Goal: Information Seeking & Learning: Learn about a topic

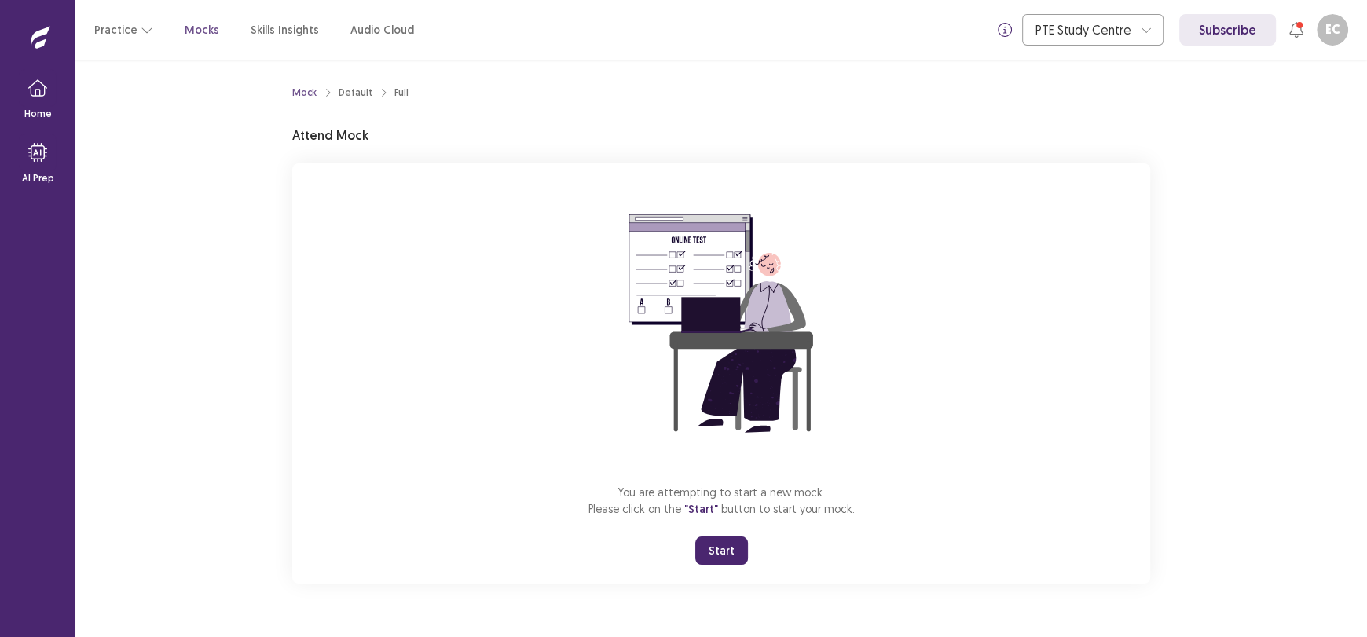
click at [717, 558] on button "Start" at bounding box center [721, 551] width 53 height 28
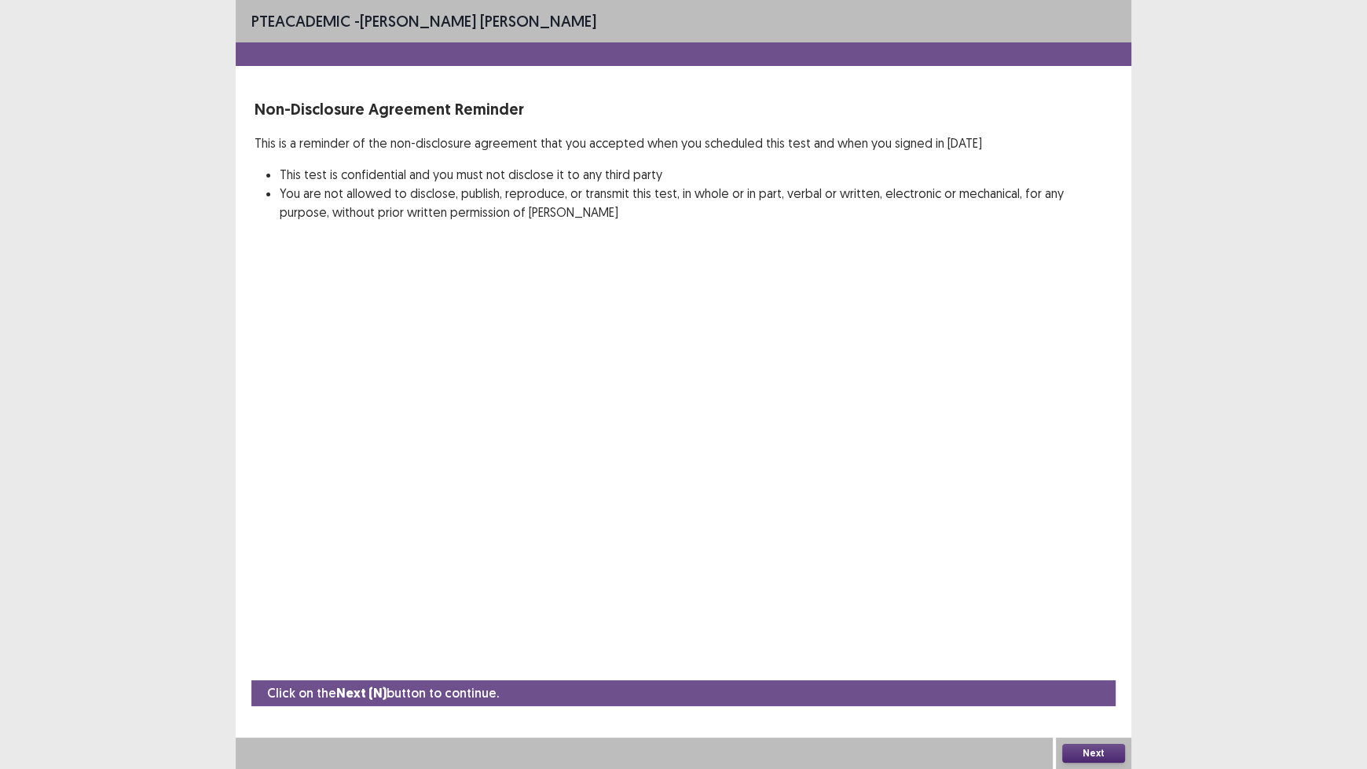
click at [1116, 636] on button "Next" at bounding box center [1093, 753] width 63 height 19
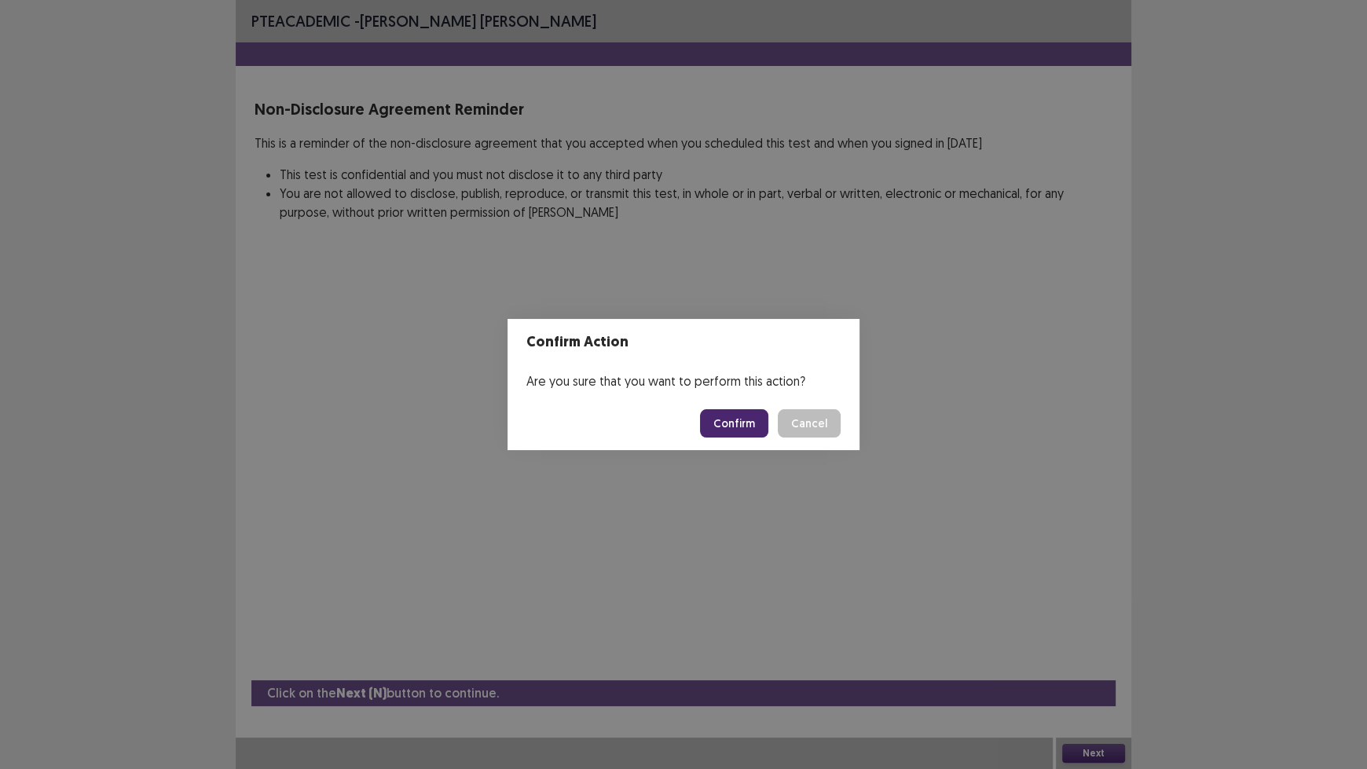
click at [732, 432] on button "Confirm" at bounding box center [734, 423] width 68 height 28
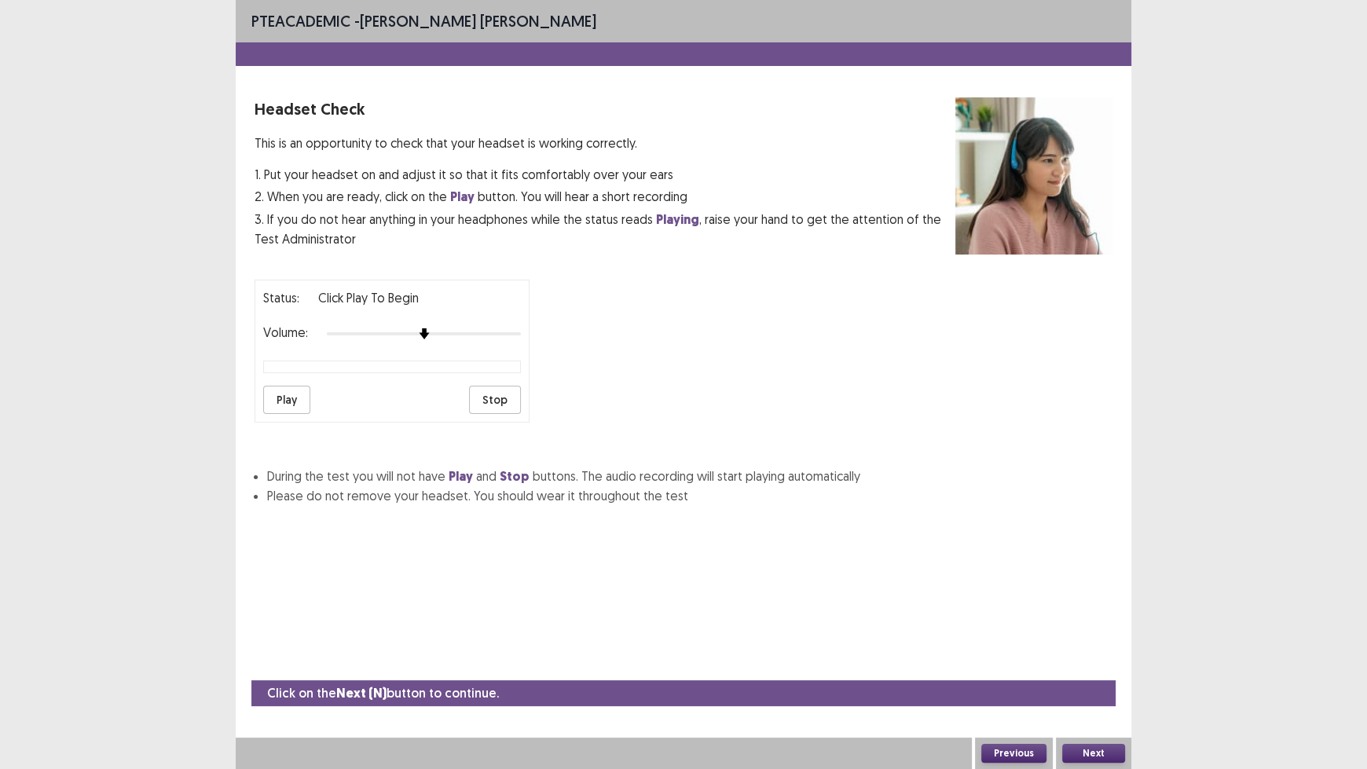
click at [288, 402] on button "Play" at bounding box center [286, 400] width 47 height 28
click at [1084, 636] on button "Next" at bounding box center [1093, 753] width 63 height 19
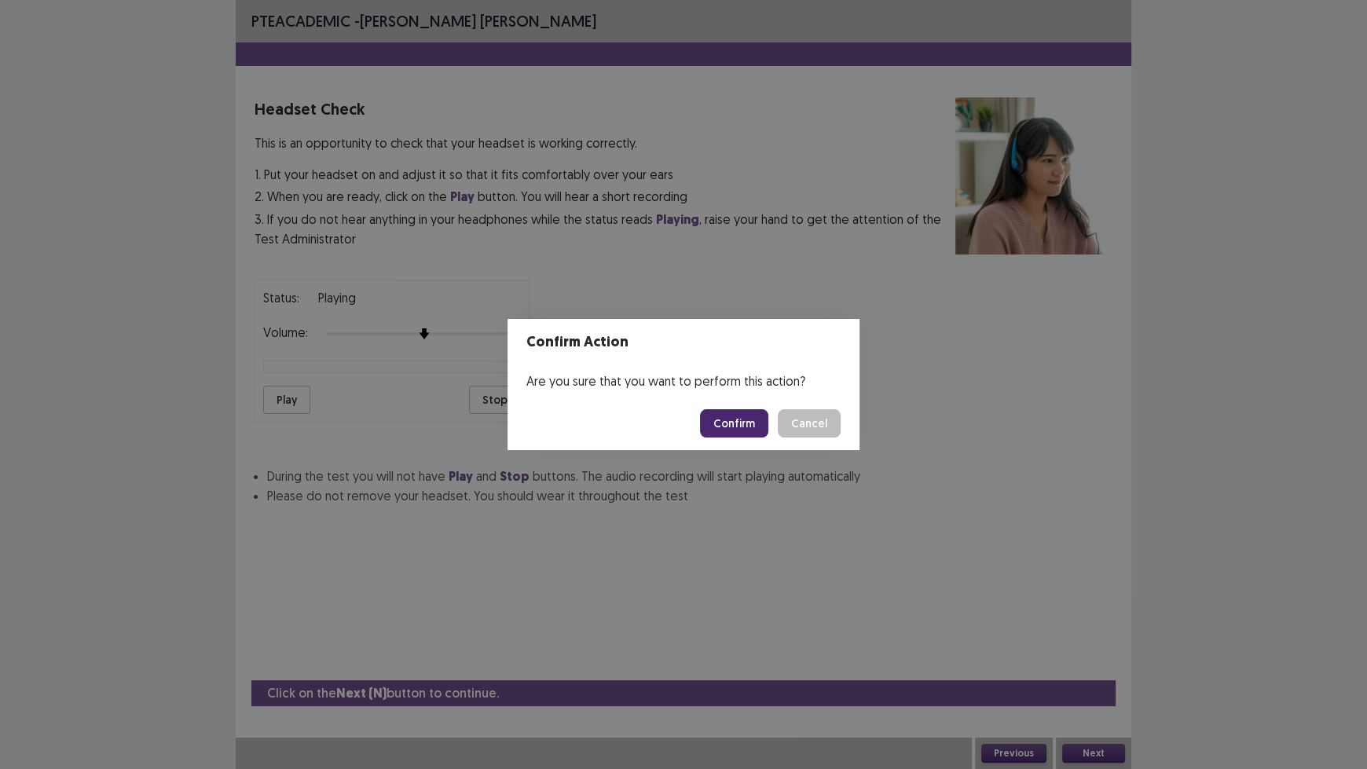
click at [732, 428] on button "Confirm" at bounding box center [734, 423] width 68 height 28
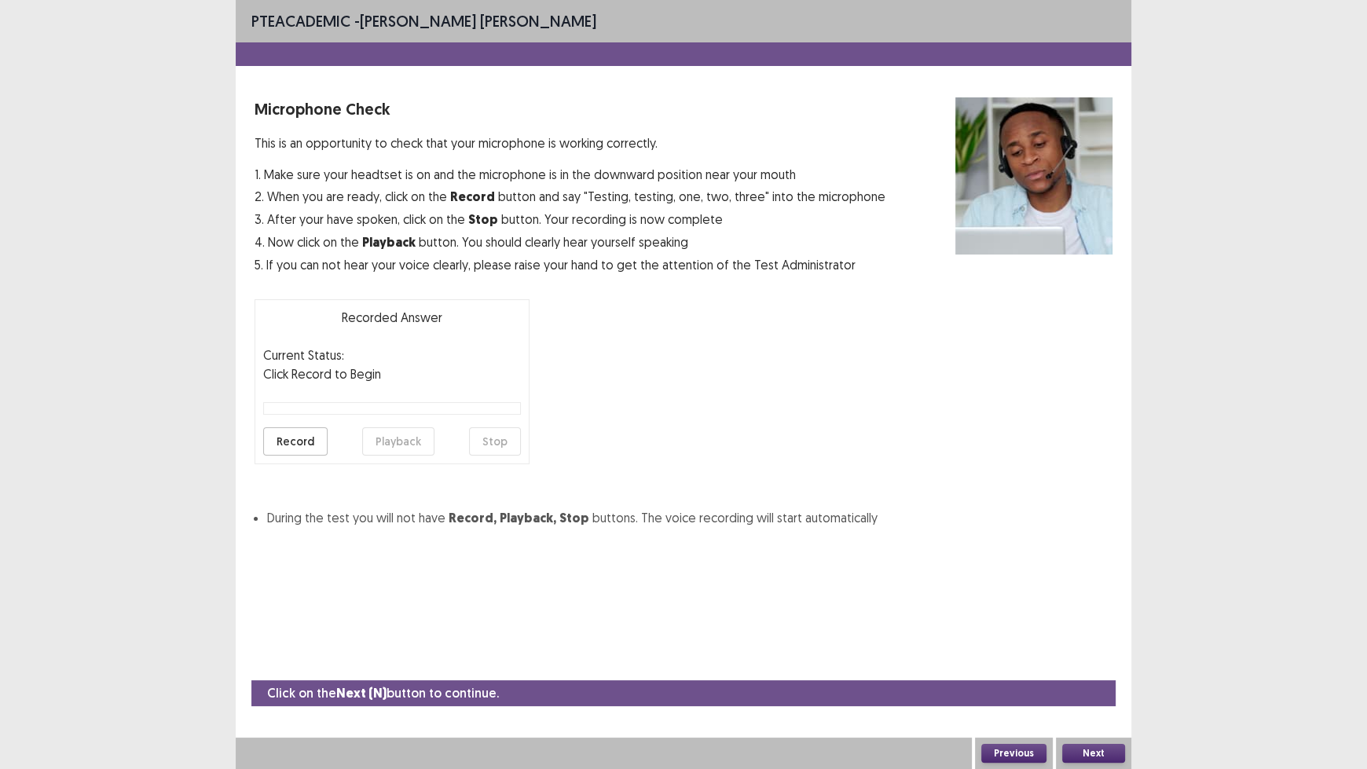
click at [312, 442] on button "Record" at bounding box center [295, 441] width 64 height 28
click at [504, 444] on button "Stop" at bounding box center [495, 441] width 52 height 28
click at [392, 441] on button "Playback" at bounding box center [398, 441] width 72 height 28
click at [1086, 636] on button "Next" at bounding box center [1093, 753] width 63 height 19
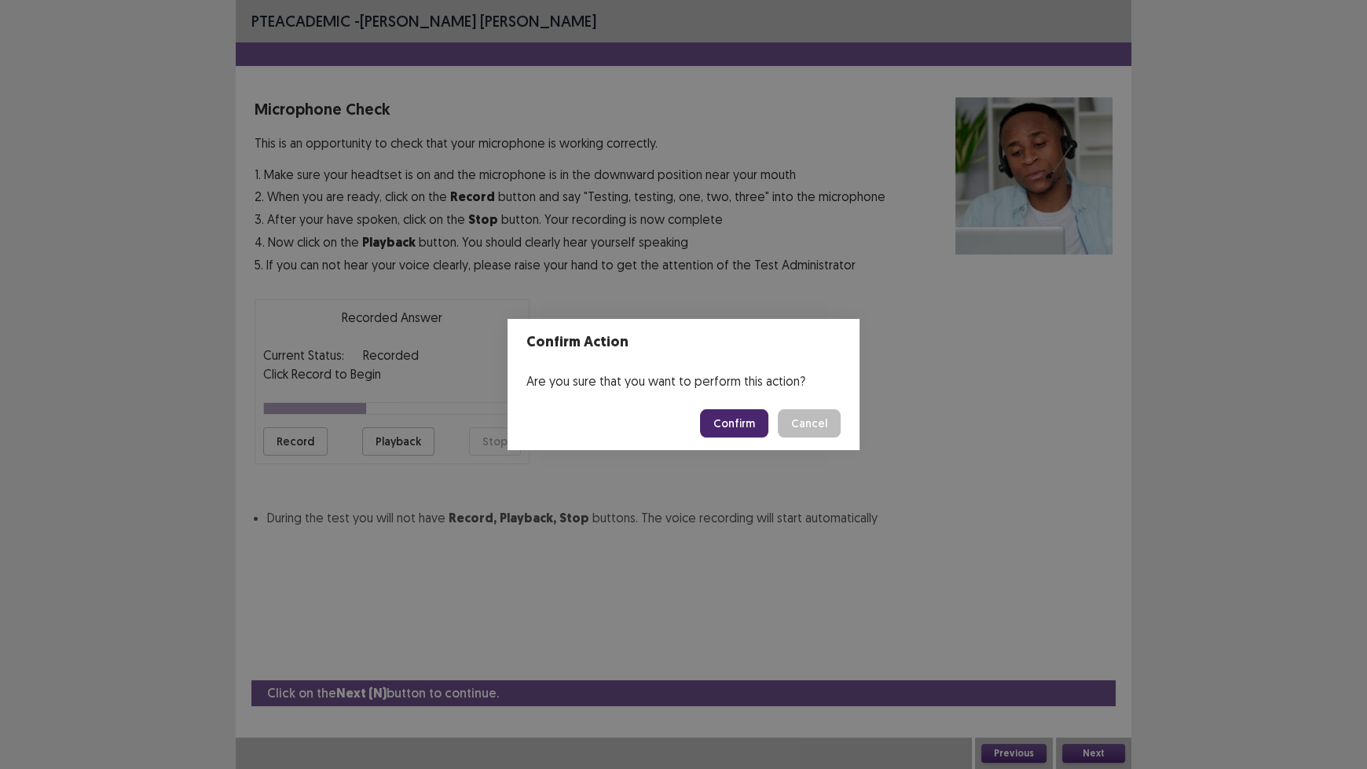
click at [747, 431] on button "Confirm" at bounding box center [734, 423] width 68 height 28
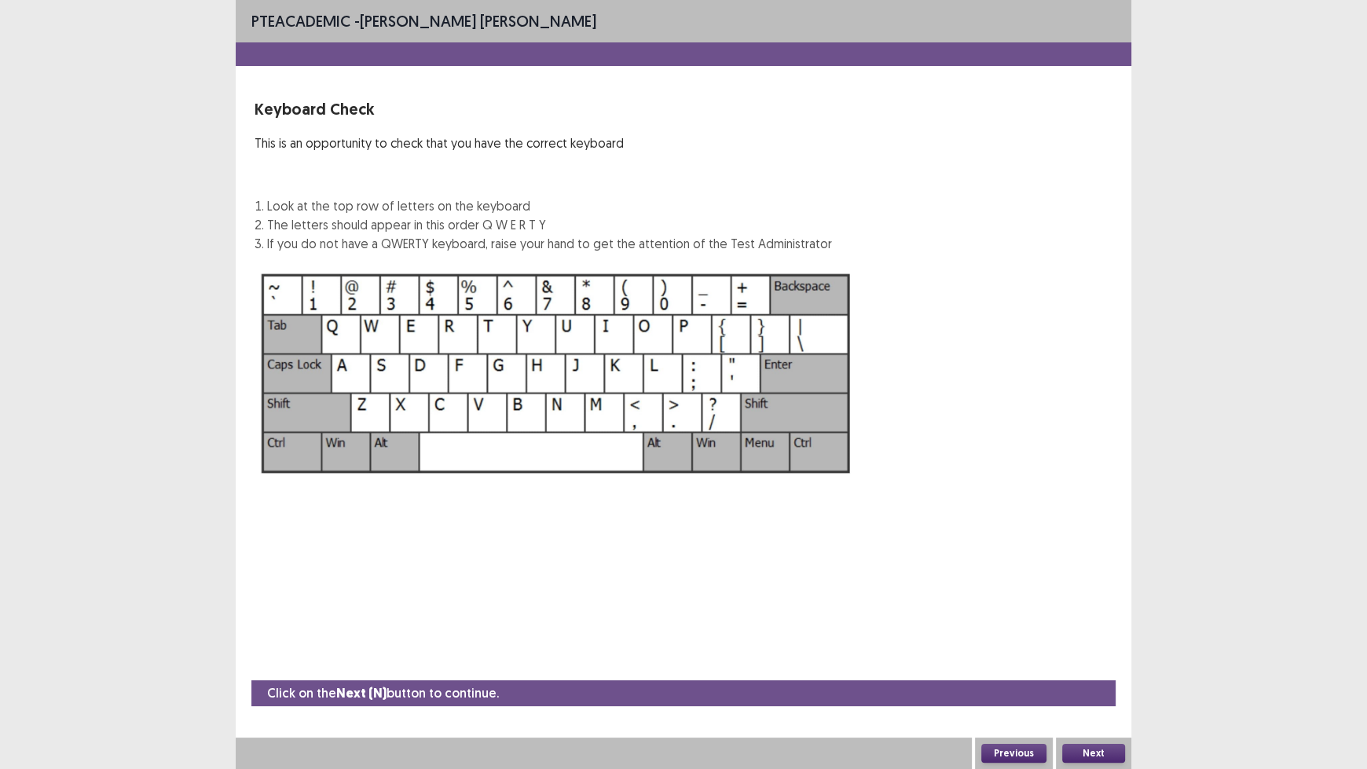
click at [1083, 636] on button "Next" at bounding box center [1093, 753] width 63 height 19
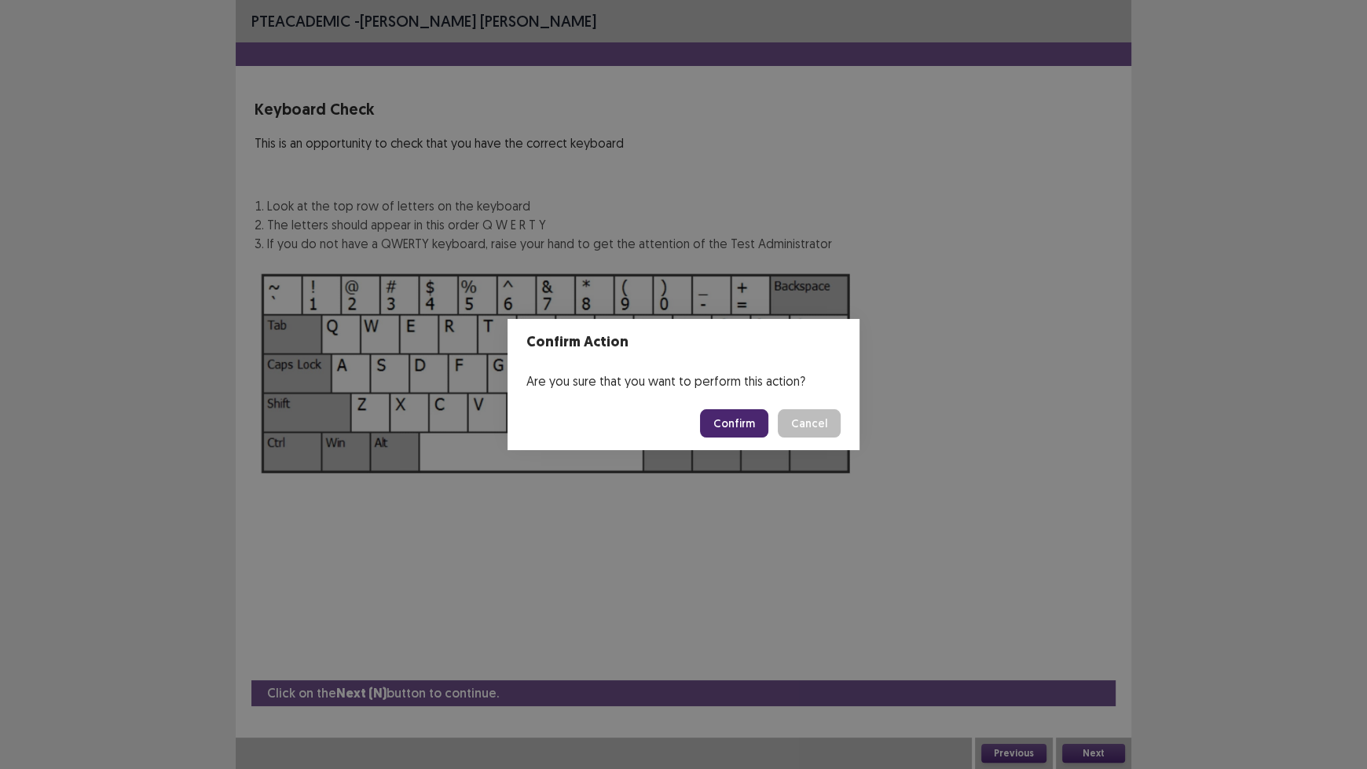
click at [757, 427] on button "Confirm" at bounding box center [734, 423] width 68 height 28
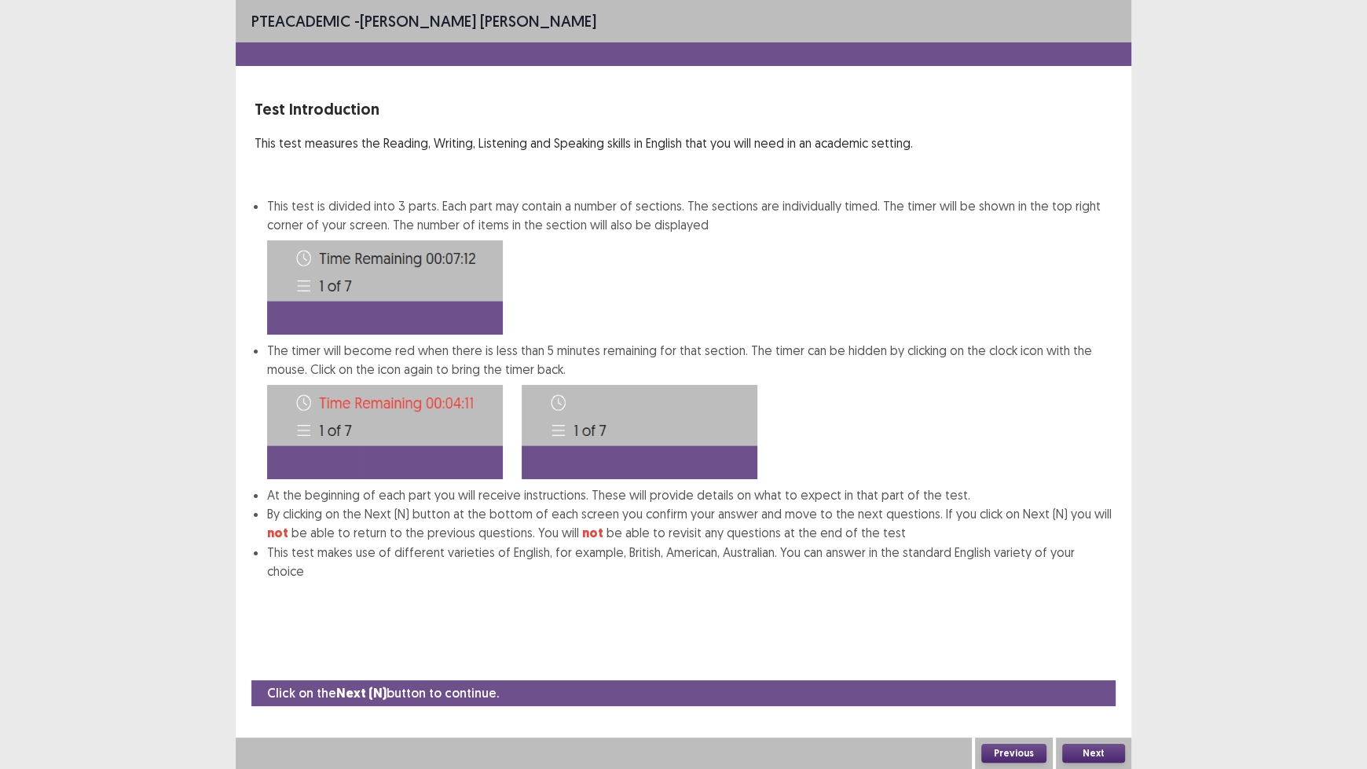
click at [1091, 636] on button "Next" at bounding box center [1093, 753] width 63 height 19
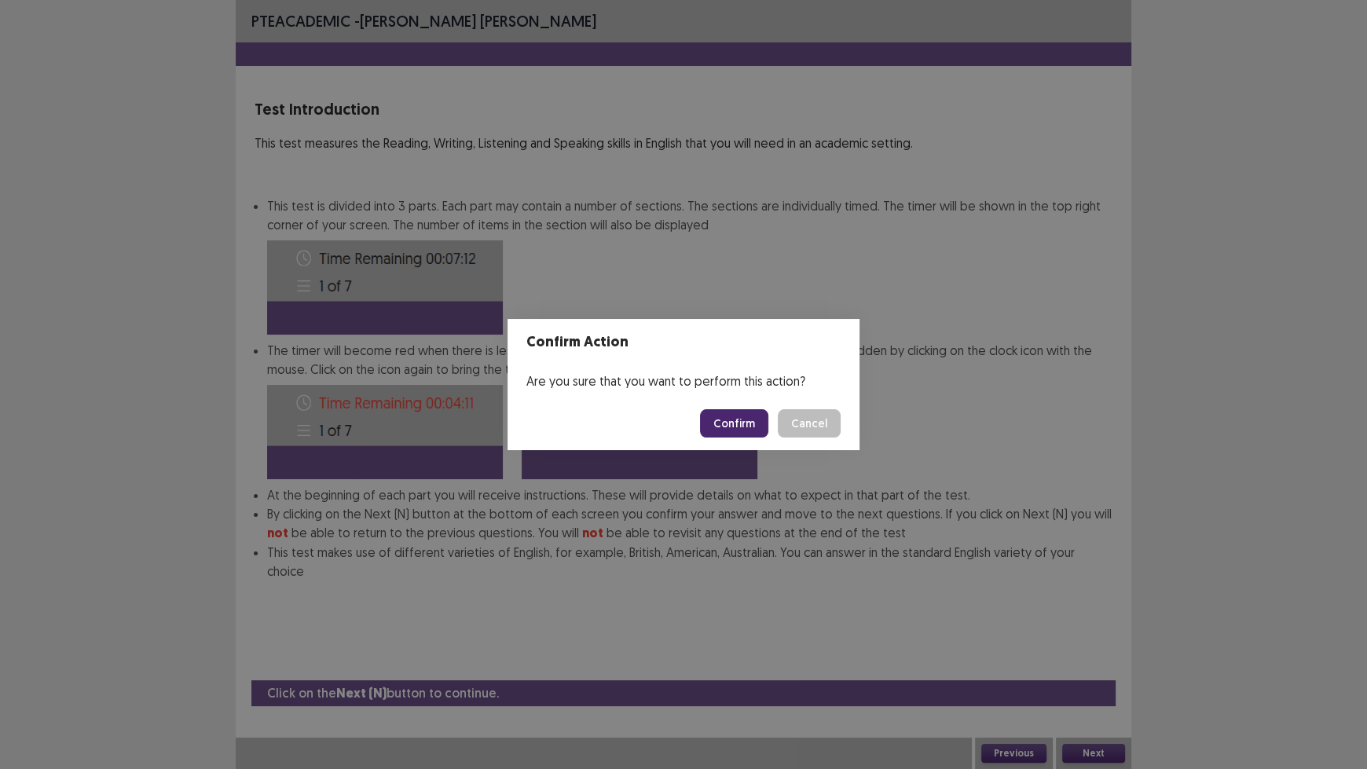
click at [739, 428] on button "Confirm" at bounding box center [734, 423] width 68 height 28
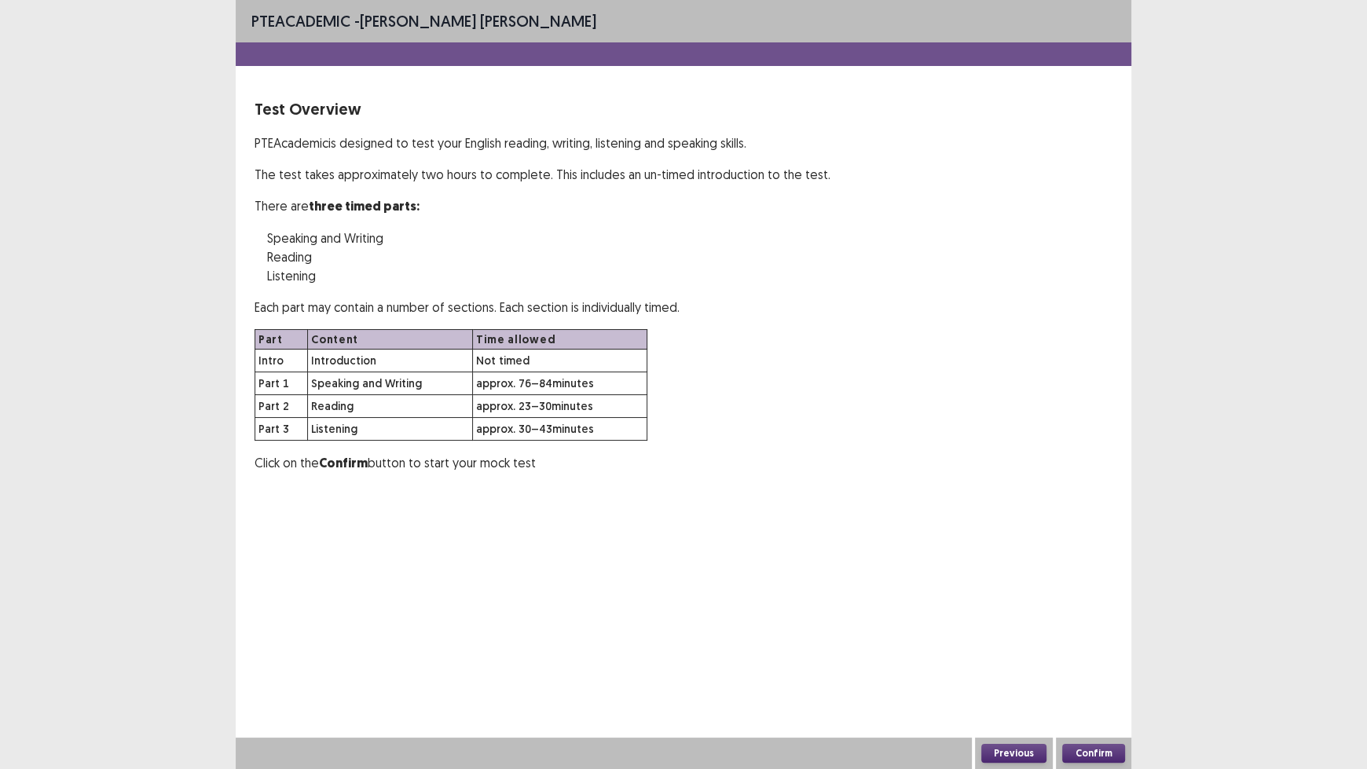
click at [1086, 636] on button "Confirm" at bounding box center [1093, 753] width 63 height 19
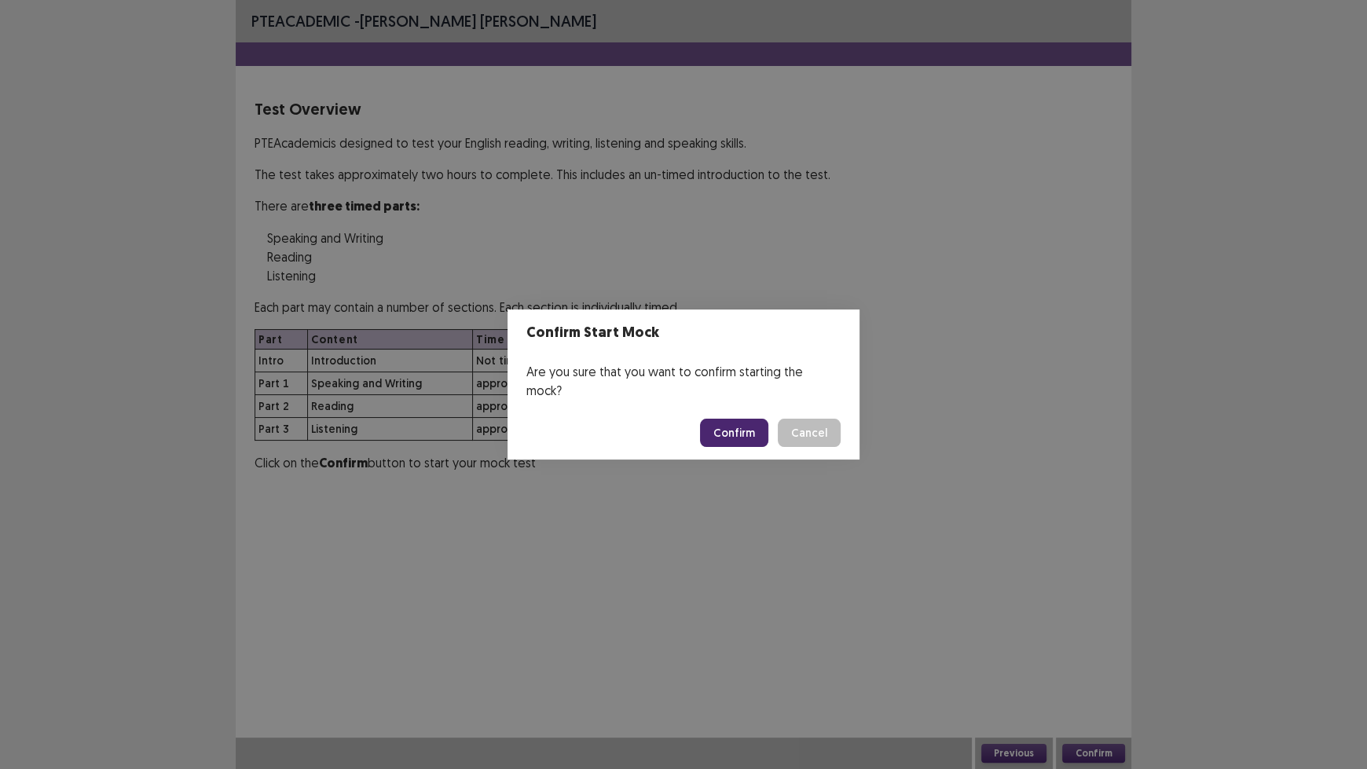
click at [739, 420] on button "Confirm" at bounding box center [734, 433] width 68 height 28
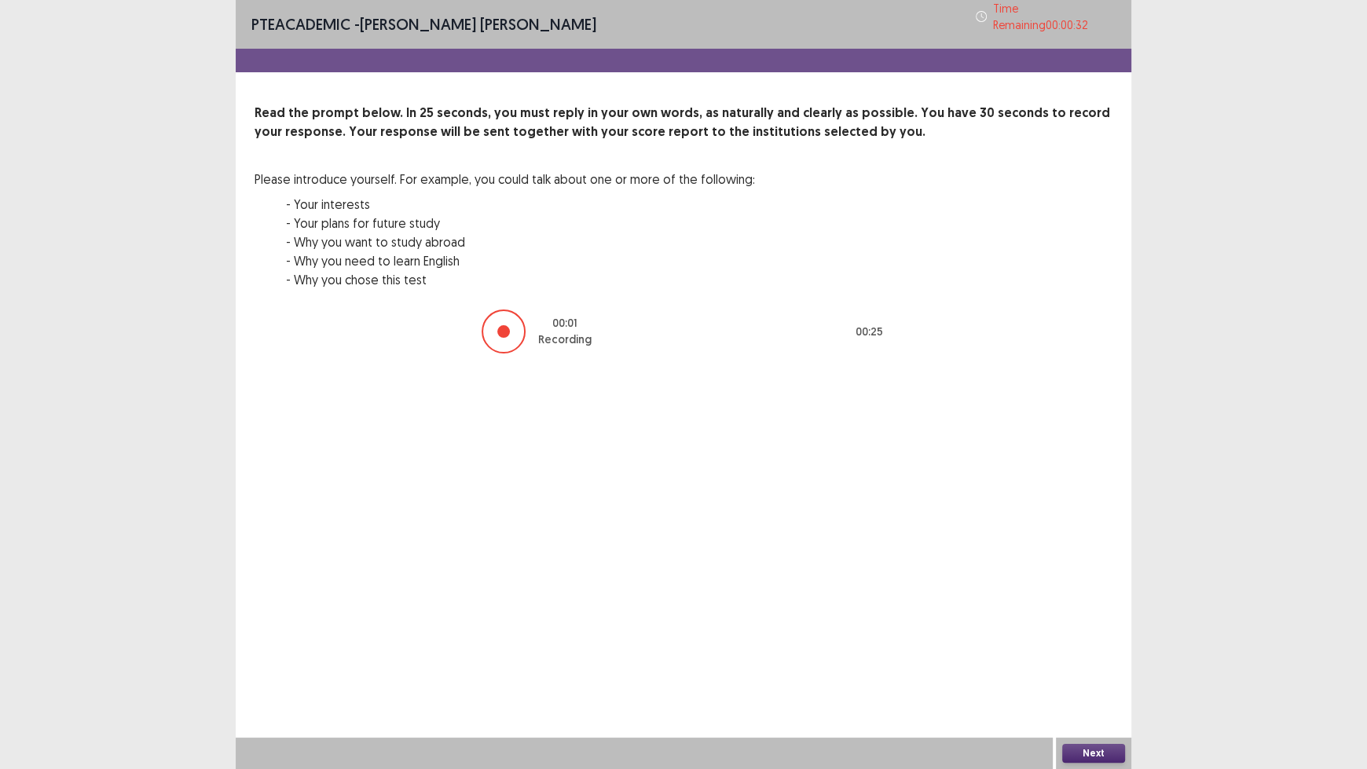
click at [1099, 636] on button "Next" at bounding box center [1093, 753] width 63 height 19
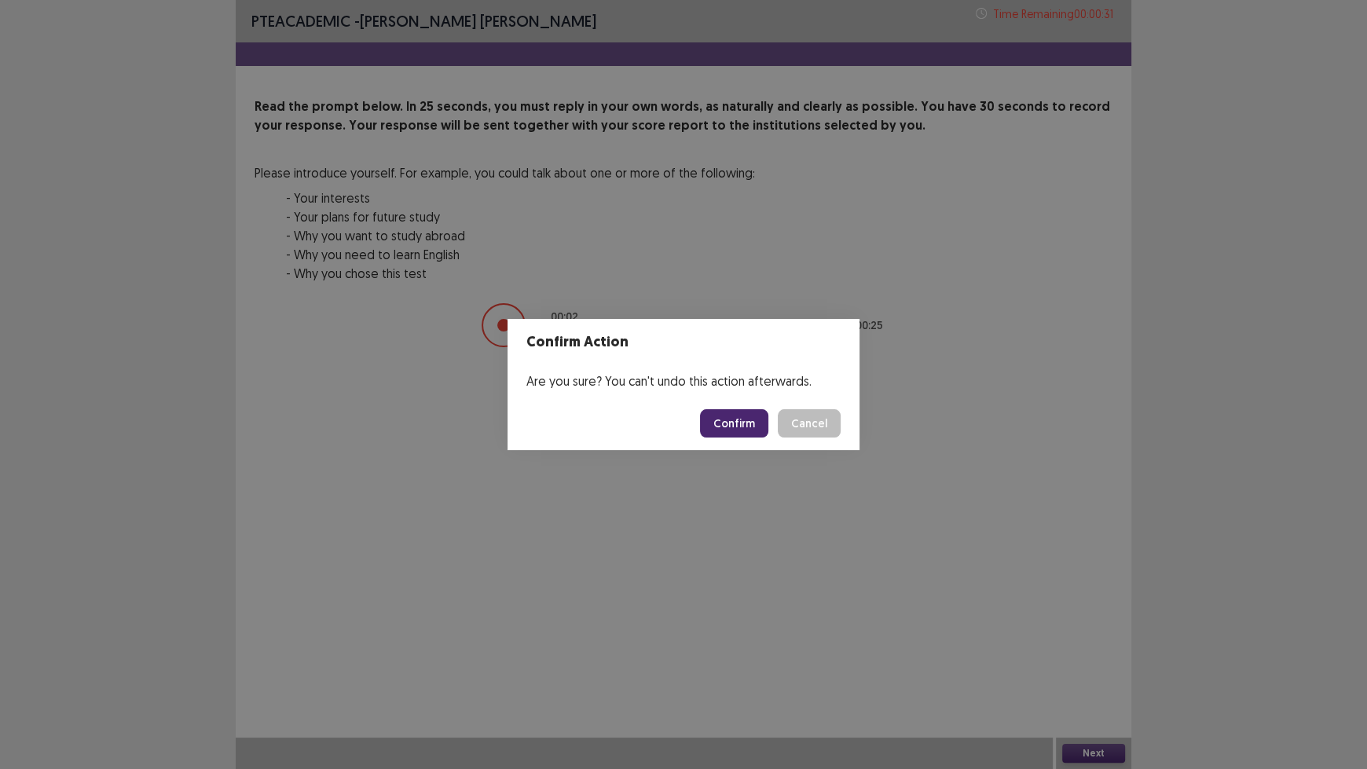
click at [720, 416] on button "Confirm" at bounding box center [734, 423] width 68 height 28
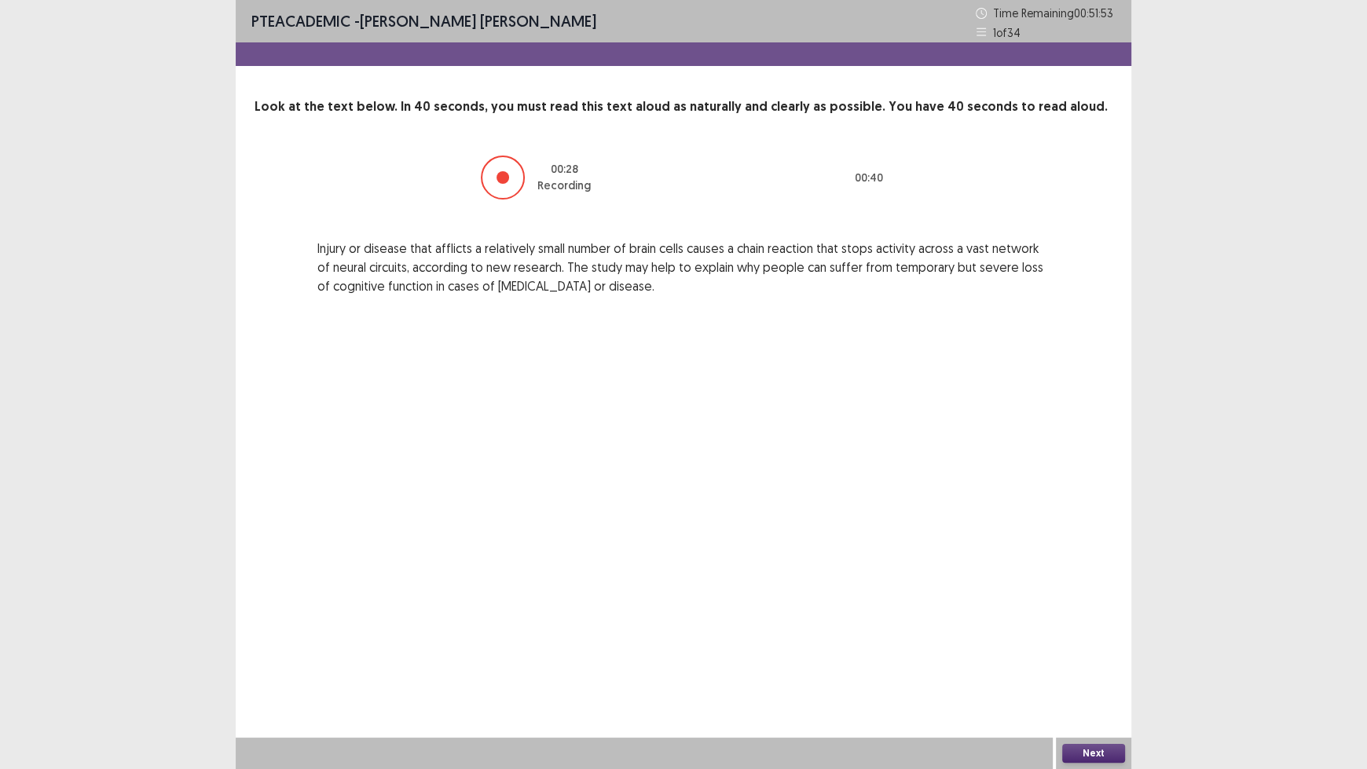
click at [1106, 636] on button "Next" at bounding box center [1093, 753] width 63 height 19
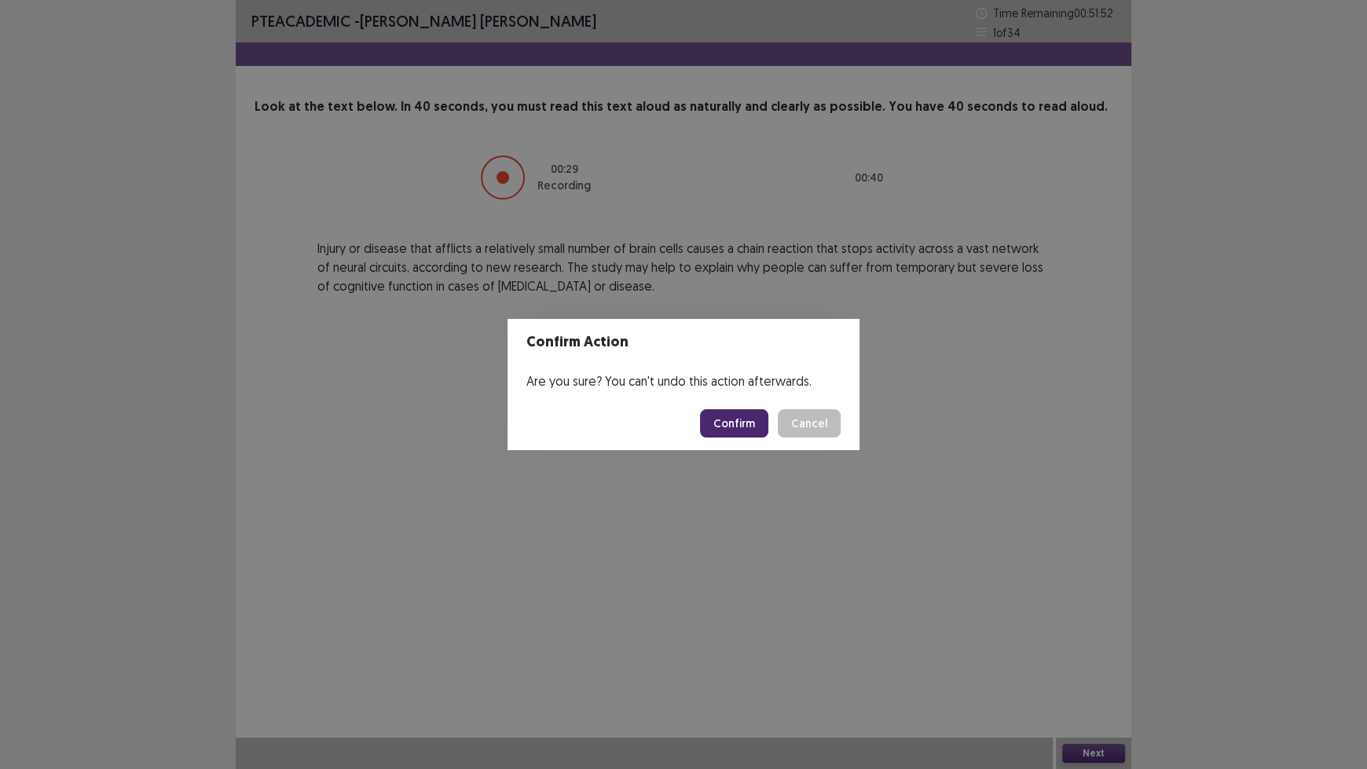
click at [721, 422] on button "Confirm" at bounding box center [734, 423] width 68 height 28
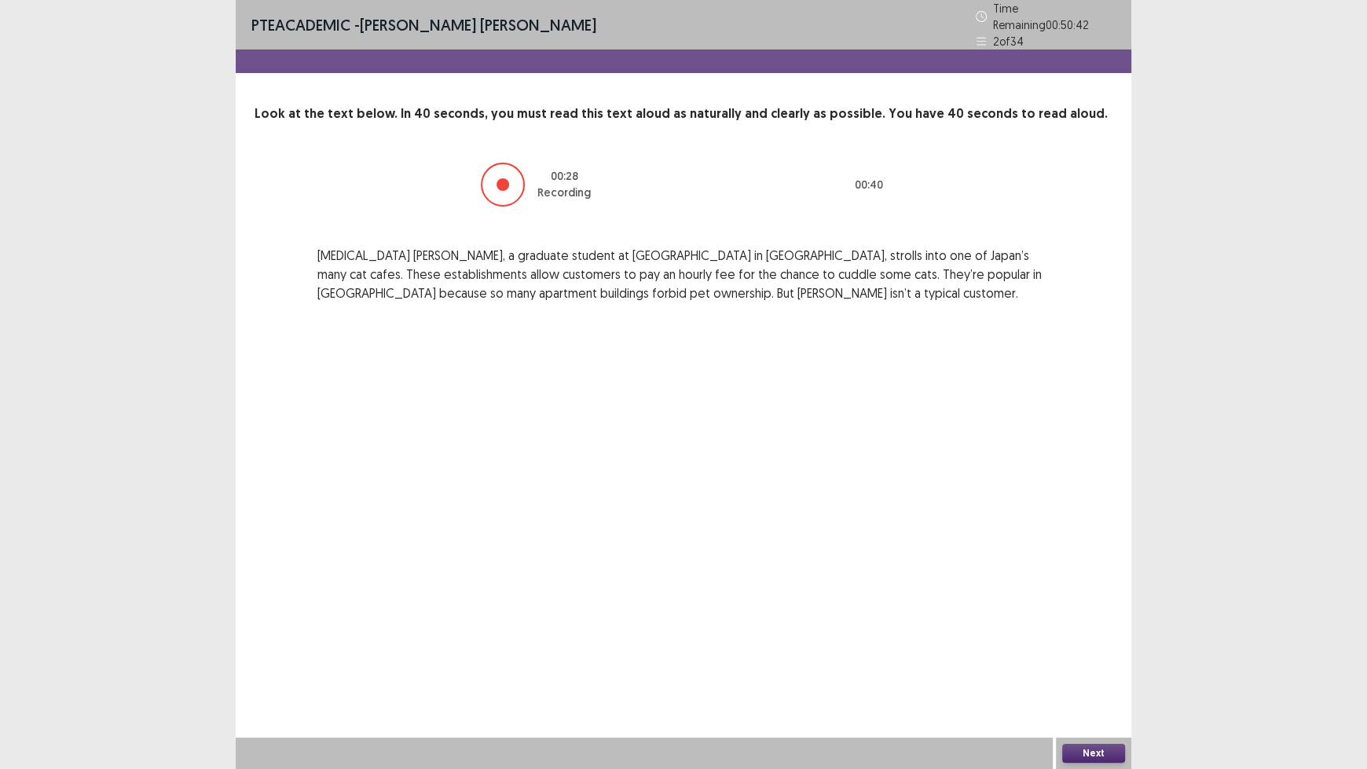
click at [1091, 636] on button "Next" at bounding box center [1093, 753] width 63 height 19
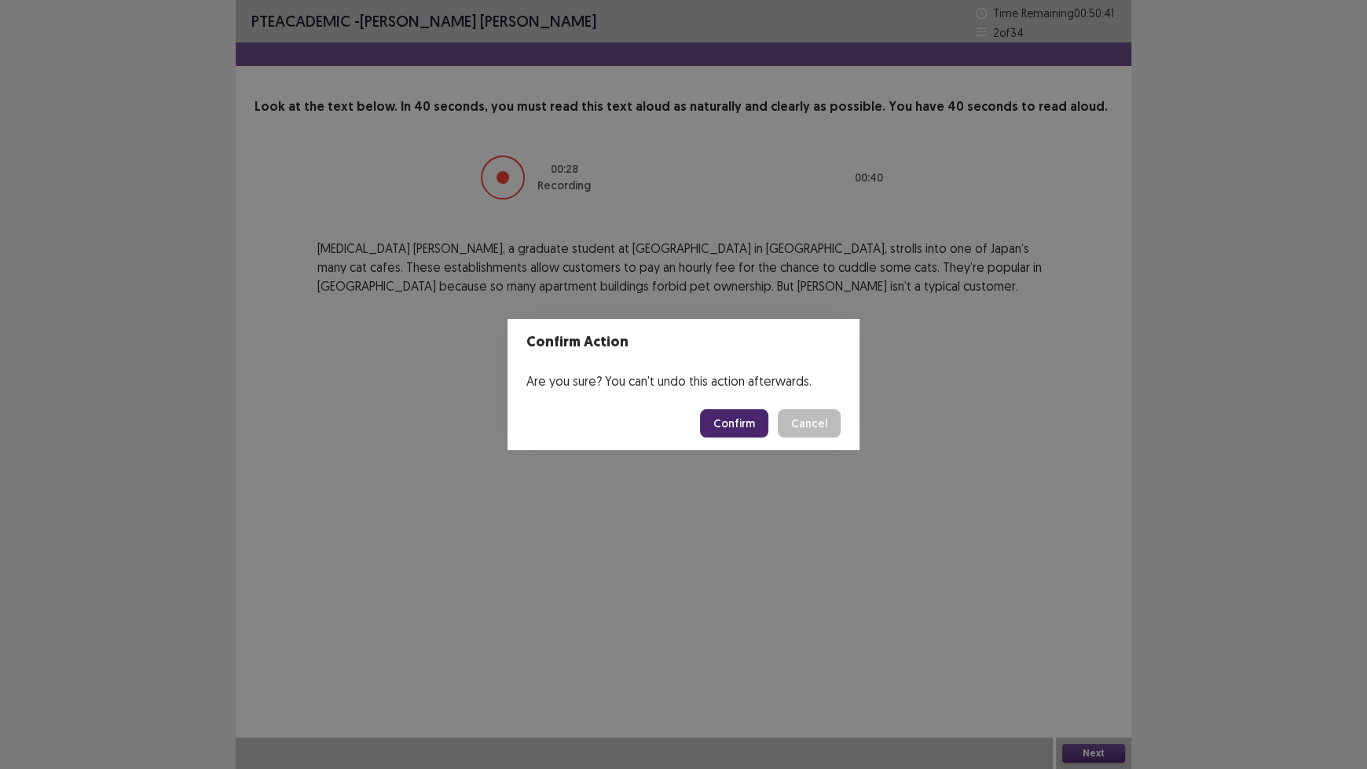
click at [724, 423] on button "Confirm" at bounding box center [734, 423] width 68 height 28
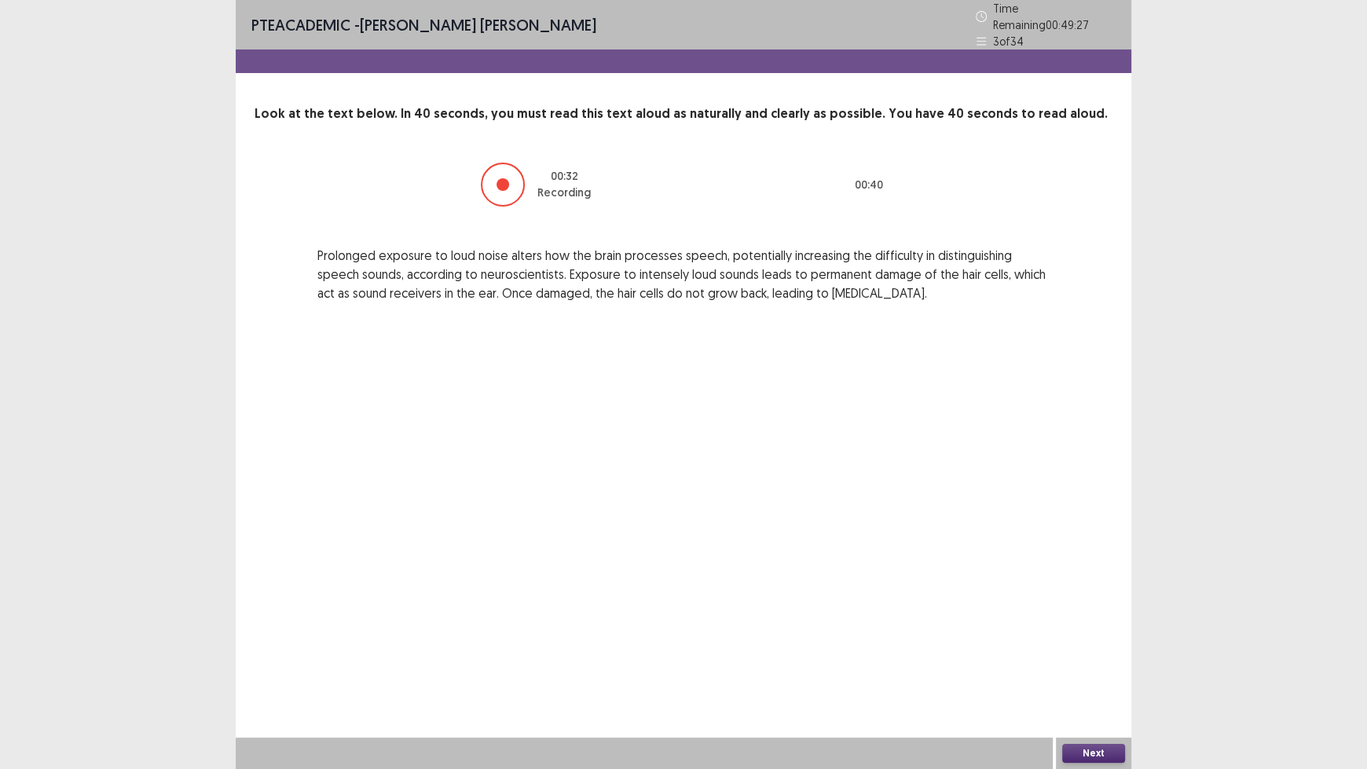
click at [1090, 636] on button "Next" at bounding box center [1093, 753] width 63 height 19
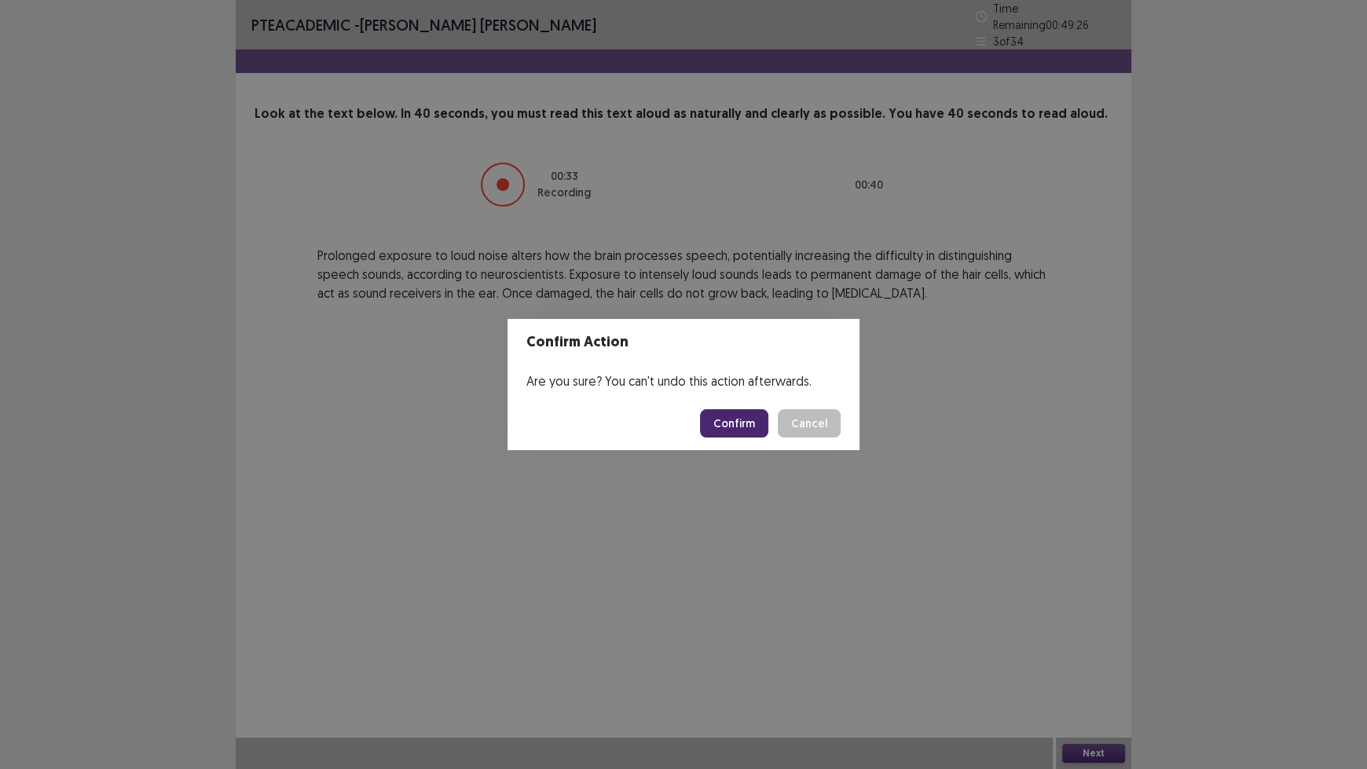
click at [751, 427] on button "Confirm" at bounding box center [734, 423] width 68 height 28
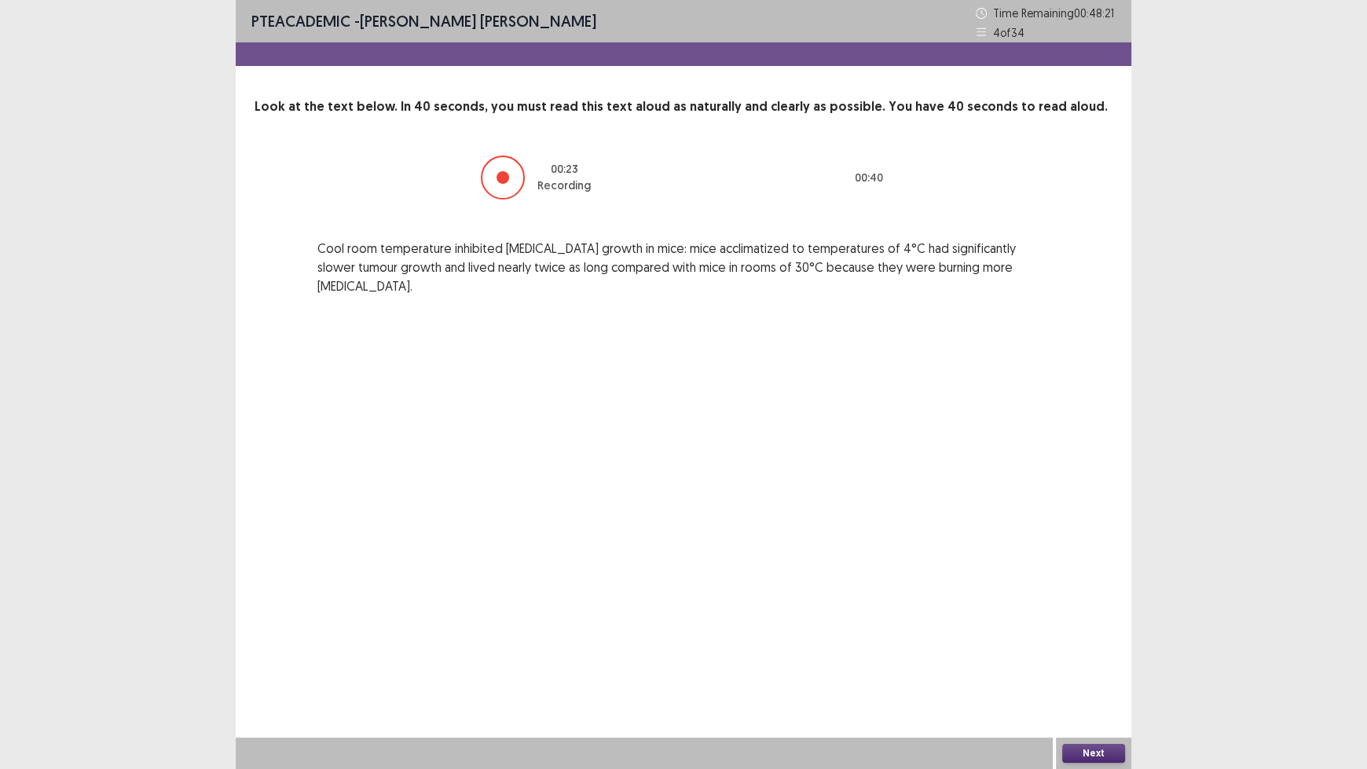
click at [1078, 636] on button "Next" at bounding box center [1093, 753] width 63 height 19
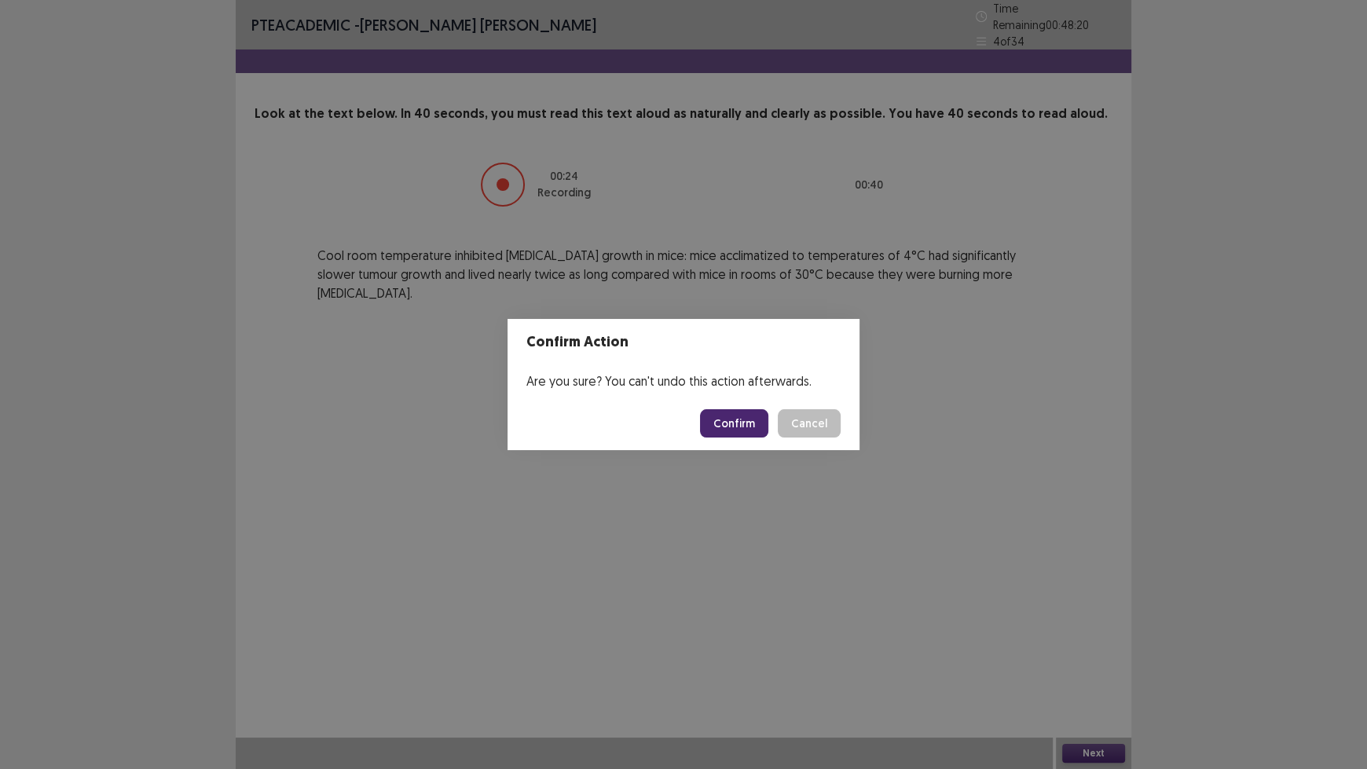
click at [746, 413] on button "Confirm" at bounding box center [734, 423] width 68 height 28
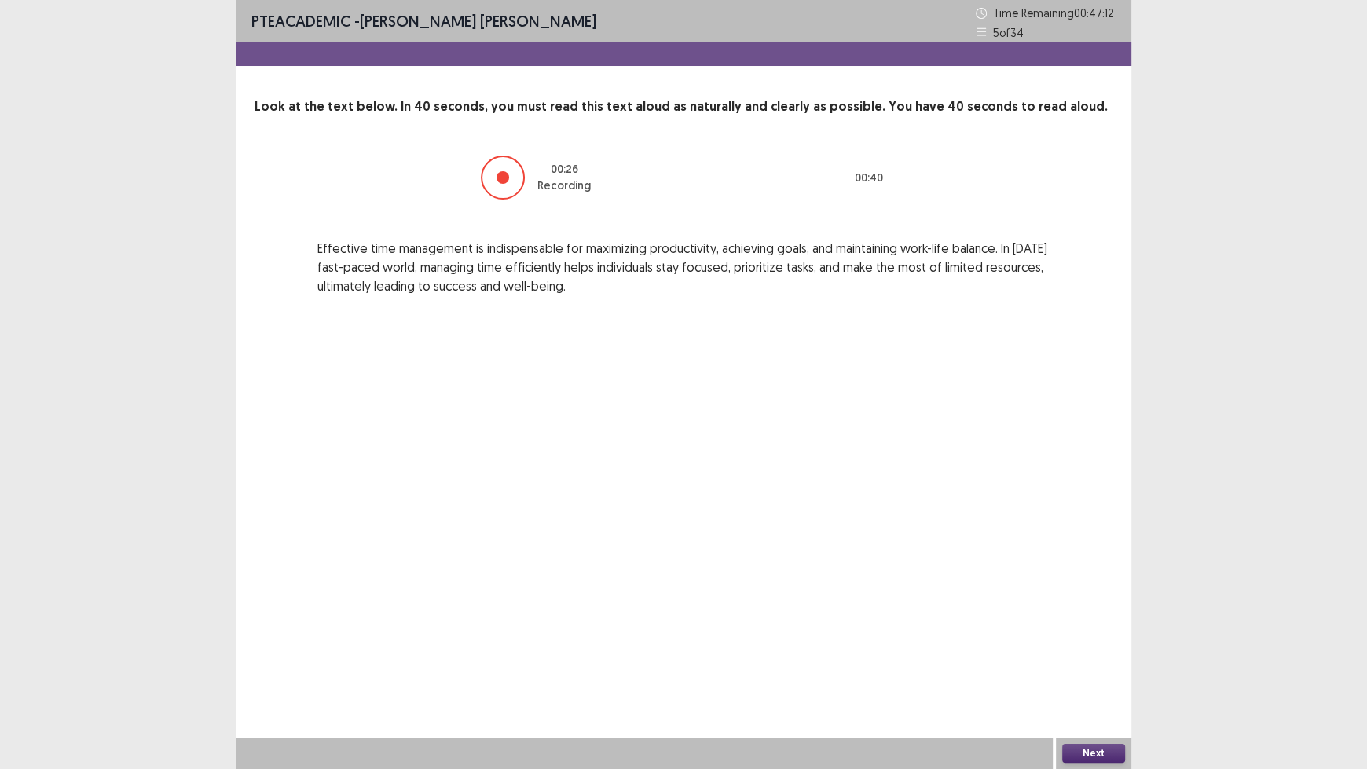
click at [1099, 636] on button "Next" at bounding box center [1093, 753] width 63 height 19
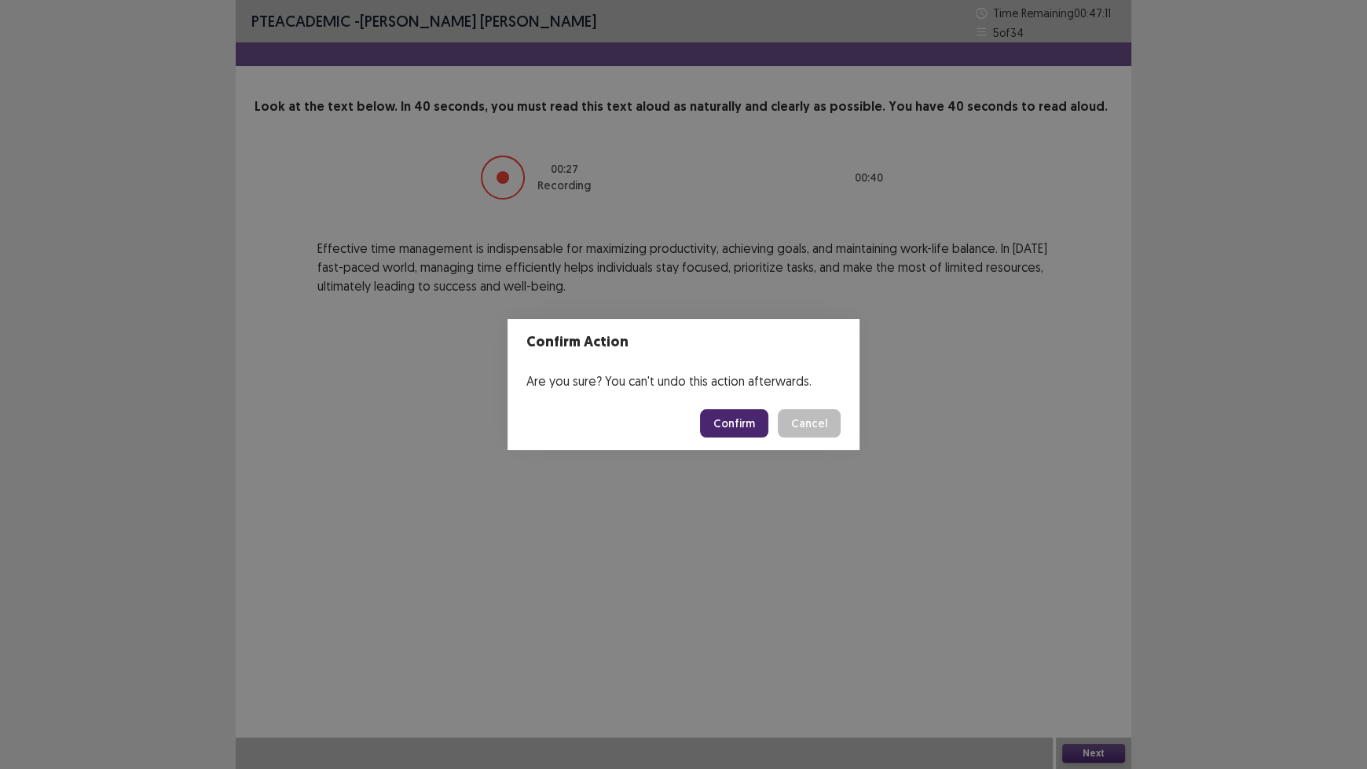
click at [750, 422] on button "Confirm" at bounding box center [734, 423] width 68 height 28
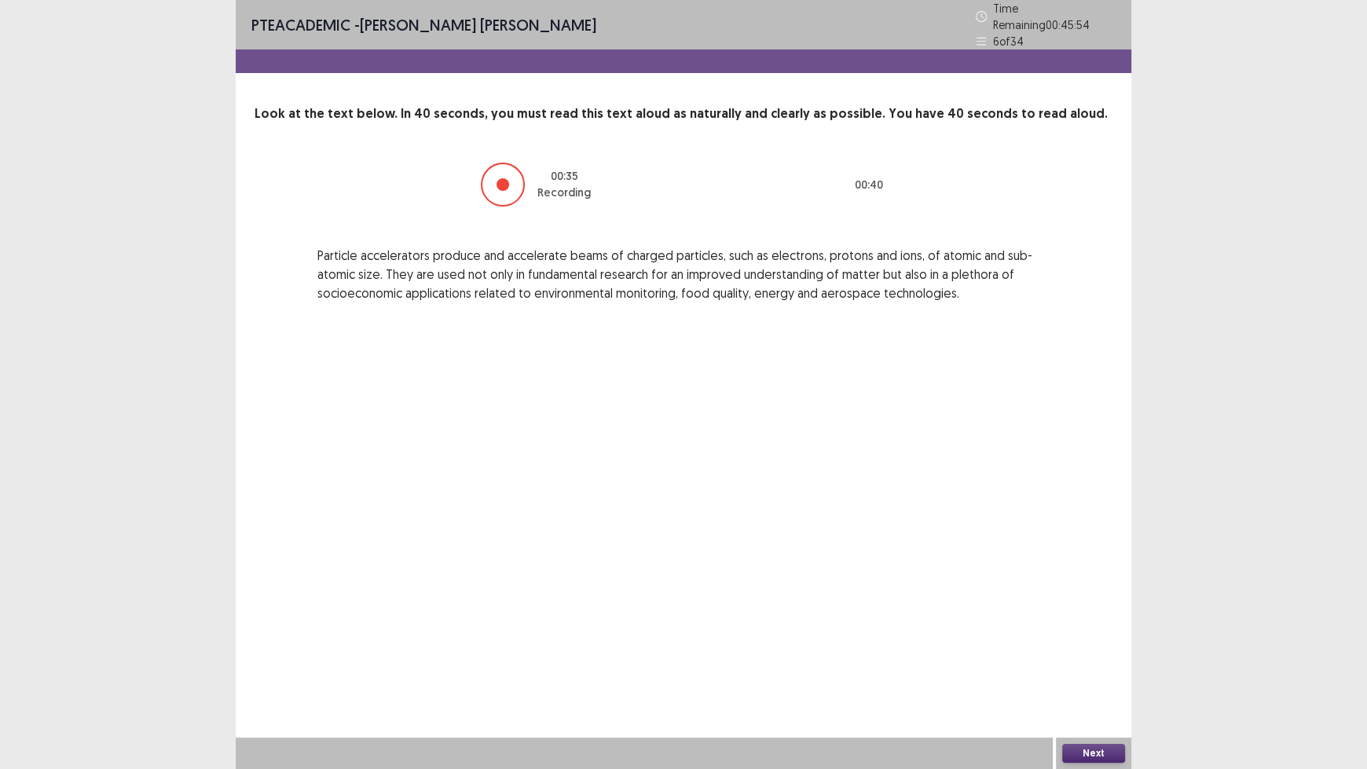
click at [1077, 636] on button "Next" at bounding box center [1093, 753] width 63 height 19
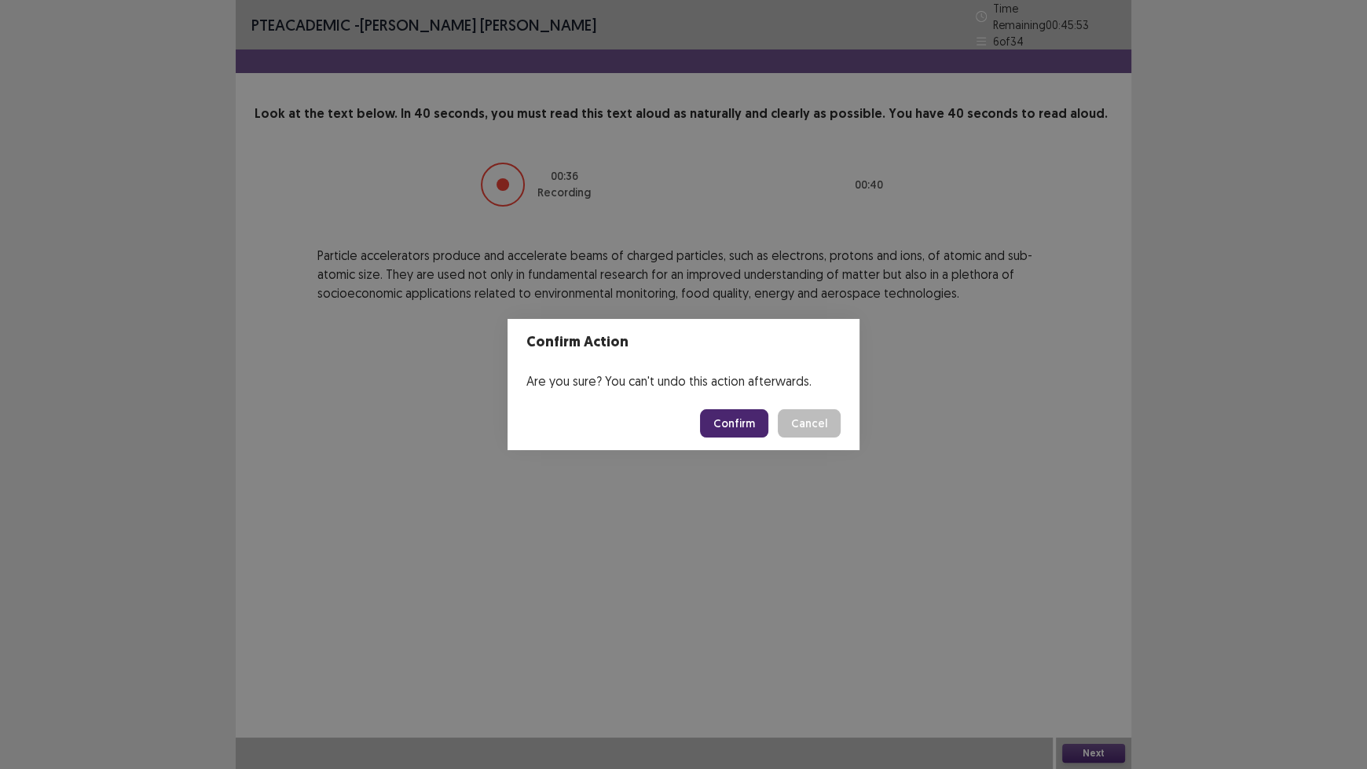
click at [751, 436] on button "Confirm" at bounding box center [734, 423] width 68 height 28
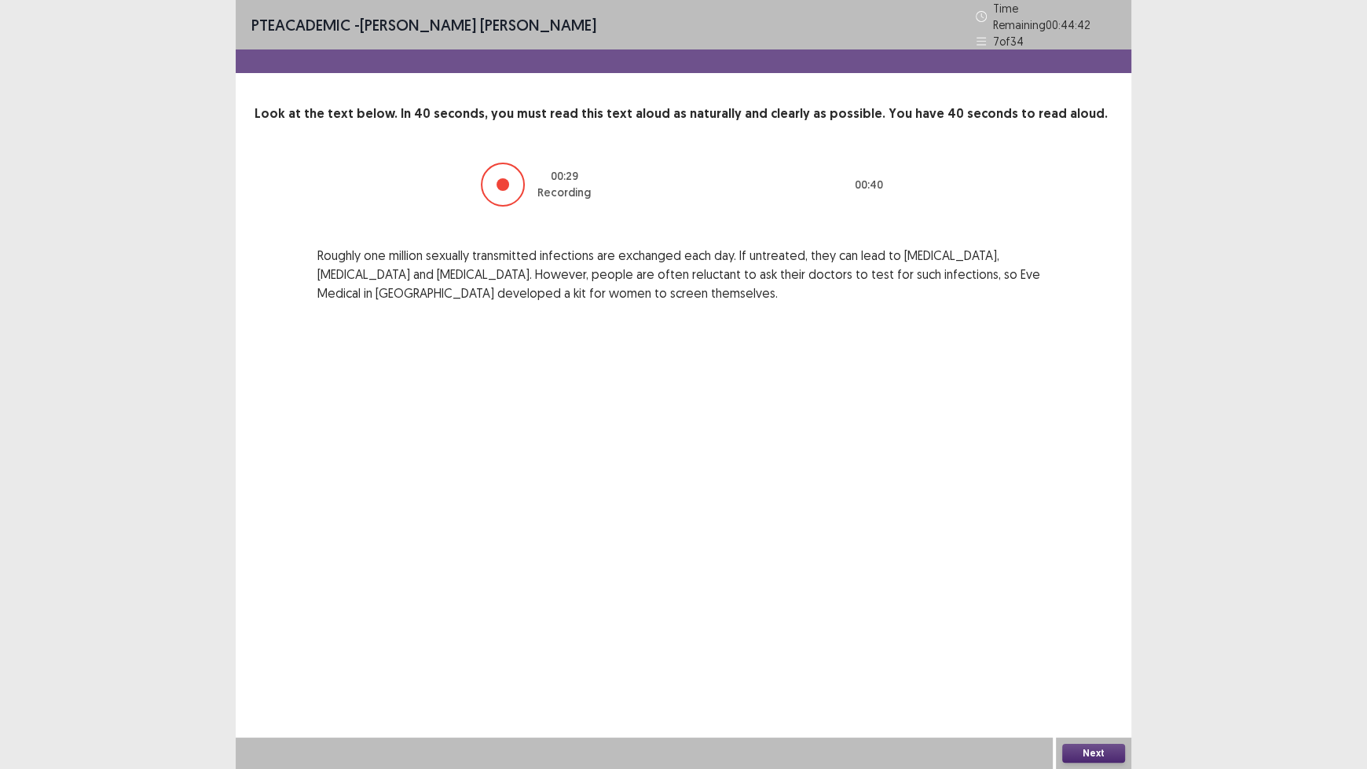
click at [1085, 636] on button "Next" at bounding box center [1093, 753] width 63 height 19
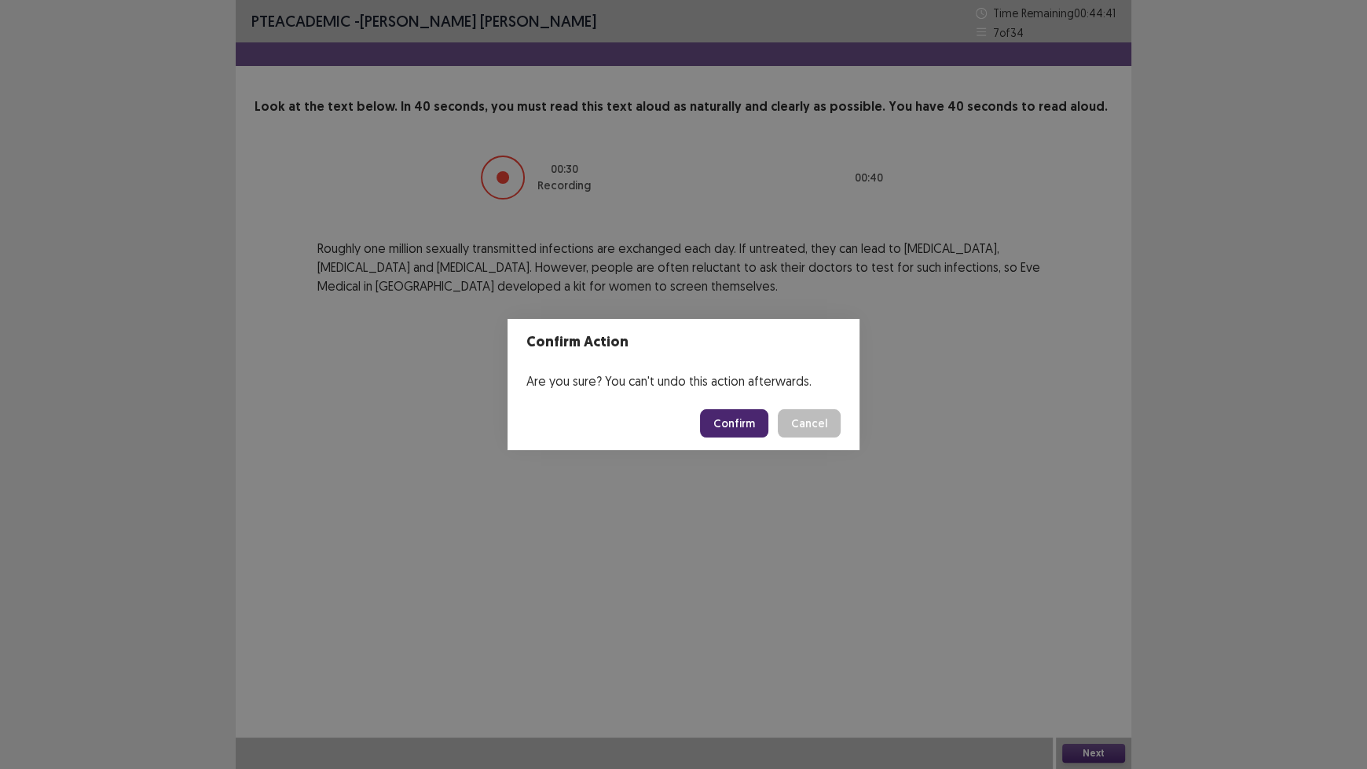
click at [739, 420] on button "Confirm" at bounding box center [734, 423] width 68 height 28
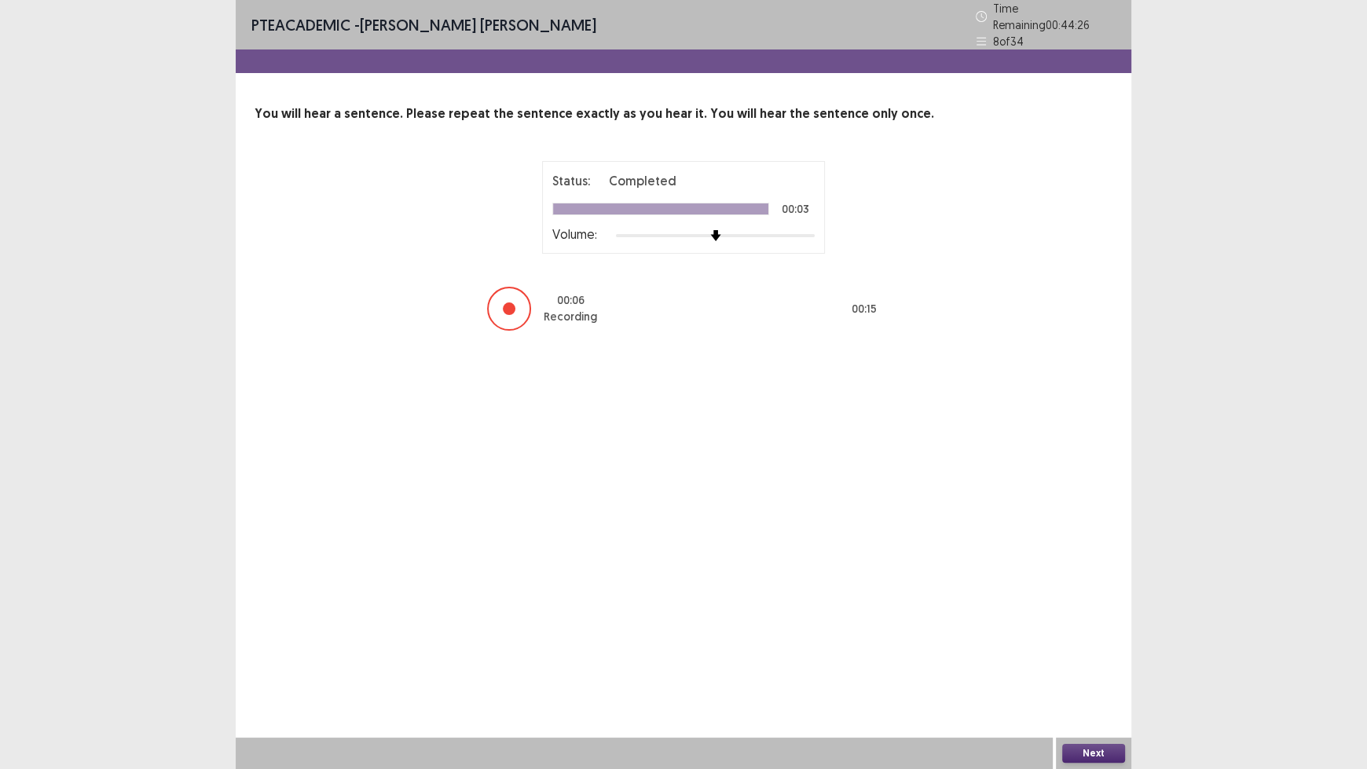
click at [1103, 636] on button "Next" at bounding box center [1093, 753] width 63 height 19
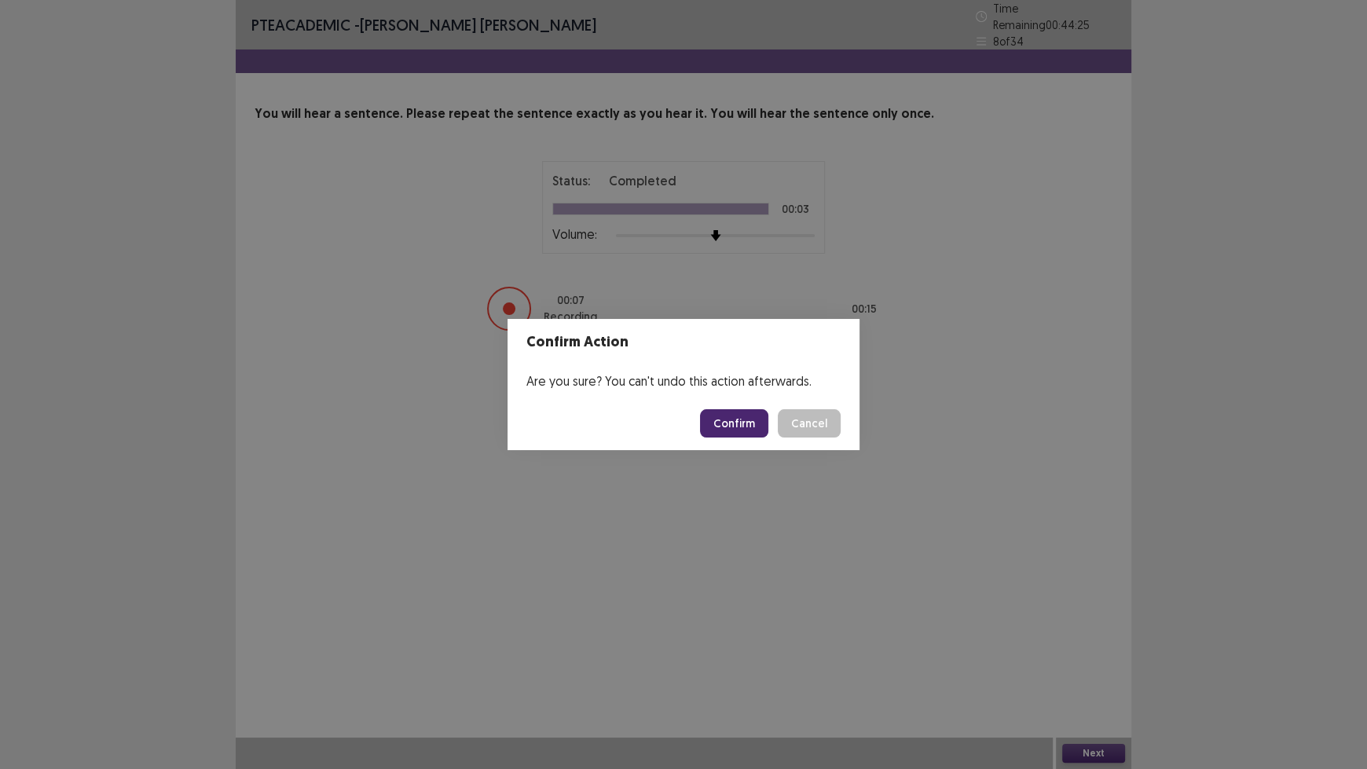
click at [743, 424] on button "Confirm" at bounding box center [734, 423] width 68 height 28
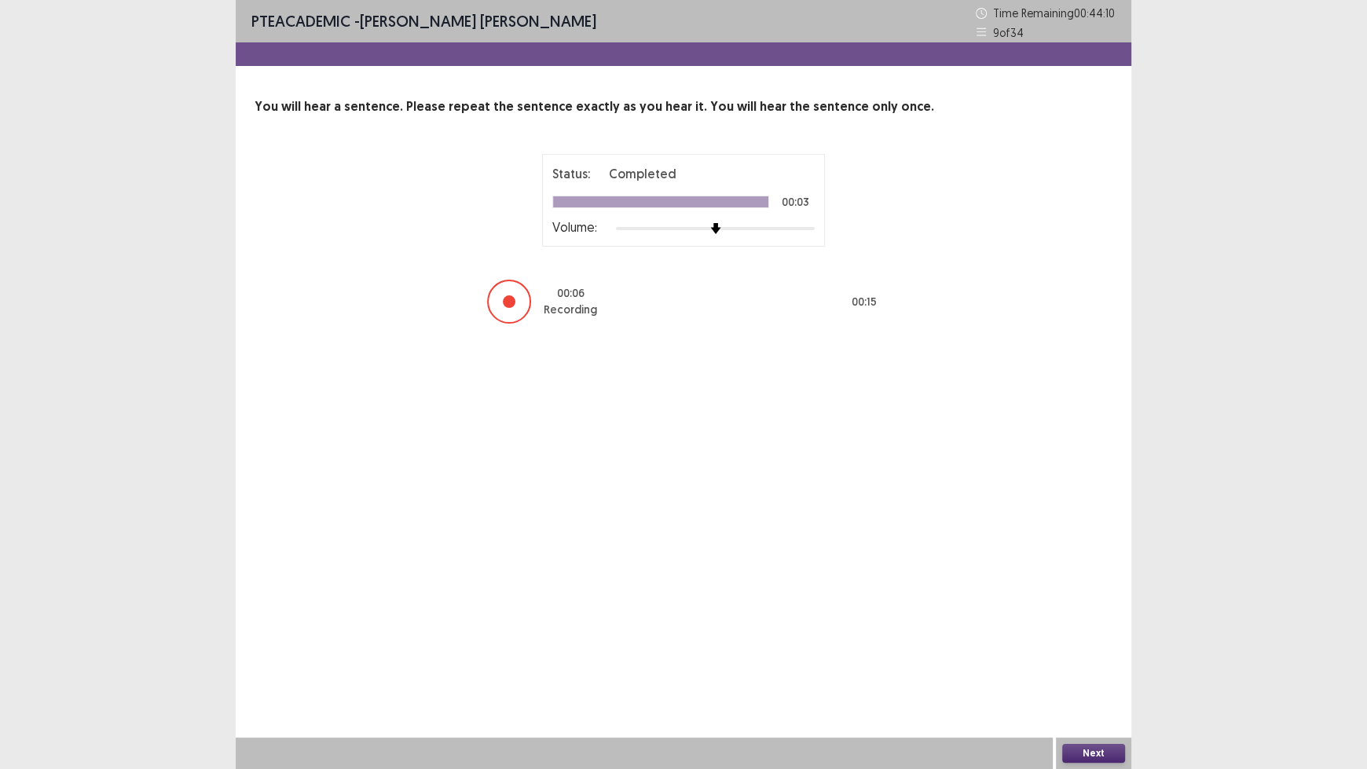
click at [1094, 636] on button "Next" at bounding box center [1093, 753] width 63 height 19
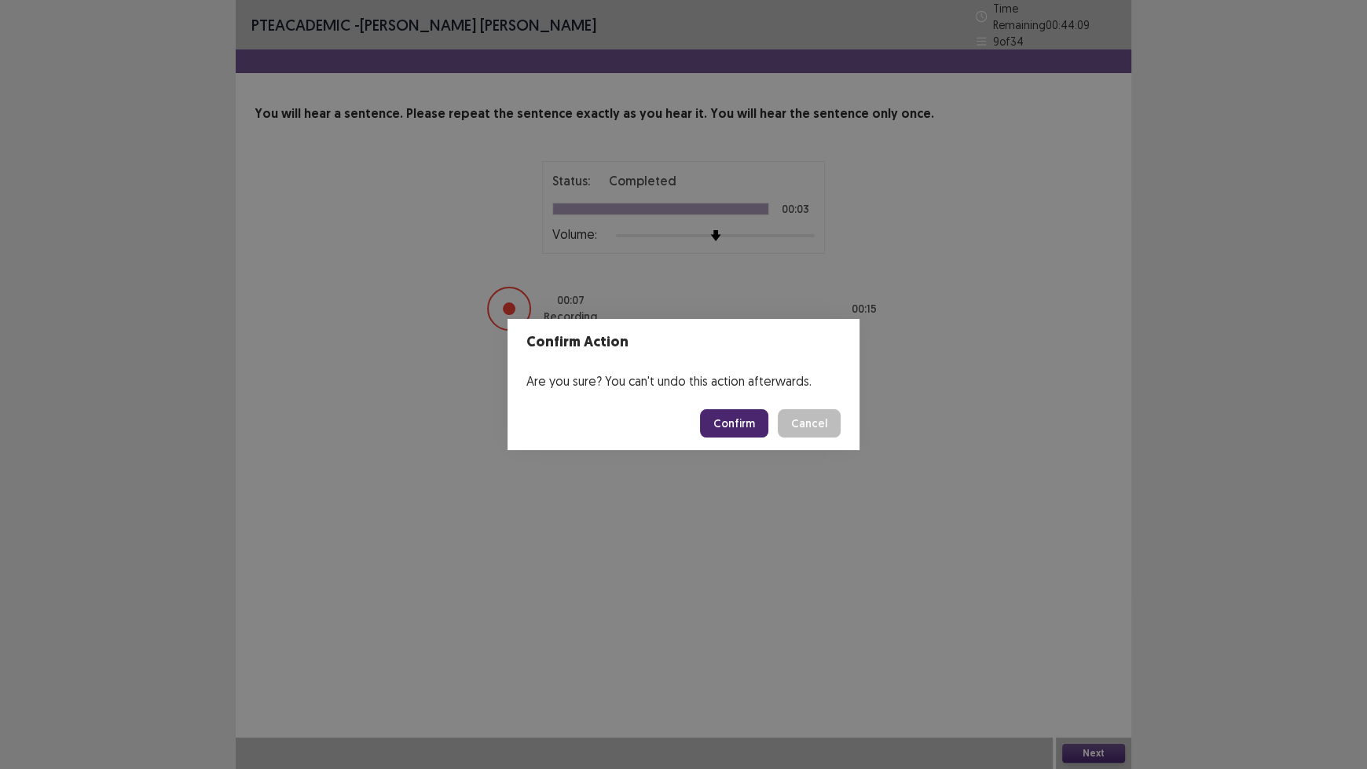
click at [734, 429] on button "Confirm" at bounding box center [734, 423] width 68 height 28
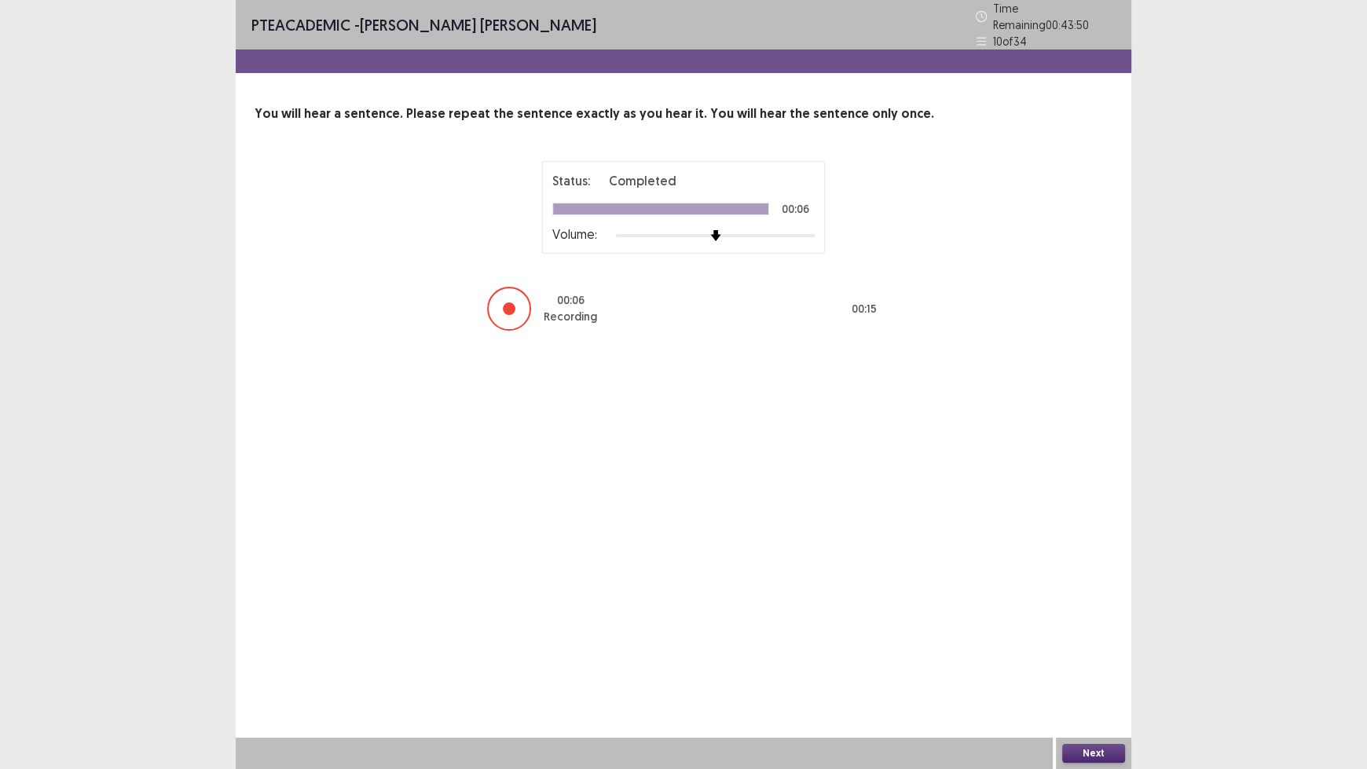
click at [1095, 636] on button "Next" at bounding box center [1093, 753] width 63 height 19
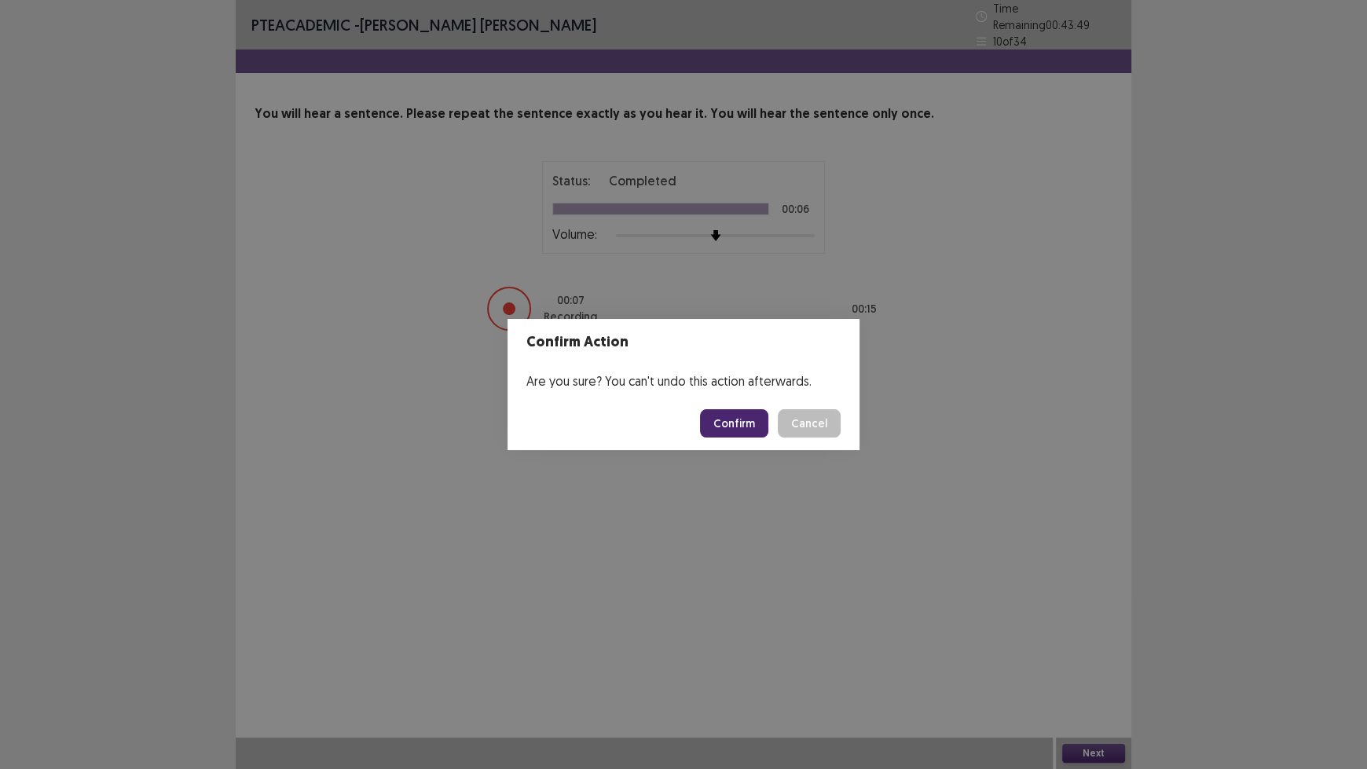
click at [732, 434] on button "Confirm" at bounding box center [734, 423] width 68 height 28
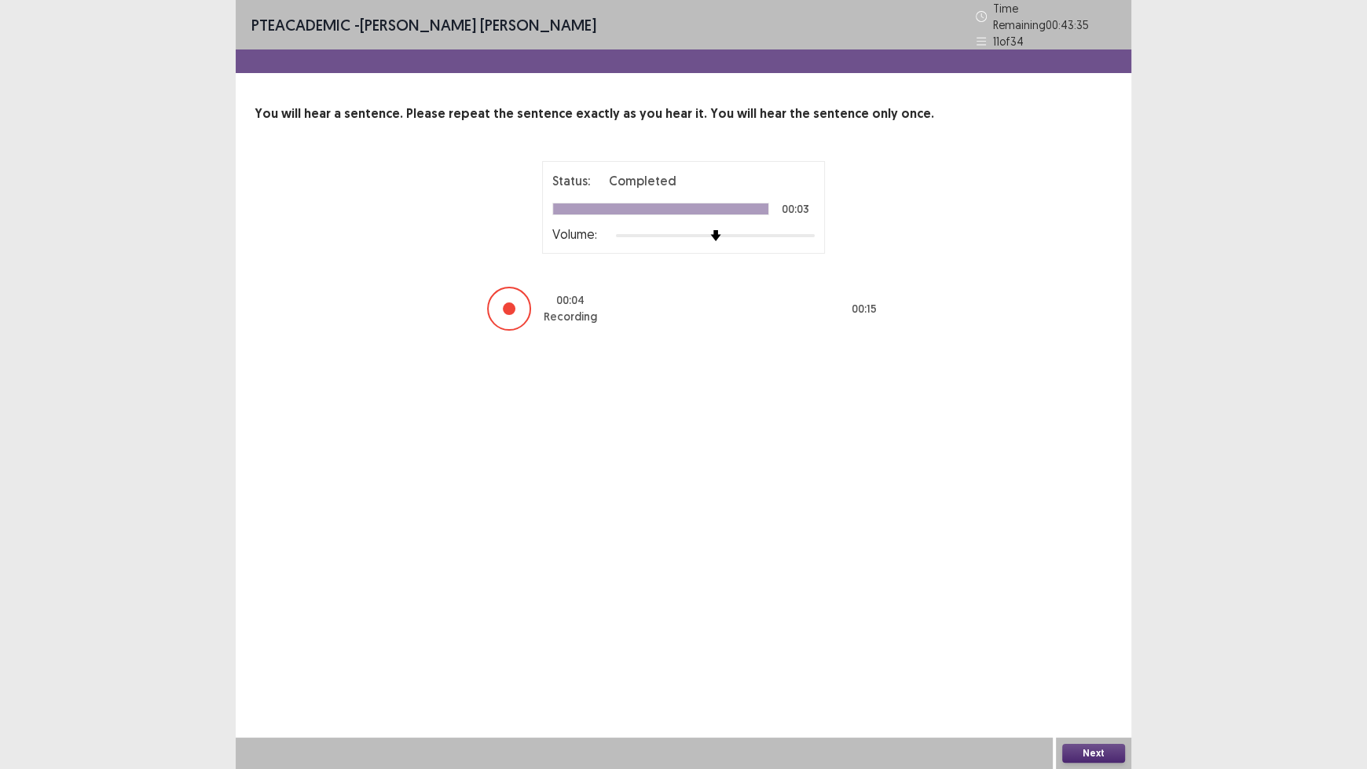
click at [1084, 636] on button "Next" at bounding box center [1093, 753] width 63 height 19
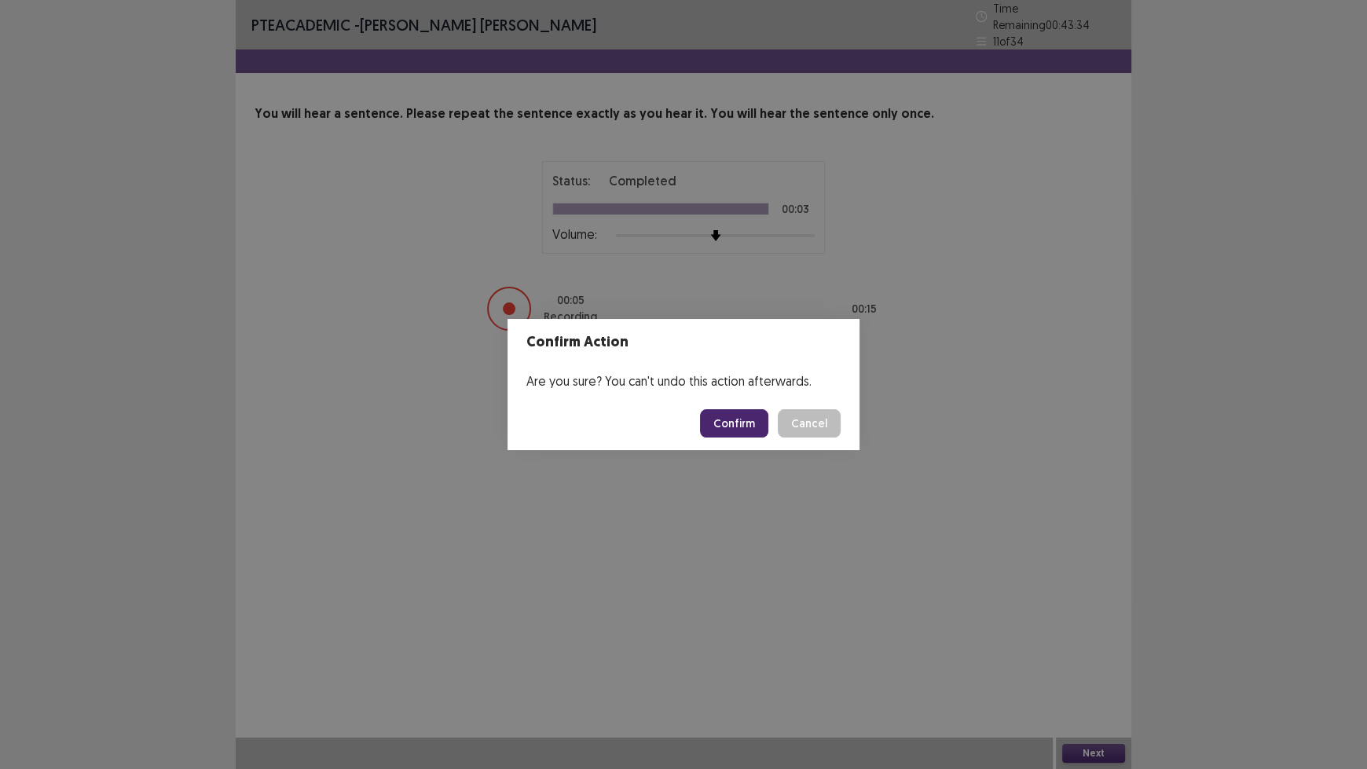
click at [730, 423] on button "Confirm" at bounding box center [734, 423] width 68 height 28
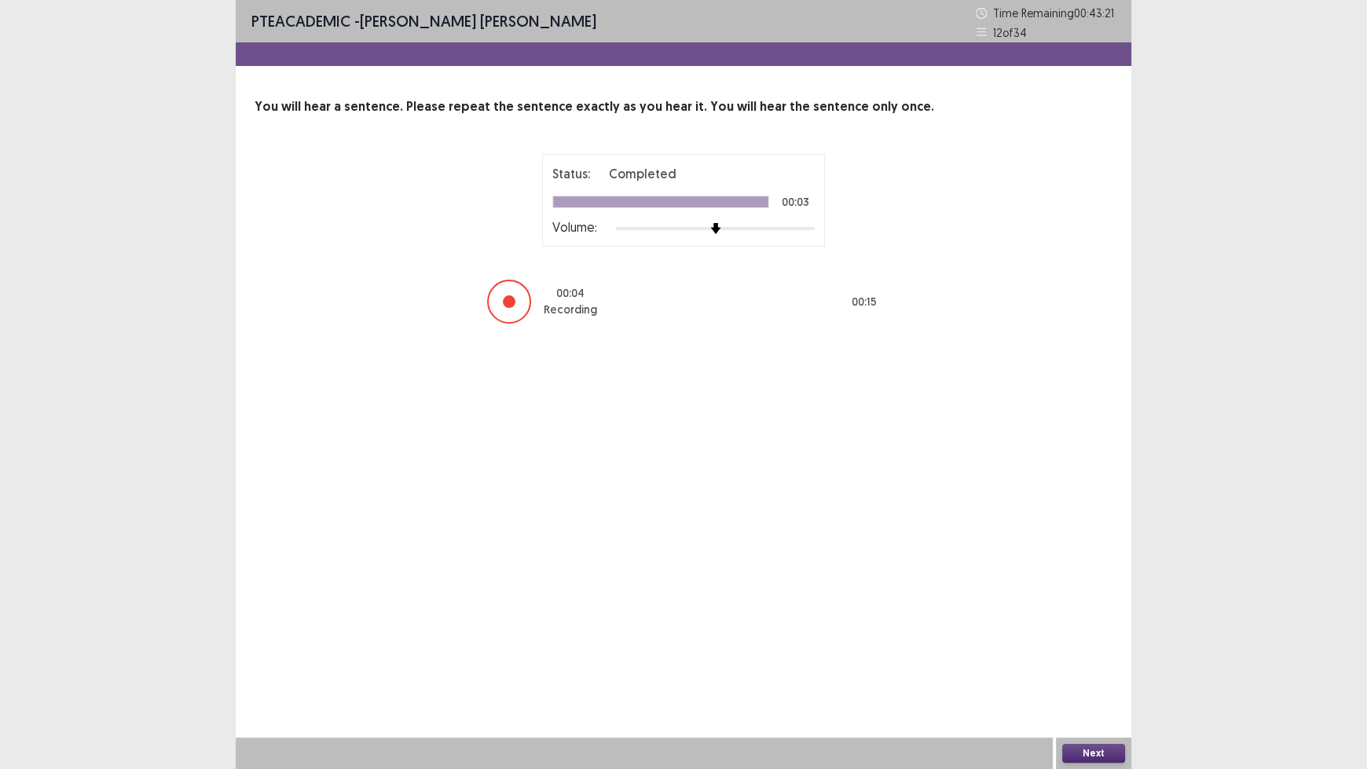
click at [1096, 636] on button "Next" at bounding box center [1093, 753] width 63 height 19
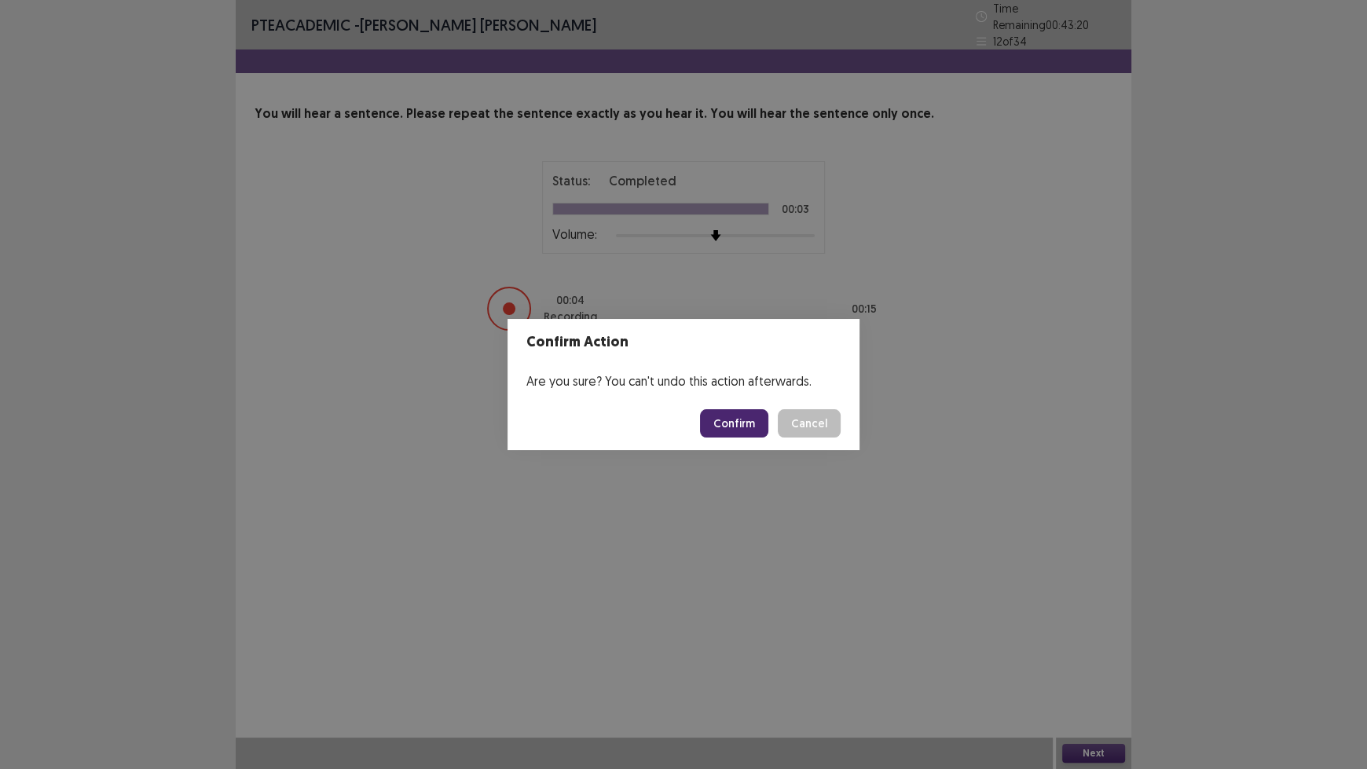
click at [736, 435] on button "Confirm" at bounding box center [734, 423] width 68 height 28
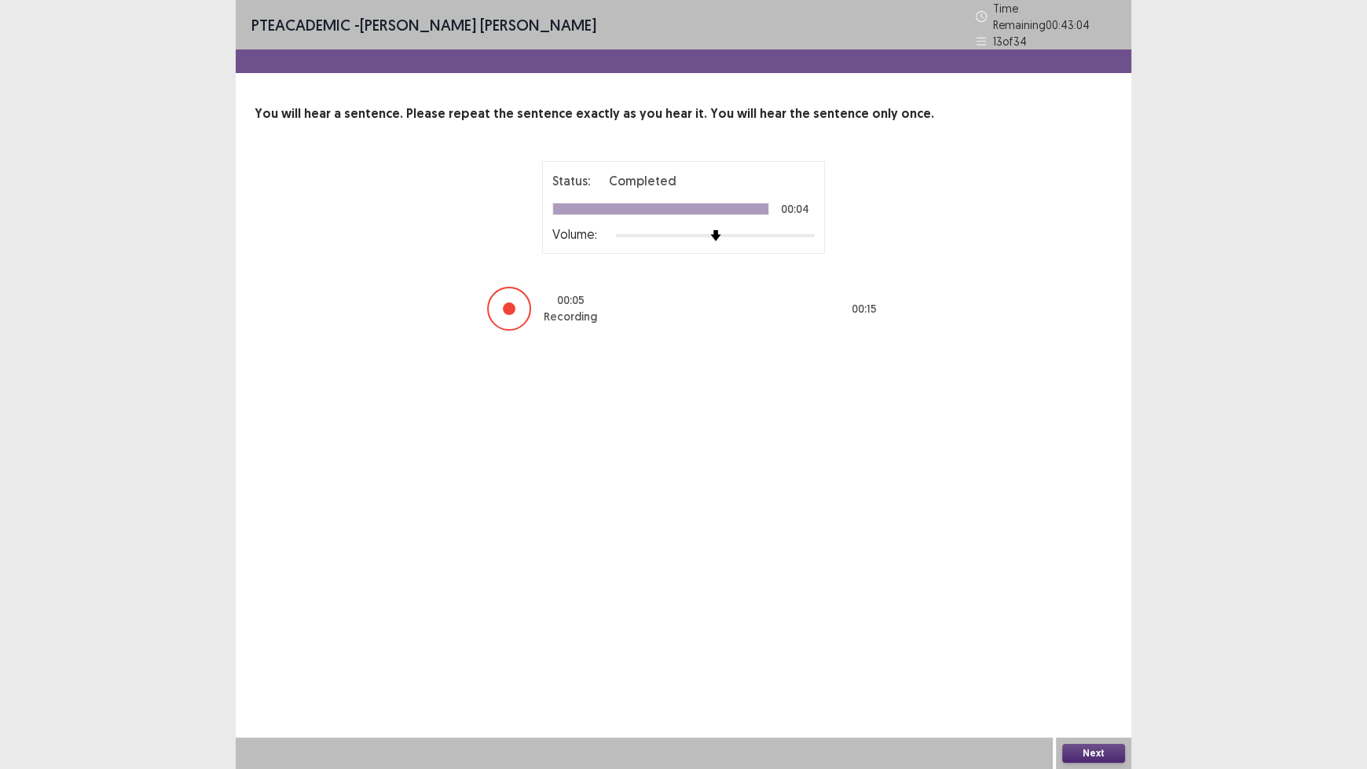
click at [1102, 636] on button "Next" at bounding box center [1093, 753] width 63 height 19
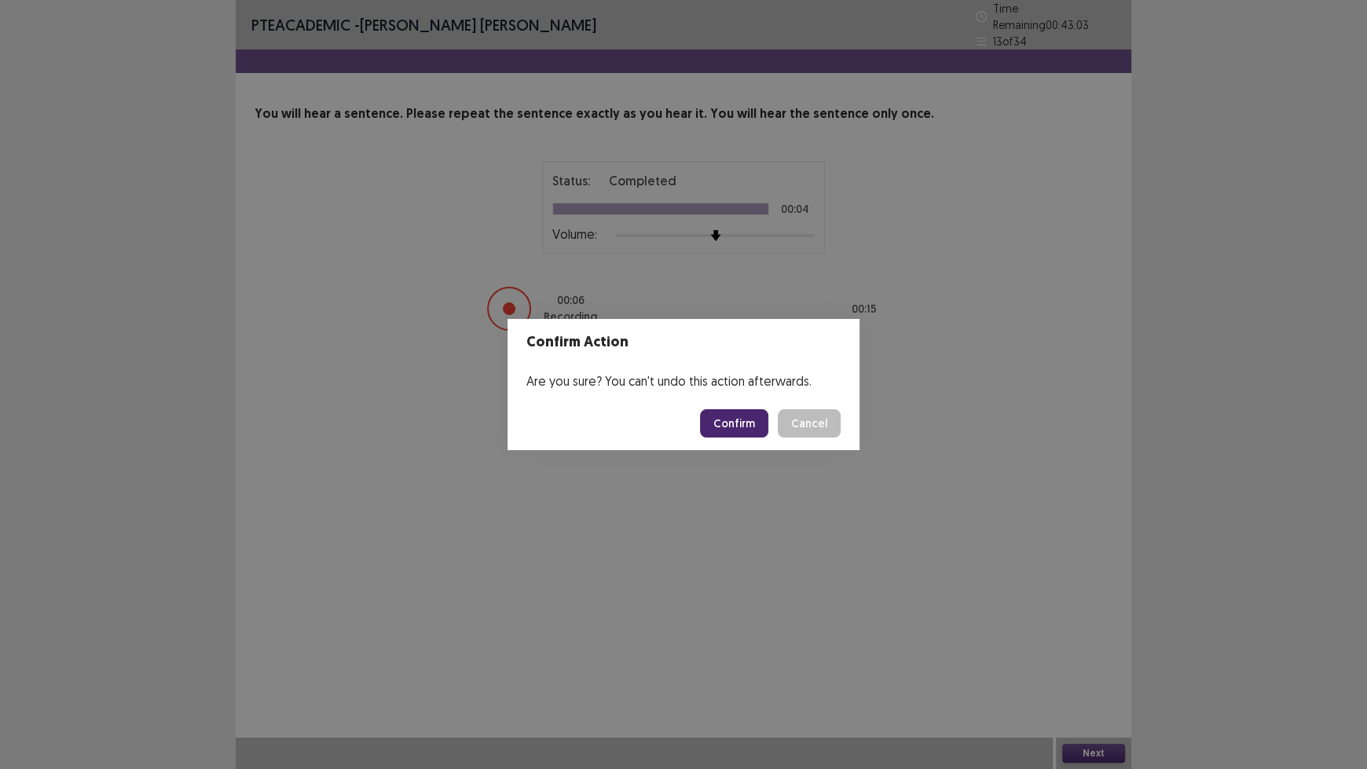
click at [756, 427] on button "Confirm" at bounding box center [734, 423] width 68 height 28
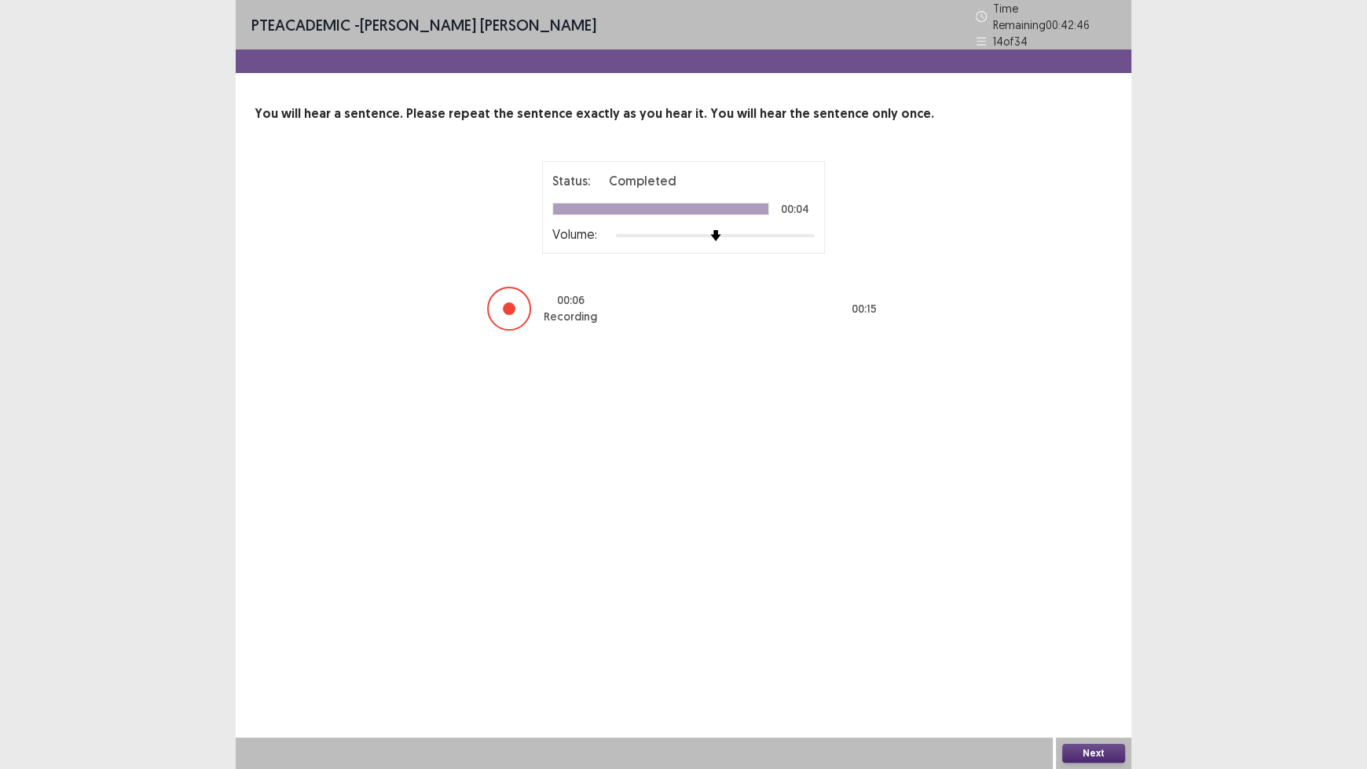
click at [1109, 636] on button "Next" at bounding box center [1093, 753] width 63 height 19
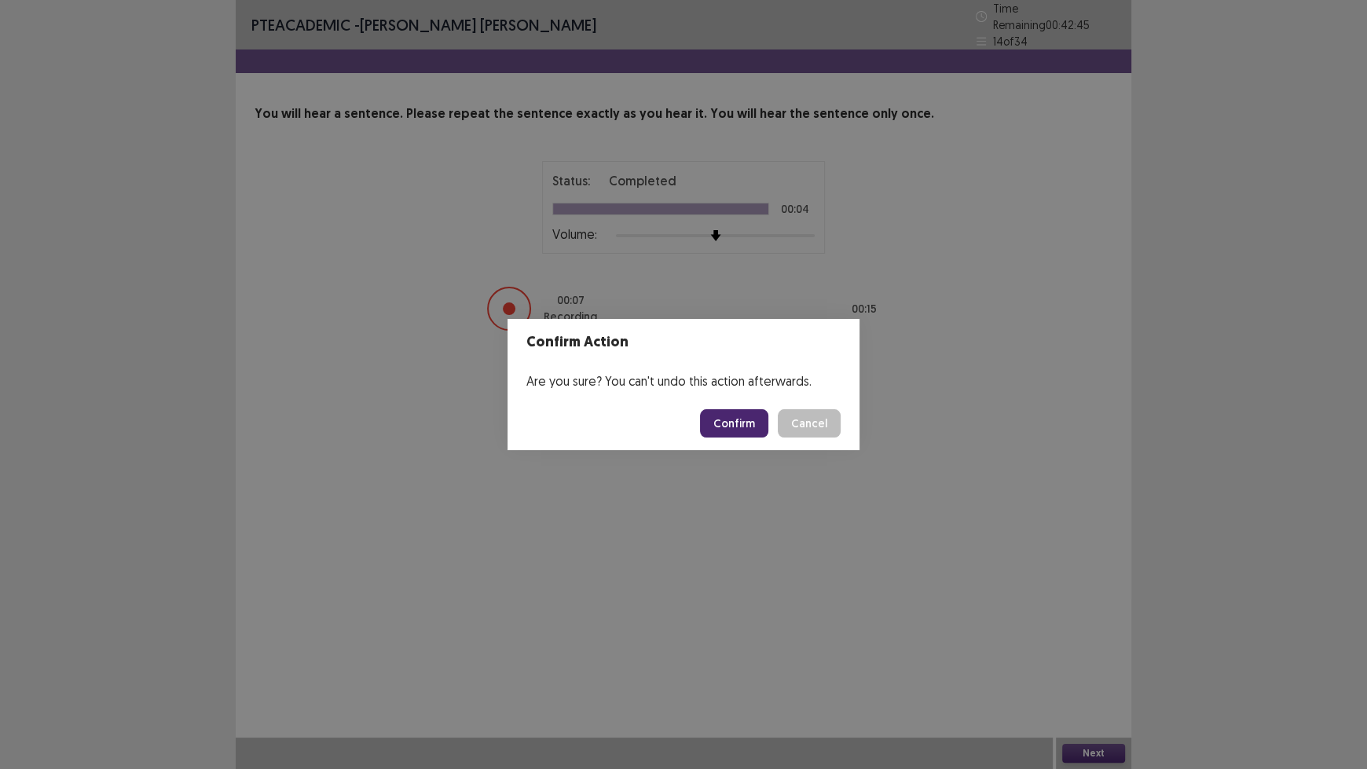
click at [735, 424] on button "Confirm" at bounding box center [734, 423] width 68 height 28
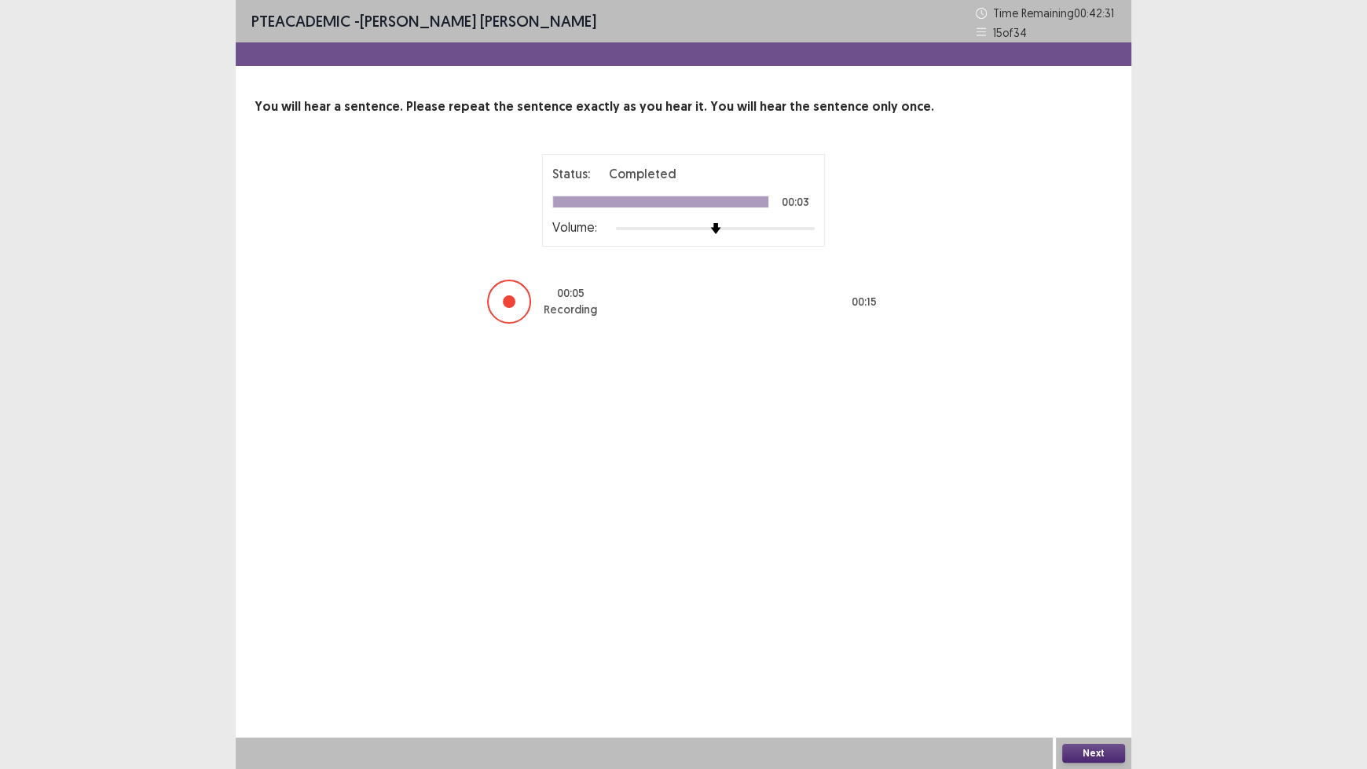
click at [1066, 636] on button "Next" at bounding box center [1093, 753] width 63 height 19
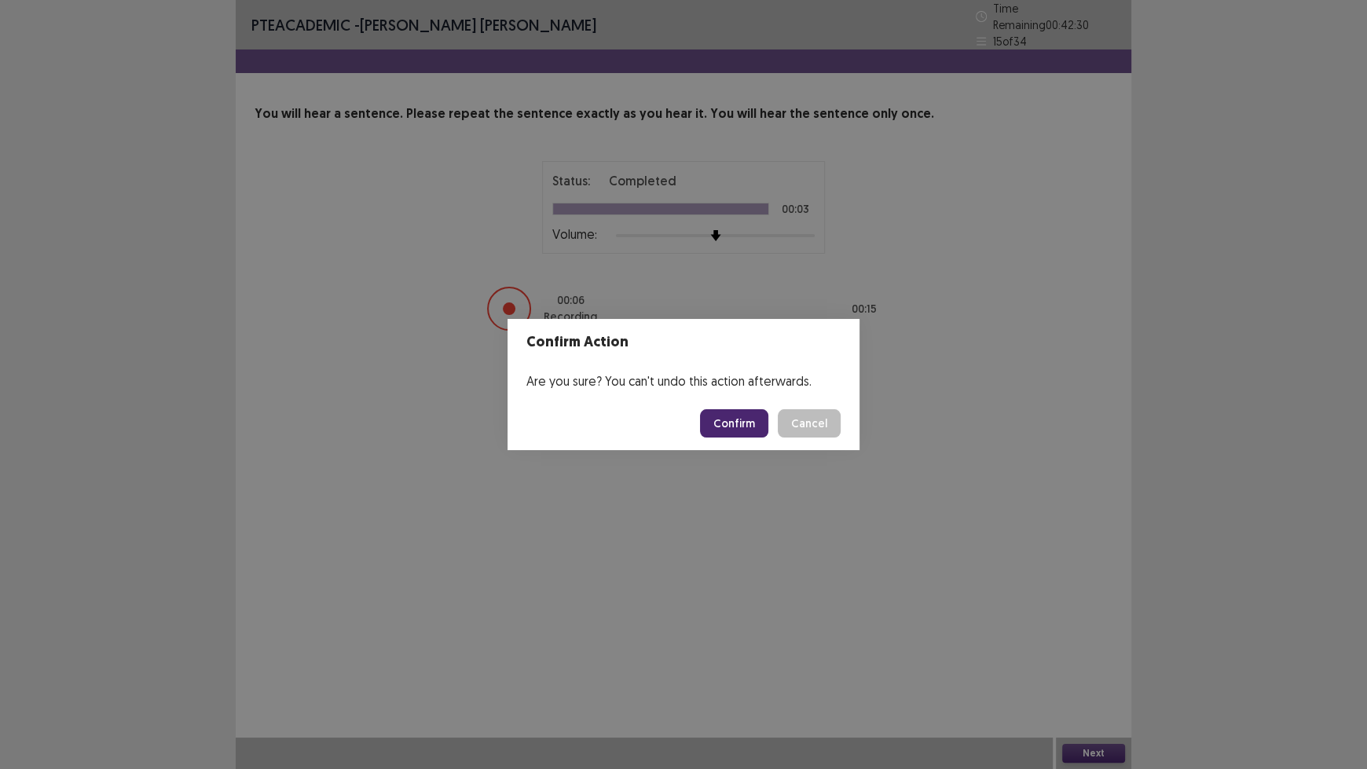
click at [740, 420] on button "Confirm" at bounding box center [734, 423] width 68 height 28
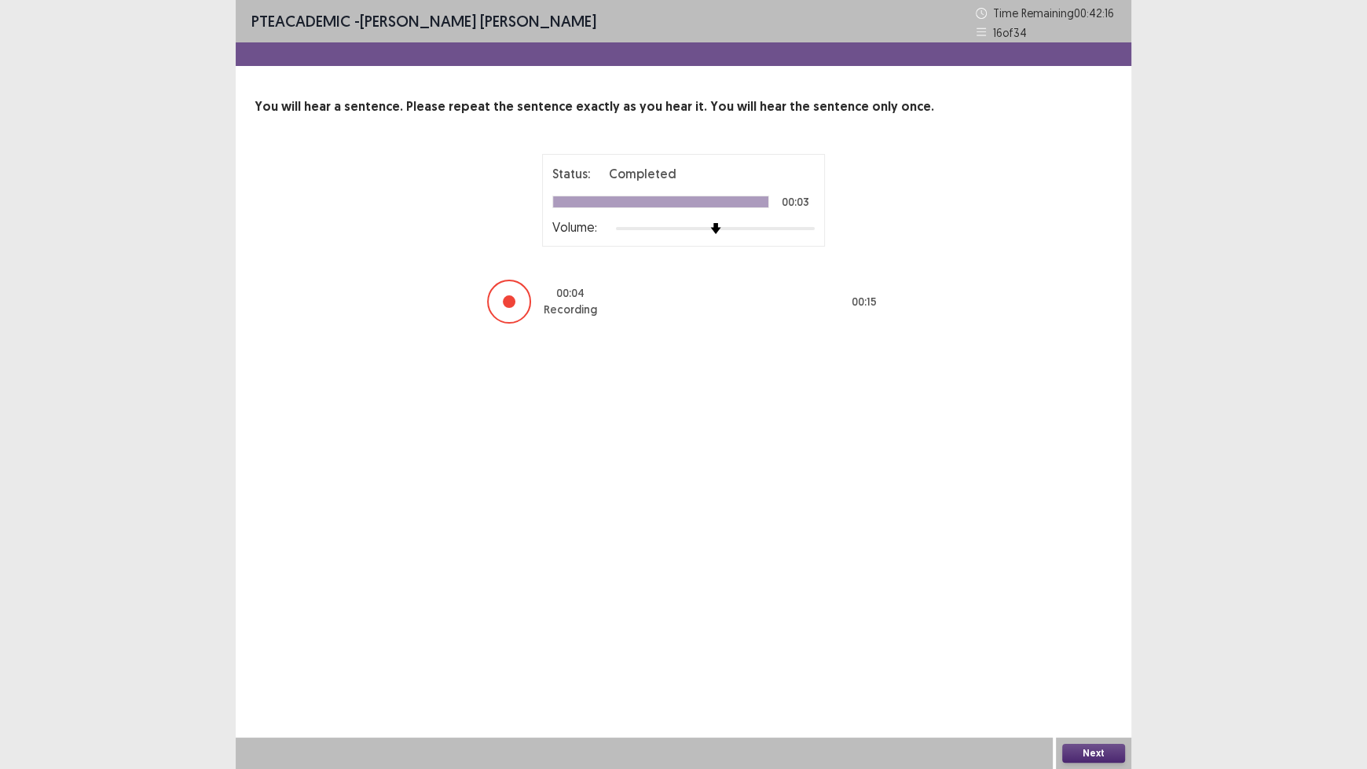
click at [1101, 636] on button "Next" at bounding box center [1093, 753] width 63 height 19
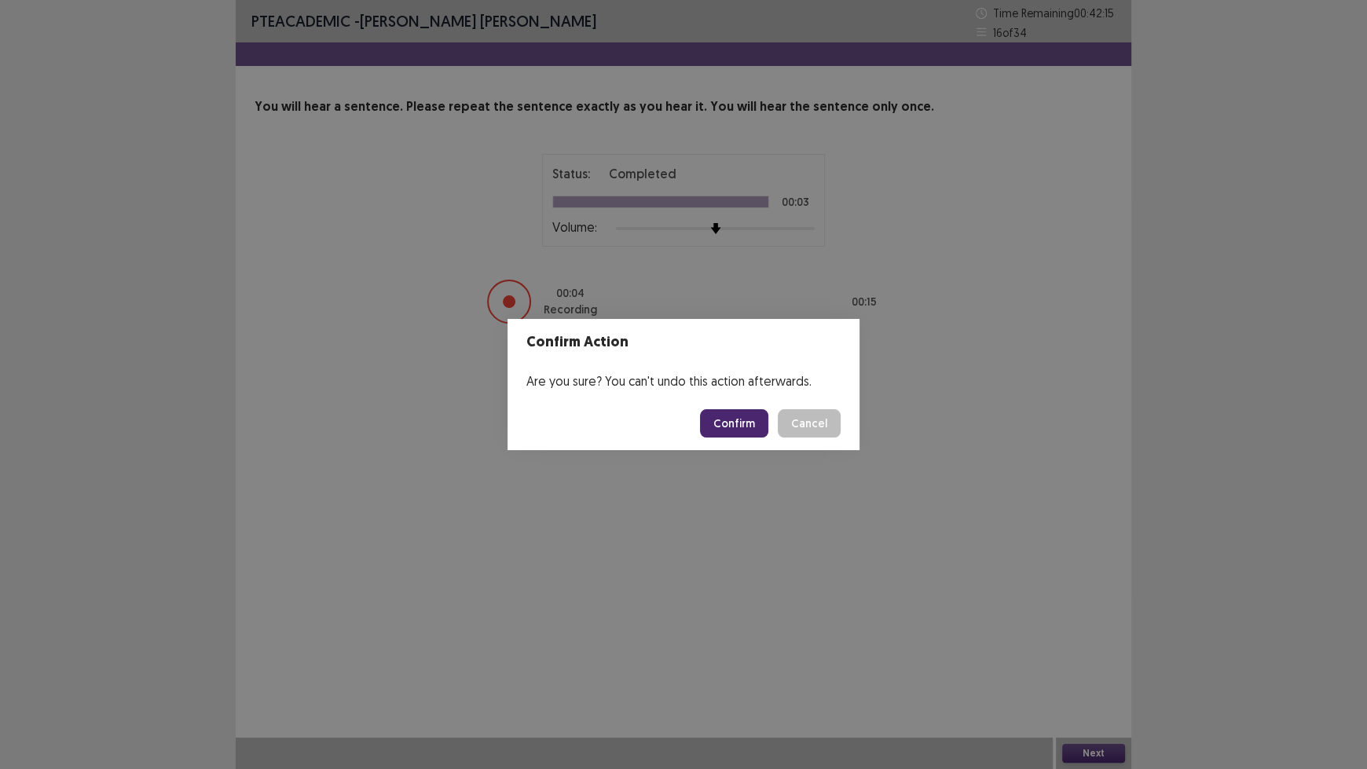
click at [740, 430] on button "Confirm" at bounding box center [734, 423] width 68 height 28
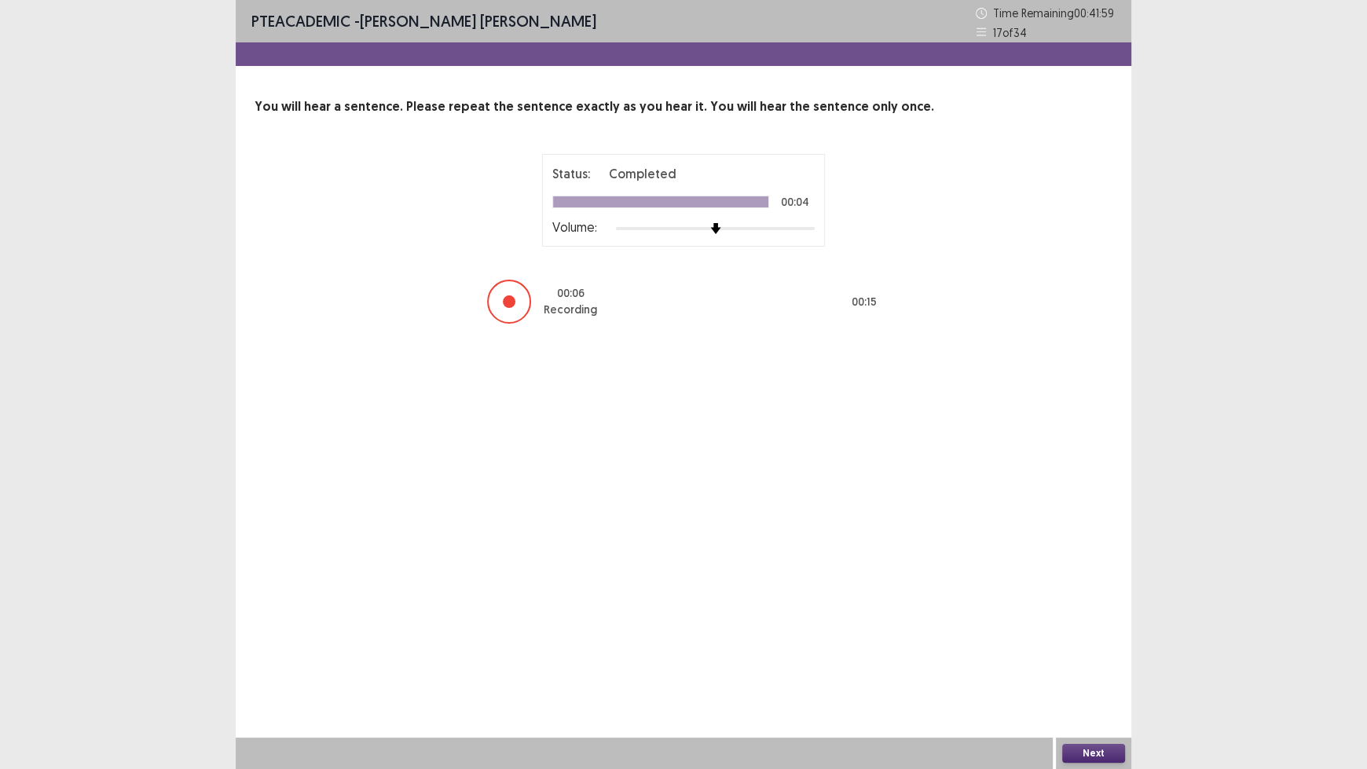
click at [1094, 636] on button "Next" at bounding box center [1093, 753] width 63 height 19
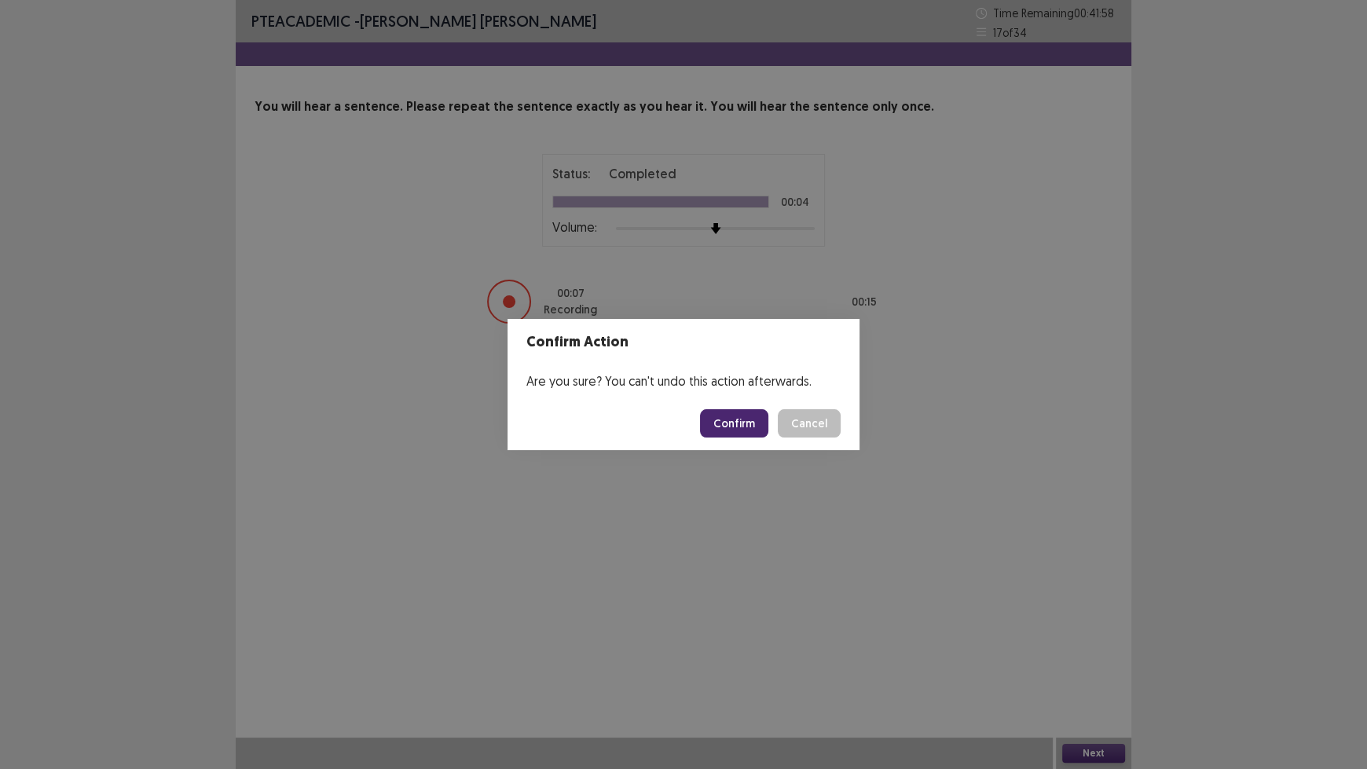
click at [744, 423] on button "Confirm" at bounding box center [734, 423] width 68 height 28
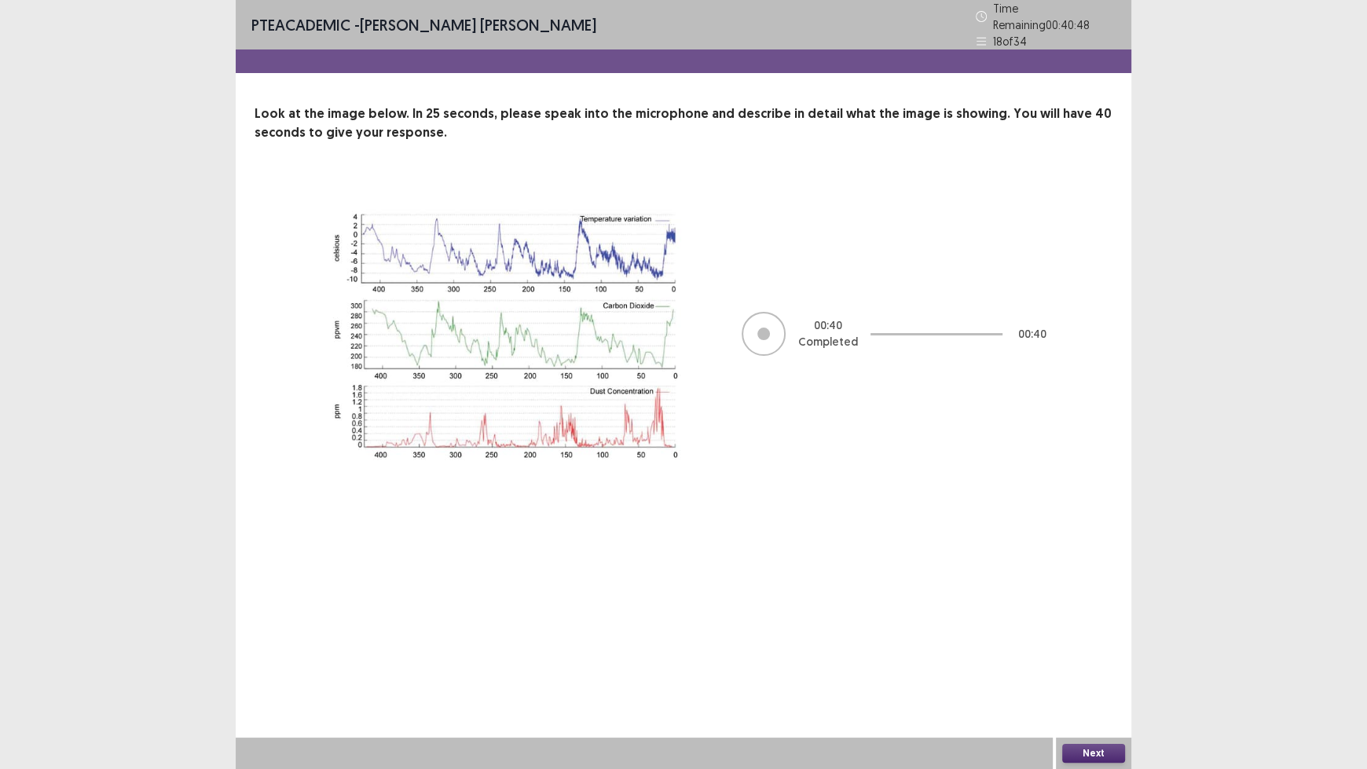
click at [1083, 636] on button "Next" at bounding box center [1093, 753] width 63 height 19
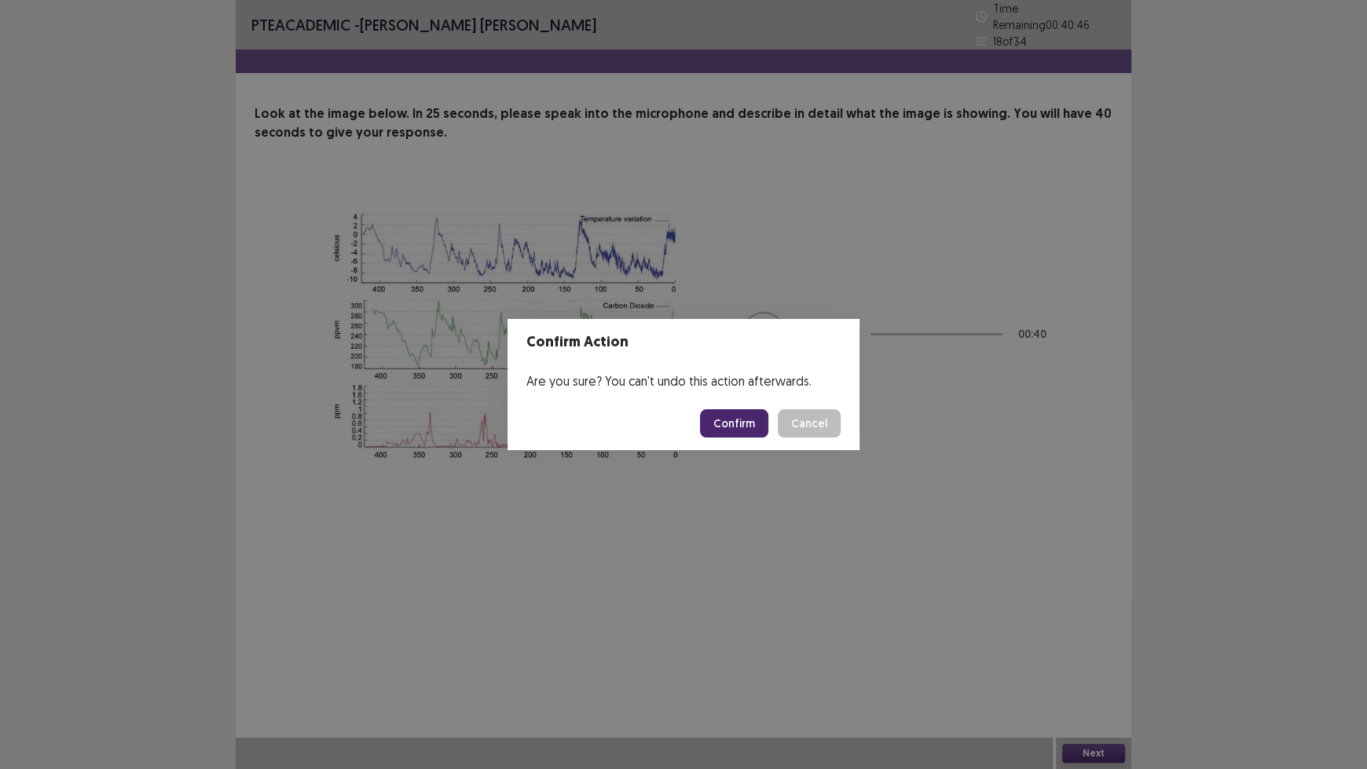
click at [741, 431] on button "Confirm" at bounding box center [734, 423] width 68 height 28
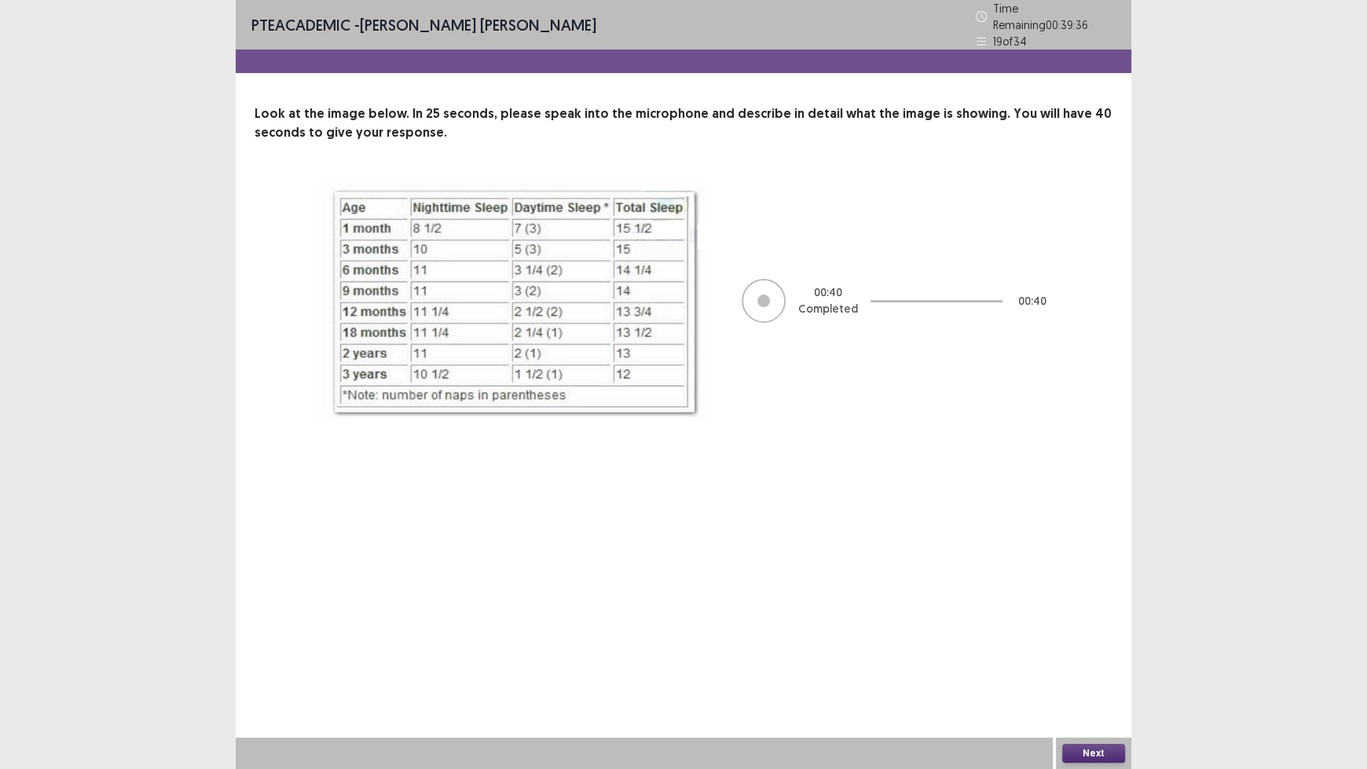
click at [1096, 636] on button "Next" at bounding box center [1093, 753] width 63 height 19
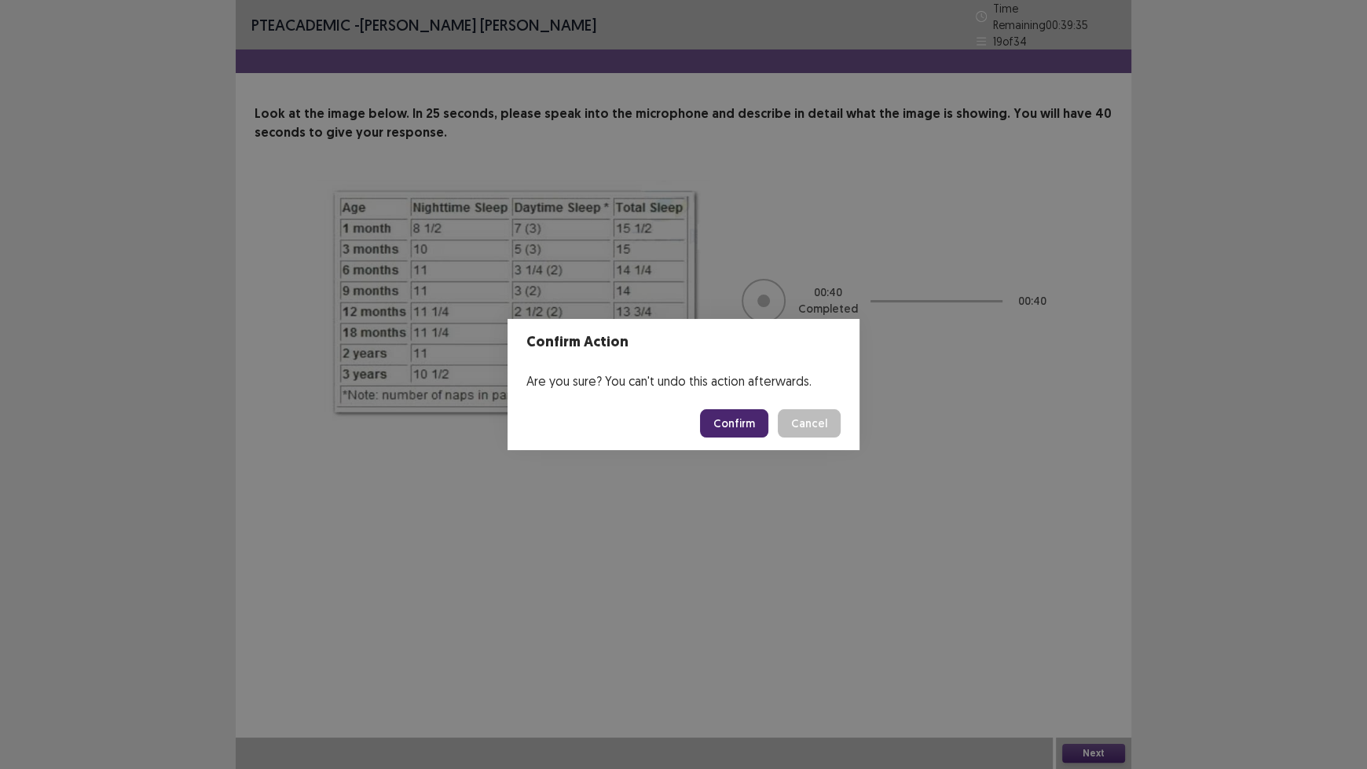
click at [744, 432] on button "Confirm" at bounding box center [734, 423] width 68 height 28
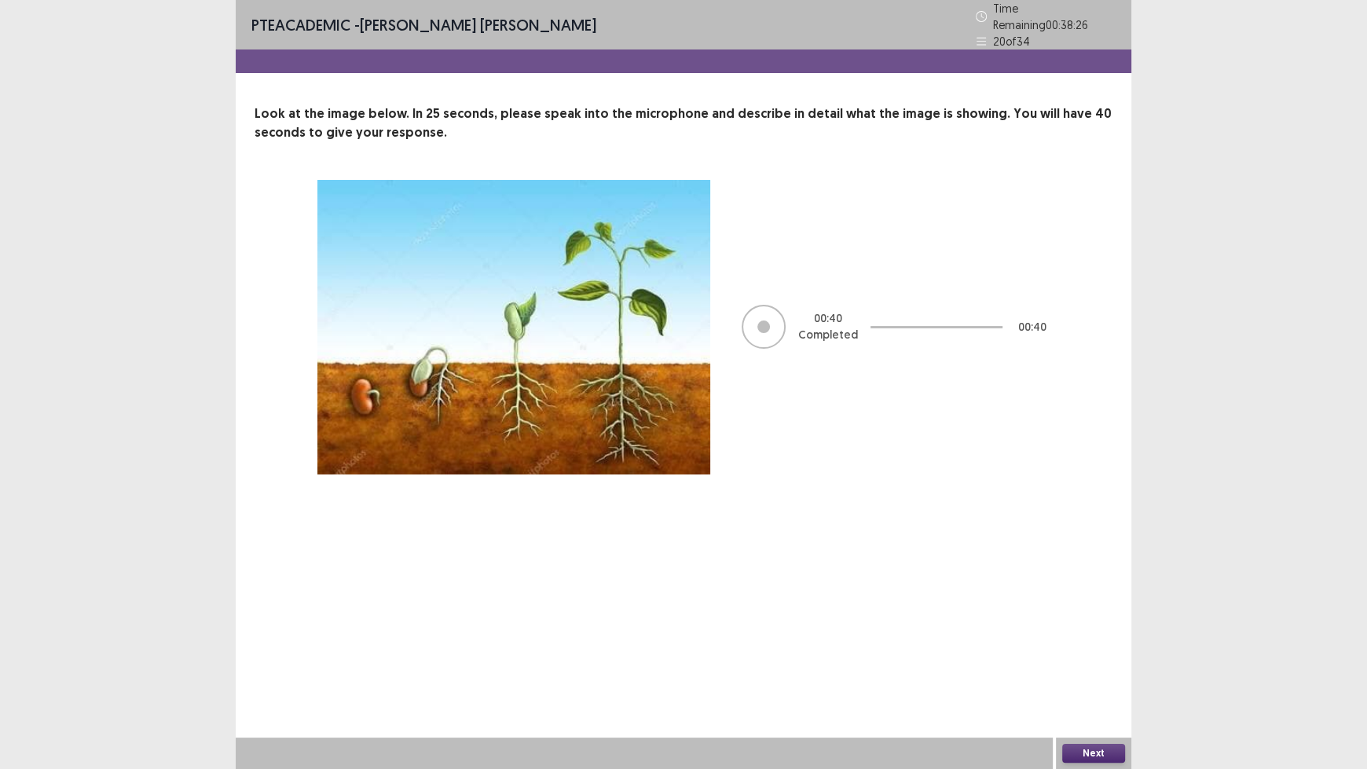
click at [1089, 636] on button "Next" at bounding box center [1093, 753] width 63 height 19
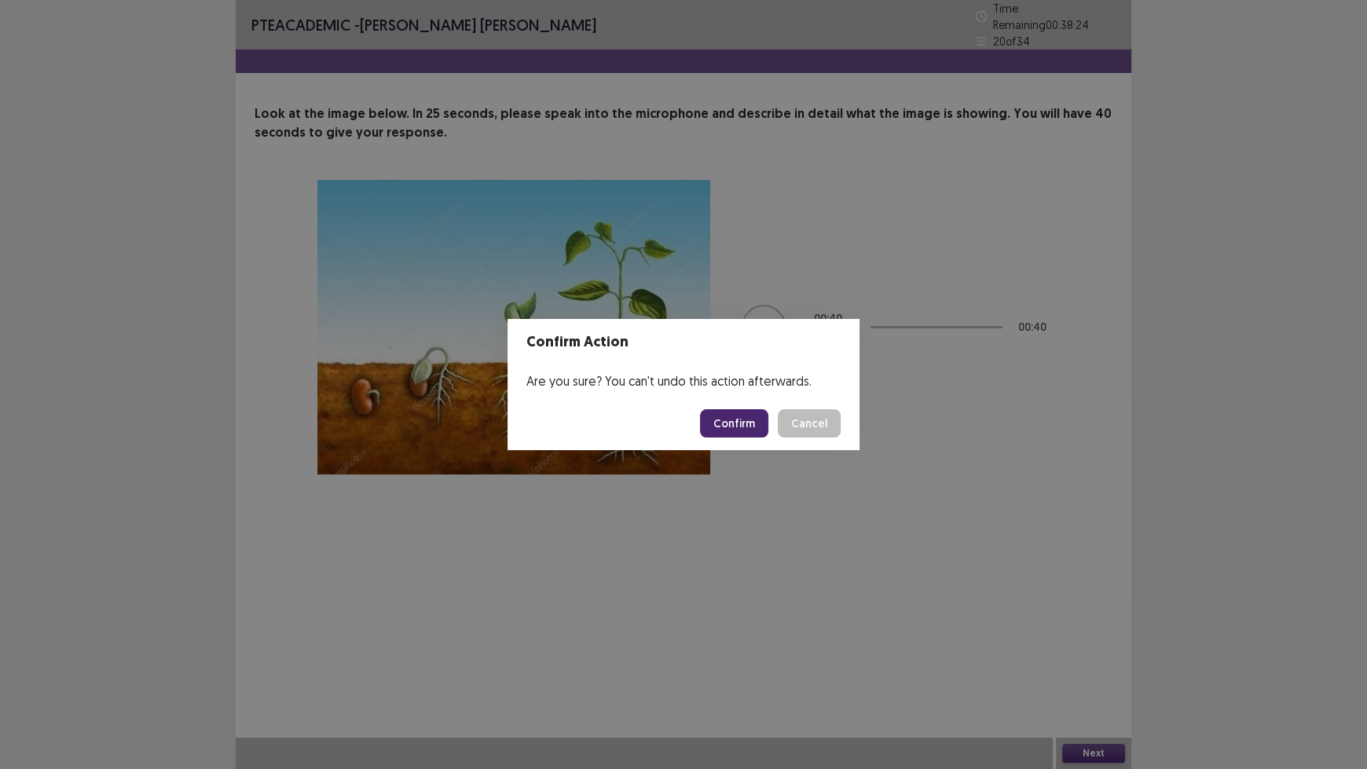
click at [739, 423] on button "Confirm" at bounding box center [734, 423] width 68 height 28
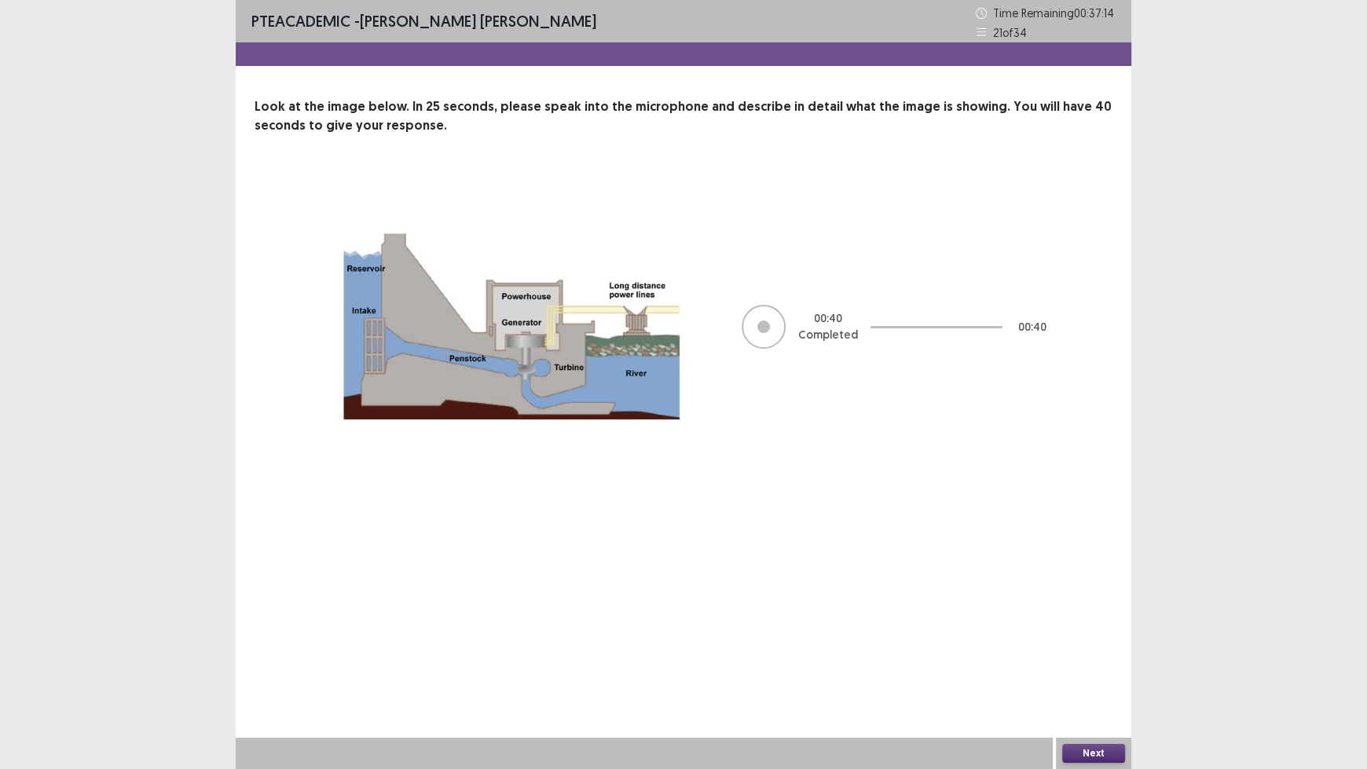
click at [1088, 636] on button "Next" at bounding box center [1093, 753] width 63 height 19
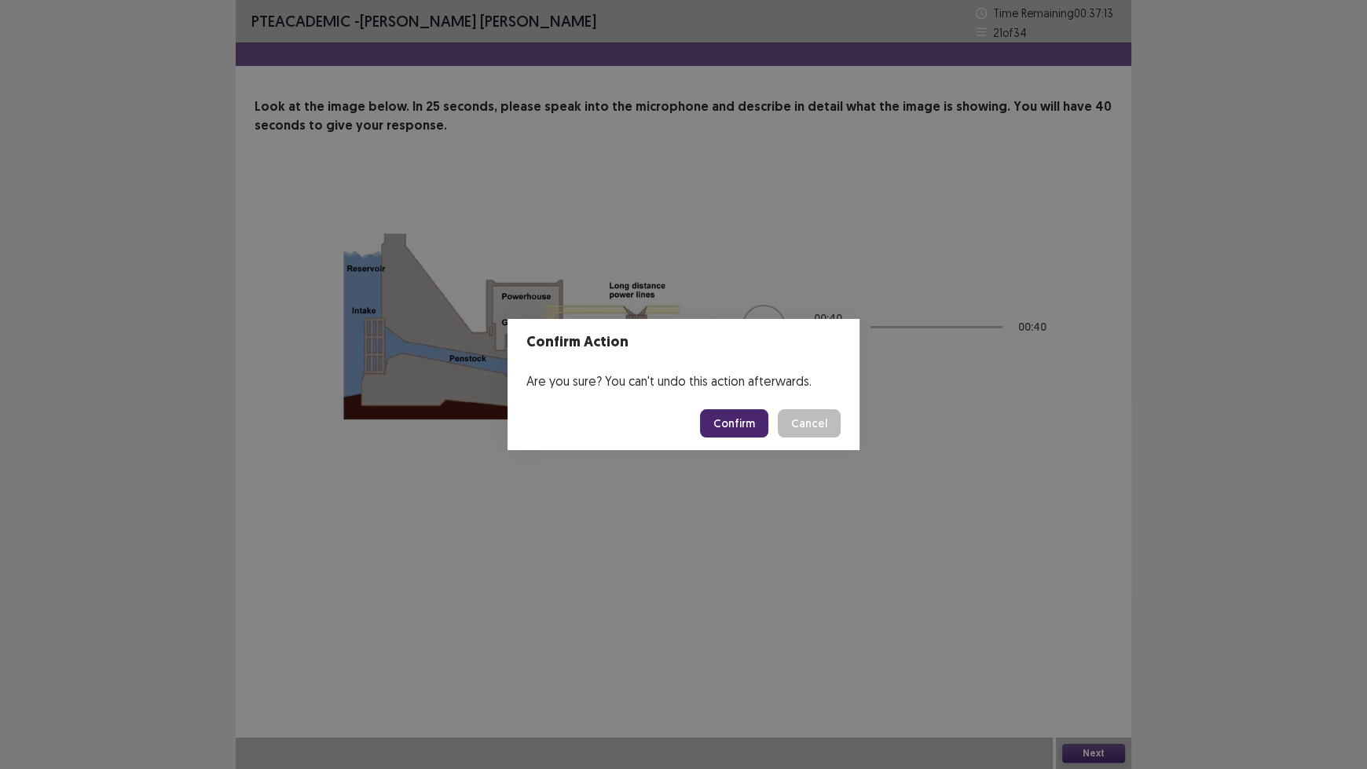
click at [742, 424] on button "Confirm" at bounding box center [734, 423] width 68 height 28
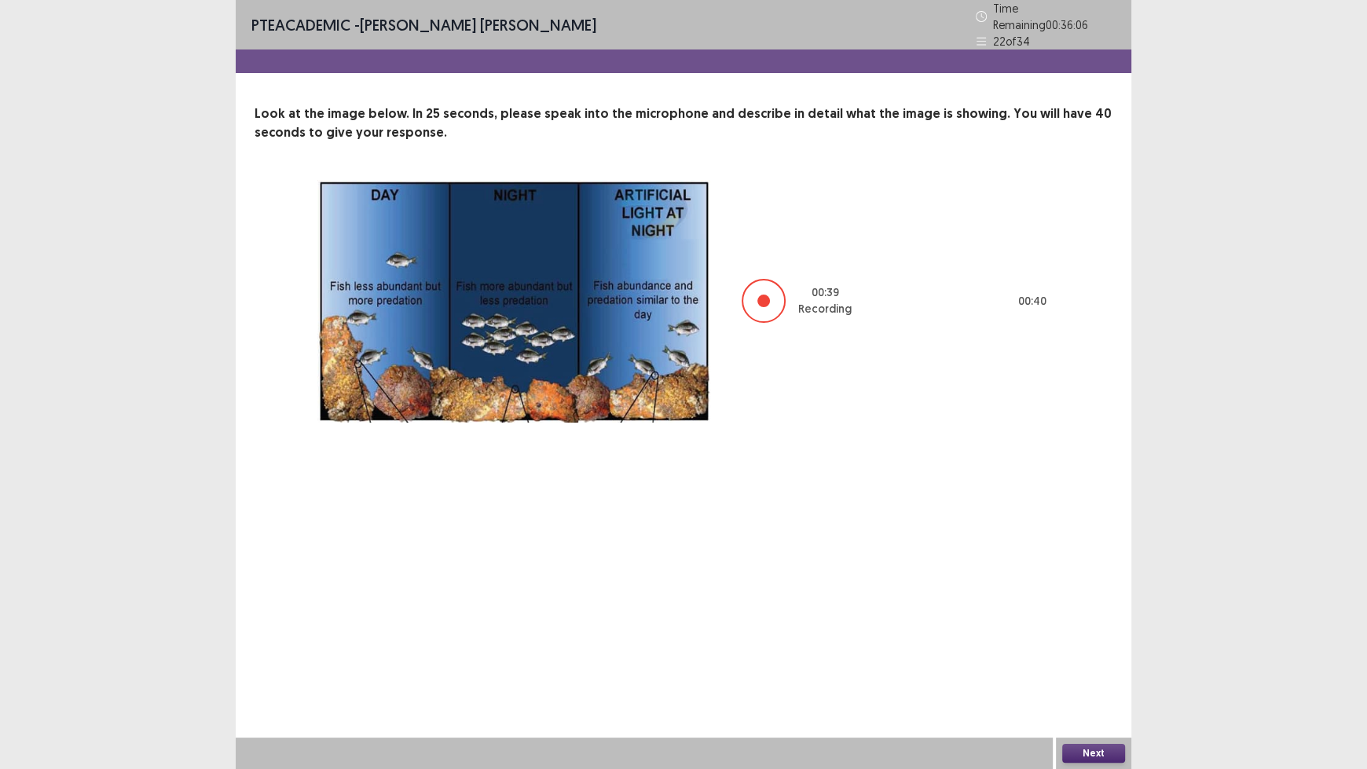
click at [1089, 636] on button "Next" at bounding box center [1093, 753] width 63 height 19
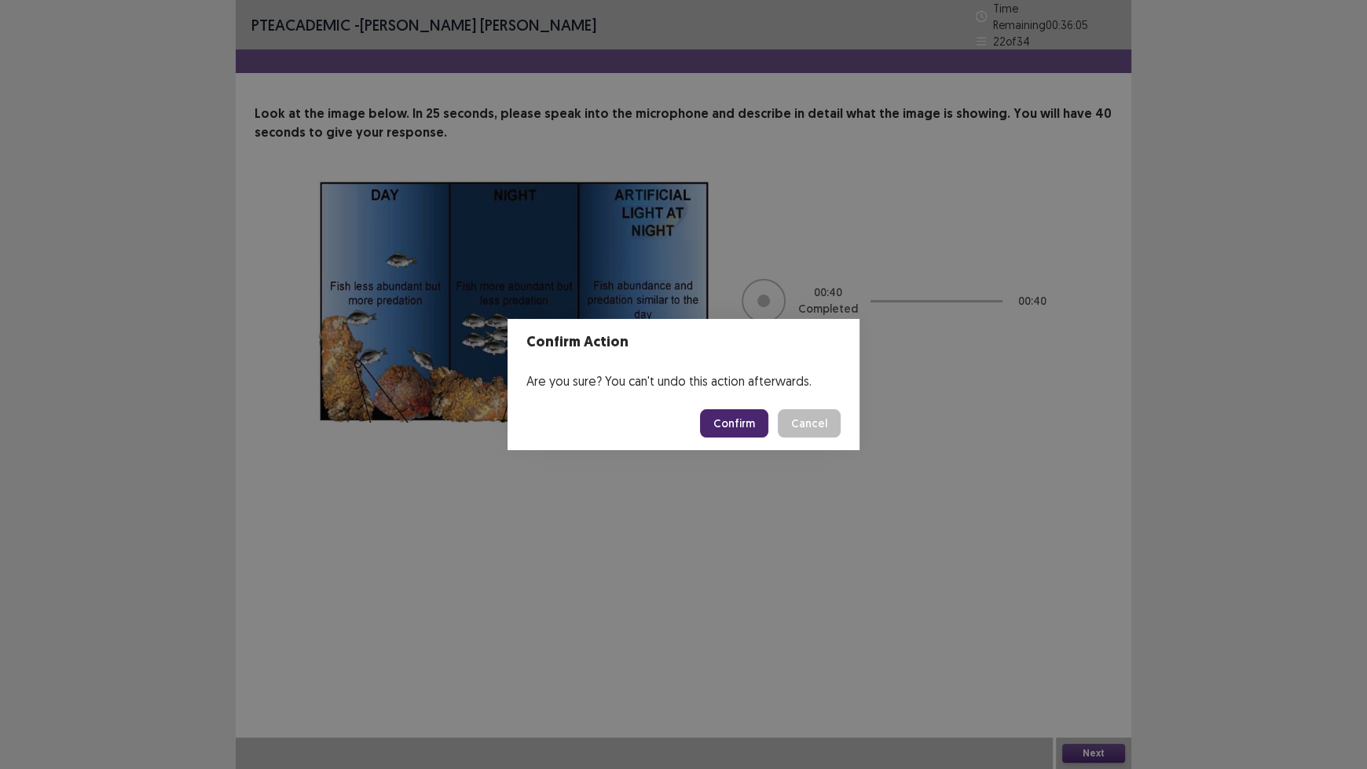
click at [721, 427] on button "Confirm" at bounding box center [734, 423] width 68 height 28
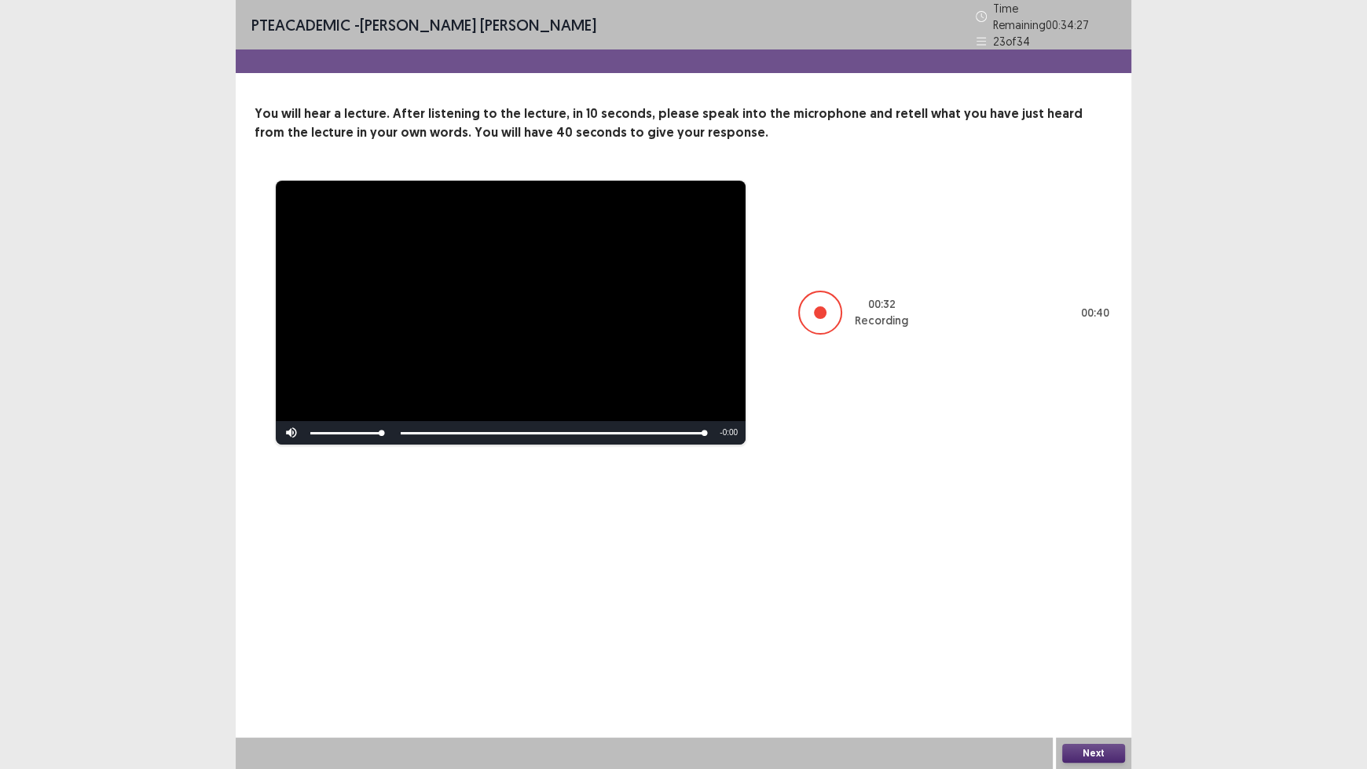
click at [1094, 636] on button "Next" at bounding box center [1093, 753] width 63 height 19
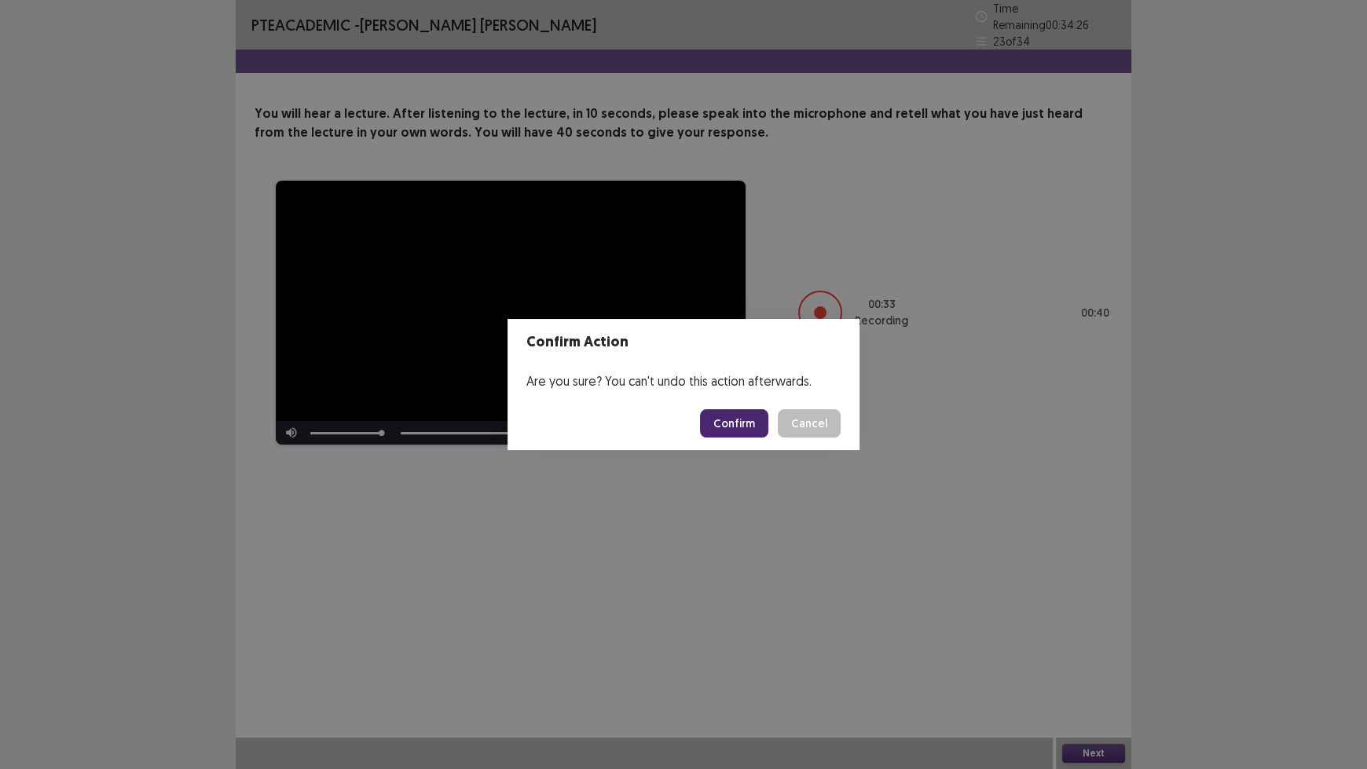
click at [738, 422] on button "Confirm" at bounding box center [734, 423] width 68 height 28
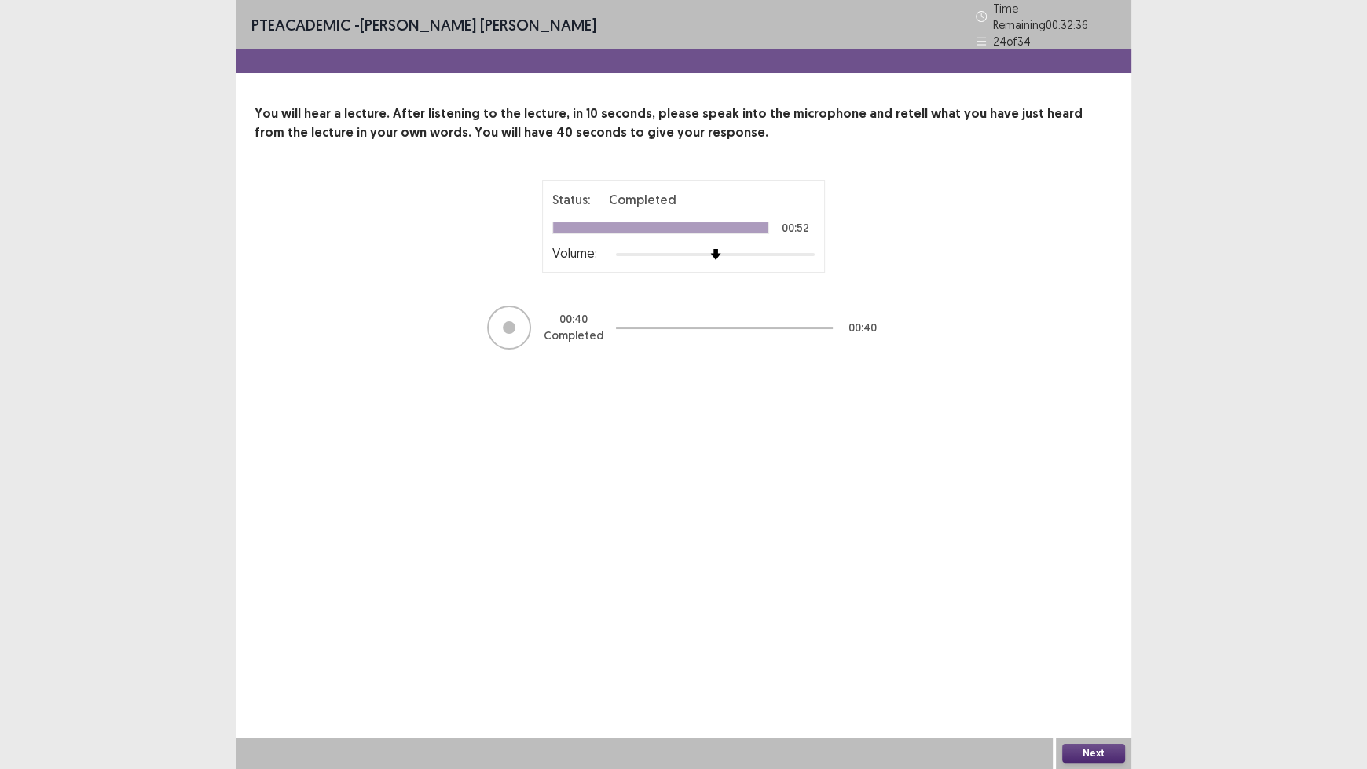
click at [1103, 636] on button "Next" at bounding box center [1093, 753] width 63 height 19
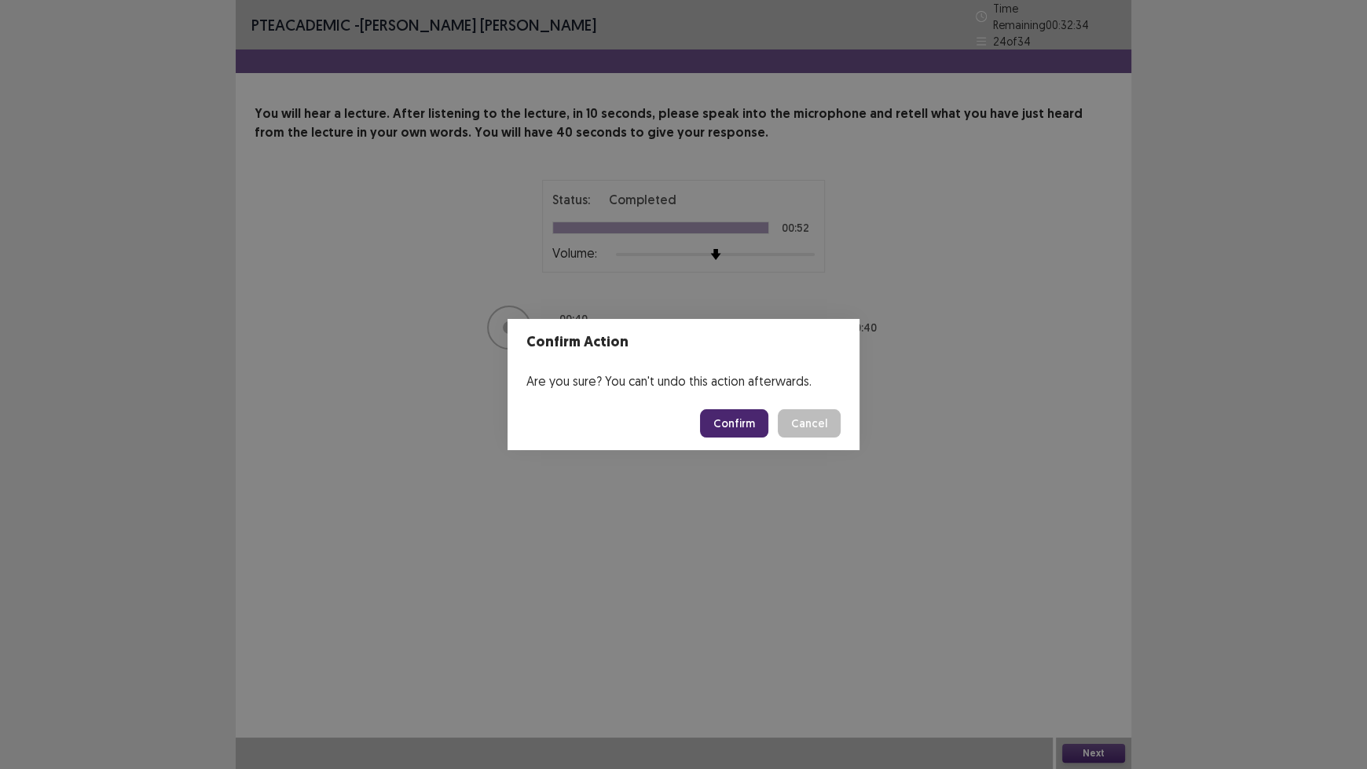
click at [743, 432] on button "Confirm" at bounding box center [734, 423] width 68 height 28
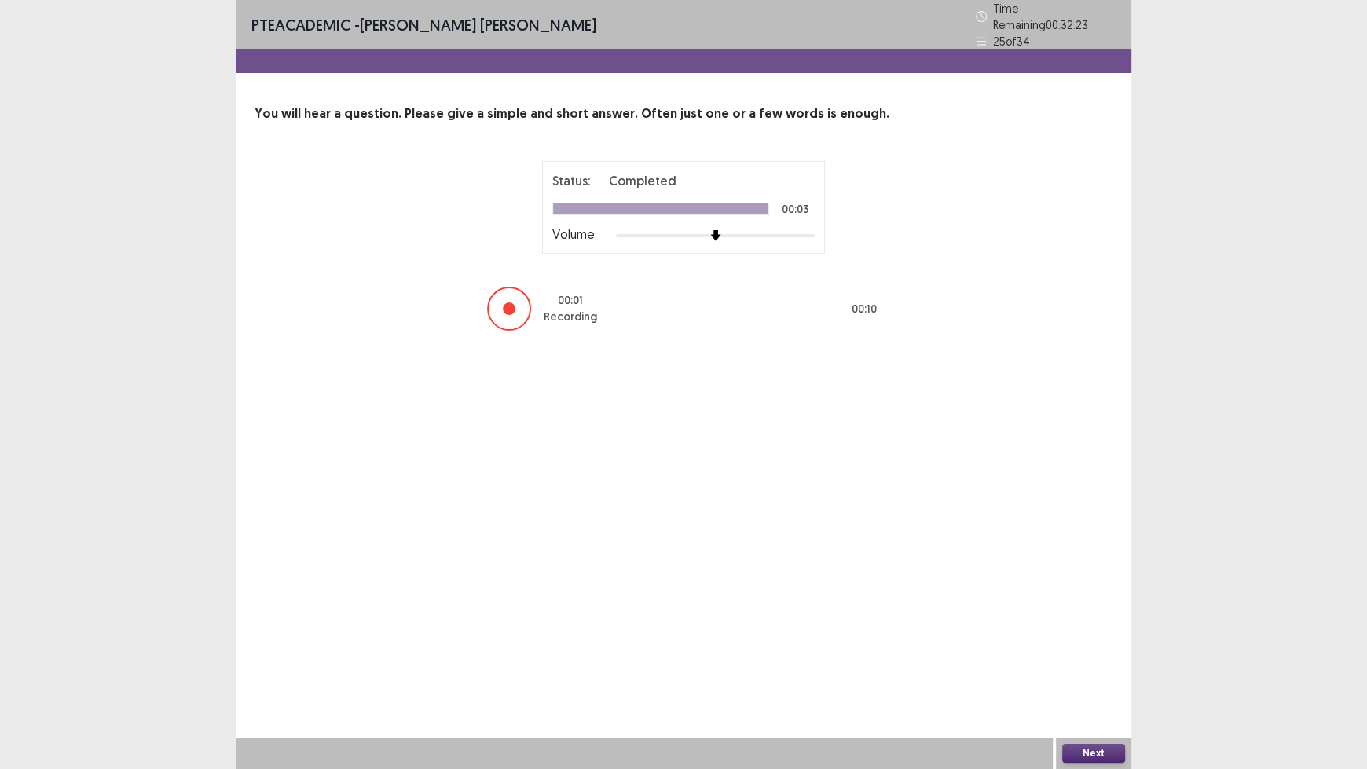
click at [1095, 636] on button "Next" at bounding box center [1093, 753] width 63 height 19
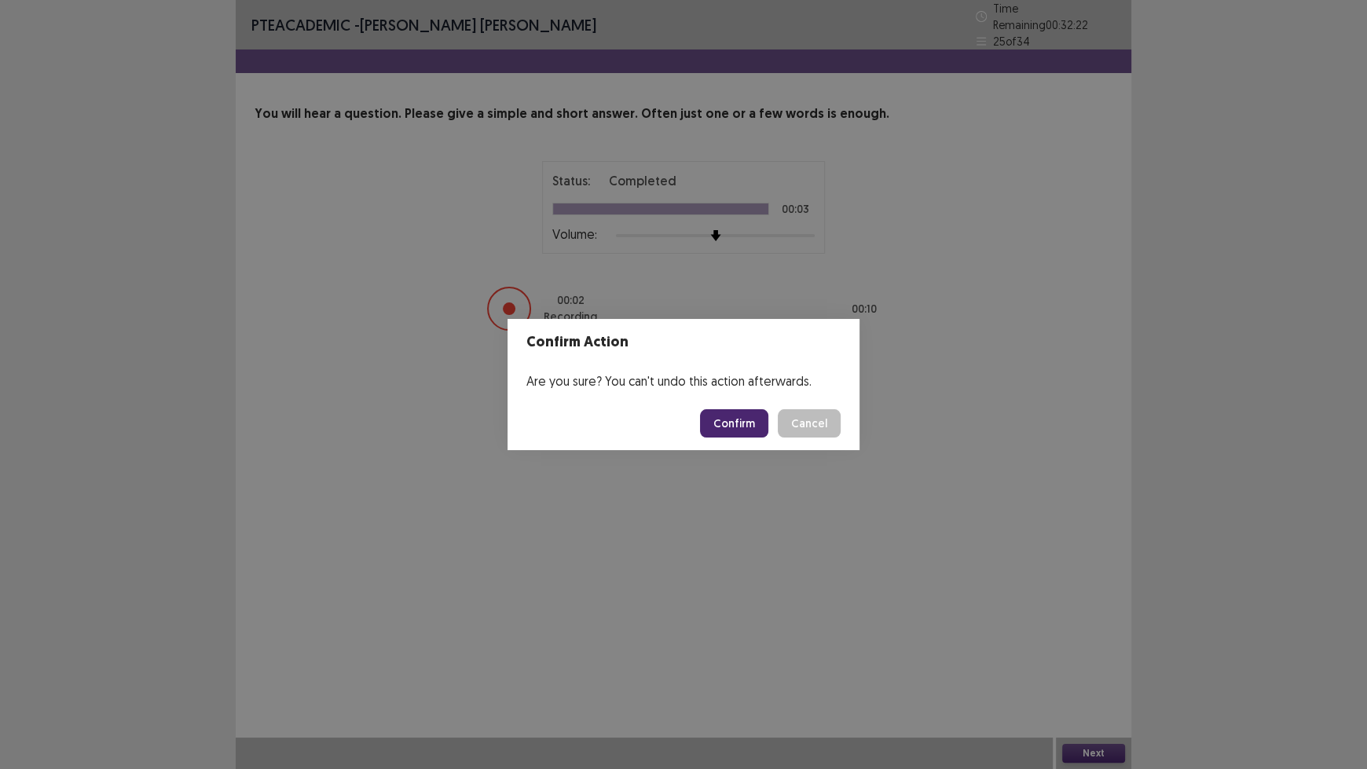
click at [745, 427] on button "Confirm" at bounding box center [734, 423] width 68 height 28
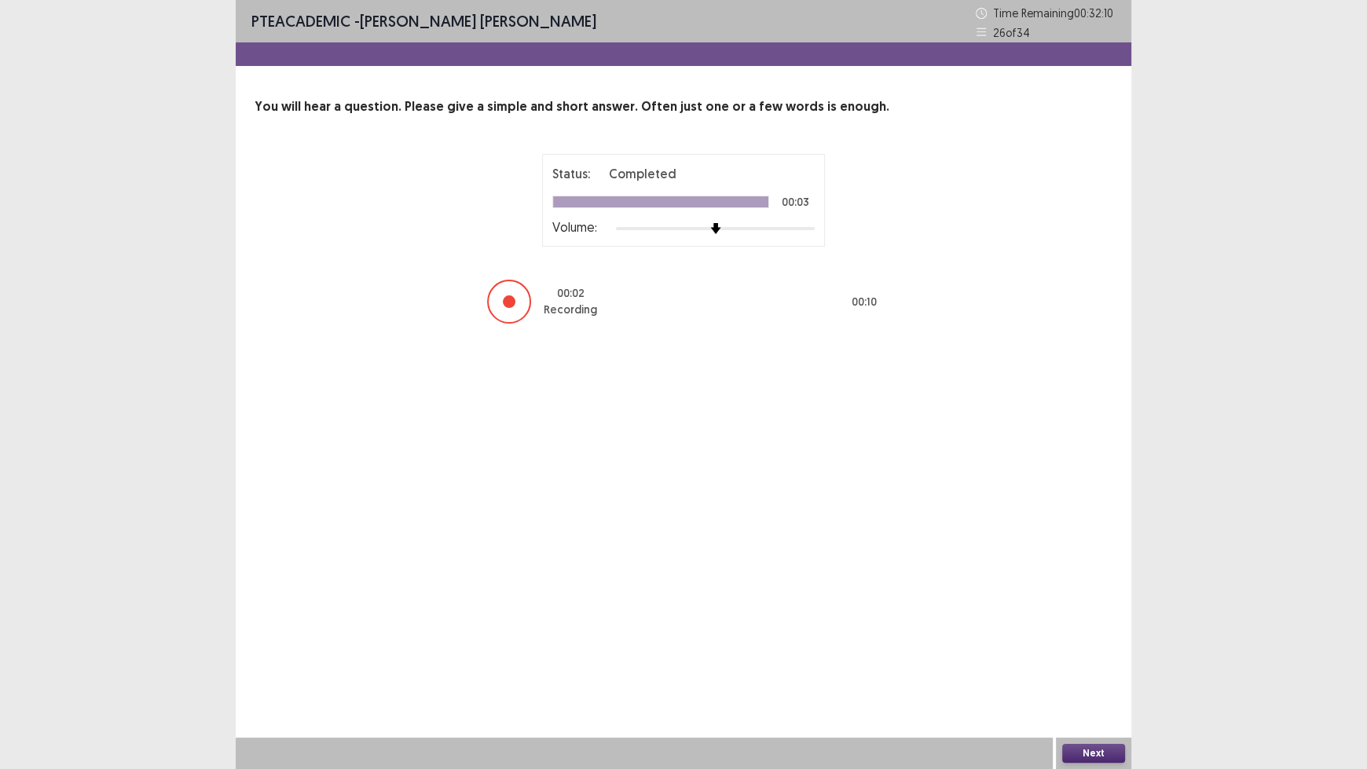
click at [1092, 636] on button "Next" at bounding box center [1093, 753] width 63 height 19
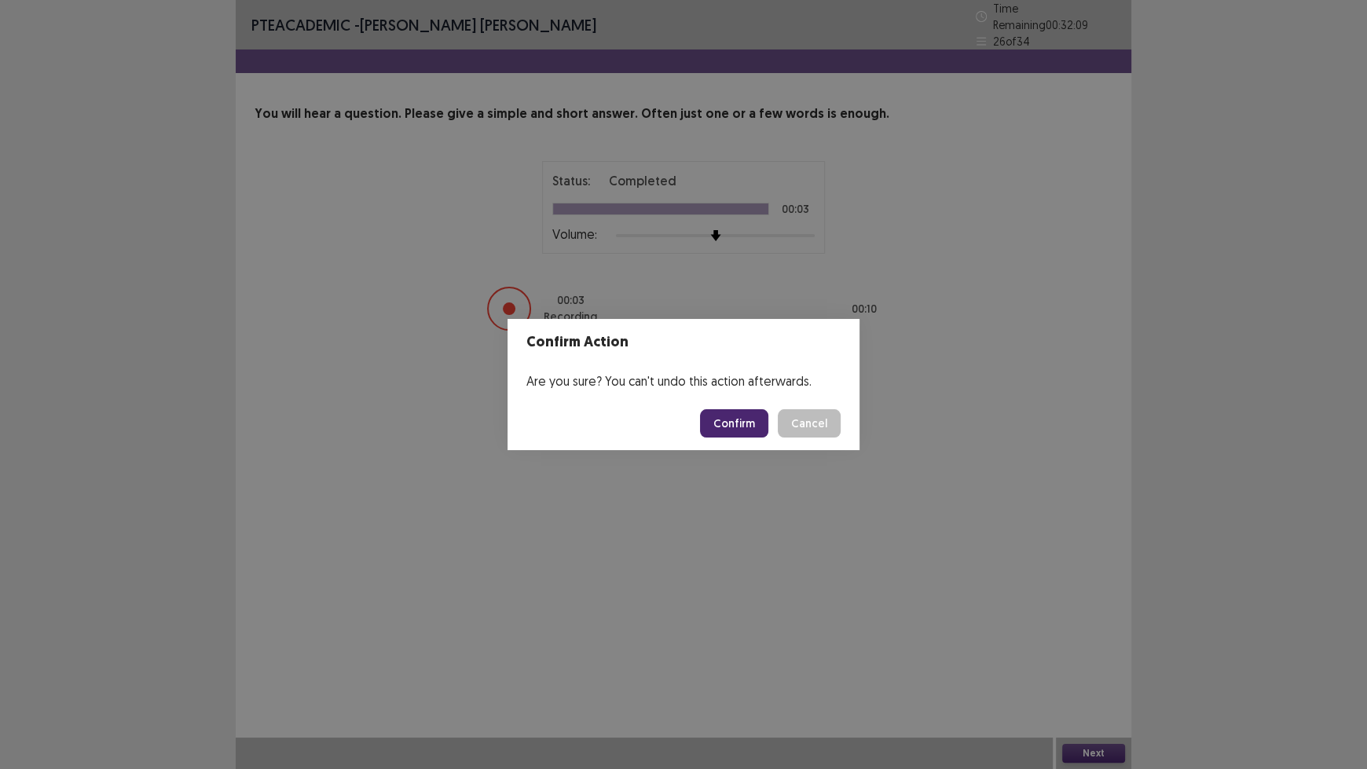
click at [735, 423] on button "Confirm" at bounding box center [734, 423] width 68 height 28
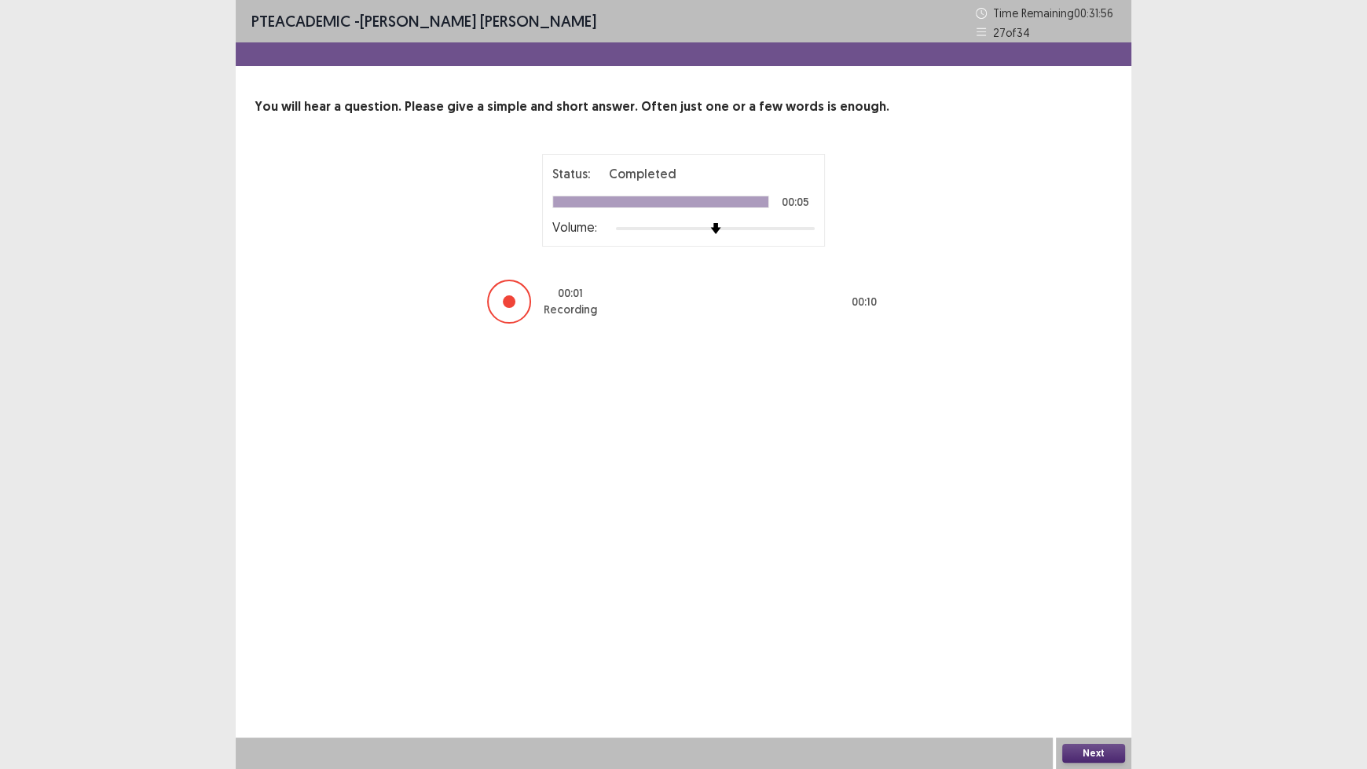
click at [1091, 636] on button "Next" at bounding box center [1093, 753] width 63 height 19
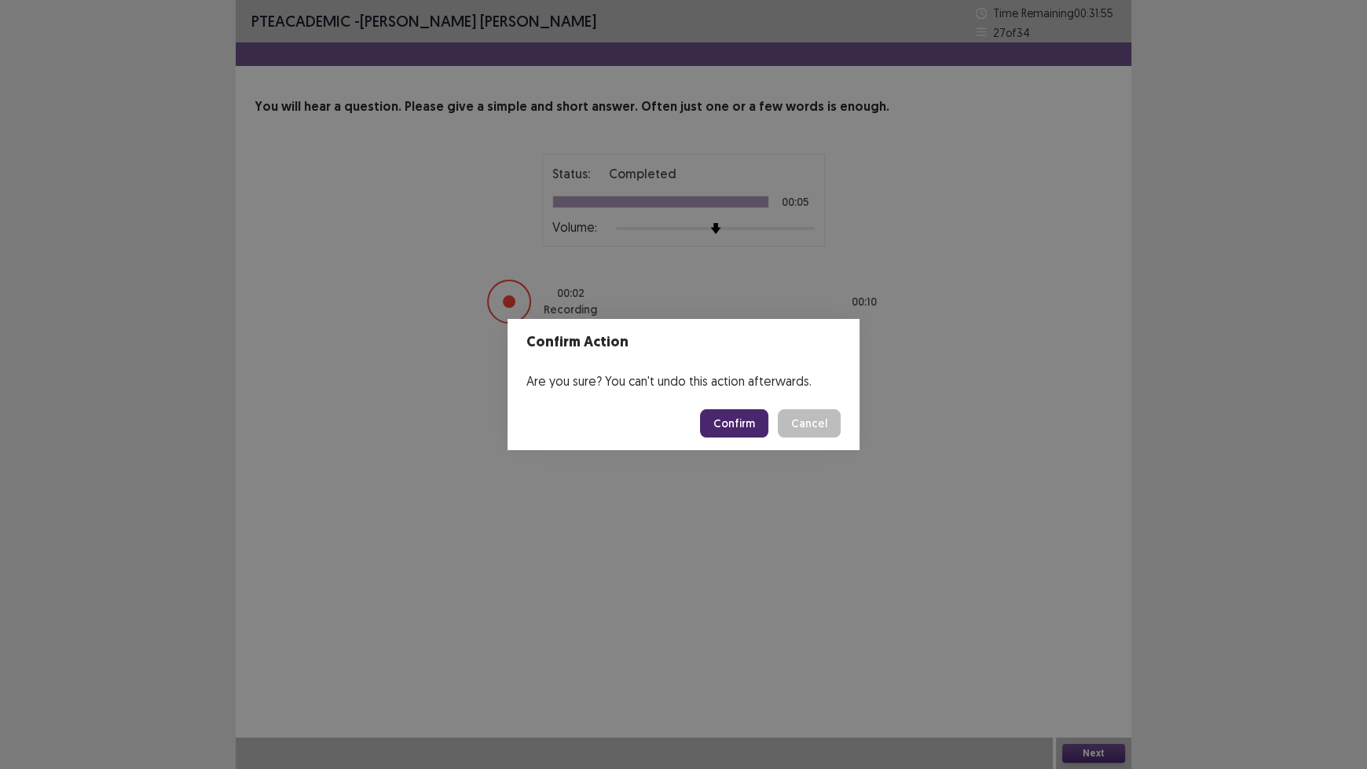
click at [747, 431] on button "Confirm" at bounding box center [734, 423] width 68 height 28
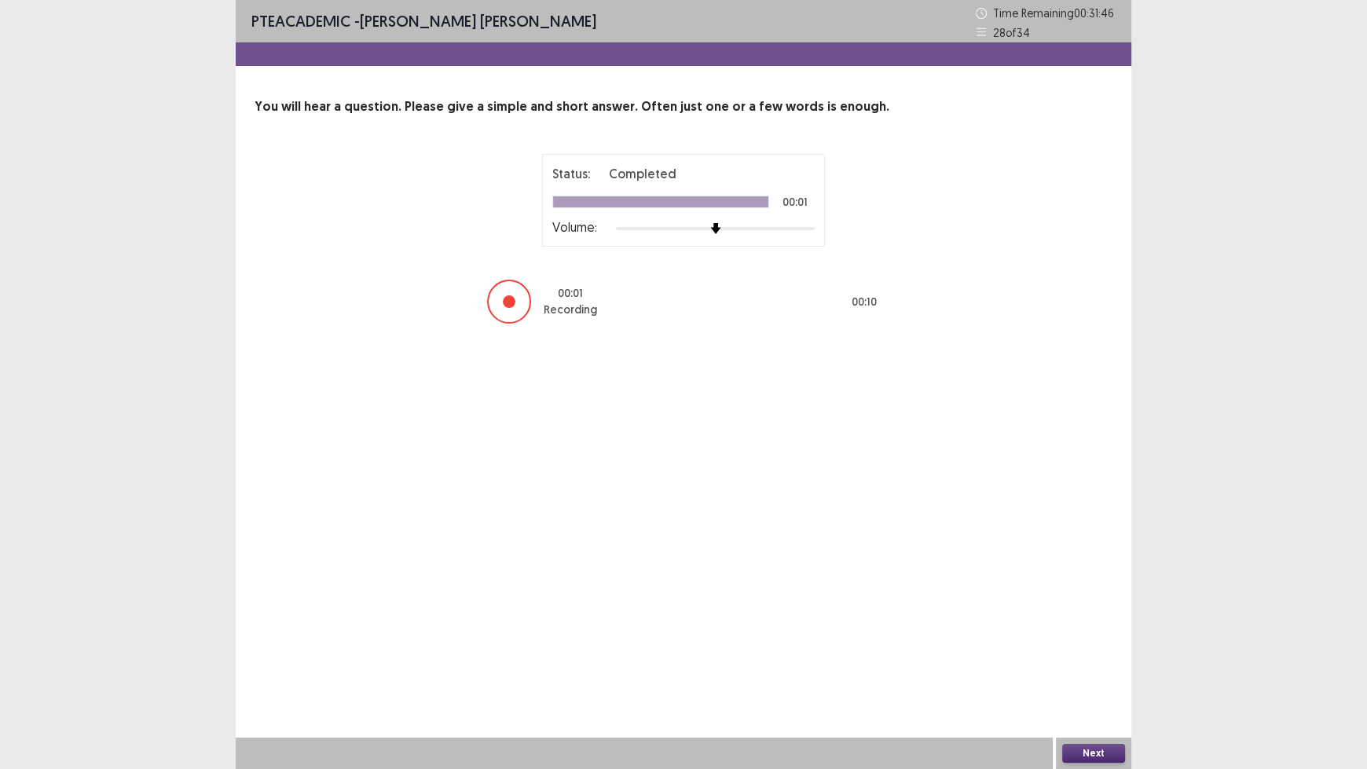
click at [1096, 636] on button "Next" at bounding box center [1093, 753] width 63 height 19
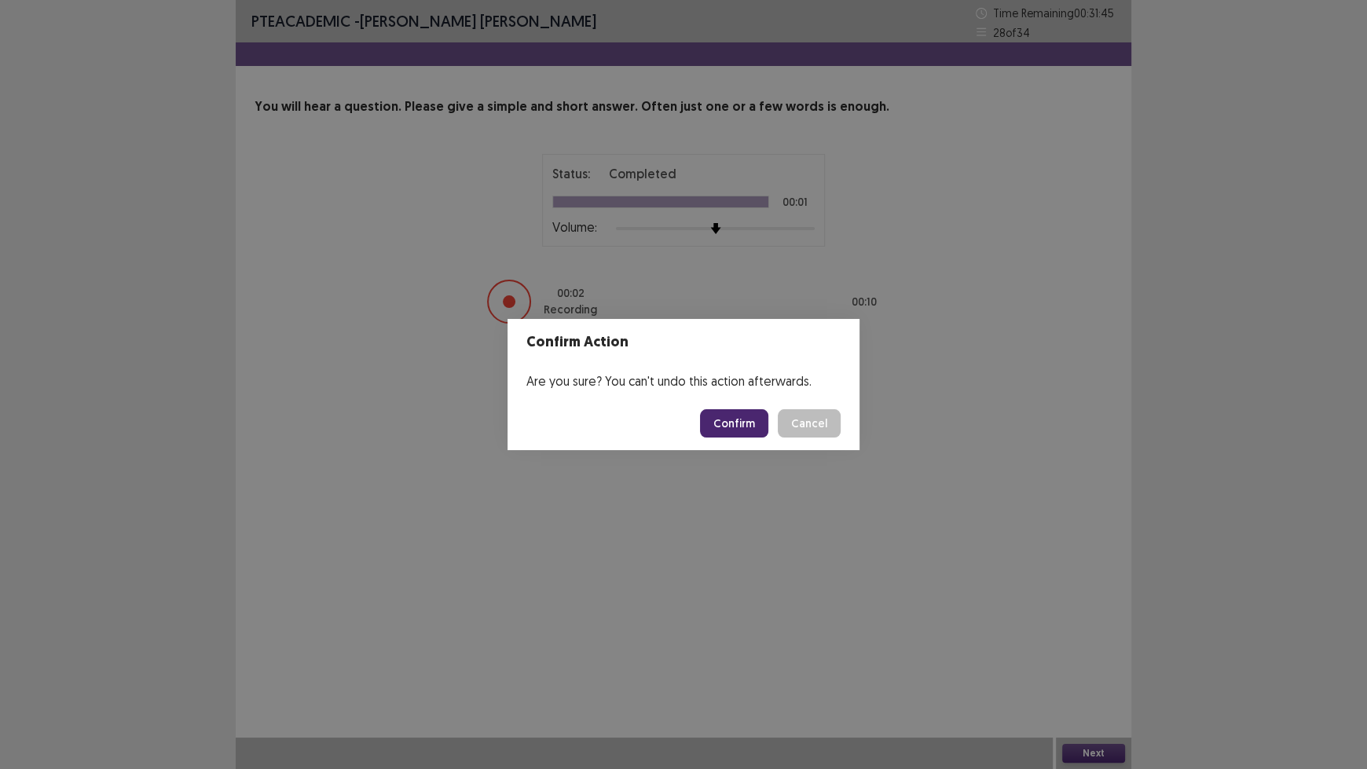
click at [732, 427] on button "Confirm" at bounding box center [734, 423] width 68 height 28
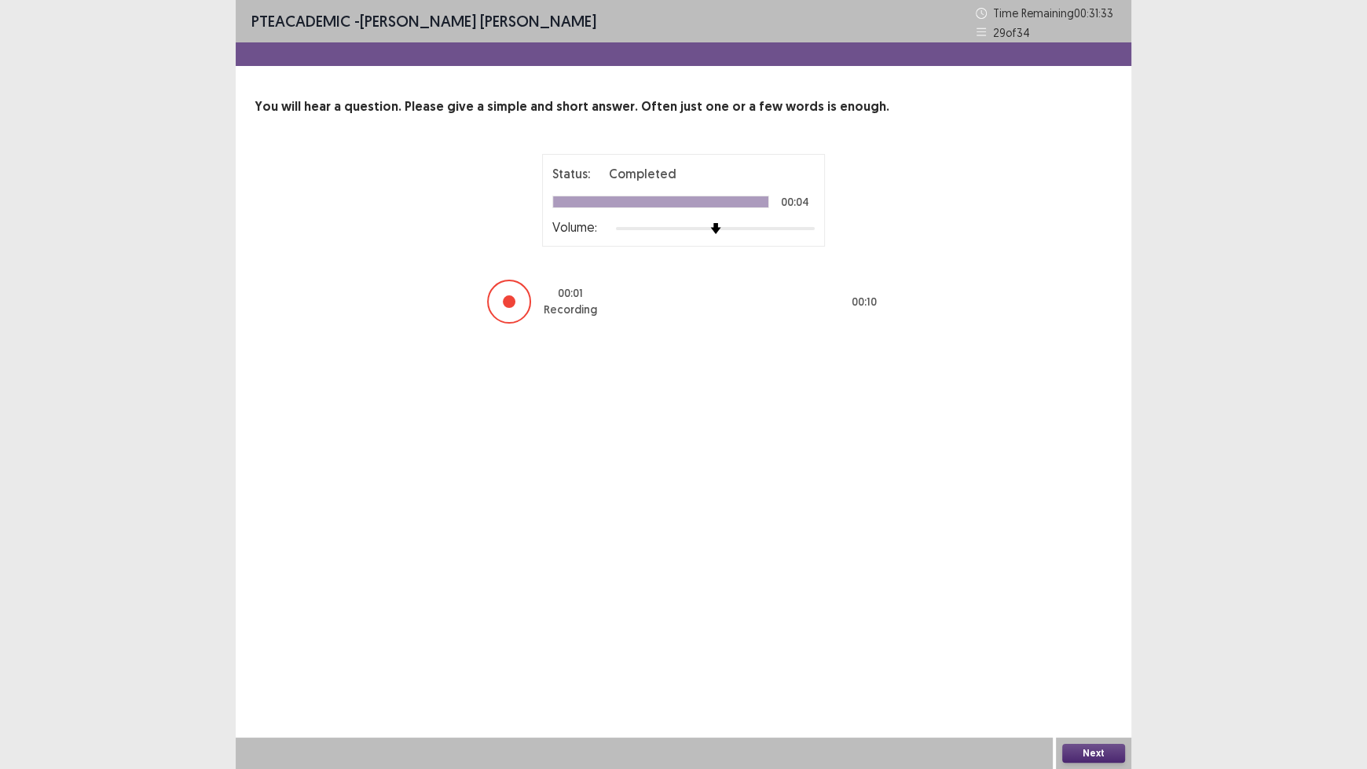
click at [1099, 636] on button "Next" at bounding box center [1093, 753] width 63 height 19
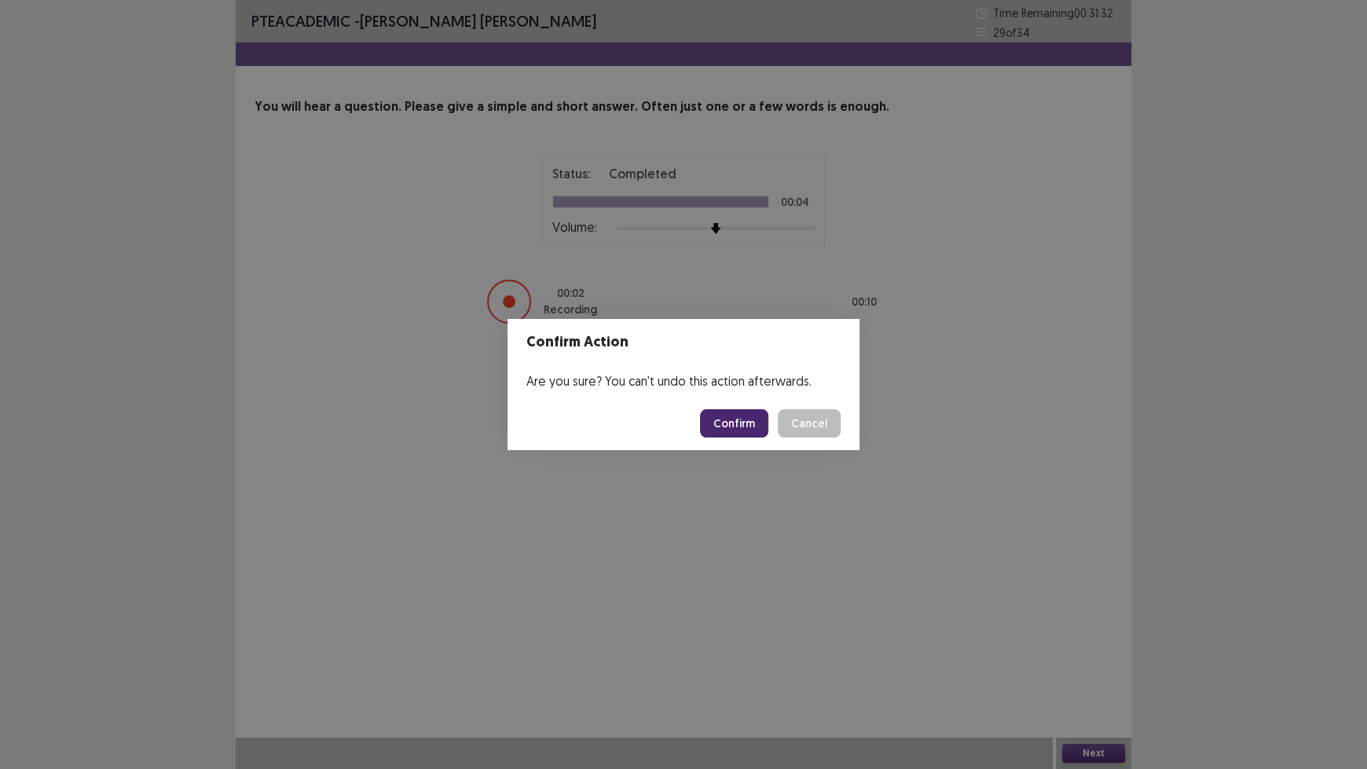
click at [739, 424] on button "Confirm" at bounding box center [734, 423] width 68 height 28
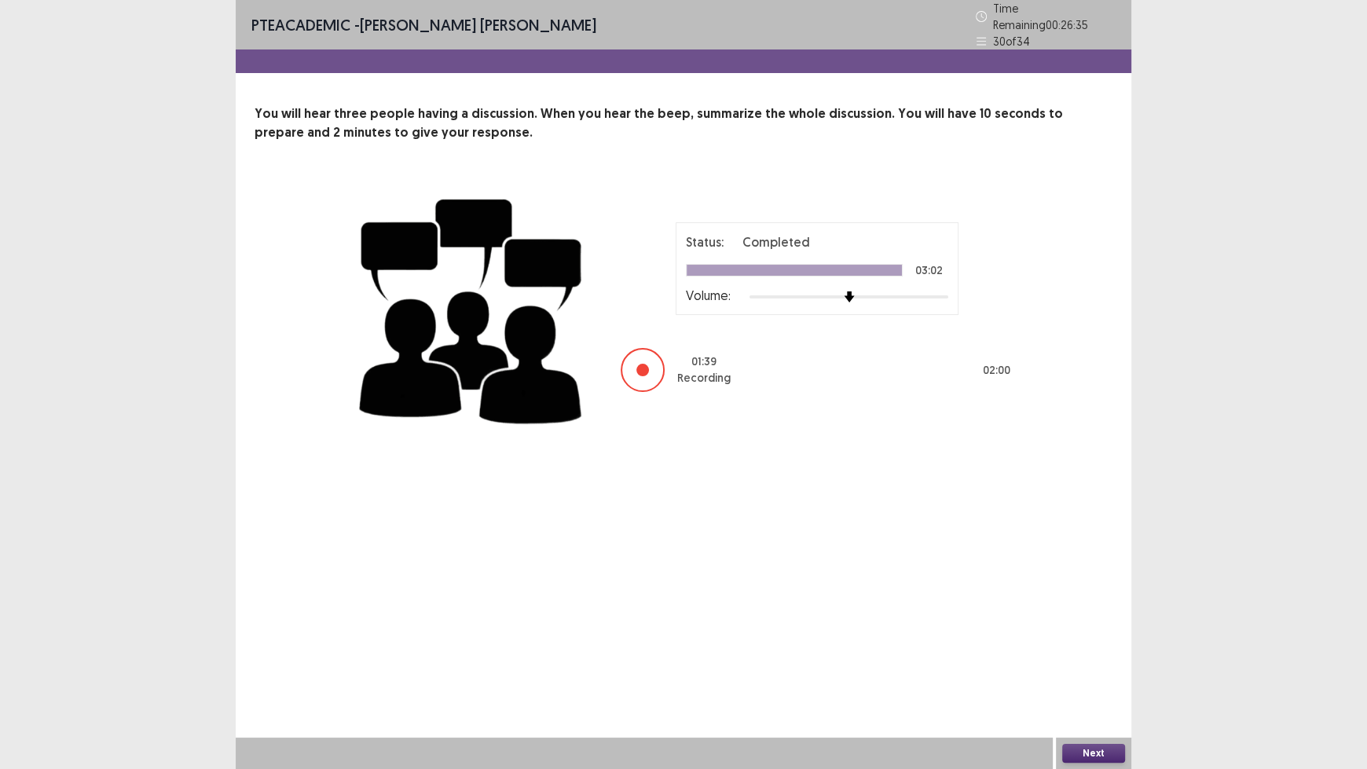
click at [1089, 636] on button "Next" at bounding box center [1093, 753] width 63 height 19
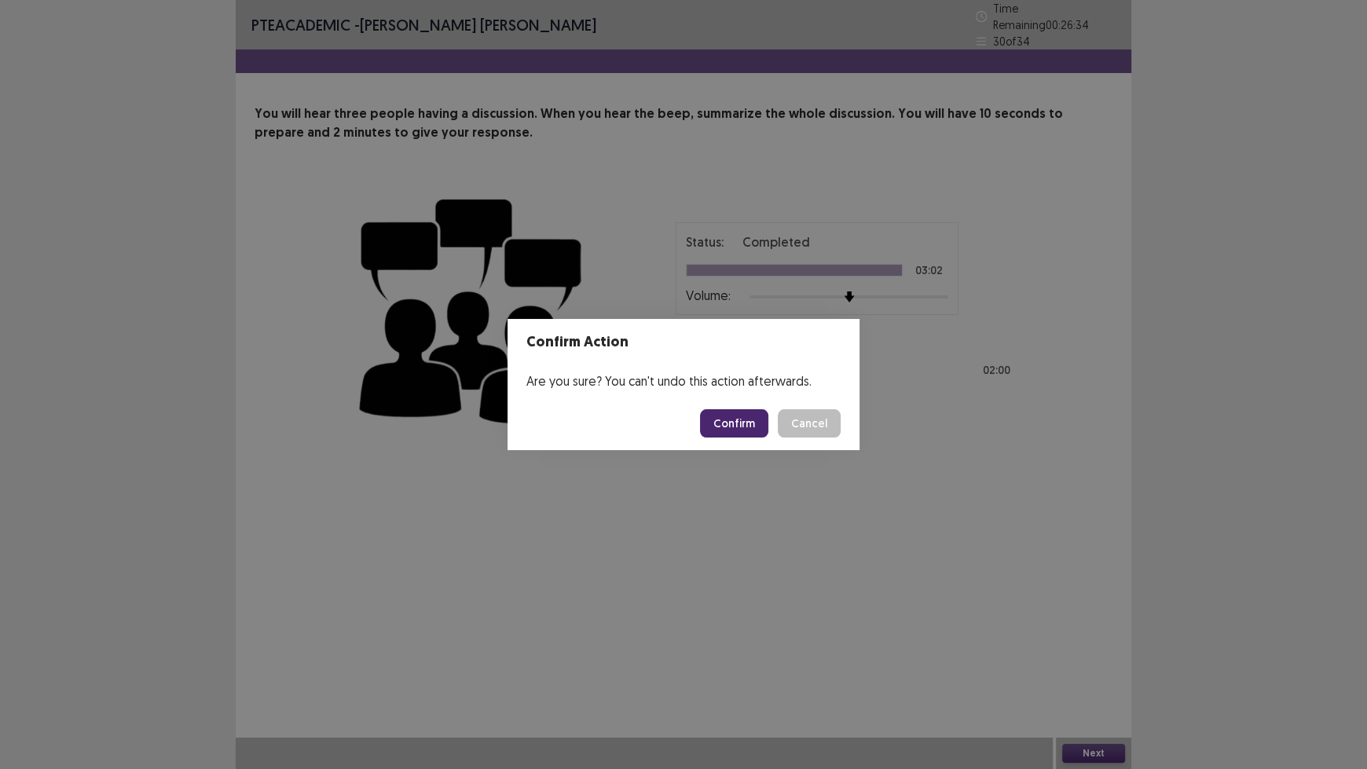
click at [737, 430] on button "Confirm" at bounding box center [734, 423] width 68 height 28
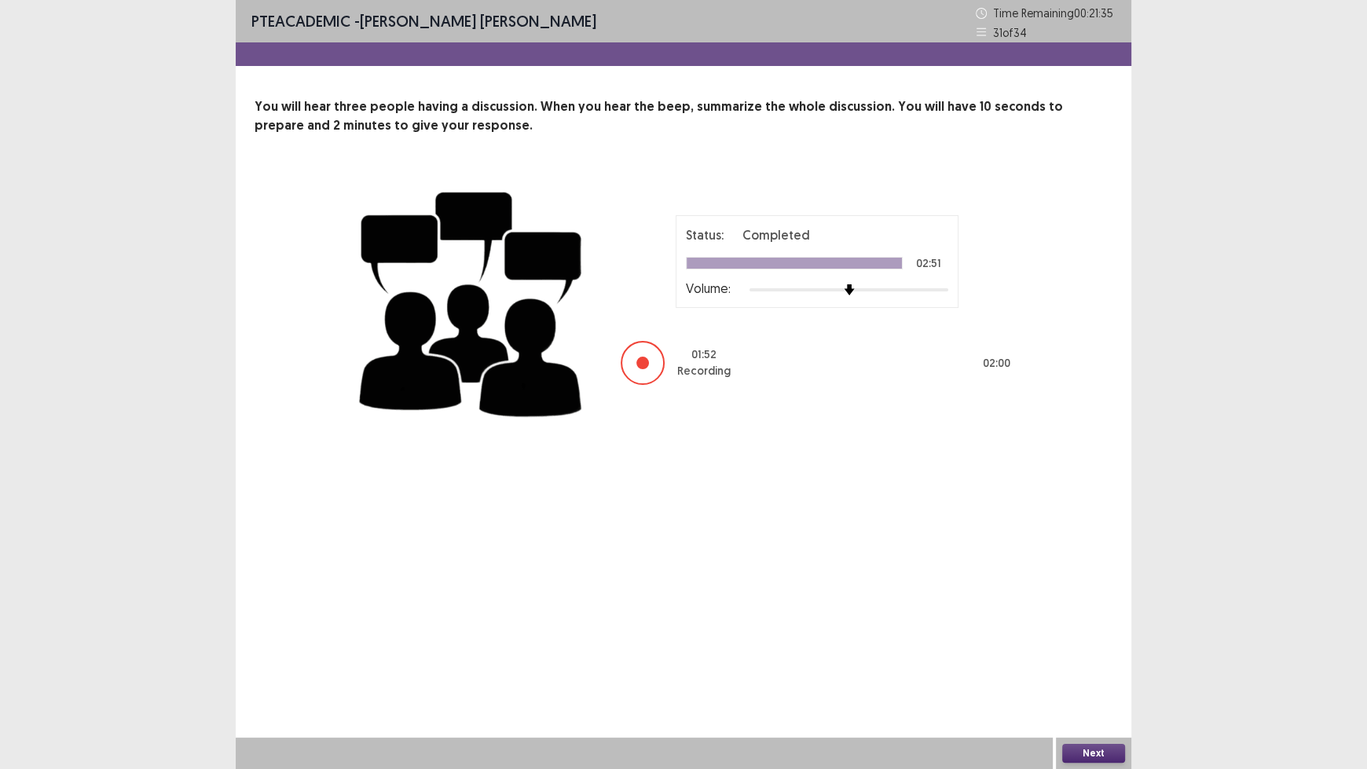
click at [1102, 636] on button "Next" at bounding box center [1093, 753] width 63 height 19
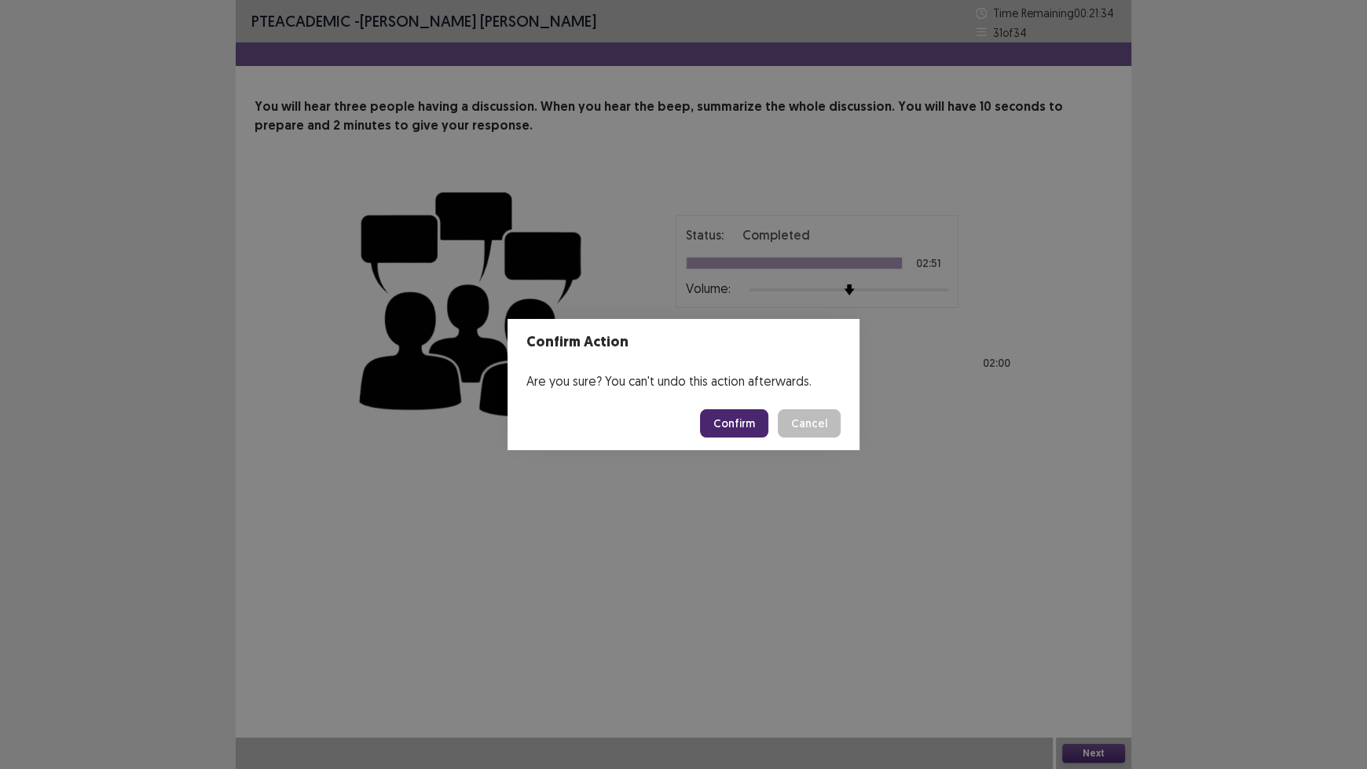
click at [748, 432] on button "Confirm" at bounding box center [734, 423] width 68 height 28
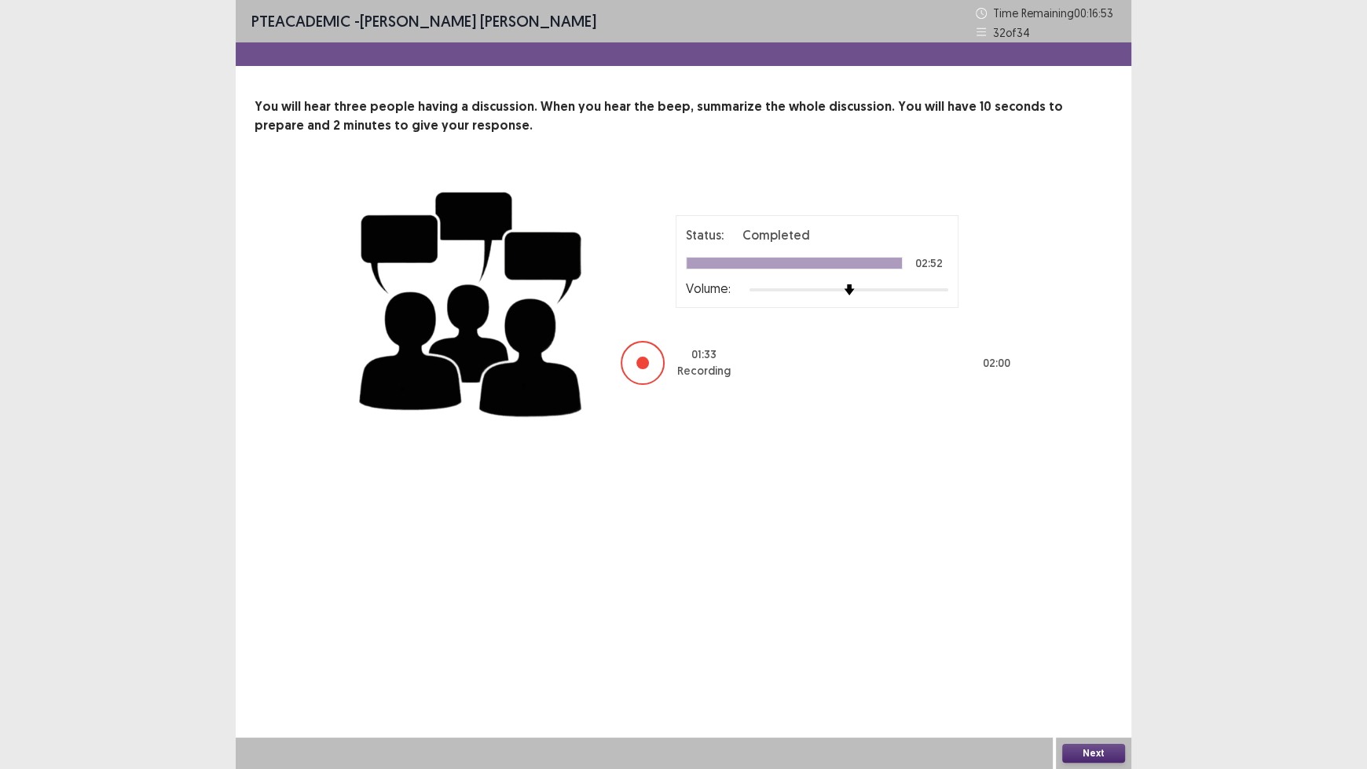
click at [1113, 636] on button "Next" at bounding box center [1093, 753] width 63 height 19
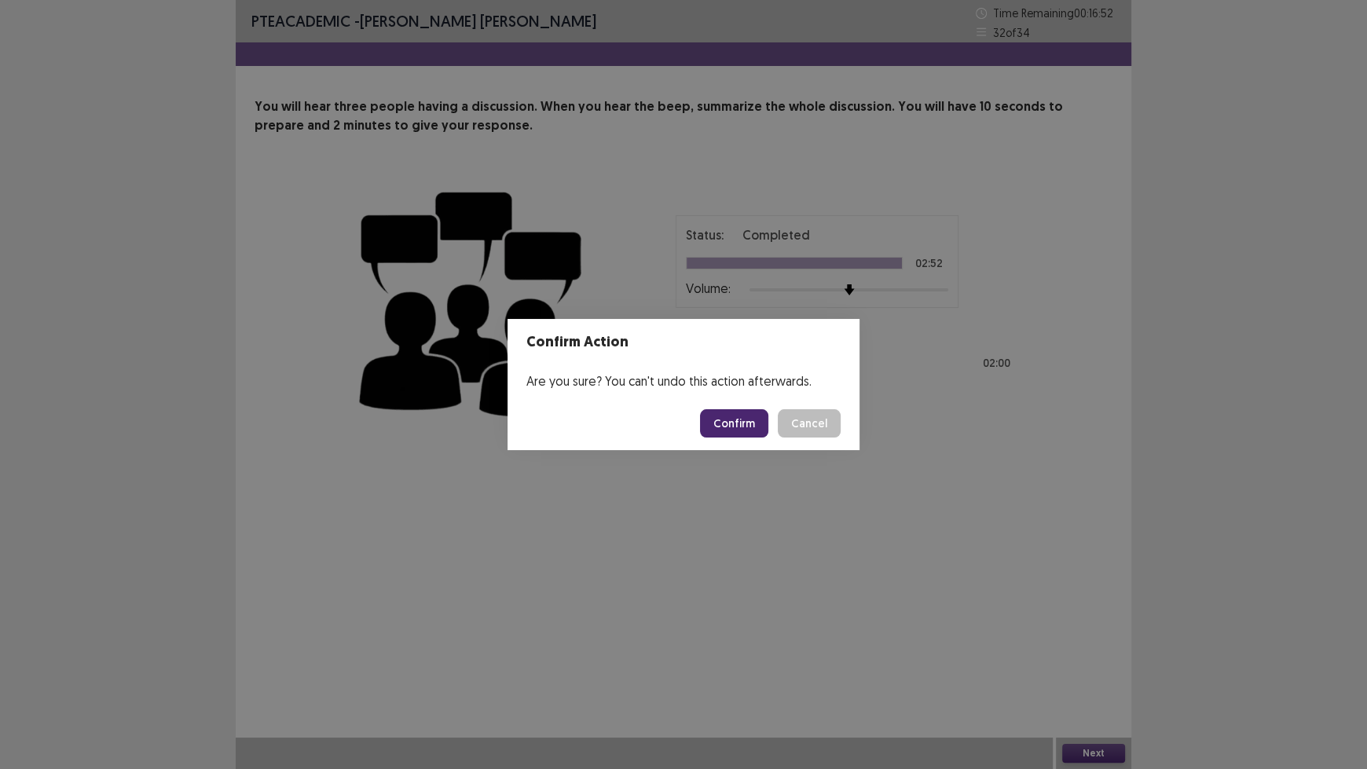
click at [738, 432] on button "Confirm" at bounding box center [734, 423] width 68 height 28
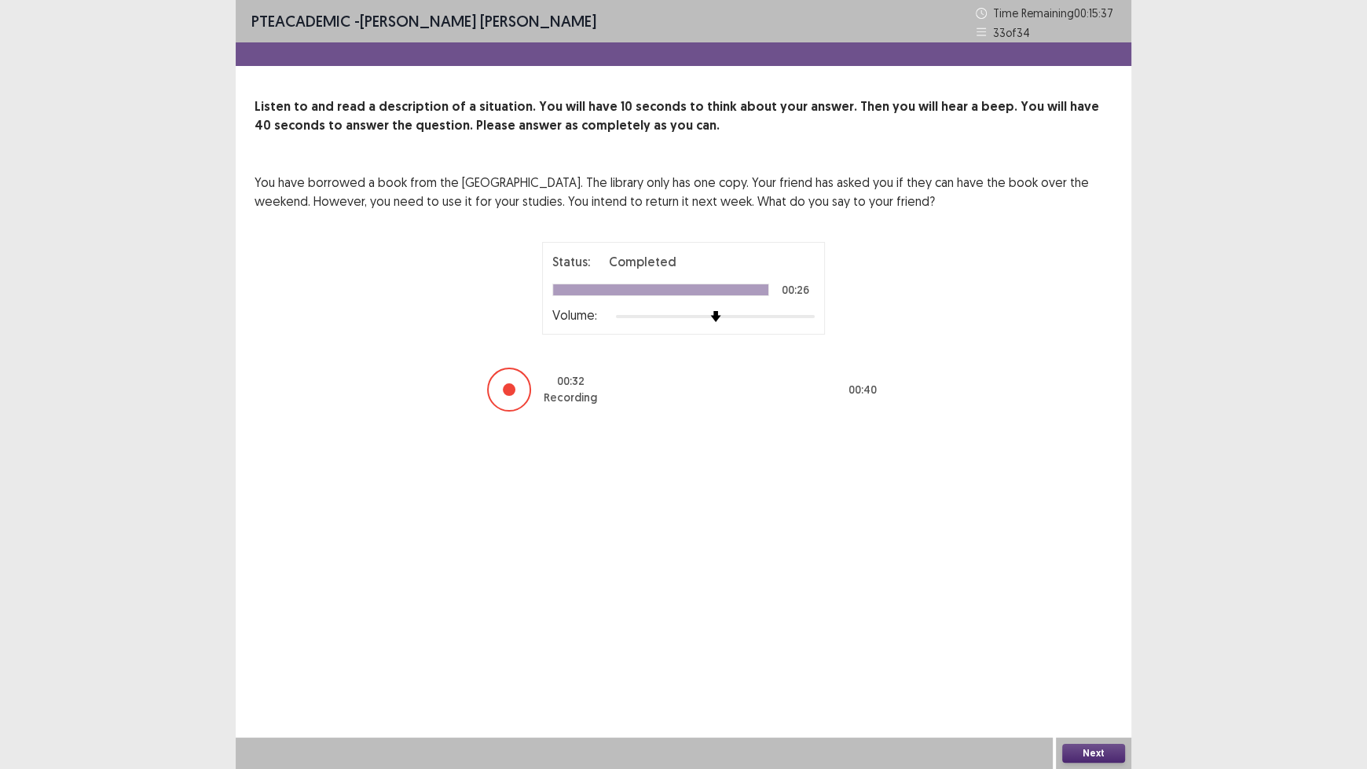
click at [1094, 636] on button "Next" at bounding box center [1093, 753] width 63 height 19
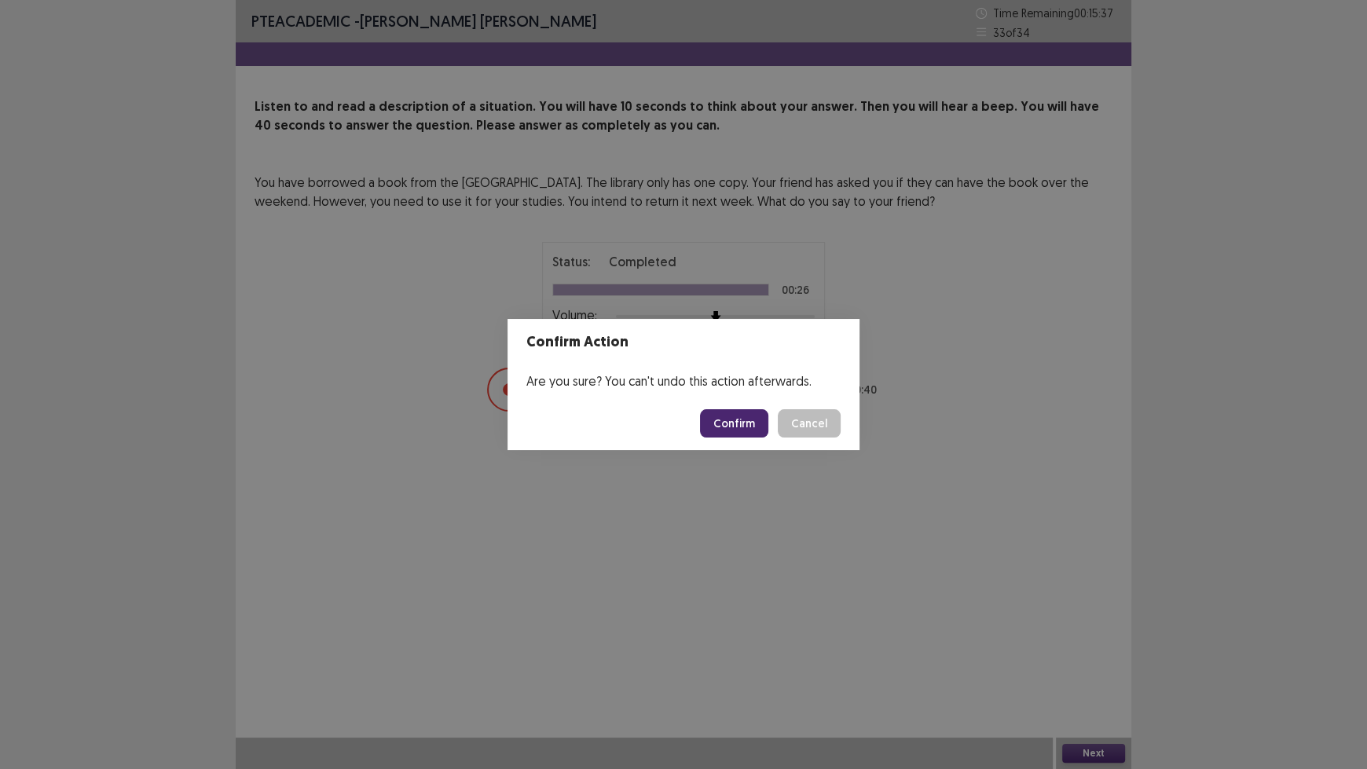
click at [736, 420] on button "Confirm" at bounding box center [734, 423] width 68 height 28
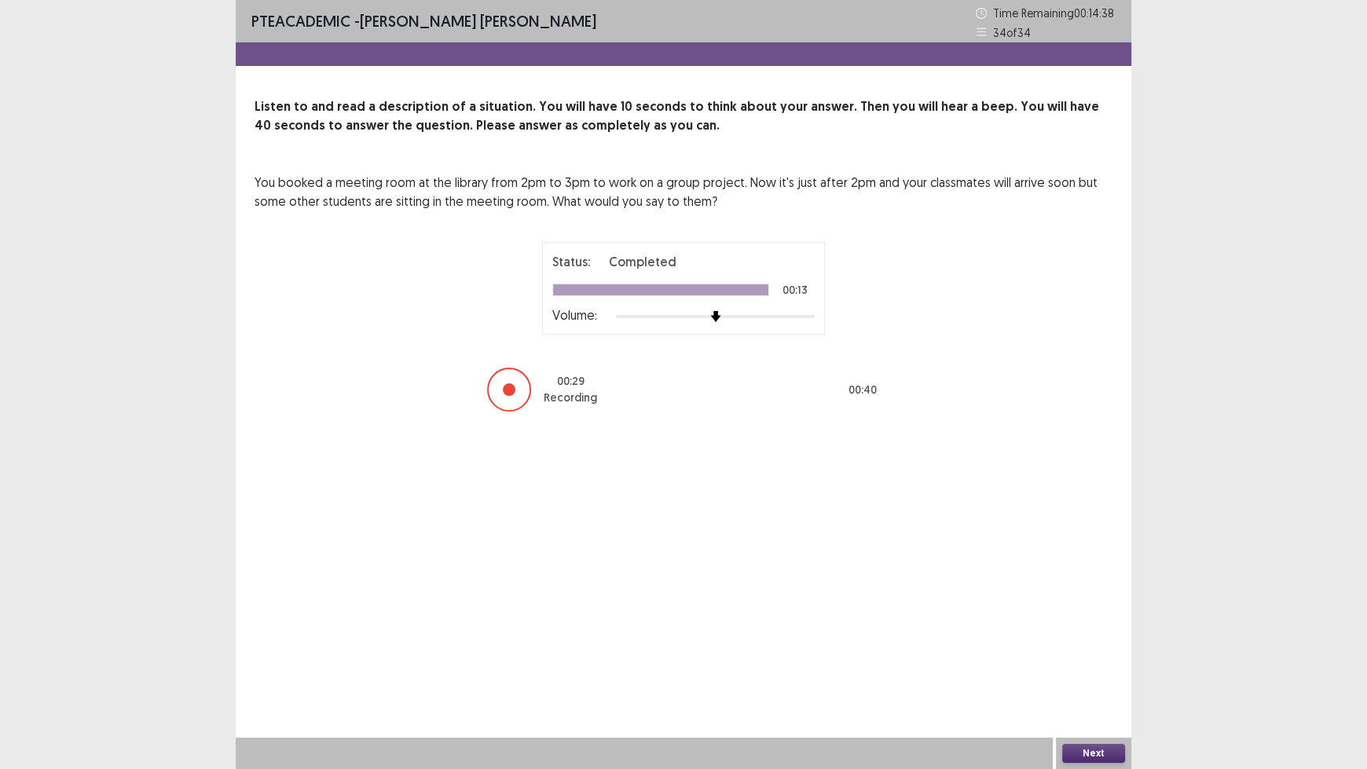
click at [1099, 636] on button "Next" at bounding box center [1093, 753] width 63 height 19
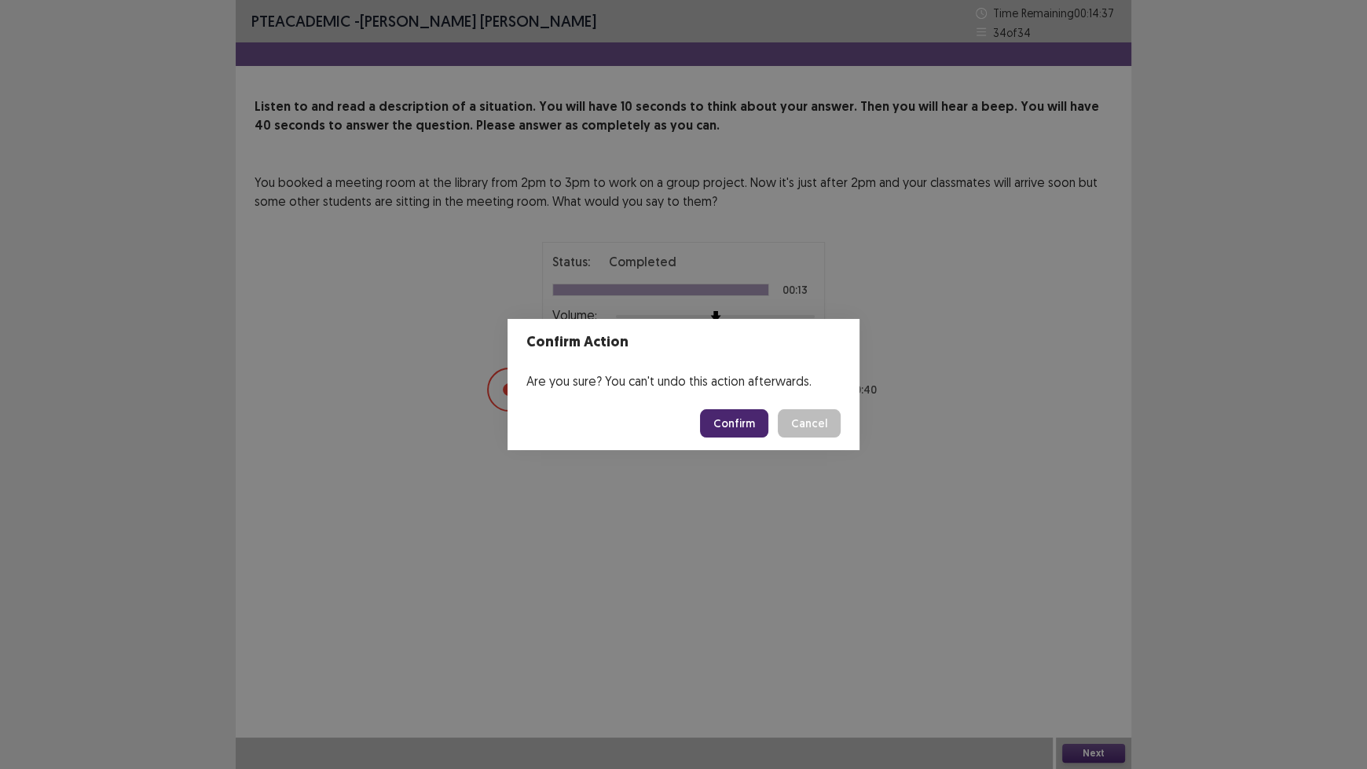
click at [760, 424] on button "Confirm" at bounding box center [734, 423] width 68 height 28
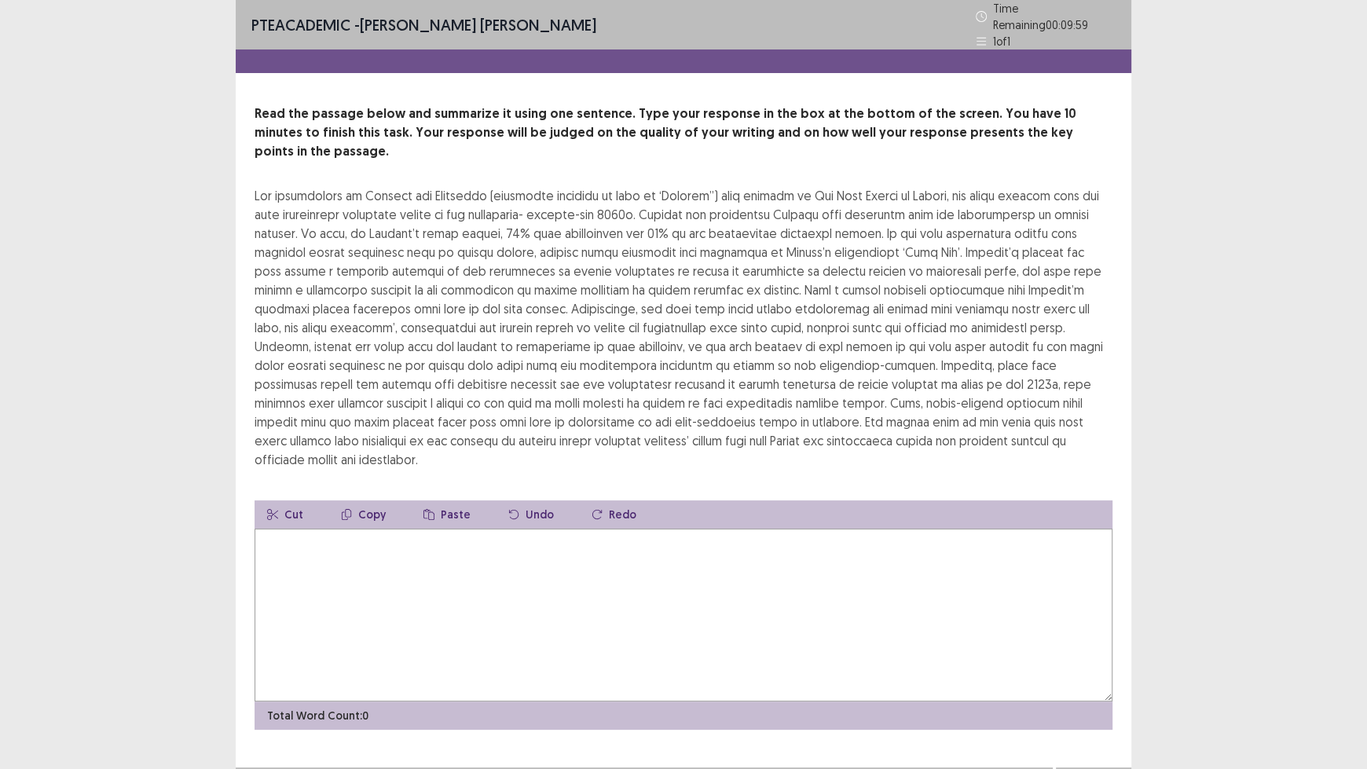
click at [682, 529] on textarea at bounding box center [684, 615] width 858 height 173
click at [264, 529] on textarea "**********" at bounding box center [684, 615] width 858 height 173
click at [855, 529] on textarea "**********" at bounding box center [684, 615] width 858 height 173
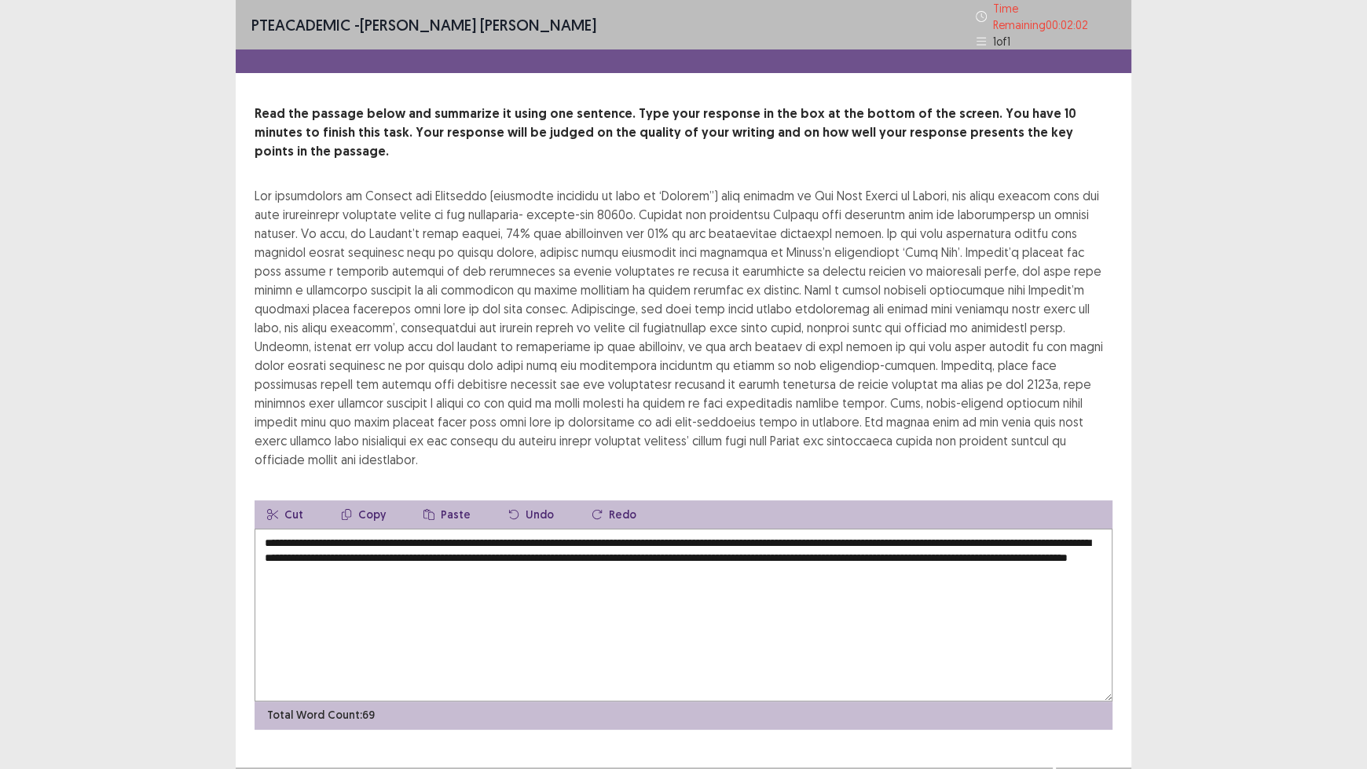
type textarea "**********"
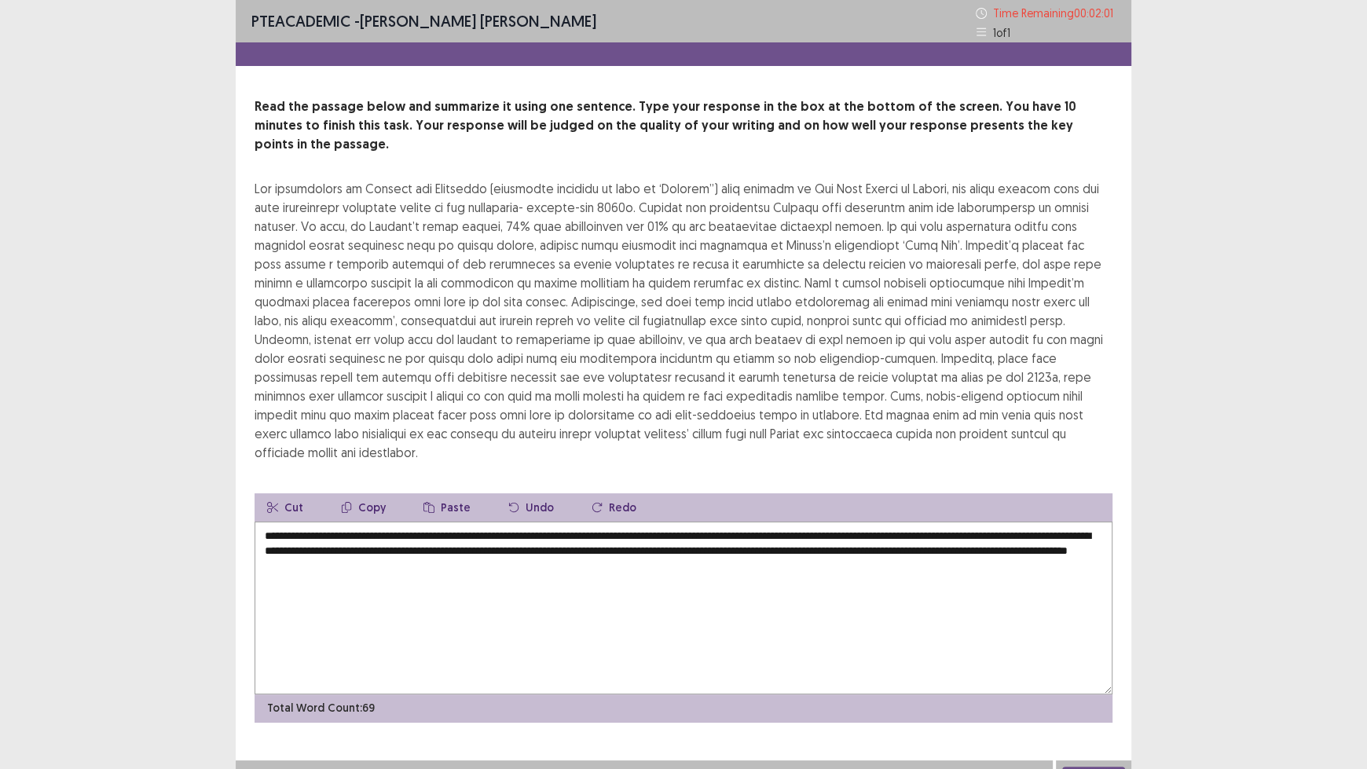
click at [1086, 636] on button "Next" at bounding box center [1093, 776] width 63 height 19
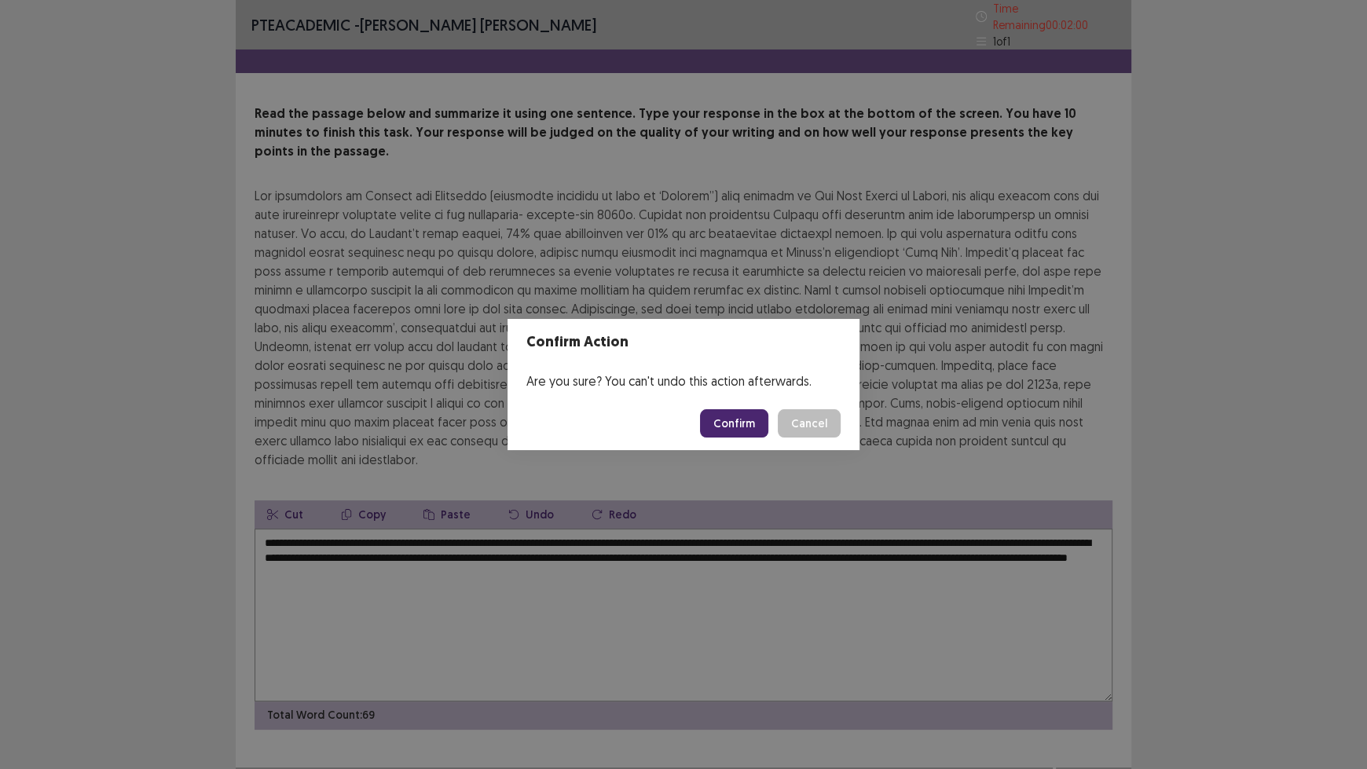
click at [732, 427] on button "Confirm" at bounding box center [734, 423] width 68 height 28
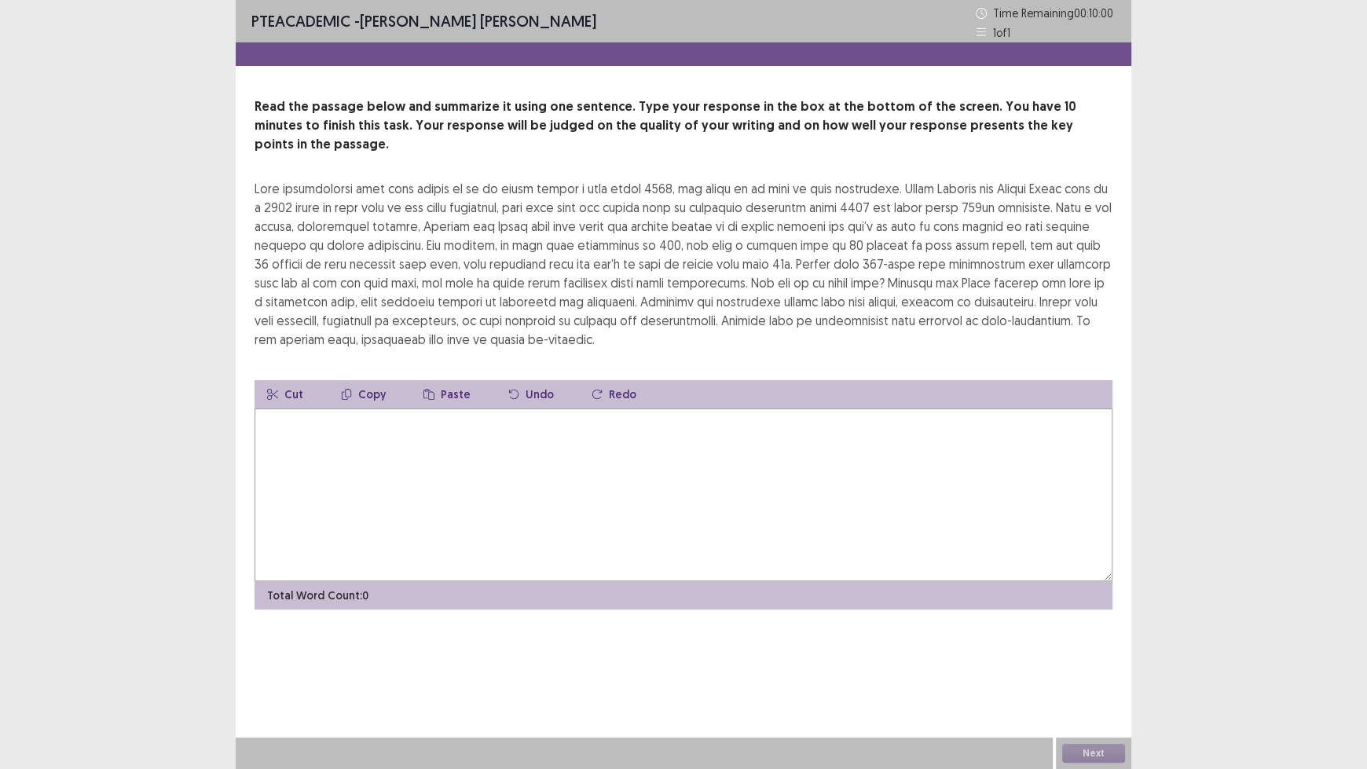
click at [505, 409] on textarea at bounding box center [684, 495] width 858 height 173
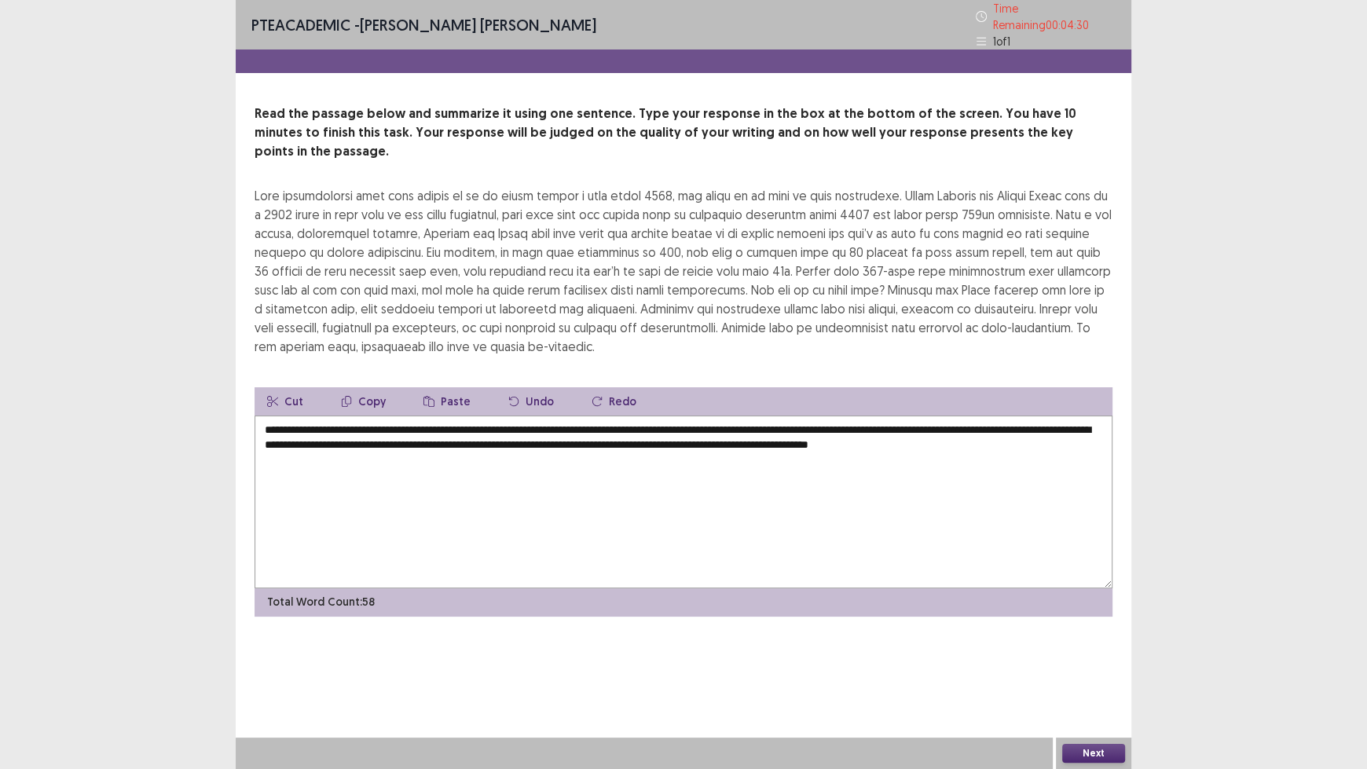
type textarea "**********"
click at [1095, 636] on button "Next" at bounding box center [1093, 753] width 63 height 19
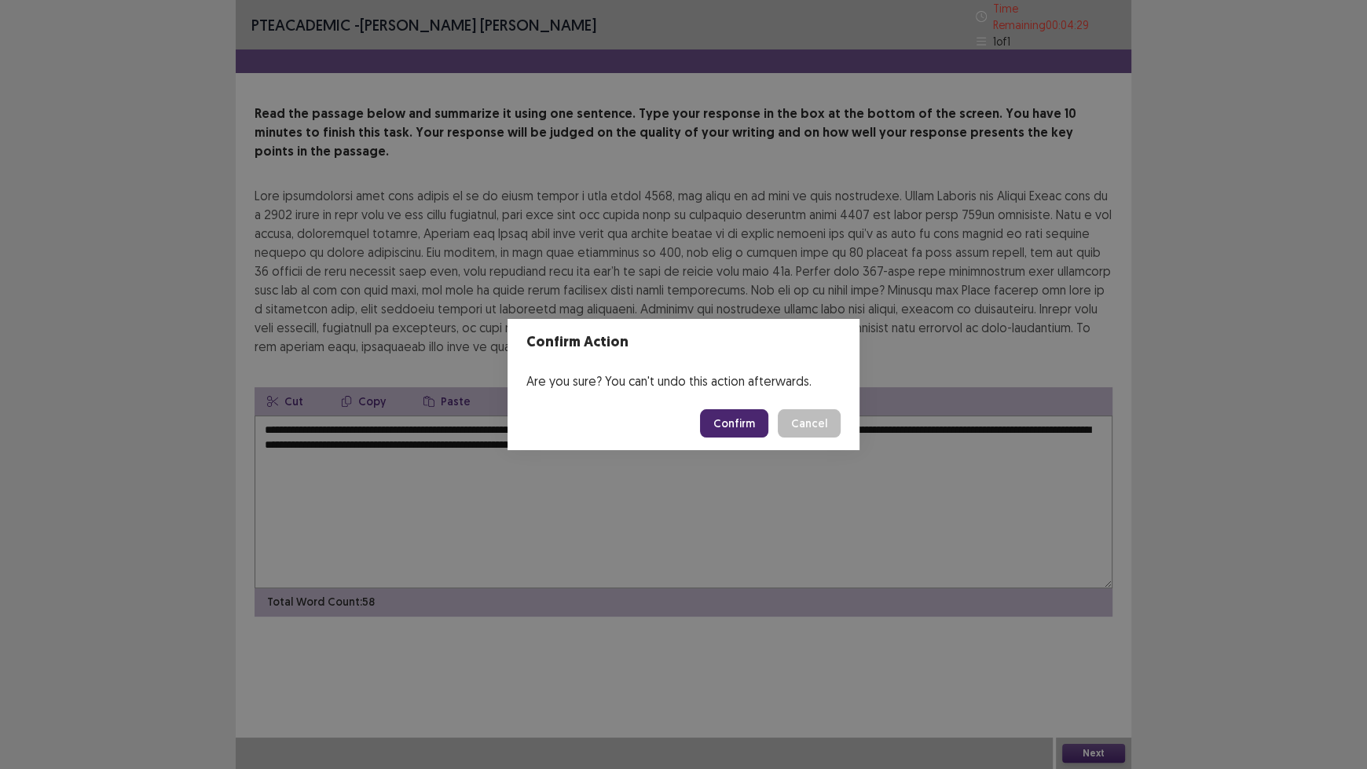
click at [721, 424] on button "Confirm" at bounding box center [734, 423] width 68 height 28
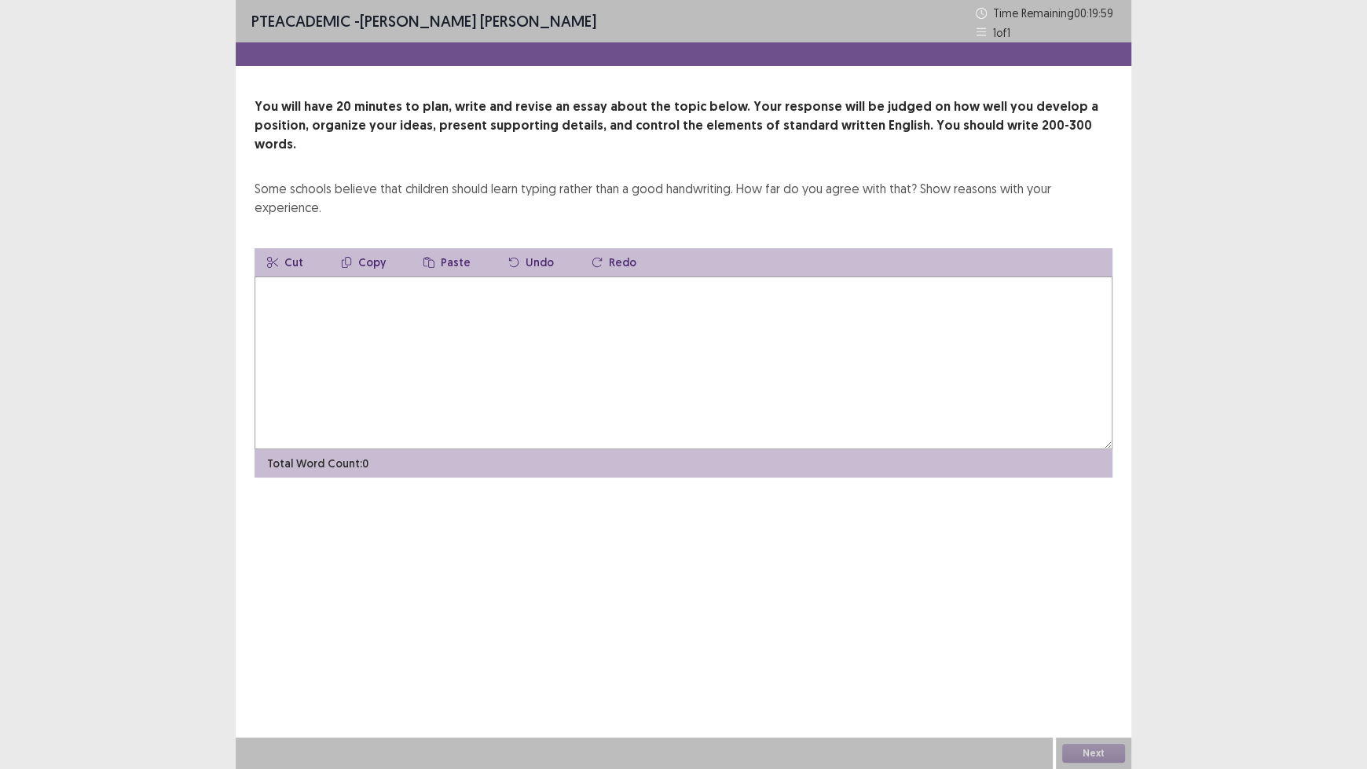
click at [656, 313] on textarea at bounding box center [684, 363] width 858 height 173
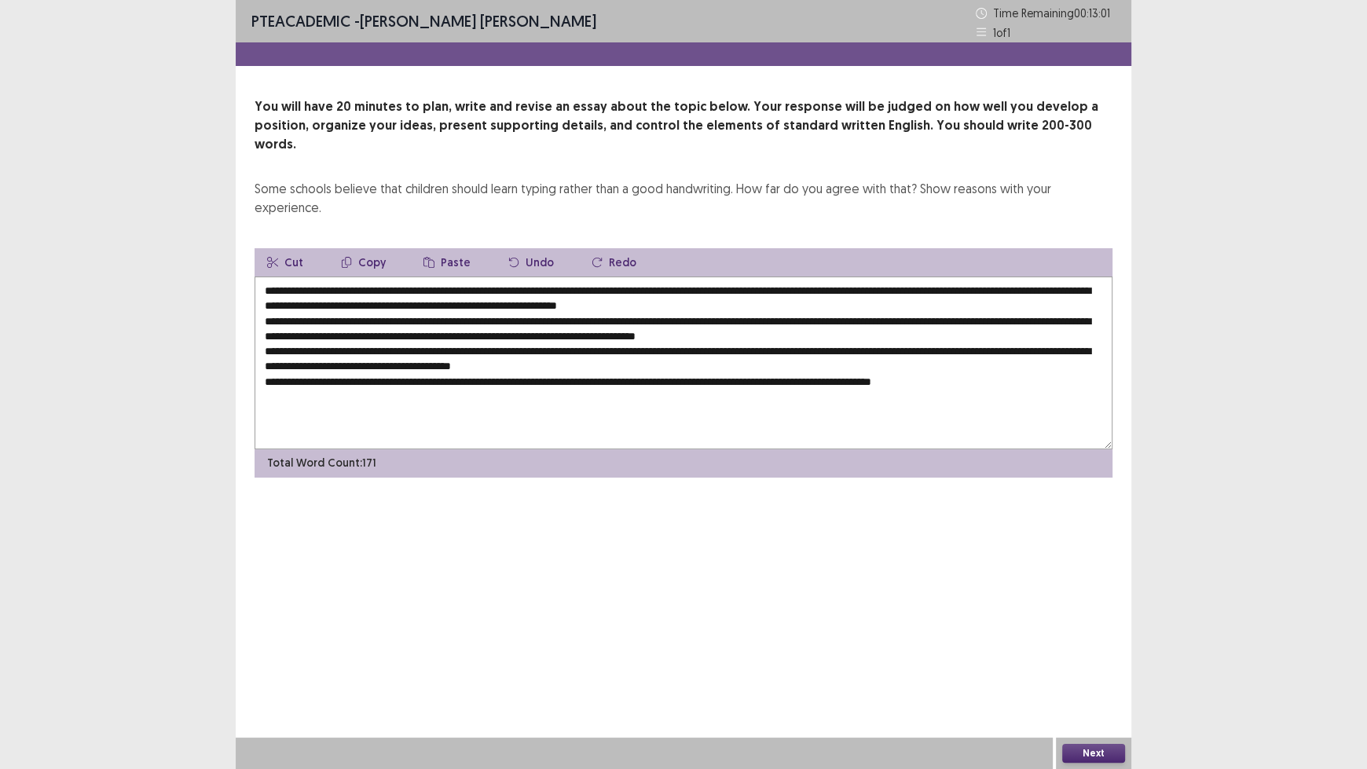
click at [359, 277] on textarea "**********" at bounding box center [684, 363] width 858 height 173
drag, startPoint x: 606, startPoint y: 269, endPoint x: 425, endPoint y: 270, distance: 180.7
click at [425, 277] on textarea at bounding box center [684, 363] width 858 height 173
click at [493, 301] on textarea at bounding box center [684, 363] width 858 height 173
paste textarea "**********"
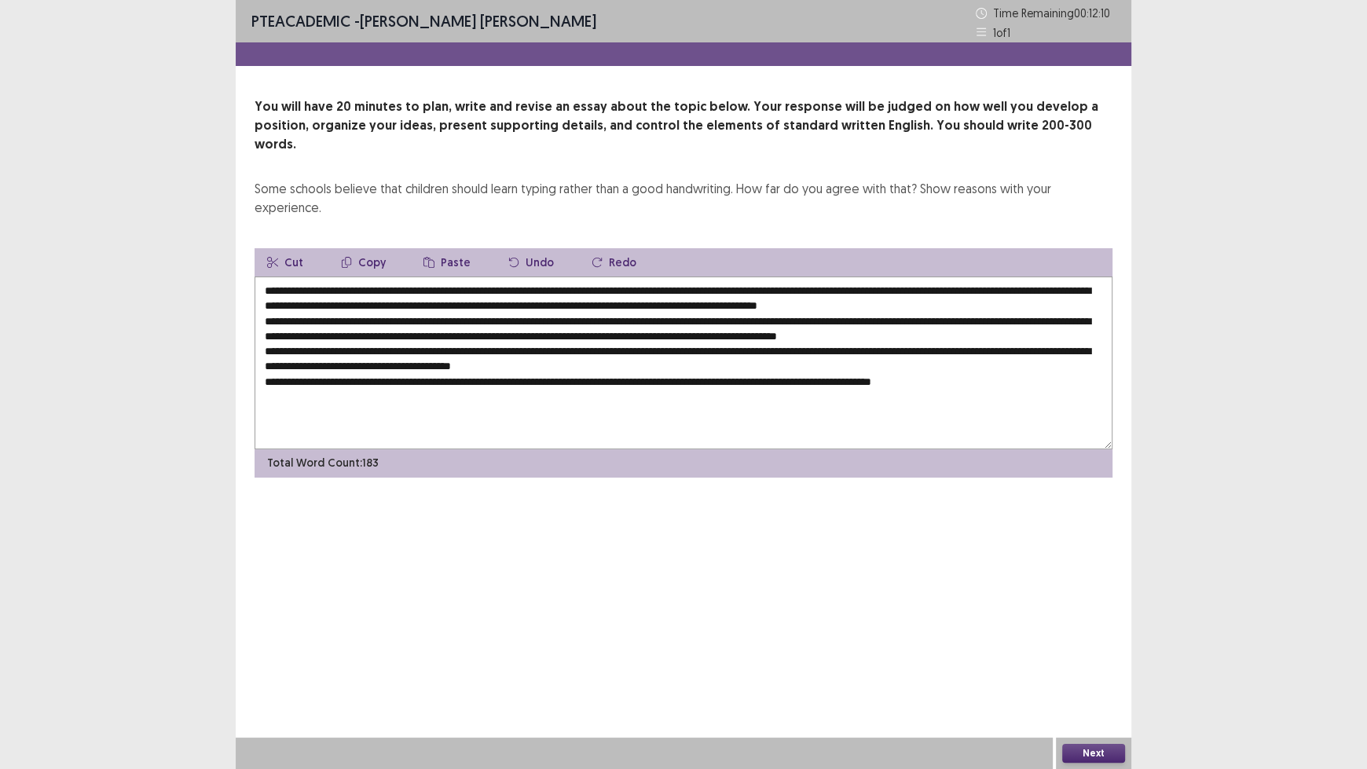
click at [934, 317] on textarea at bounding box center [684, 363] width 858 height 173
paste textarea "**********"
click at [464, 347] on textarea at bounding box center [684, 363] width 858 height 173
paste textarea "**********"
click at [768, 361] on textarea at bounding box center [684, 363] width 858 height 173
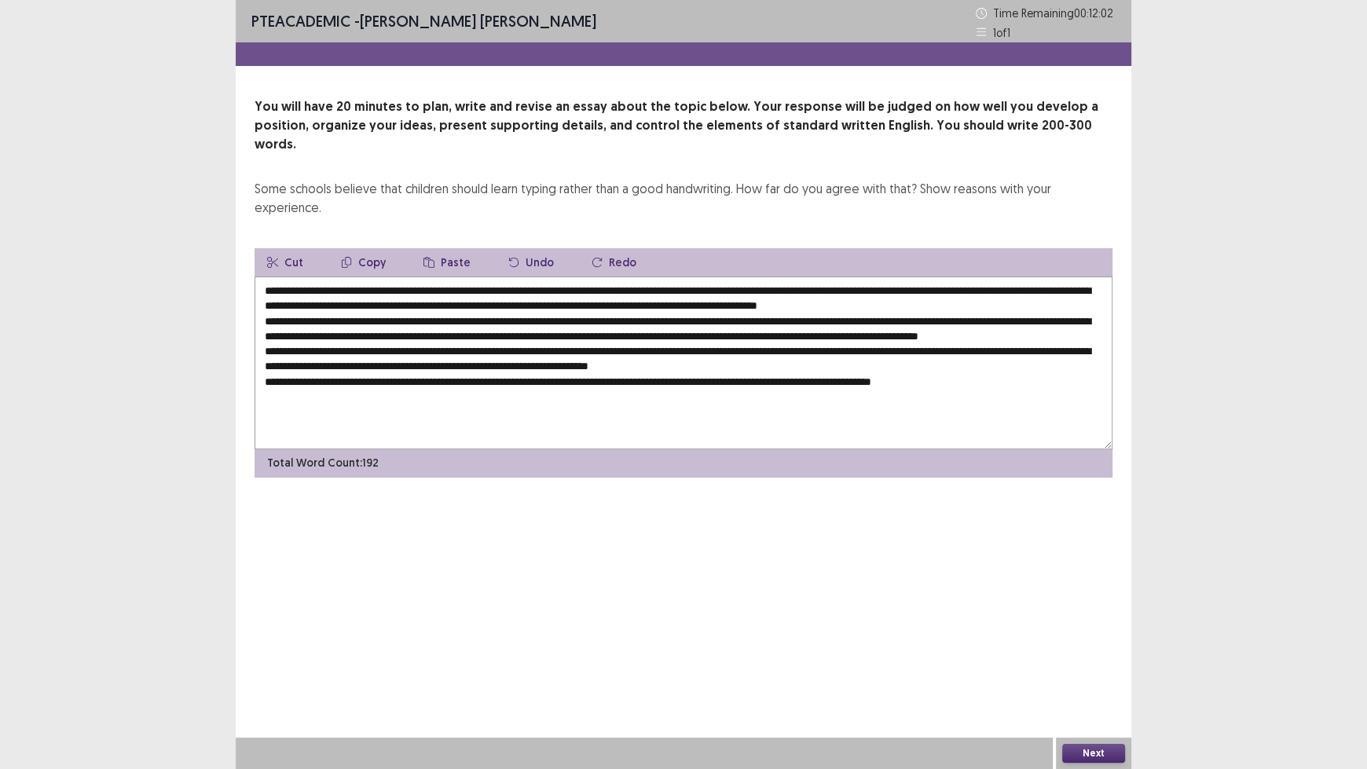
paste textarea "**********"
click at [636, 379] on textarea at bounding box center [684, 363] width 858 height 173
paste textarea "**********"
click at [799, 284] on textarea at bounding box center [684, 363] width 858 height 173
click at [877, 288] on textarea at bounding box center [684, 363] width 858 height 173
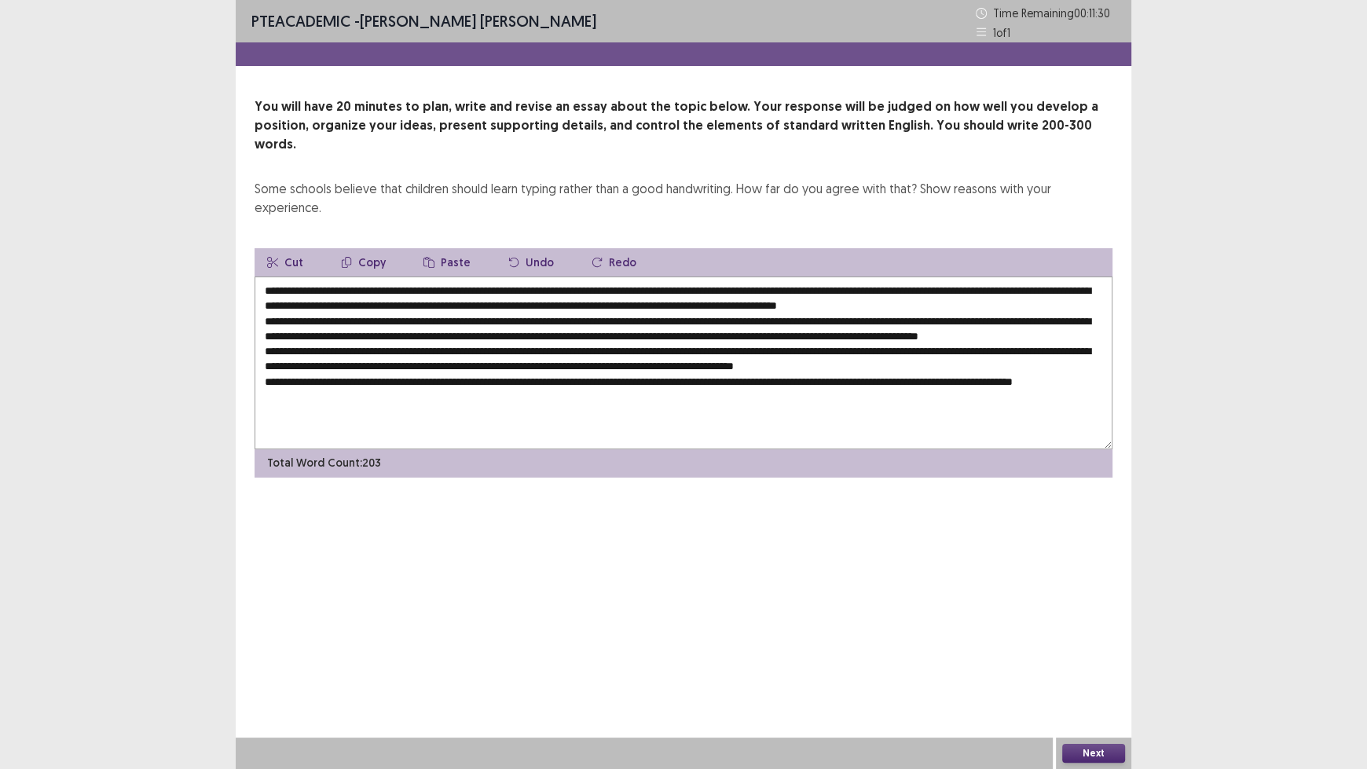
click at [882, 288] on textarea at bounding box center [684, 363] width 858 height 173
click at [810, 286] on textarea at bounding box center [684, 363] width 858 height 173
click at [826, 295] on textarea at bounding box center [684, 363] width 858 height 173
drag, startPoint x: 826, startPoint y: 288, endPoint x: 797, endPoint y: 286, distance: 29.1
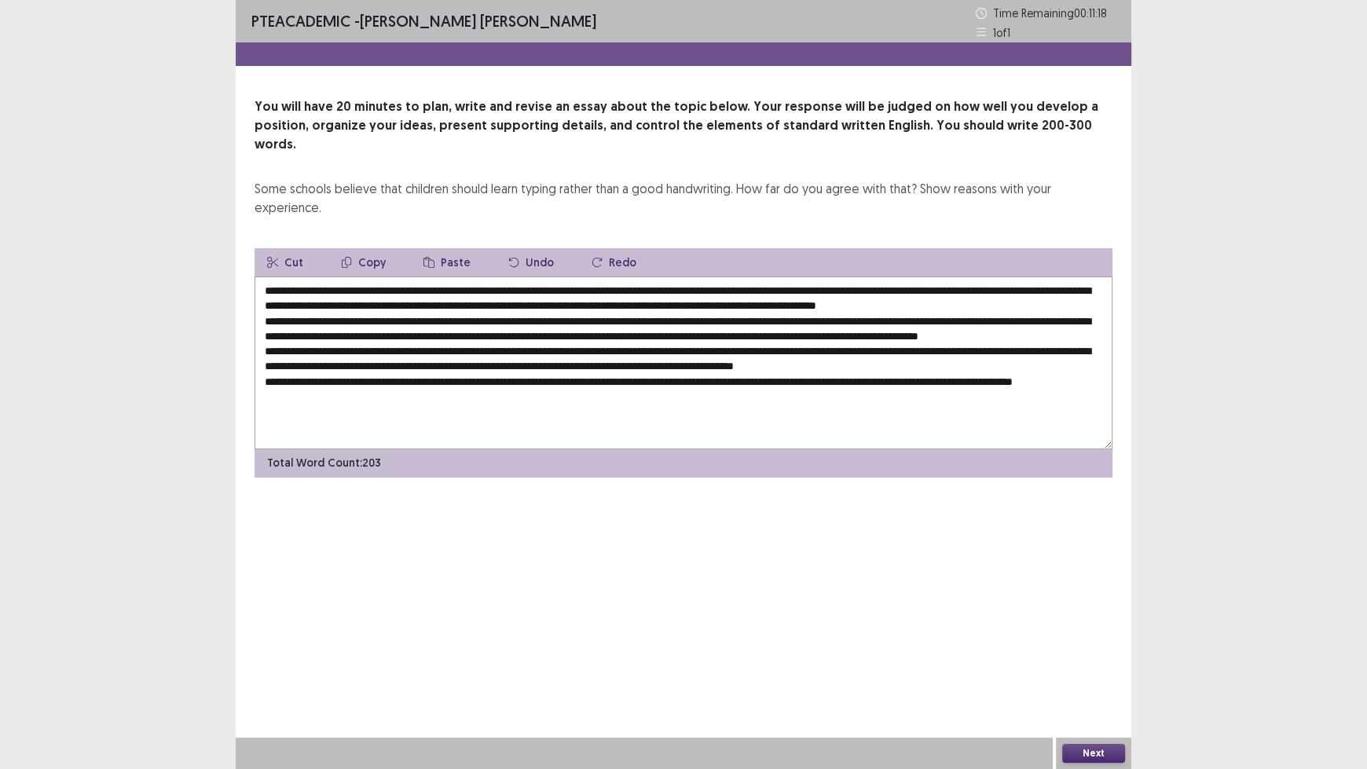
click at [797, 286] on textarea at bounding box center [684, 363] width 858 height 173
click at [1055, 317] on textarea at bounding box center [684, 363] width 858 height 173
paste textarea "******"
click at [468, 332] on textarea at bounding box center [684, 363] width 858 height 173
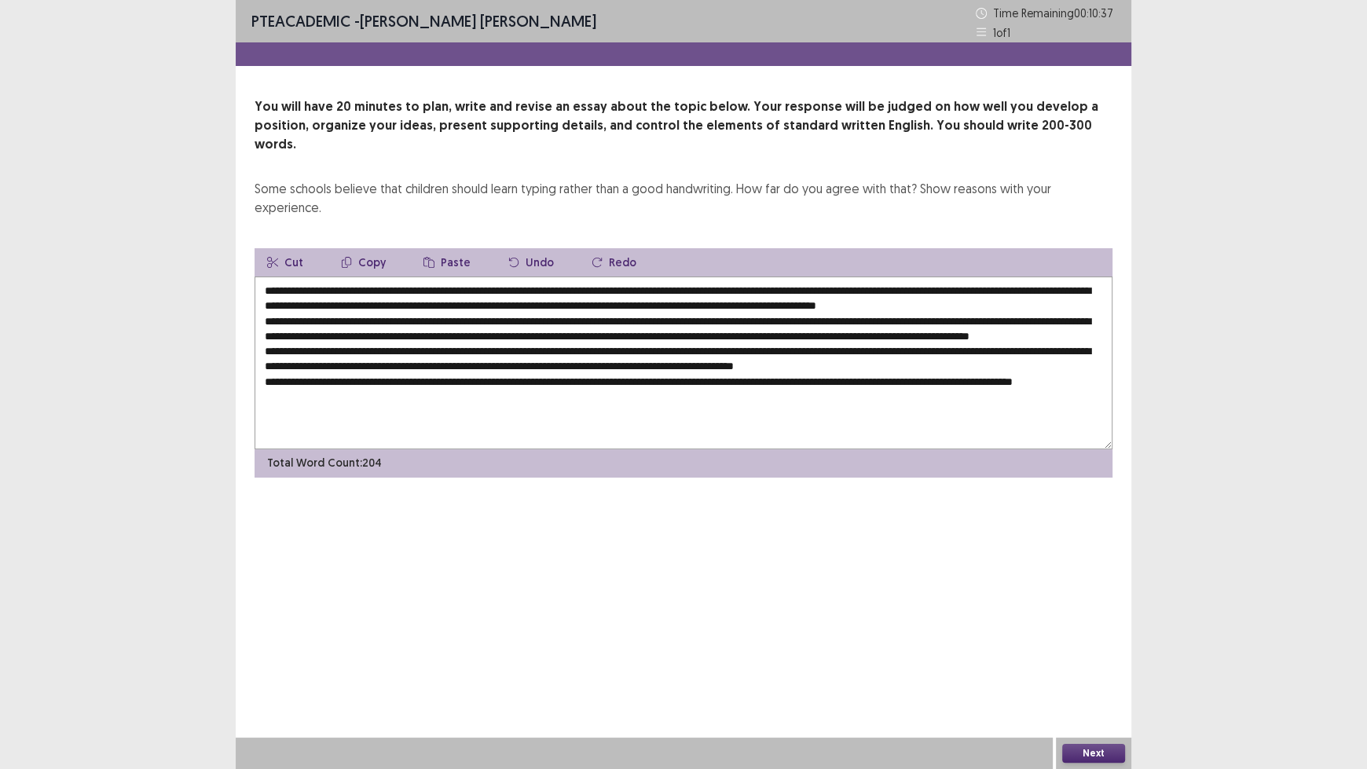
click at [811, 332] on textarea at bounding box center [684, 363] width 858 height 173
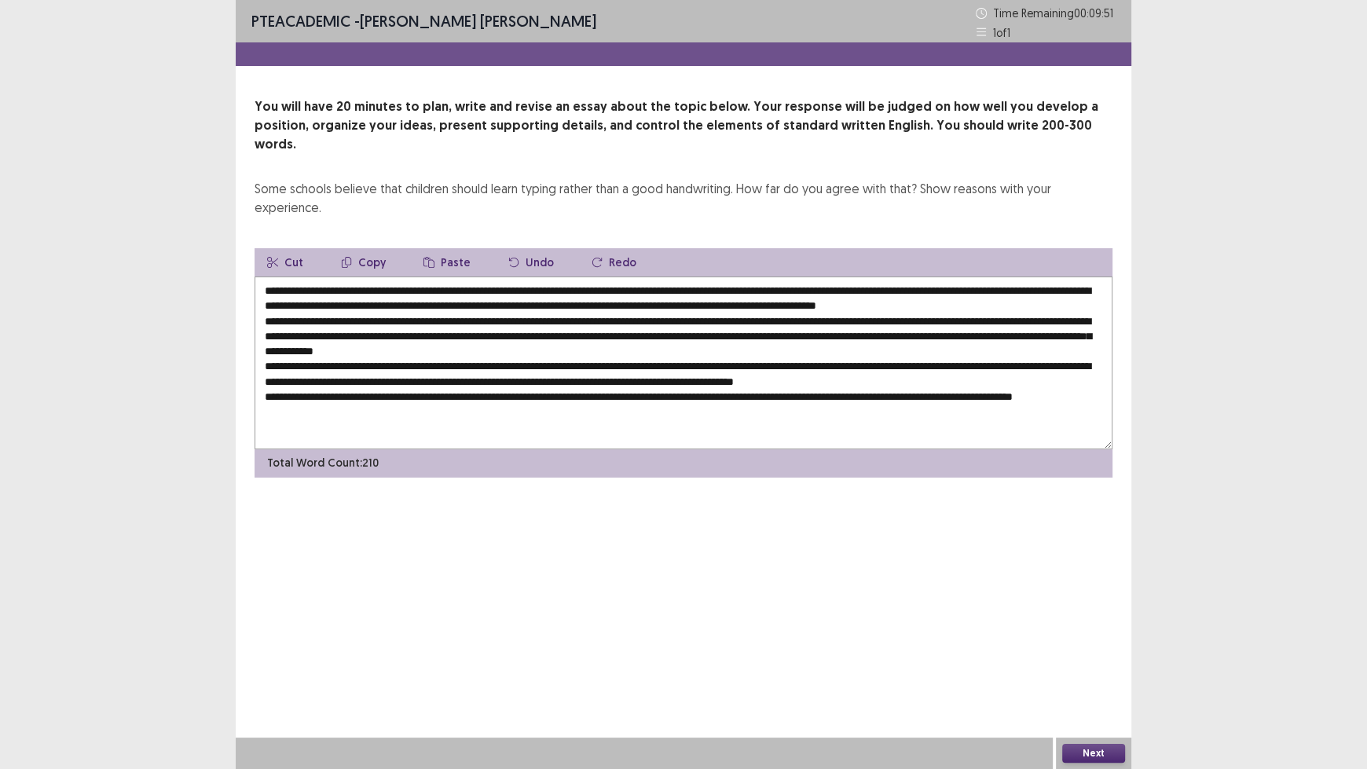
drag, startPoint x: 934, startPoint y: 334, endPoint x: 900, endPoint y: 334, distance: 34.6
click at [900, 334] on textarea at bounding box center [684, 363] width 858 height 173
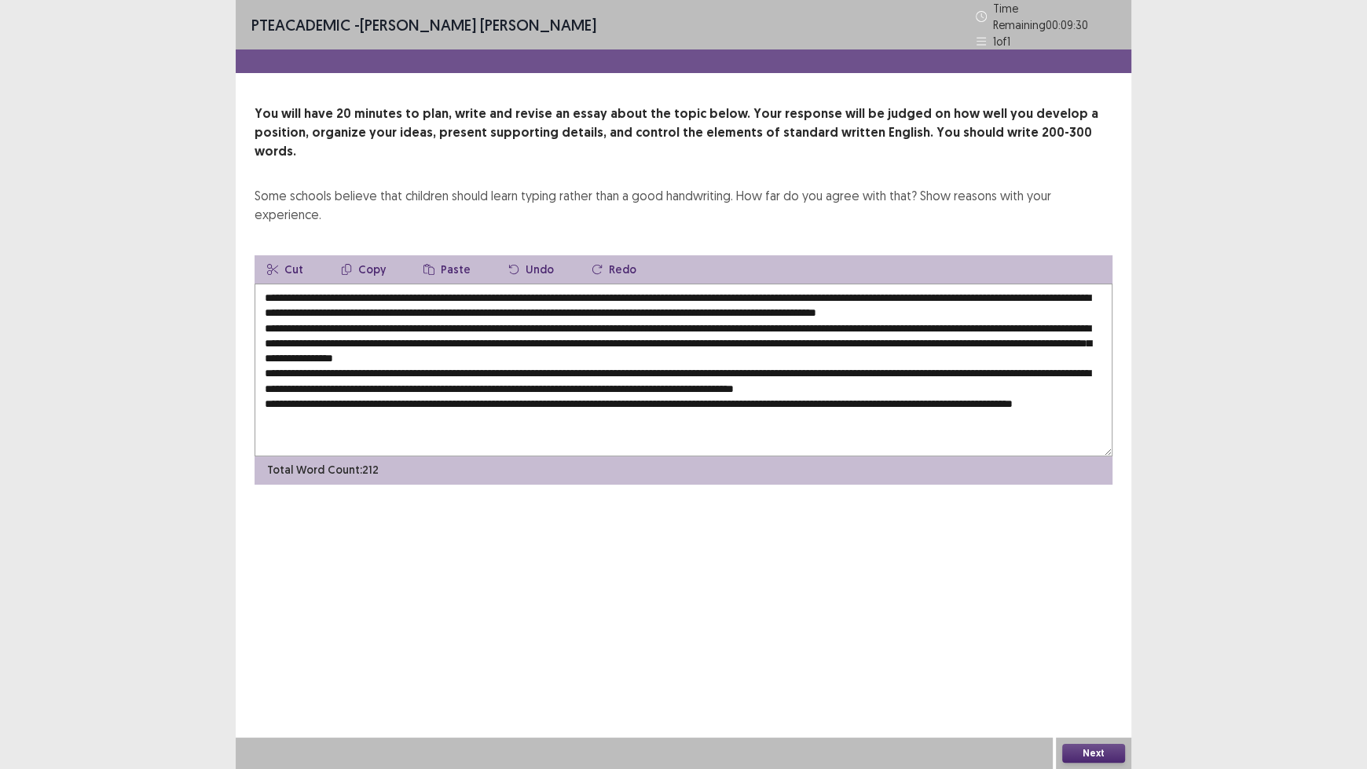
click at [1048, 334] on textarea at bounding box center [684, 370] width 858 height 173
click at [354, 376] on textarea at bounding box center [684, 370] width 858 height 173
click at [685, 377] on textarea at bounding box center [684, 370] width 858 height 173
click at [894, 327] on textarea at bounding box center [684, 370] width 858 height 173
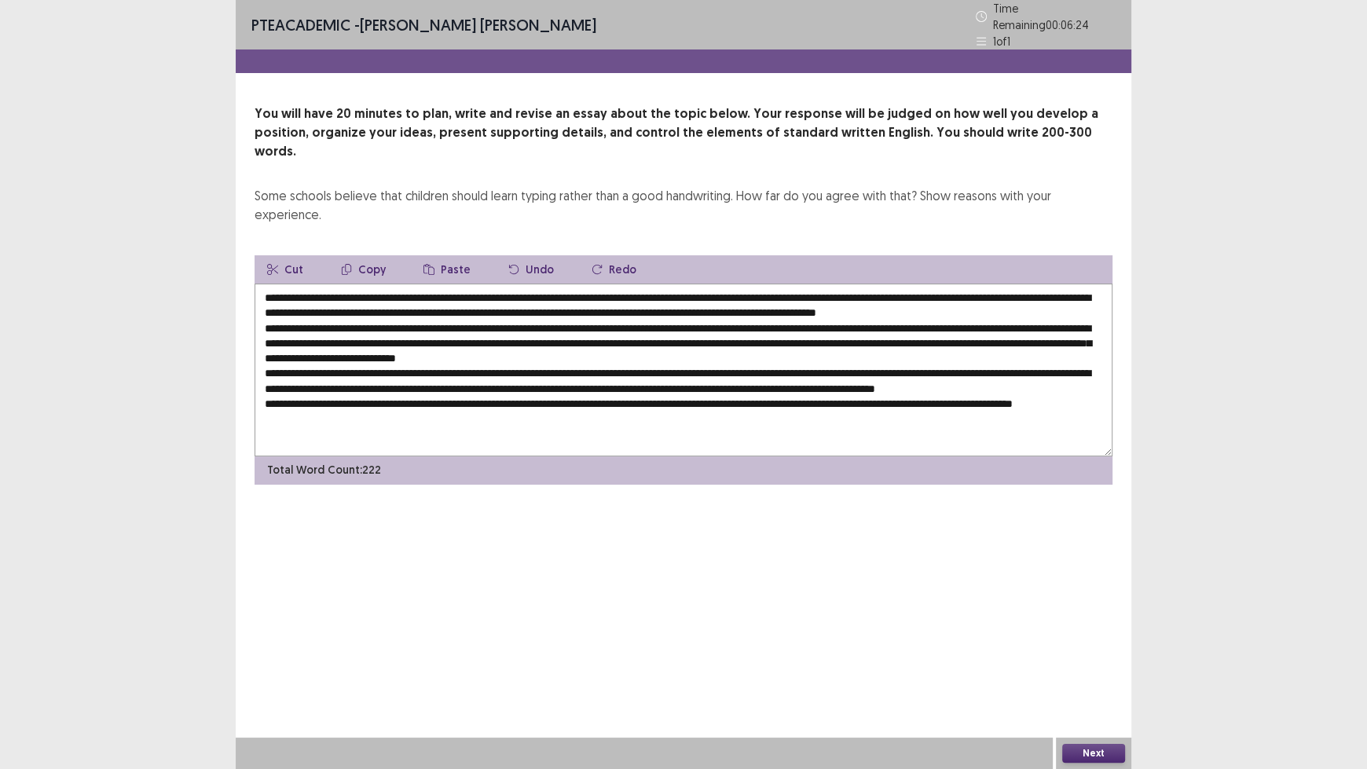
click at [732, 361] on textarea at bounding box center [684, 370] width 858 height 173
click at [728, 377] on textarea at bounding box center [684, 370] width 858 height 173
click at [947, 372] on textarea at bounding box center [684, 370] width 858 height 173
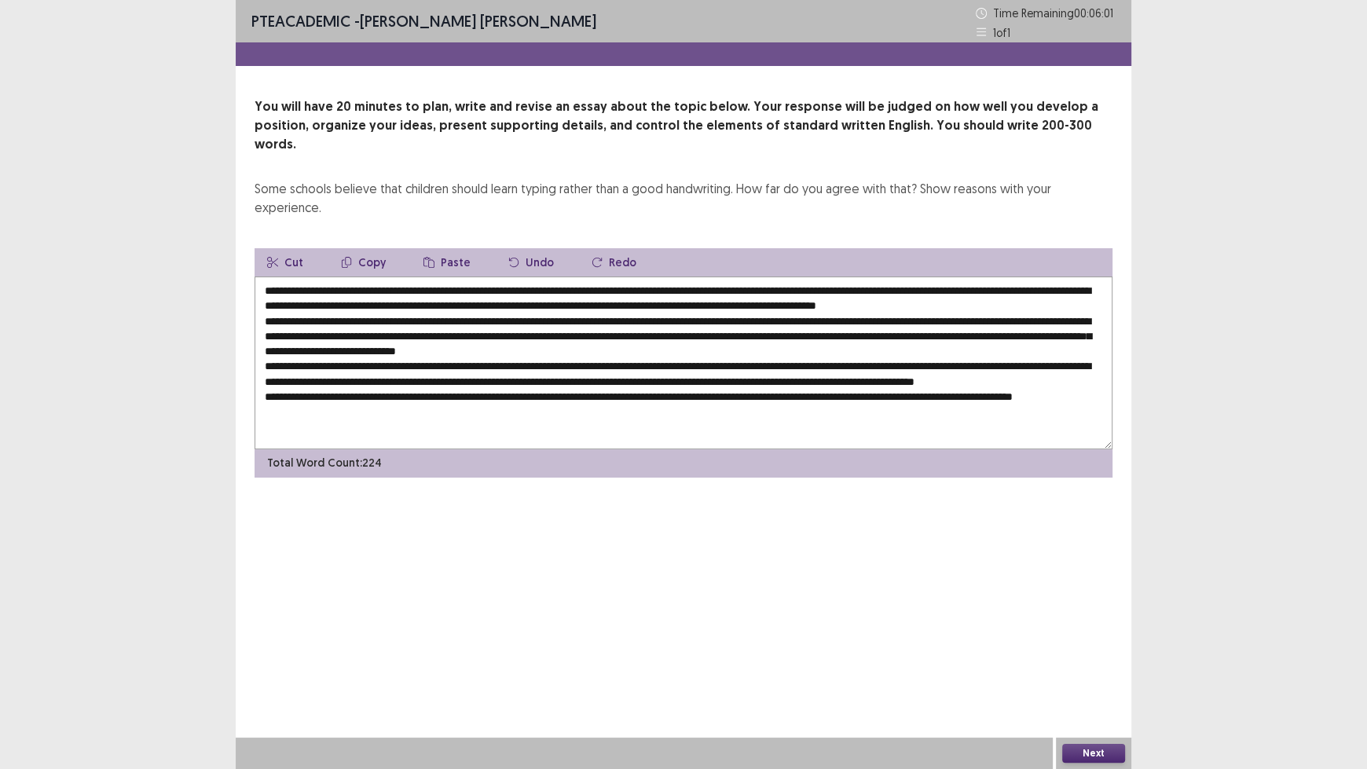
drag, startPoint x: 457, startPoint y: 339, endPoint x: 439, endPoint y: 339, distance: 17.3
click at [439, 339] on textarea at bounding box center [684, 363] width 858 height 173
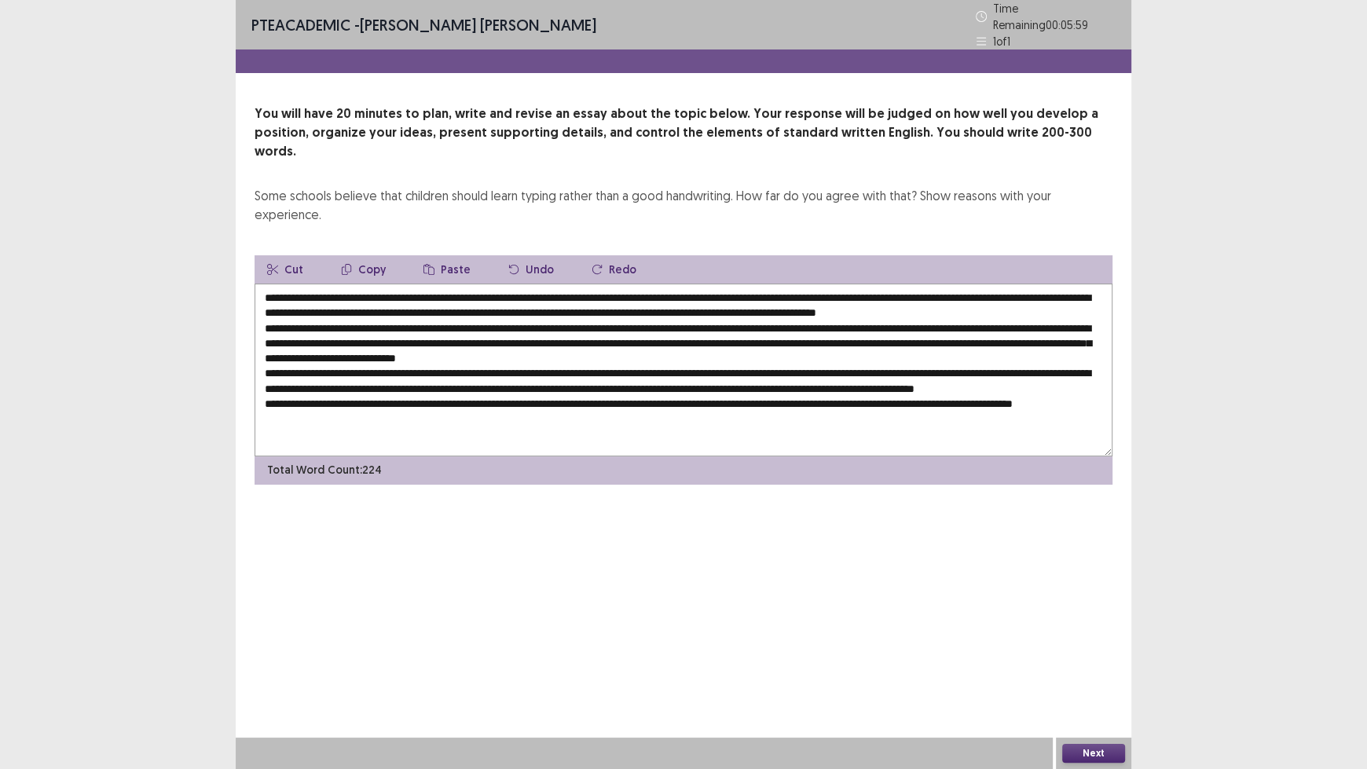
drag, startPoint x: 460, startPoint y: 339, endPoint x: 383, endPoint y: 336, distance: 76.3
click at [383, 336] on textarea at bounding box center [684, 370] width 858 height 173
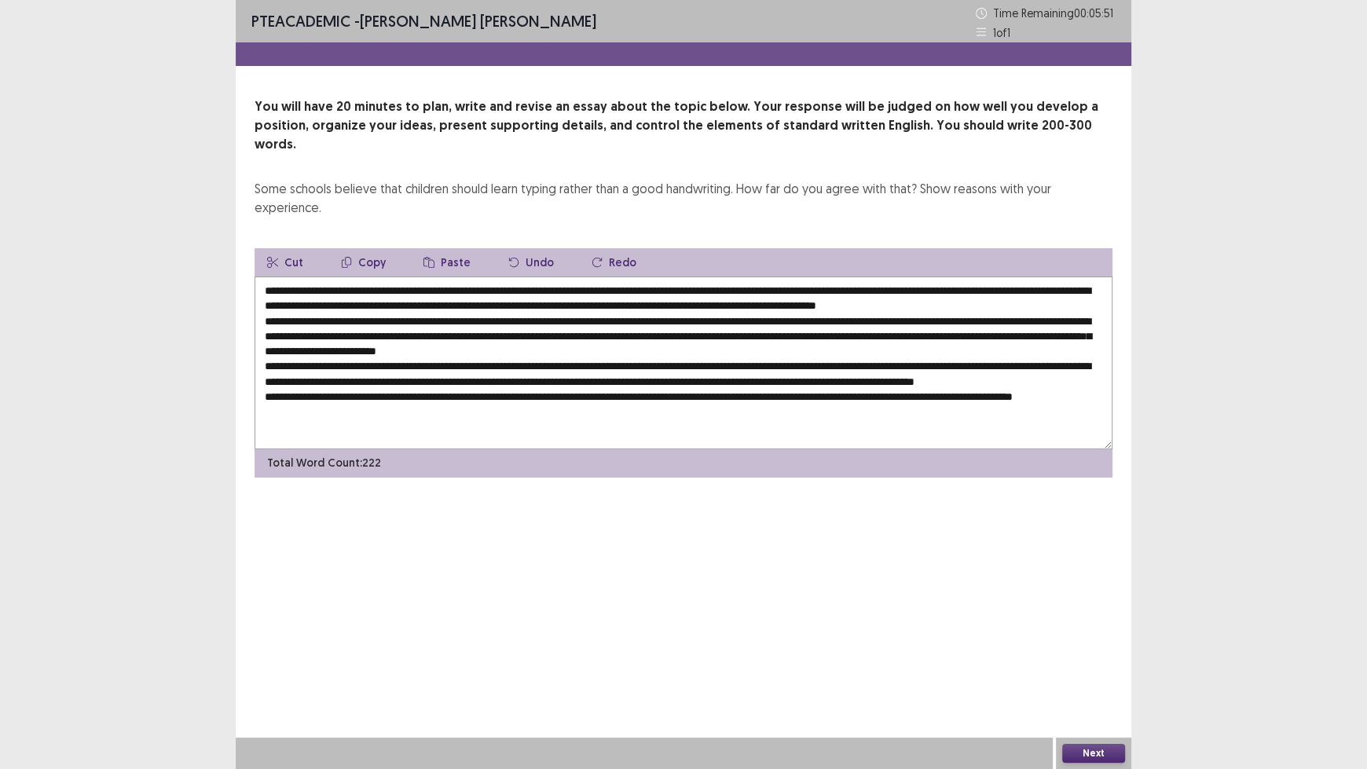
click at [946, 370] on textarea at bounding box center [684, 363] width 858 height 173
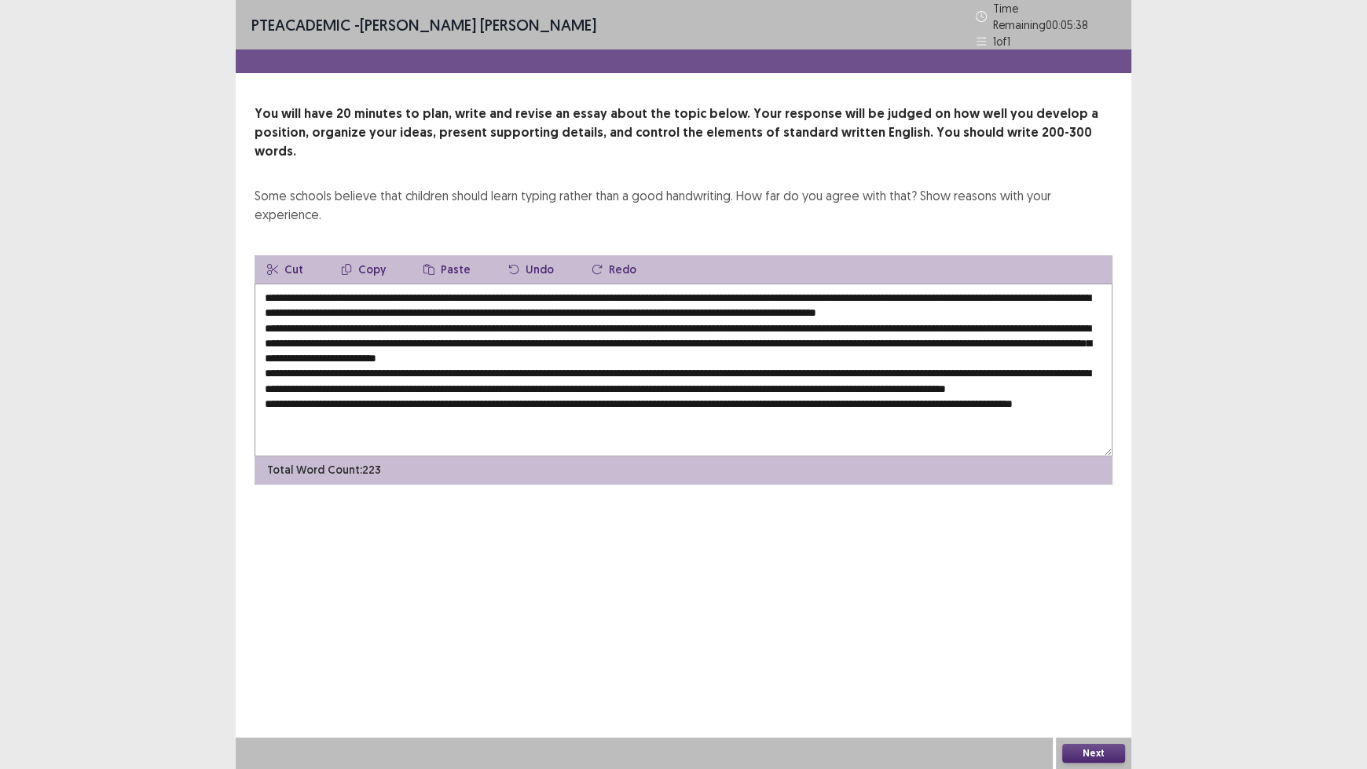
type textarea "**********"
click at [1091, 636] on button "Next" at bounding box center [1093, 753] width 63 height 19
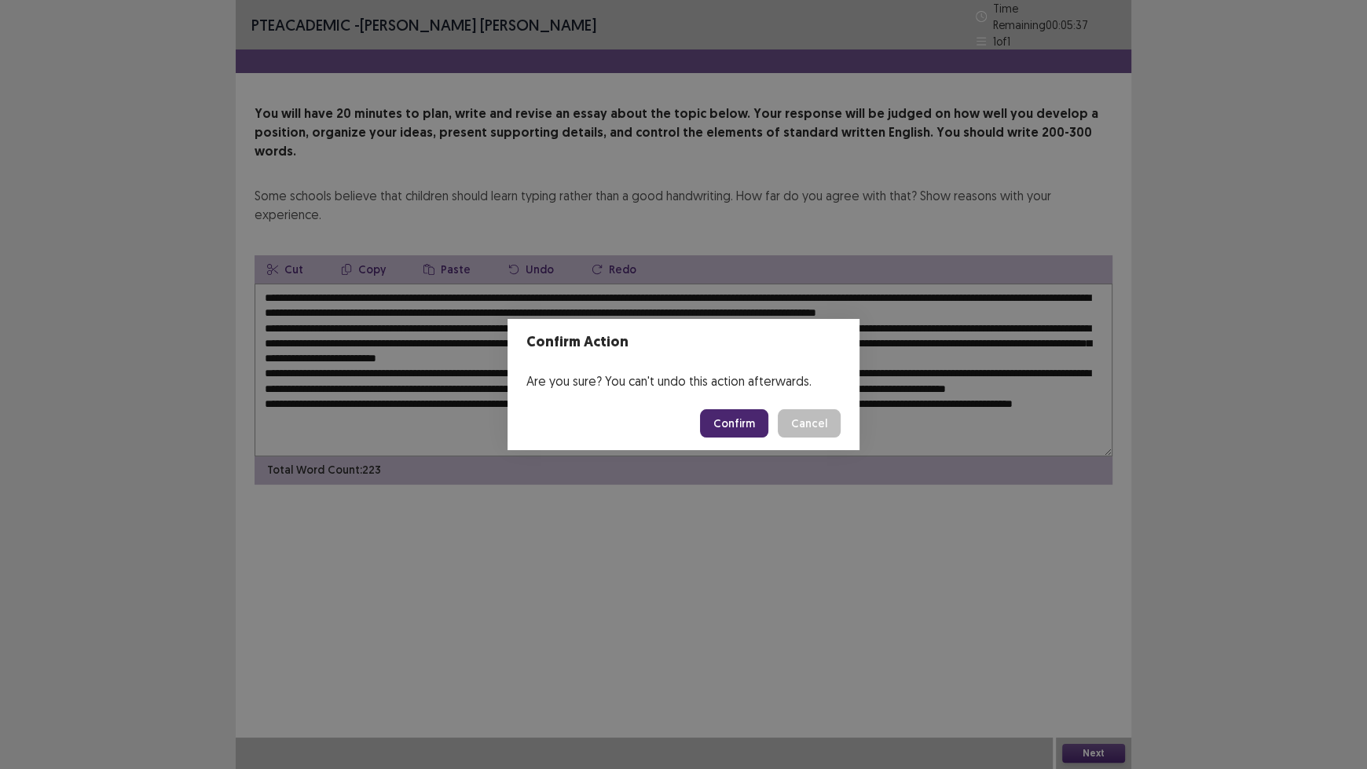
click at [728, 427] on button "Confirm" at bounding box center [734, 423] width 68 height 28
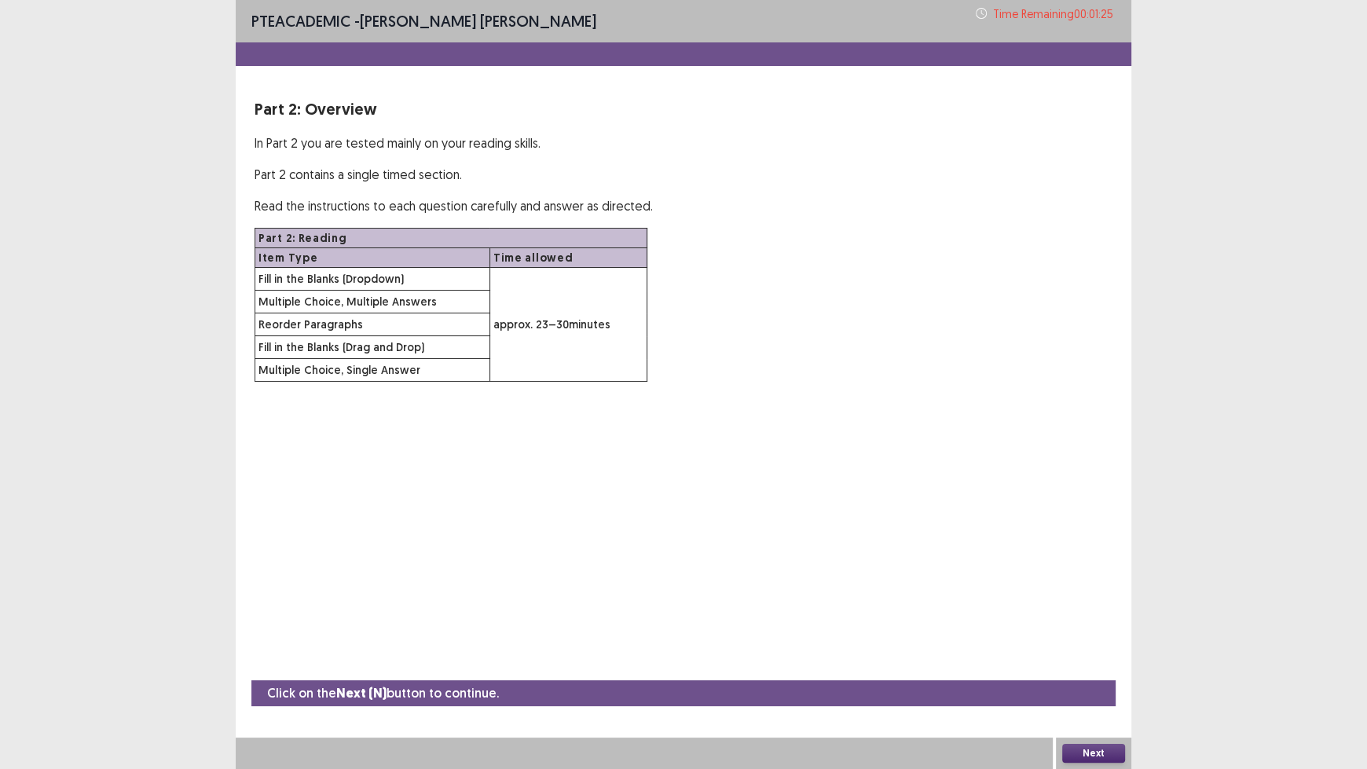
click at [1077, 636] on button "Next" at bounding box center [1093, 753] width 63 height 19
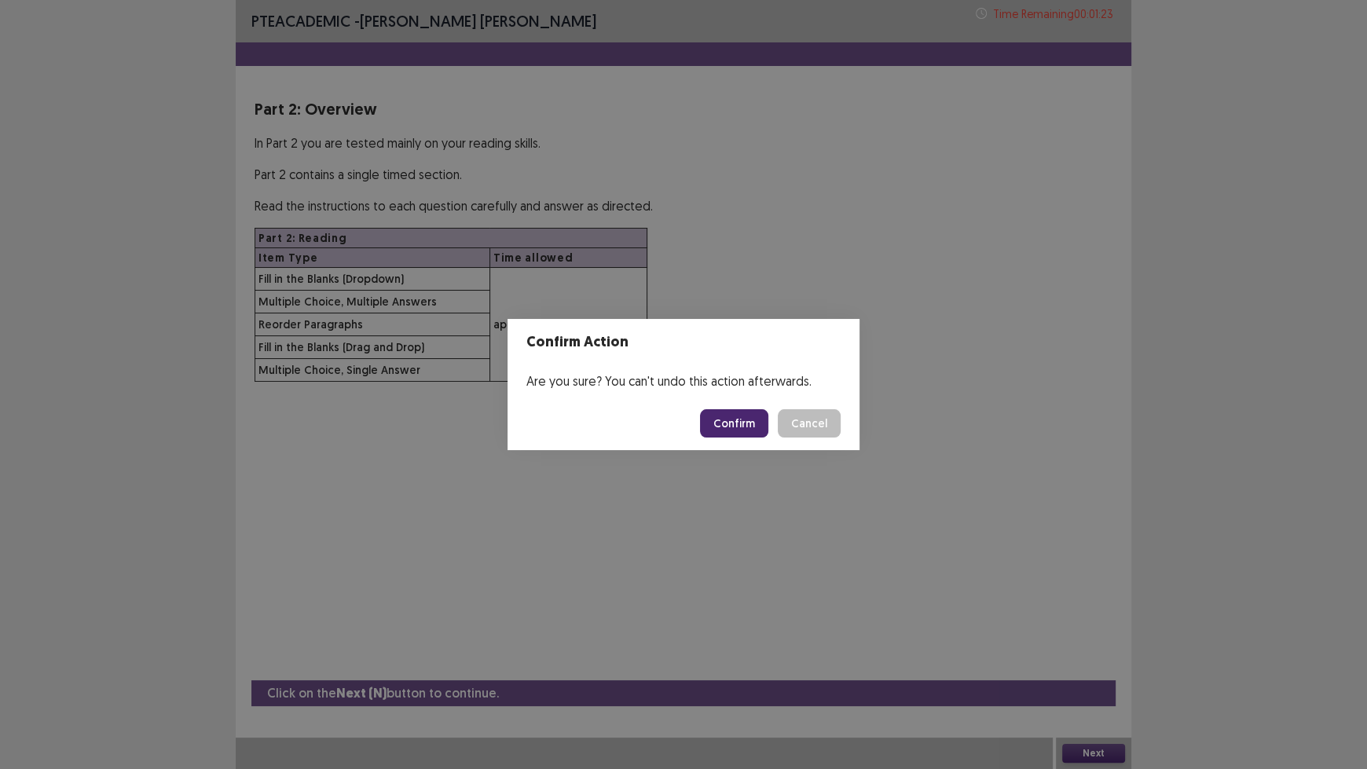
click at [745, 420] on button "Confirm" at bounding box center [734, 423] width 68 height 28
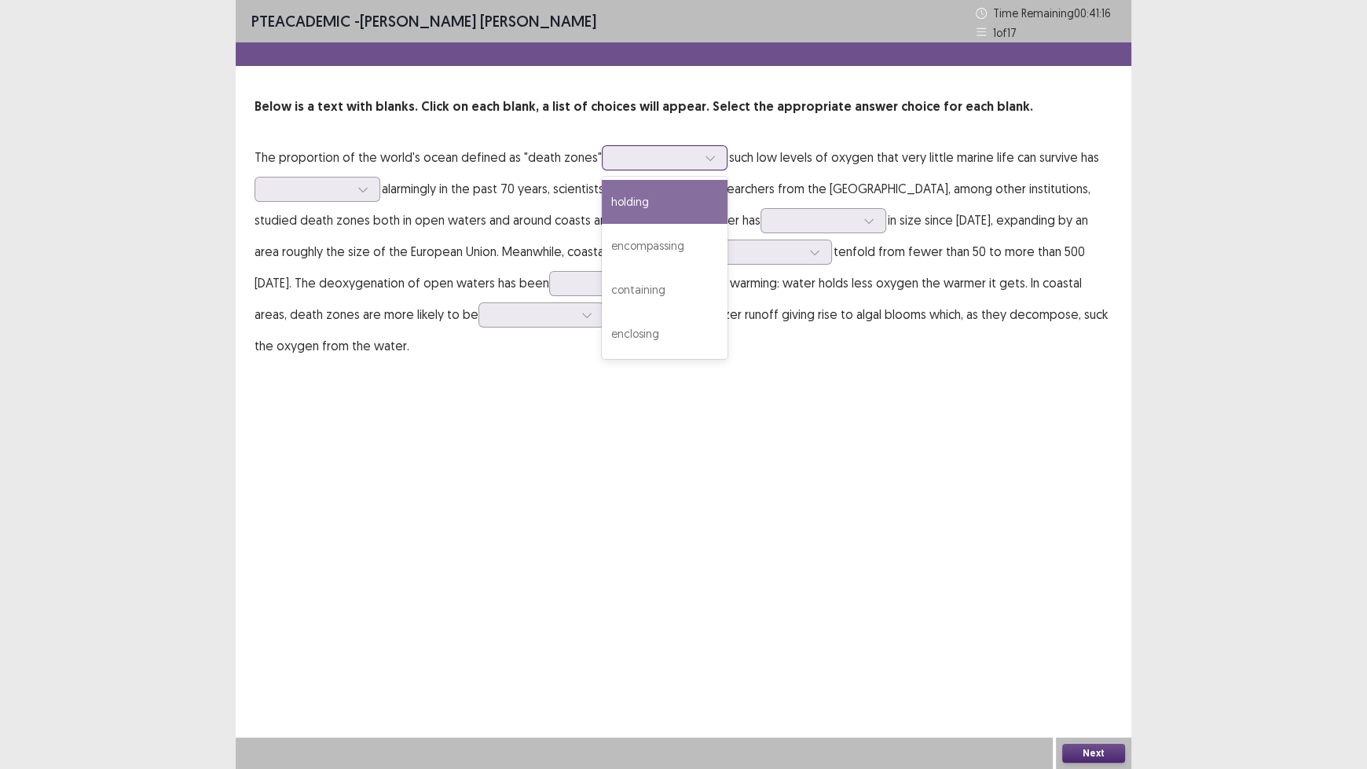
click at [702, 165] on div at bounding box center [711, 158] width 24 height 24
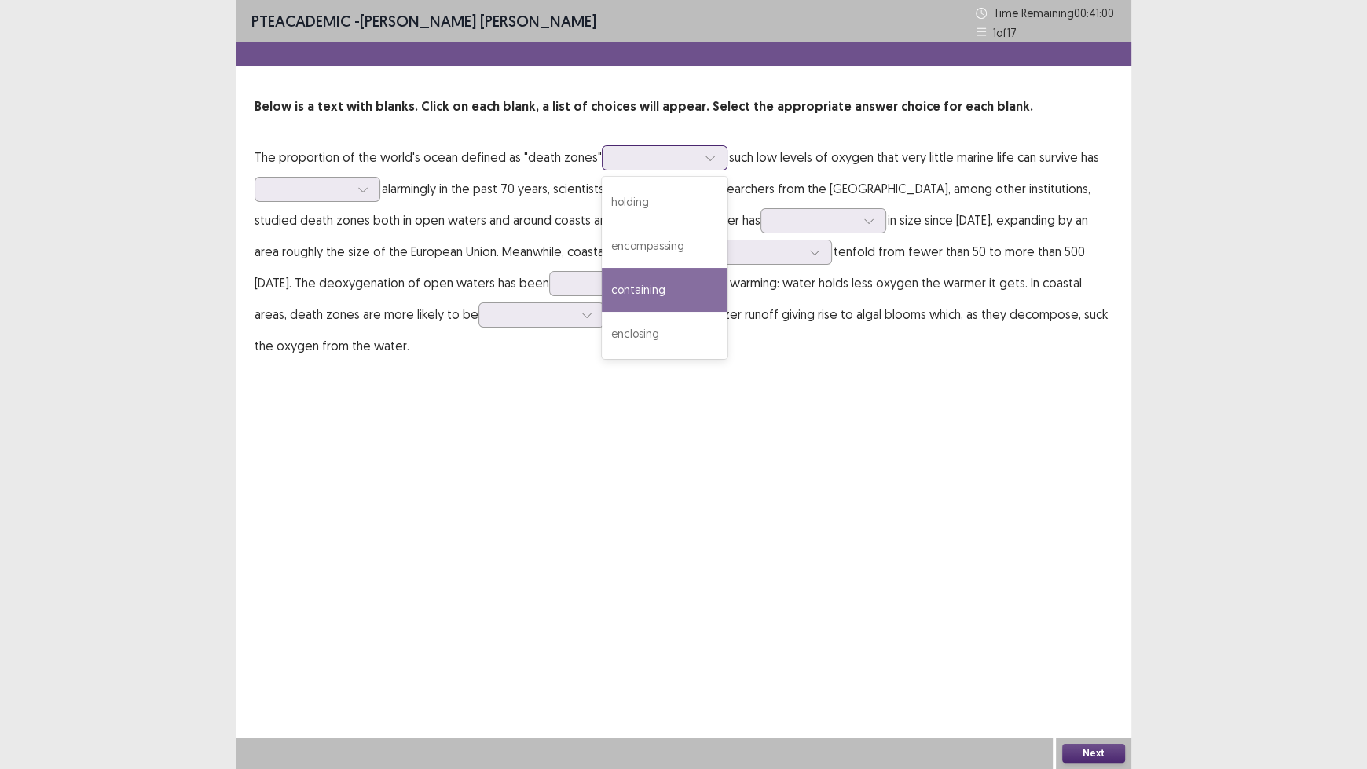
click at [685, 279] on div "containing" at bounding box center [665, 290] width 126 height 44
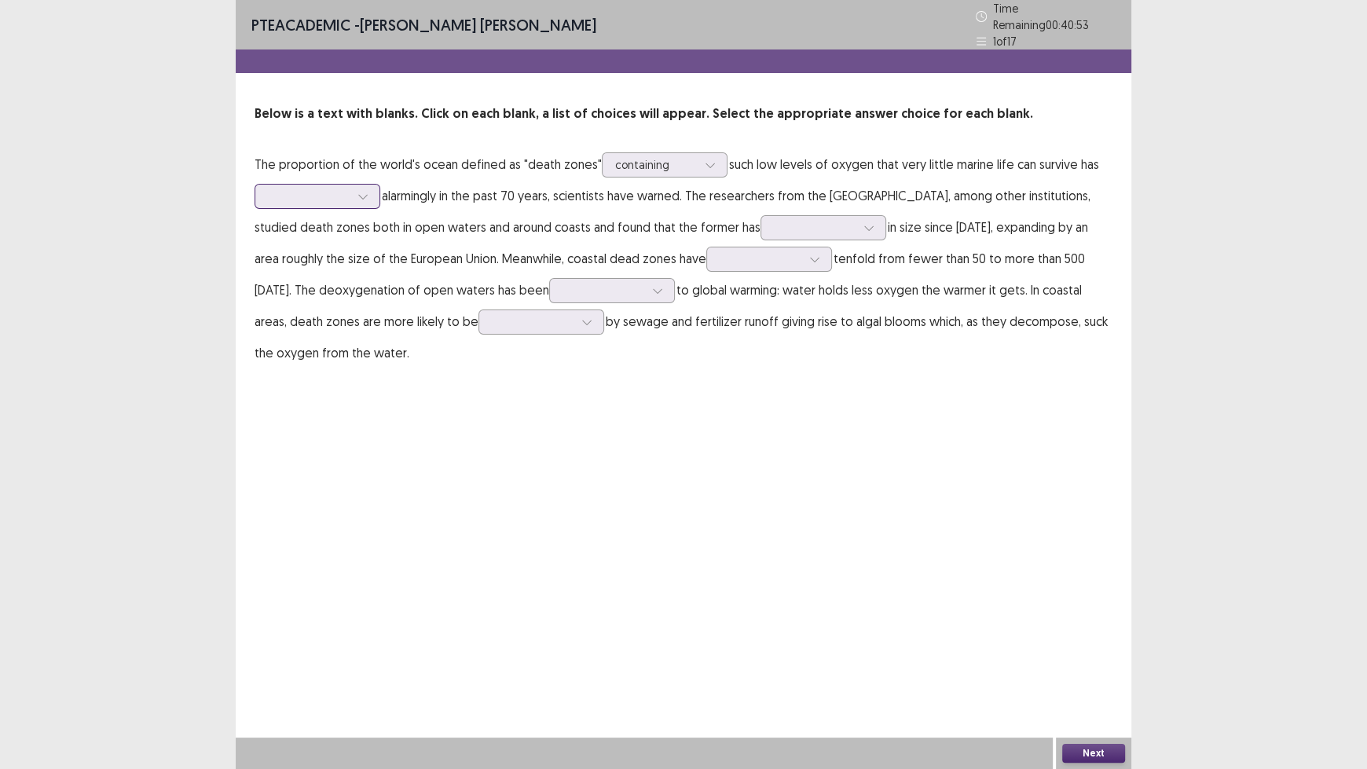
click at [350, 193] on div at bounding box center [308, 196] width 85 height 18
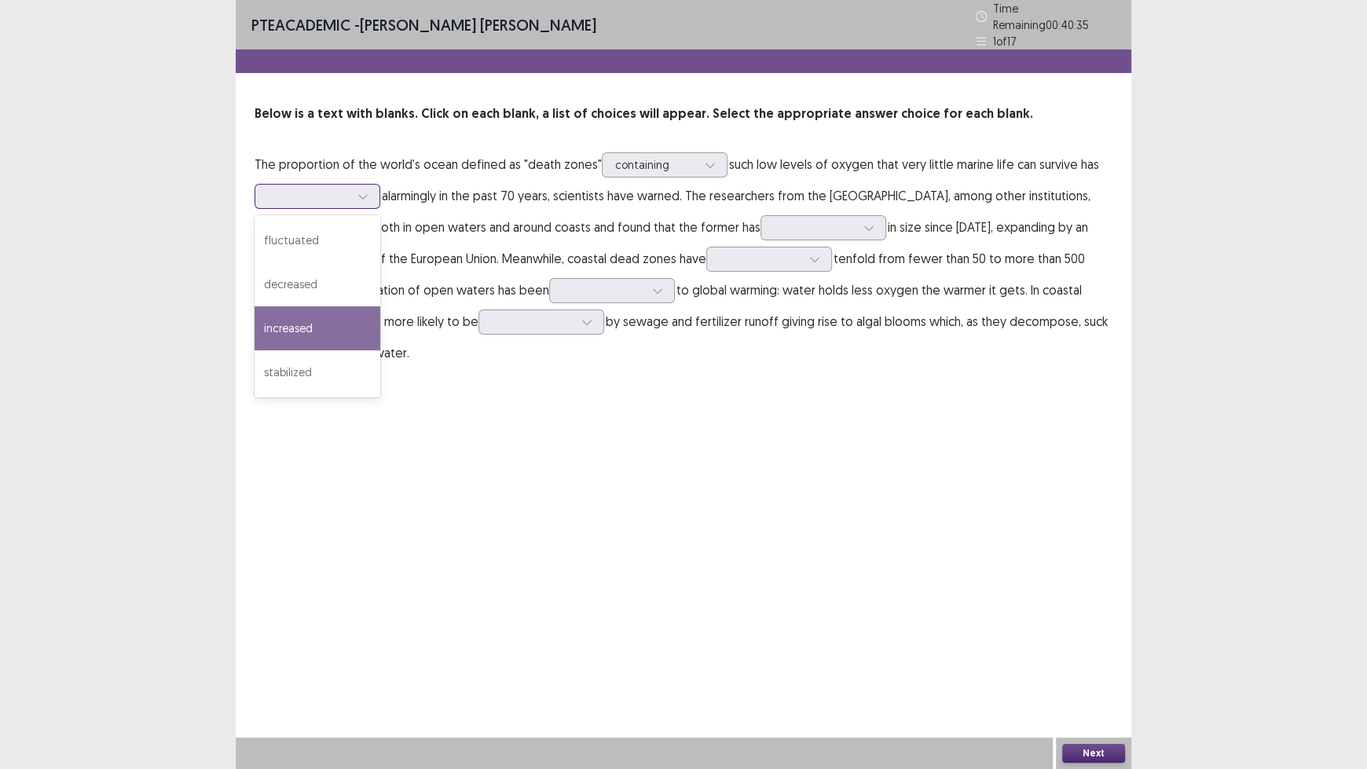
click at [332, 322] on div "increased" at bounding box center [318, 328] width 126 height 44
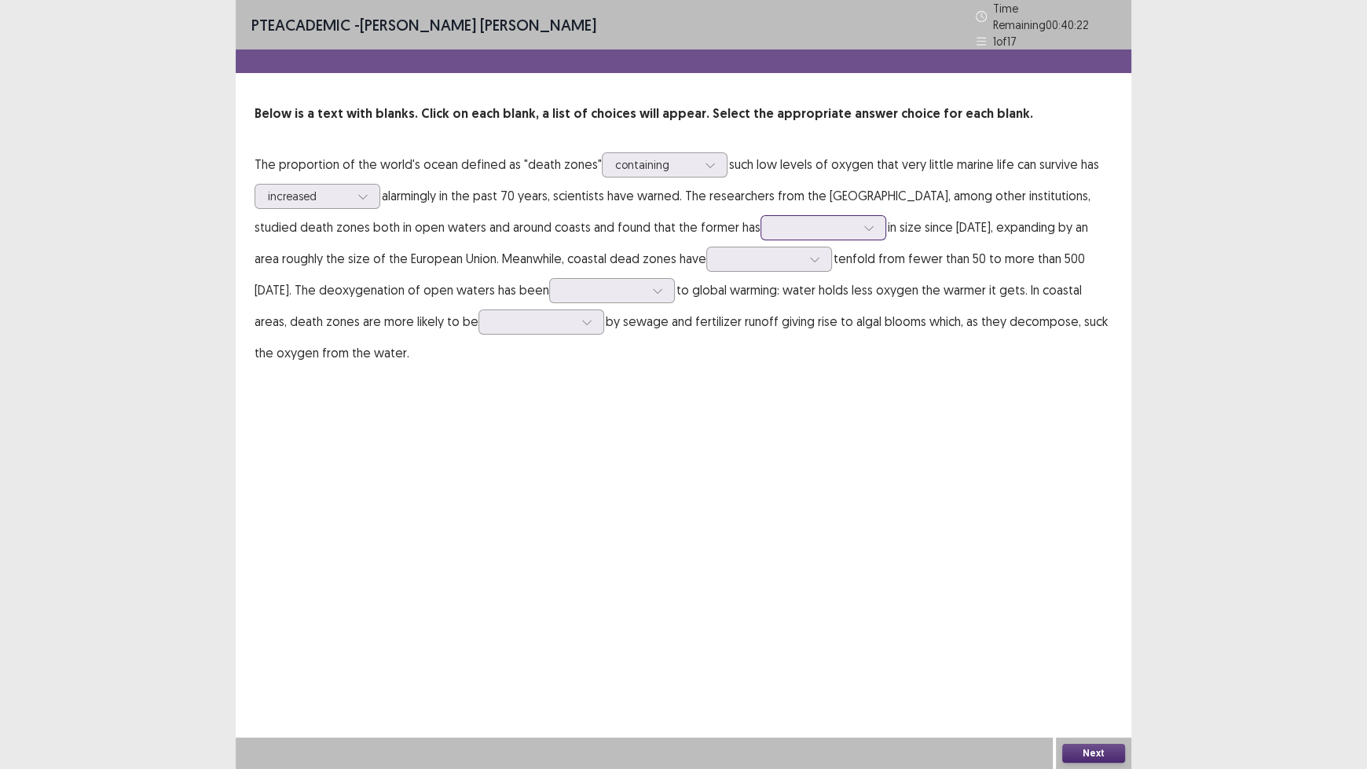
click at [856, 225] on div at bounding box center [815, 227] width 82 height 15
click at [886, 310] on div "quadrupled" at bounding box center [824, 316] width 126 height 44
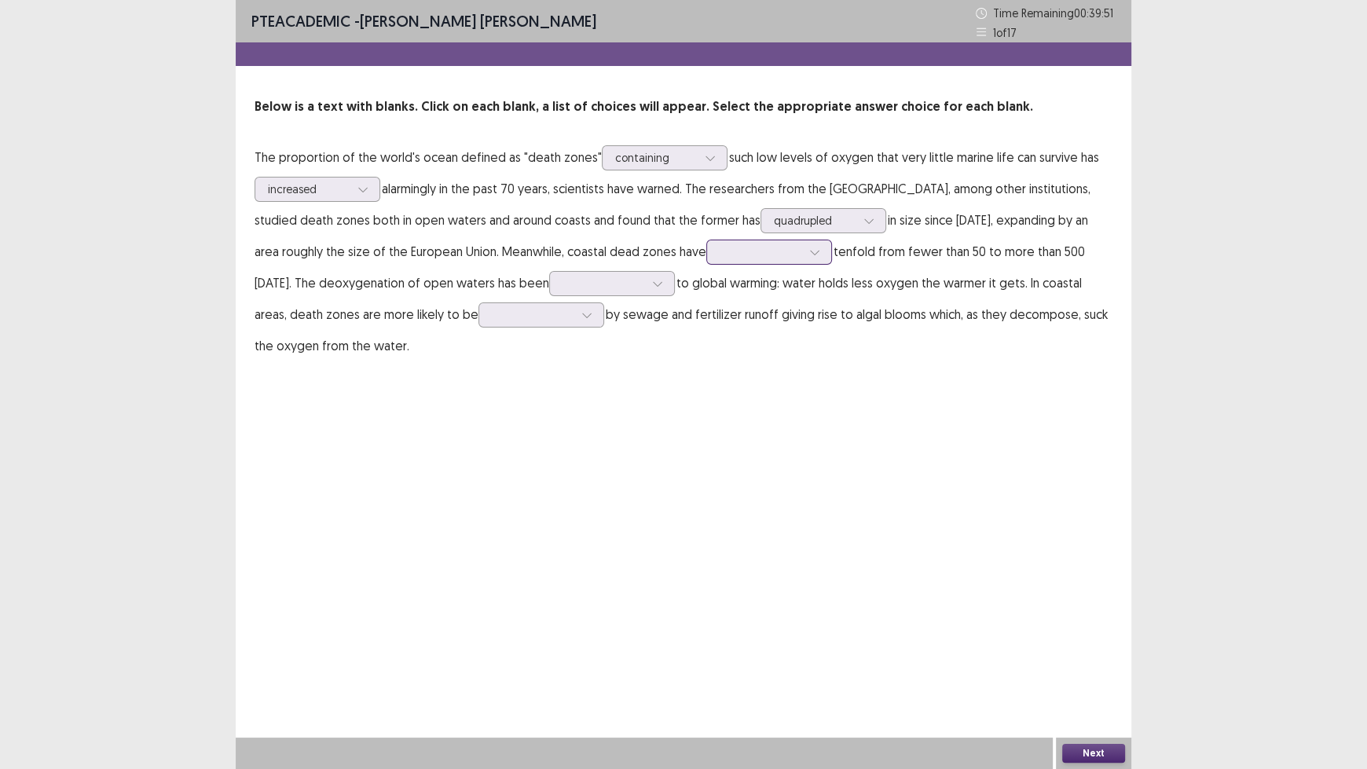
click at [802, 255] on div at bounding box center [761, 251] width 82 height 15
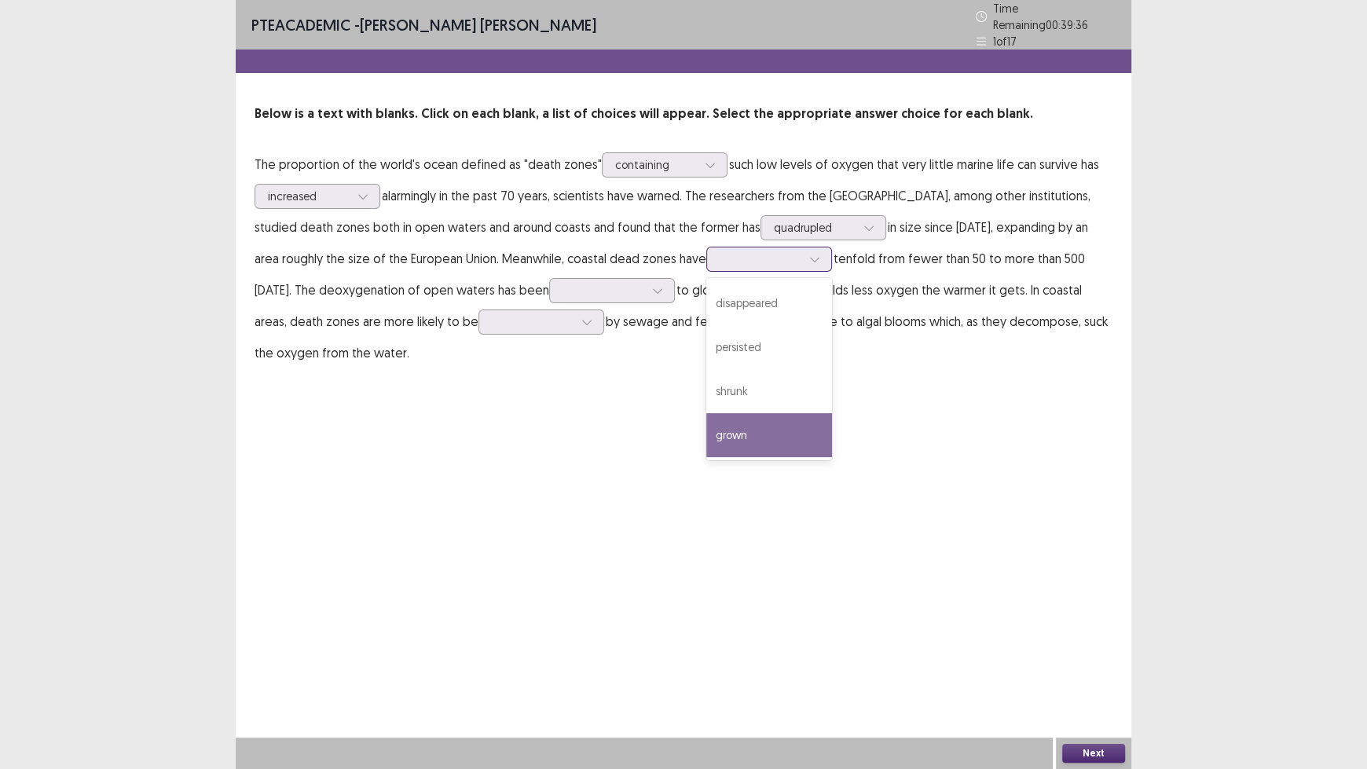
click at [832, 420] on div "grown" at bounding box center [769, 435] width 126 height 44
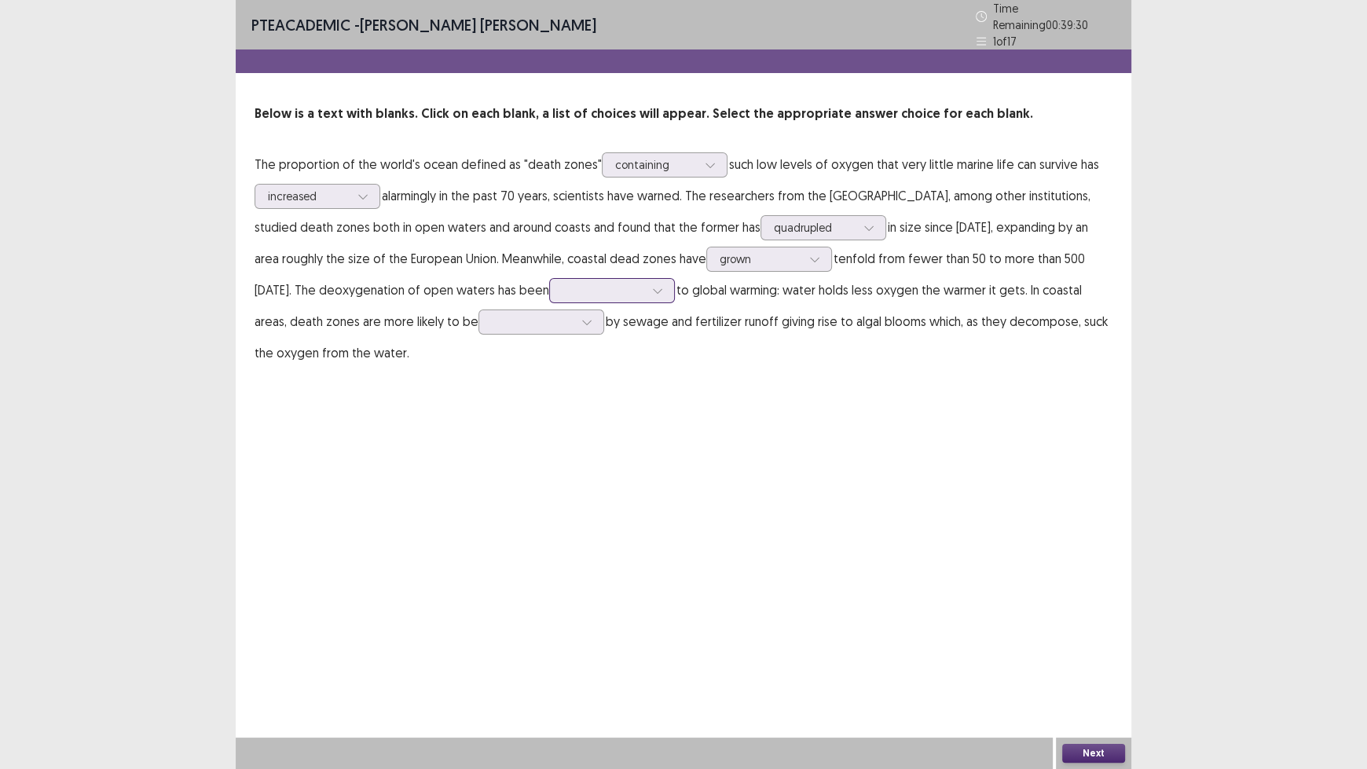
click at [669, 292] on div at bounding box center [658, 291] width 24 height 24
click at [675, 420] on div "associated" at bounding box center [612, 423] width 126 height 44
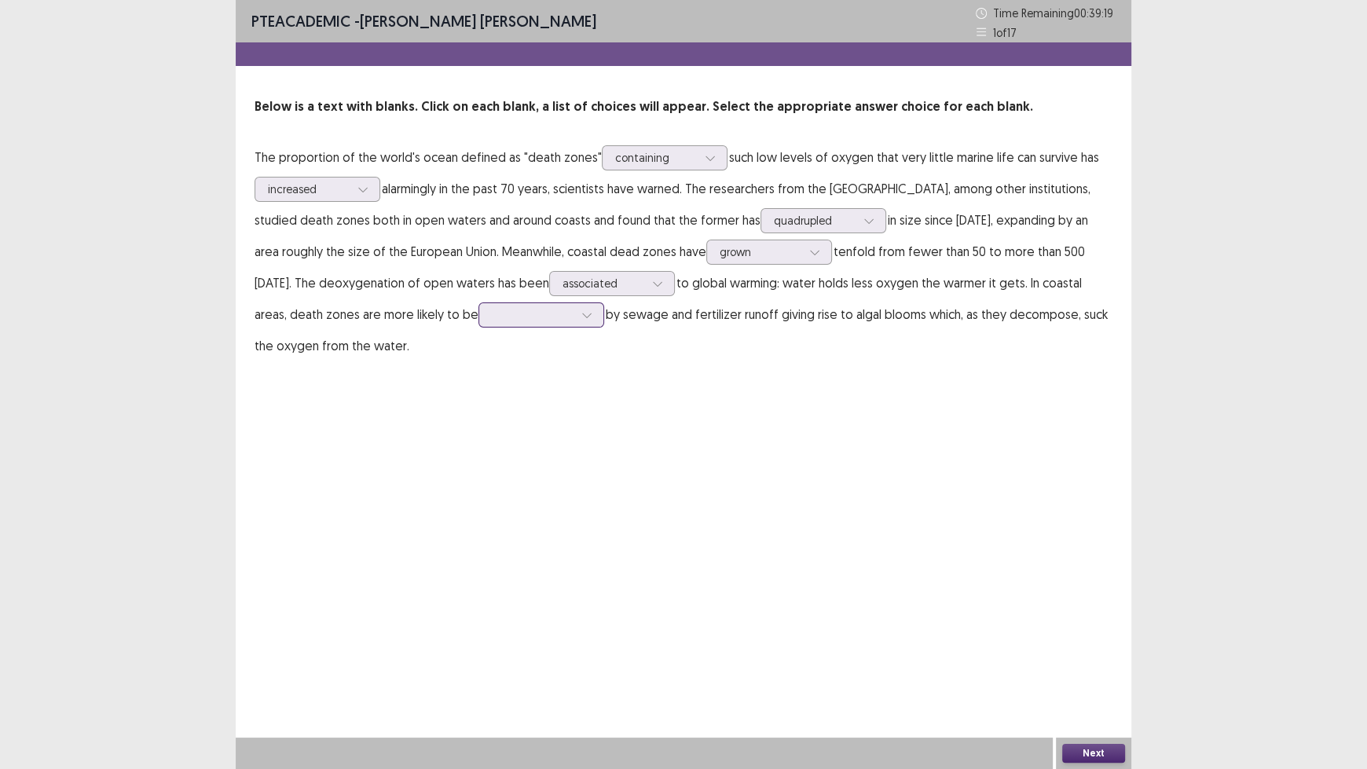
click at [574, 320] on div at bounding box center [533, 314] width 82 height 15
click at [604, 358] on div "caused" at bounding box center [542, 359] width 126 height 44
click at [1073, 636] on button "Next" at bounding box center [1093, 753] width 63 height 19
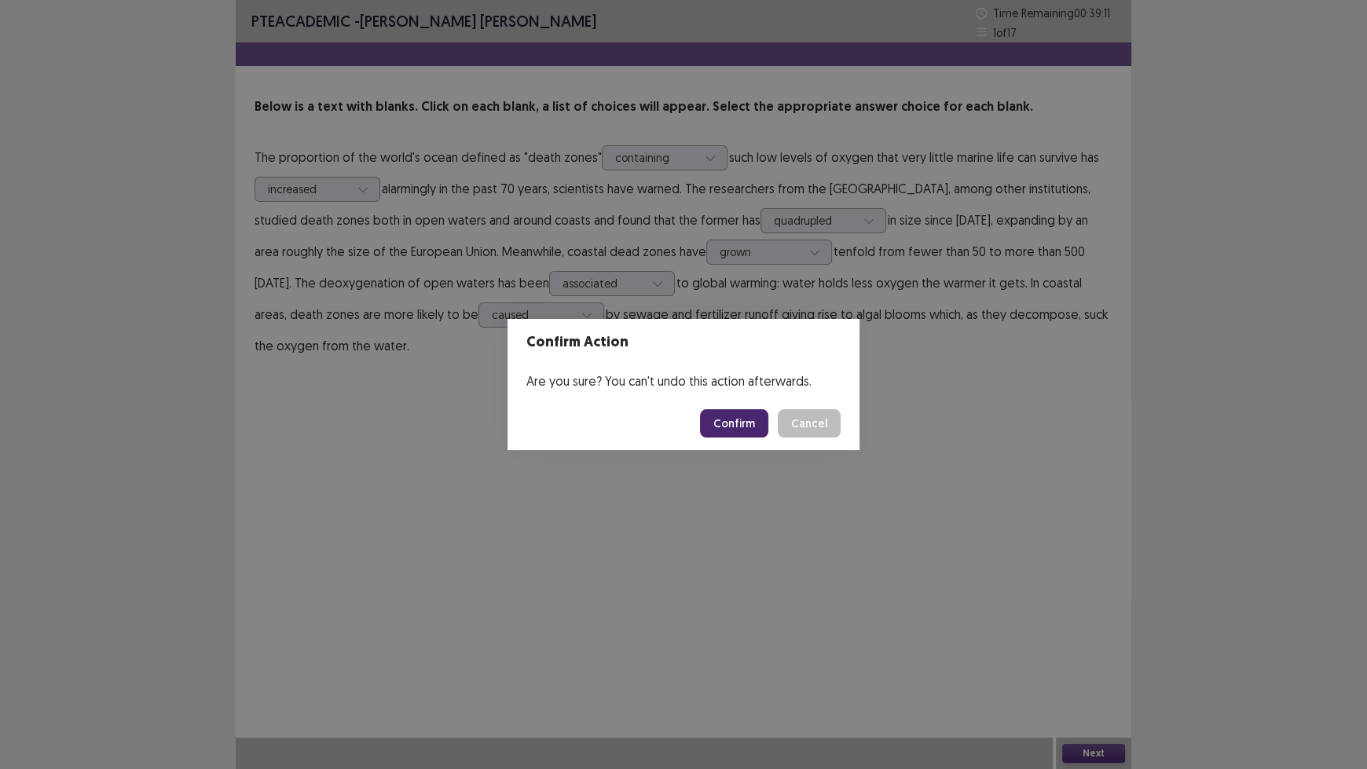
click at [750, 419] on button "Confirm" at bounding box center [734, 423] width 68 height 28
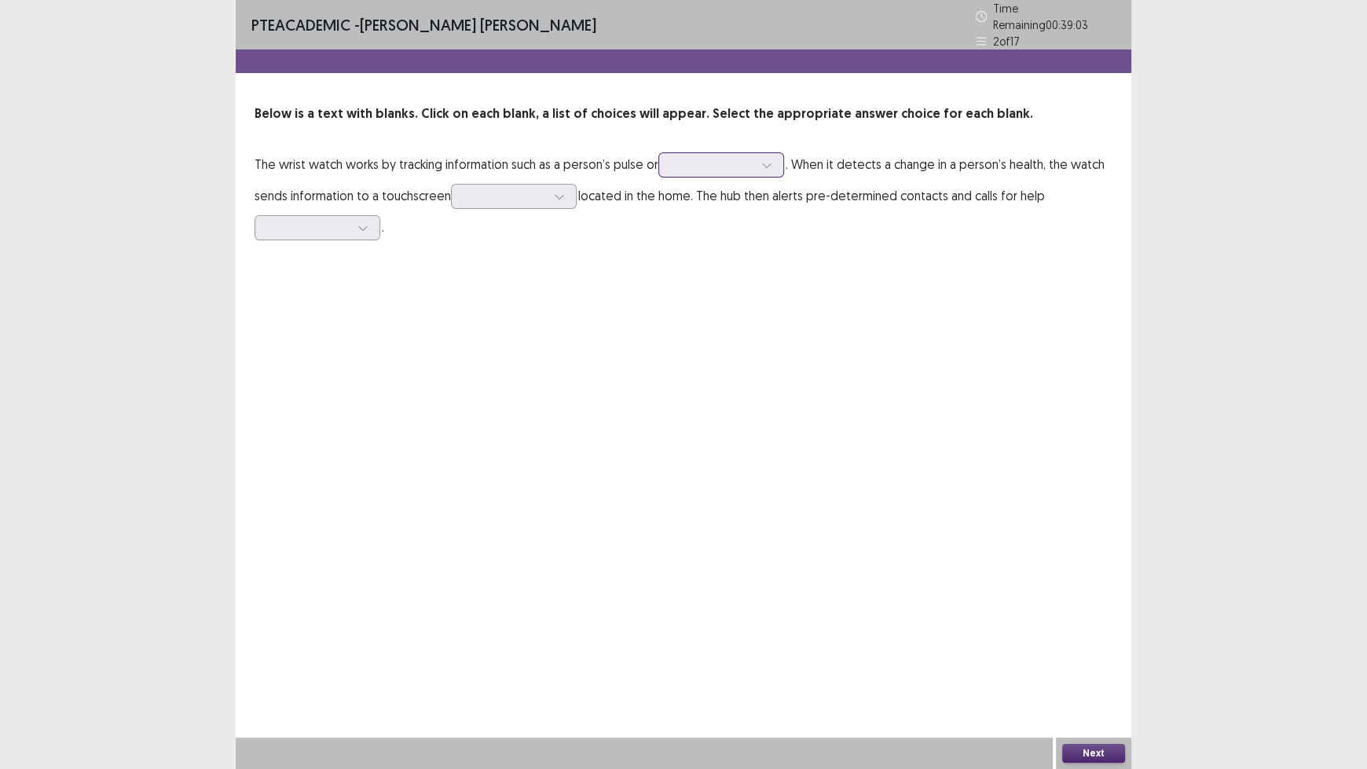
click at [750, 161] on div at bounding box center [713, 164] width 82 height 15
click at [746, 211] on div "movement" at bounding box center [721, 209] width 126 height 44
click at [537, 204] on p "The wrist watch works by tracking information such as a person’s pulse or optio…" at bounding box center [684, 196] width 858 height 94
click at [536, 200] on div at bounding box center [514, 196] width 126 height 25
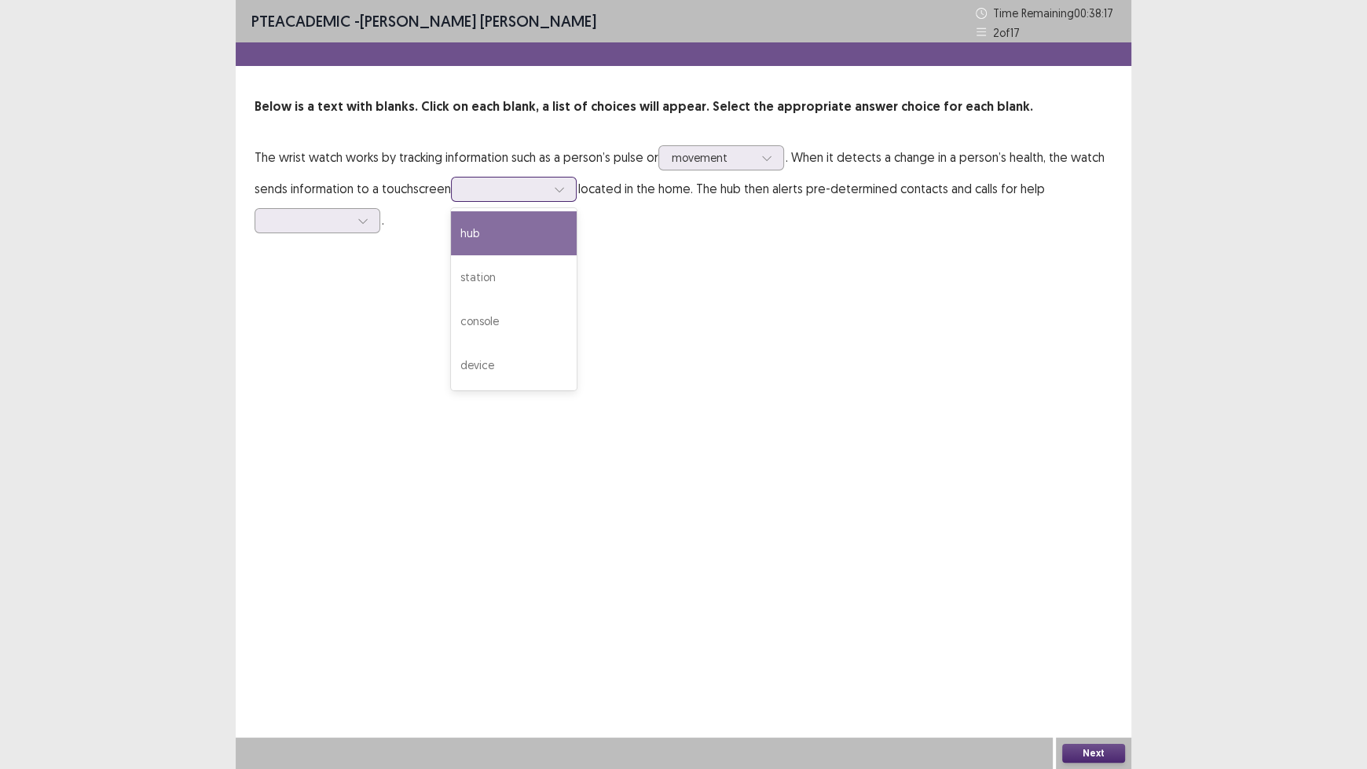
click at [505, 243] on div "hub" at bounding box center [514, 233] width 126 height 44
click at [339, 226] on div at bounding box center [309, 220] width 82 height 15
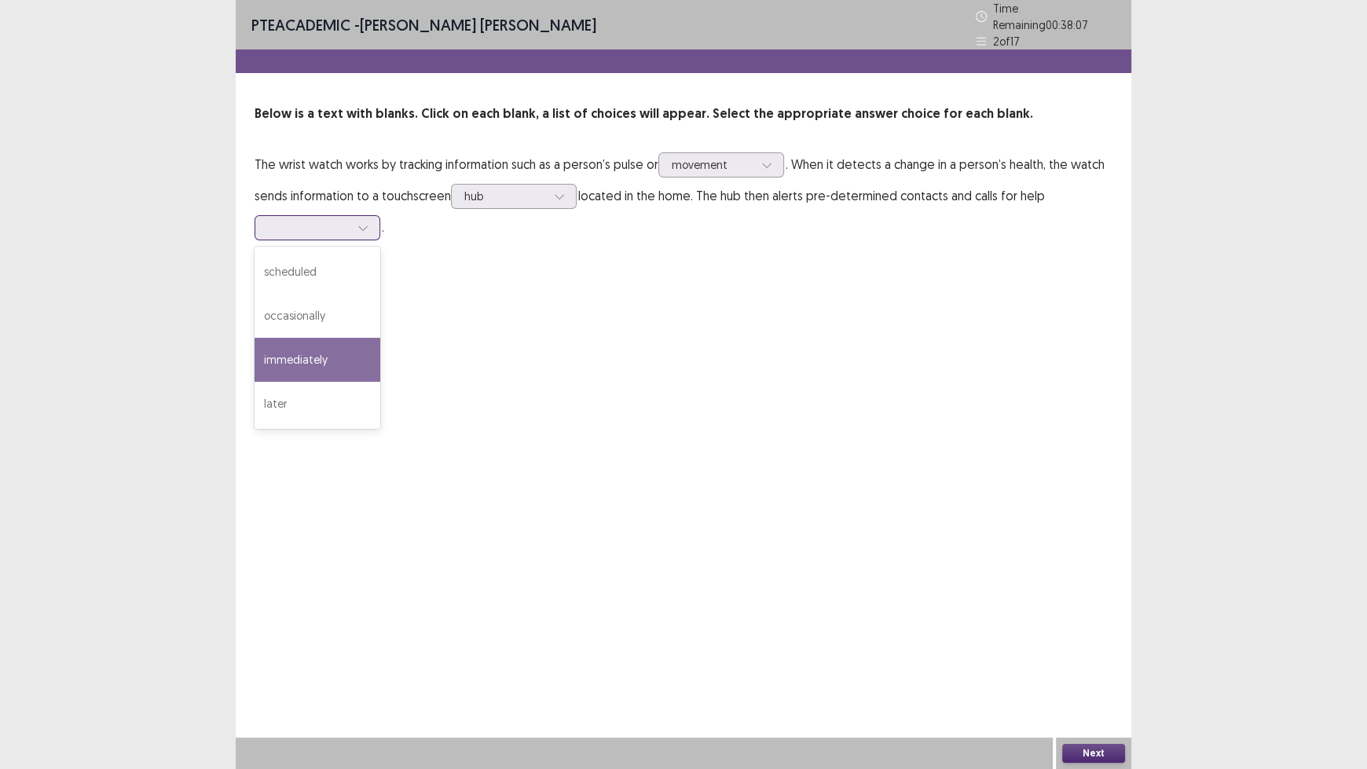
click at [332, 352] on div "immediately" at bounding box center [318, 360] width 126 height 44
click at [1095, 636] on button "Next" at bounding box center [1093, 753] width 63 height 19
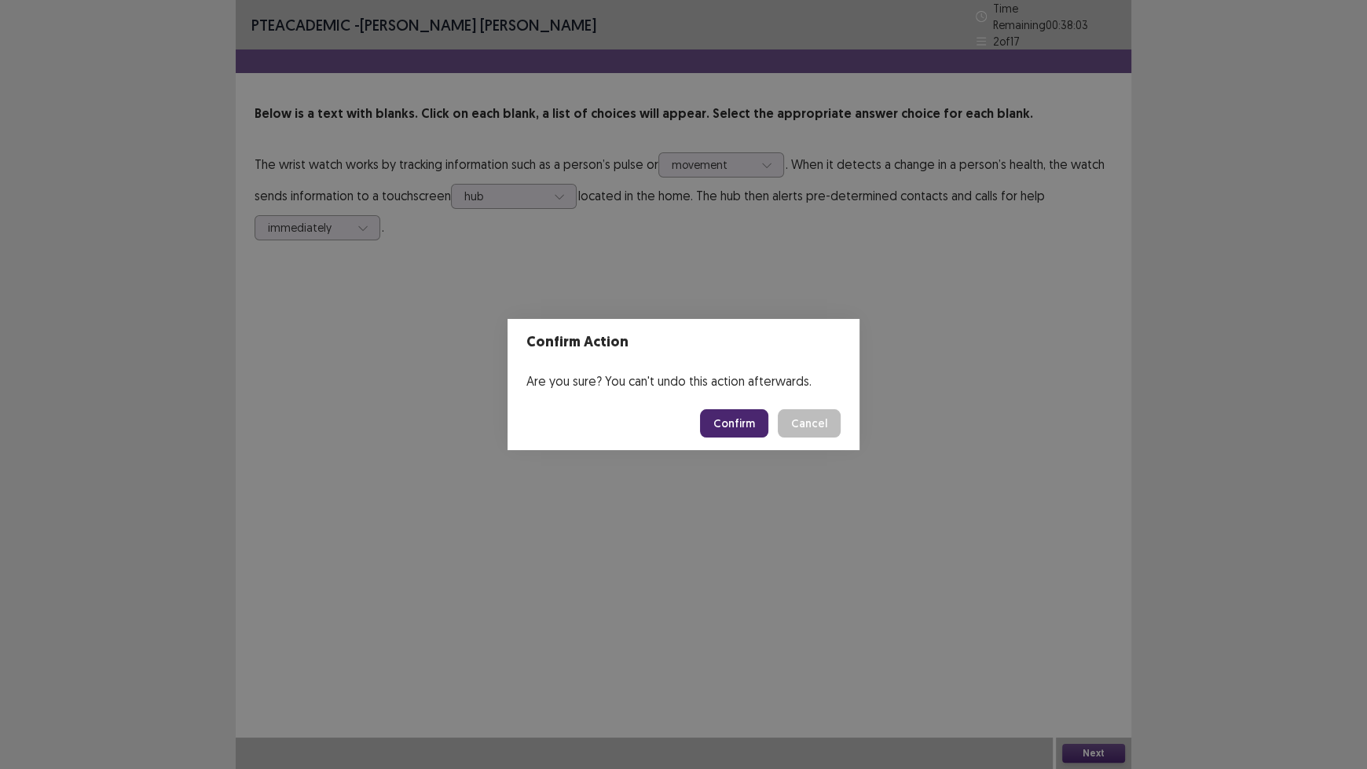
click at [738, 421] on button "Confirm" at bounding box center [734, 423] width 68 height 28
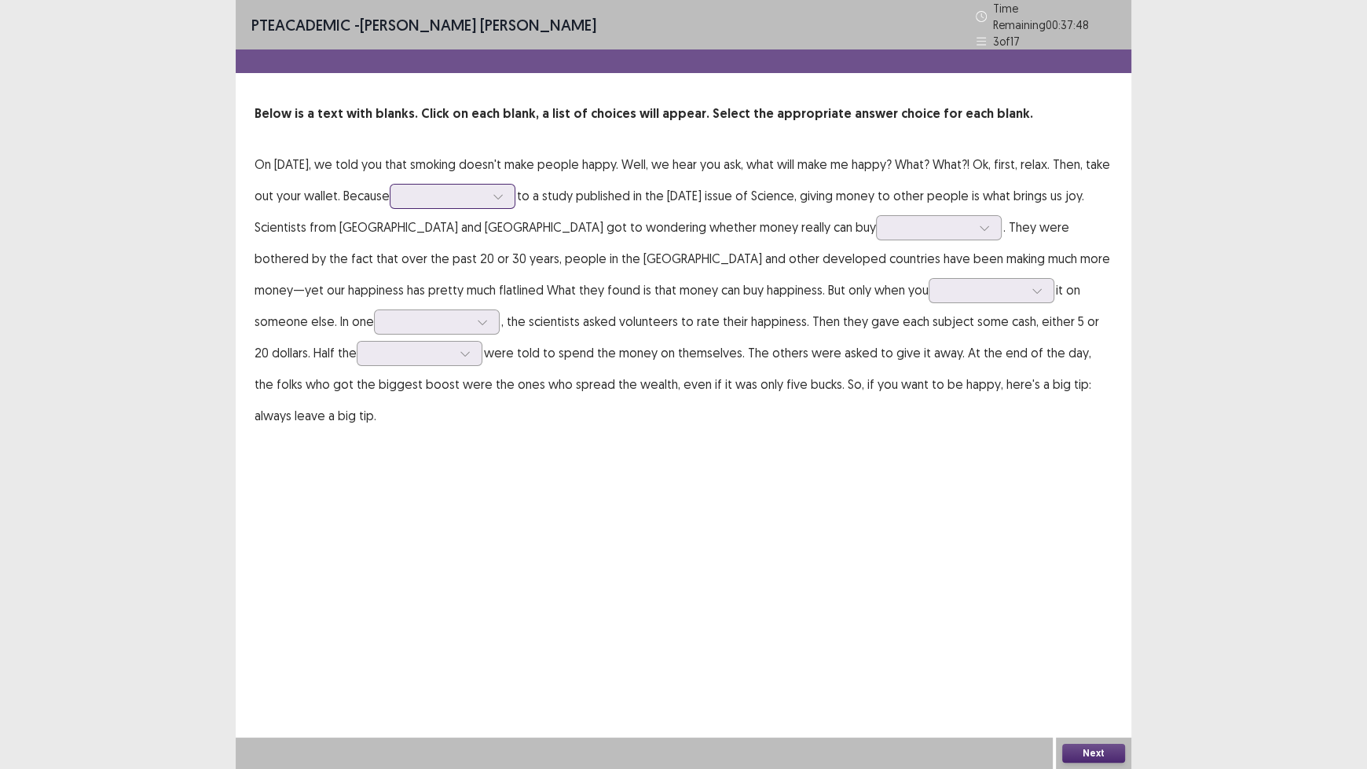
click at [485, 194] on div at bounding box center [444, 196] width 82 height 15
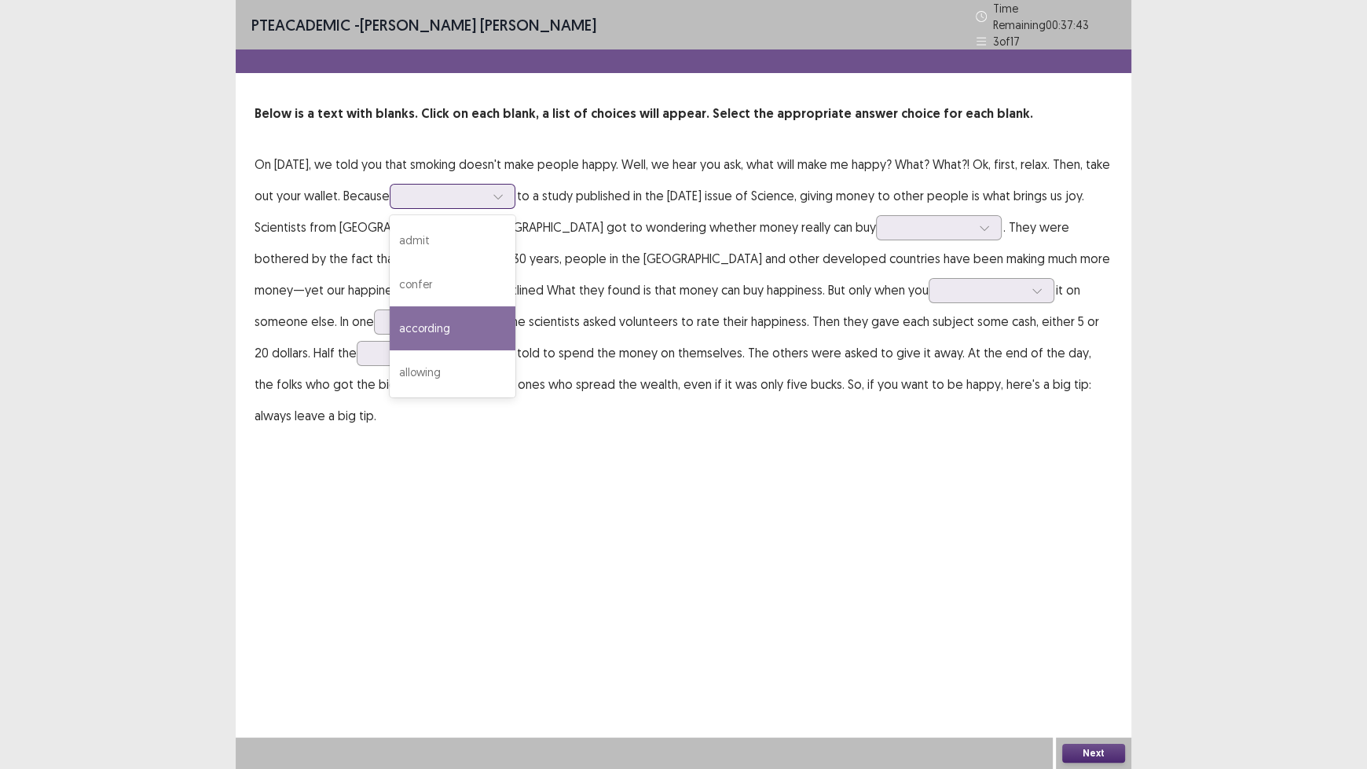
click at [508, 323] on div "according" at bounding box center [453, 328] width 126 height 44
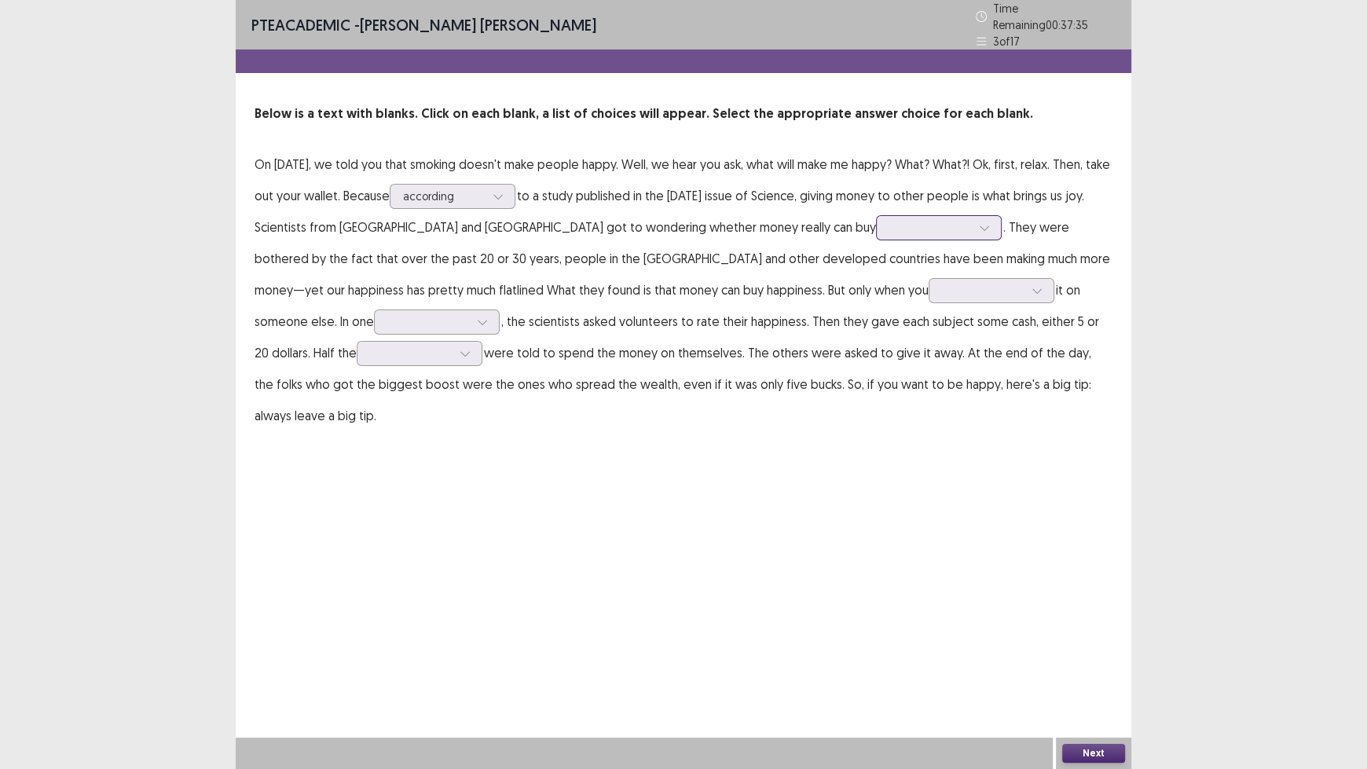
click at [973, 218] on div at bounding box center [985, 228] width 24 height 24
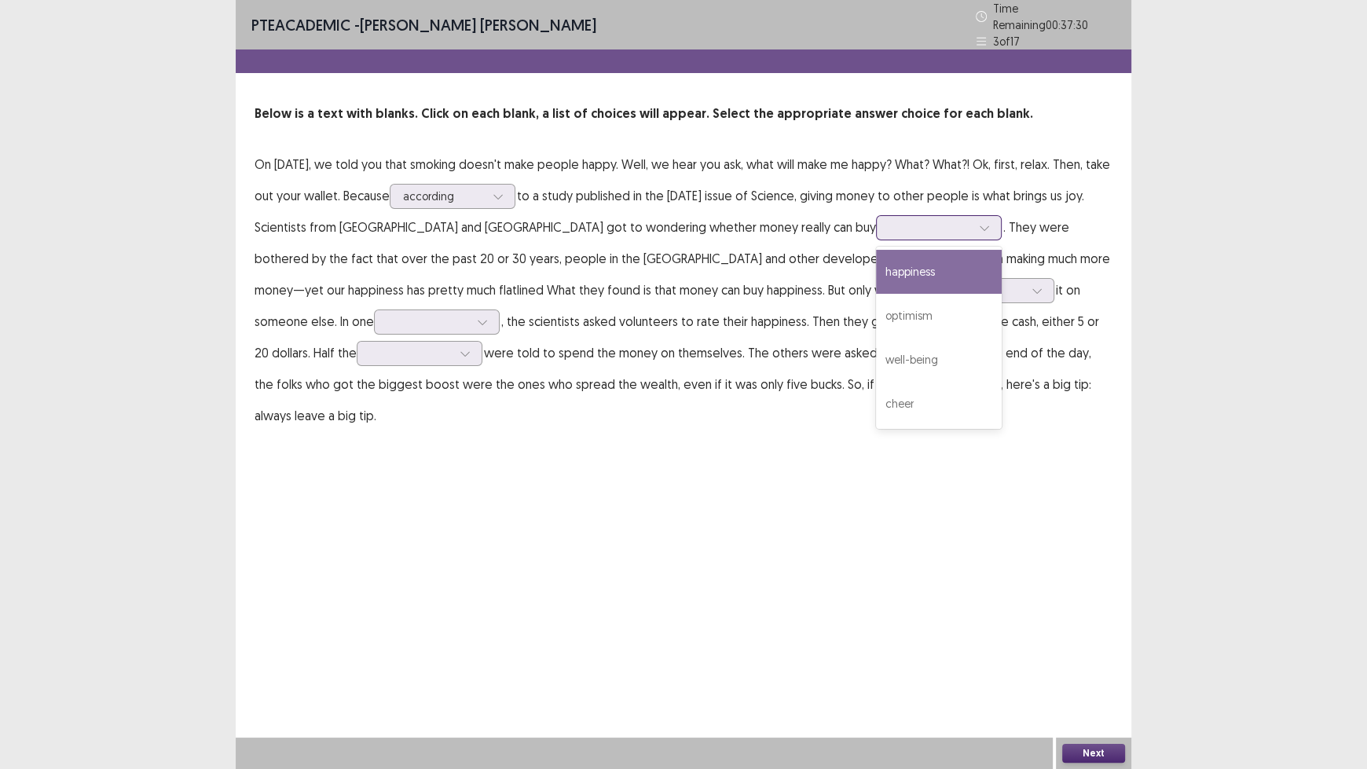
click at [876, 262] on div "happiness" at bounding box center [939, 272] width 126 height 44
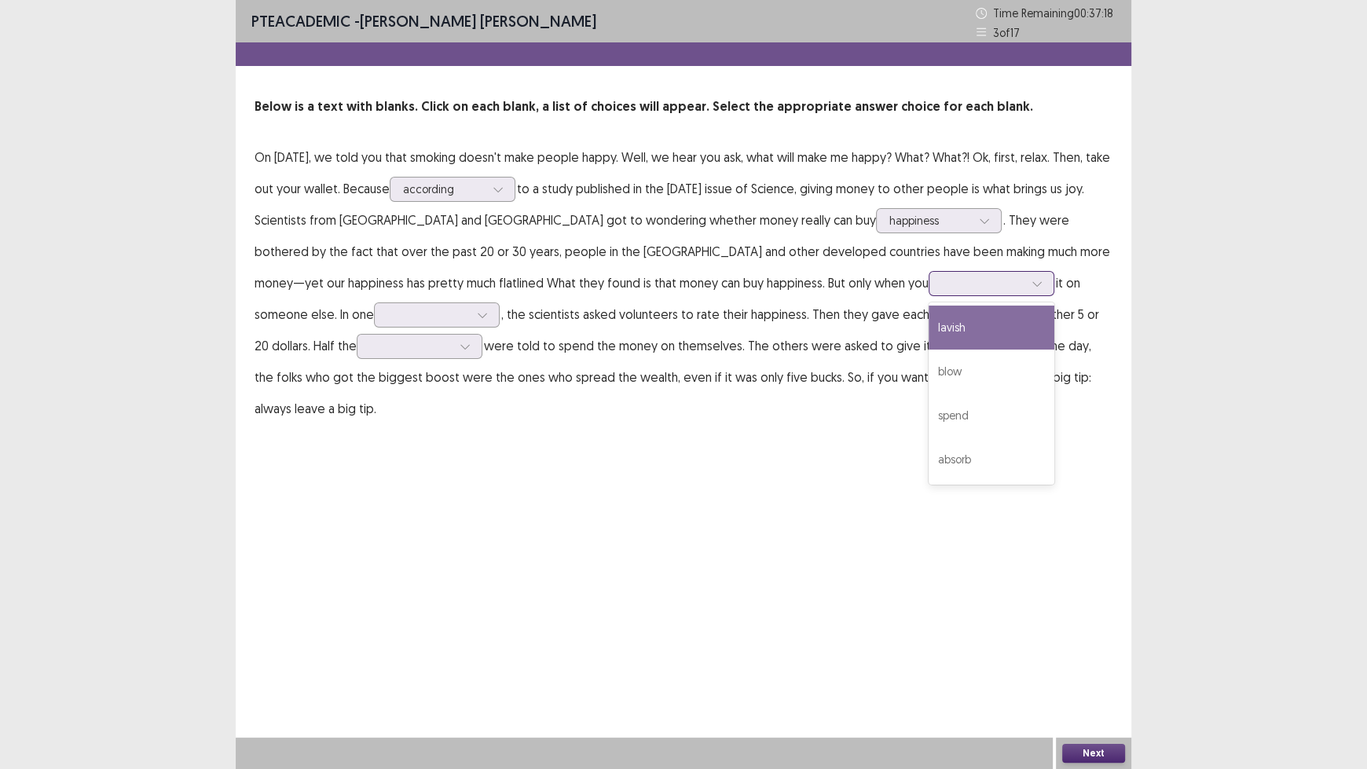
click at [942, 286] on div at bounding box center [983, 283] width 82 height 15
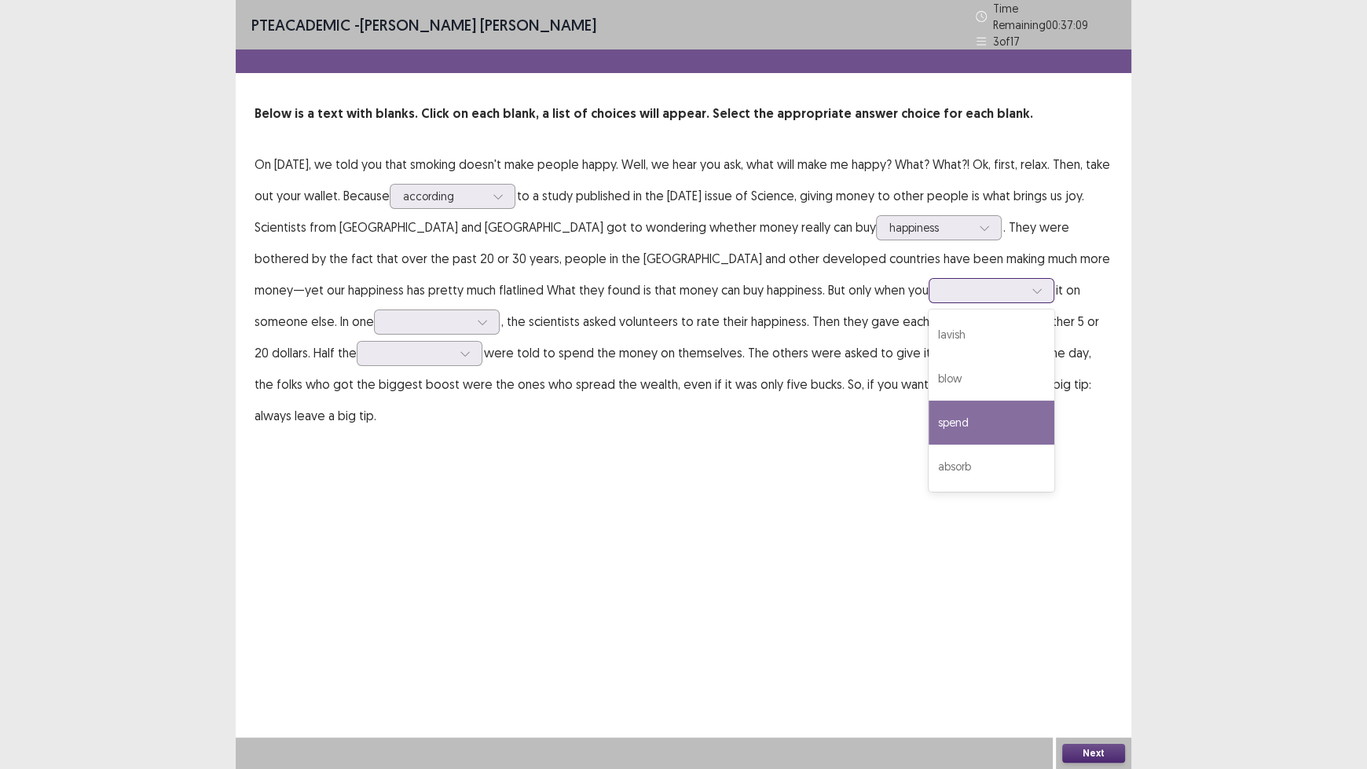
click at [929, 421] on div "spend" at bounding box center [992, 423] width 126 height 44
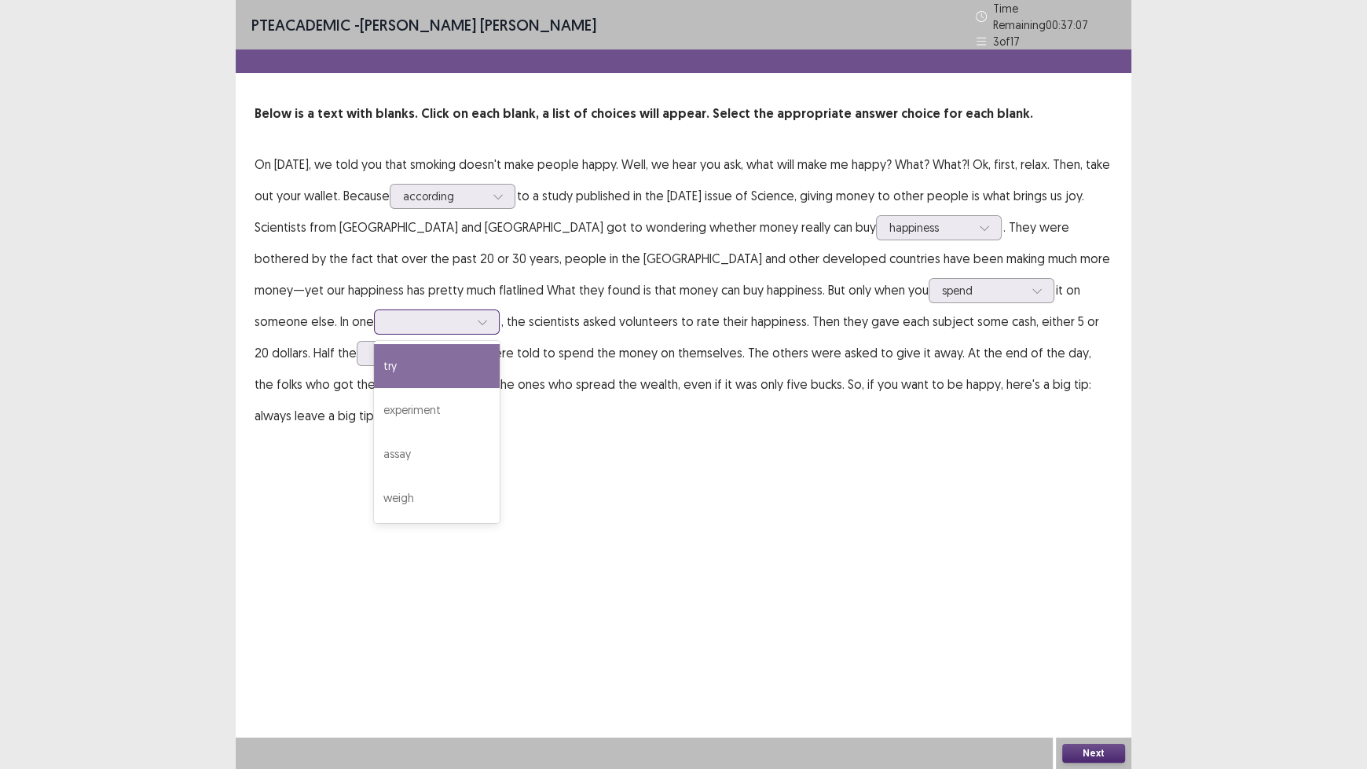
click at [471, 317] on div at bounding box center [483, 322] width 24 height 24
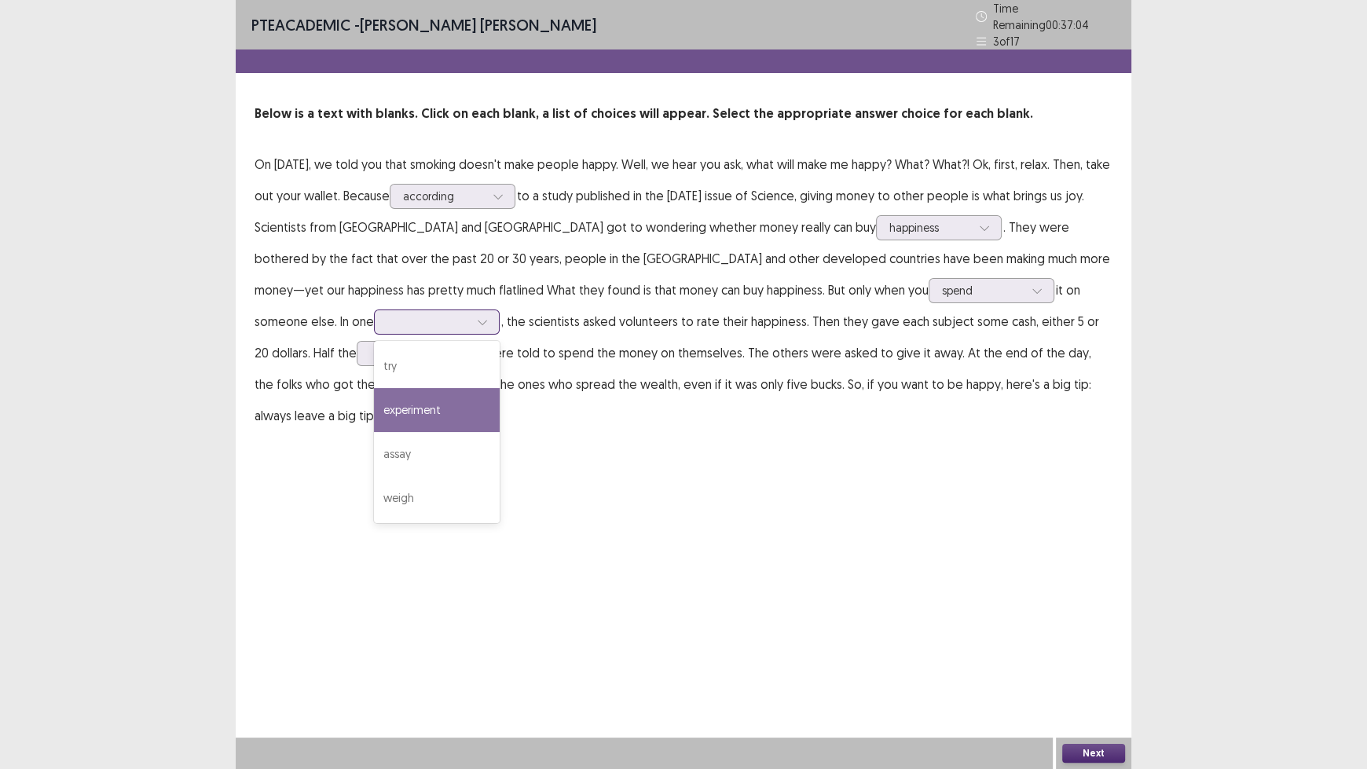
click at [374, 401] on div "experiment" at bounding box center [437, 410] width 126 height 44
click at [471, 317] on div at bounding box center [483, 322] width 24 height 24
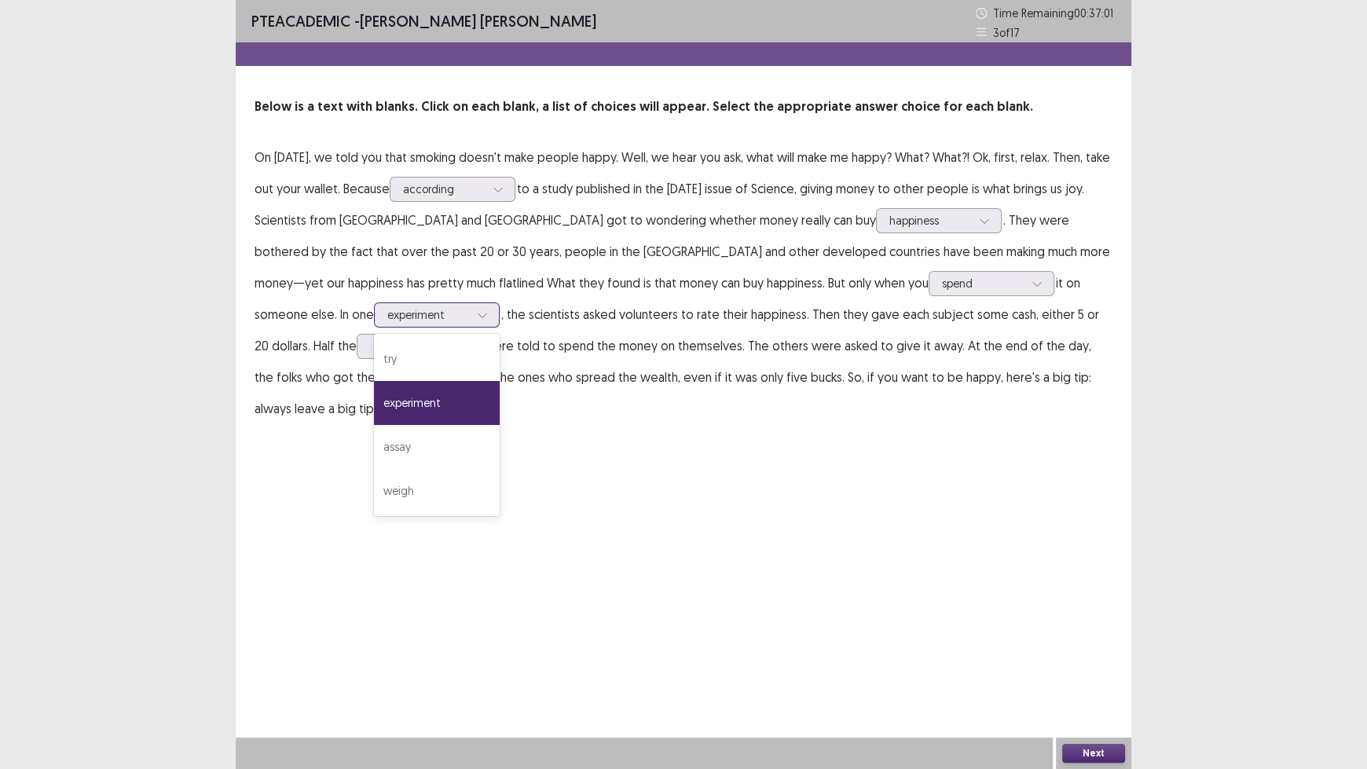
click at [471, 317] on div at bounding box center [483, 315] width 24 height 24
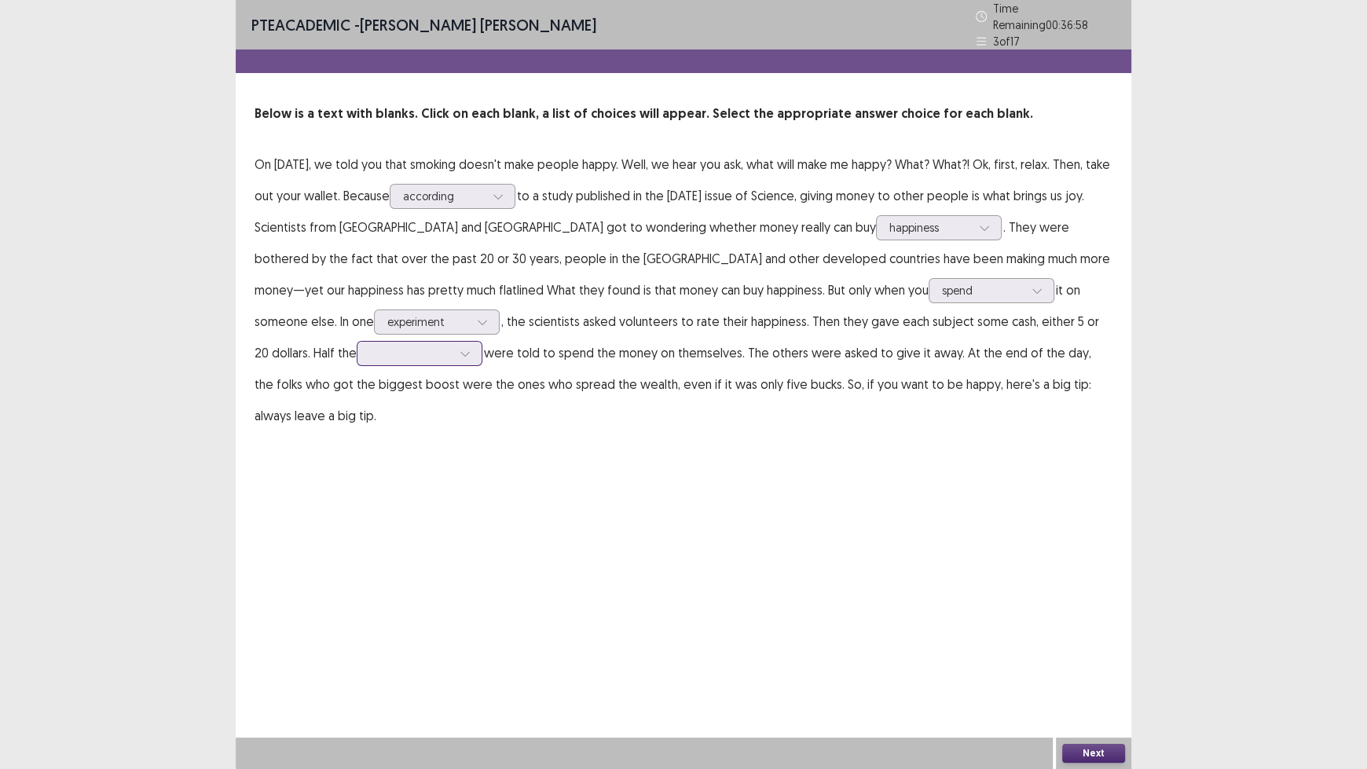
click at [460, 351] on icon at bounding box center [465, 353] width 11 height 11
click at [357, 388] on div "participants" at bounding box center [420, 398] width 126 height 44
click at [1095, 636] on button "Next" at bounding box center [1093, 753] width 63 height 19
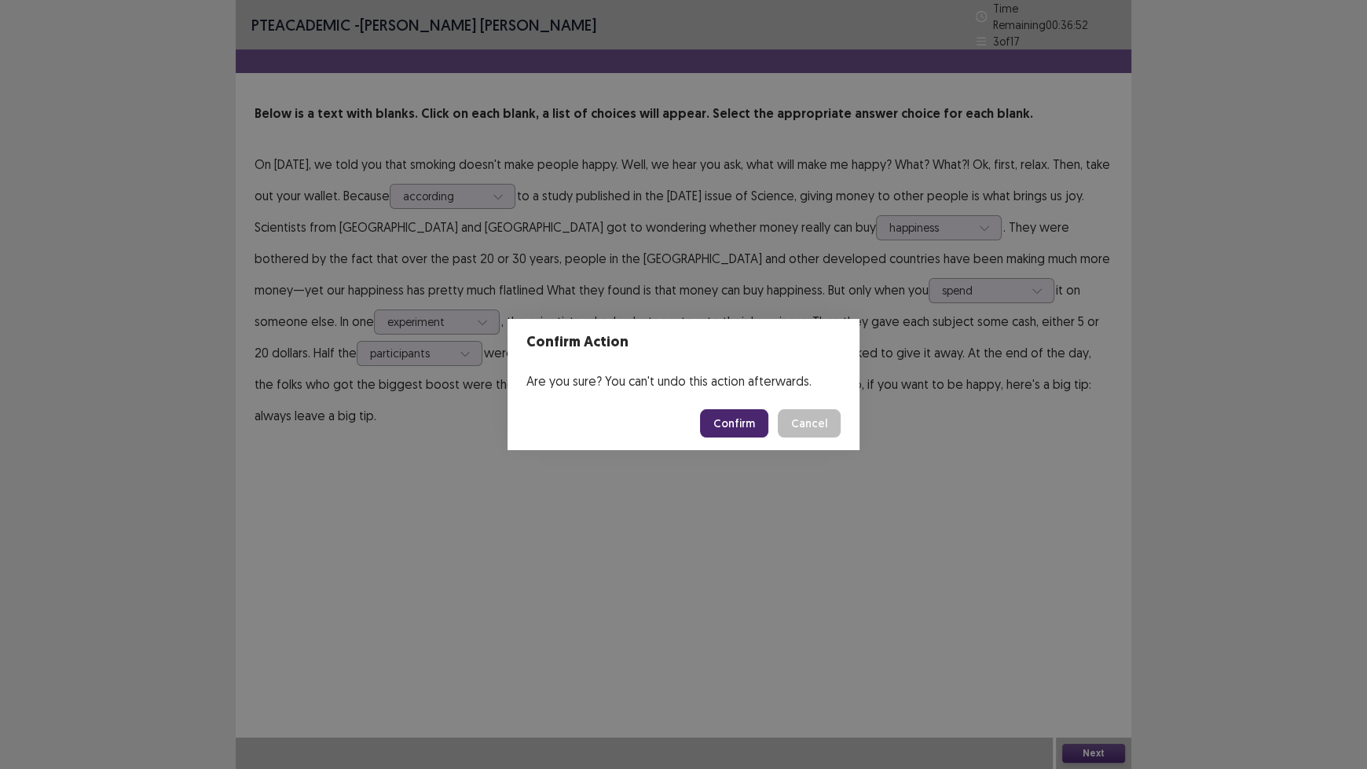
click at [729, 422] on button "Confirm" at bounding box center [734, 423] width 68 height 28
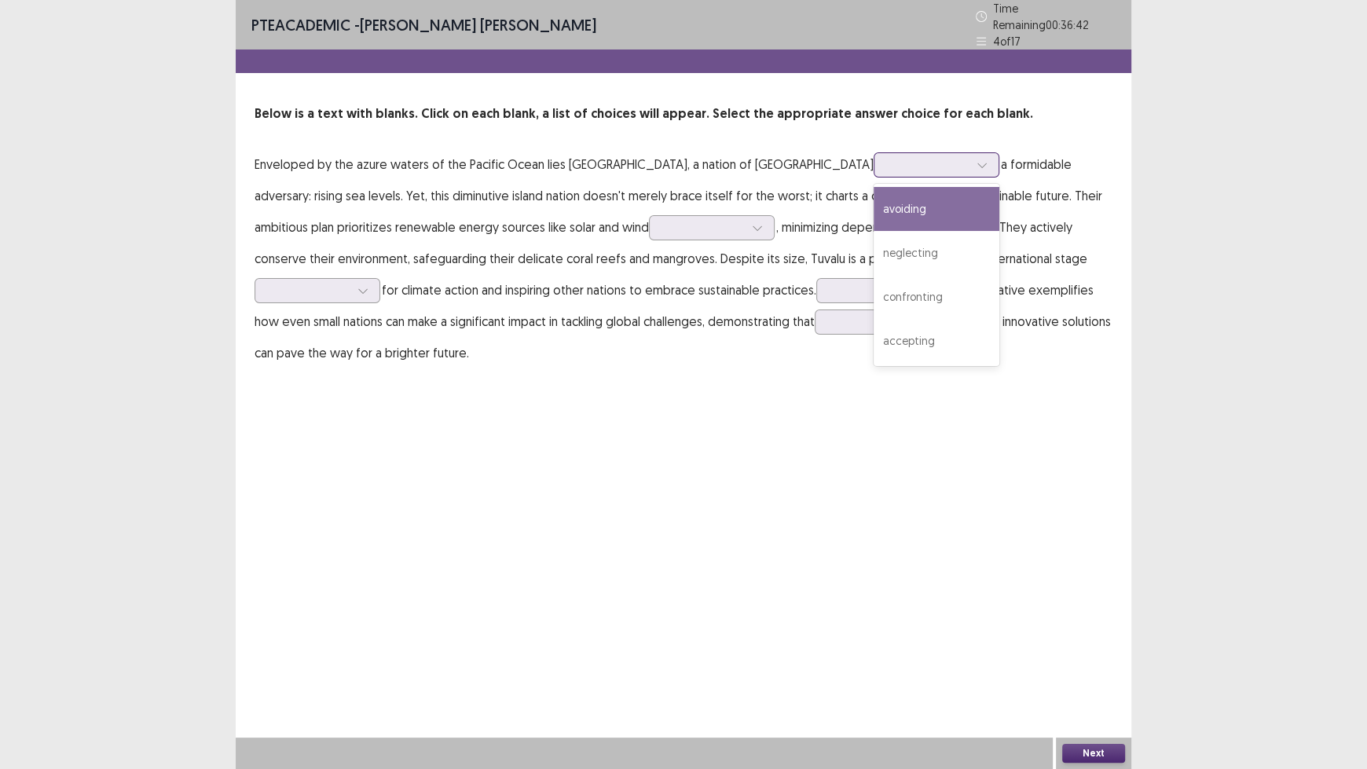
click at [887, 157] on div at bounding box center [928, 164] width 82 height 15
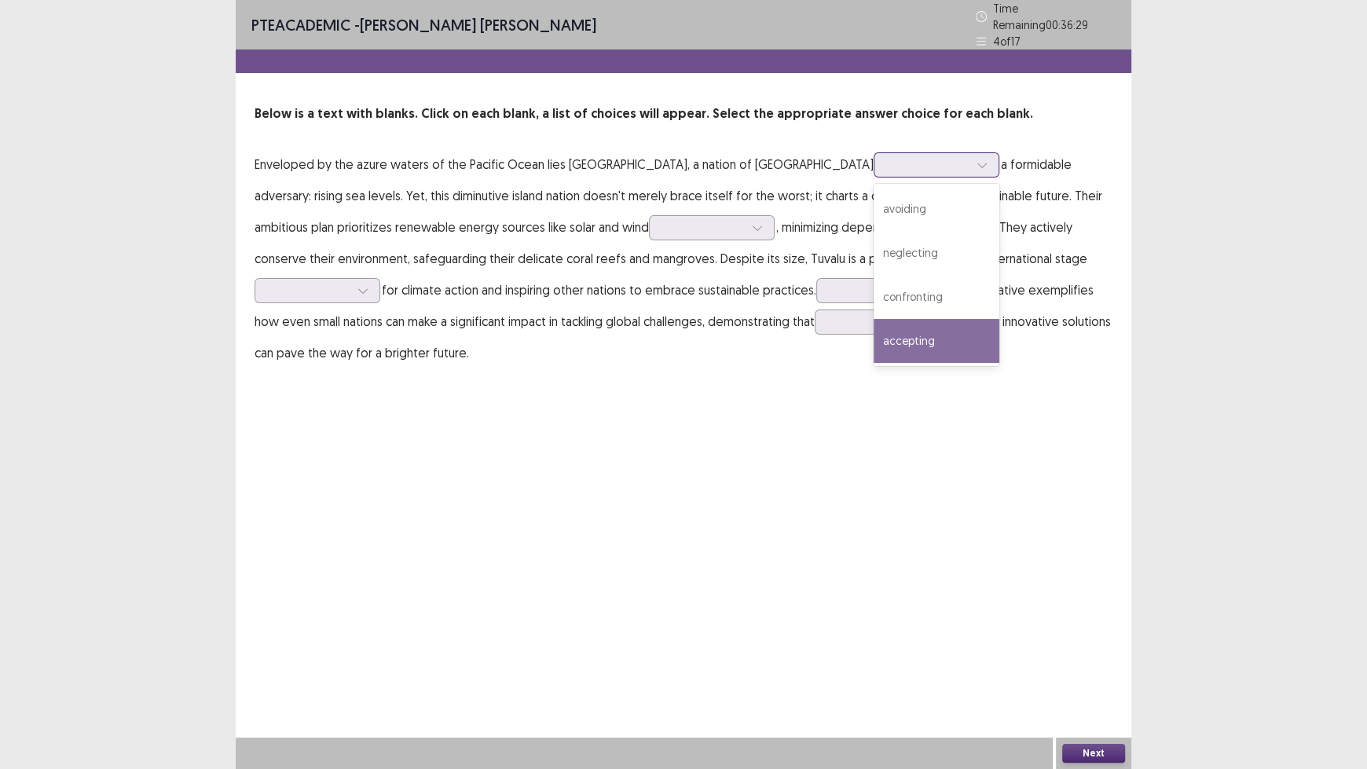
click at [875, 334] on div "accepting" at bounding box center [937, 341] width 126 height 44
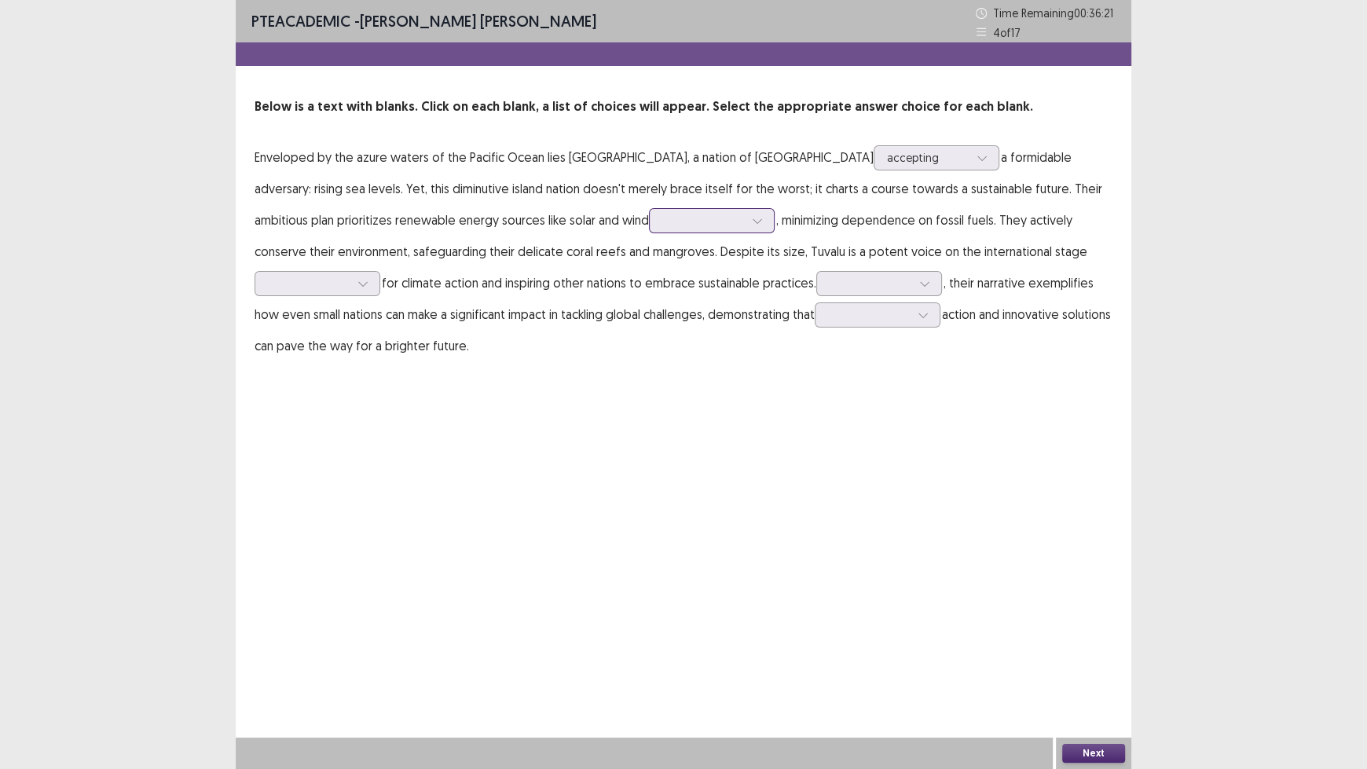
click at [746, 223] on div at bounding box center [758, 221] width 24 height 24
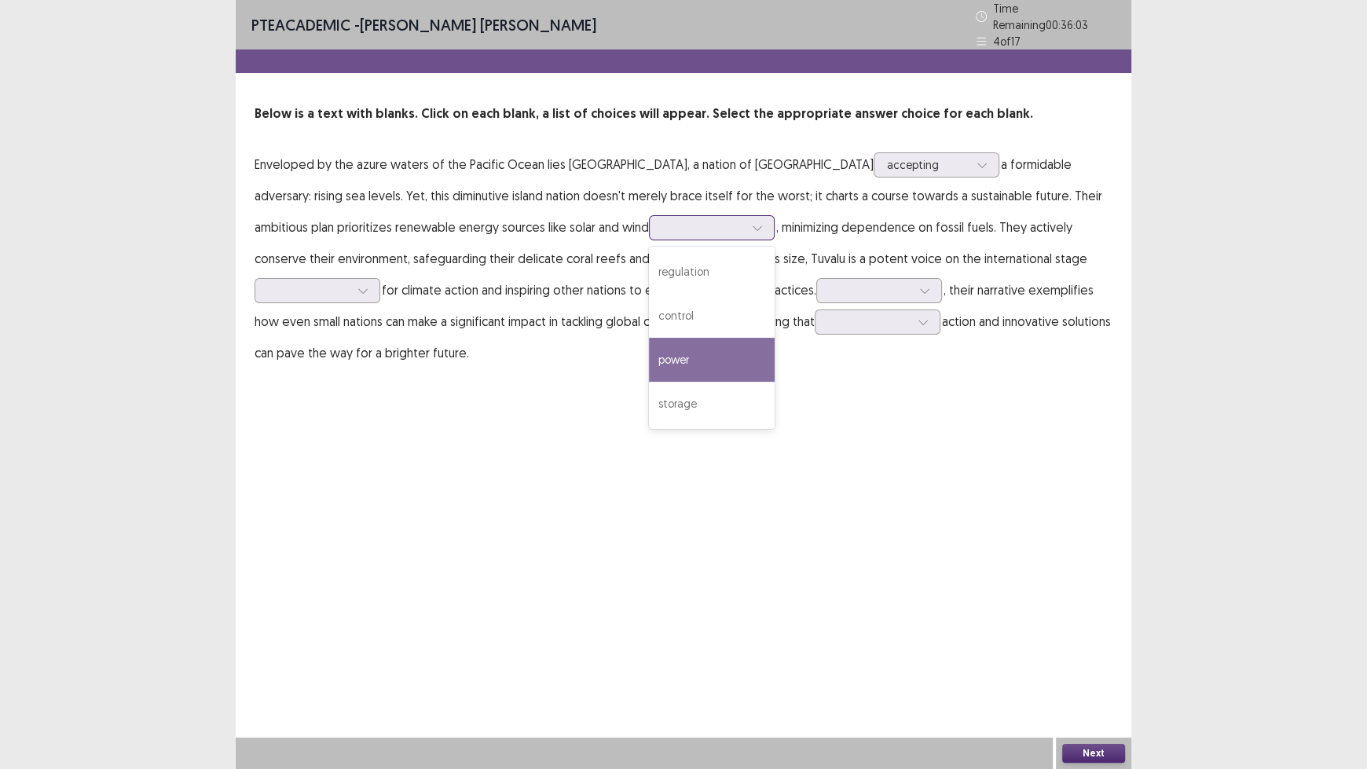
click at [655, 339] on div "power" at bounding box center [712, 360] width 126 height 44
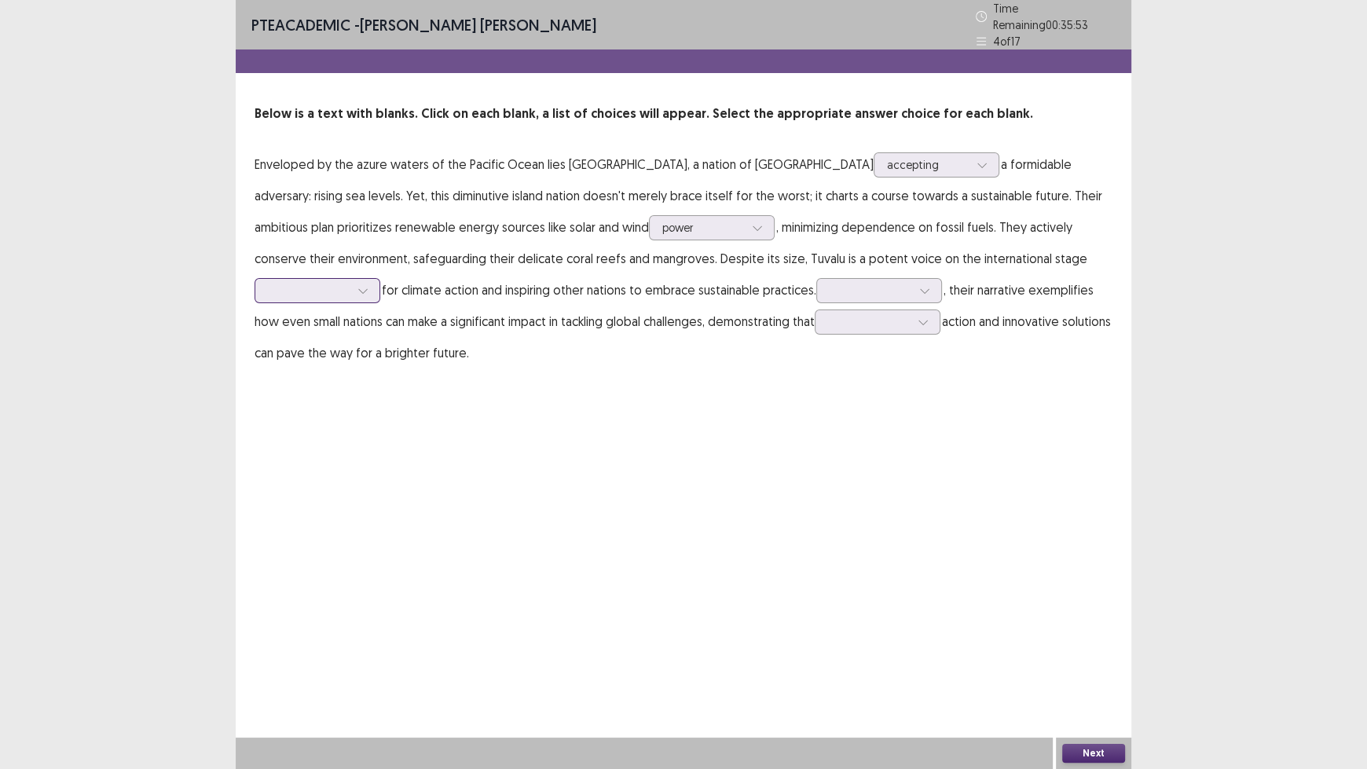
click at [365, 285] on icon at bounding box center [363, 290] width 11 height 11
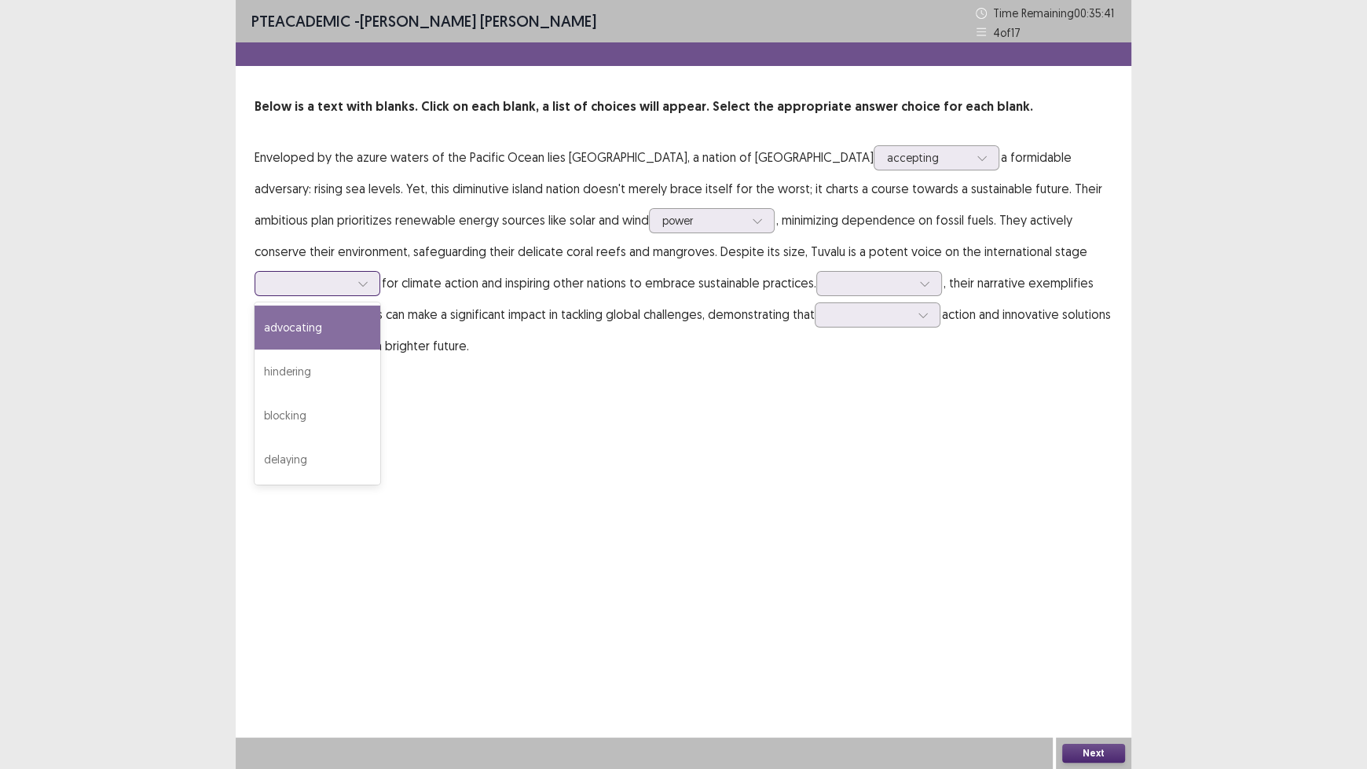
click at [354, 329] on div "advocating" at bounding box center [318, 328] width 126 height 44
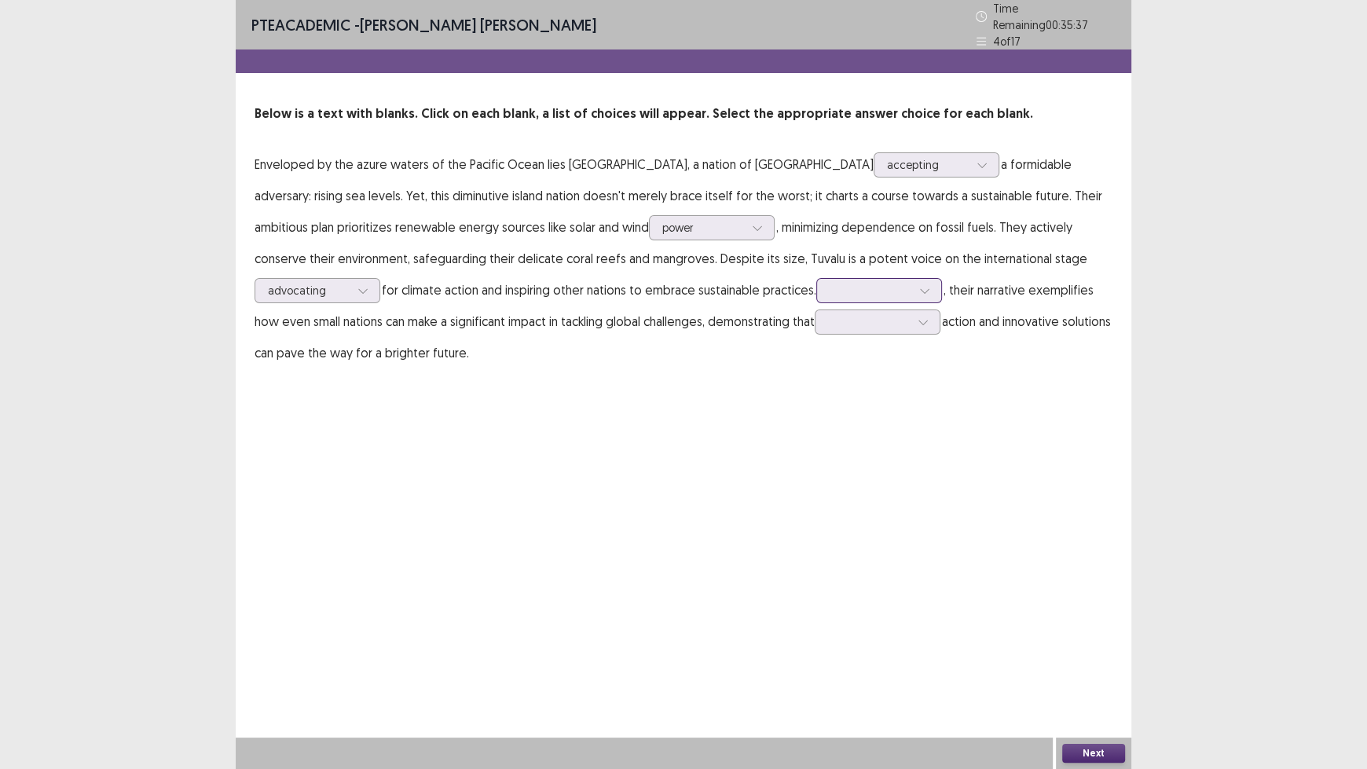
click at [908, 283] on div at bounding box center [871, 290] width 82 height 15
click at [906, 467] on div "Additionally" at bounding box center [879, 467] width 126 height 44
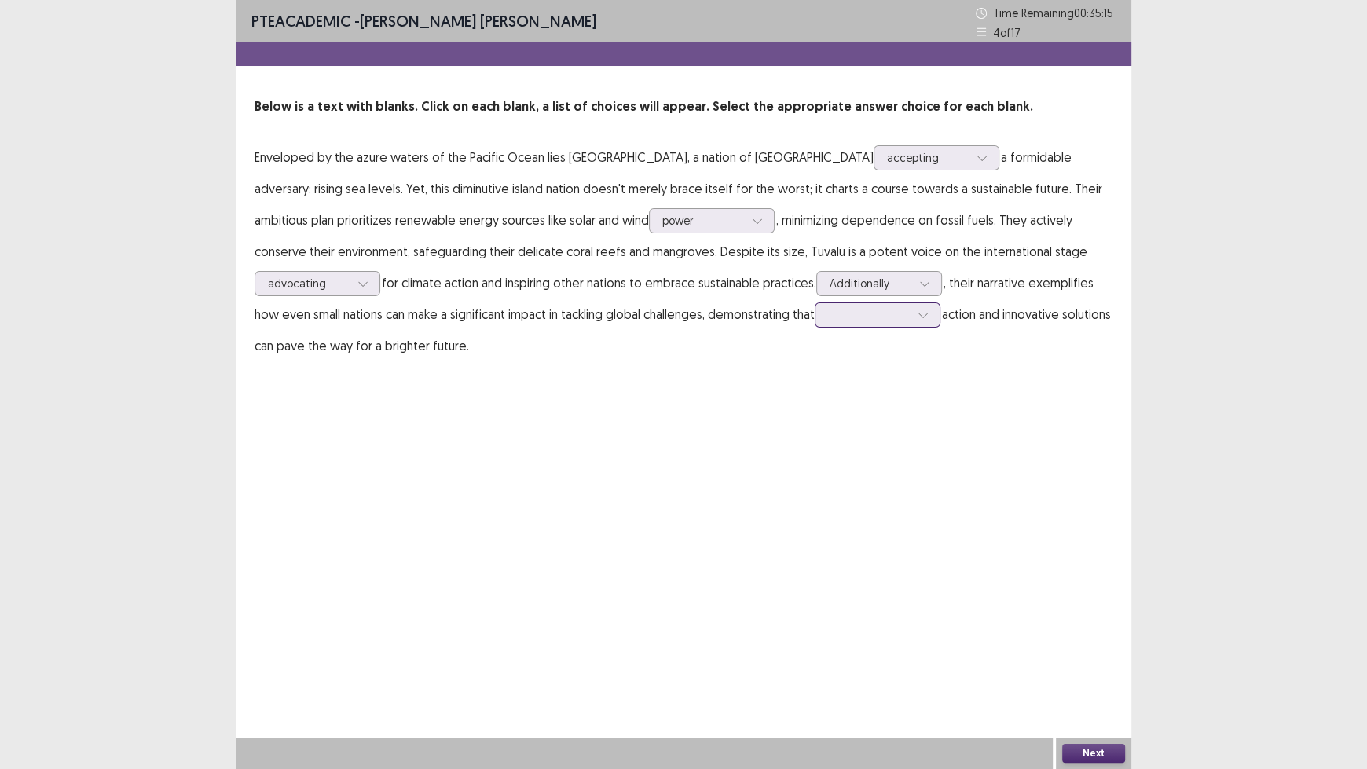
click at [908, 317] on div at bounding box center [869, 314] width 82 height 15
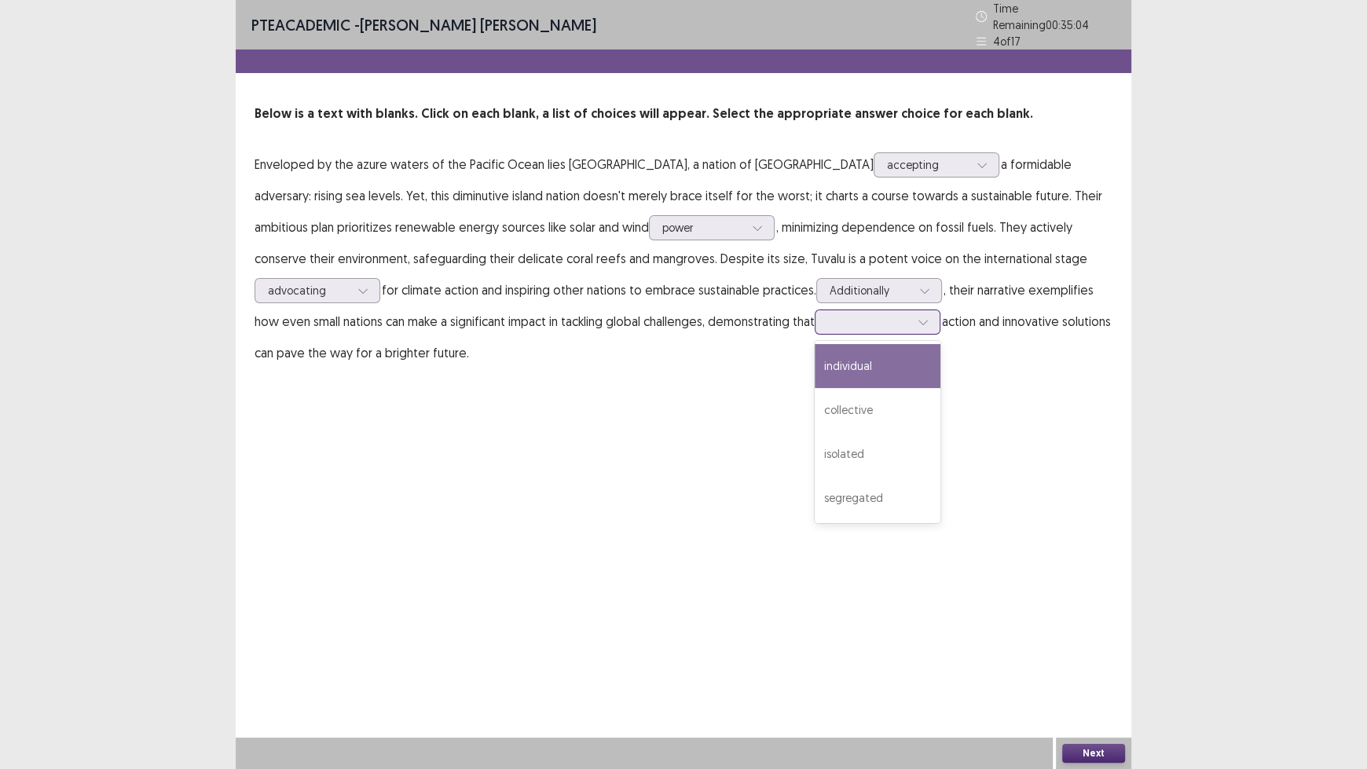
click at [903, 358] on div "individual" at bounding box center [878, 366] width 126 height 44
click at [1102, 636] on button "Next" at bounding box center [1093, 753] width 63 height 19
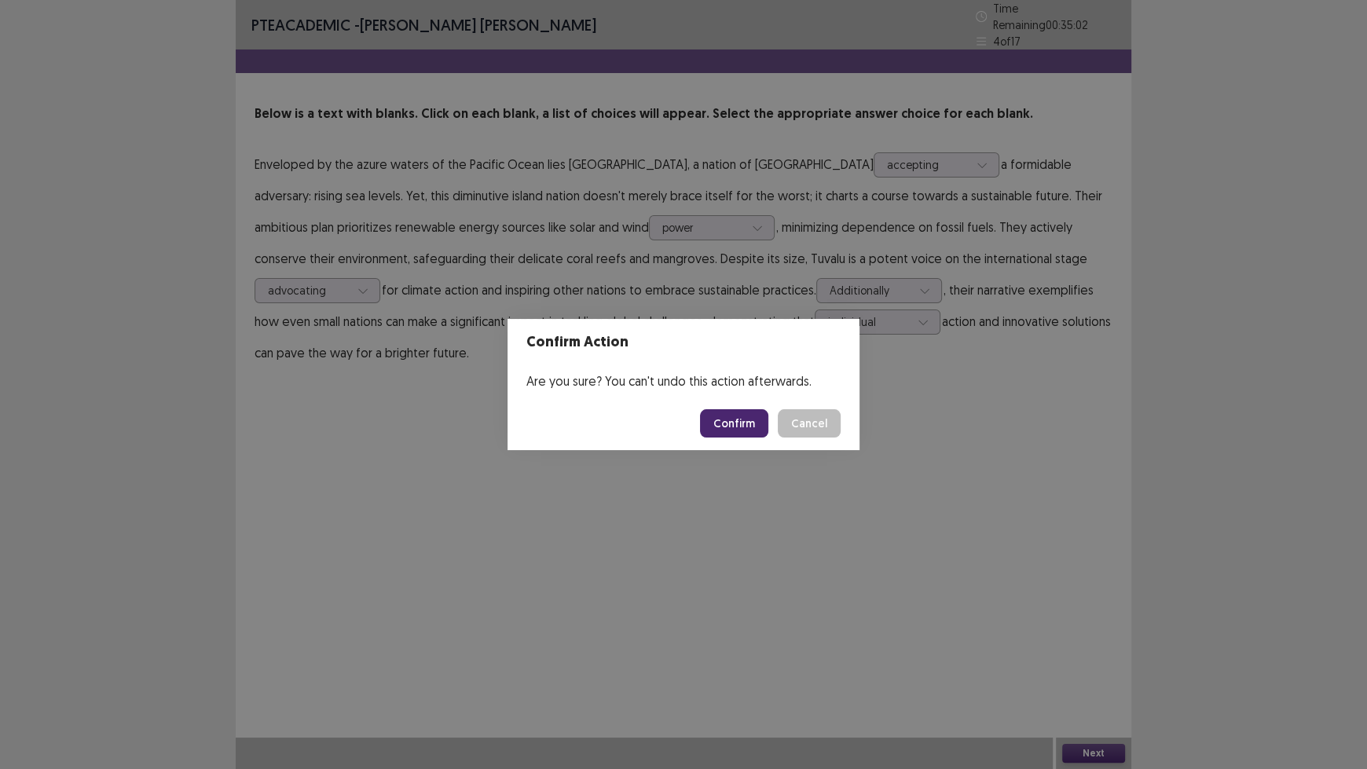
click at [743, 421] on button "Confirm" at bounding box center [734, 423] width 68 height 28
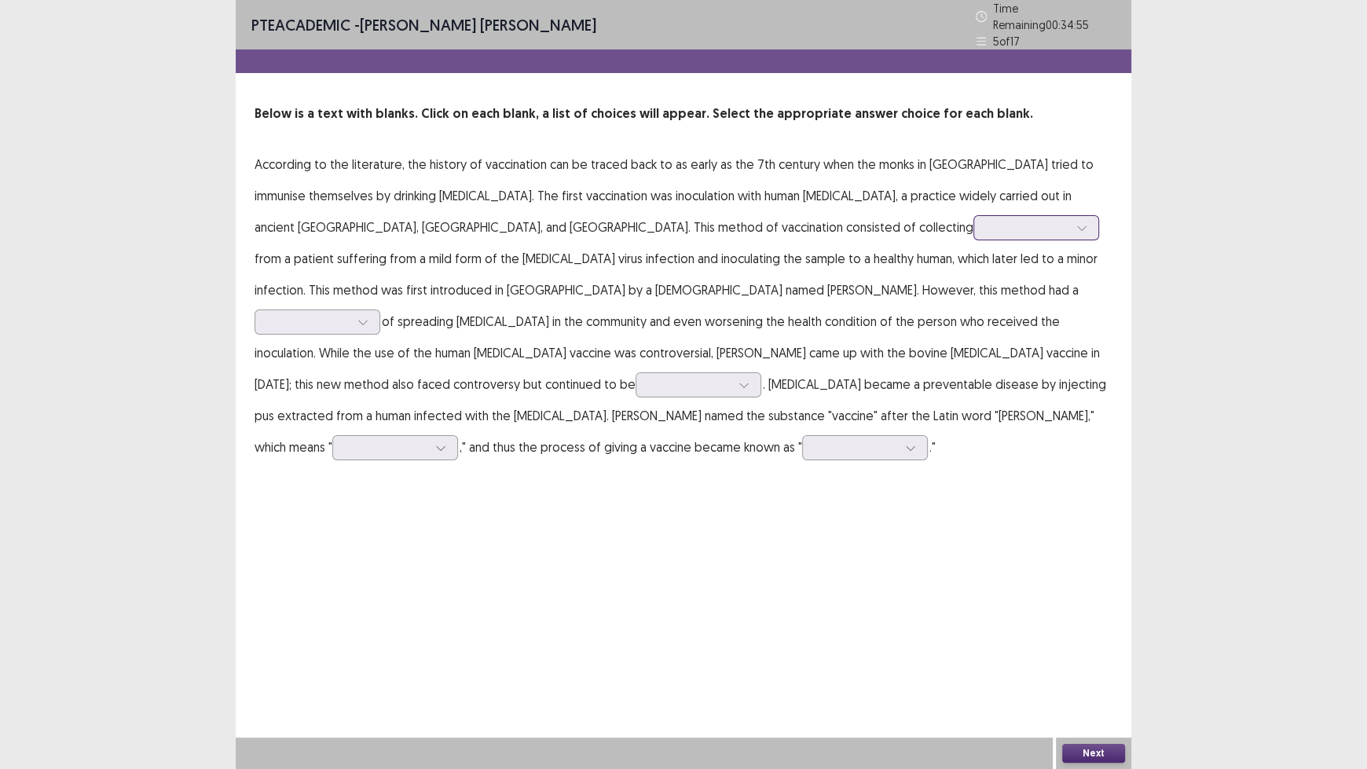
click at [1077, 222] on icon at bounding box center [1082, 227] width 11 height 11
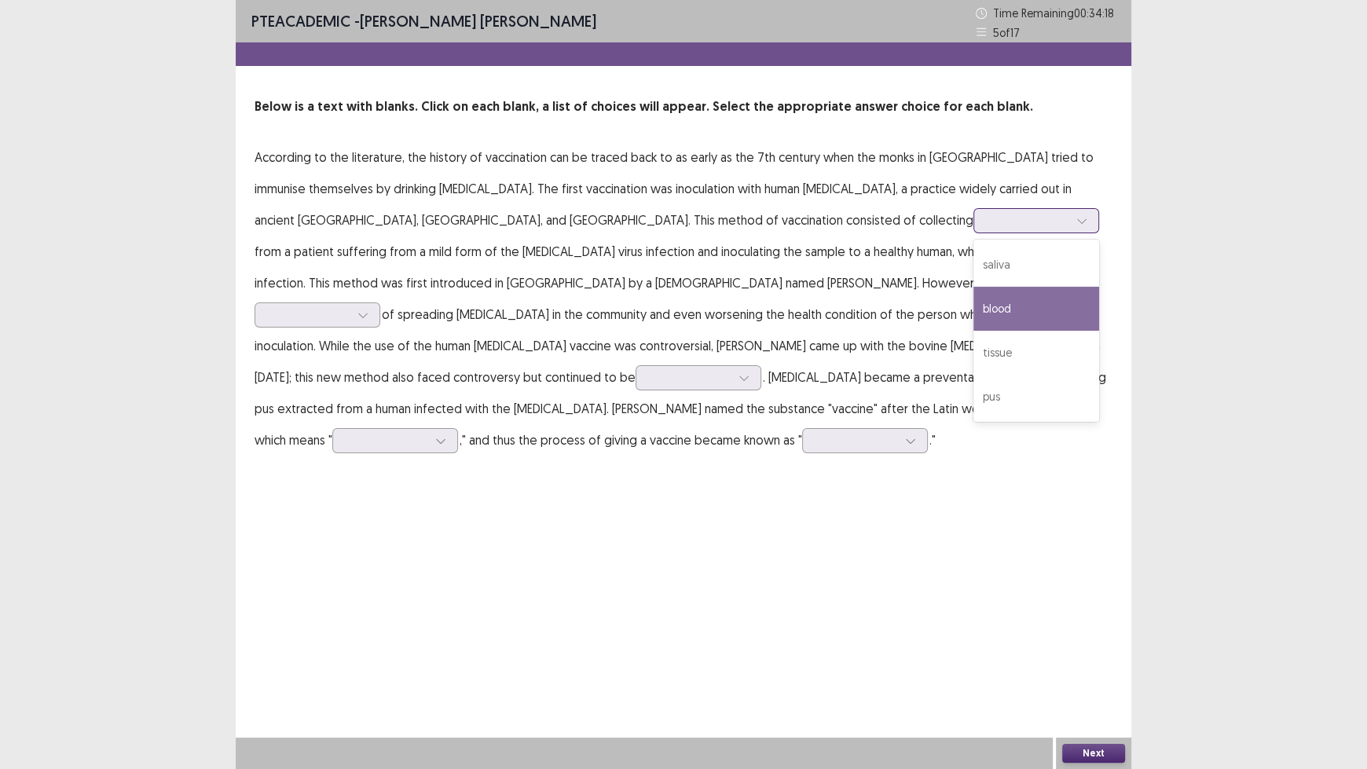
click at [974, 306] on div "blood" at bounding box center [1037, 309] width 126 height 44
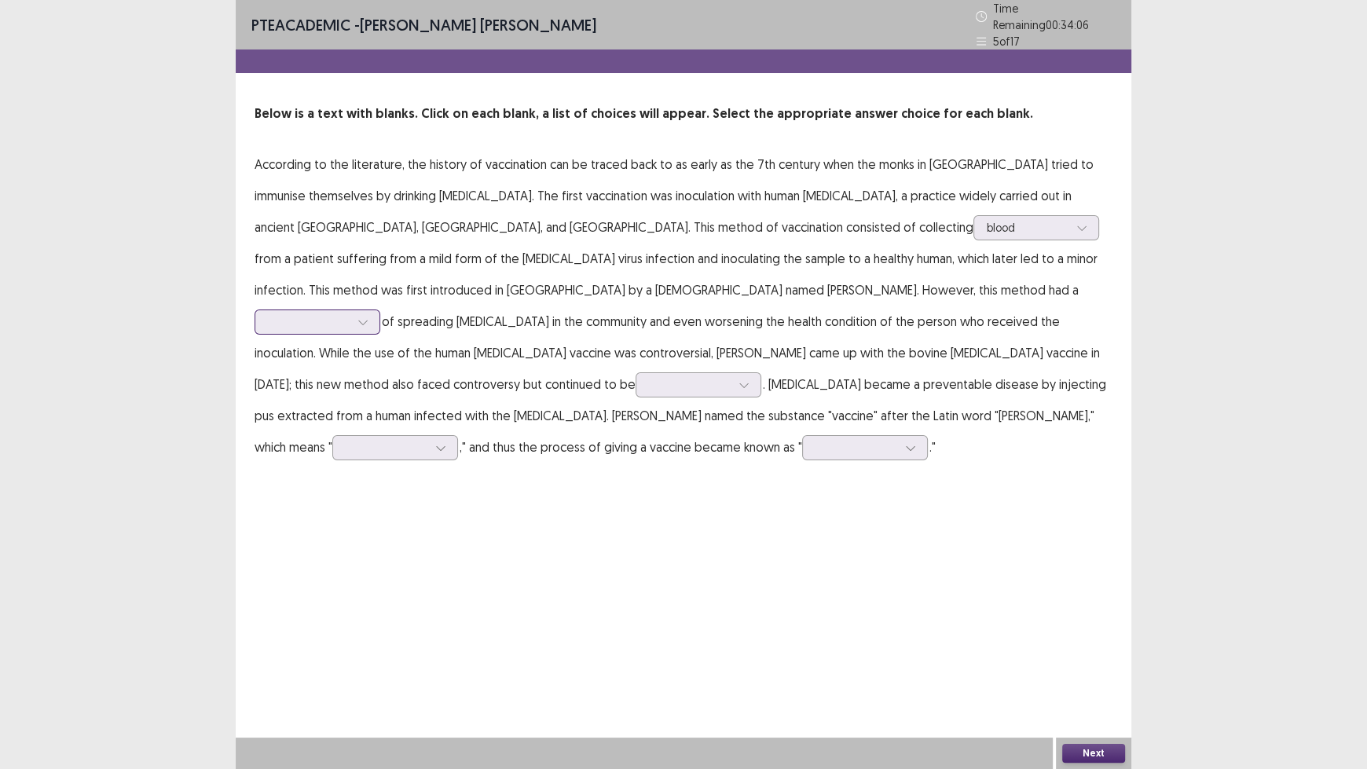
click at [350, 314] on div at bounding box center [309, 321] width 82 height 15
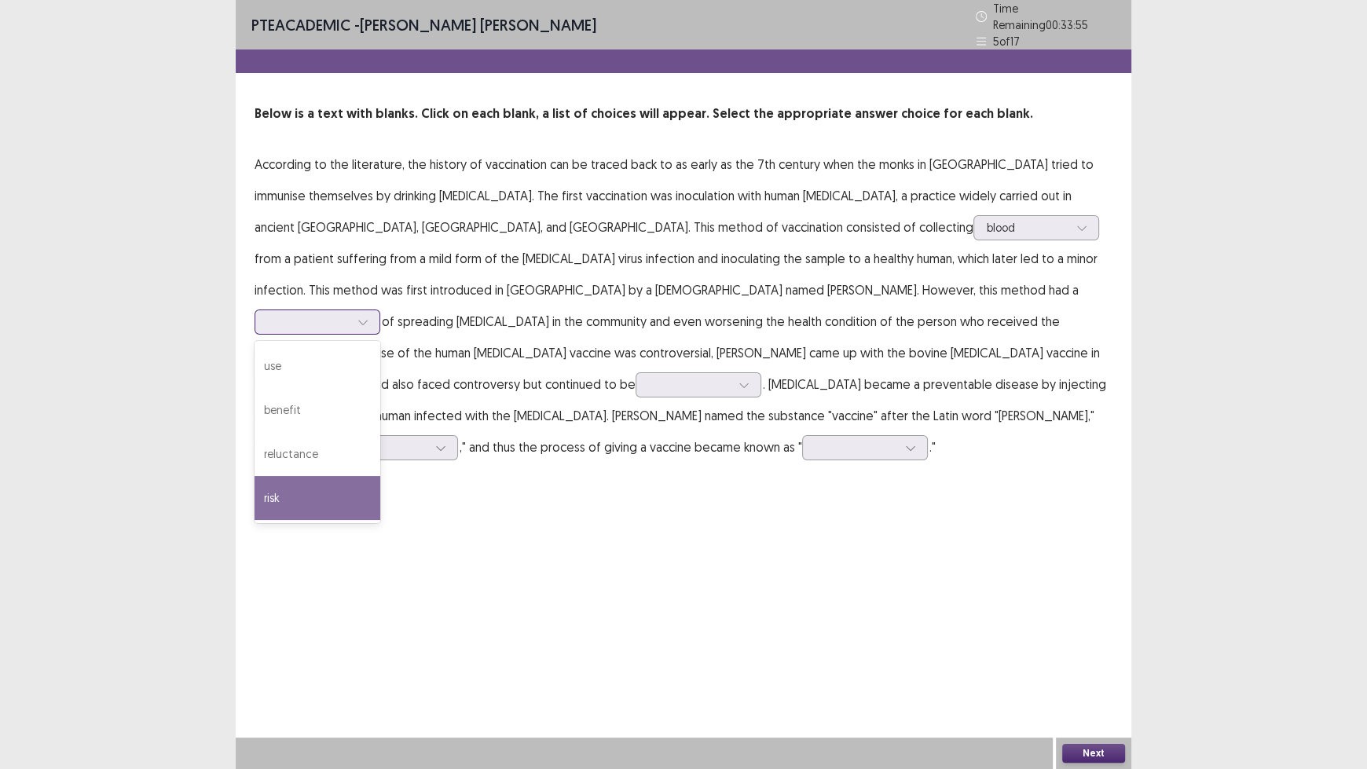
click at [380, 476] on div "risk" at bounding box center [318, 498] width 126 height 44
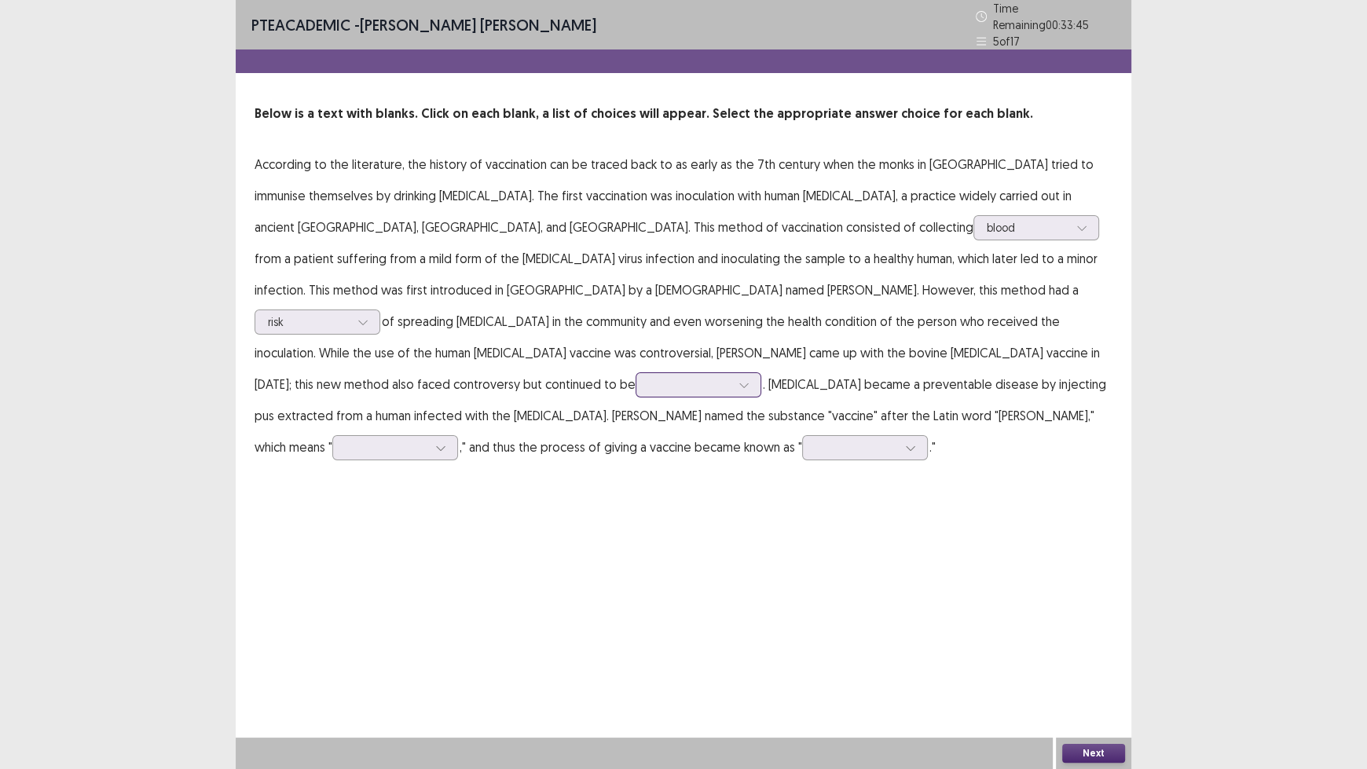
click at [724, 377] on div at bounding box center [690, 384] width 82 height 15
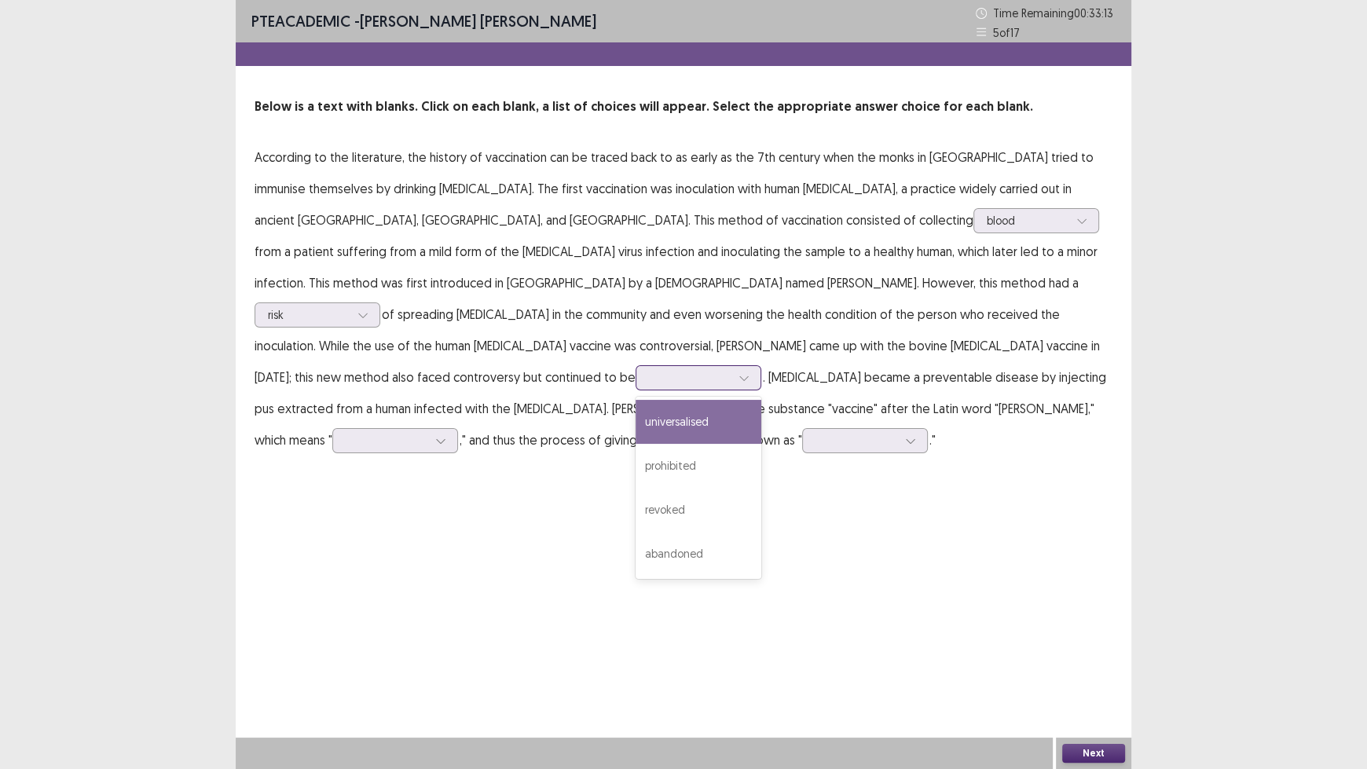
click at [724, 400] on div "universalised" at bounding box center [699, 422] width 126 height 44
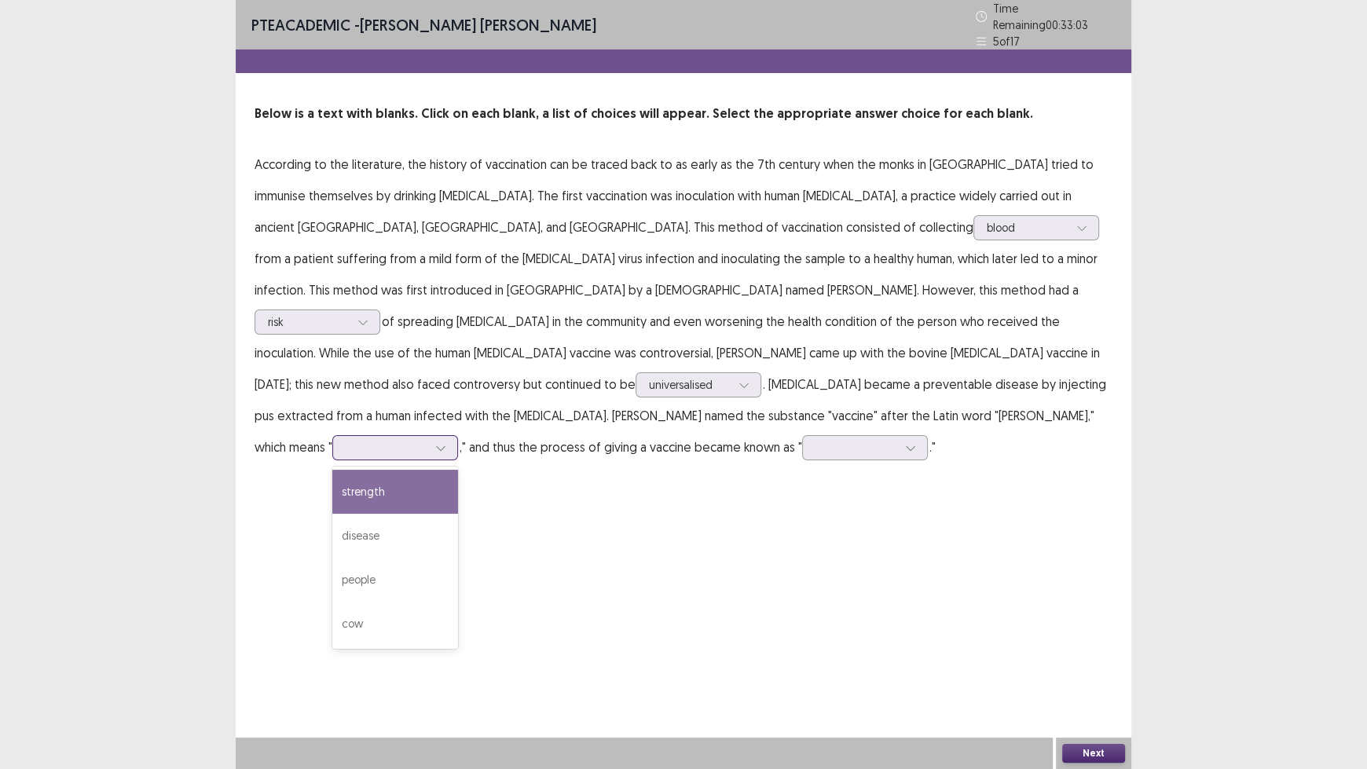
click at [429, 436] on div at bounding box center [441, 448] width 24 height 24
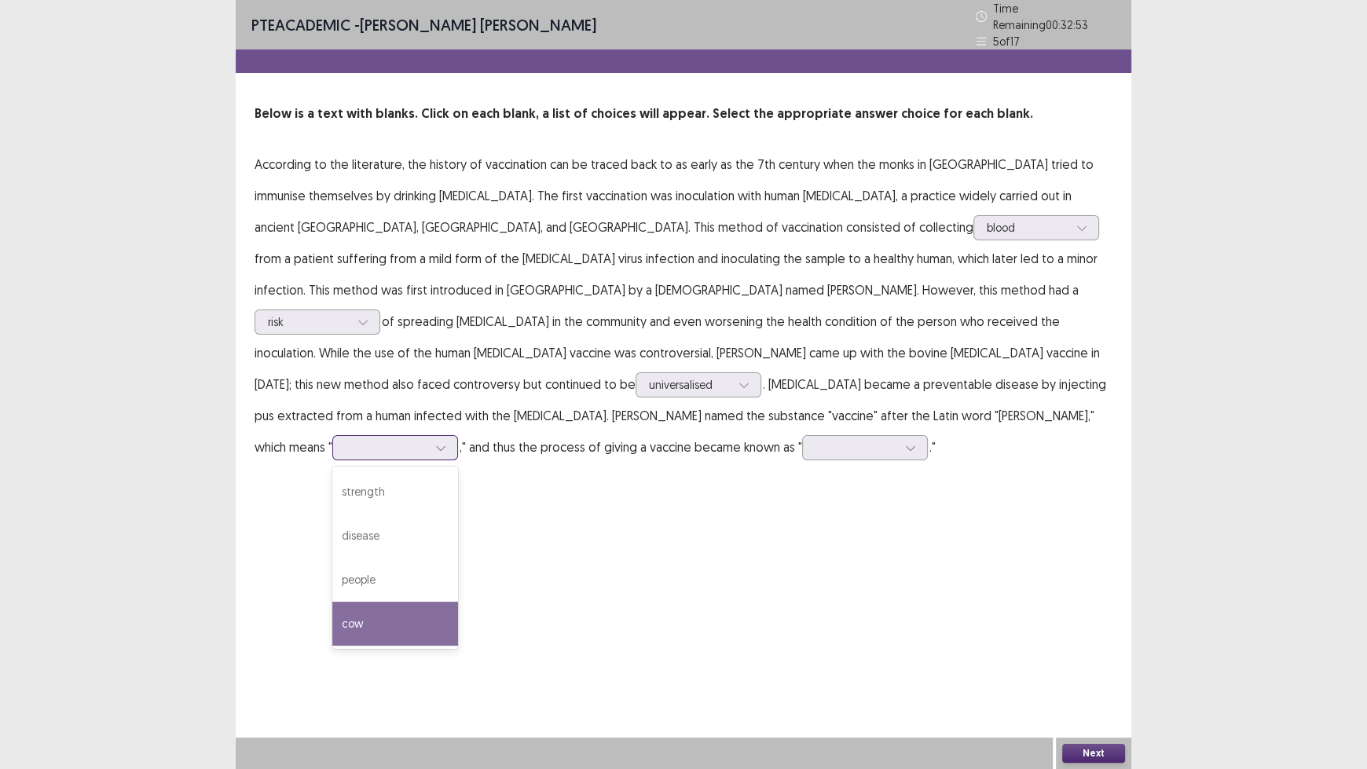
click at [346, 602] on div "cow" at bounding box center [395, 624] width 126 height 44
click at [814, 438] on div at bounding box center [856, 447] width 85 height 18
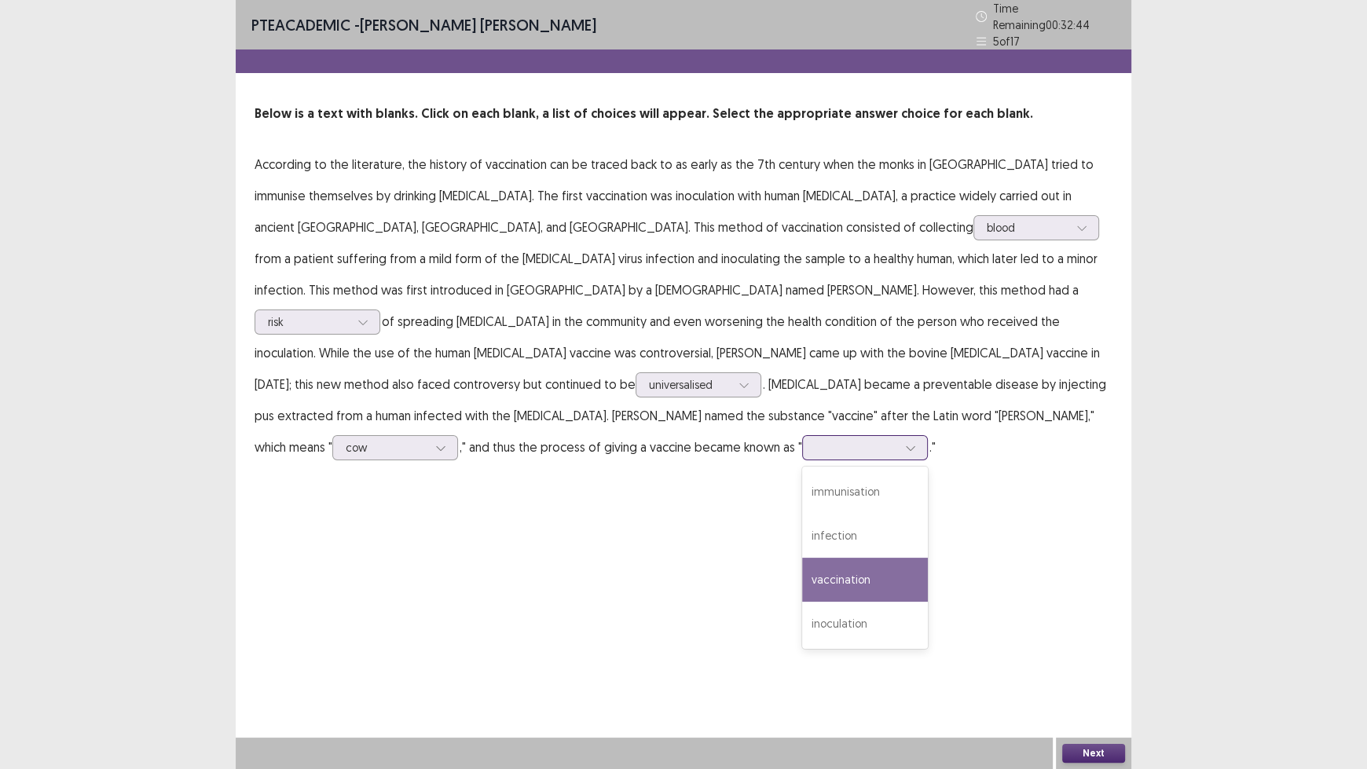
click at [808, 558] on div "vaccination" at bounding box center [865, 580] width 126 height 44
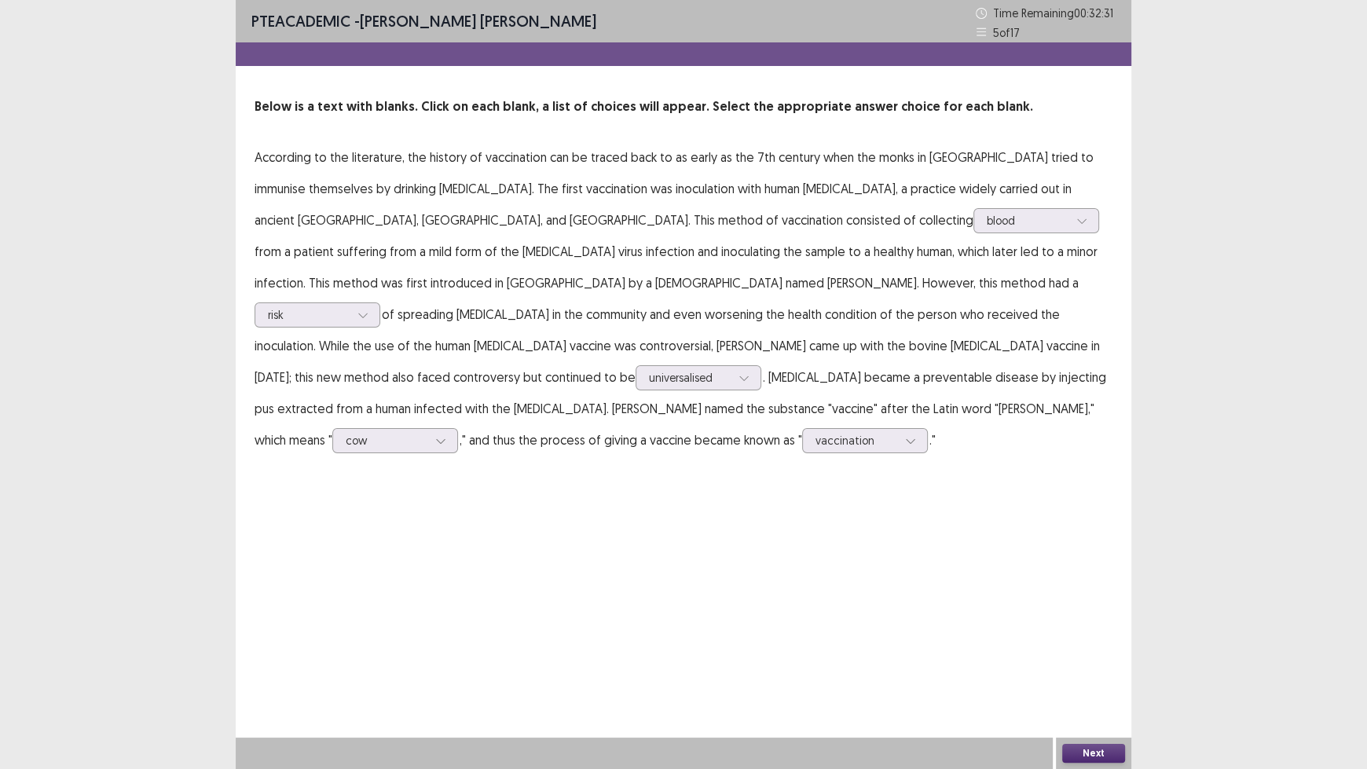
click at [1101, 636] on button "Next" at bounding box center [1093, 753] width 63 height 19
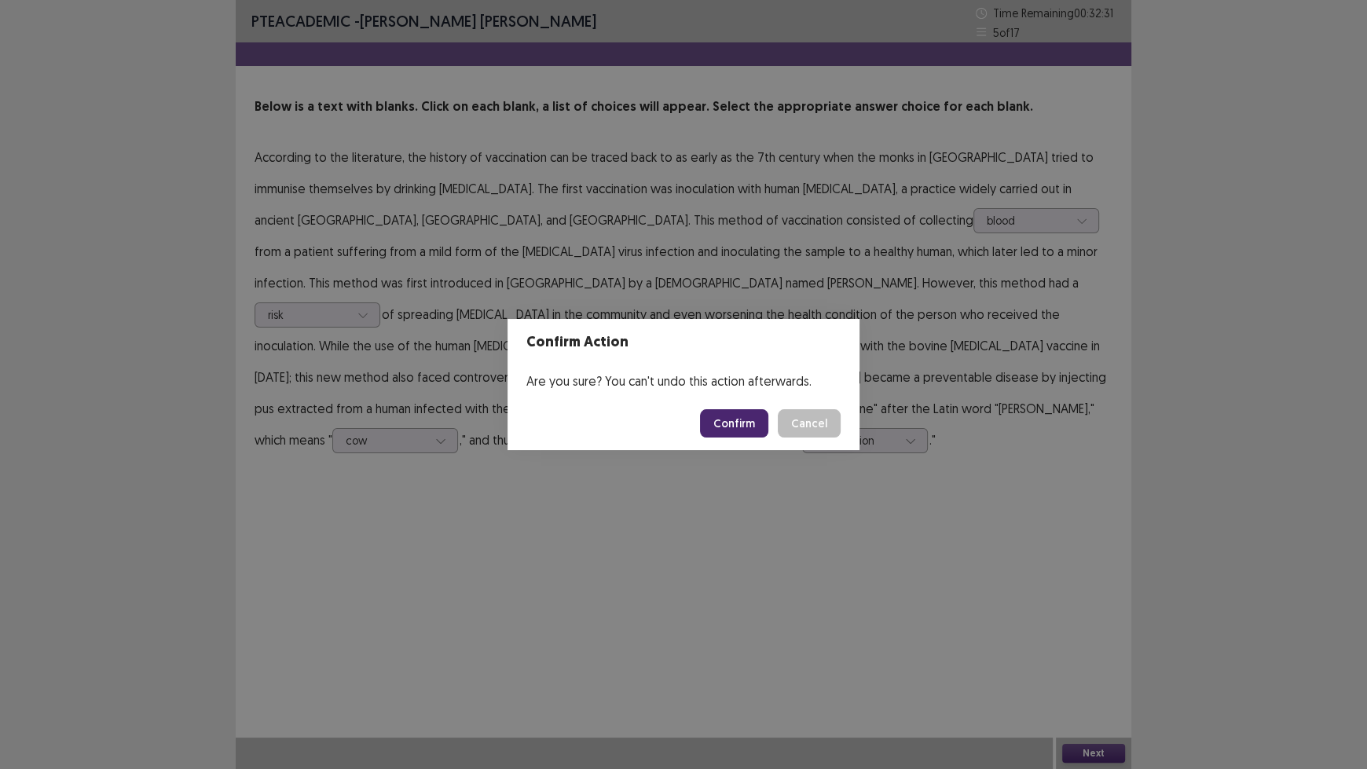
click at [732, 420] on button "Confirm" at bounding box center [734, 423] width 68 height 28
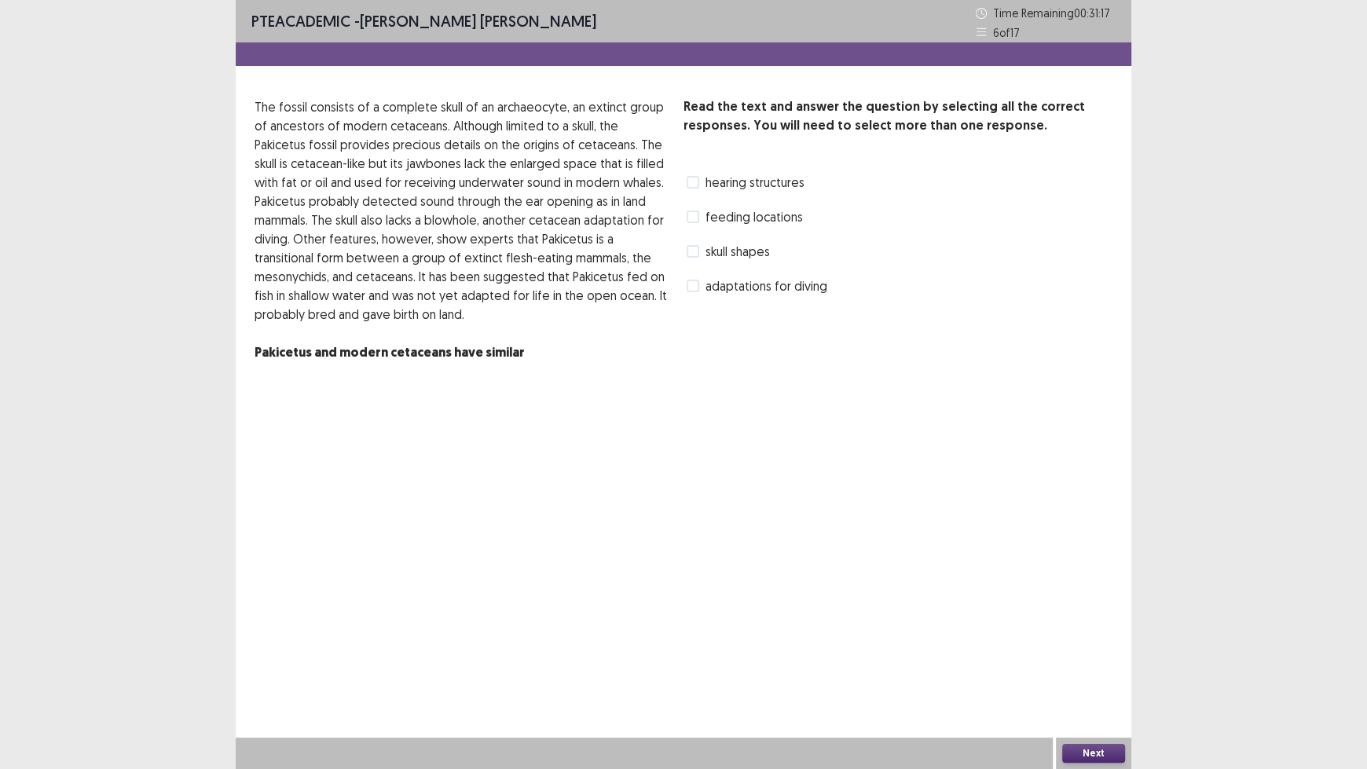
click at [707, 187] on span "hearing structures" at bounding box center [755, 182] width 99 height 19
click at [1088, 636] on button "Next" at bounding box center [1093, 753] width 63 height 19
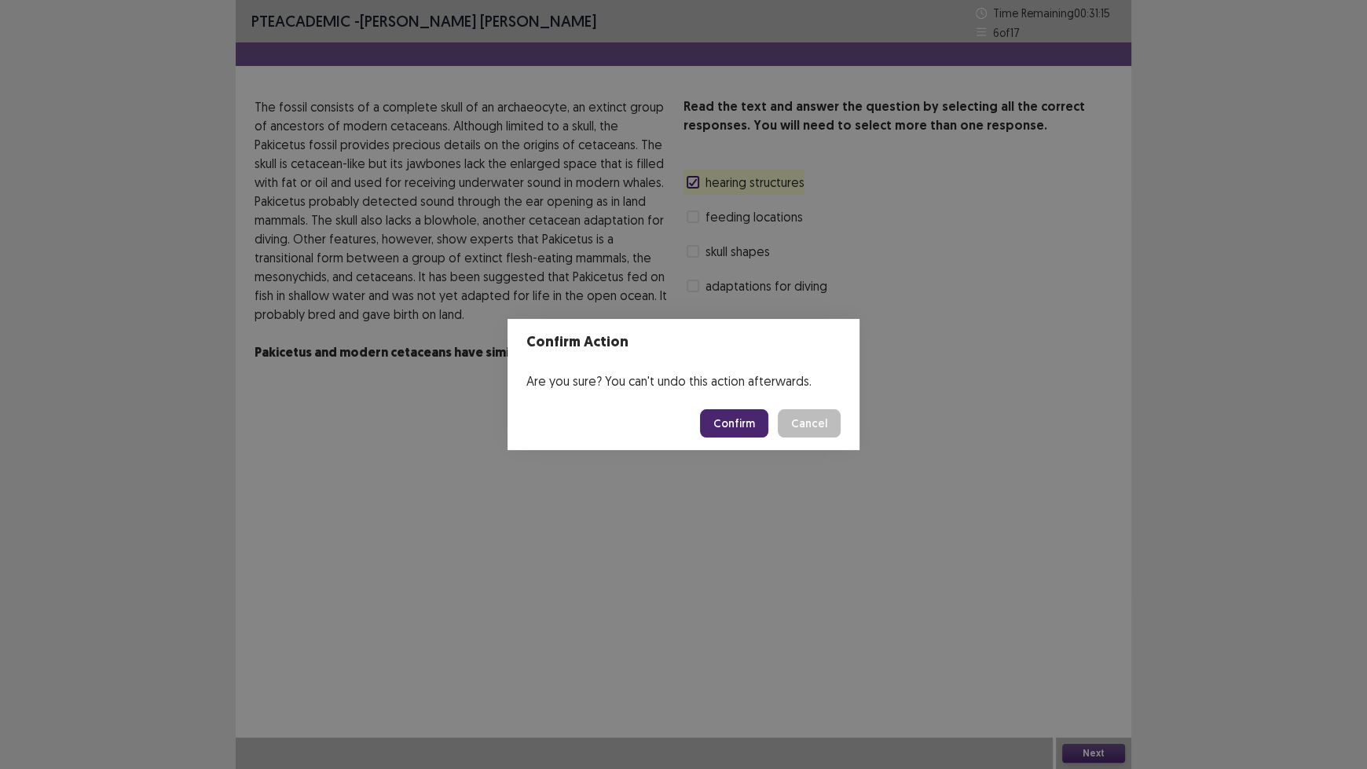
click at [741, 413] on button "Confirm" at bounding box center [734, 423] width 68 height 28
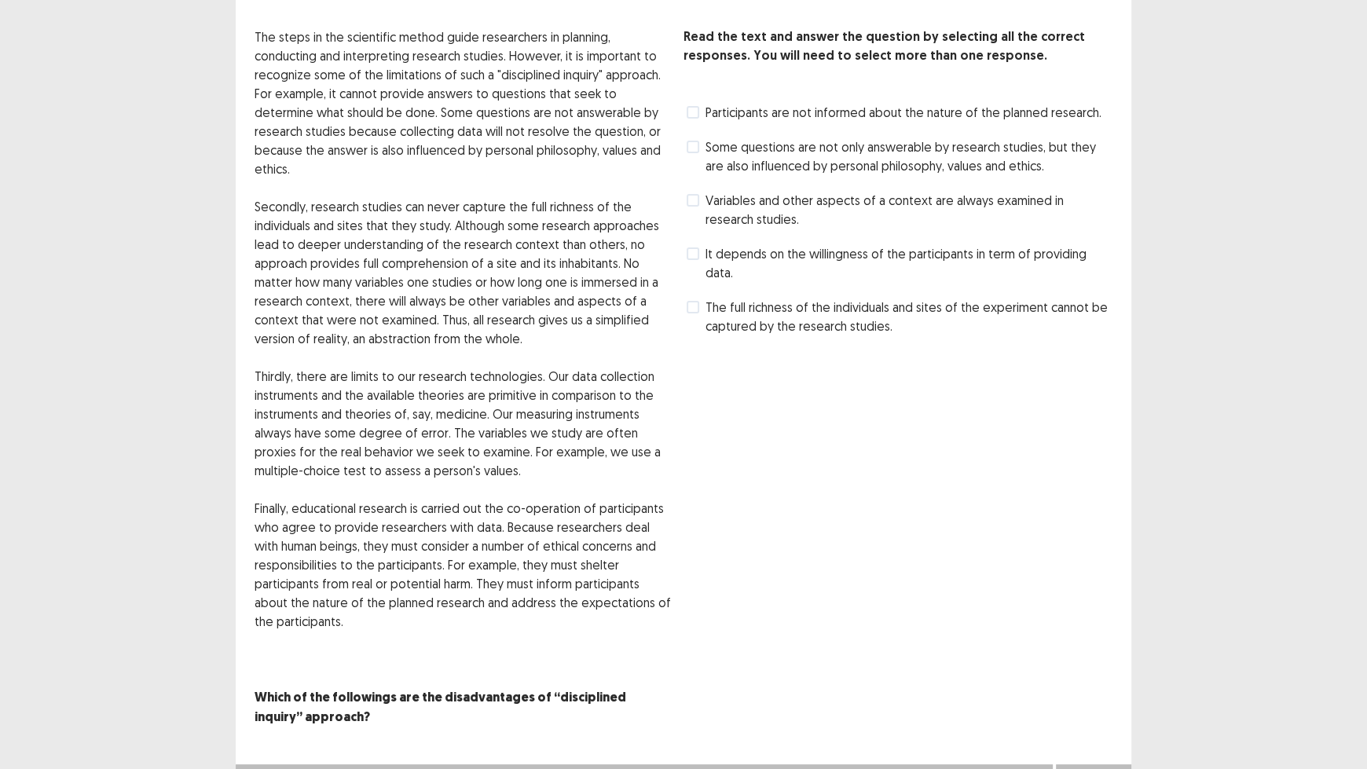
scroll to position [0, 0]
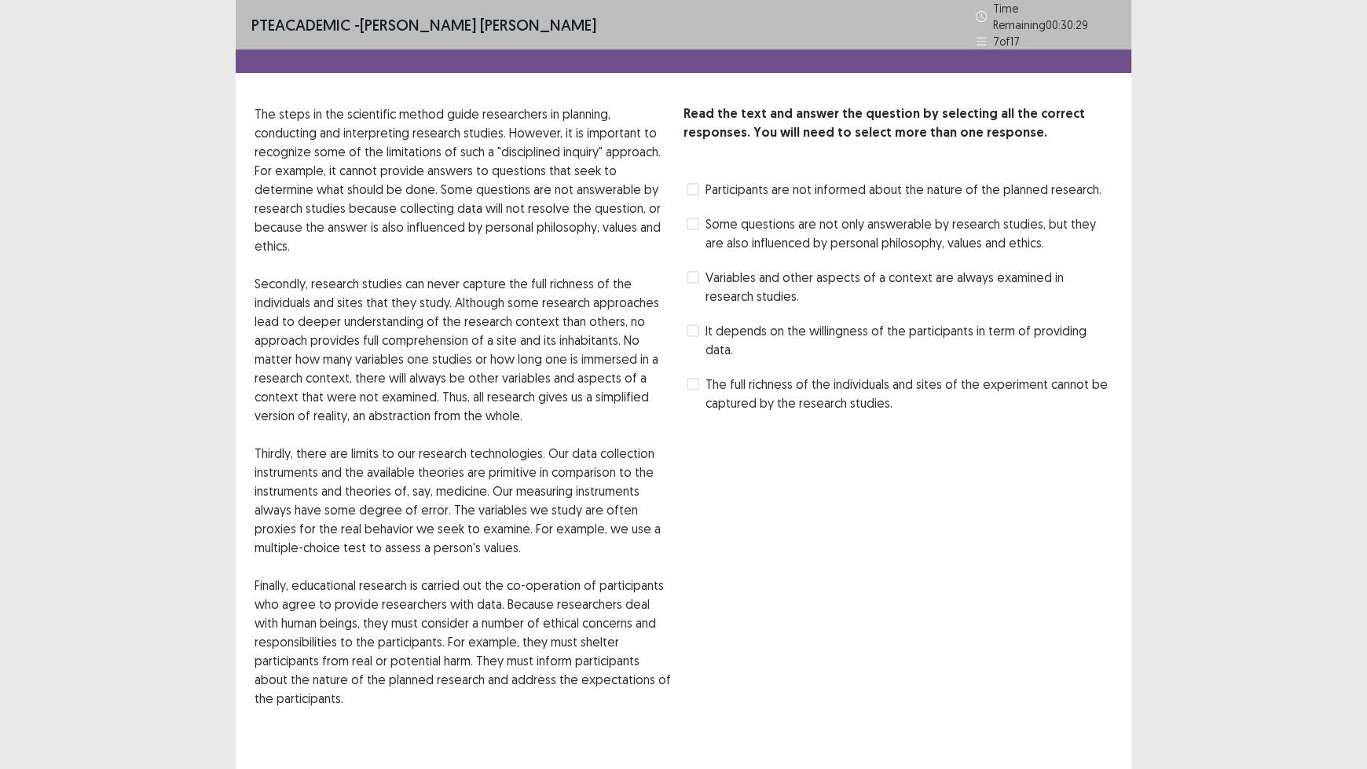
click at [933, 190] on span "Participants are not informed about the nature of the planned research." at bounding box center [904, 189] width 396 height 19
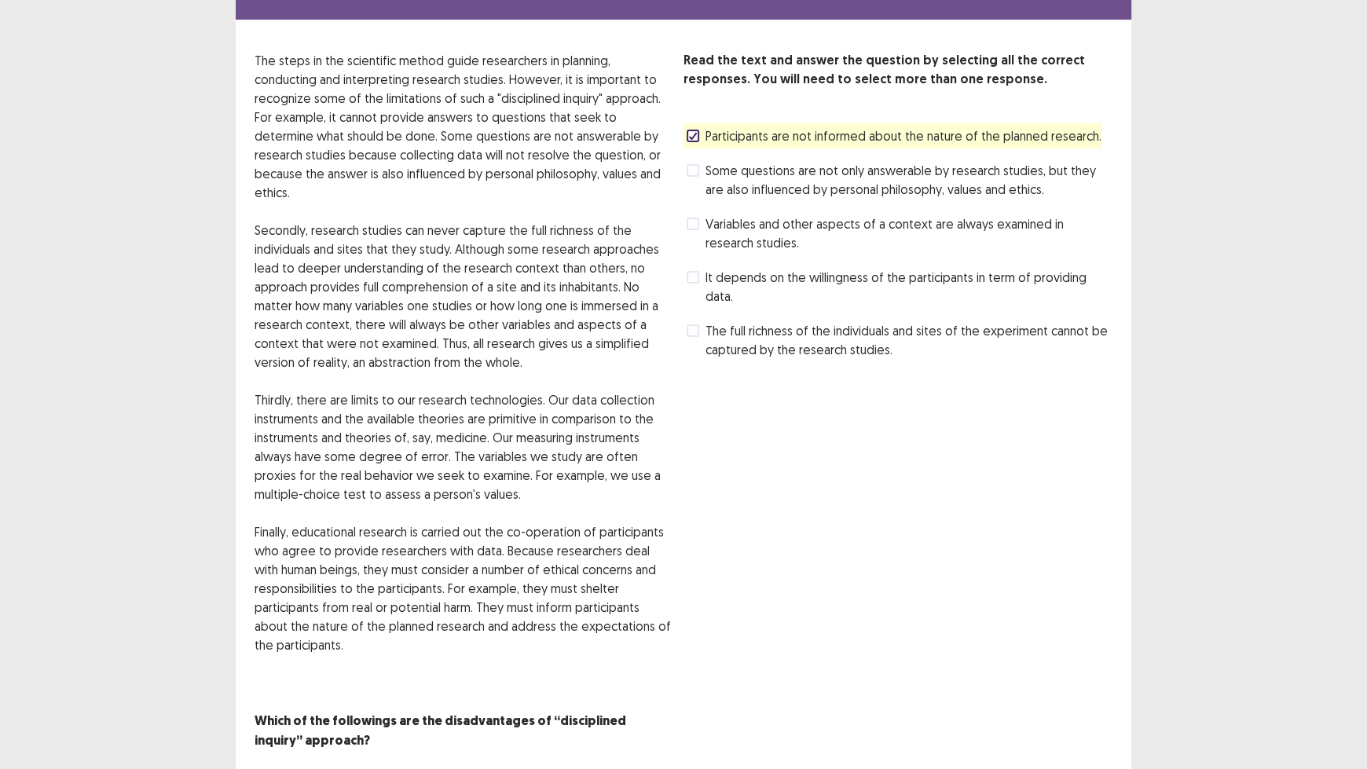
scroll to position [77, 0]
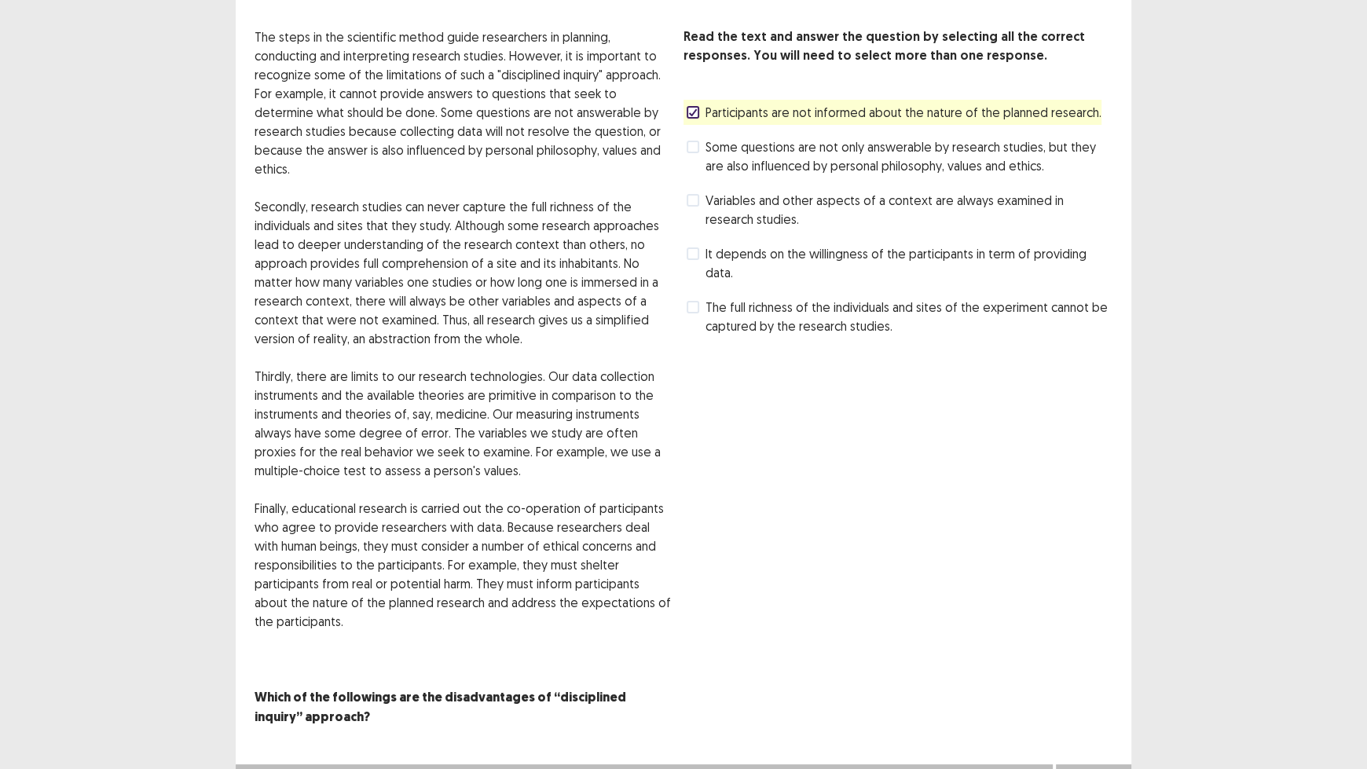
click at [1099, 636] on button "Next" at bounding box center [1093, 780] width 63 height 19
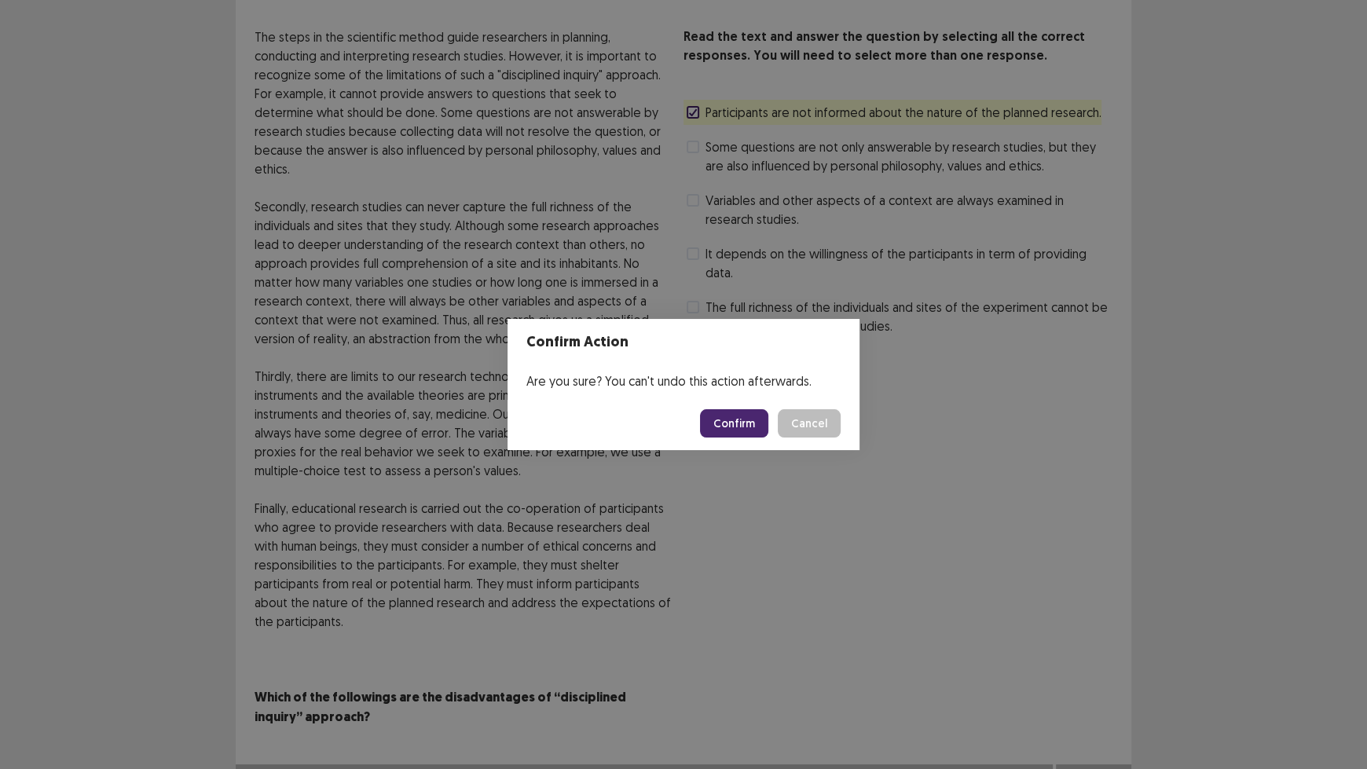
click at [730, 431] on button "Confirm" at bounding box center [734, 423] width 68 height 28
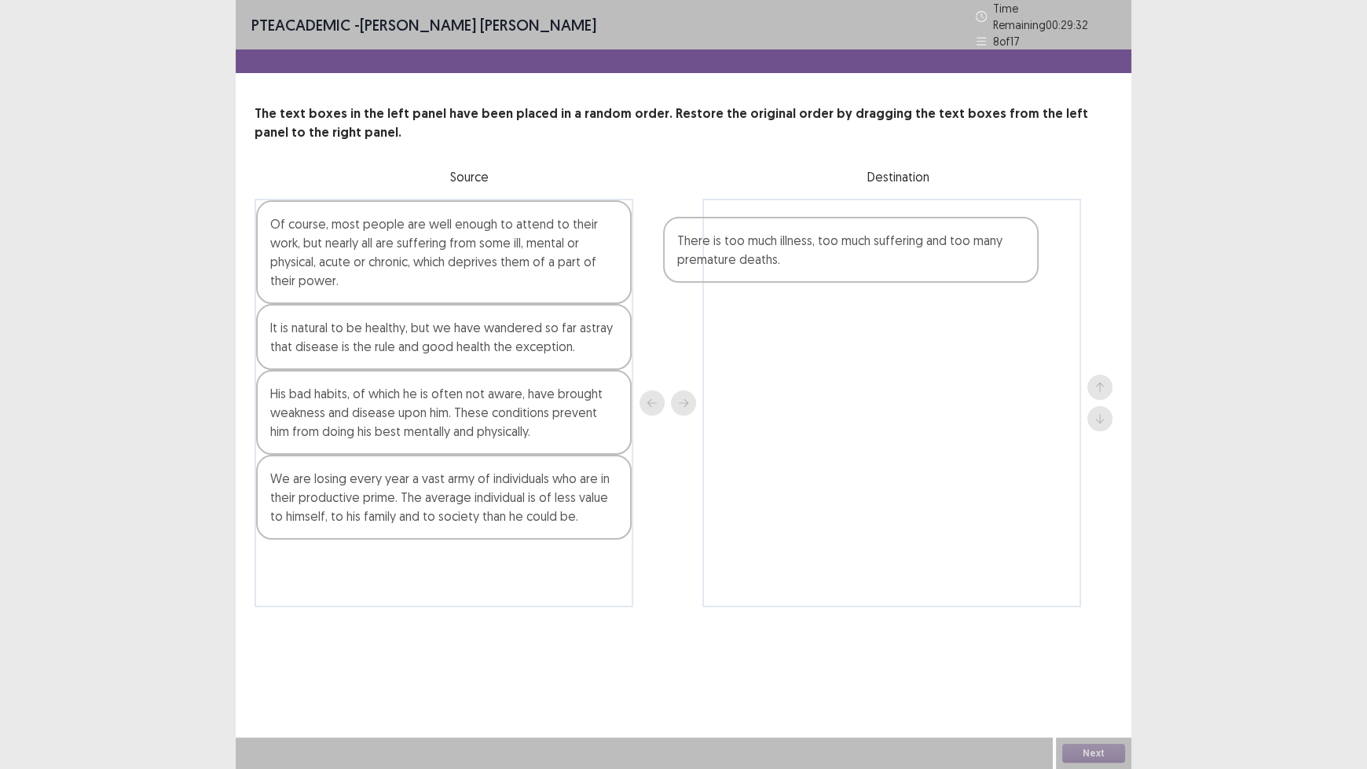
drag, startPoint x: 438, startPoint y: 567, endPoint x: 853, endPoint y: 252, distance: 520.5
click at [853, 252] on div "Of course, most people are well enough to attend to their work, but nearly all …" at bounding box center [684, 403] width 858 height 409
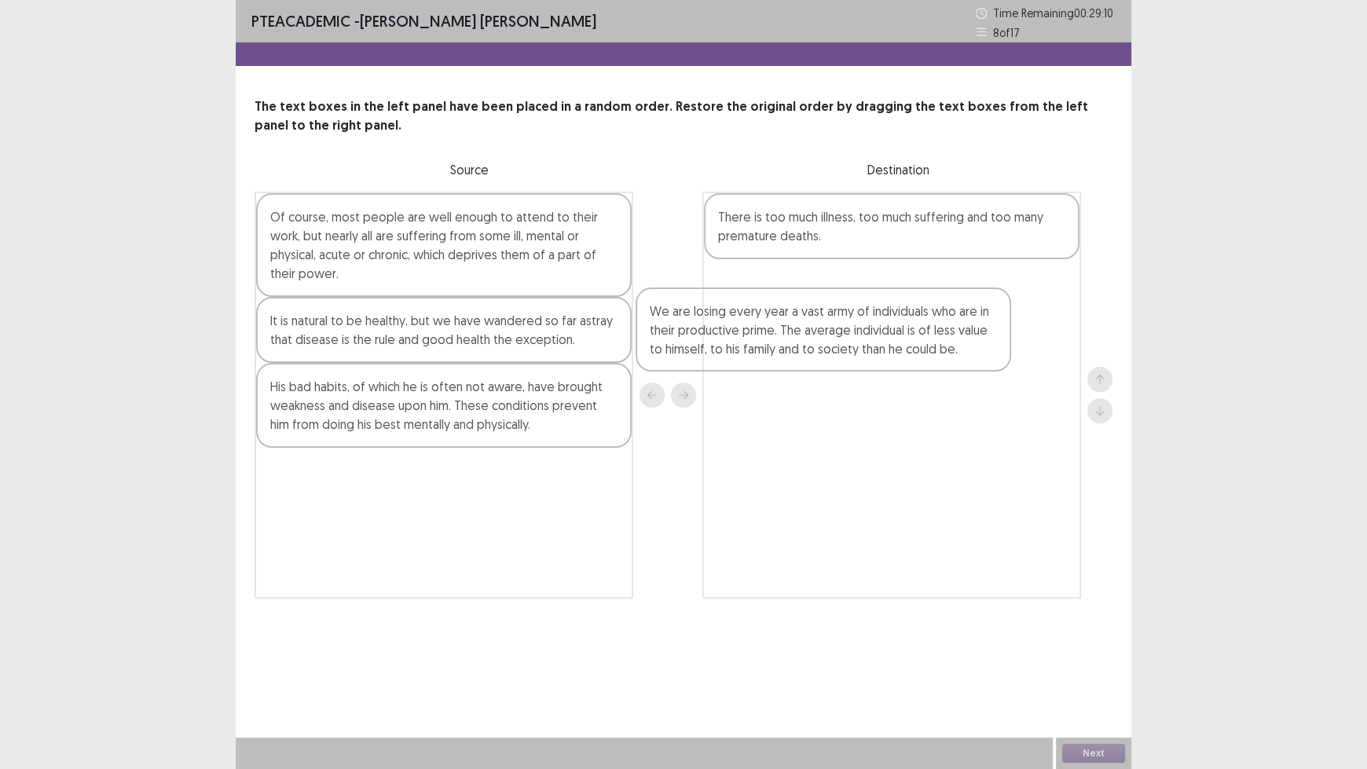
drag, startPoint x: 449, startPoint y: 495, endPoint x: 848, endPoint y: 323, distance: 434.0
click at [847, 324] on div "Of course, most people are well enough to attend to their work, but nearly all …" at bounding box center [684, 395] width 858 height 407
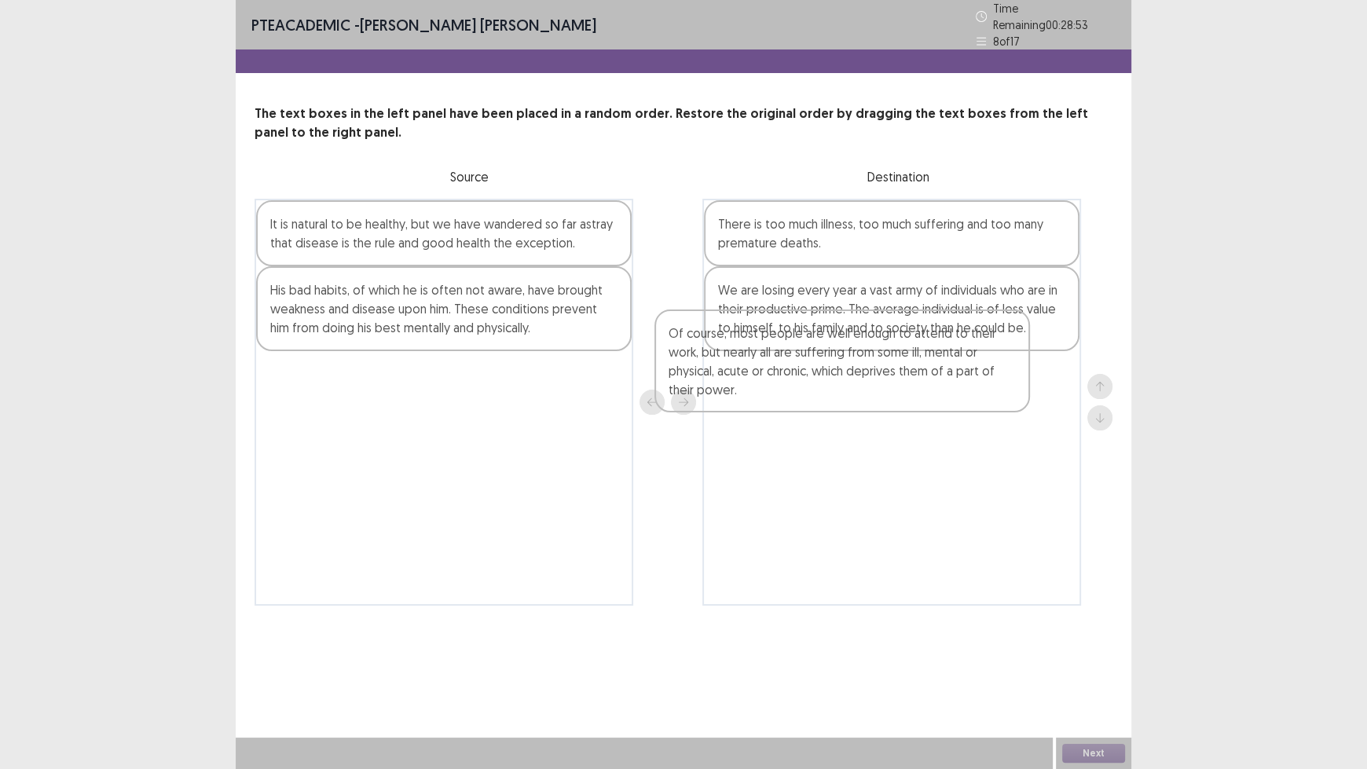
drag, startPoint x: 417, startPoint y: 258, endPoint x: 880, endPoint y: 409, distance: 486.8
click at [880, 409] on div "Of course, most people are well enough to attend to their work, but nearly all …" at bounding box center [684, 402] width 858 height 407
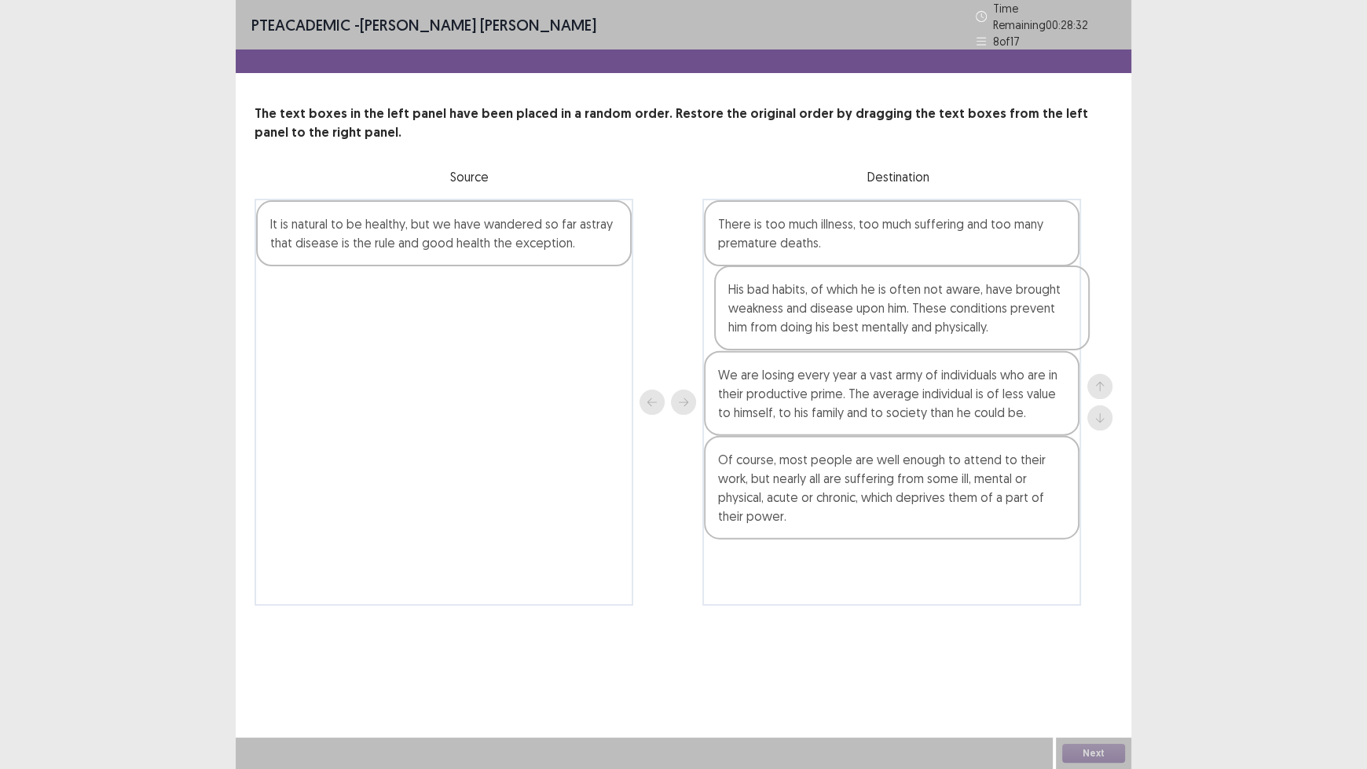
drag, startPoint x: 421, startPoint y: 298, endPoint x: 890, endPoint y: 308, distance: 468.4
click at [890, 308] on div "It is natural to be healthy, but we have wandered so far astray that disease is…" at bounding box center [684, 402] width 858 height 407
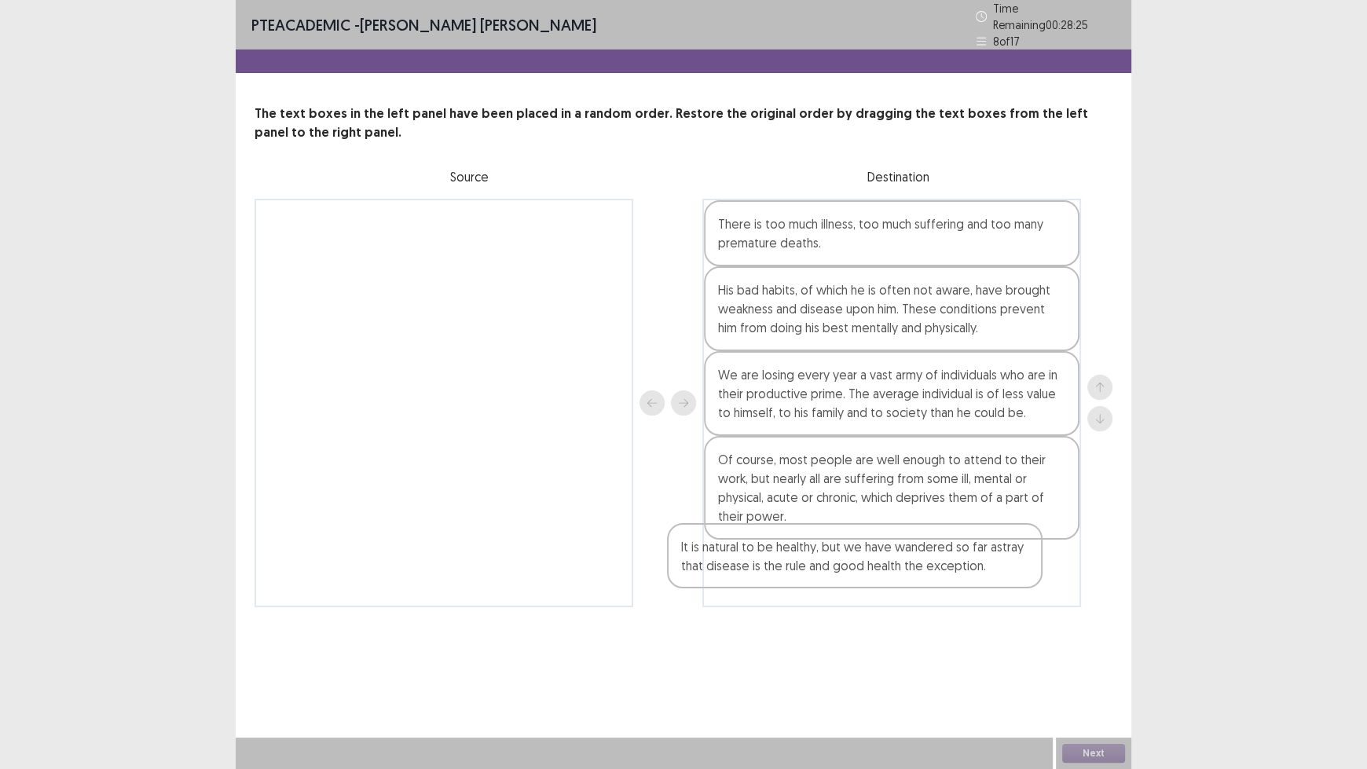
drag, startPoint x: 449, startPoint y: 246, endPoint x: 891, endPoint y: 588, distance: 558.4
click at [871, 585] on div "It is natural to be healthy, but we have wandered so far astray that disease is…" at bounding box center [684, 403] width 858 height 409
click at [1094, 636] on button "Next" at bounding box center [1093, 753] width 63 height 19
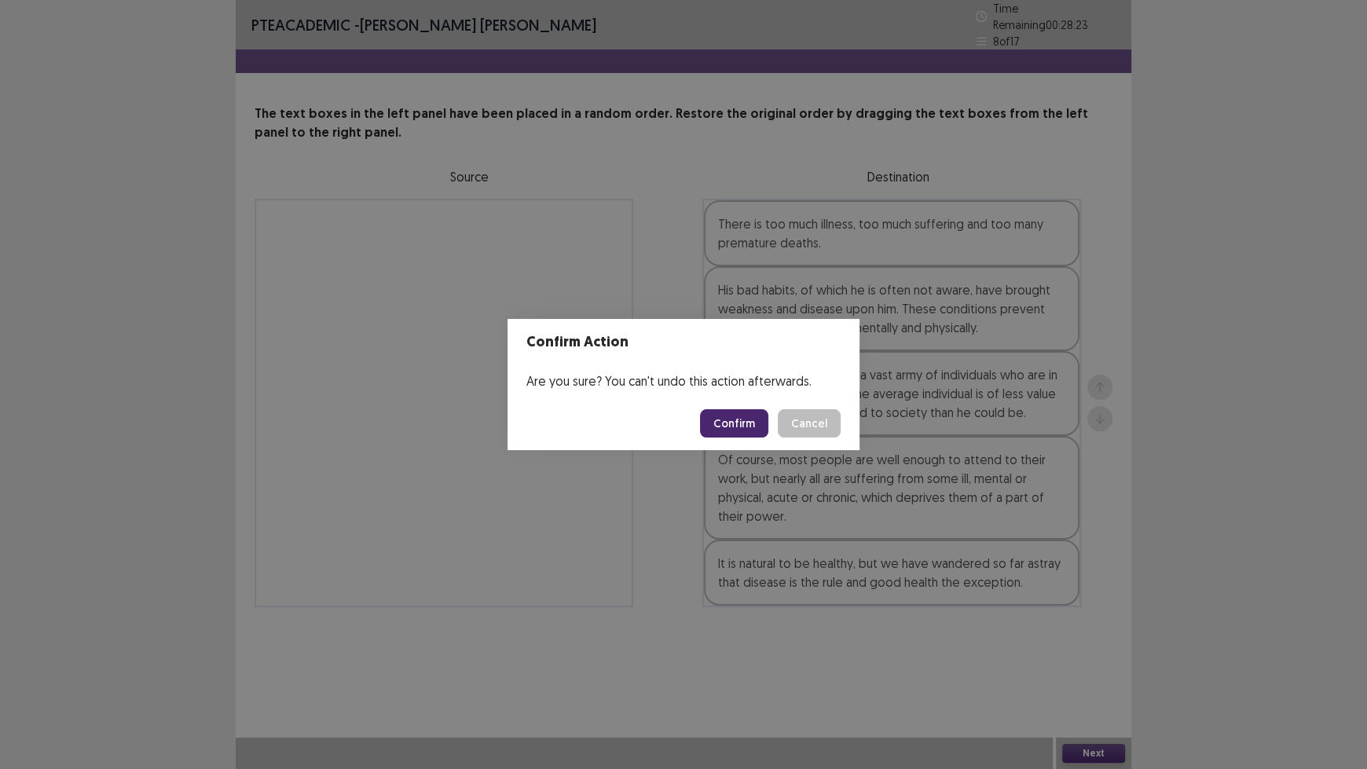
click at [725, 426] on button "Confirm" at bounding box center [734, 423] width 68 height 28
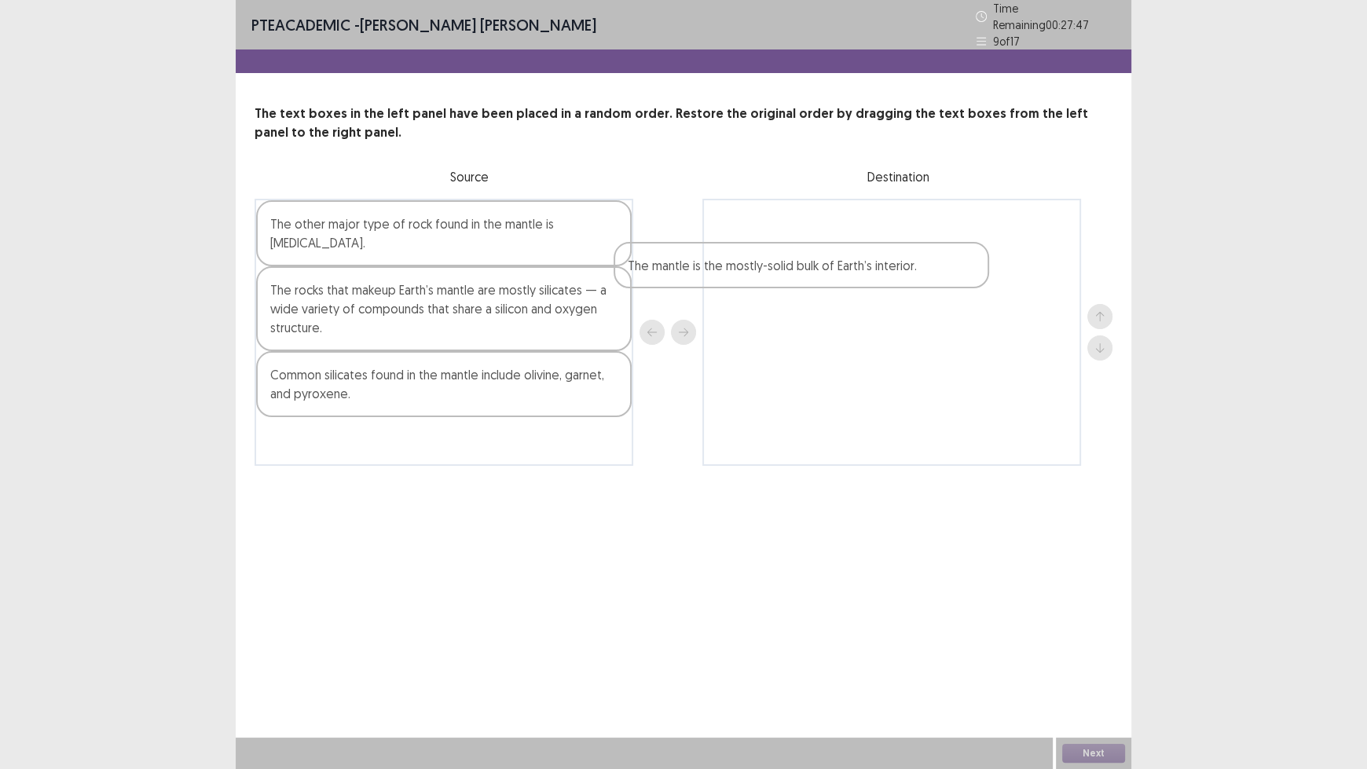
drag, startPoint x: 442, startPoint y: 446, endPoint x: 862, endPoint y: 247, distance: 464.3
click at [862, 247] on div "The other major type of rock found in the mantle is [MEDICAL_DATA]. The rocks t…" at bounding box center [684, 332] width 858 height 267
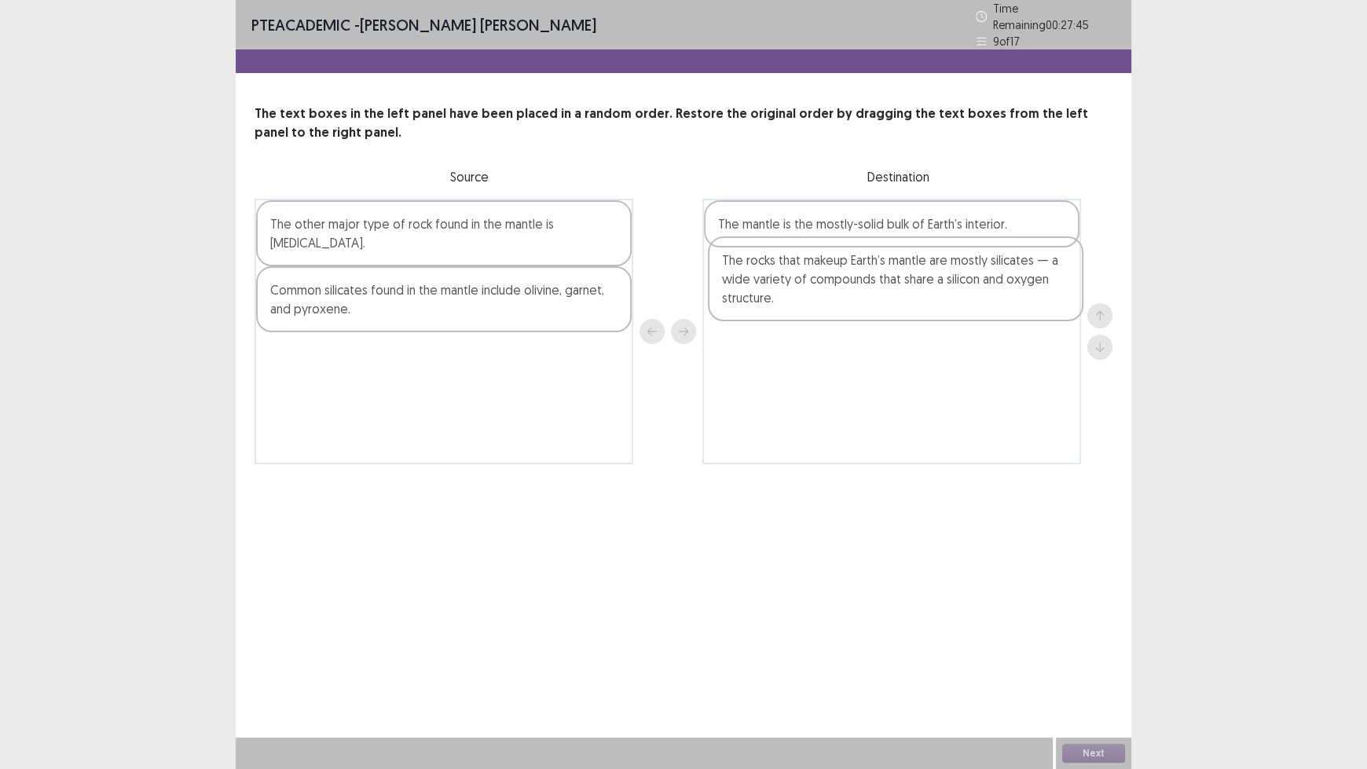
drag, startPoint x: 439, startPoint y: 306, endPoint x: 894, endPoint y: 287, distance: 455.4
click at [894, 287] on div "The other major type of rock found in the mantle is [MEDICAL_DATA]. The rocks t…" at bounding box center [684, 332] width 858 height 266
drag, startPoint x: 830, startPoint y: 226, endPoint x: 846, endPoint y: 376, distance: 151.0
click at [846, 376] on div "The mantle is the mostly-solid bulk of Earth’s interior. The rocks that makeup …" at bounding box center [891, 332] width 379 height 266
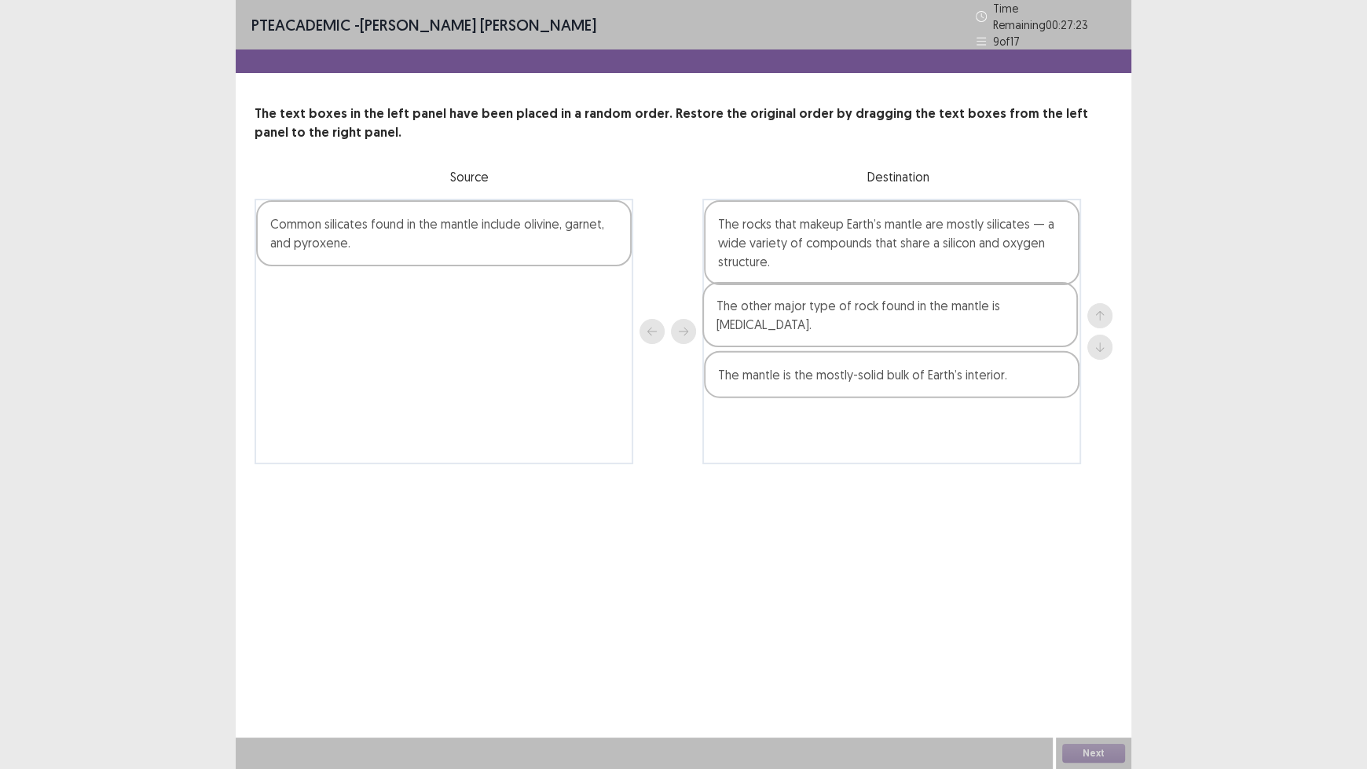
drag, startPoint x: 446, startPoint y: 244, endPoint x: 905, endPoint y: 332, distance: 467.3
click at [905, 332] on div "The other major type of rock found in the mantle is [MEDICAL_DATA]. Common sili…" at bounding box center [684, 332] width 858 height 266
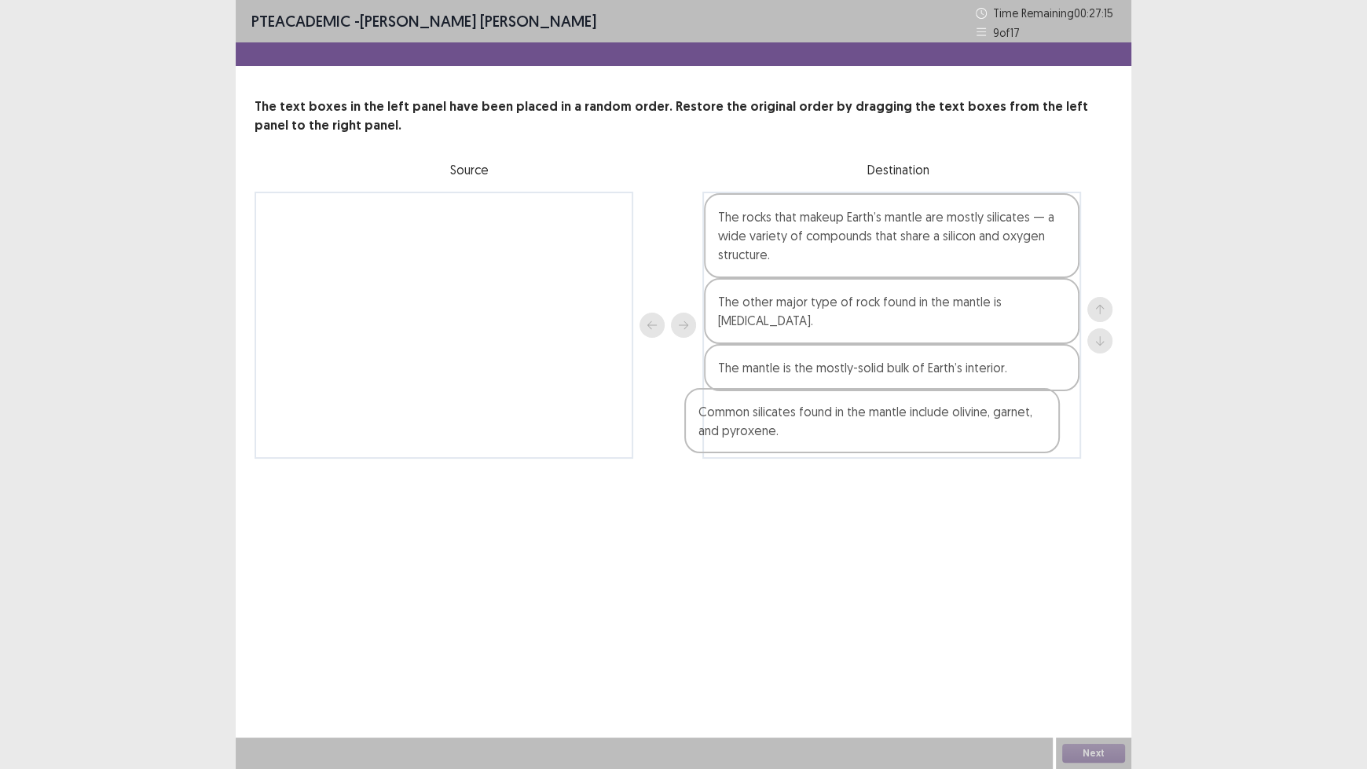
drag, startPoint x: 462, startPoint y: 233, endPoint x: 897, endPoint y: 434, distance: 479.6
click at [897, 434] on div "Common silicates found in the mantle include olivine, garnet, and pyroxene. The…" at bounding box center [684, 325] width 858 height 267
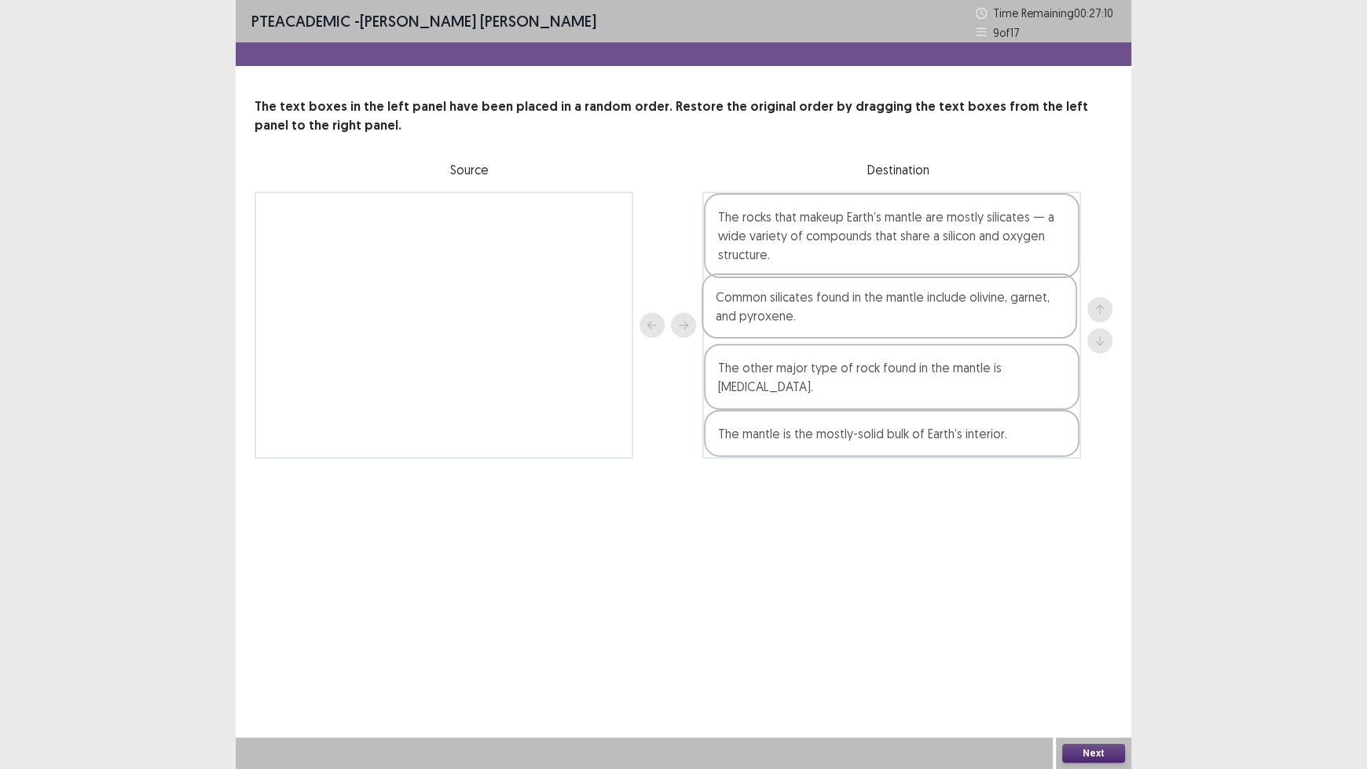
drag, startPoint x: 900, startPoint y: 432, endPoint x: 893, endPoint y: 302, distance: 130.6
click at [893, 302] on div "The rocks that makeup Earth’s mantle are mostly silicates — a wide variety of c…" at bounding box center [891, 325] width 379 height 267
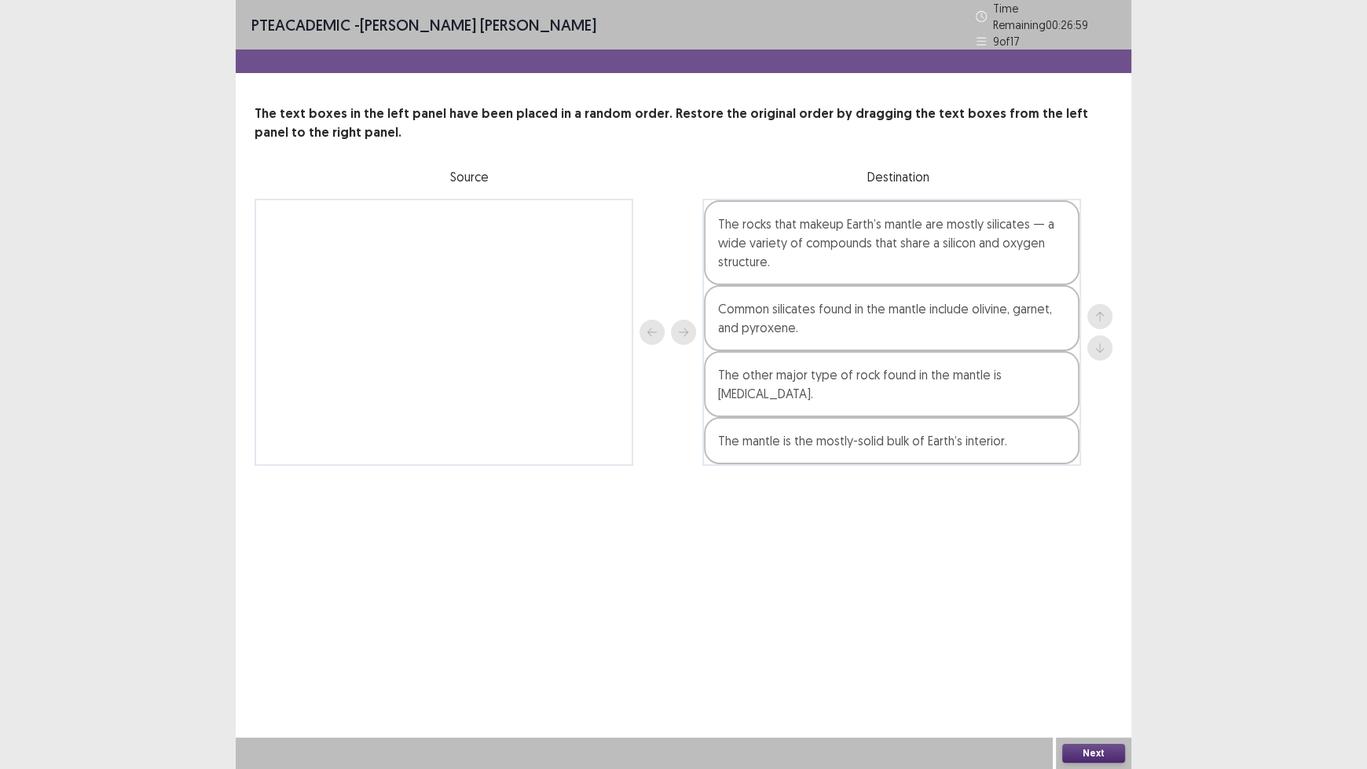
click at [1102, 636] on button "Next" at bounding box center [1093, 753] width 63 height 19
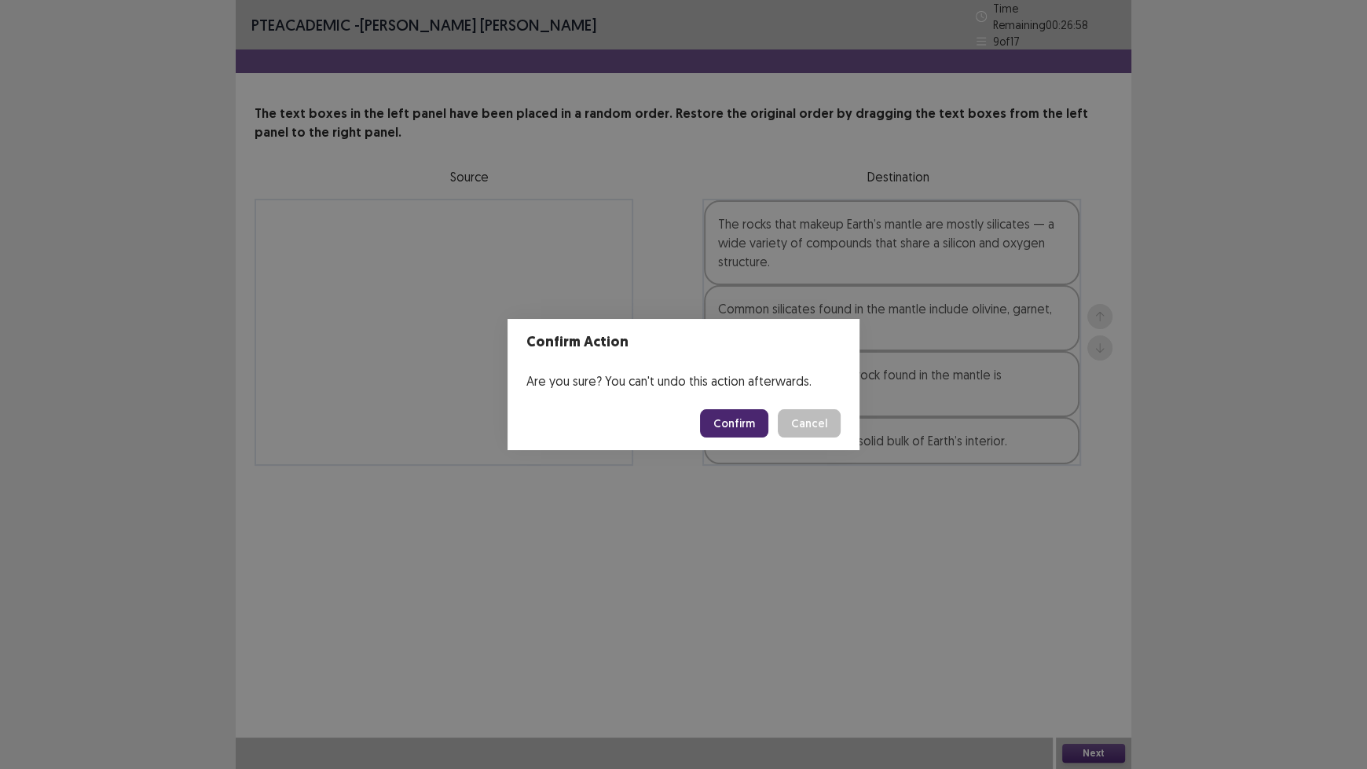
click at [739, 424] on button "Confirm" at bounding box center [734, 423] width 68 height 28
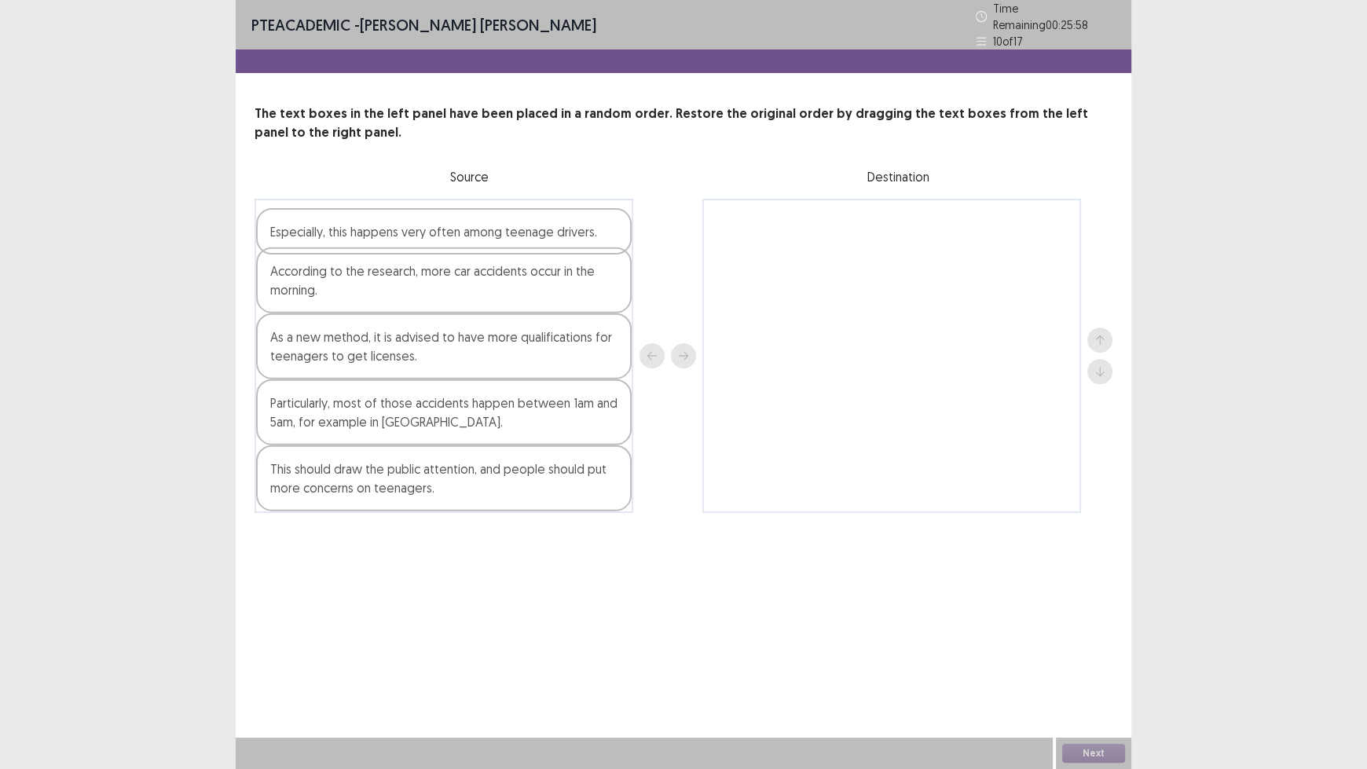
drag, startPoint x: 421, startPoint y: 226, endPoint x: 427, endPoint y: 241, distance: 15.9
click at [427, 241] on div "Especially, this happens very often among teenage drivers. According to the res…" at bounding box center [444, 356] width 379 height 314
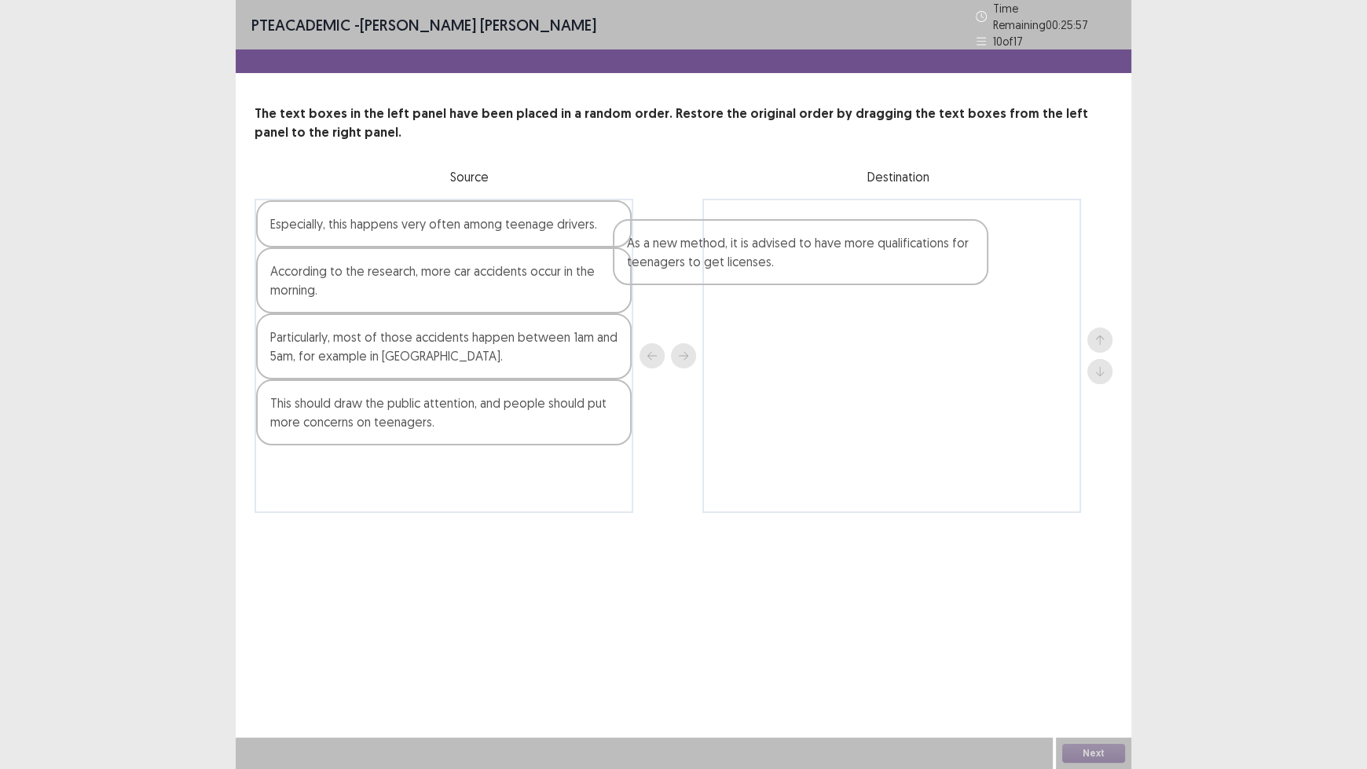
drag, startPoint x: 380, startPoint y: 354, endPoint x: 814, endPoint y: 251, distance: 445.8
click at [814, 251] on div "Especially, this happens very often among teenage drivers. According to the res…" at bounding box center [684, 356] width 858 height 314
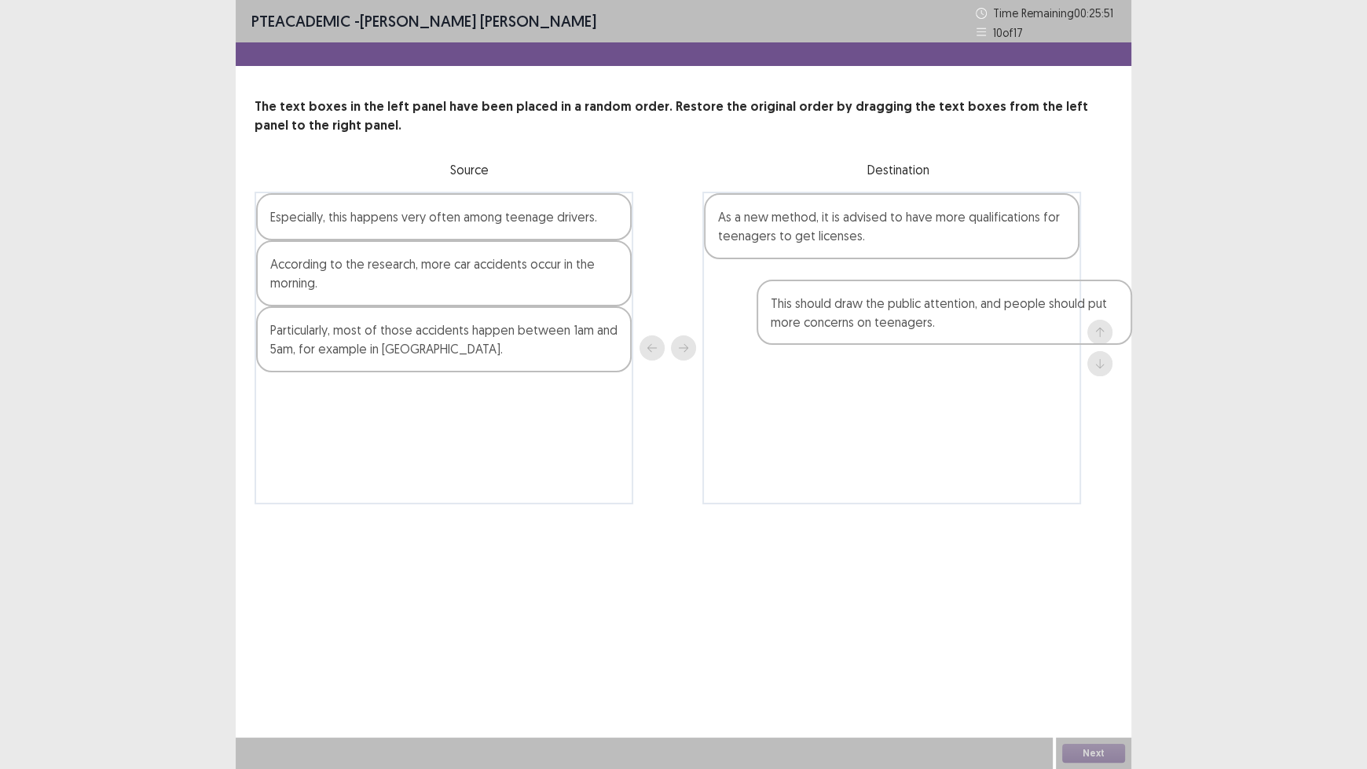
drag, startPoint x: 410, startPoint y: 412, endPoint x: 868, endPoint y: 296, distance: 471.7
click at [868, 296] on div "Especially, this happens very often among teenage drivers. According to the res…" at bounding box center [684, 348] width 858 height 313
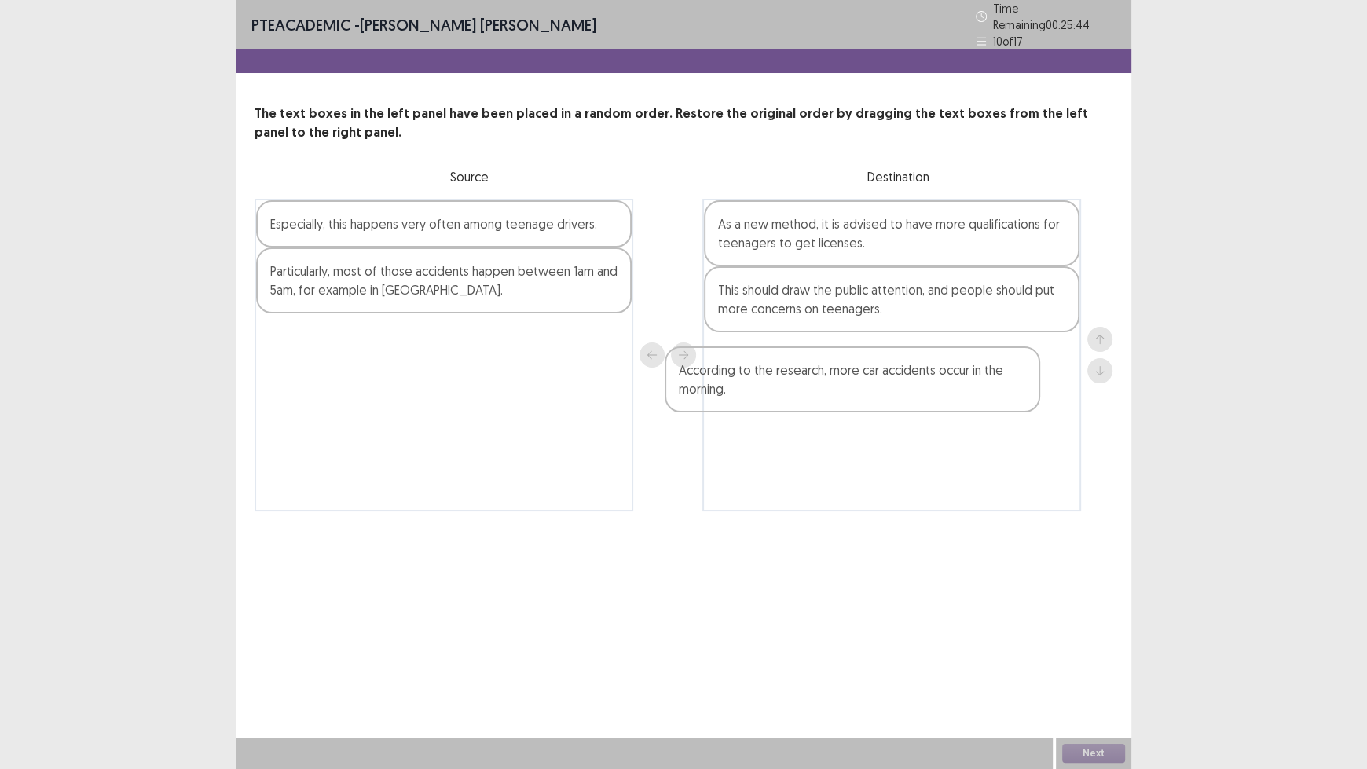
drag, startPoint x: 438, startPoint y: 276, endPoint x: 870, endPoint y: 362, distance: 440.7
click at [868, 364] on div "Especially, this happens very often among teenage drivers. According to the res…" at bounding box center [684, 355] width 858 height 313
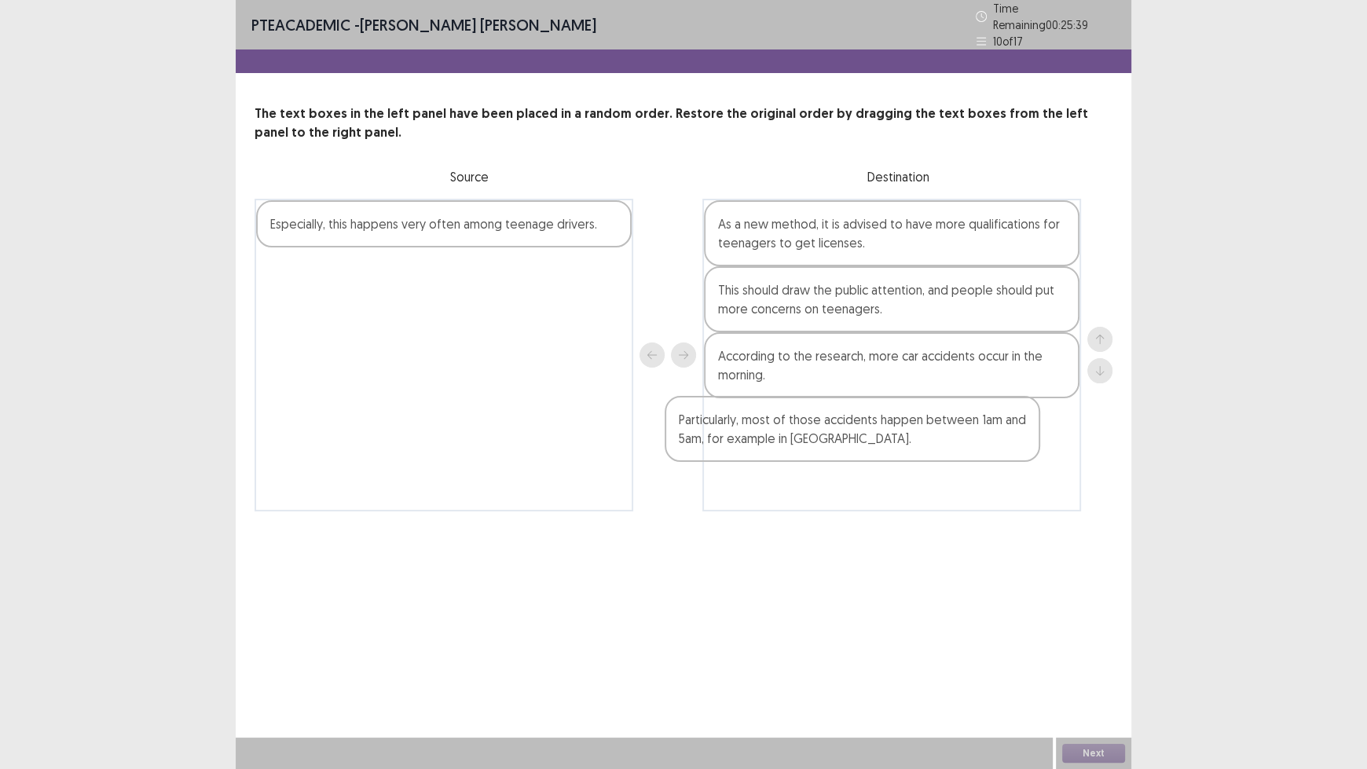
drag, startPoint x: 442, startPoint y: 272, endPoint x: 857, endPoint y: 435, distance: 446.4
click at [857, 435] on div "Especially, this happens very often among teenage drivers. Particularly, most o…" at bounding box center [684, 355] width 858 height 313
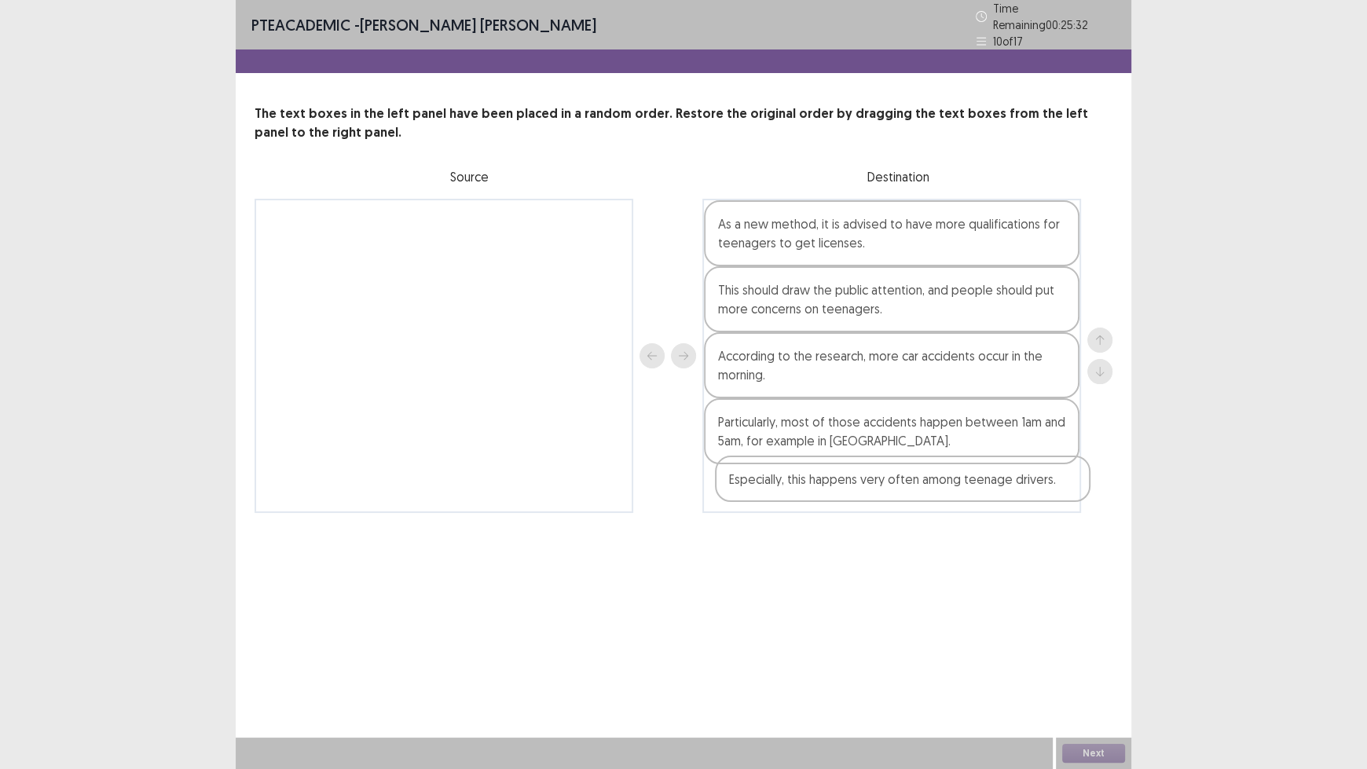
drag, startPoint x: 398, startPoint y: 228, endPoint x: 860, endPoint y: 494, distance: 532.6
click at [860, 494] on div "Especially, this happens very often among teenage drivers. As a new method, it …" at bounding box center [684, 356] width 858 height 314
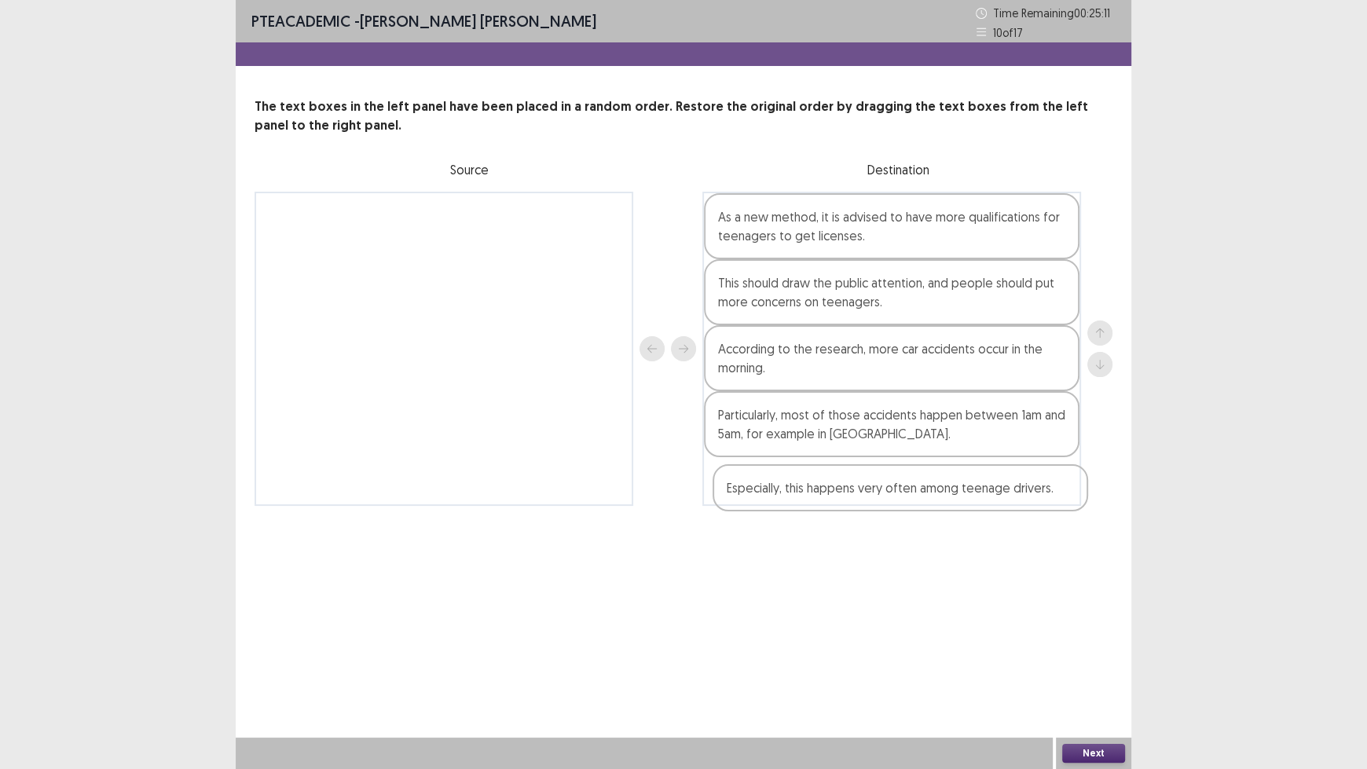
drag, startPoint x: 862, startPoint y: 484, endPoint x: 867, endPoint y: 477, distance: 8.5
click at [867, 477] on div "As a new method, it is advised to have more qualifications for teenagers to get…" at bounding box center [891, 349] width 379 height 314
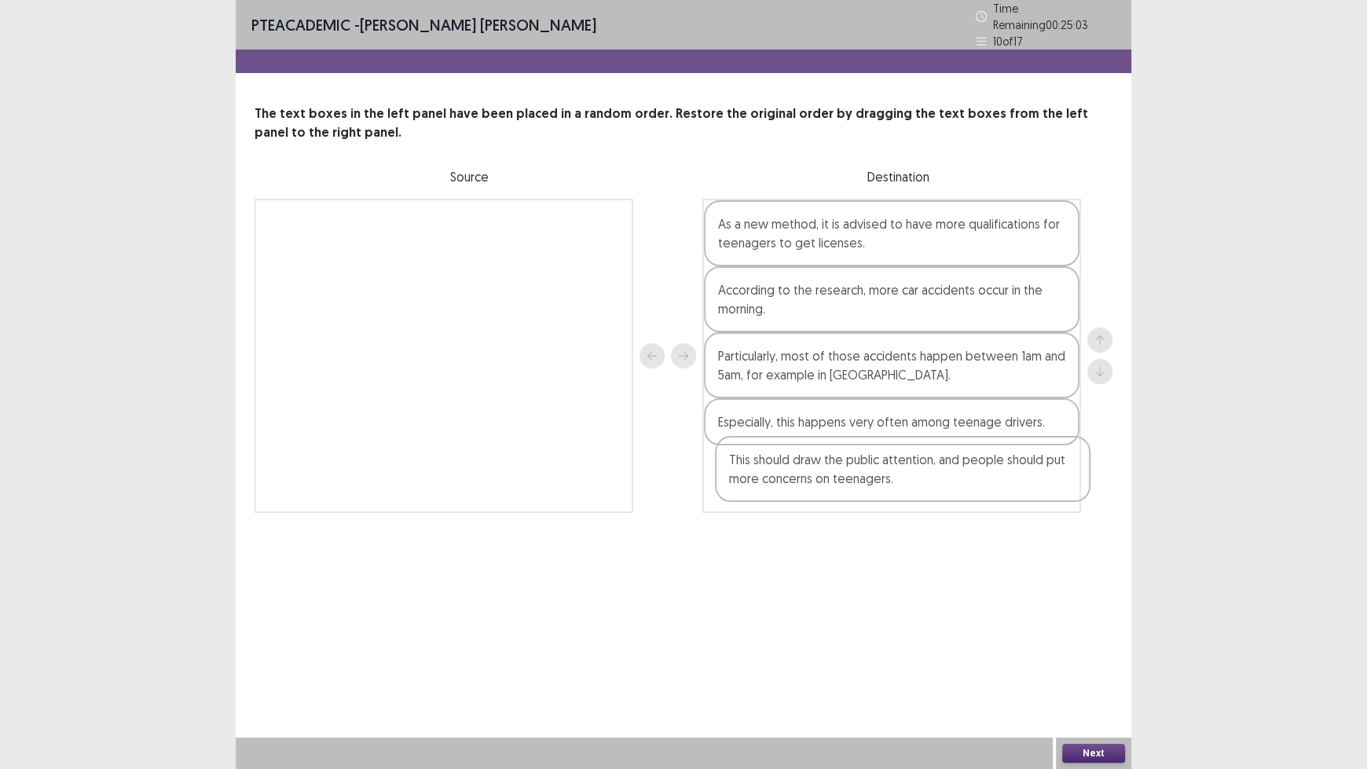
drag, startPoint x: 882, startPoint y: 289, endPoint x: 894, endPoint y: 477, distance: 188.2
click at [894, 477] on div "As a new method, it is advised to have more qualifications for teenagers to get…" at bounding box center [891, 356] width 379 height 314
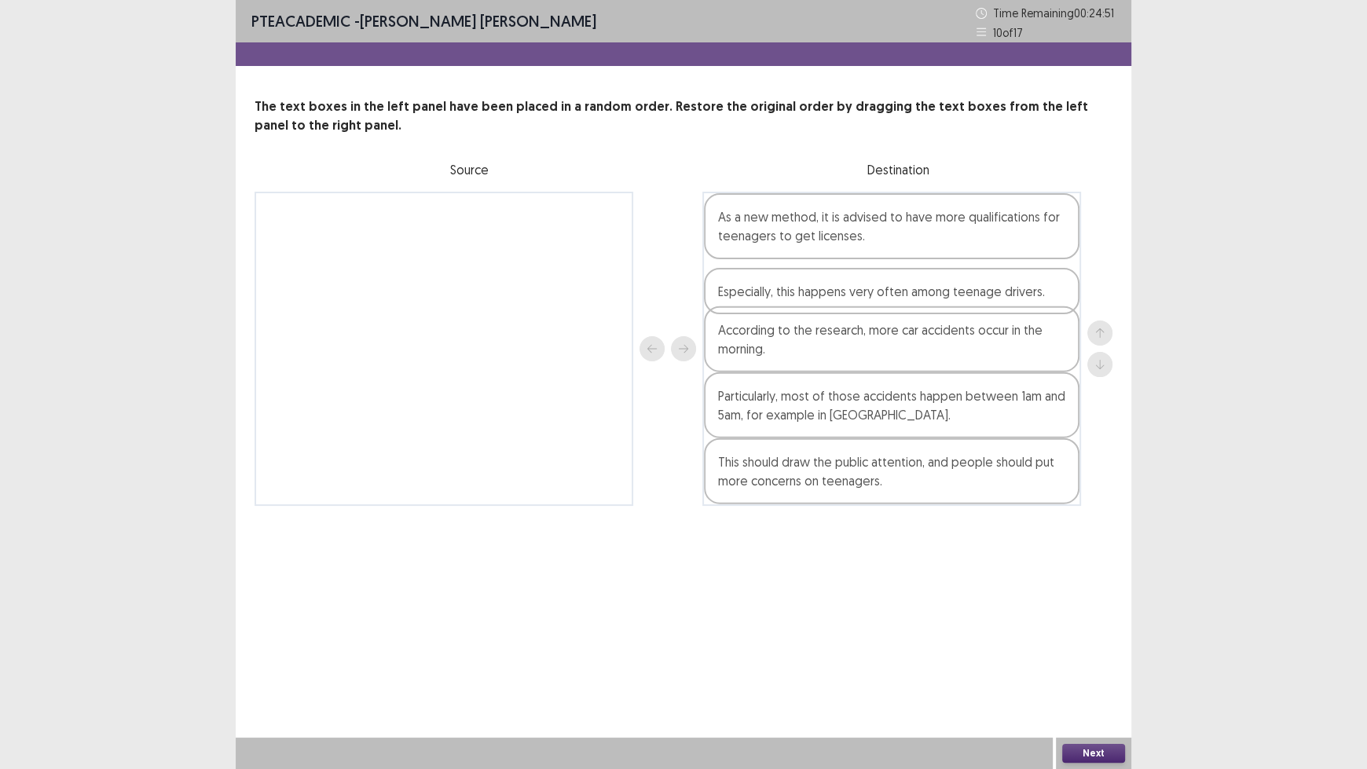
drag, startPoint x: 897, startPoint y: 412, endPoint x: 897, endPoint y: 280, distance: 132.0
click at [897, 280] on div "As a new method, it is advised to have more qualifications for teenagers to get…" at bounding box center [891, 349] width 379 height 314
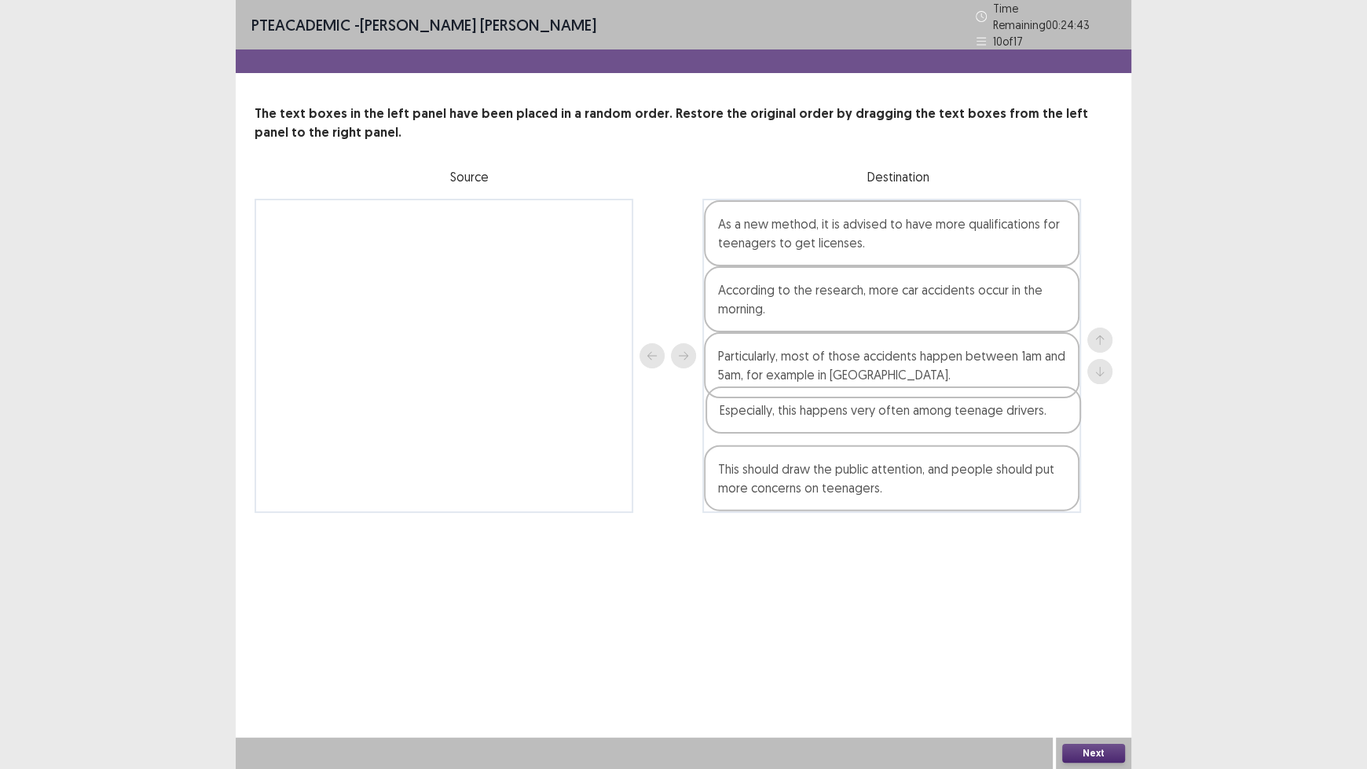
drag, startPoint x: 933, startPoint y: 287, endPoint x: 935, endPoint y: 422, distance: 135.2
click at [935, 422] on div "As a new method, it is advised to have more qualifications for teenagers to get…" at bounding box center [891, 356] width 379 height 314
click at [1077, 636] on button "Next" at bounding box center [1093, 753] width 63 height 19
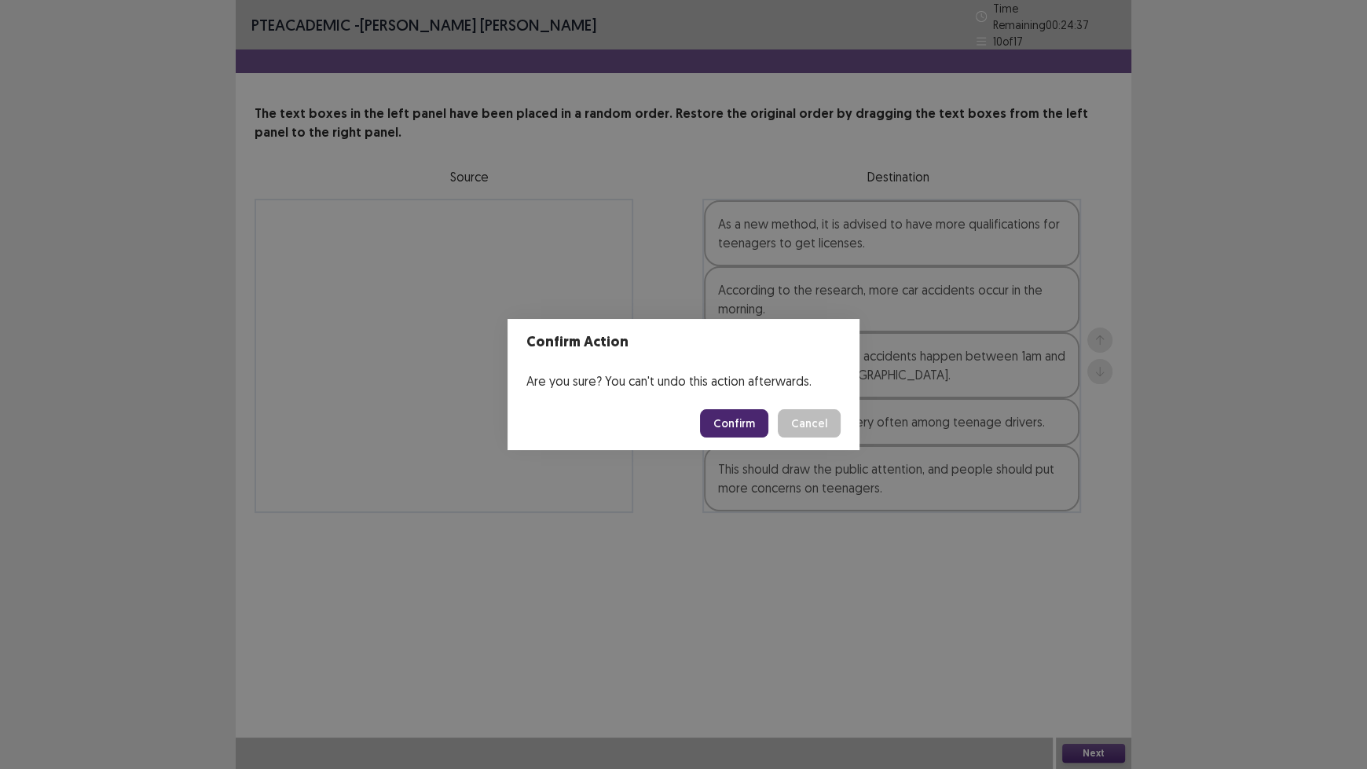
click at [739, 427] on button "Confirm" at bounding box center [734, 423] width 68 height 28
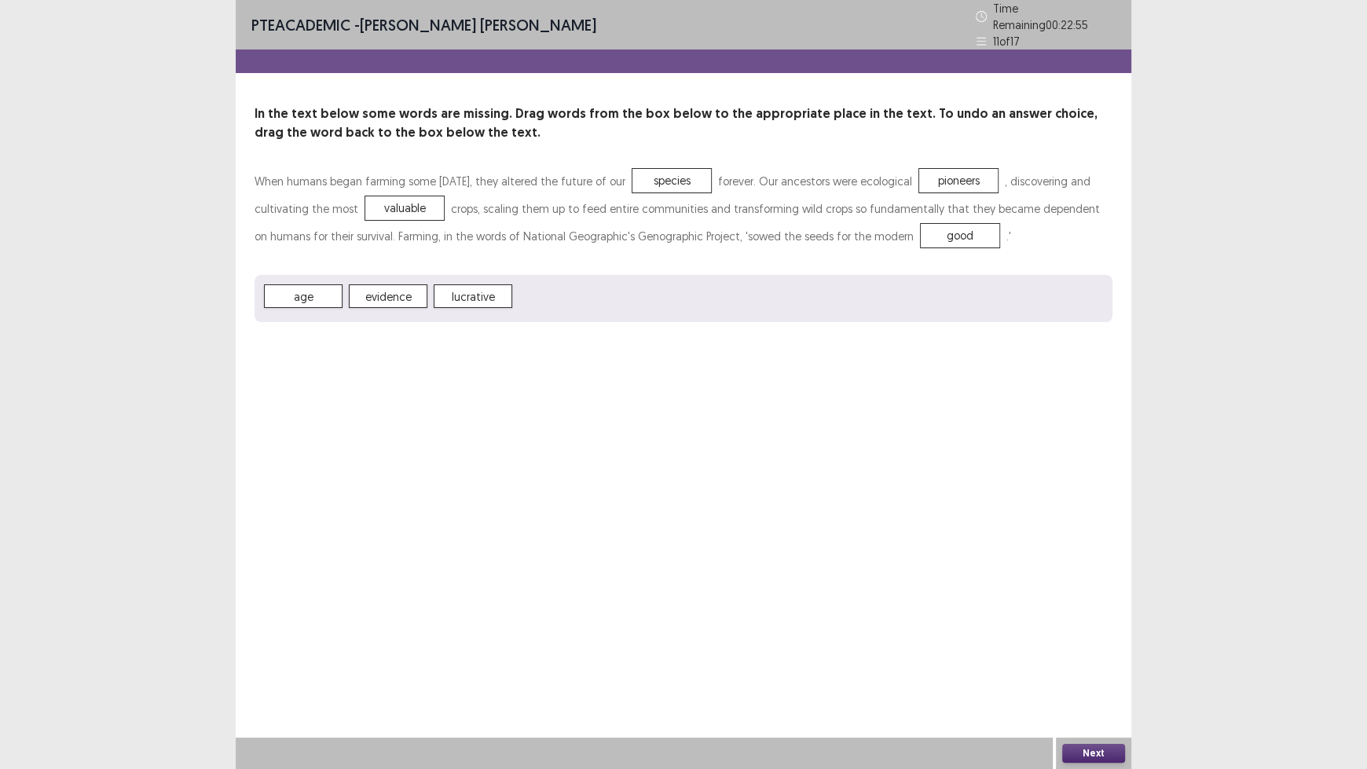
click at [1086, 636] on button "Next" at bounding box center [1093, 753] width 63 height 19
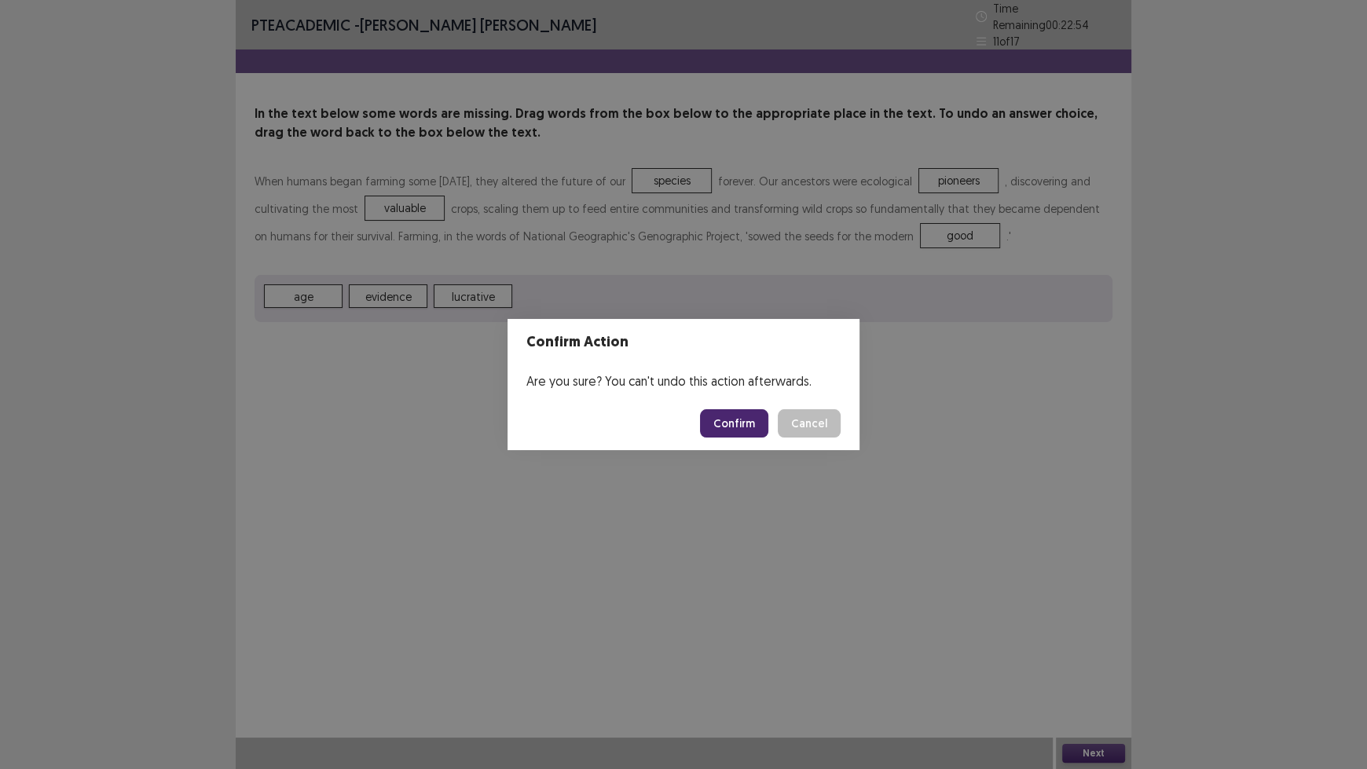
click at [728, 413] on button "Confirm" at bounding box center [734, 423] width 68 height 28
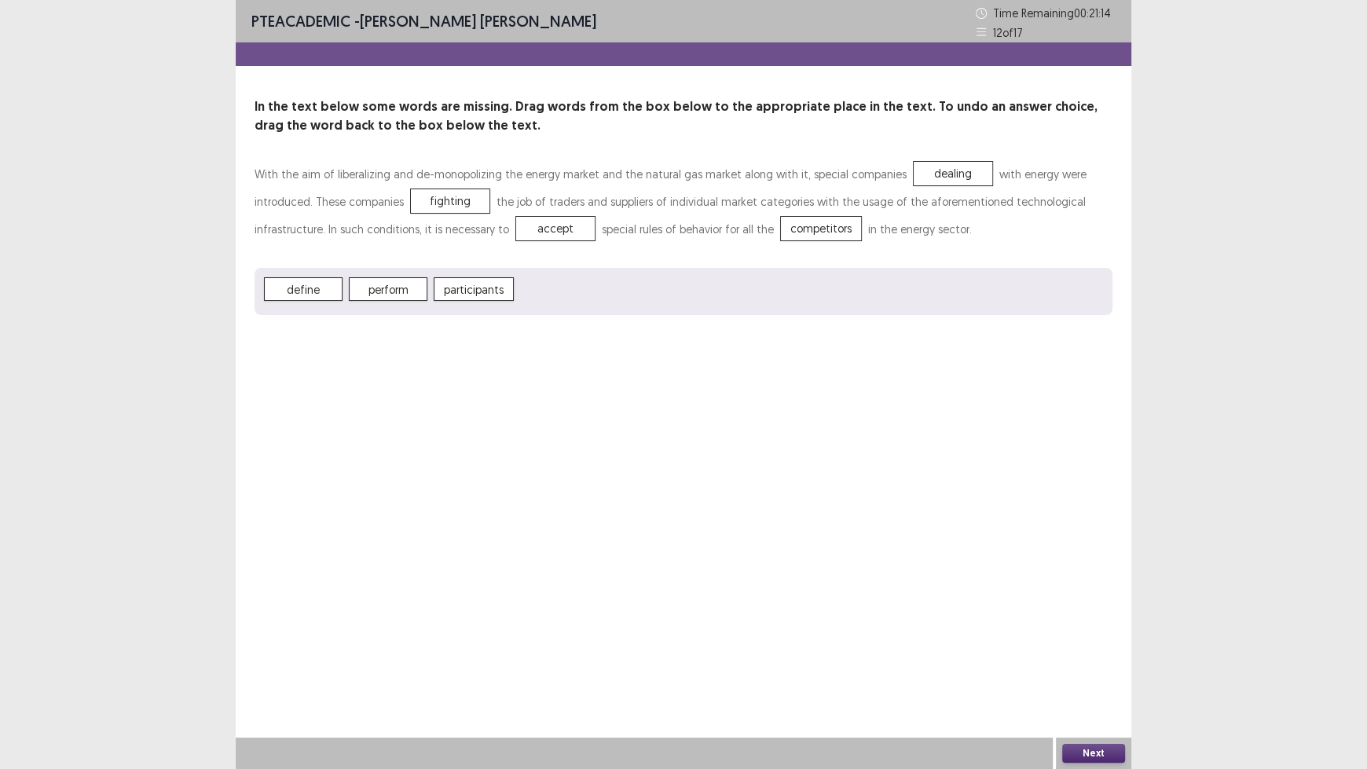
click at [1087, 636] on button "Next" at bounding box center [1093, 753] width 63 height 19
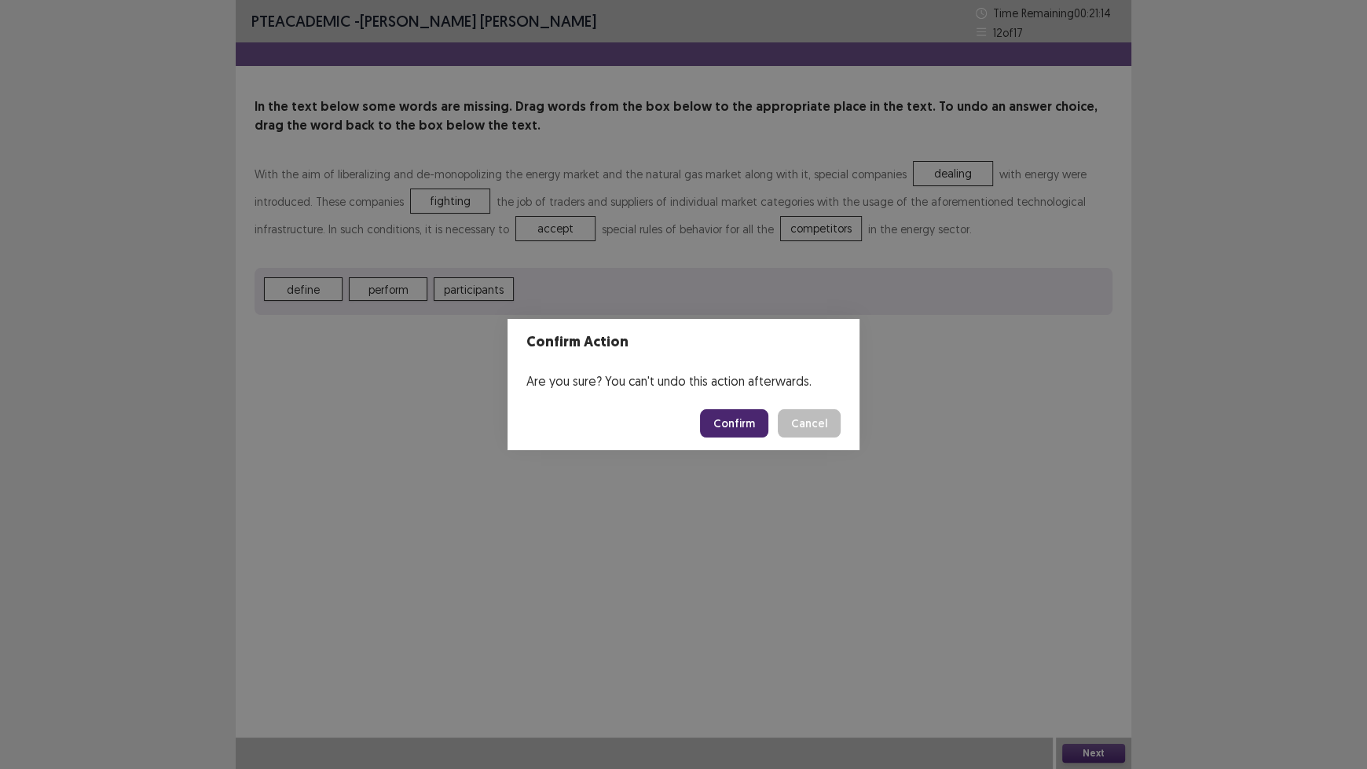
click at [717, 416] on button "Confirm" at bounding box center [734, 423] width 68 height 28
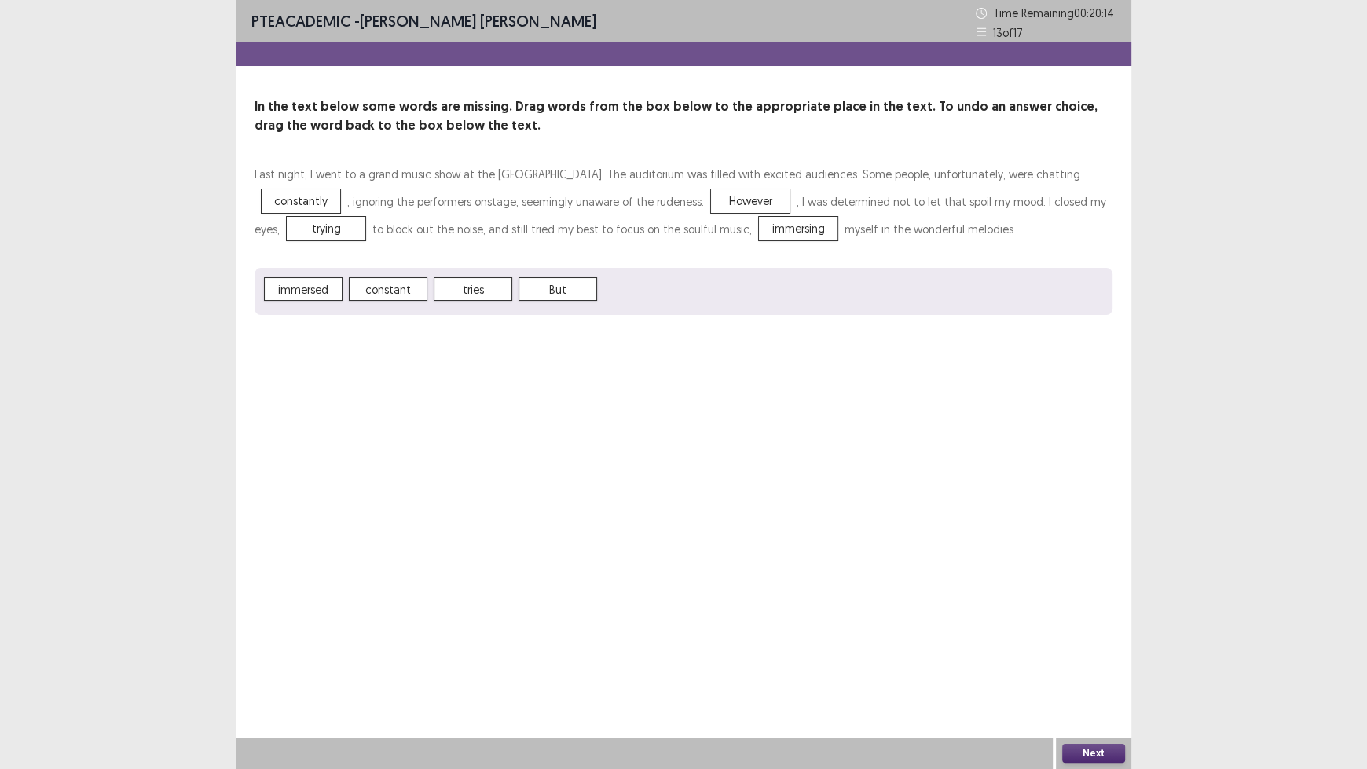
click at [1107, 636] on button "Next" at bounding box center [1093, 753] width 63 height 19
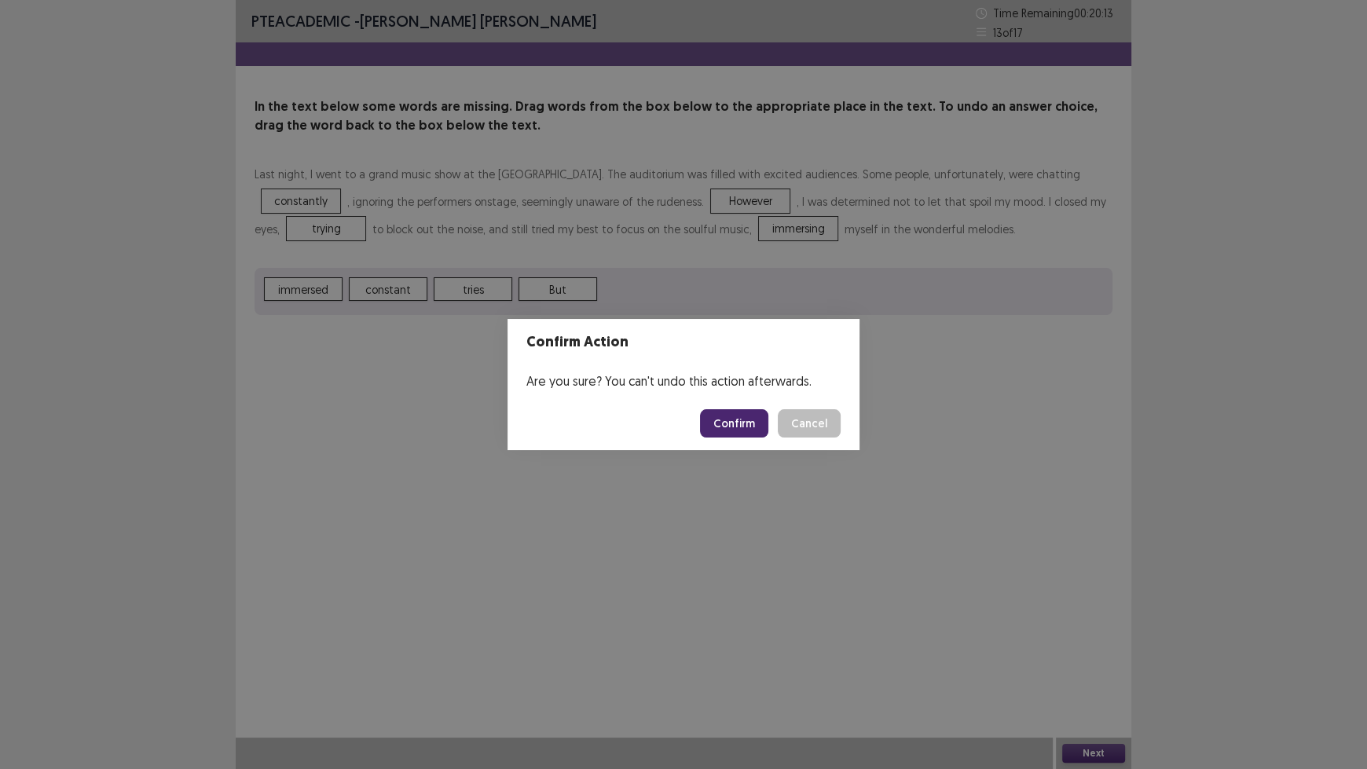
click at [736, 433] on button "Confirm" at bounding box center [734, 423] width 68 height 28
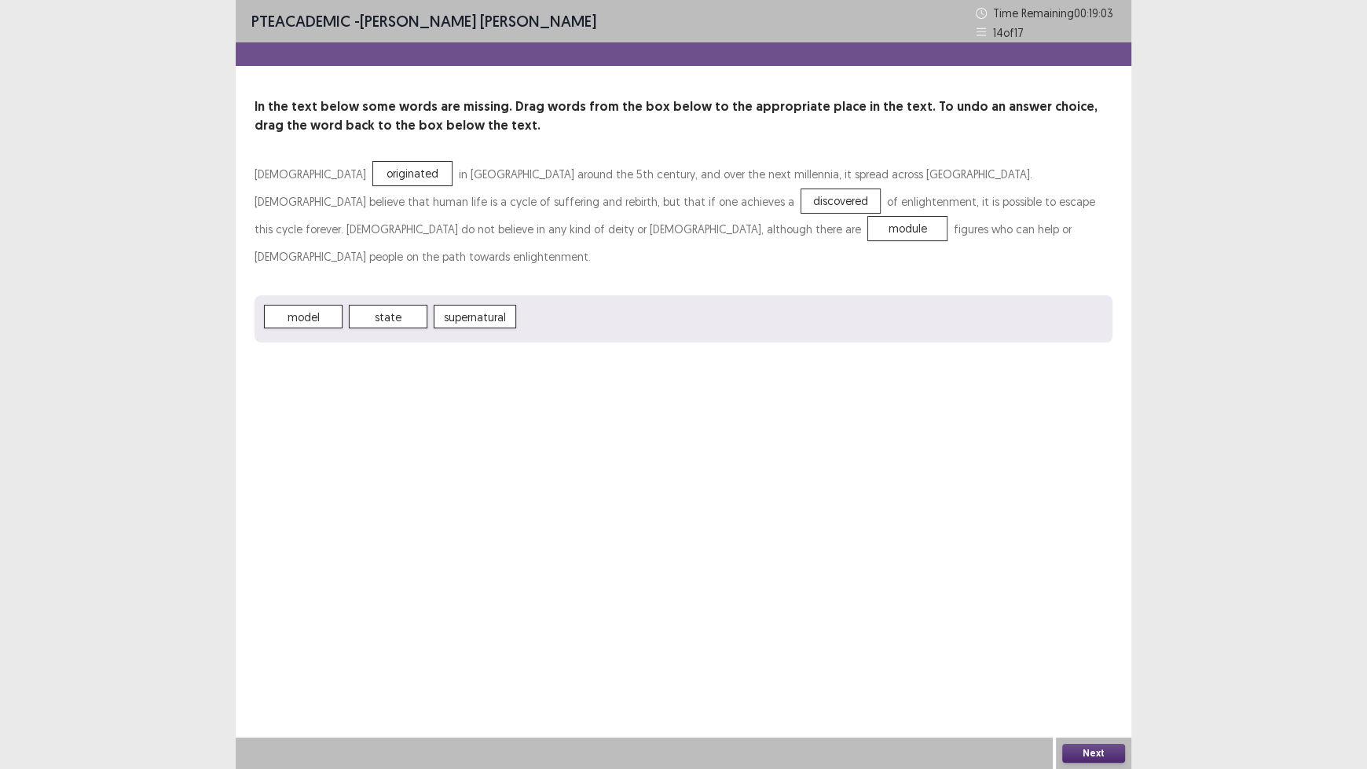
click at [1094, 636] on button "Next" at bounding box center [1093, 753] width 63 height 19
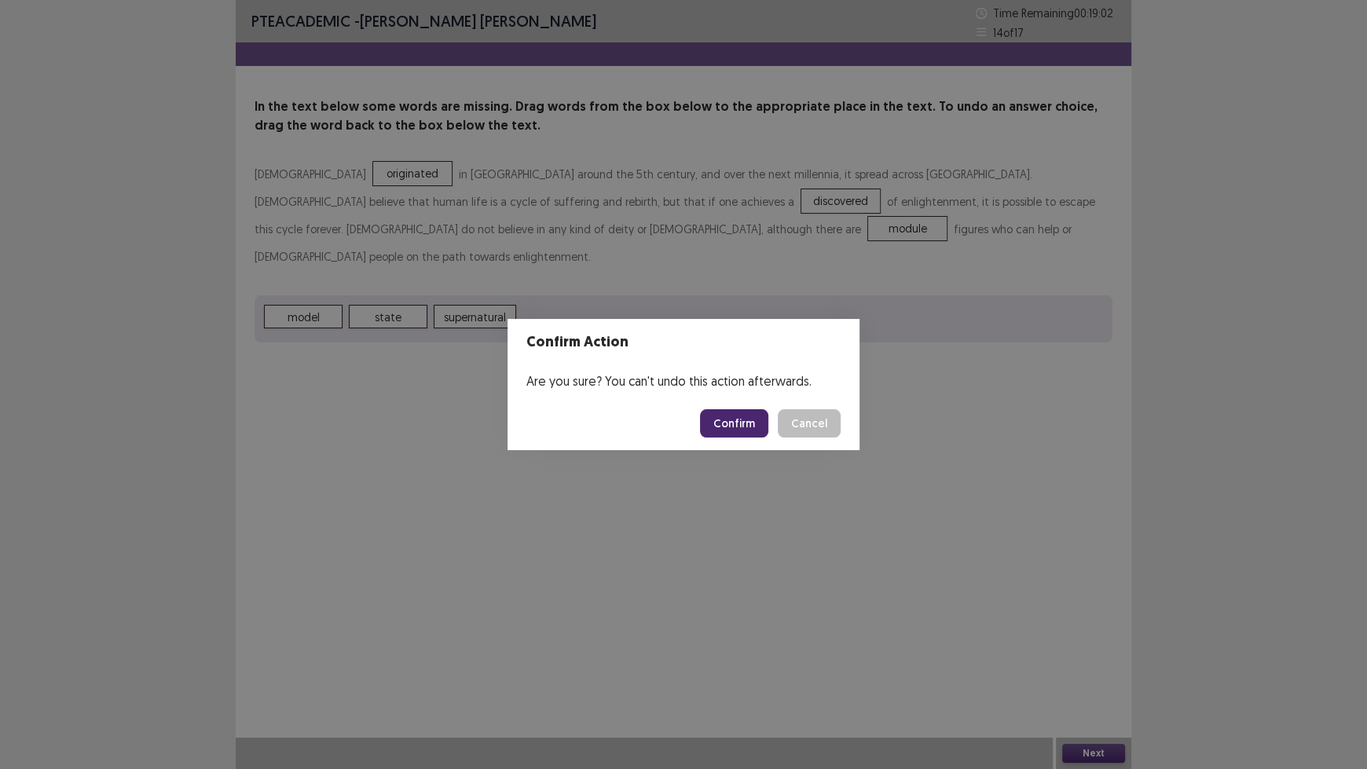
click at [733, 421] on button "Confirm" at bounding box center [734, 423] width 68 height 28
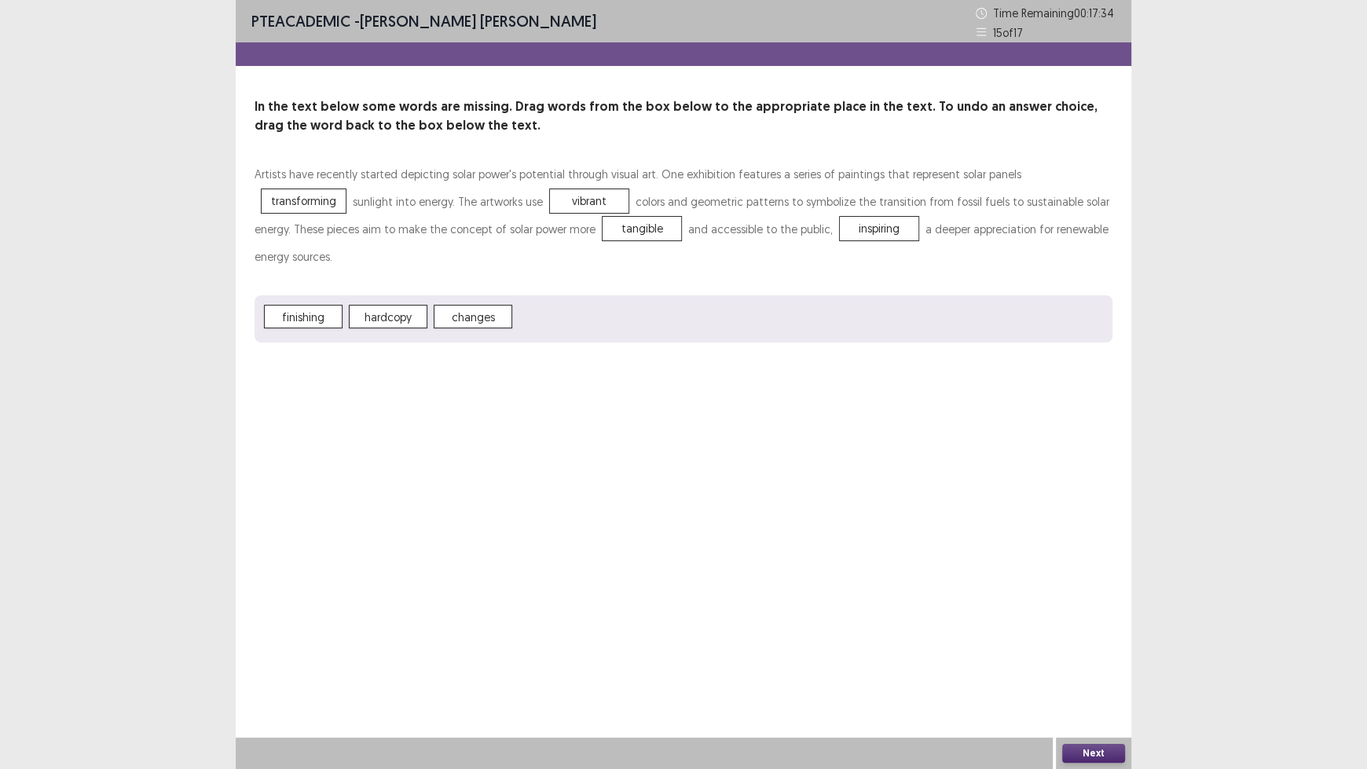
click at [1072, 636] on button "Next" at bounding box center [1093, 753] width 63 height 19
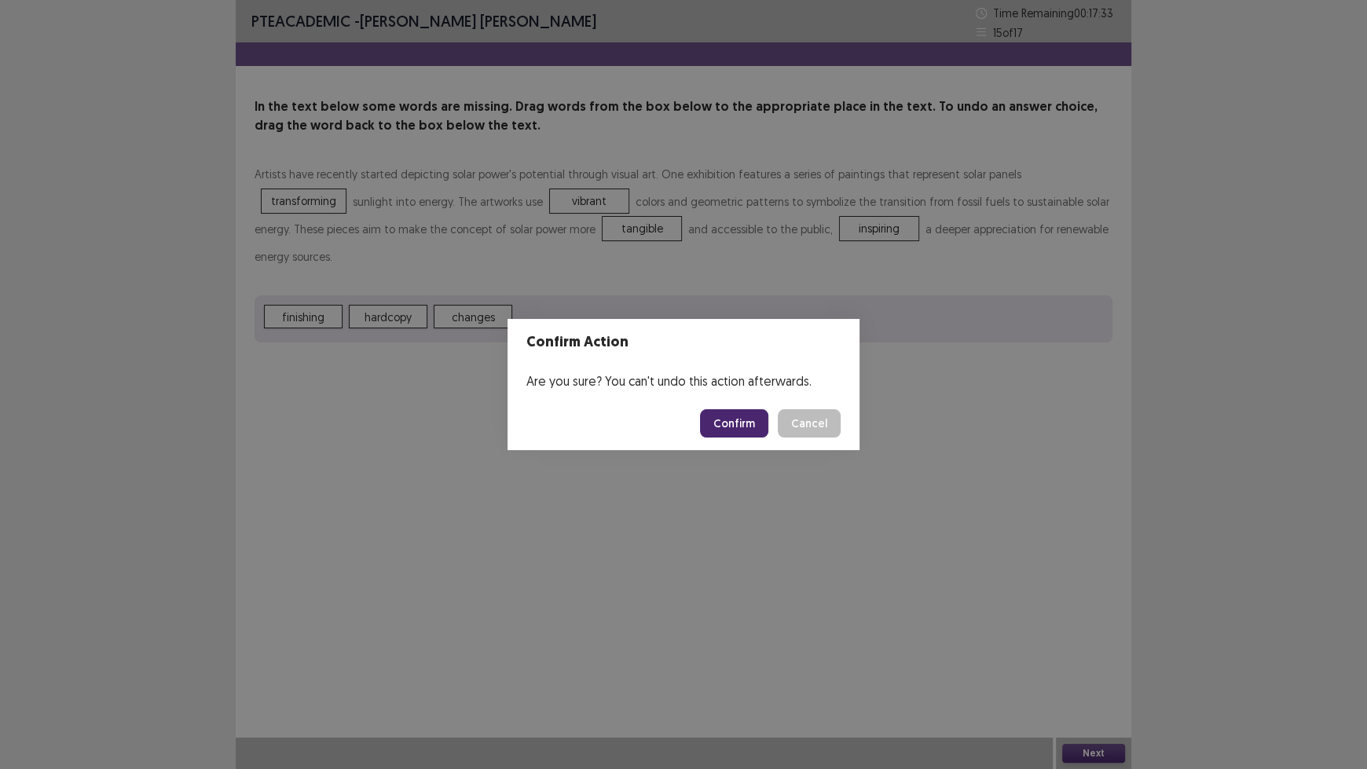
click at [733, 426] on button "Confirm" at bounding box center [734, 423] width 68 height 28
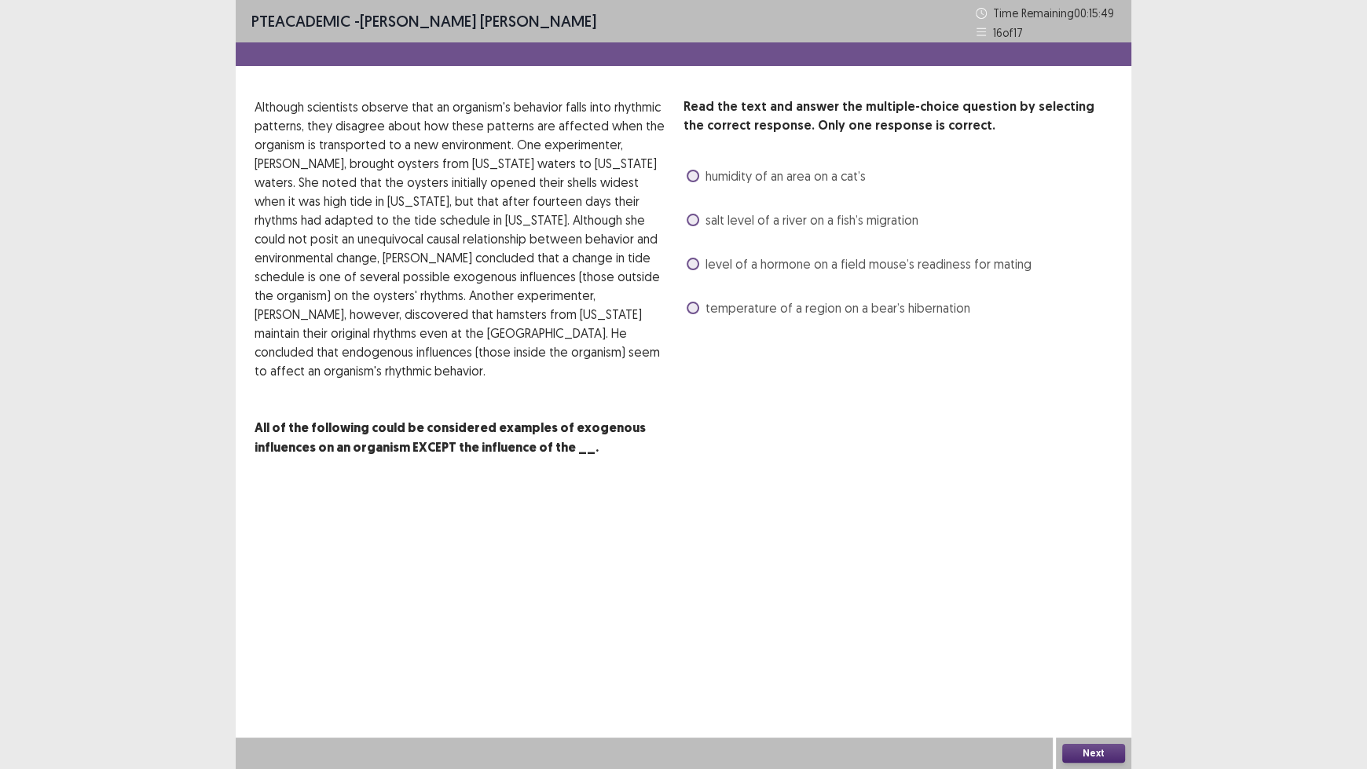
click at [733, 222] on span "salt level of a river on a fish’s migration" at bounding box center [812, 220] width 213 height 19
click at [793, 176] on span "humidity of an area on a cat’s" at bounding box center [786, 176] width 160 height 19
click at [761, 223] on span "salt level of a river on a fish’s migration" at bounding box center [812, 220] width 213 height 19
click at [1081, 636] on button "Next" at bounding box center [1093, 753] width 63 height 19
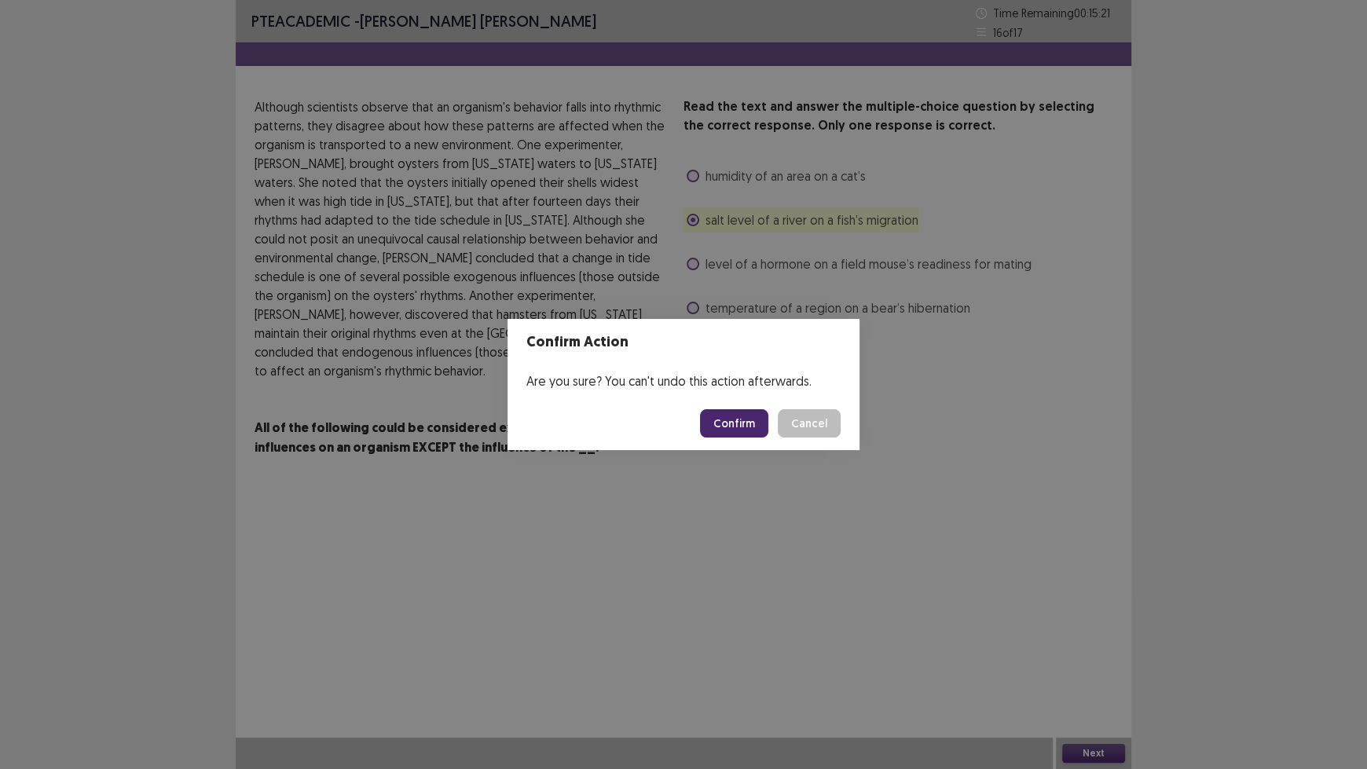
click at [750, 430] on button "Confirm" at bounding box center [734, 423] width 68 height 28
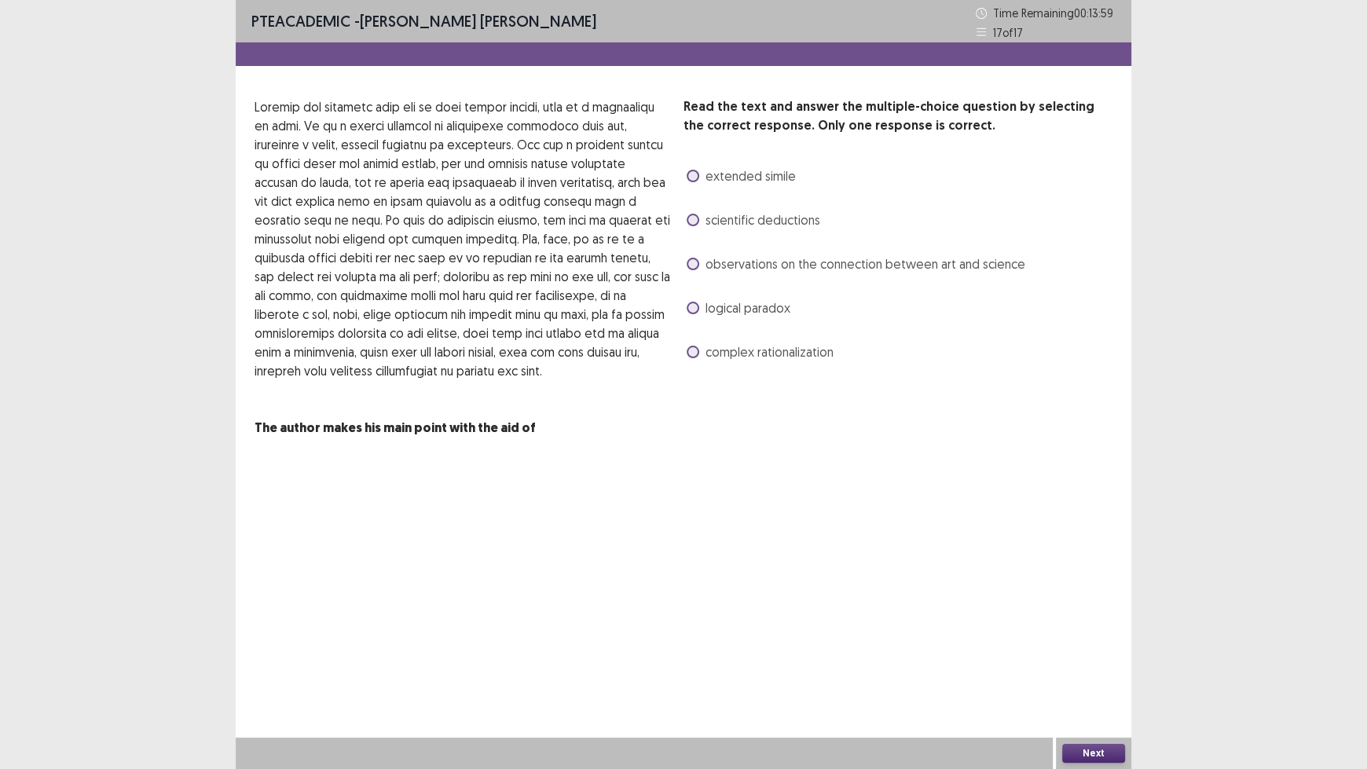
click at [751, 268] on span "observations on the connection between art and science" at bounding box center [866, 264] width 320 height 19
click at [1080, 636] on button "Next" at bounding box center [1093, 753] width 63 height 19
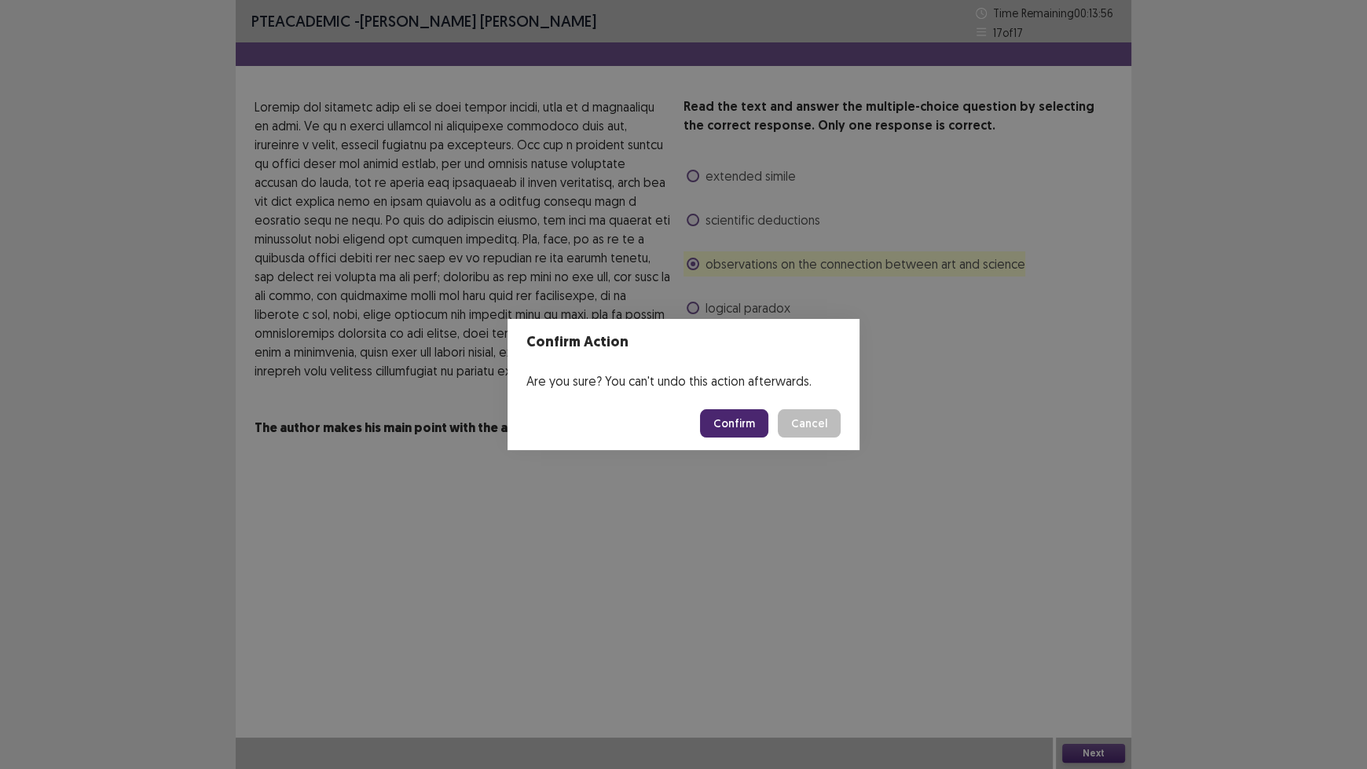
click at [750, 424] on button "Confirm" at bounding box center [734, 423] width 68 height 28
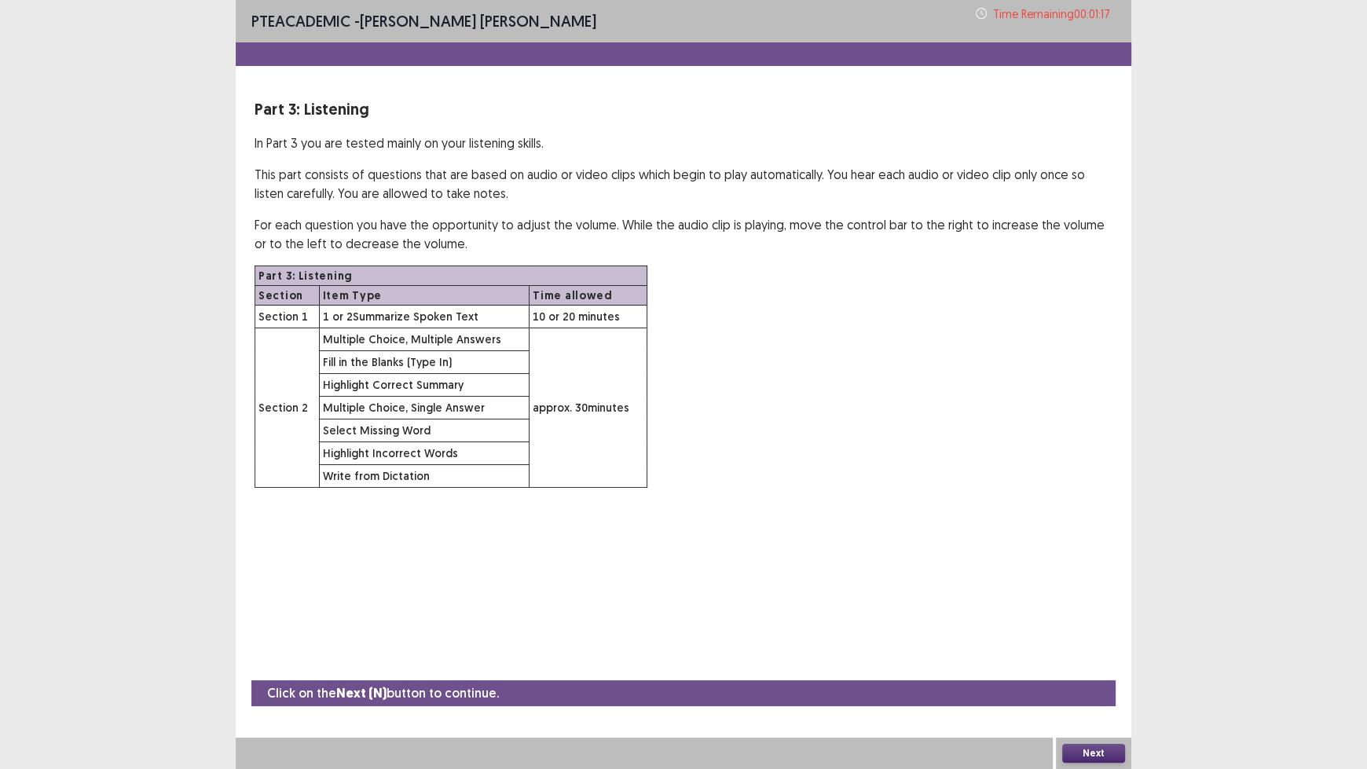
click at [1072, 636] on button "Next" at bounding box center [1093, 753] width 63 height 19
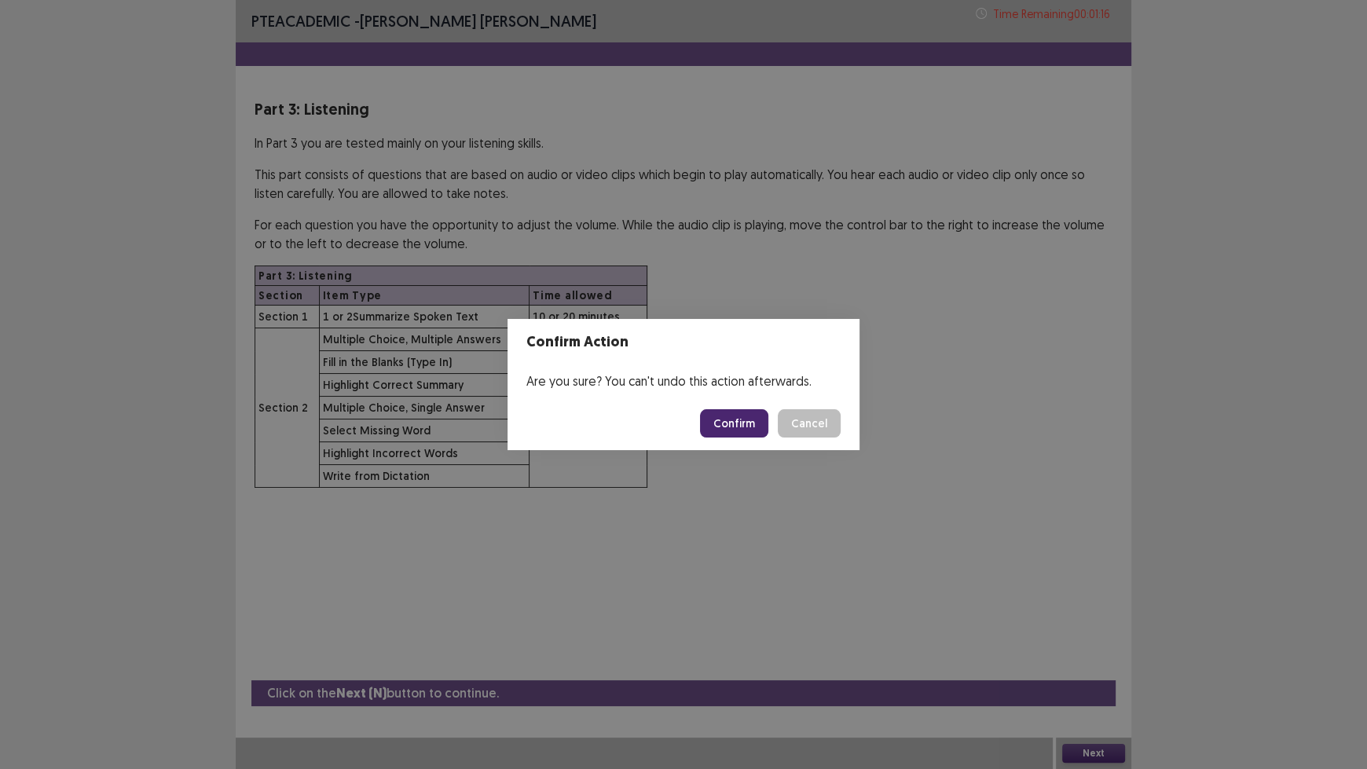
click at [734, 419] on button "Confirm" at bounding box center [734, 423] width 68 height 28
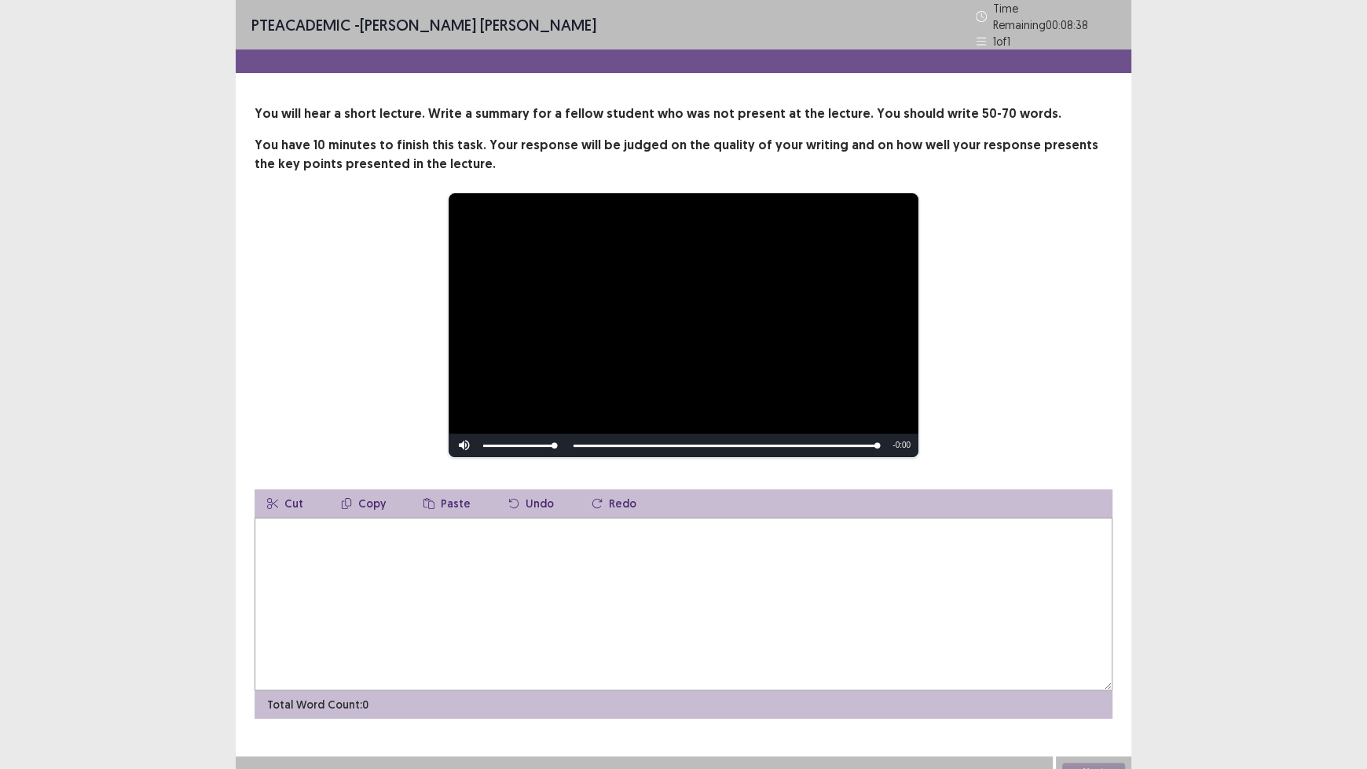
click at [550, 535] on textarea at bounding box center [684, 604] width 858 height 173
click at [281, 523] on textarea "**********" at bounding box center [684, 604] width 858 height 173
type textarea "**********"
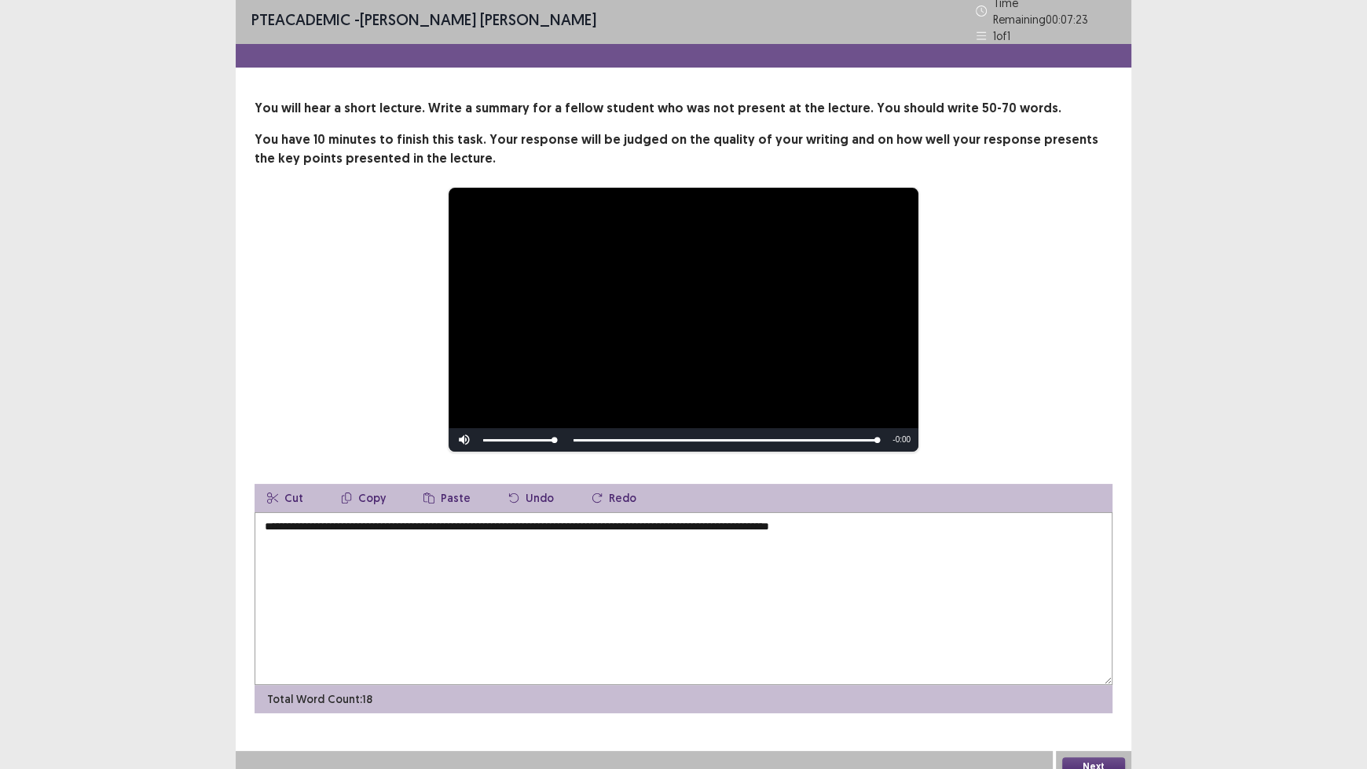
click at [1062, 636] on button "Next" at bounding box center [1093, 766] width 63 height 19
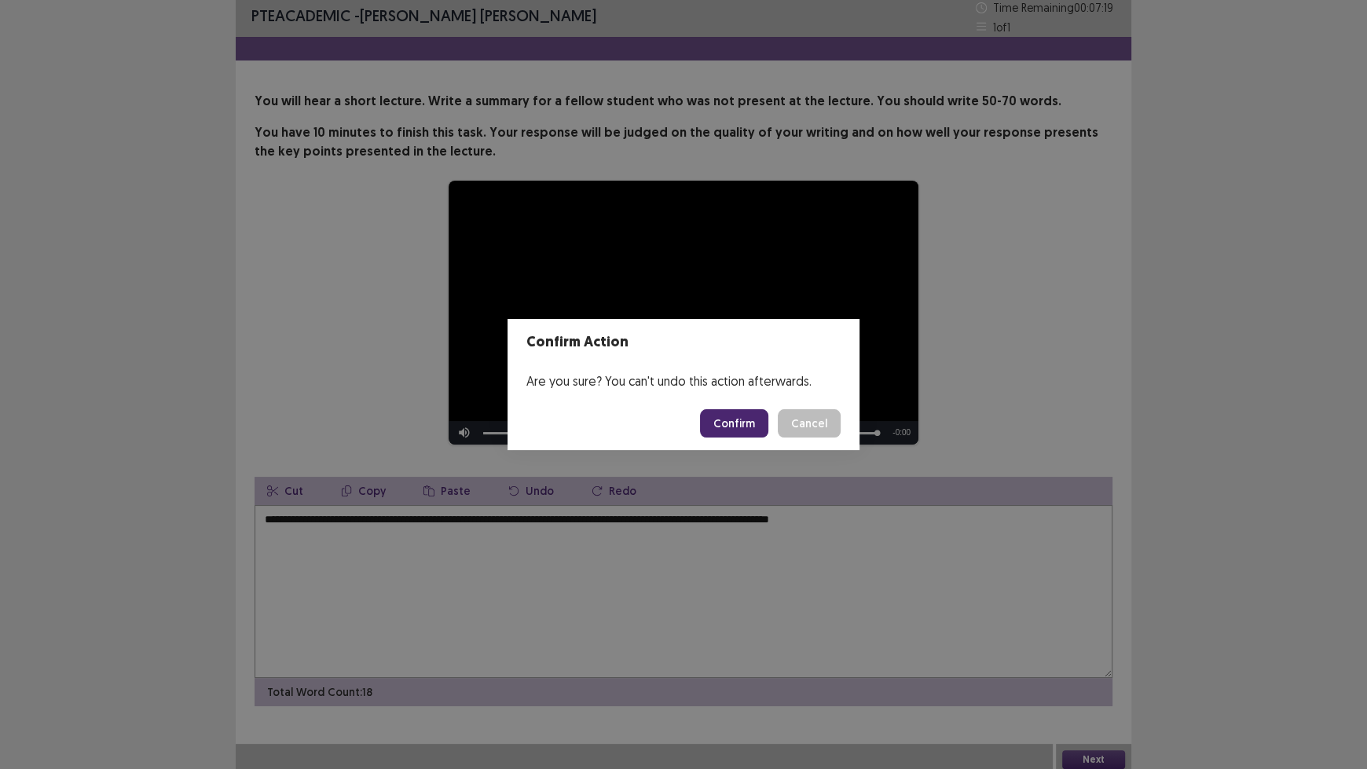
click at [811, 430] on button "Cancel" at bounding box center [809, 423] width 63 height 28
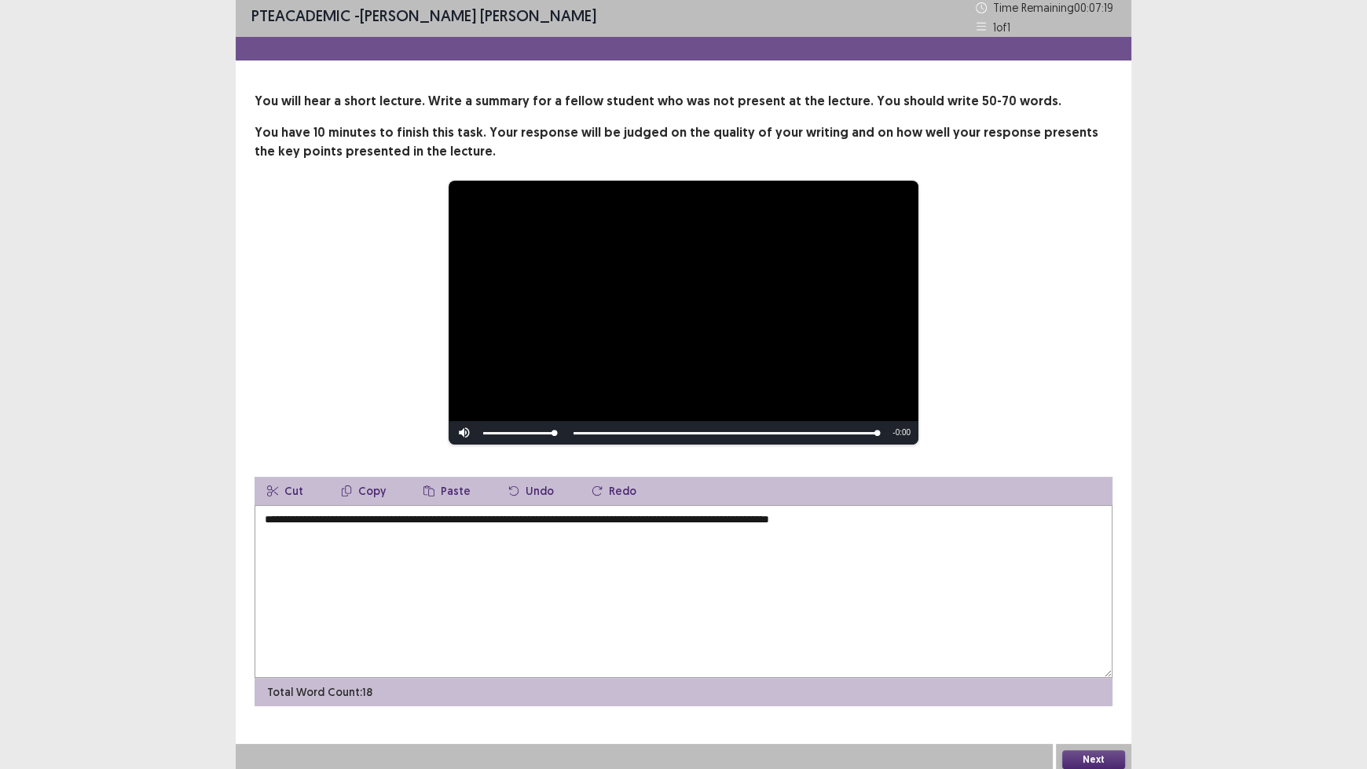
click at [894, 516] on textarea "**********" at bounding box center [684, 591] width 858 height 173
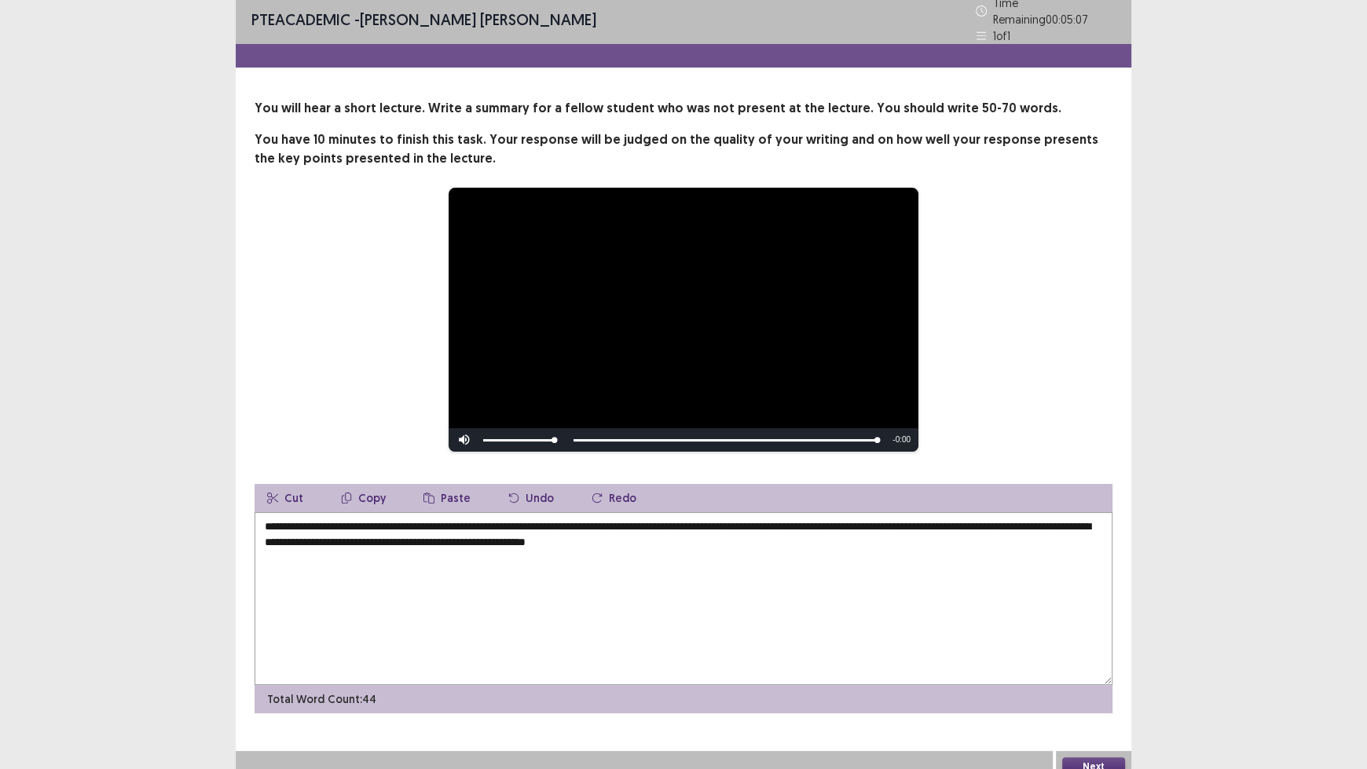
drag, startPoint x: 542, startPoint y: 534, endPoint x: 448, endPoint y: 536, distance: 94.3
click at [448, 536] on textarea "**********" at bounding box center [684, 598] width 858 height 173
drag, startPoint x: 1009, startPoint y: 520, endPoint x: 937, endPoint y: 515, distance: 71.7
click at [937, 515] on textarea "**********" at bounding box center [684, 598] width 858 height 173
click at [546, 521] on textarea "**********" at bounding box center [684, 598] width 858 height 173
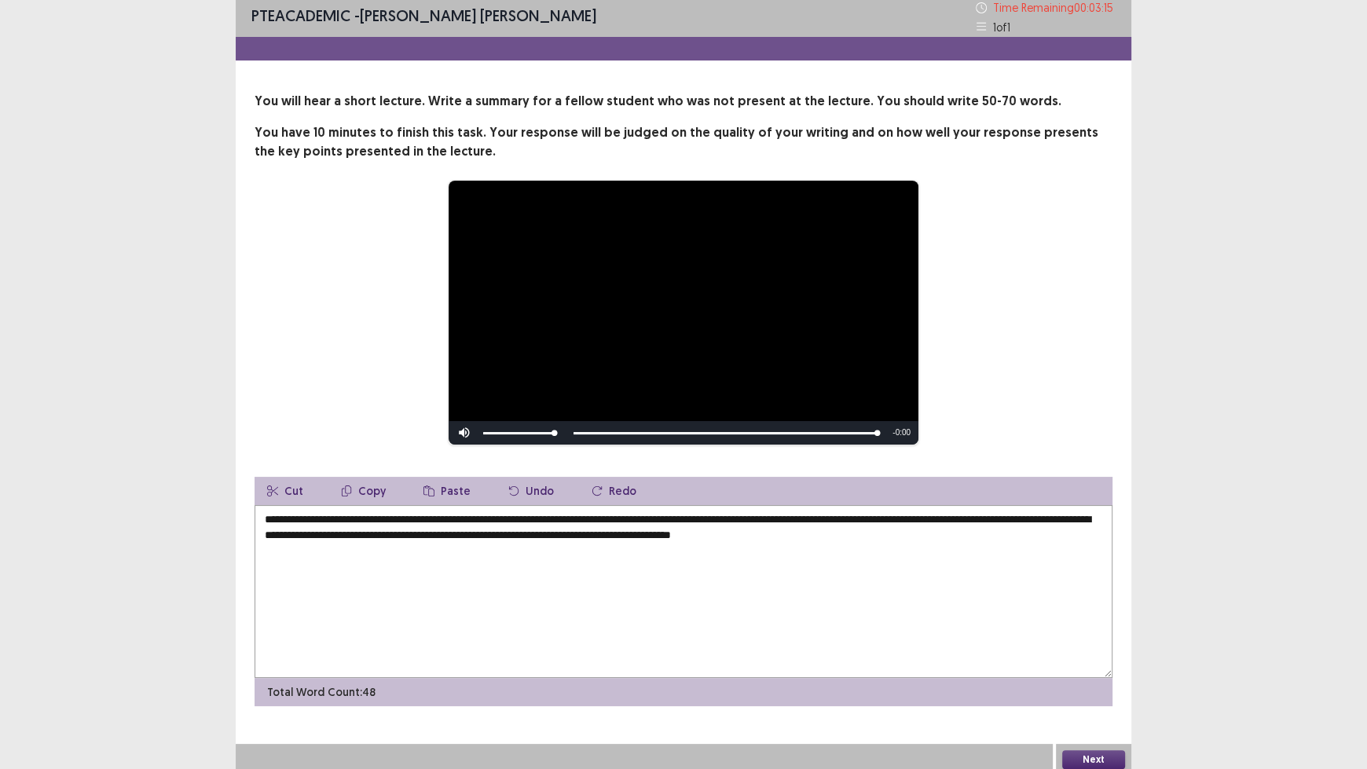
click at [959, 531] on textarea "**********" at bounding box center [684, 591] width 858 height 173
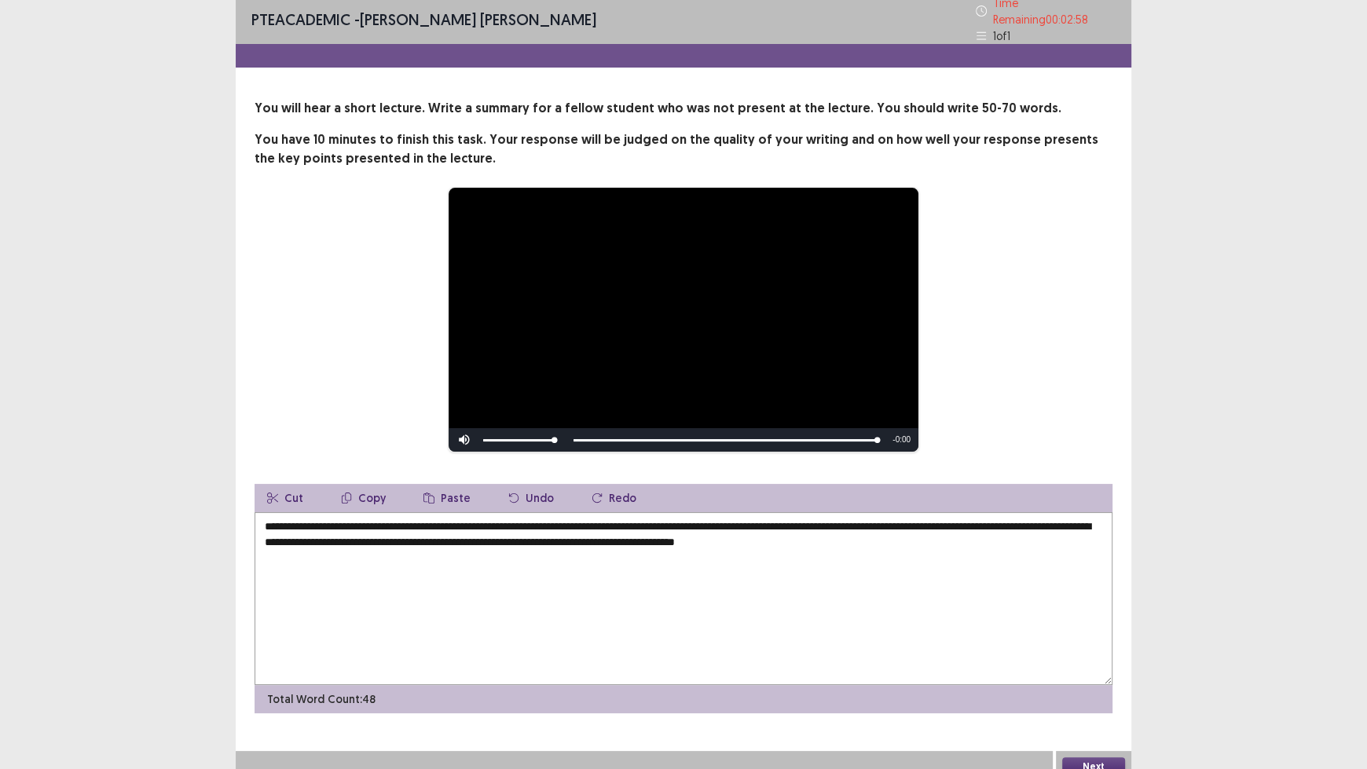
click at [550, 518] on textarea "**********" at bounding box center [684, 598] width 858 height 173
click at [592, 519] on textarea "**********" at bounding box center [684, 598] width 858 height 173
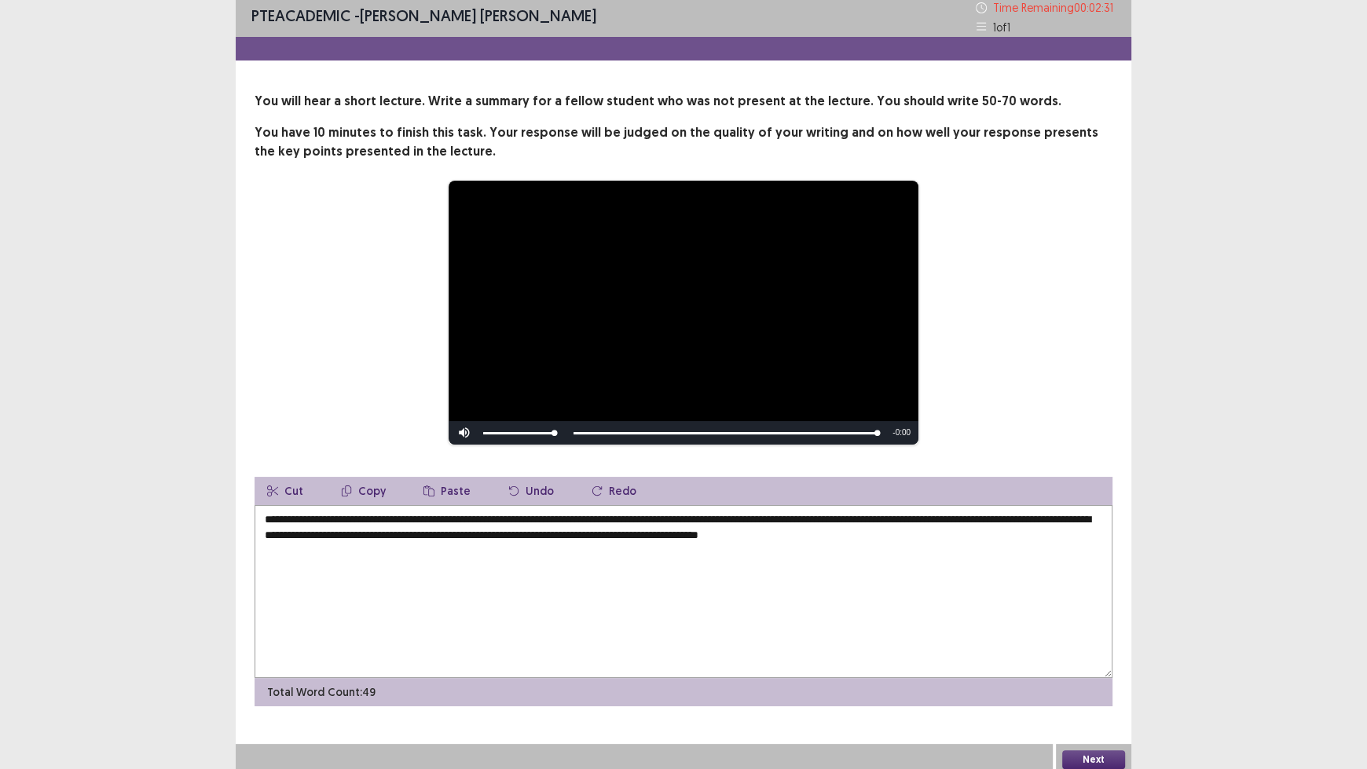
click at [972, 520] on textarea "**********" at bounding box center [684, 591] width 858 height 173
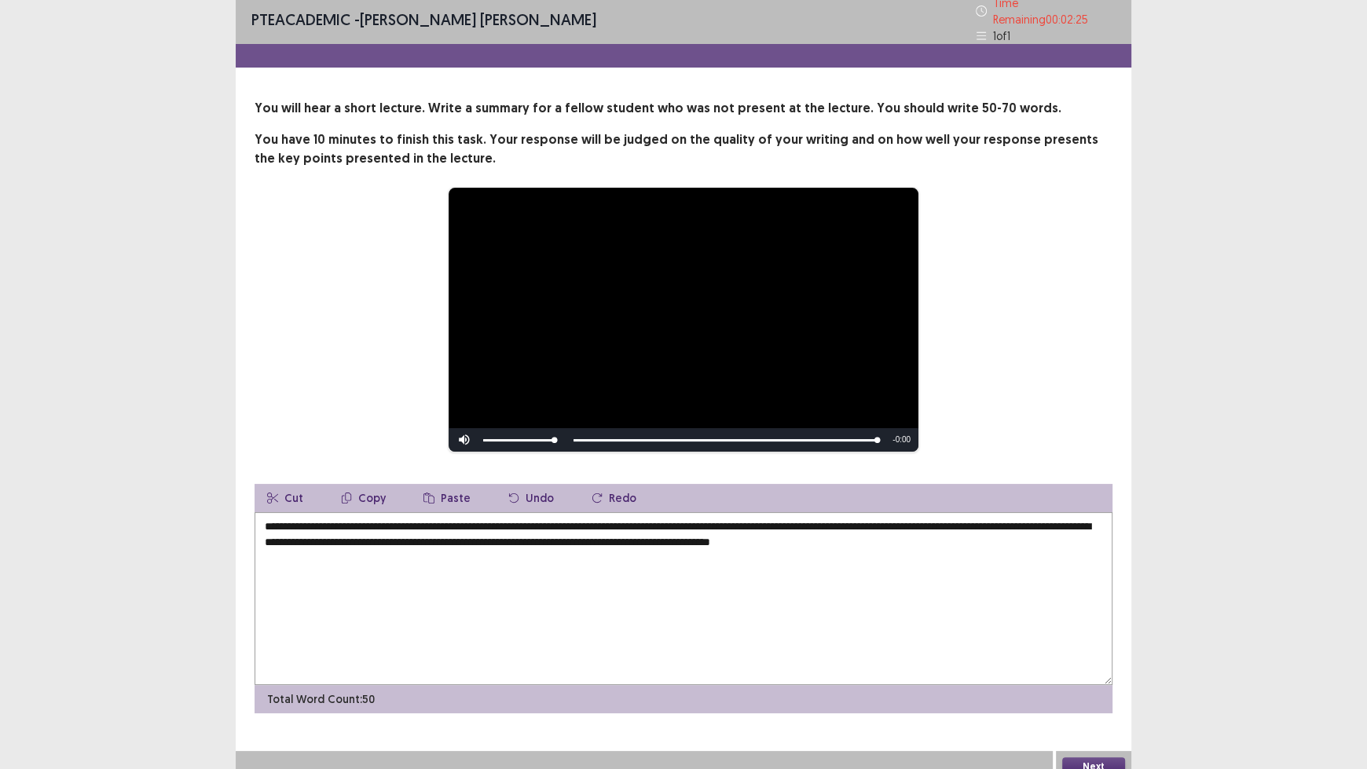
click at [984, 520] on textarea "**********" at bounding box center [684, 598] width 858 height 173
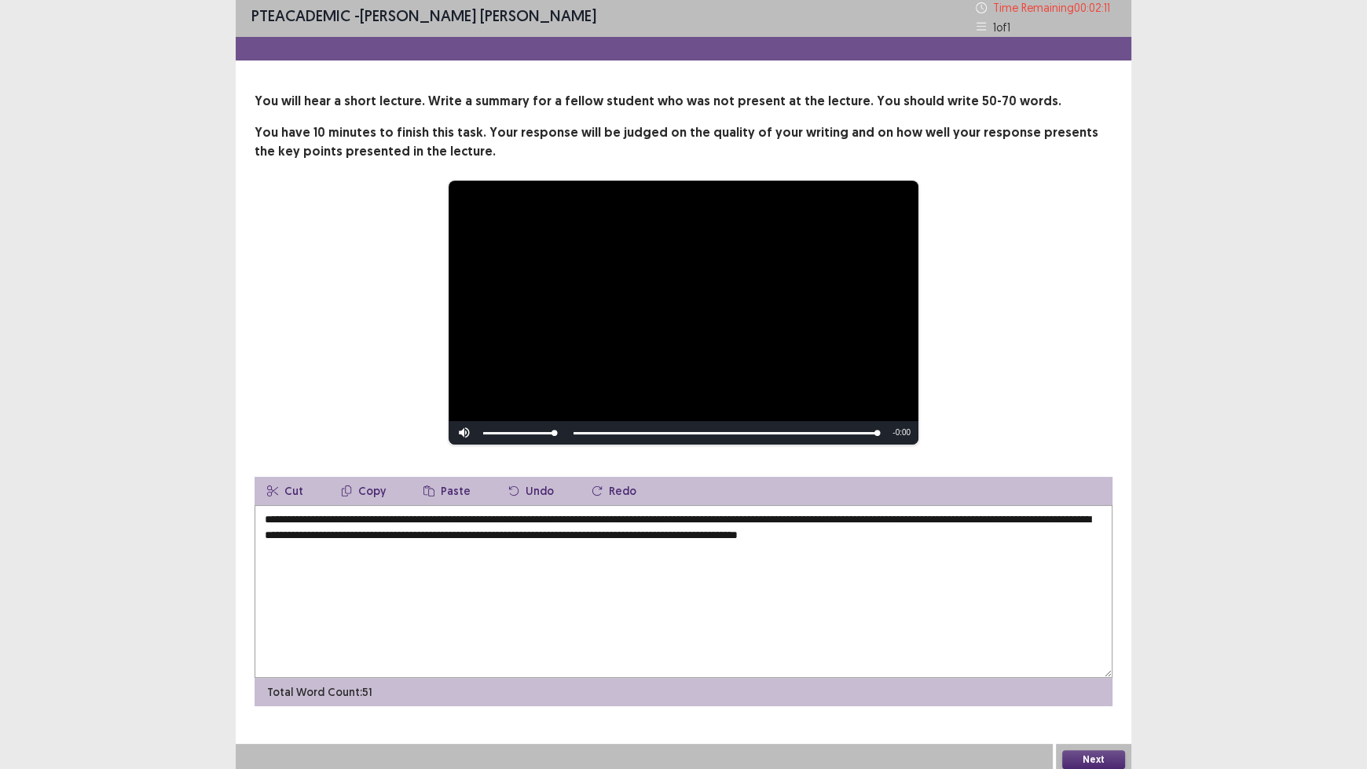
type textarea "**********"
click at [1094, 636] on button "Next" at bounding box center [1093, 759] width 63 height 19
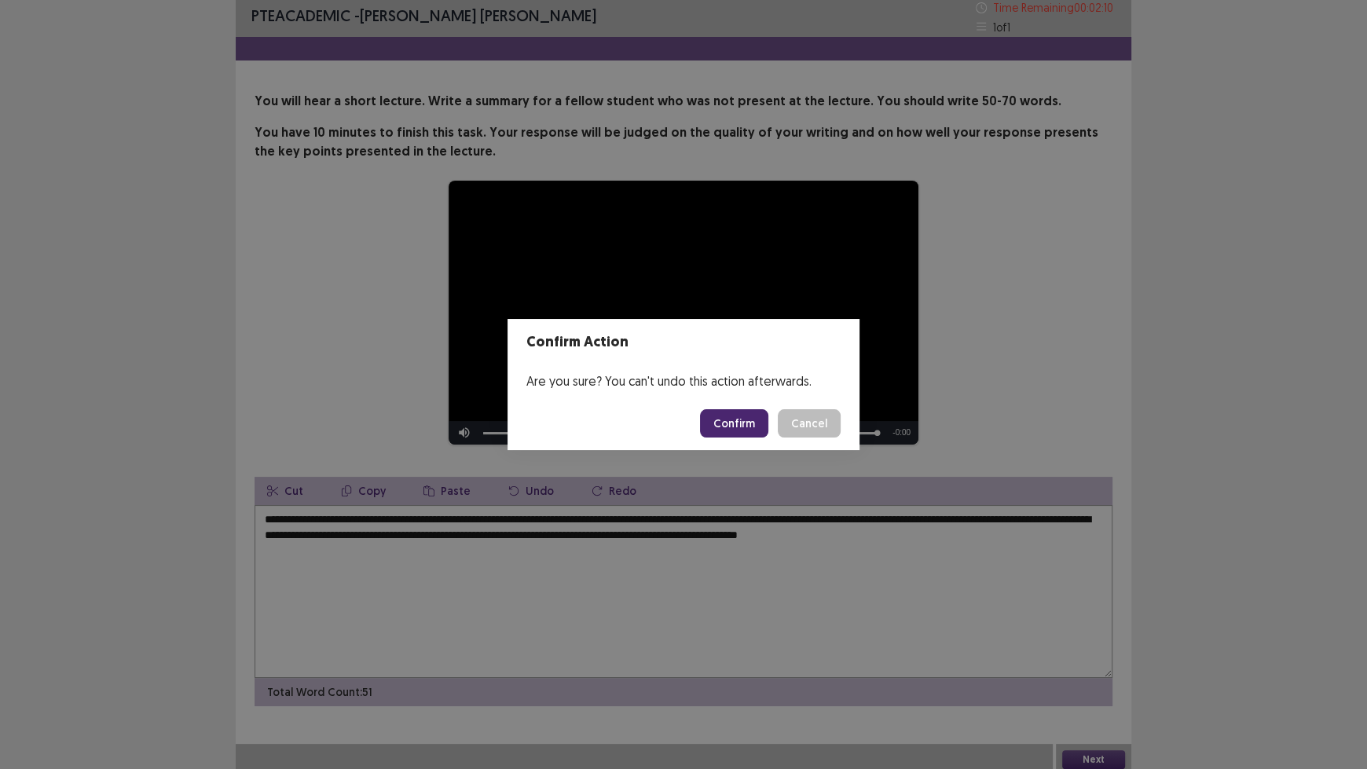
click at [742, 430] on button "Confirm" at bounding box center [734, 423] width 68 height 28
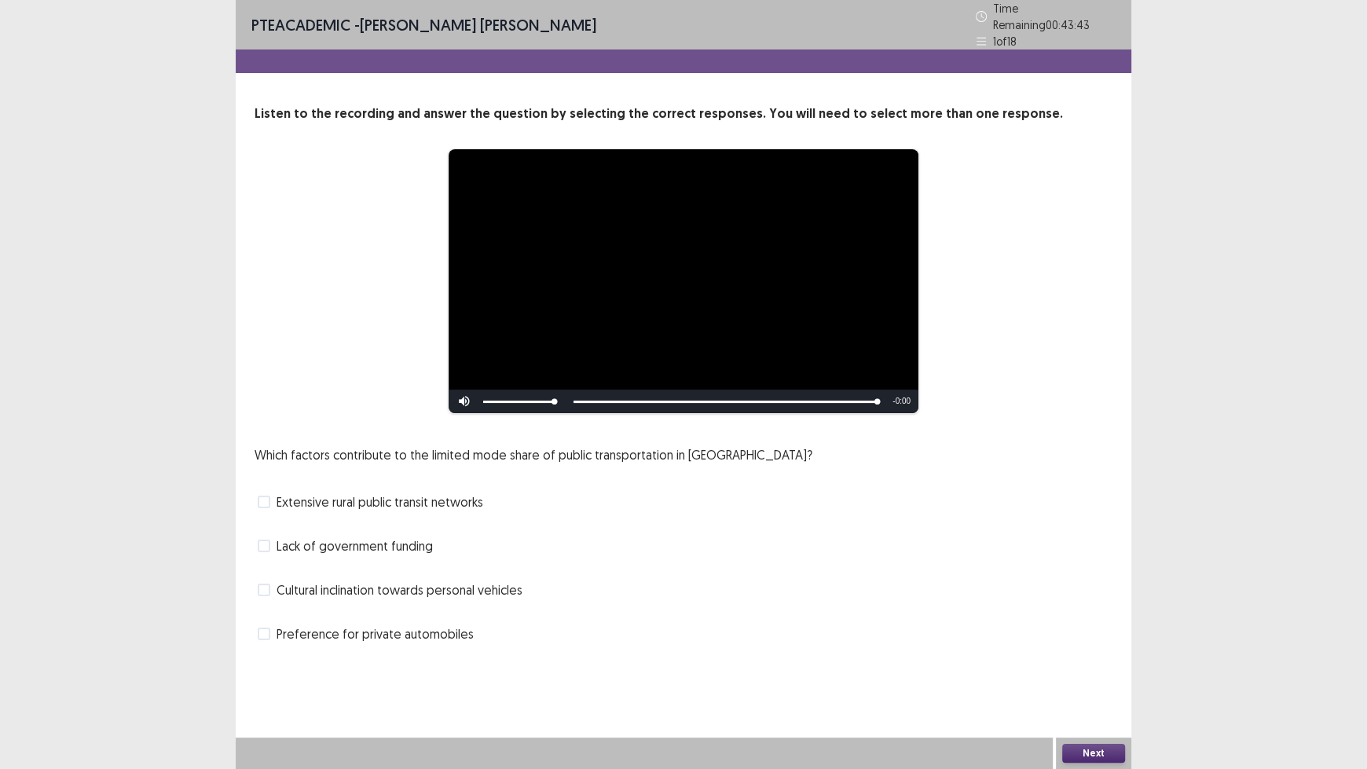
click at [332, 628] on span "Preference for private automobiles" at bounding box center [375, 634] width 197 height 19
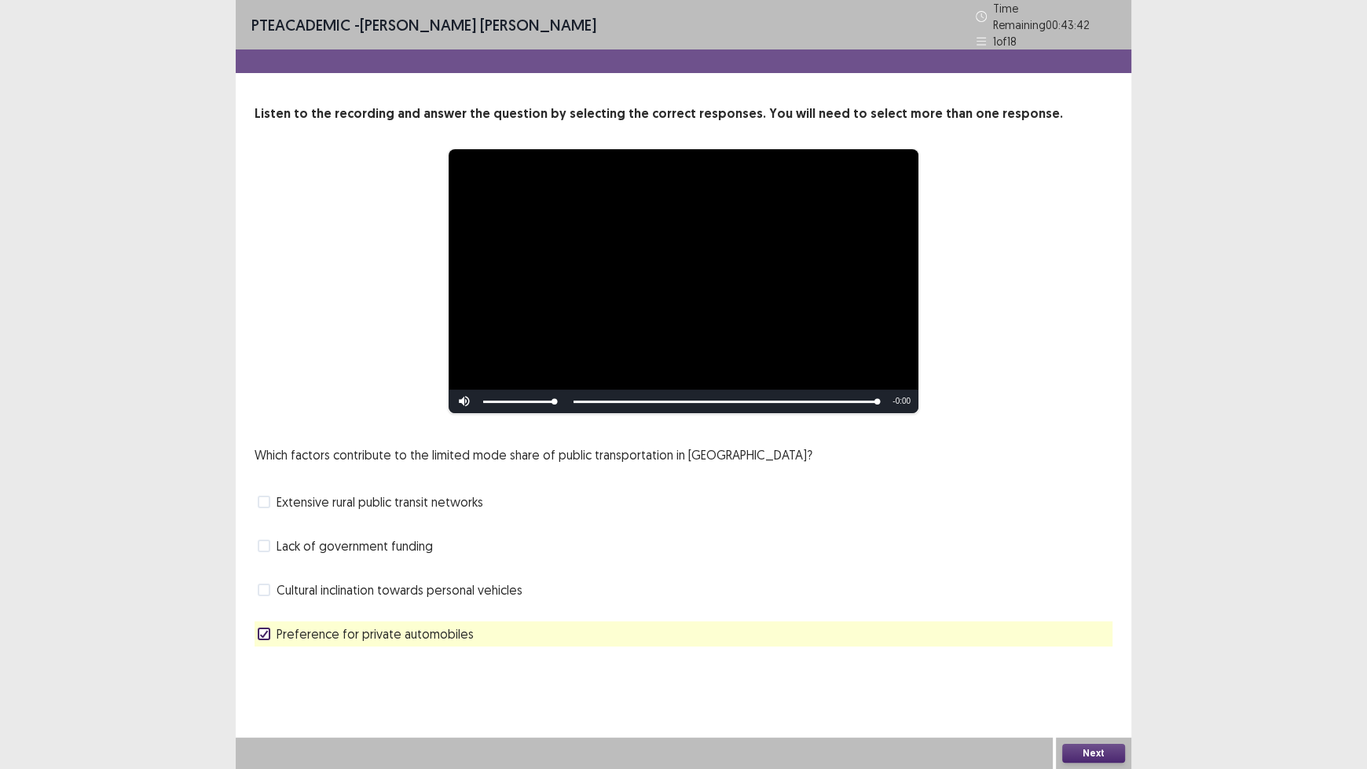
click at [1102, 636] on button "Next" at bounding box center [1093, 753] width 63 height 19
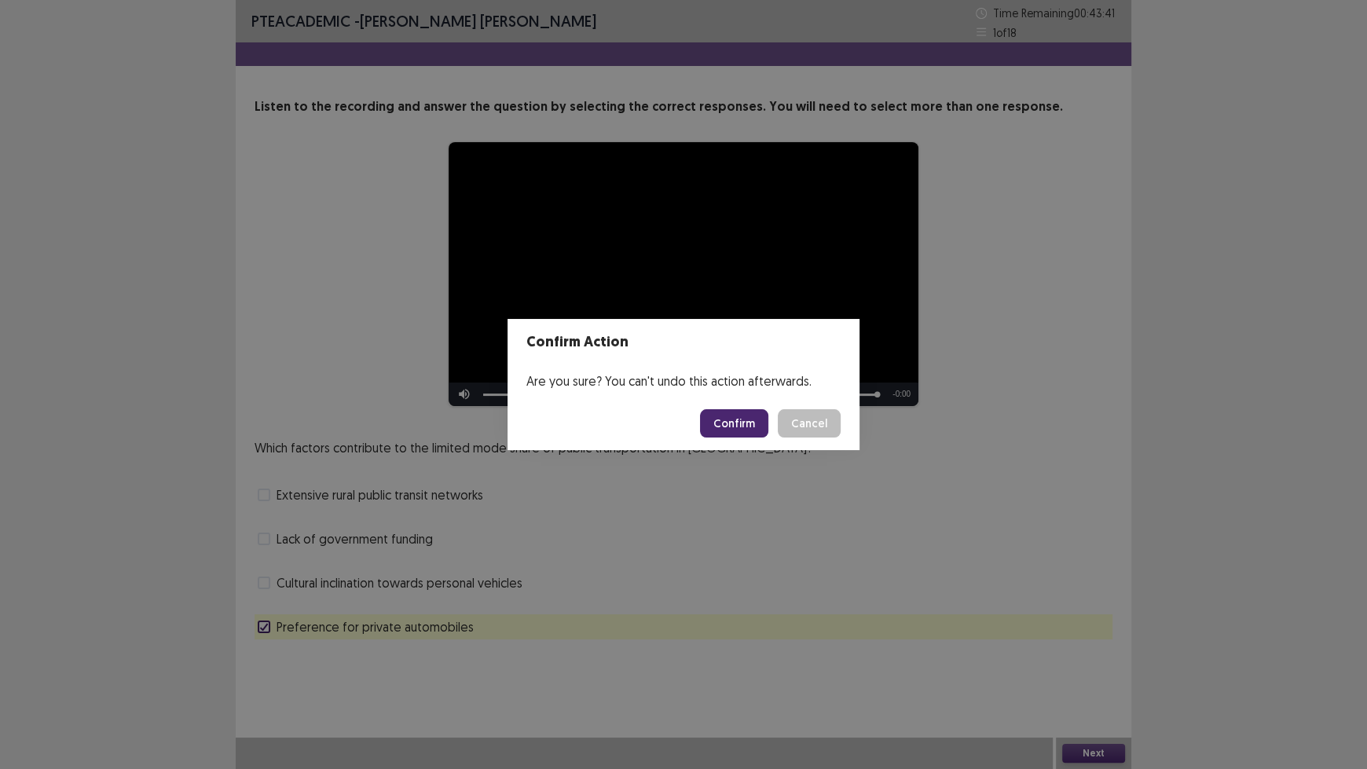
click at [735, 422] on button "Confirm" at bounding box center [734, 423] width 68 height 28
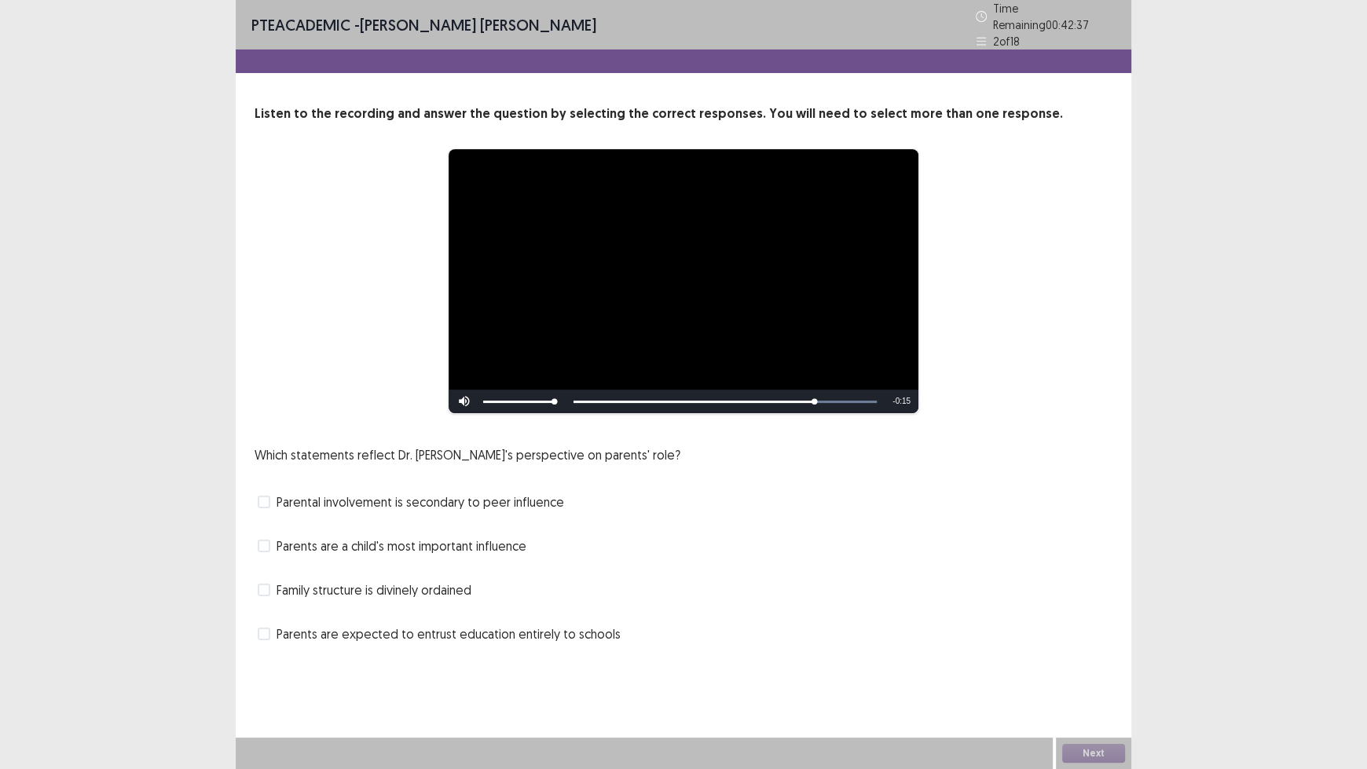
click at [406, 540] on span "Parents are a child's most important influence" at bounding box center [402, 546] width 250 height 19
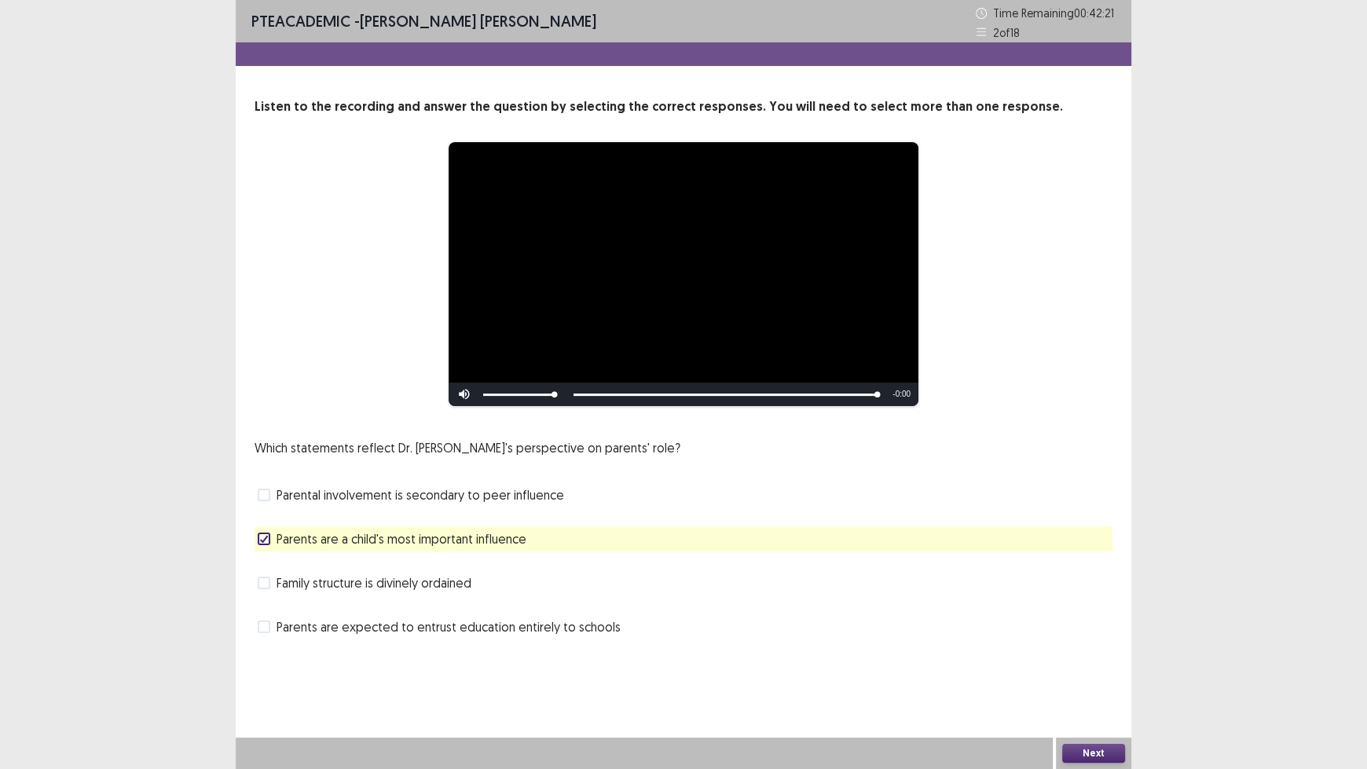
click at [1086, 636] on button "Next" at bounding box center [1093, 753] width 63 height 19
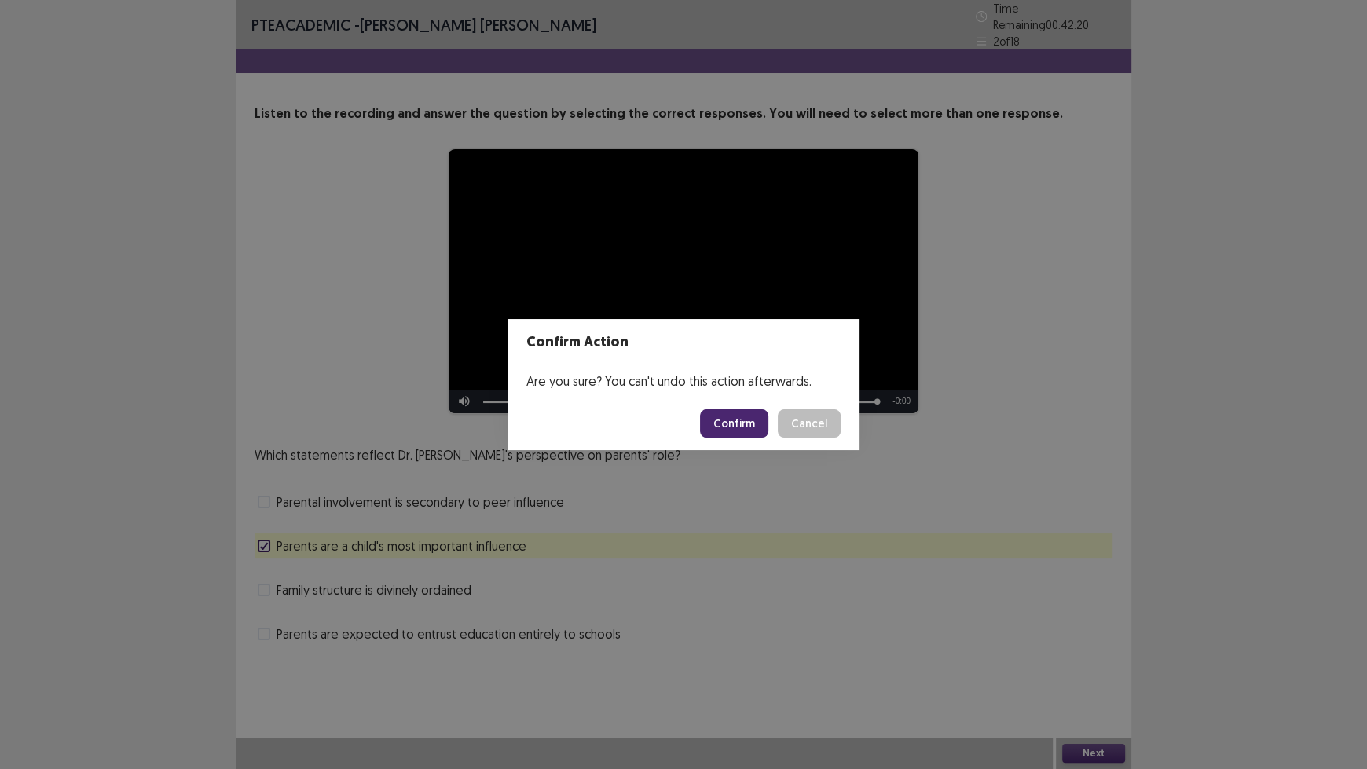
click at [739, 424] on button "Confirm" at bounding box center [734, 423] width 68 height 28
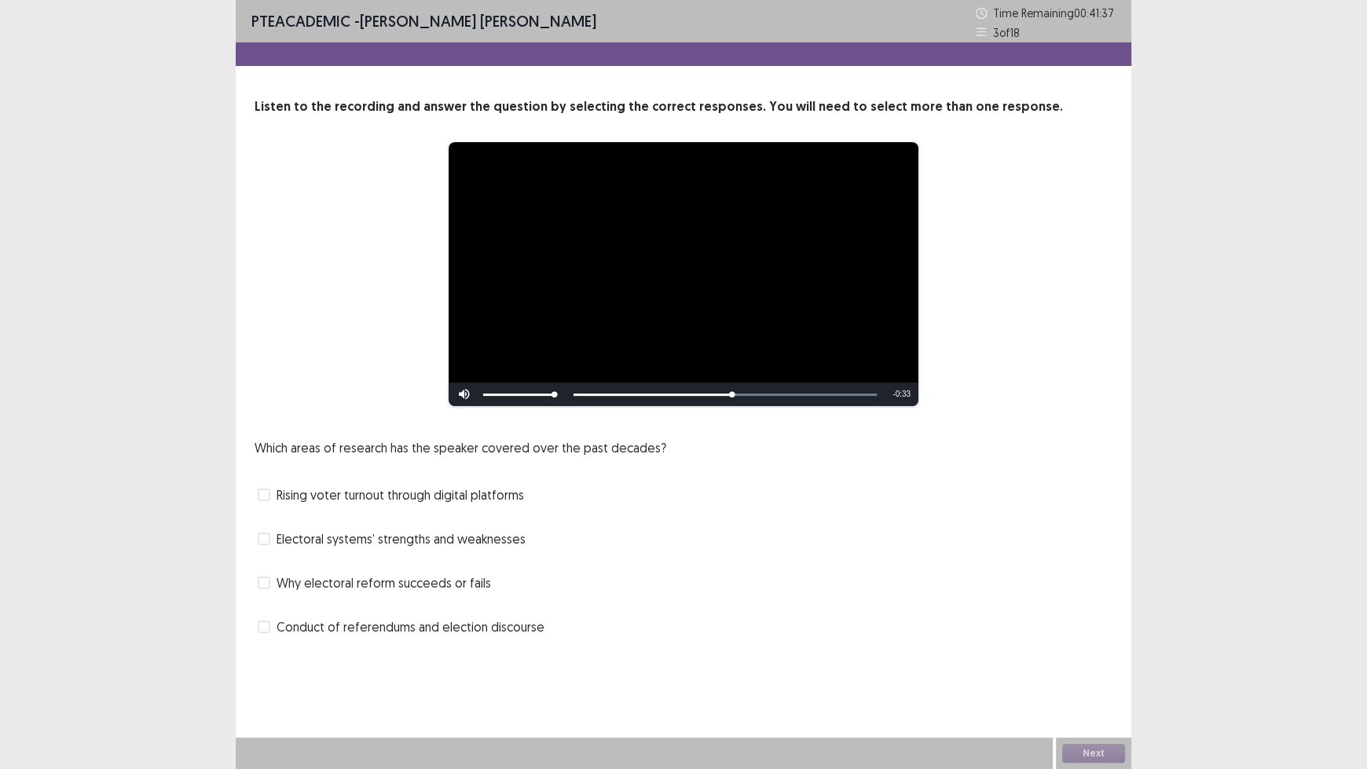
click at [495, 499] on span "Rising voter turnout through digital platforms" at bounding box center [401, 495] width 248 height 19
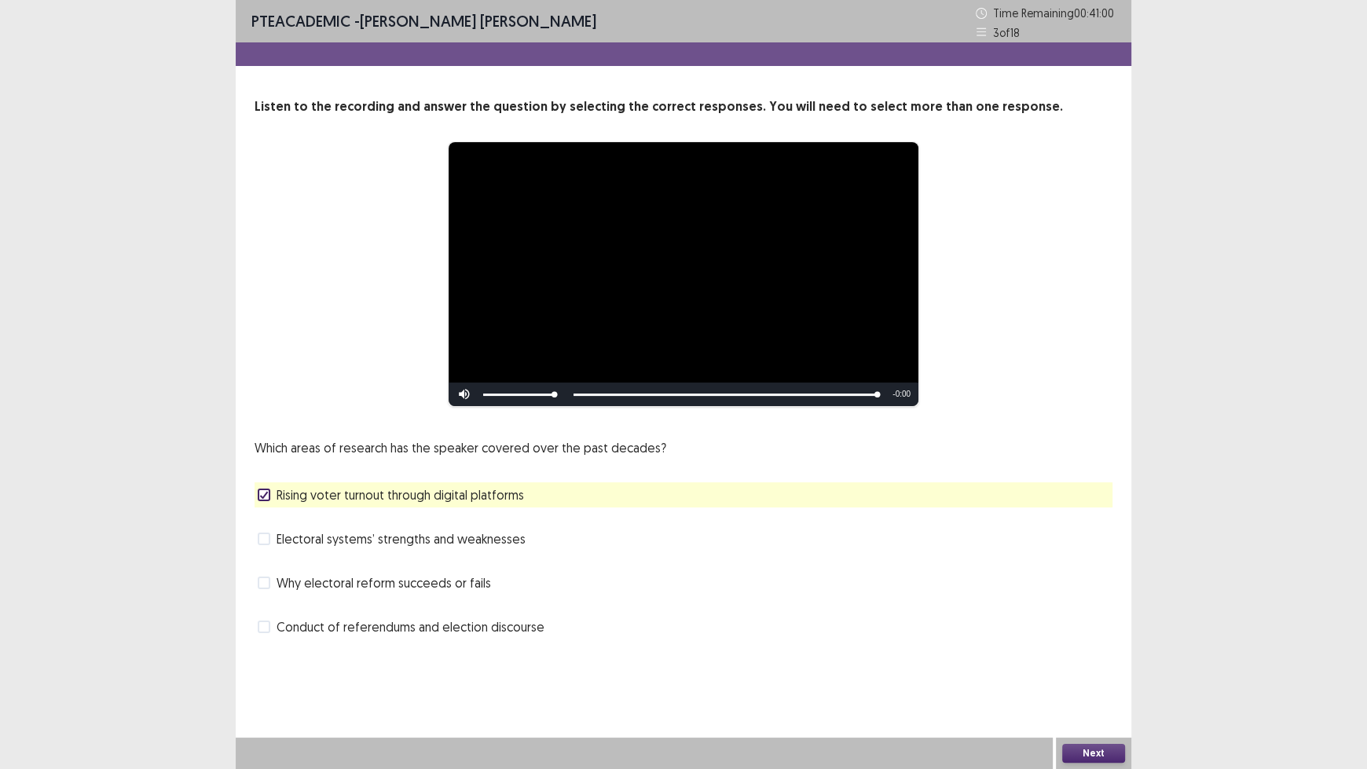
click at [1083, 636] on button "Next" at bounding box center [1093, 753] width 63 height 19
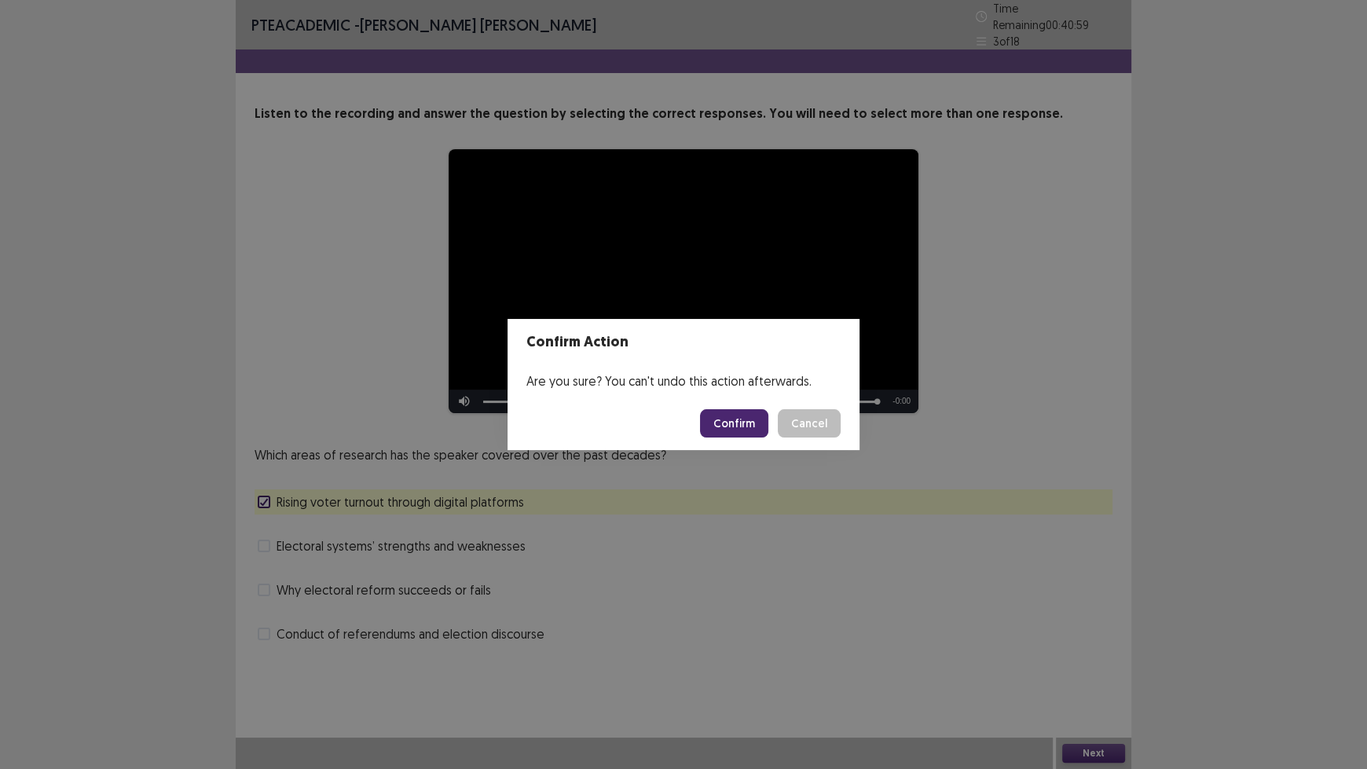
click at [744, 416] on button "Confirm" at bounding box center [734, 423] width 68 height 28
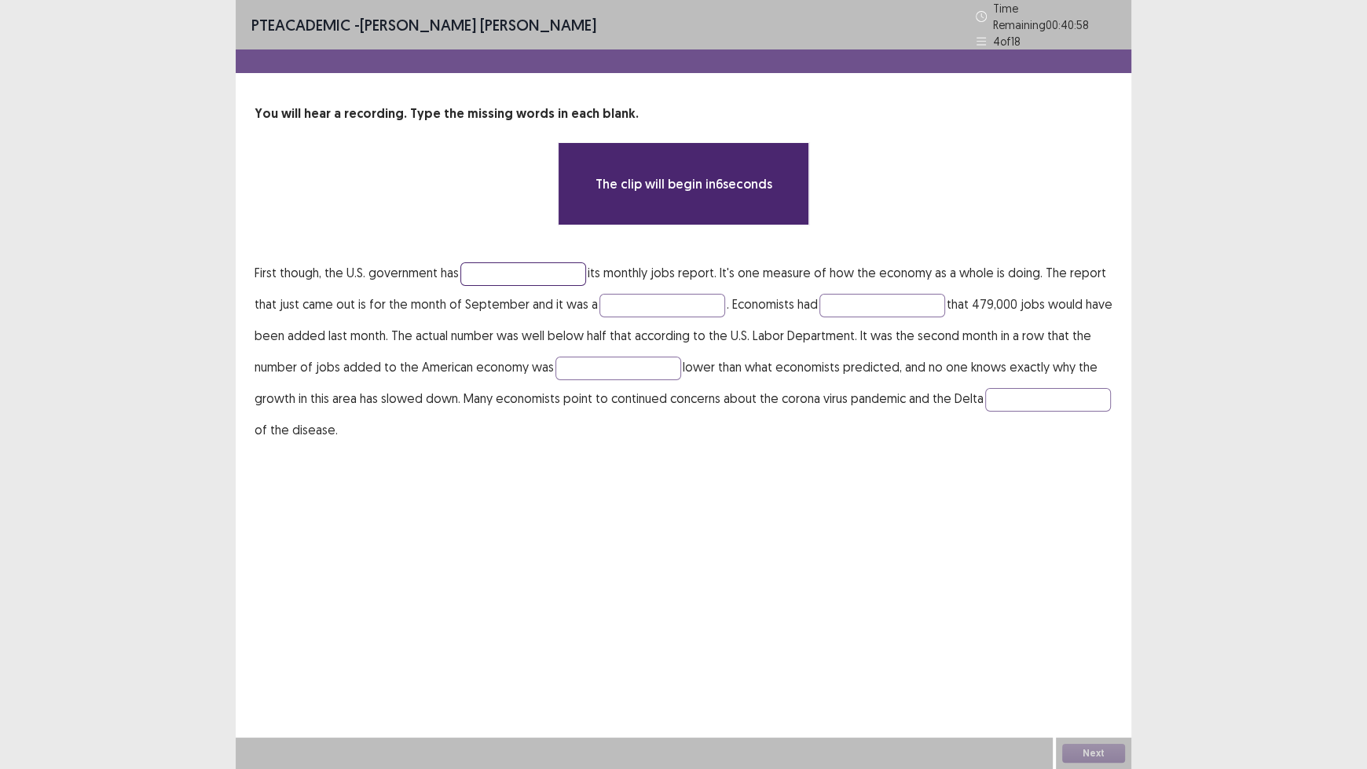
click at [497, 264] on input "text" at bounding box center [523, 274] width 126 height 24
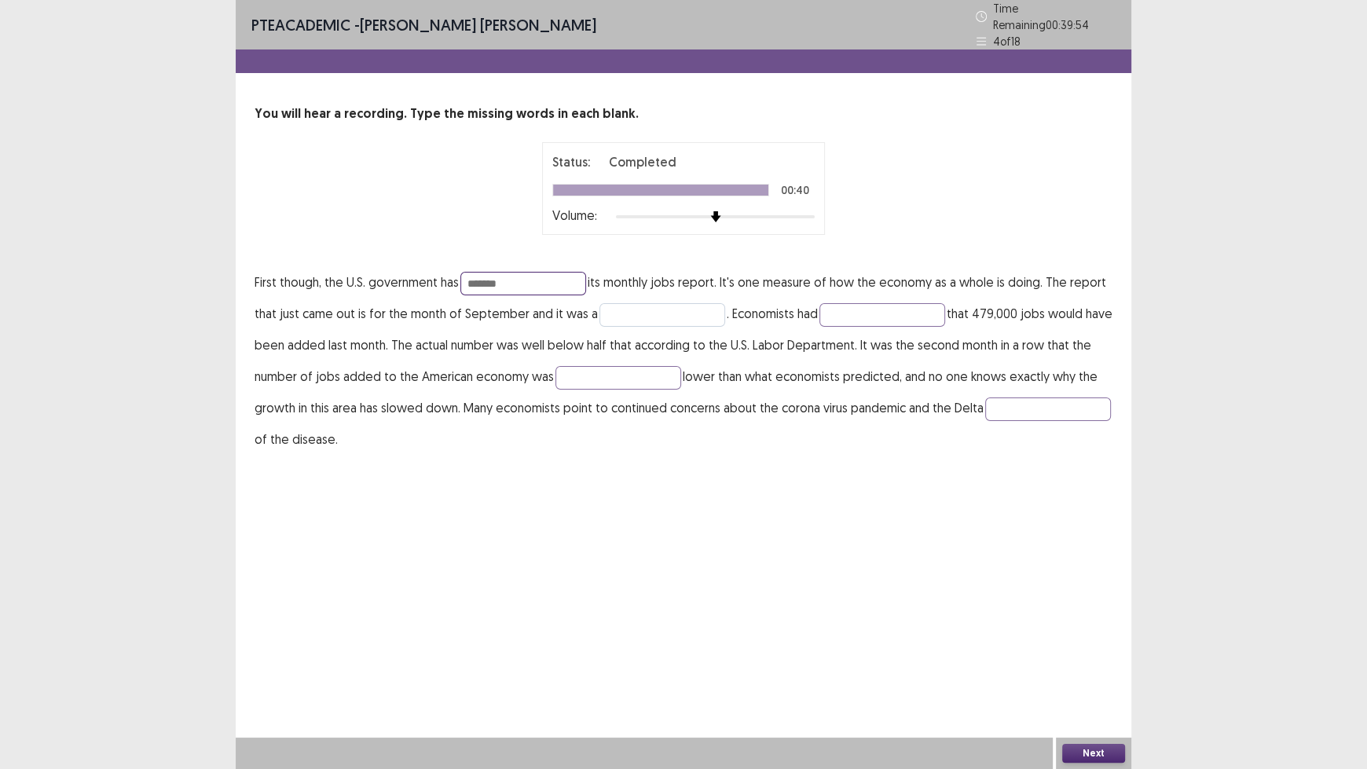
type input "*******"
click at [658, 306] on input "text" at bounding box center [663, 315] width 126 height 24
type input "**********"
click at [857, 303] on input "text" at bounding box center [883, 315] width 126 height 24
type input "********"
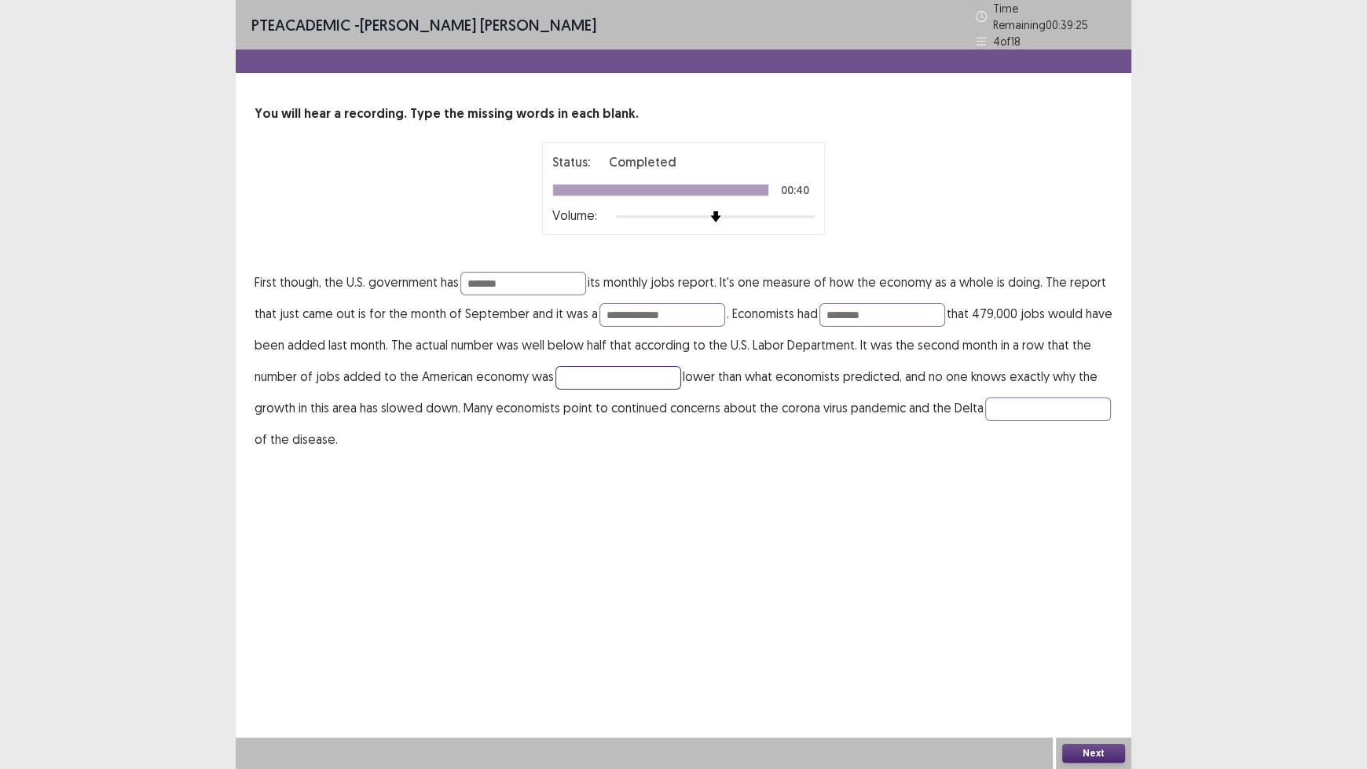
click at [575, 366] on input "text" at bounding box center [619, 378] width 126 height 24
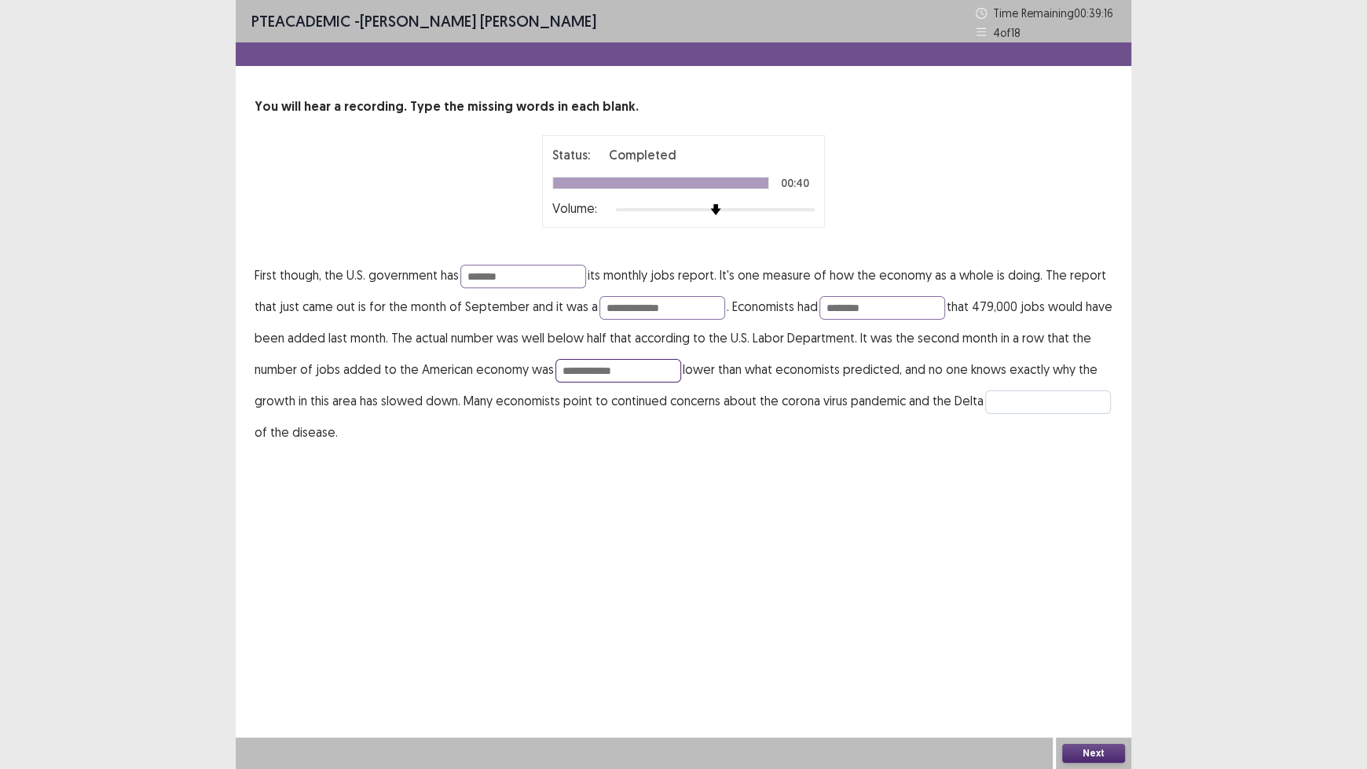
type input "**********"
click at [985, 414] on input "text" at bounding box center [1048, 403] width 126 height 24
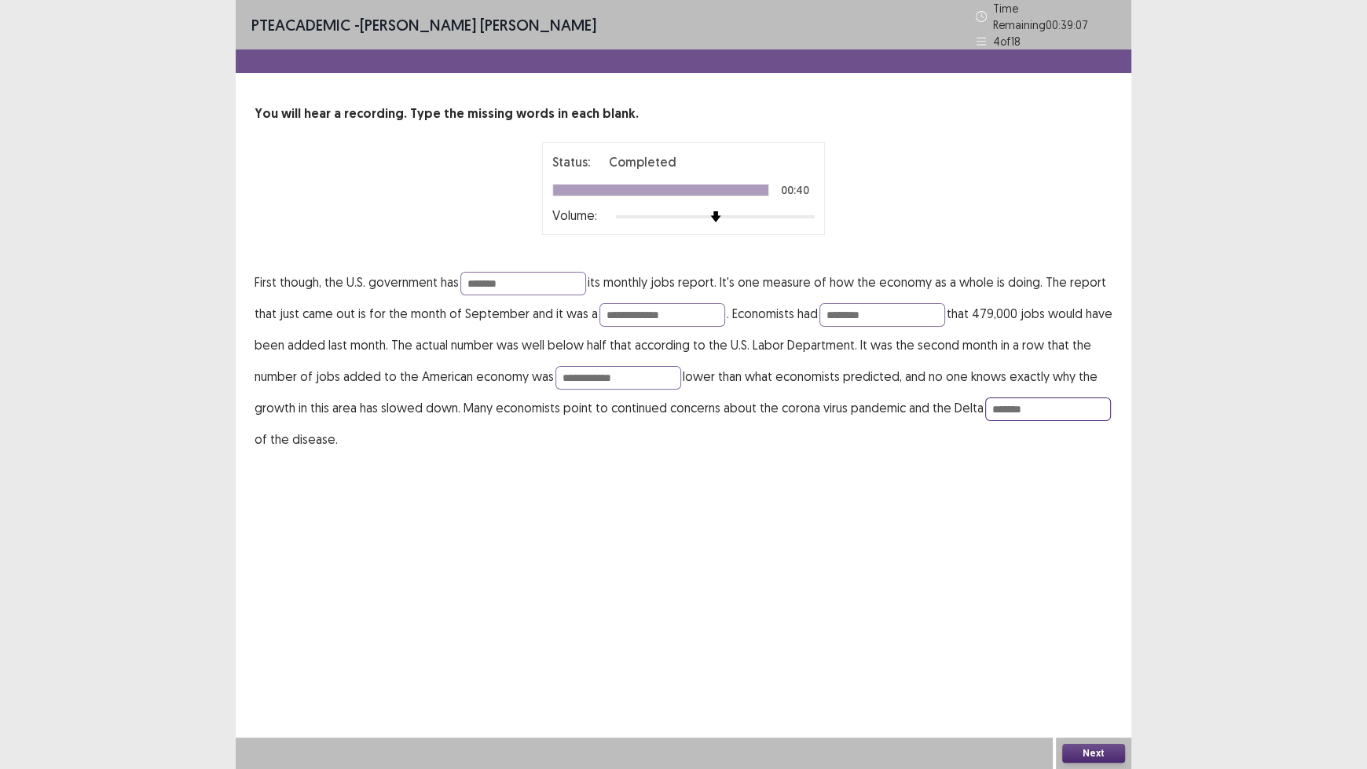
type input "*******"
click at [1085, 636] on button "Next" at bounding box center [1093, 753] width 63 height 19
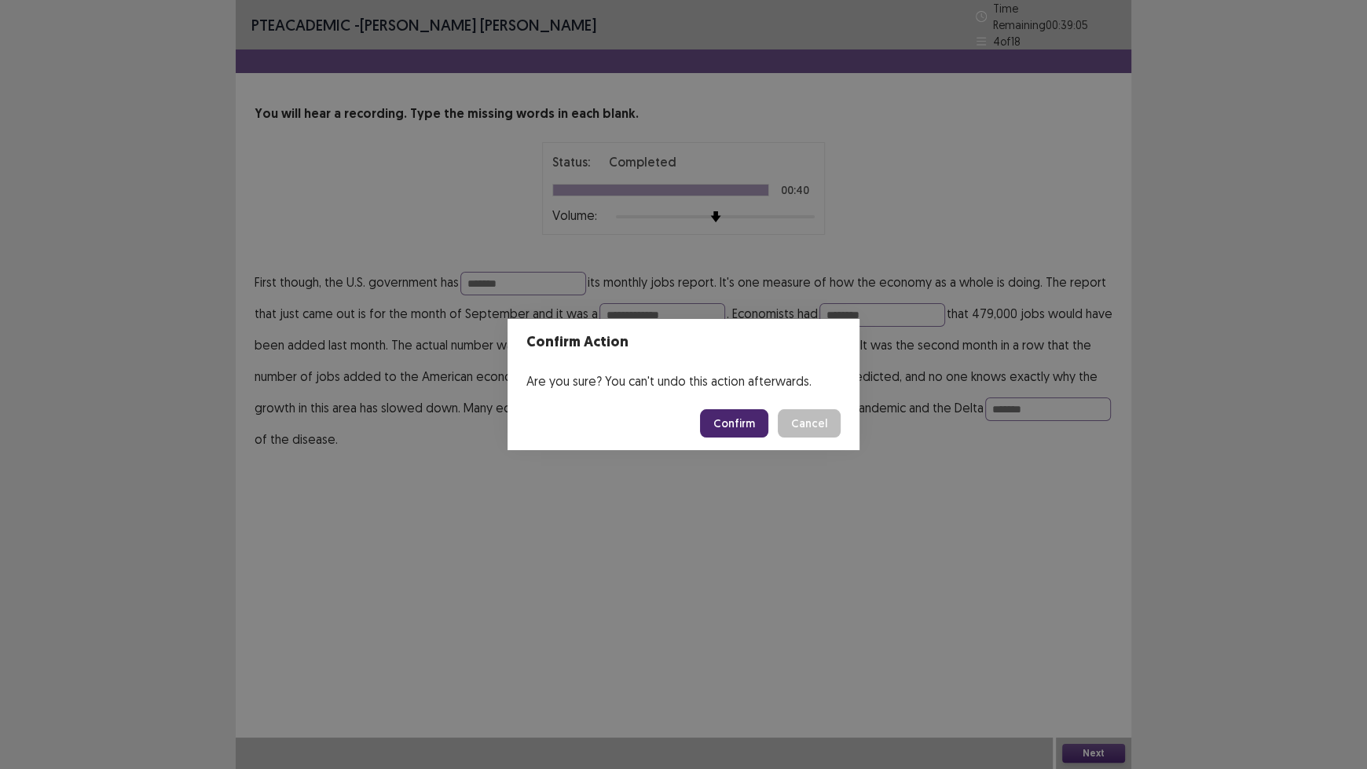
click at [740, 424] on button "Confirm" at bounding box center [734, 423] width 68 height 28
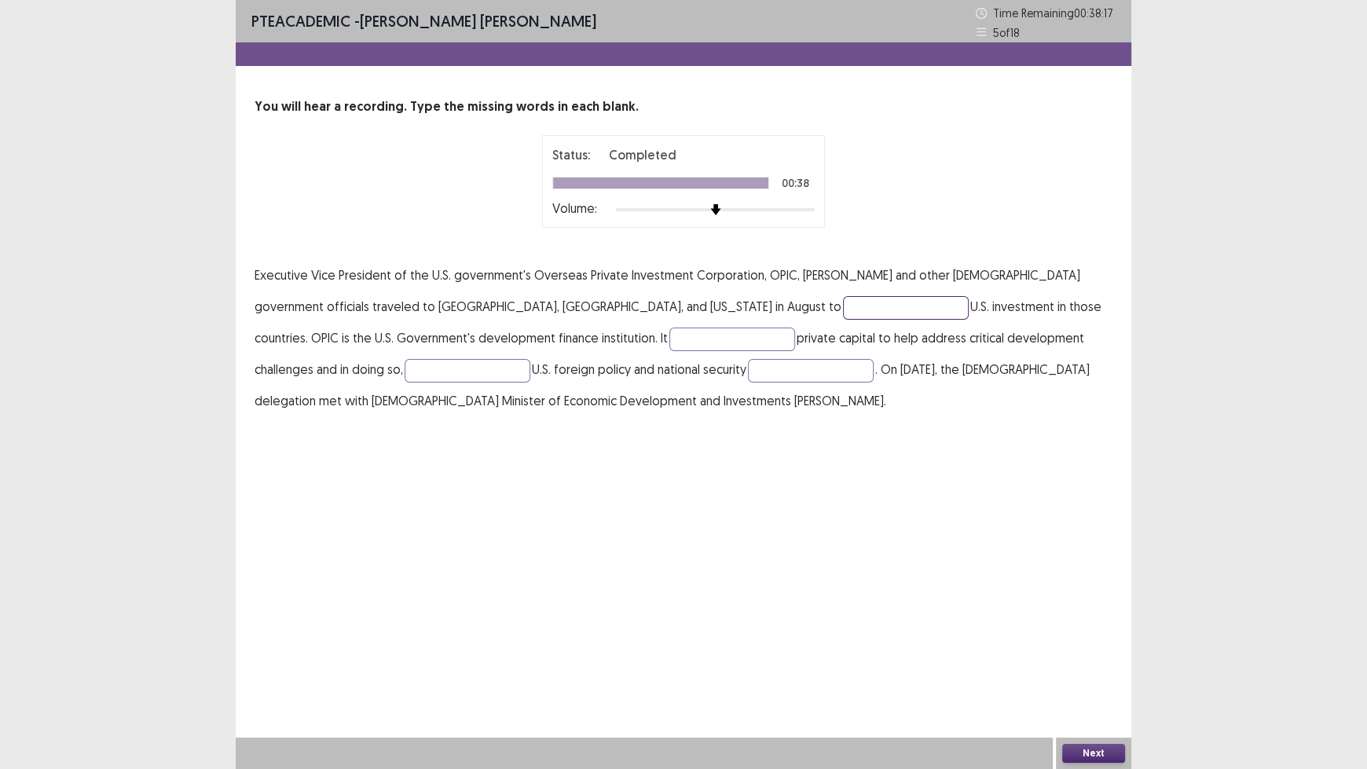
click at [843, 302] on input "text" at bounding box center [906, 308] width 126 height 24
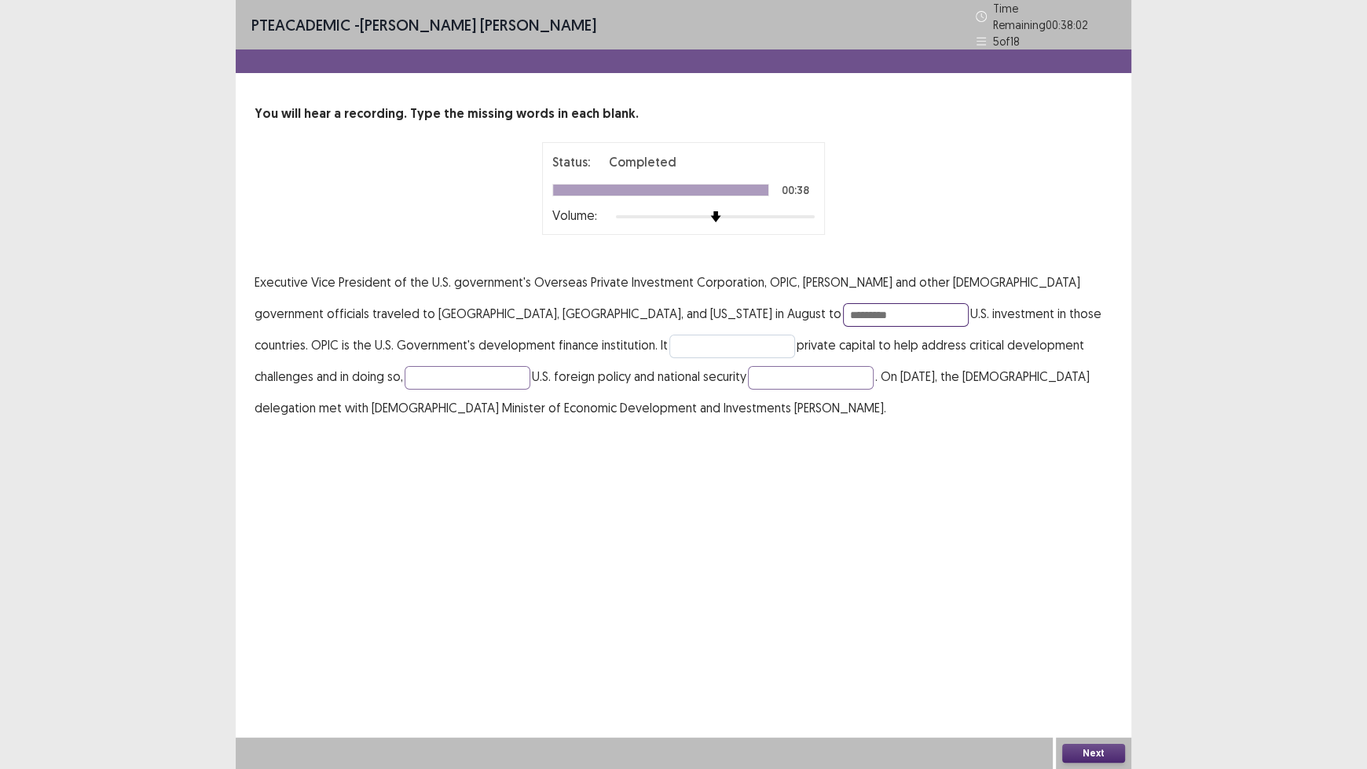
type input "*********"
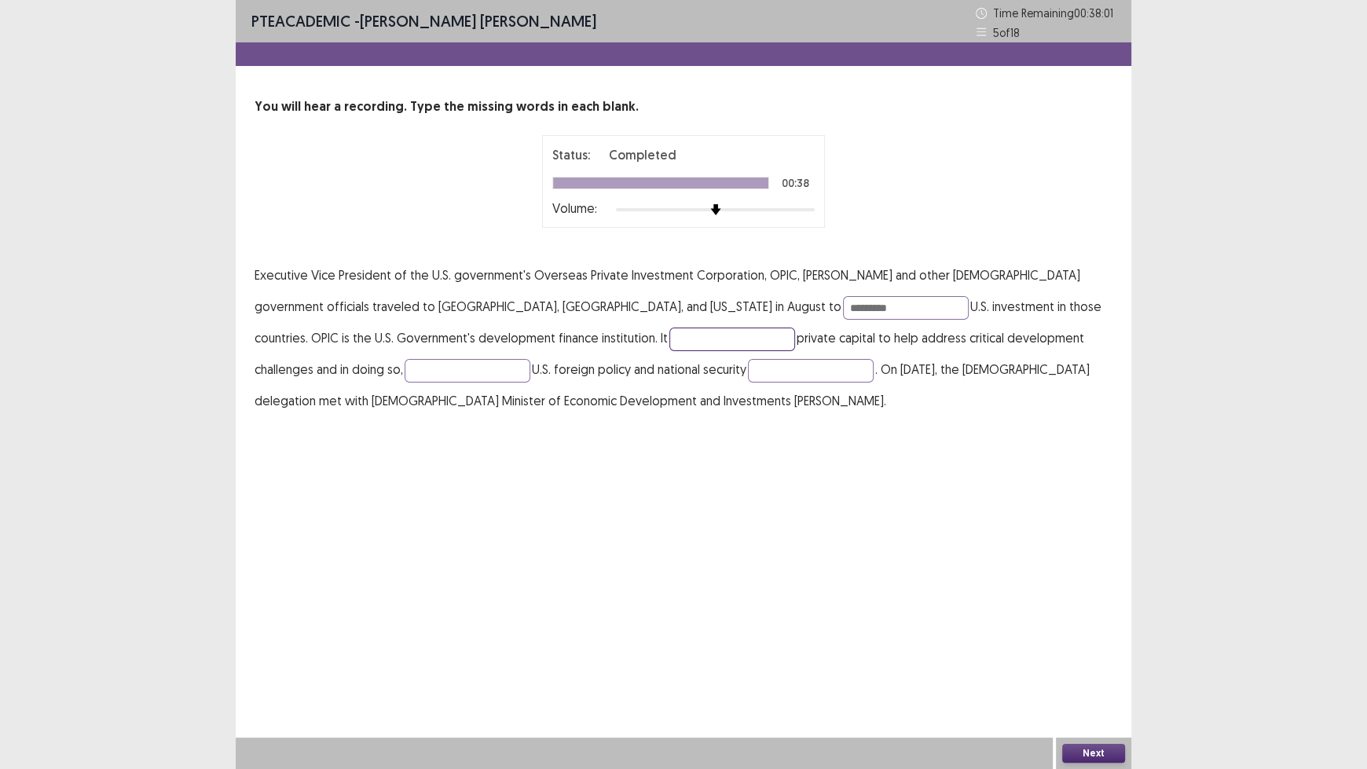
click at [669, 333] on input "text" at bounding box center [732, 340] width 126 height 24
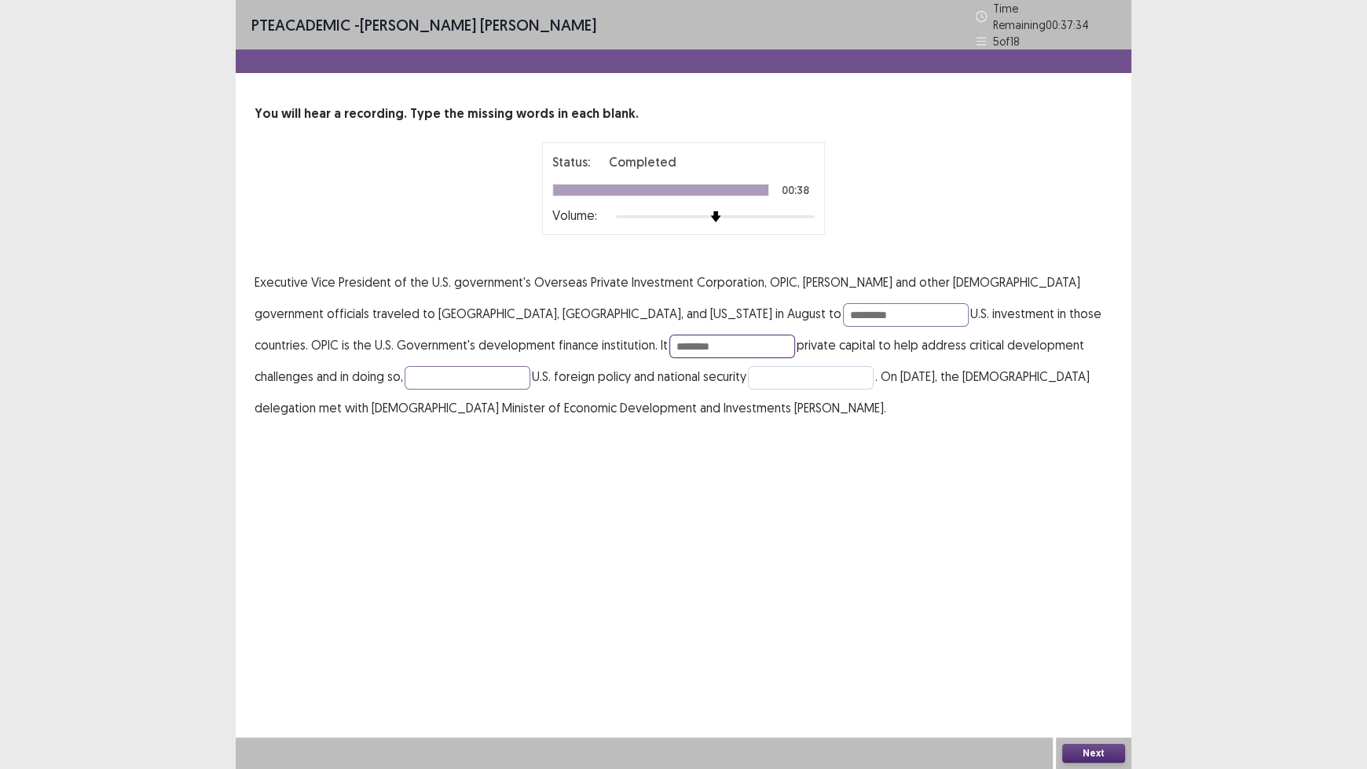
type input "********"
click at [748, 375] on input "text" at bounding box center [811, 378] width 126 height 24
type input "********"
click at [1088, 636] on button "Next" at bounding box center [1093, 753] width 63 height 19
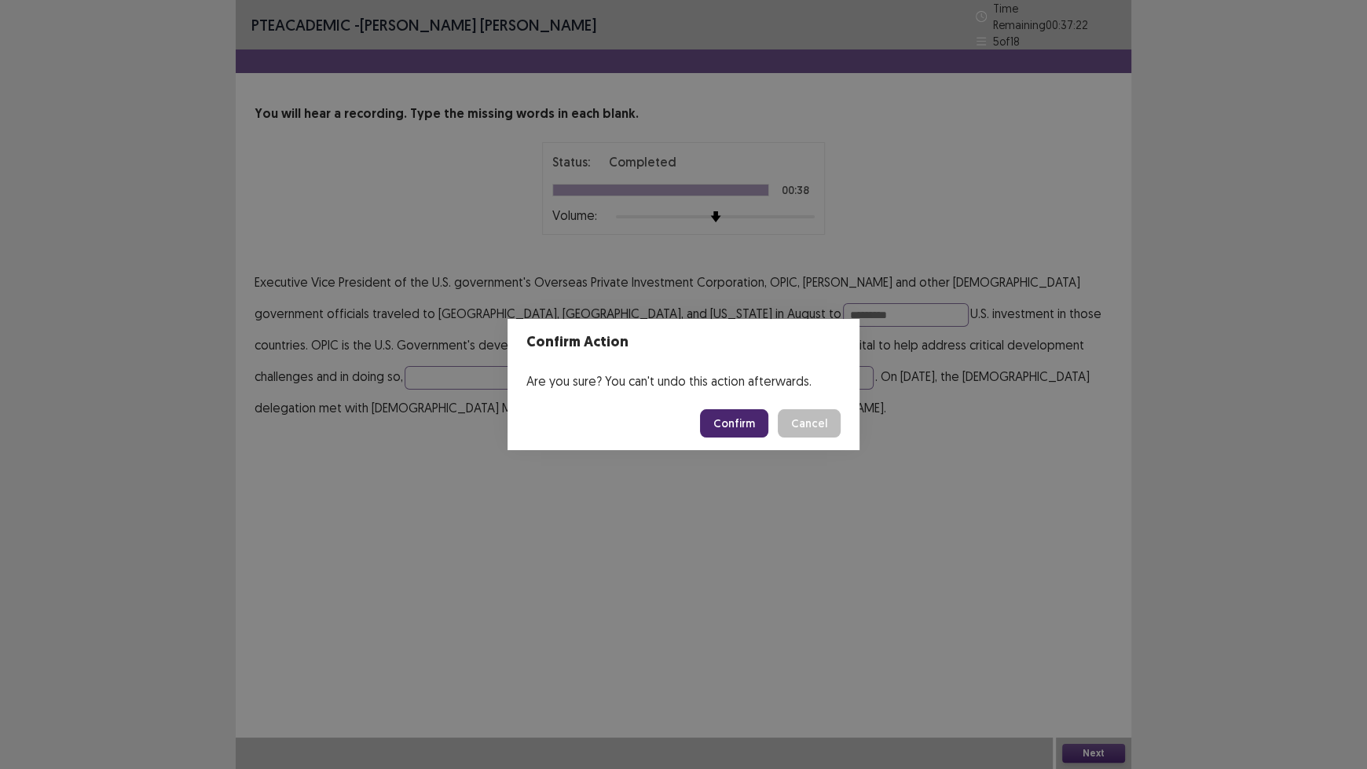
click at [746, 430] on button "Confirm" at bounding box center [734, 423] width 68 height 28
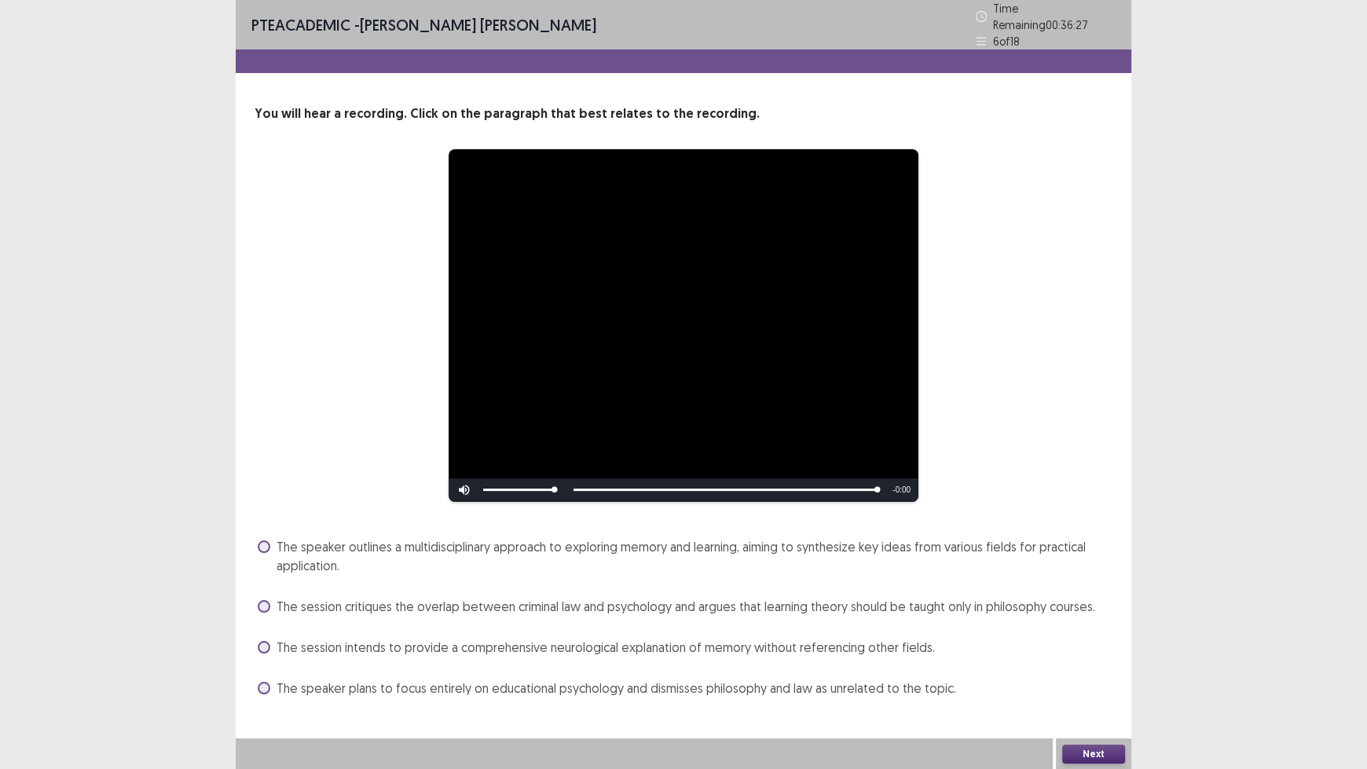
click at [616, 548] on span "The speaker outlines a multidisciplinary approach to exploring memory and learn…" at bounding box center [695, 556] width 836 height 38
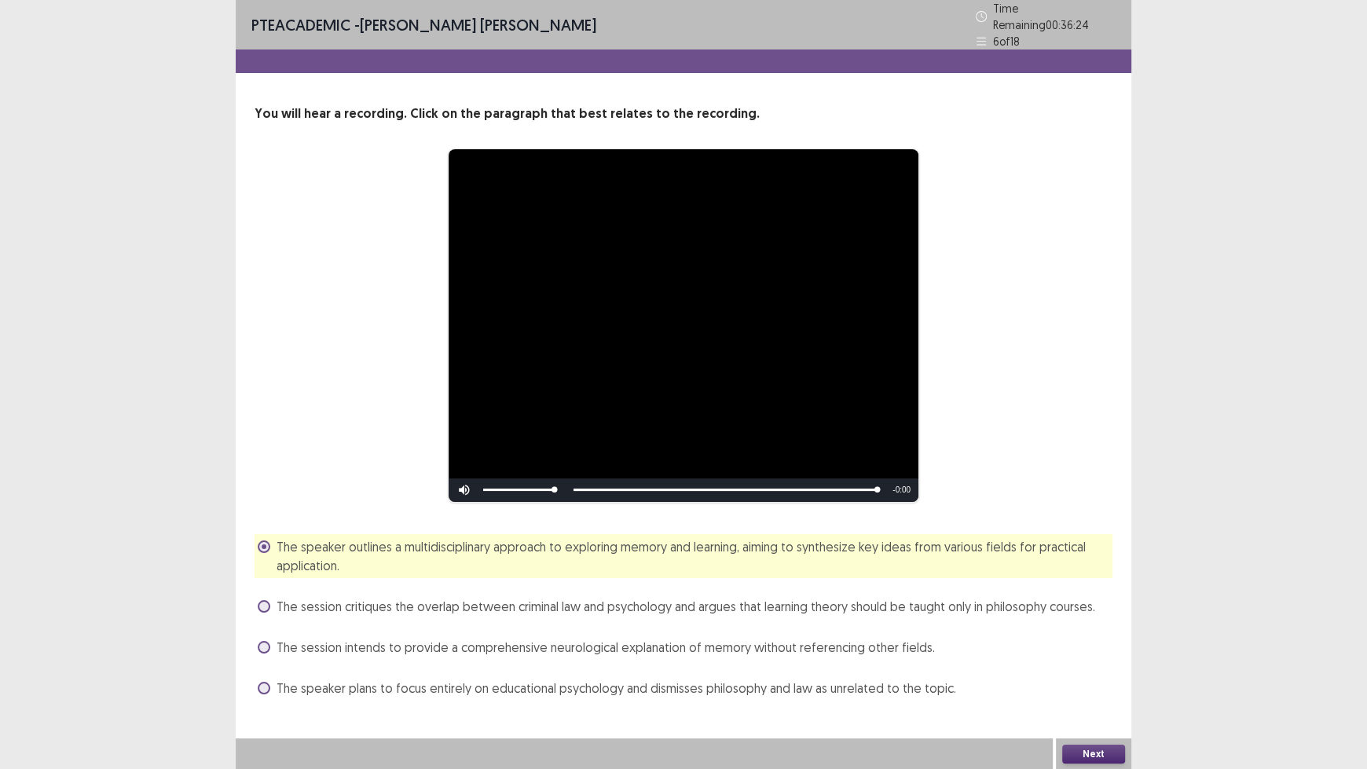
click at [1088, 636] on button "Next" at bounding box center [1093, 754] width 63 height 19
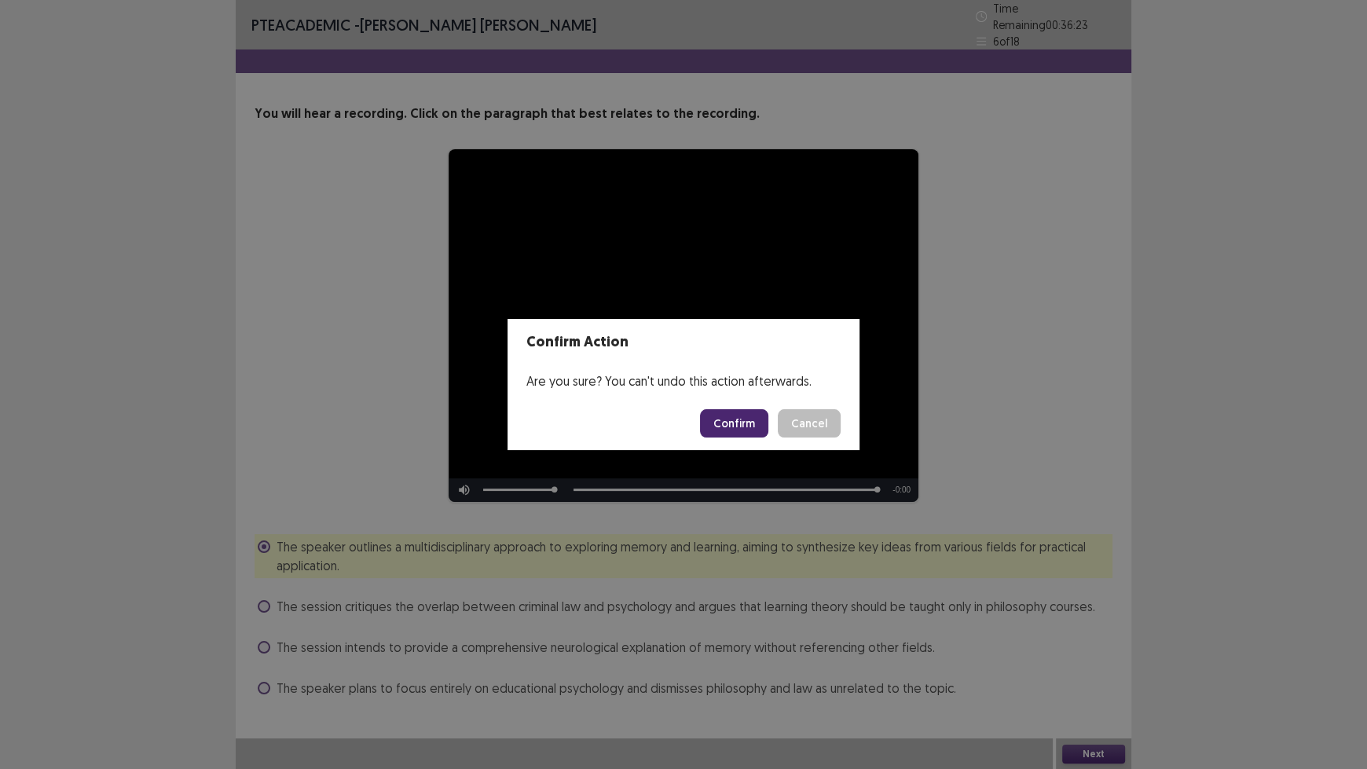
click at [723, 431] on button "Confirm" at bounding box center [734, 423] width 68 height 28
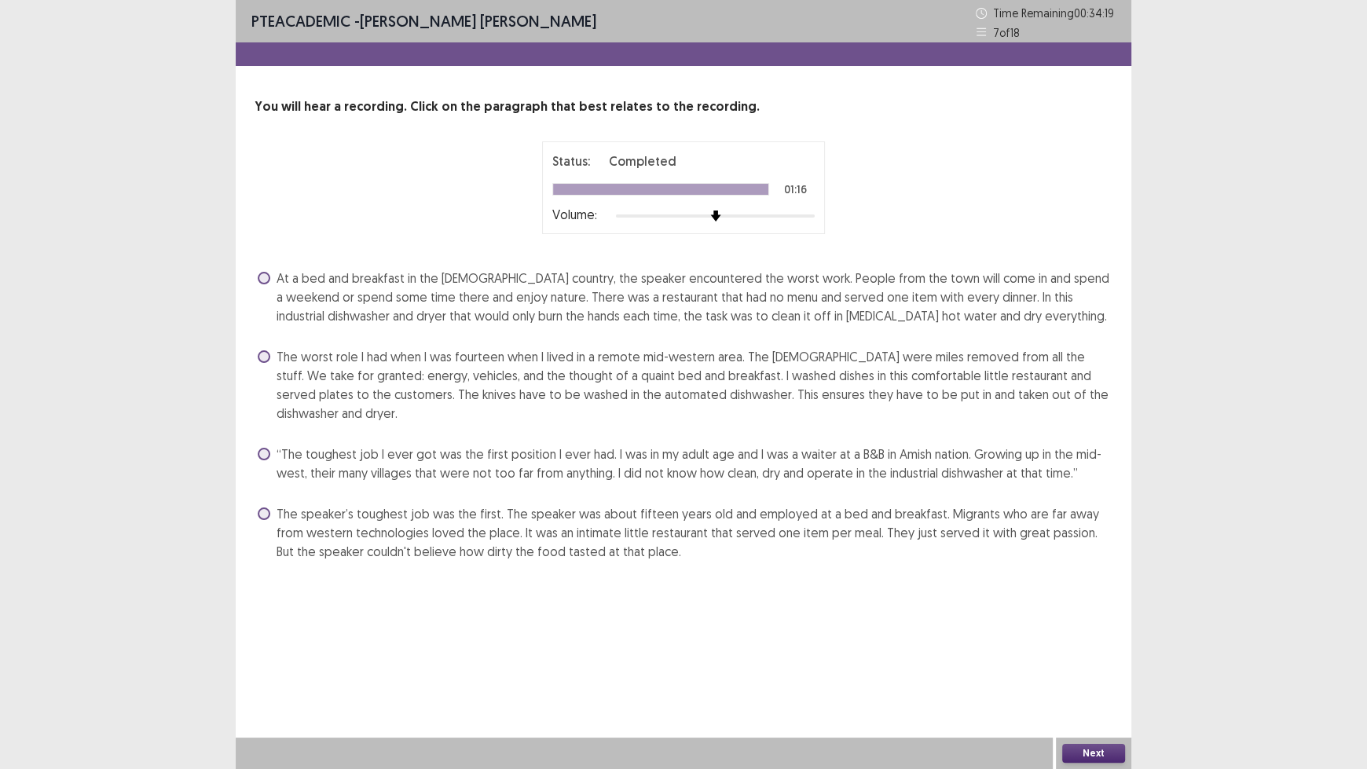
click at [870, 372] on span "The worst role I had when I was fourteen when I lived in a remote mid-western a…" at bounding box center [695, 384] width 836 height 75
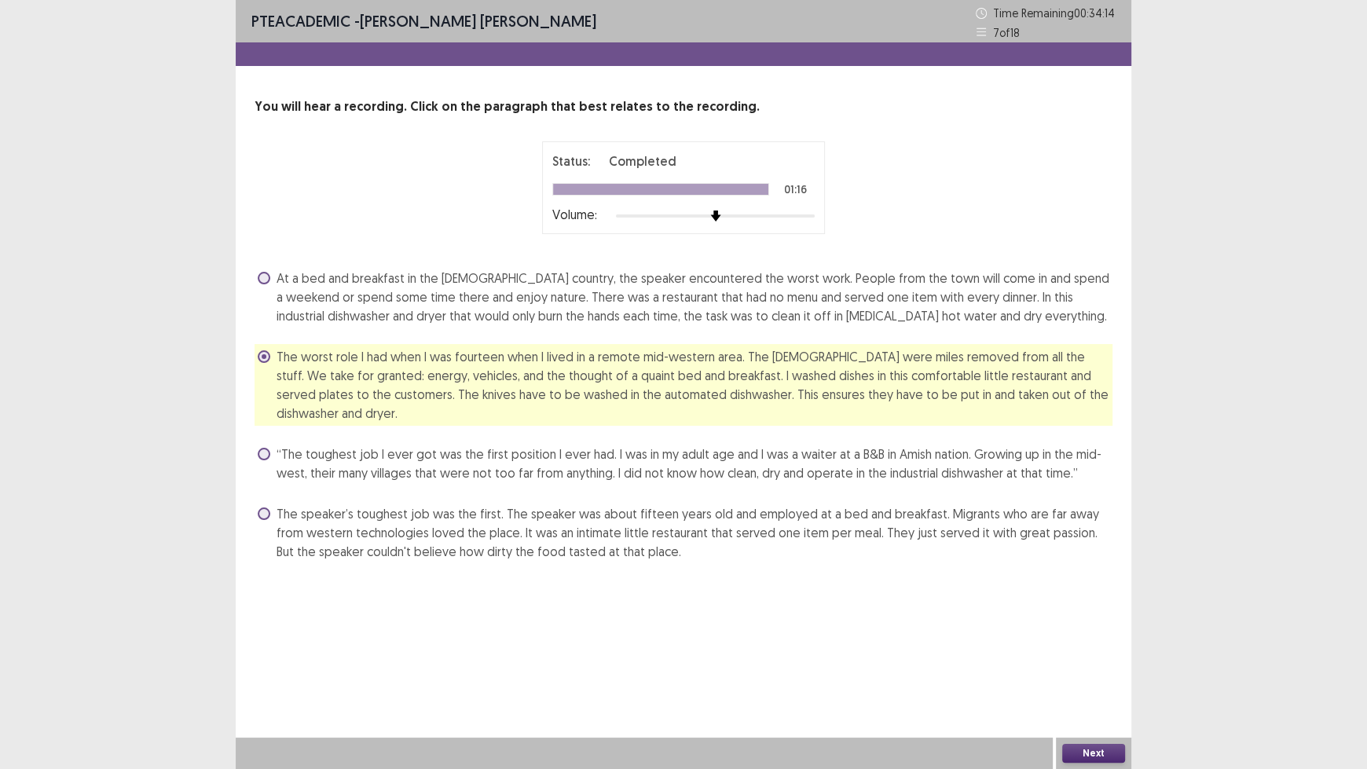
click at [1101, 636] on button "Next" at bounding box center [1093, 753] width 63 height 19
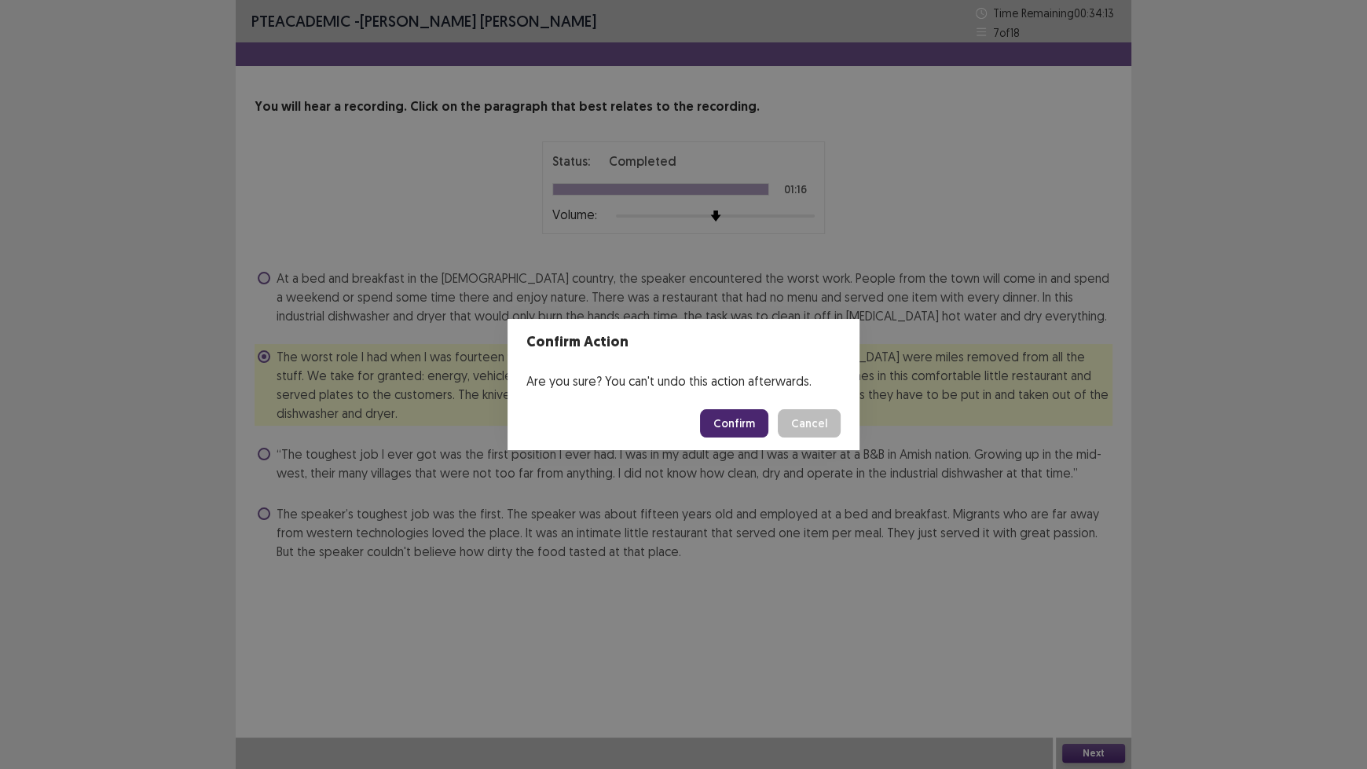
click at [739, 430] on button "Confirm" at bounding box center [734, 423] width 68 height 28
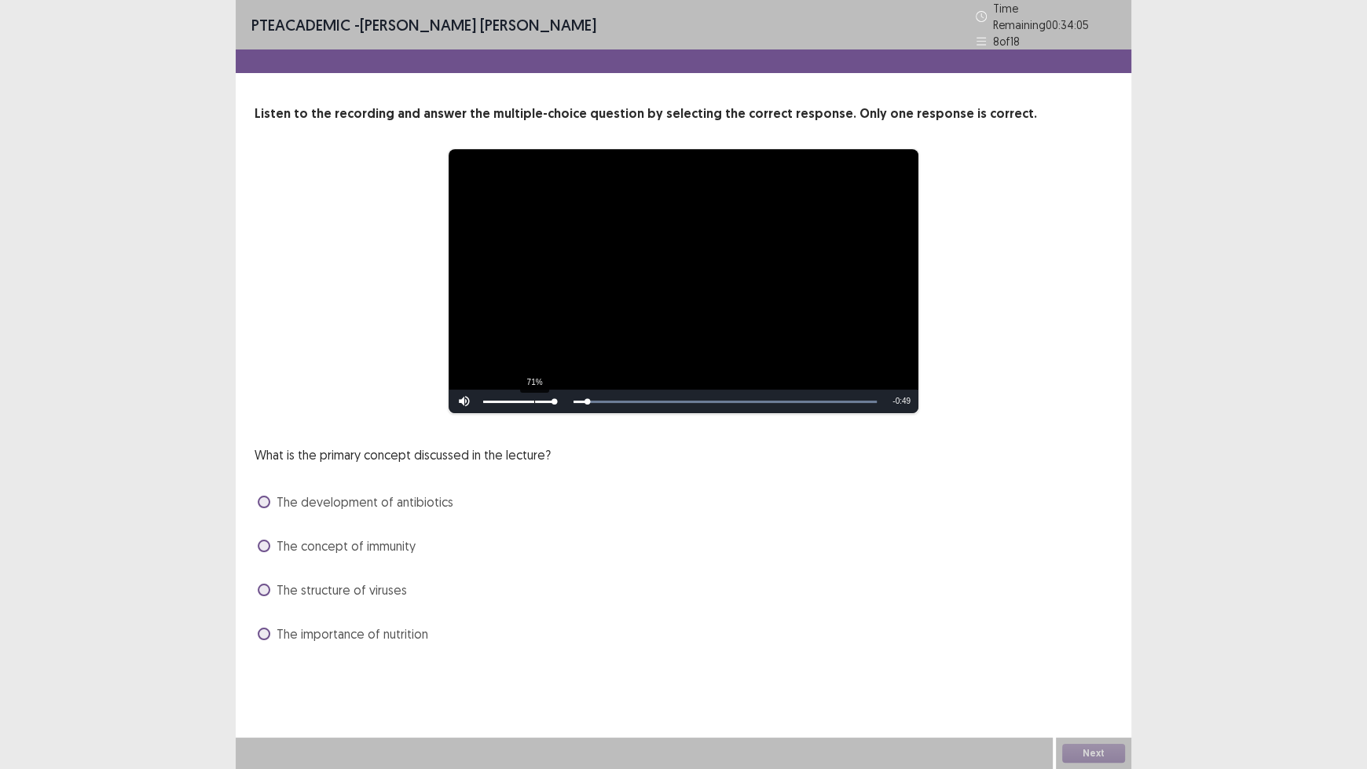
click at [532, 398] on div "71%" at bounding box center [518, 402] width 79 height 24
drag, startPoint x: 552, startPoint y: 394, endPoint x: 520, endPoint y: 393, distance: 32.3
click at [520, 401] on div "Volume Level" at bounding box center [502, 402] width 38 height 2
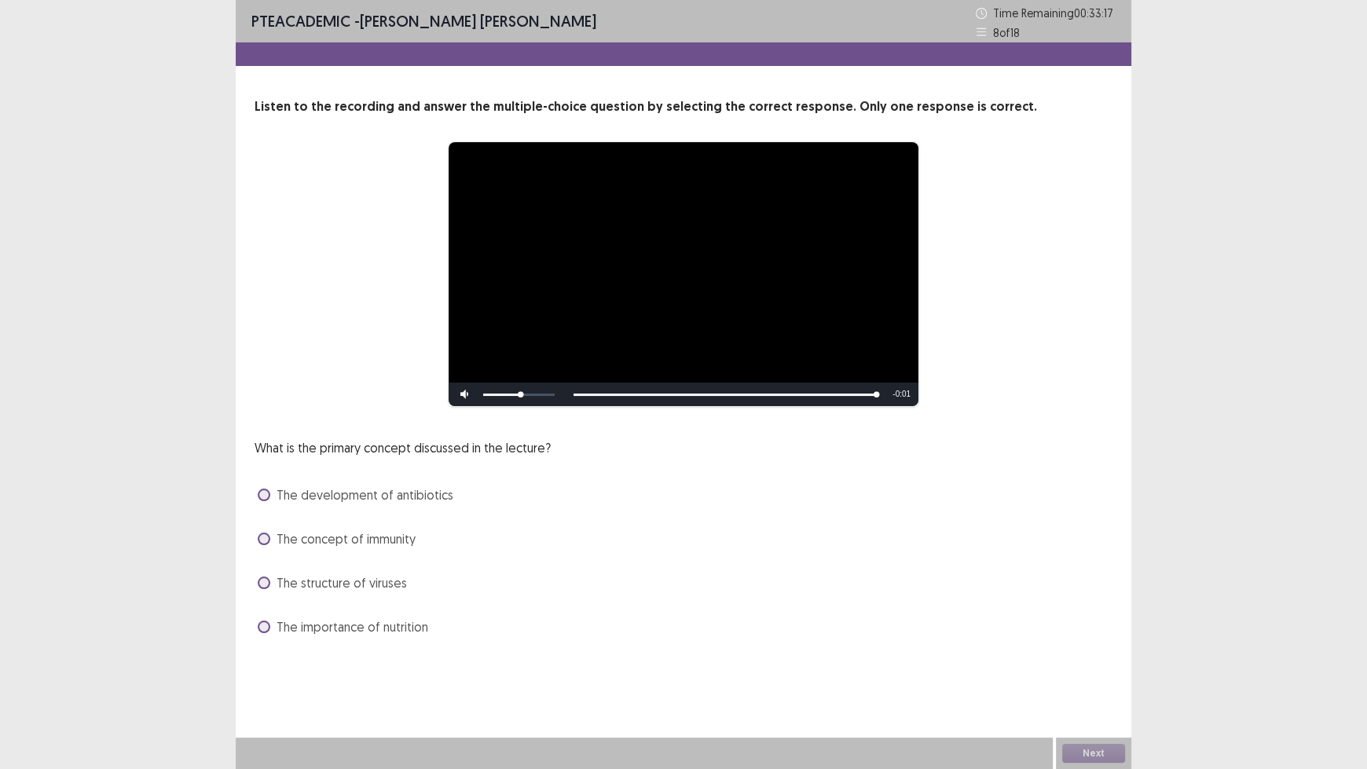
click at [353, 541] on span "The concept of immunity" at bounding box center [346, 539] width 139 height 19
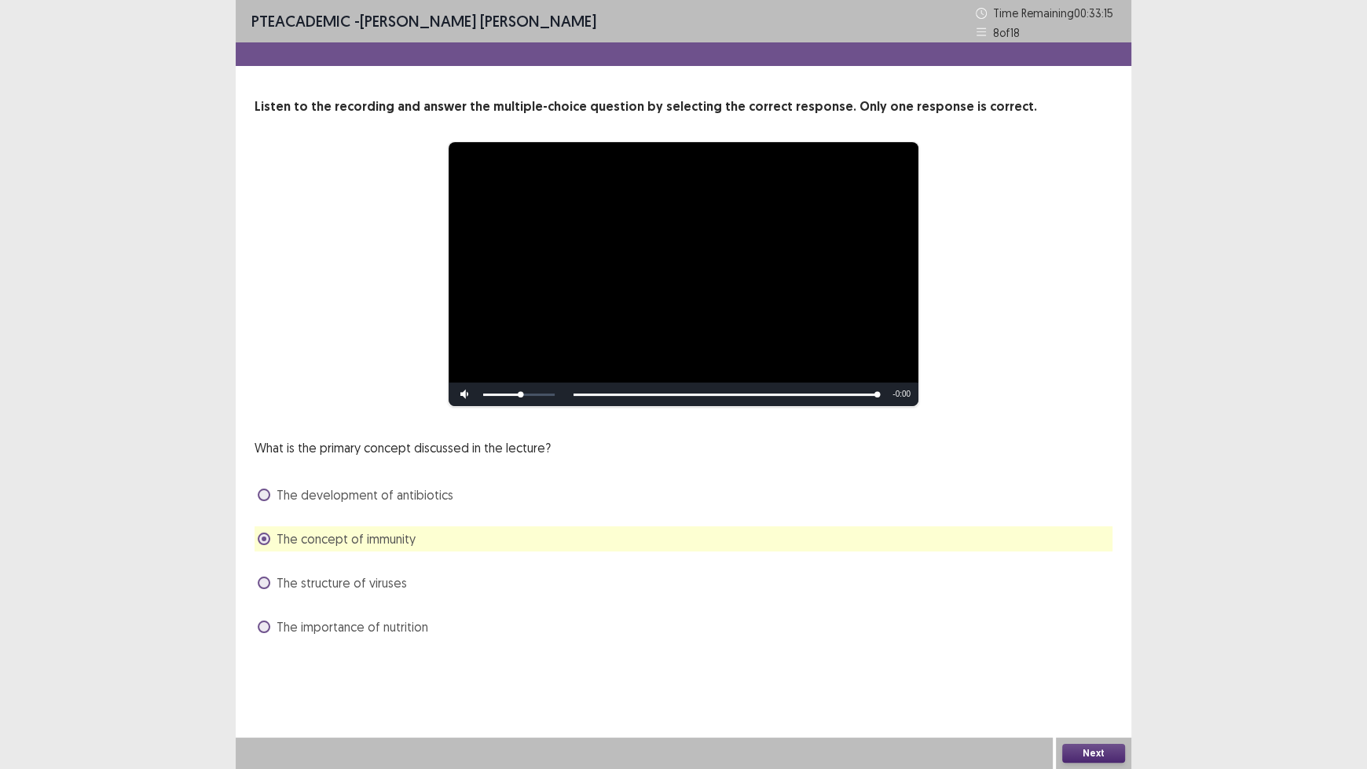
click at [1071, 636] on button "Next" at bounding box center [1093, 753] width 63 height 19
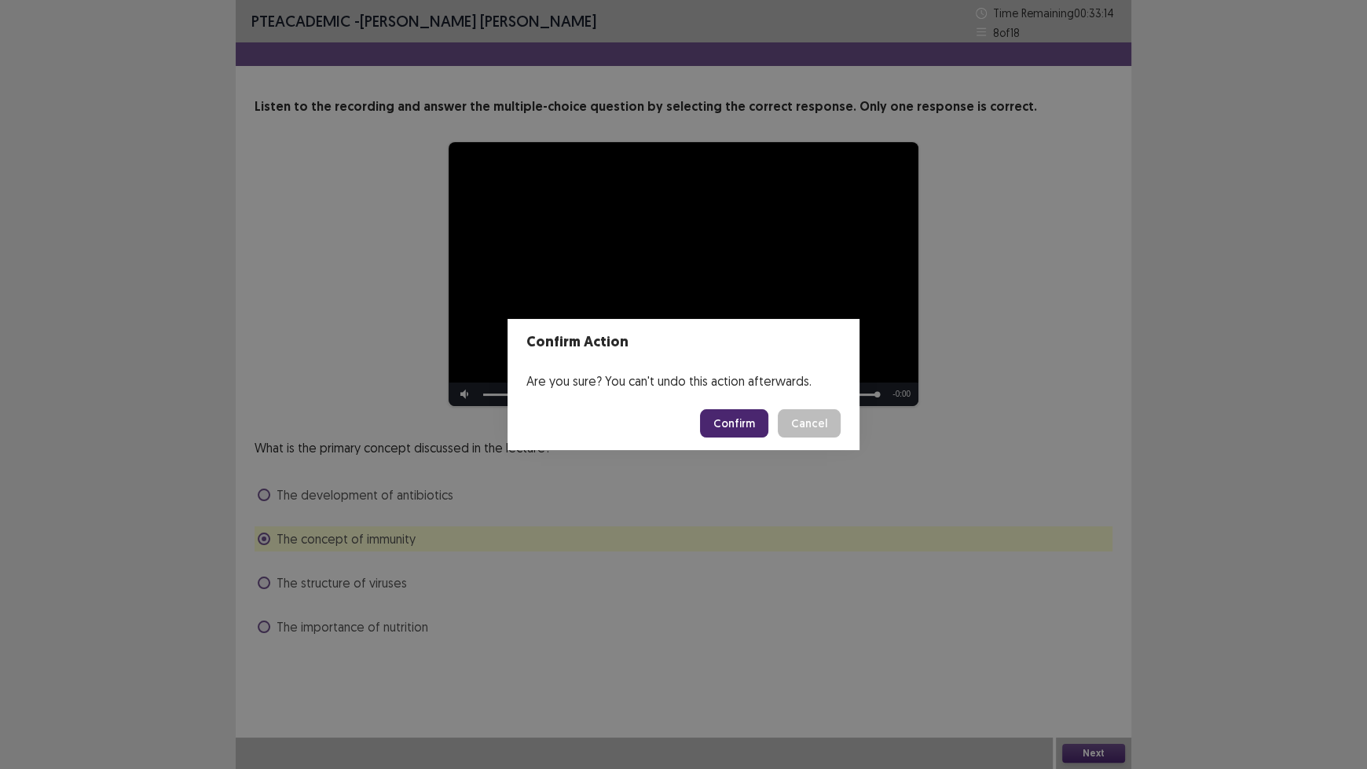
click at [754, 420] on button "Confirm" at bounding box center [734, 423] width 68 height 28
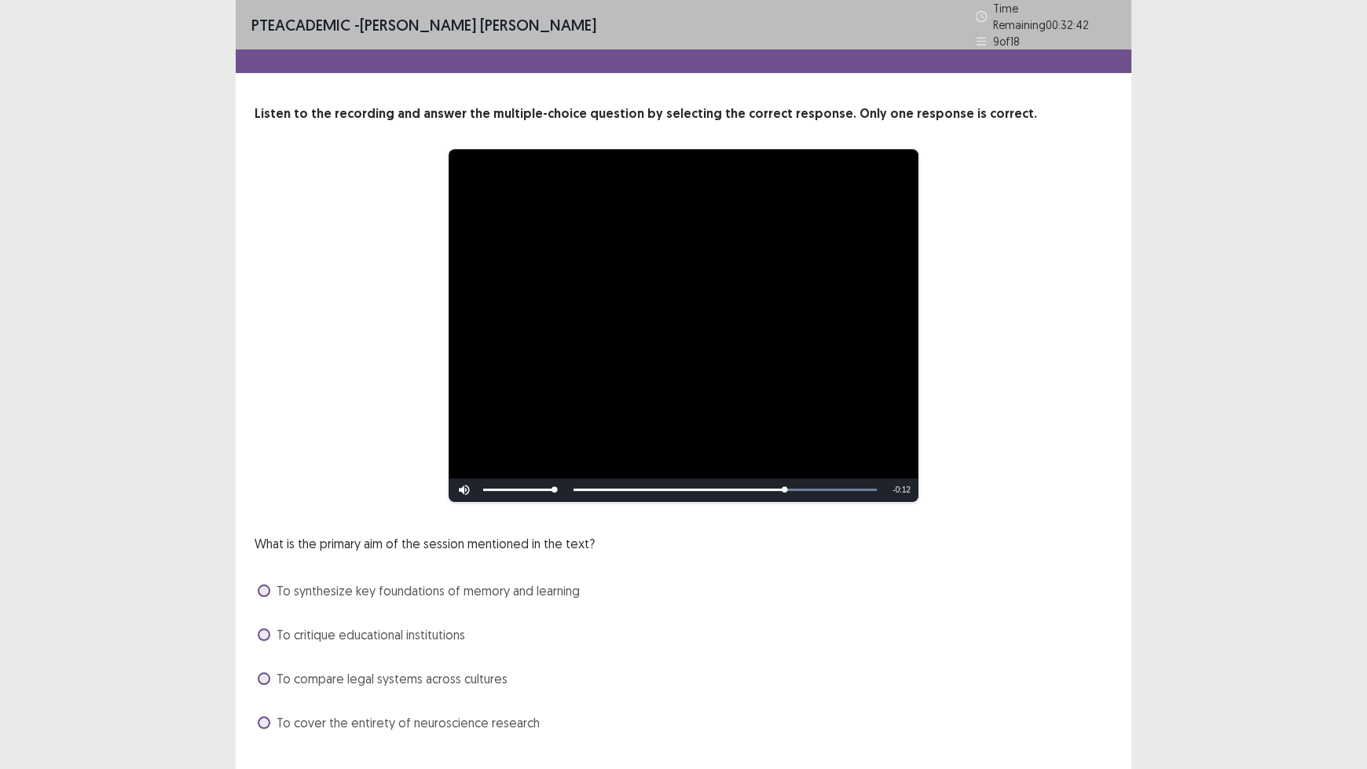
click at [499, 581] on span "To synthesize key foundations of memory and learning" at bounding box center [428, 590] width 303 height 19
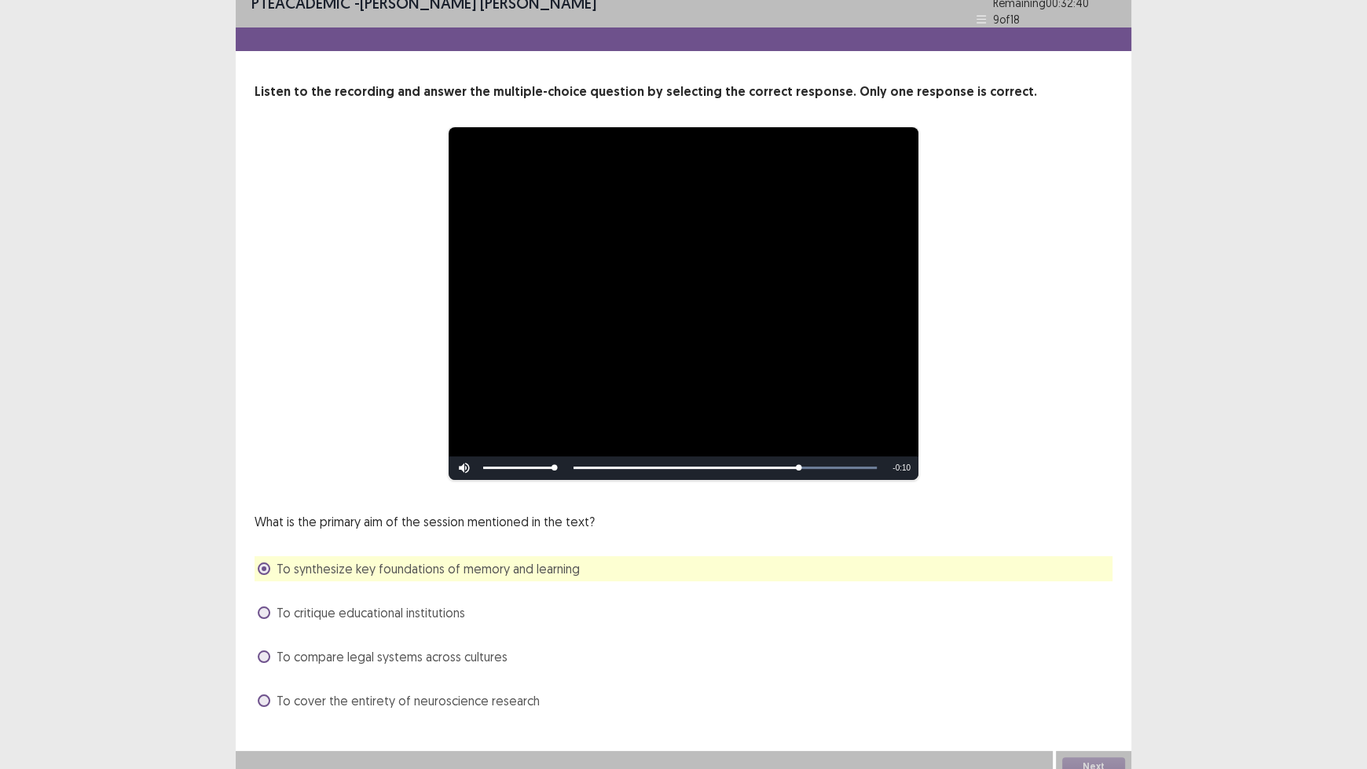
scroll to position [28, 0]
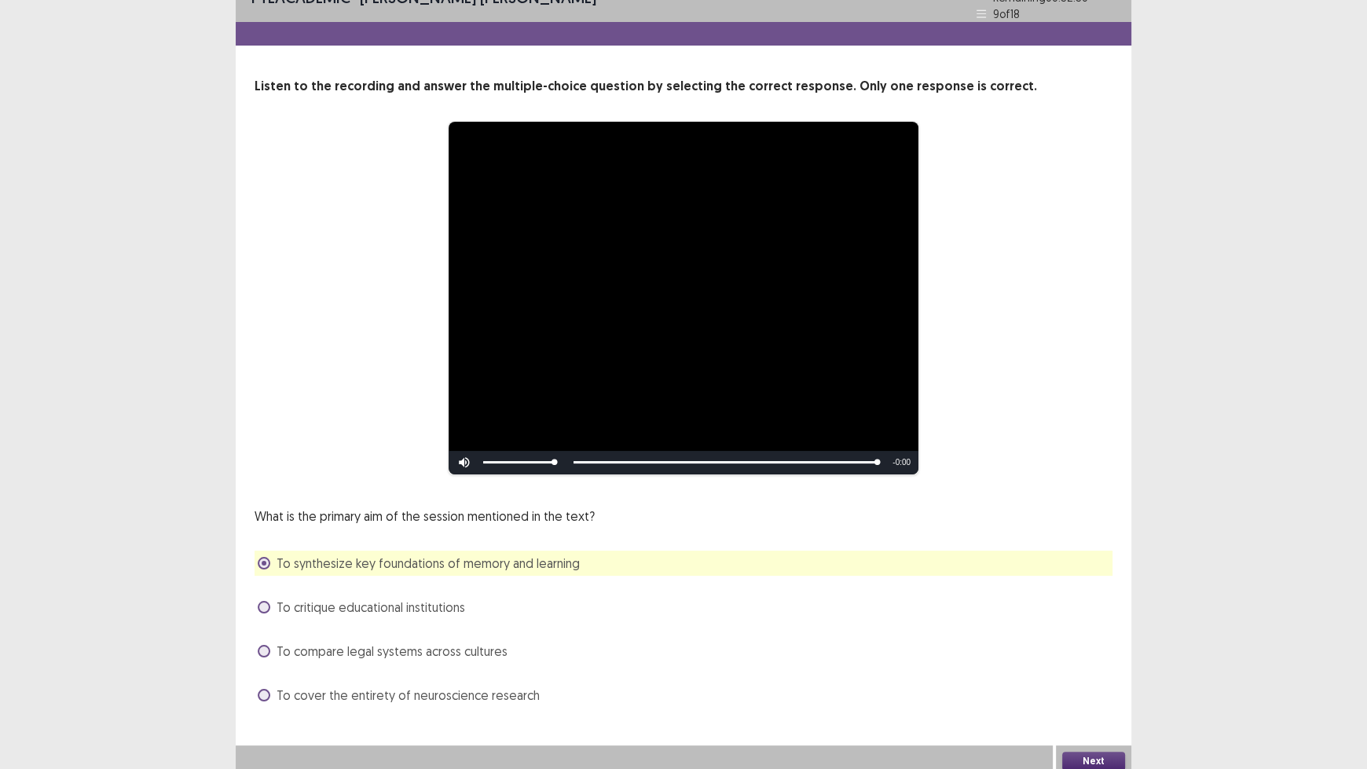
click at [1111, 636] on button "Next" at bounding box center [1093, 761] width 63 height 19
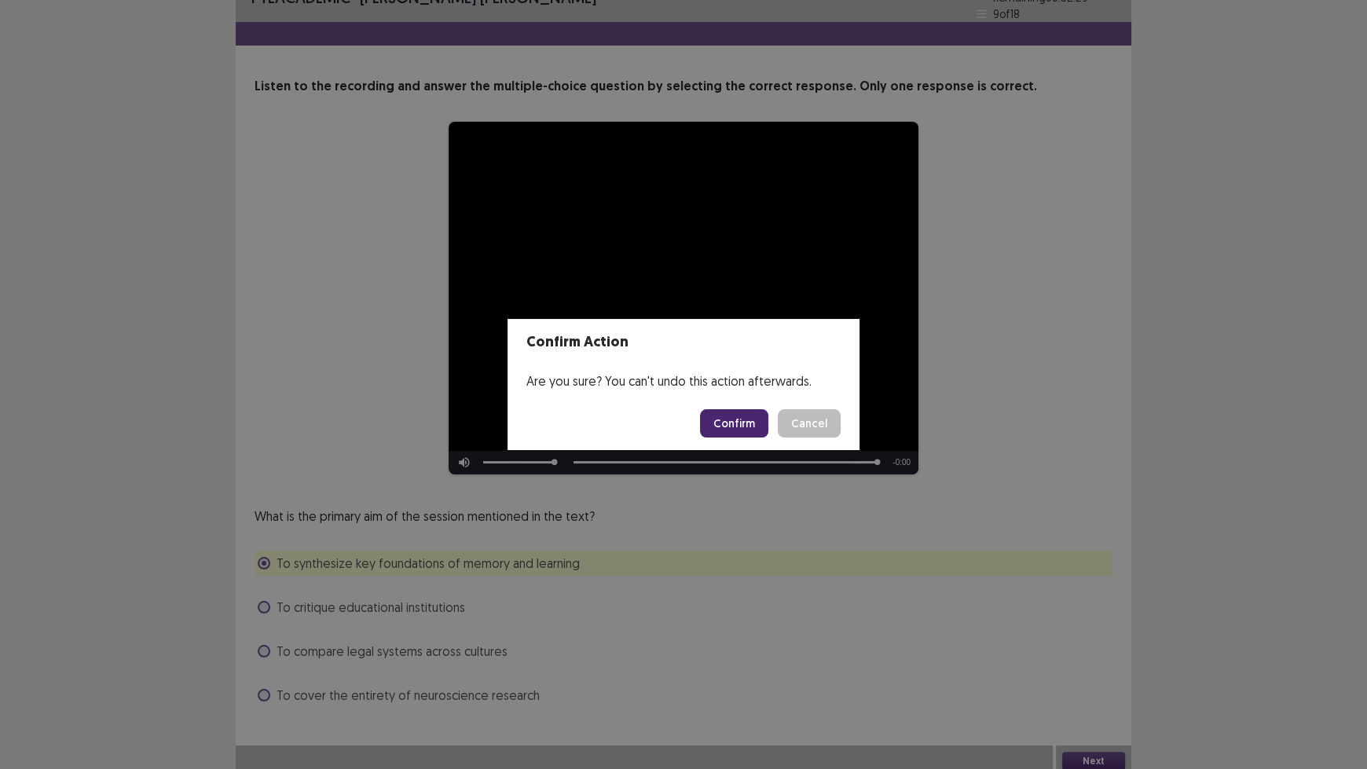
click at [732, 425] on button "Confirm" at bounding box center [734, 423] width 68 height 28
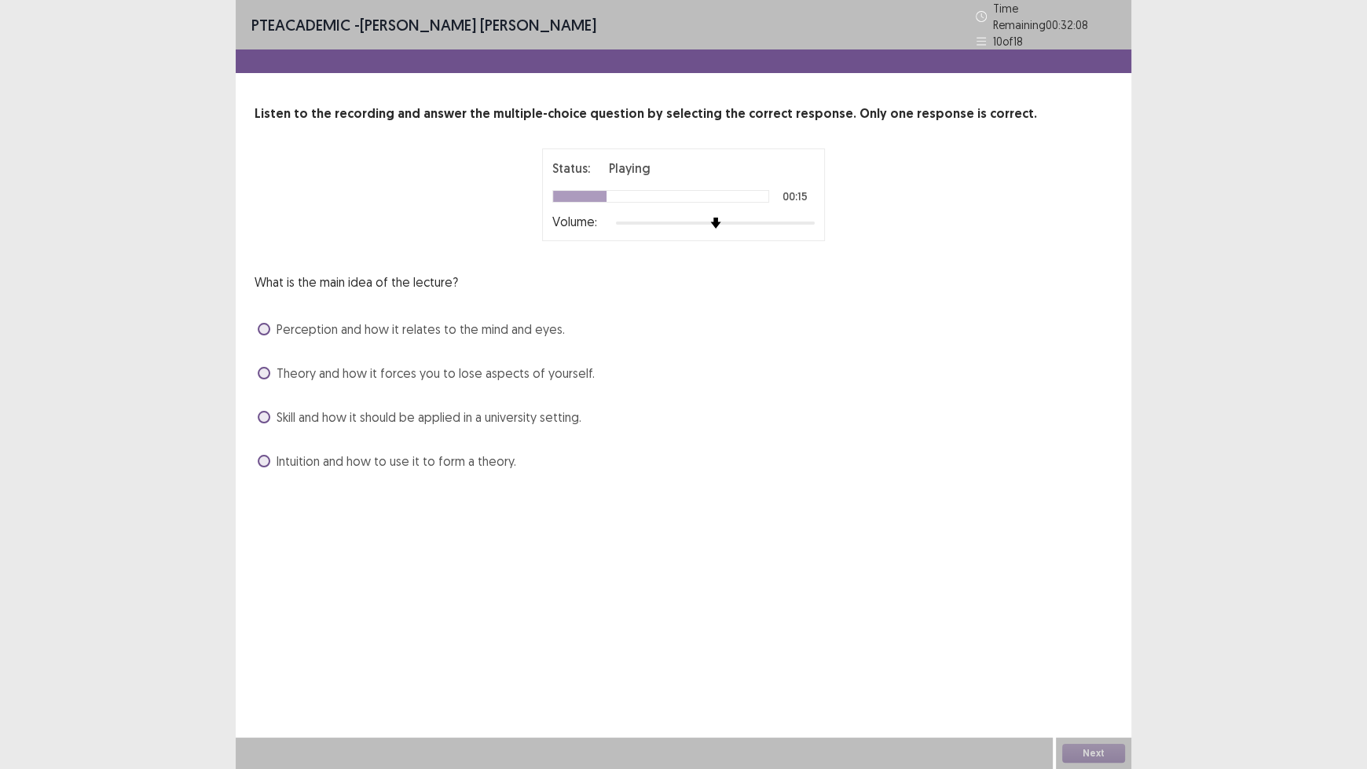
click at [483, 366] on span "Theory and how it forces you to lose aspects of yourself." at bounding box center [436, 373] width 318 height 19
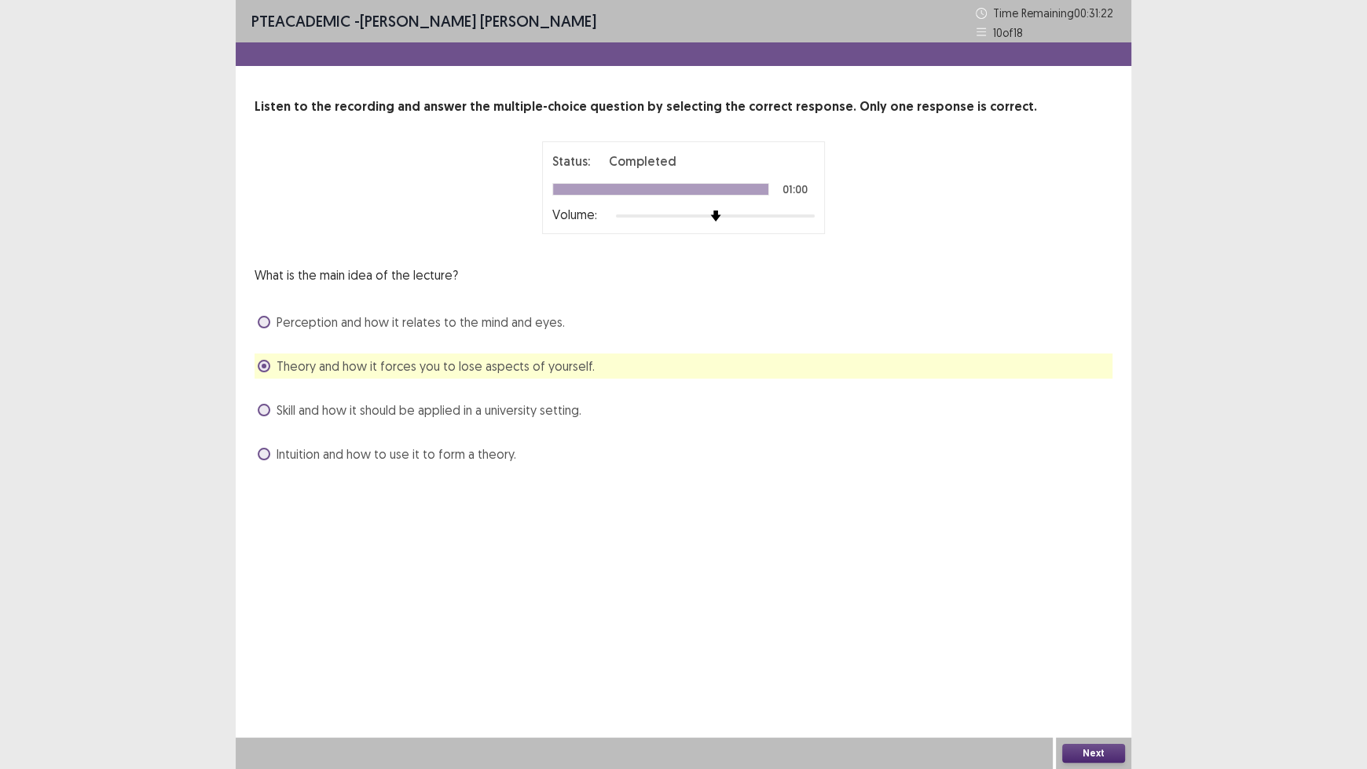
click at [1094, 636] on button "Next" at bounding box center [1093, 753] width 63 height 19
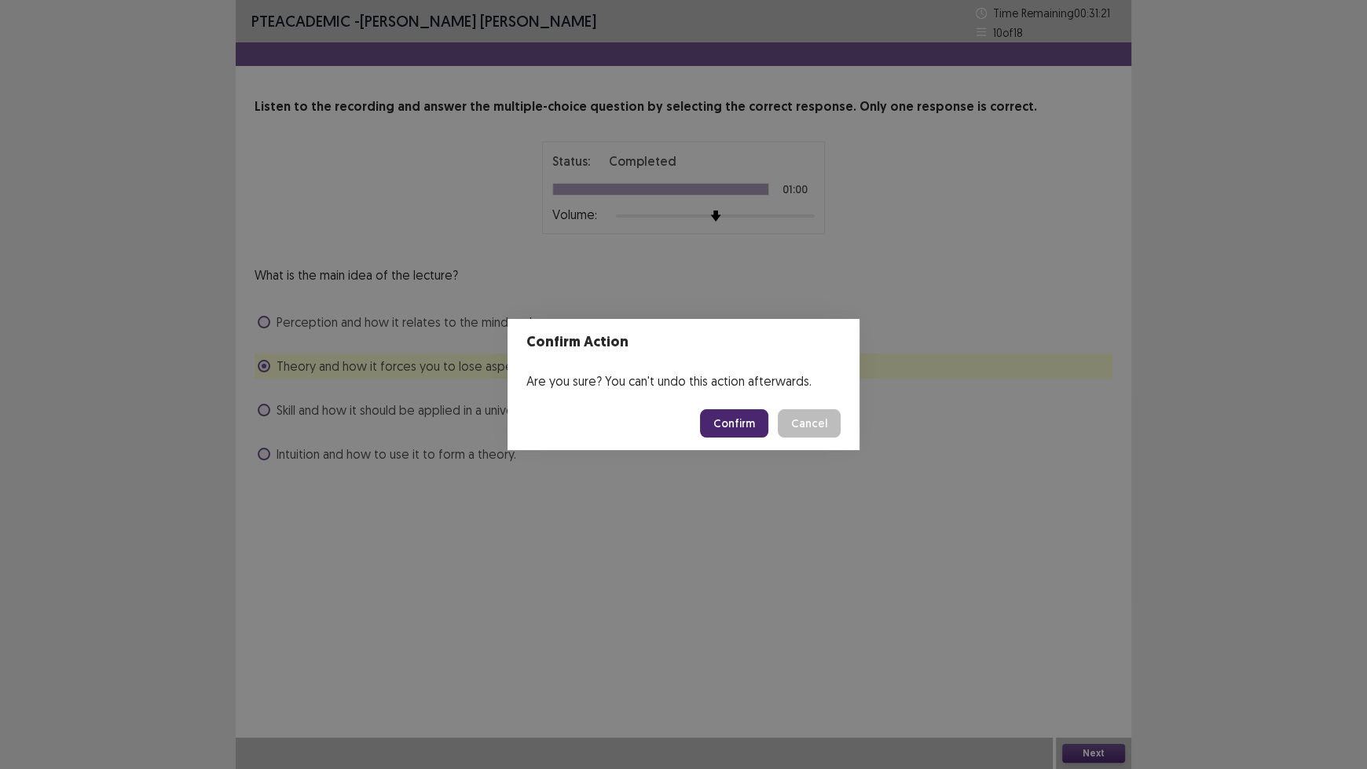
click at [748, 416] on button "Confirm" at bounding box center [734, 423] width 68 height 28
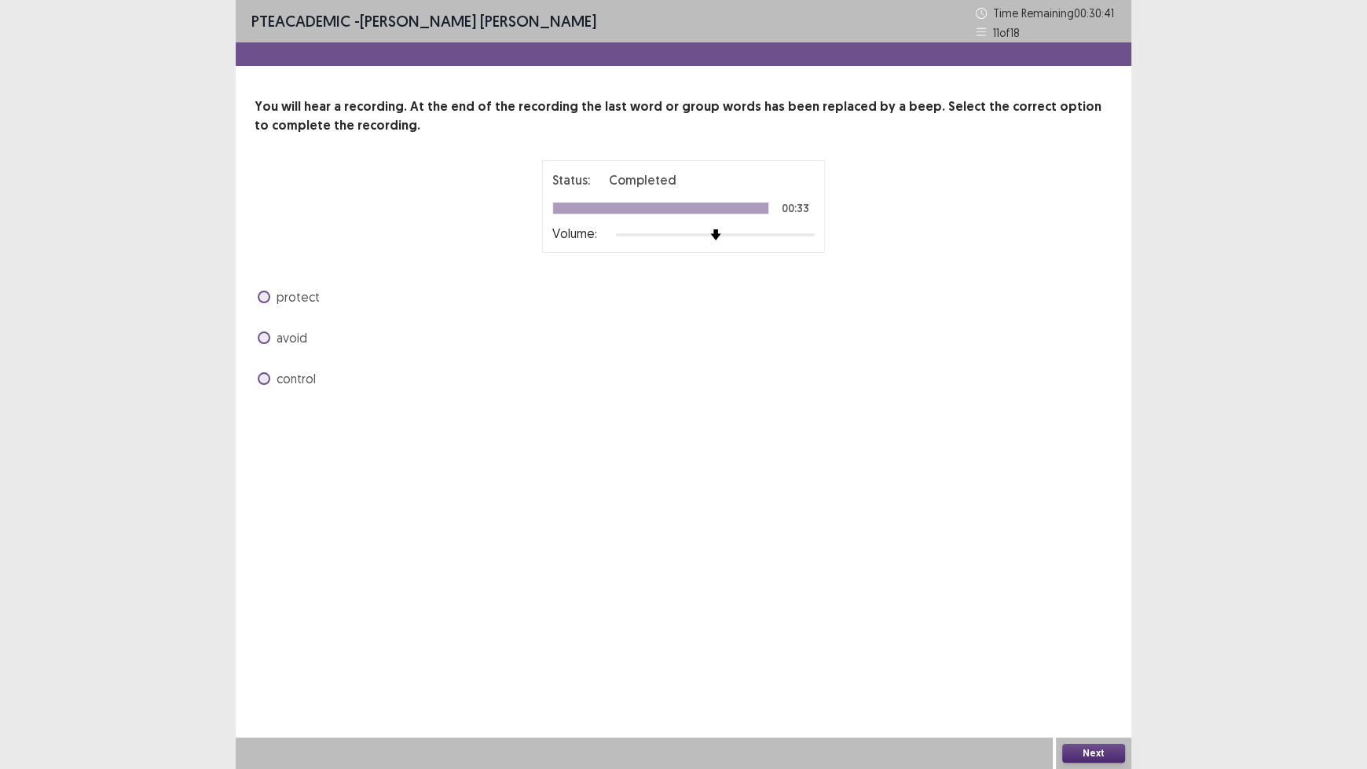
click at [285, 379] on span "control" at bounding box center [296, 378] width 39 height 19
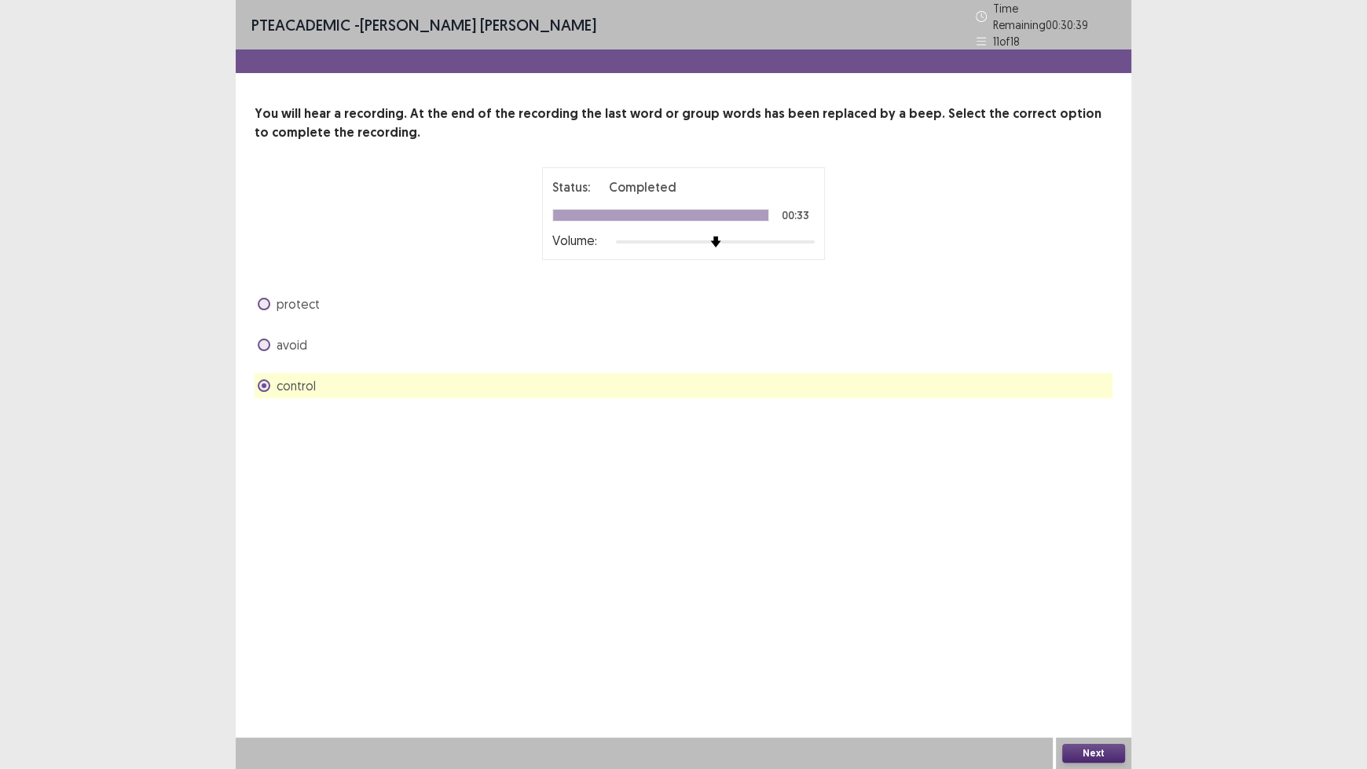
click at [1093, 636] on button "Next" at bounding box center [1093, 753] width 63 height 19
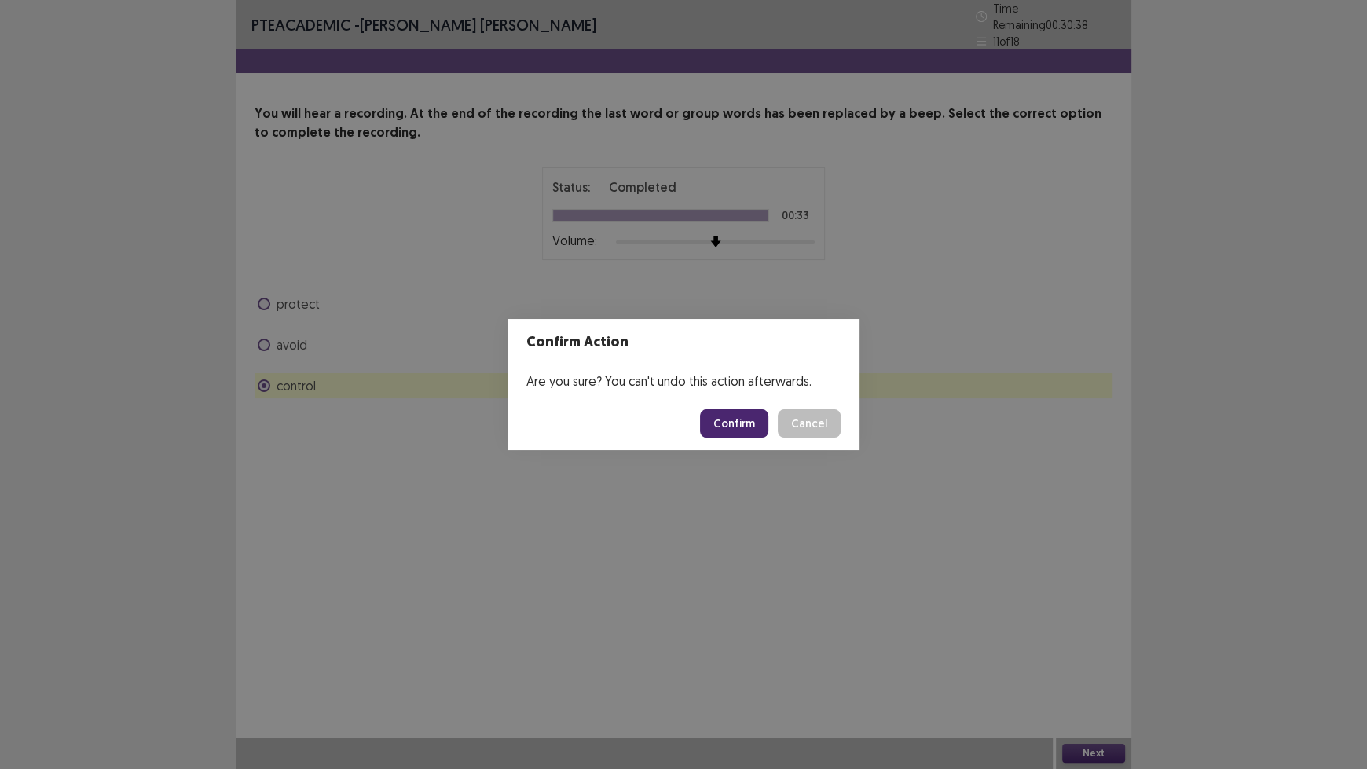
click at [750, 425] on button "Confirm" at bounding box center [734, 423] width 68 height 28
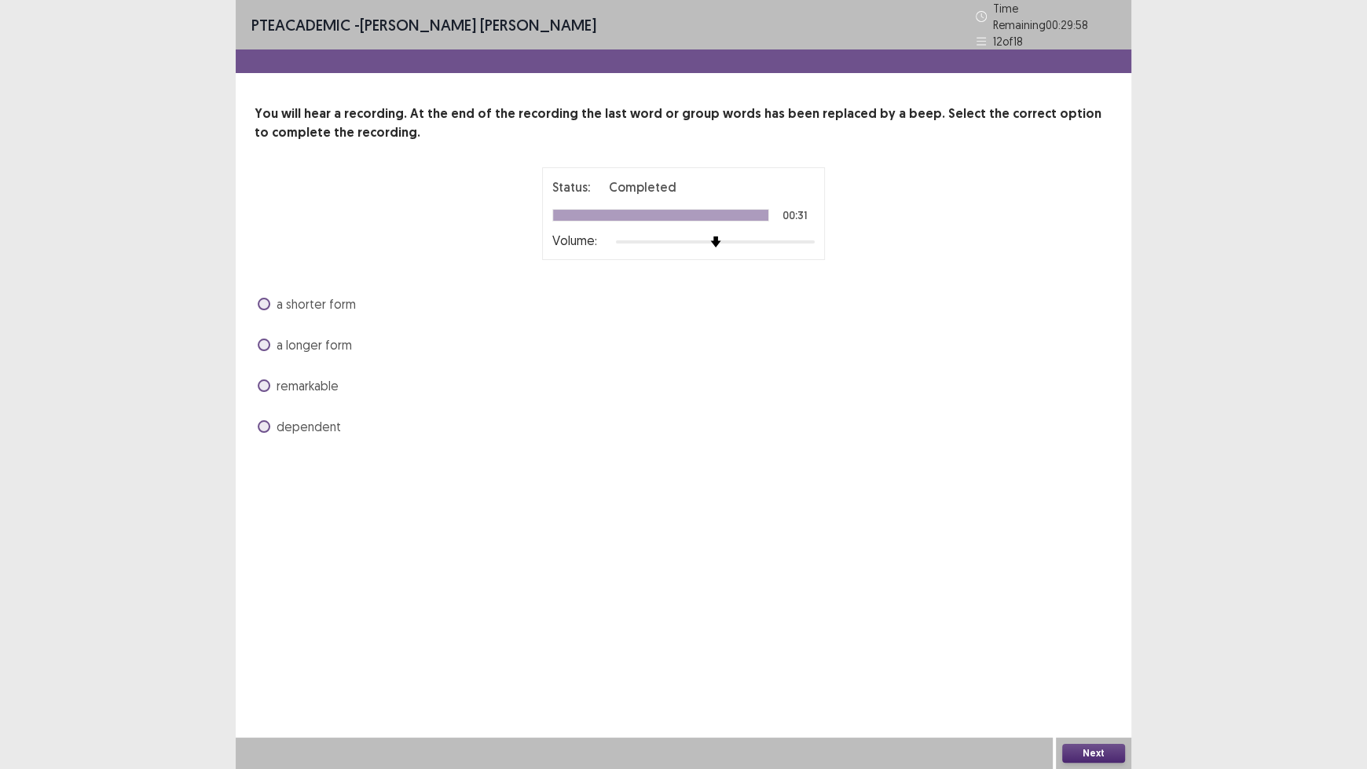
click at [338, 336] on span "a longer form" at bounding box center [314, 345] width 75 height 19
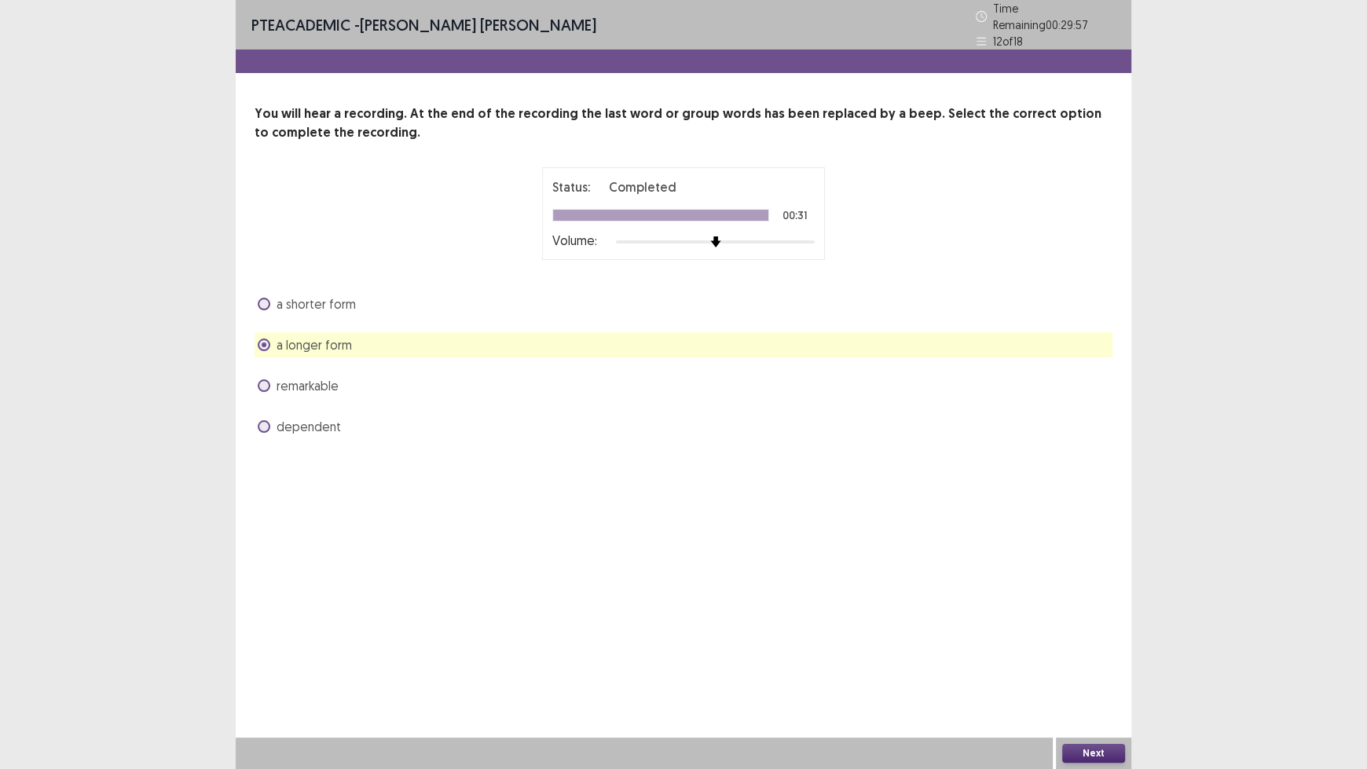
click at [1085, 636] on button "Next" at bounding box center [1093, 753] width 63 height 19
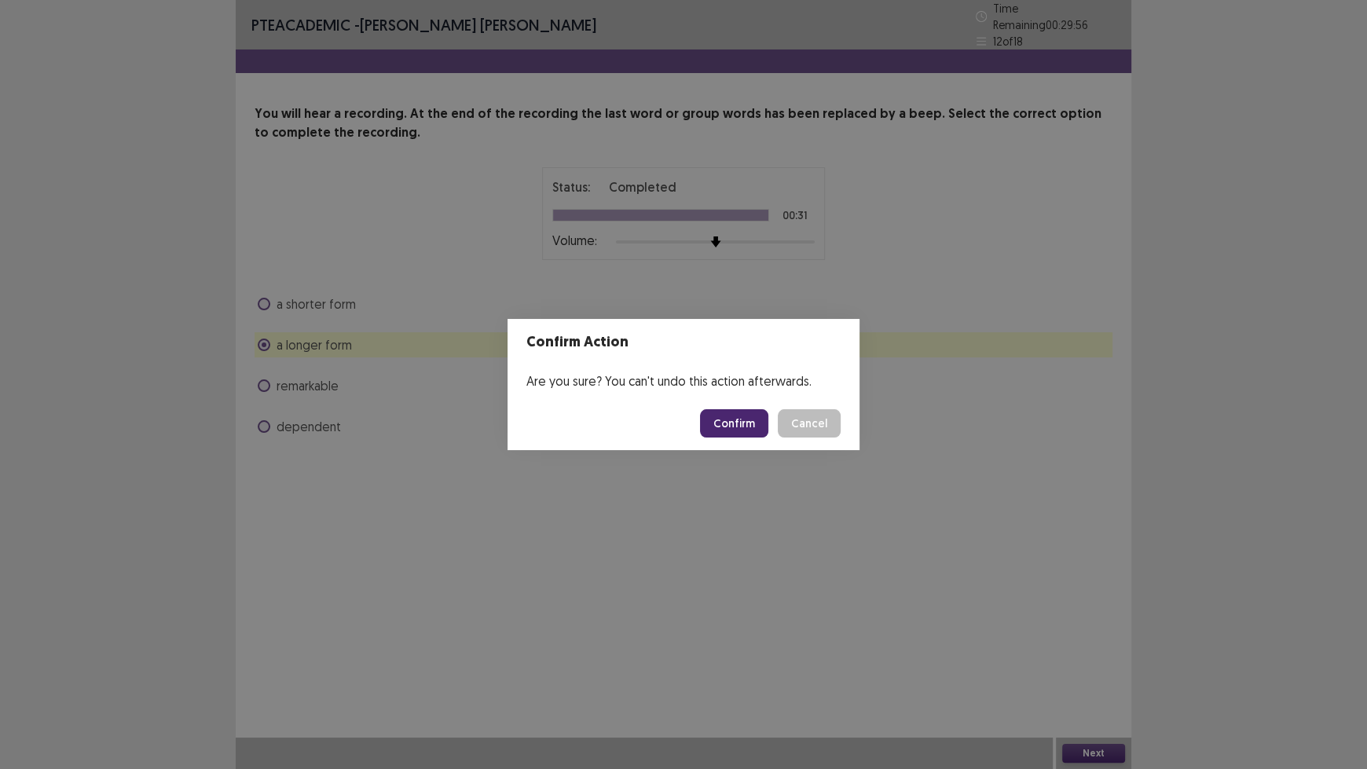
click at [732, 416] on button "Confirm" at bounding box center [734, 423] width 68 height 28
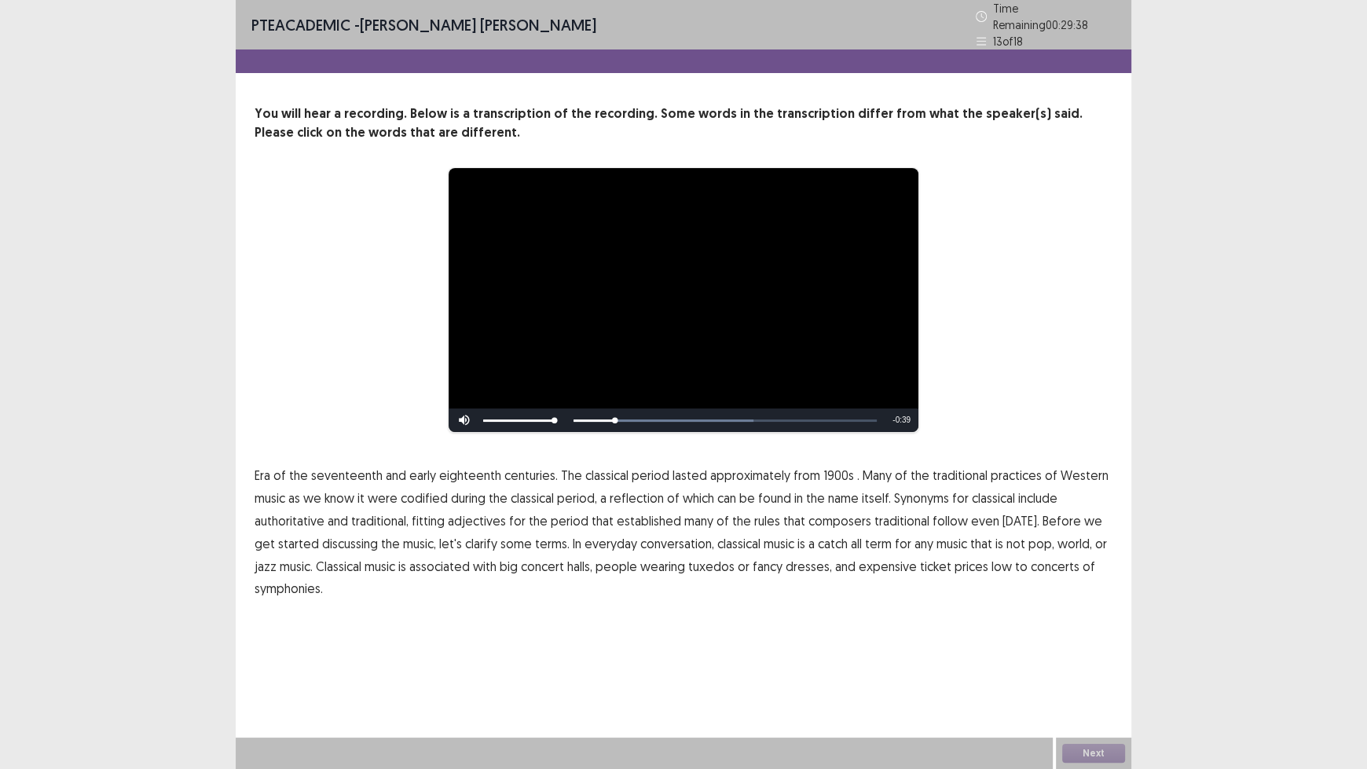
click at [827, 471] on span "1900s" at bounding box center [839, 475] width 31 height 19
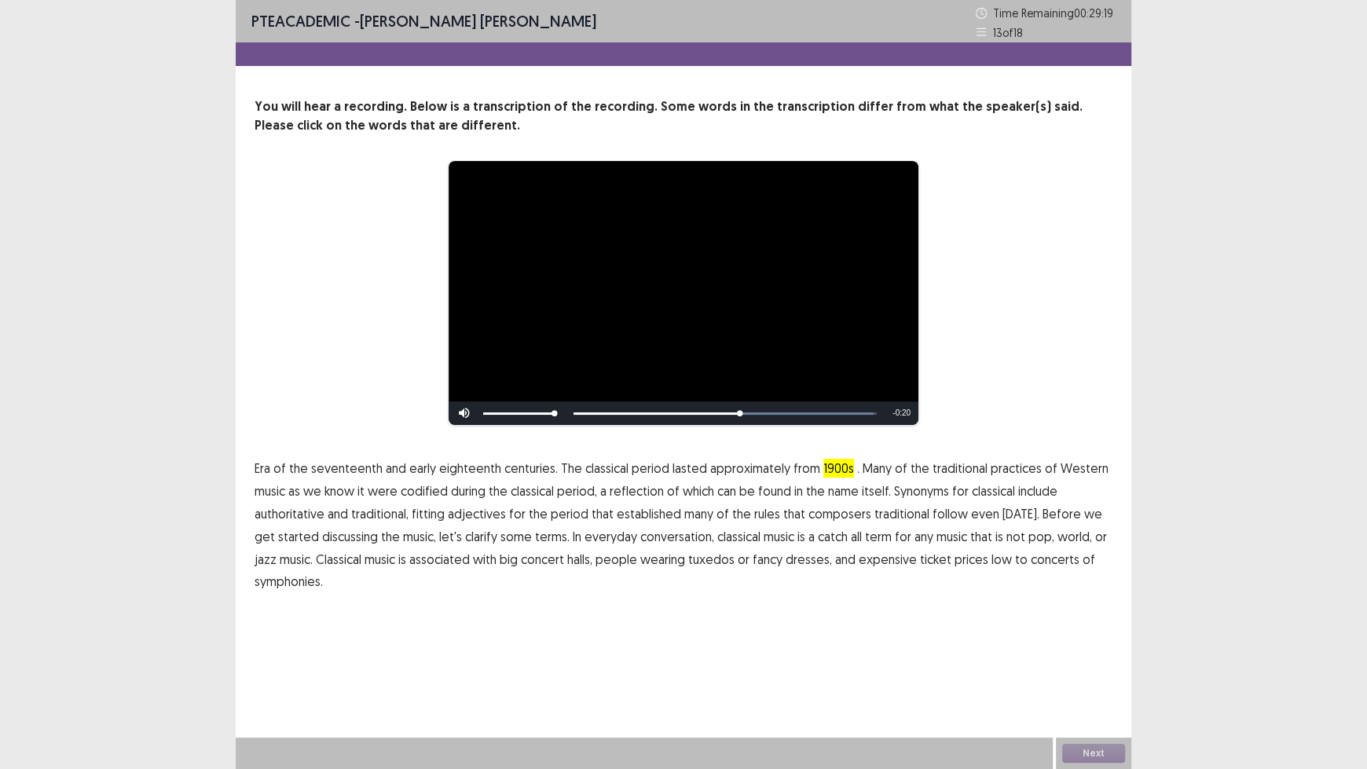
click at [890, 515] on span "traditional" at bounding box center [902, 513] width 55 height 19
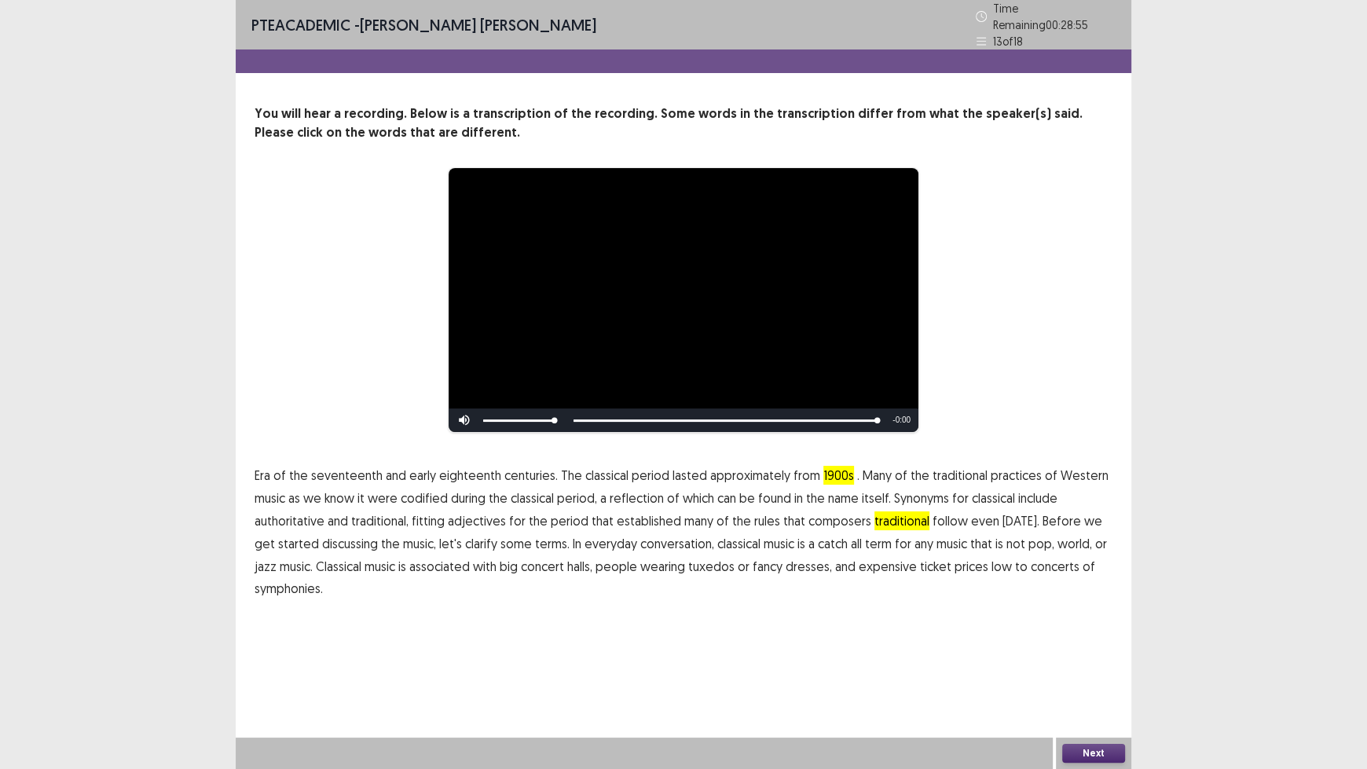
click at [992, 563] on span "low" at bounding box center [1002, 566] width 20 height 19
click at [1088, 636] on button "Next" at bounding box center [1093, 753] width 63 height 19
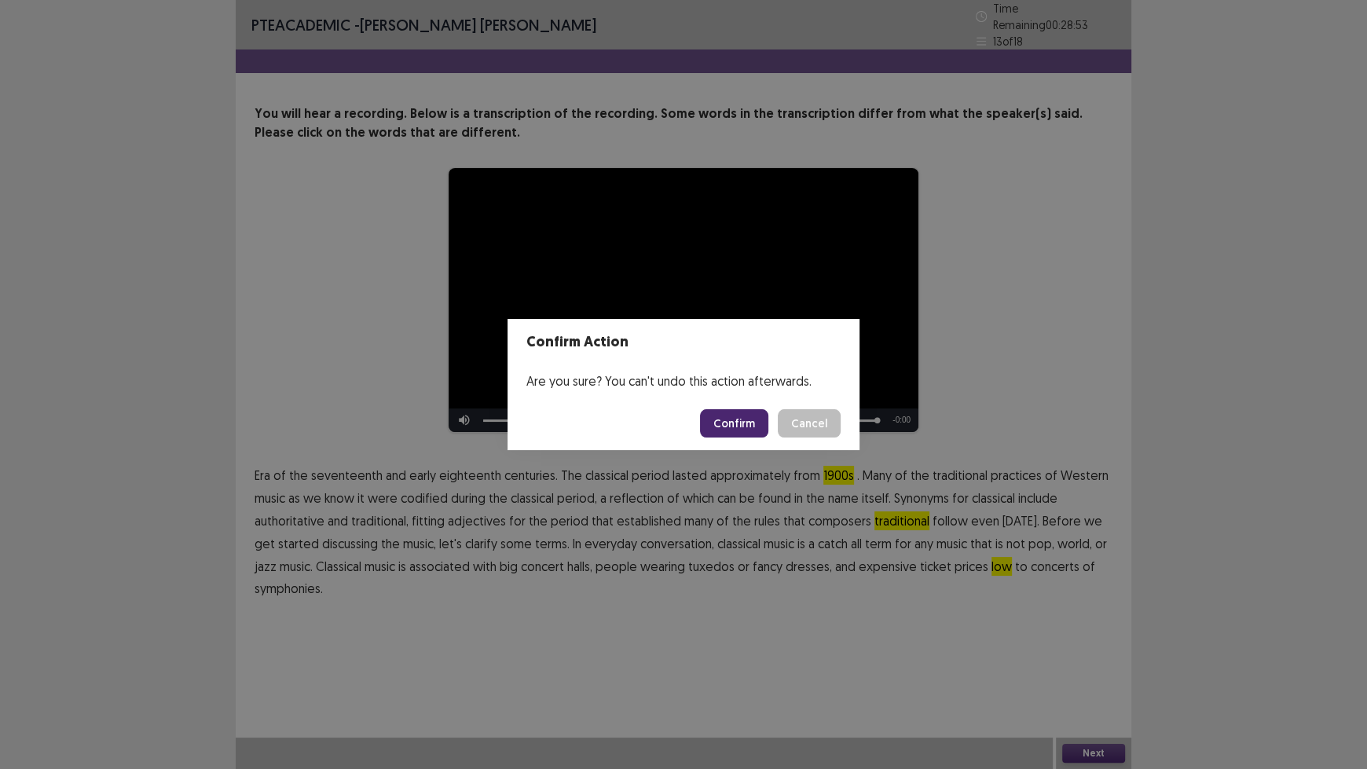
click at [735, 429] on button "Confirm" at bounding box center [734, 423] width 68 height 28
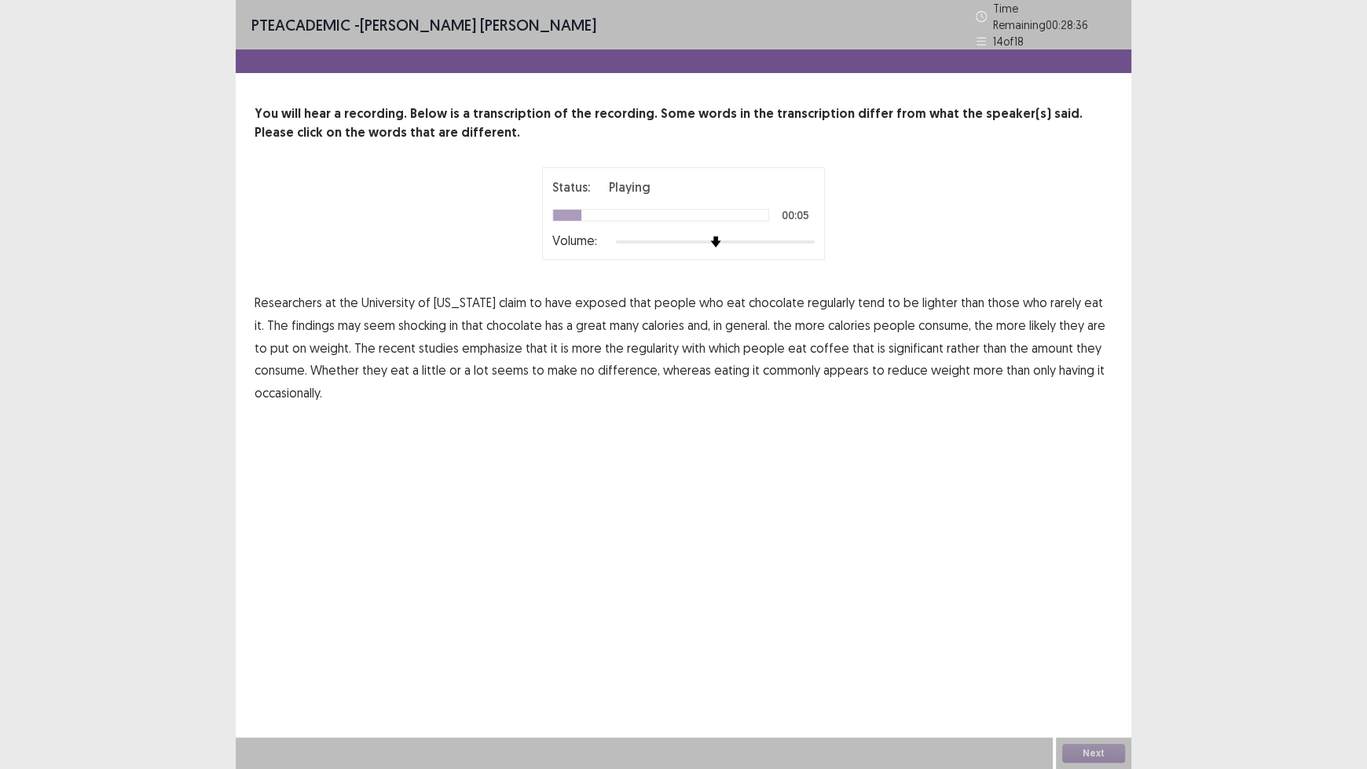
click at [582, 301] on span "exposed" at bounding box center [600, 302] width 51 height 19
click at [398, 321] on span "shocking" at bounding box center [422, 325] width 48 height 19
click at [763, 367] on span "commonly" at bounding box center [791, 370] width 57 height 19
click at [1099, 636] on button "Next" at bounding box center [1093, 753] width 63 height 19
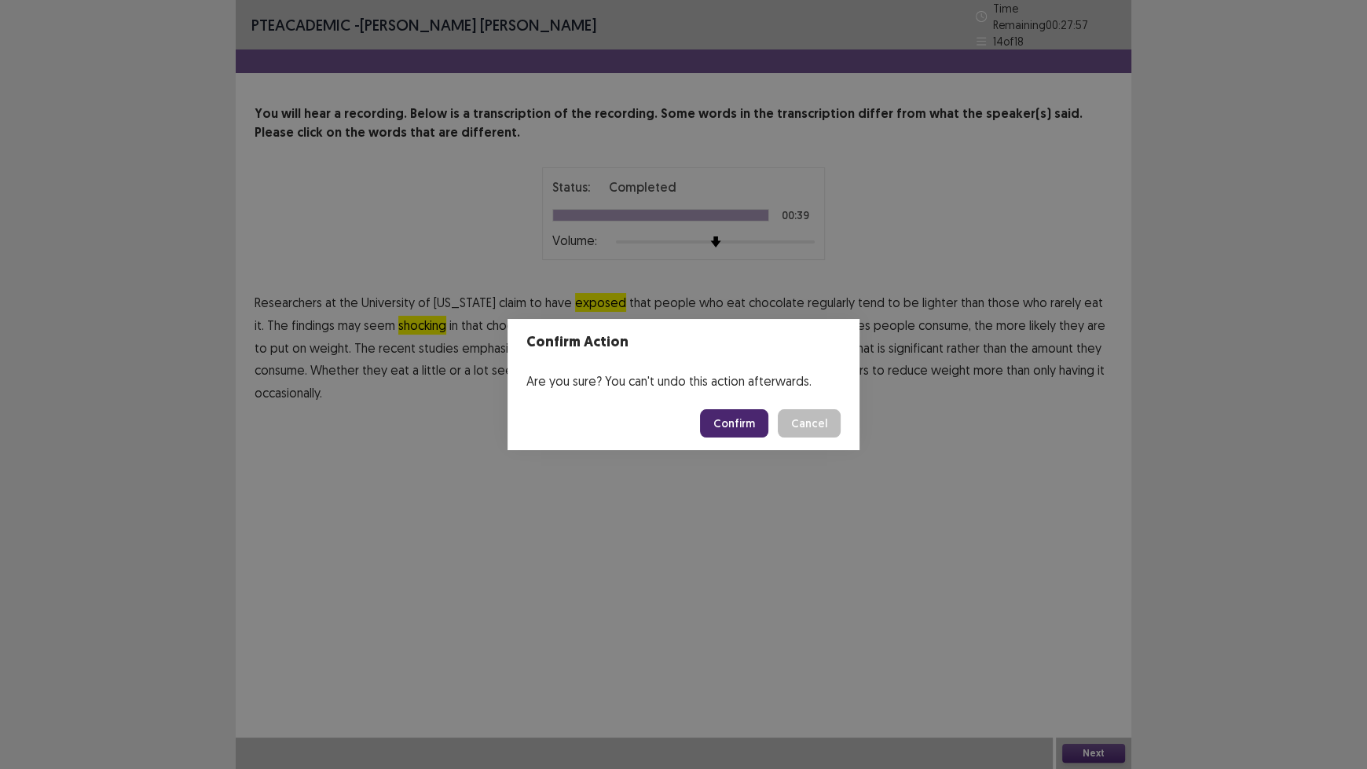
click at [738, 424] on button "Confirm" at bounding box center [734, 423] width 68 height 28
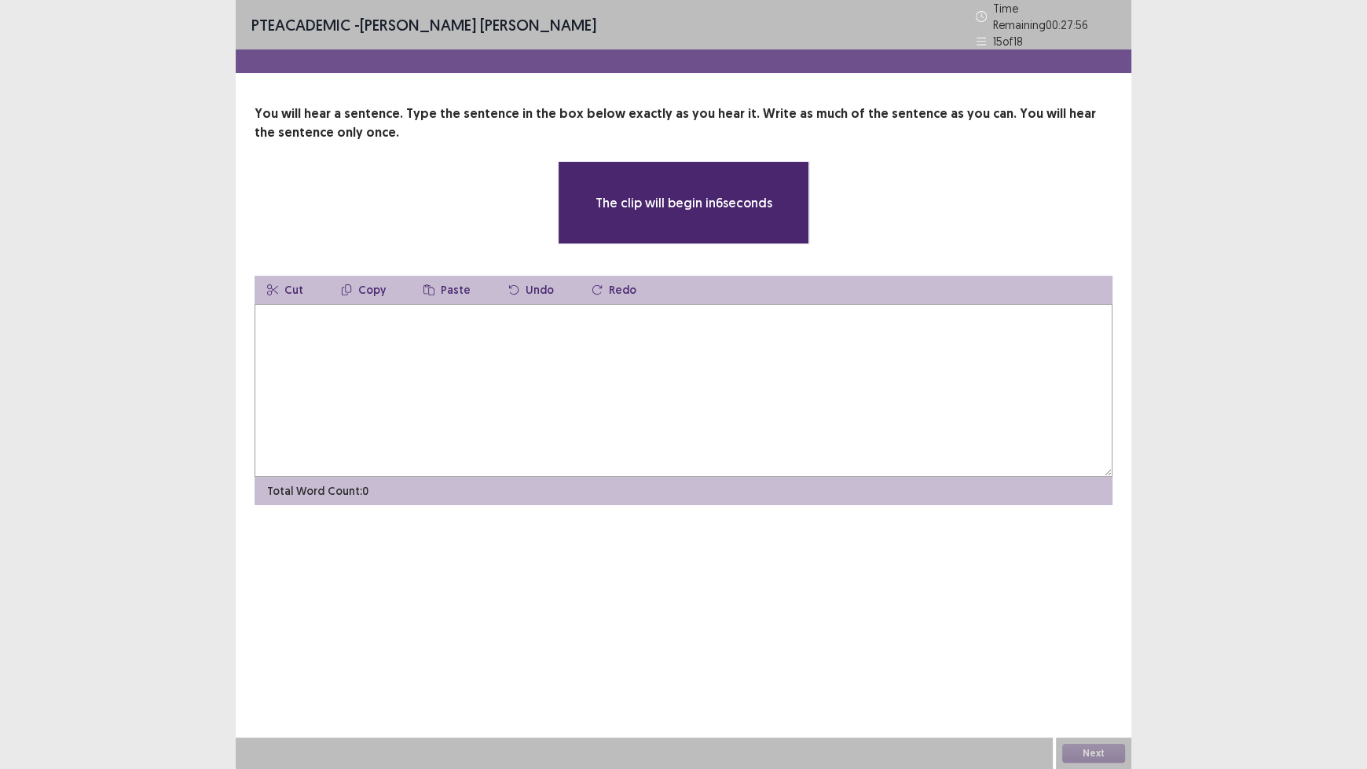
click at [614, 361] on textarea at bounding box center [684, 390] width 858 height 173
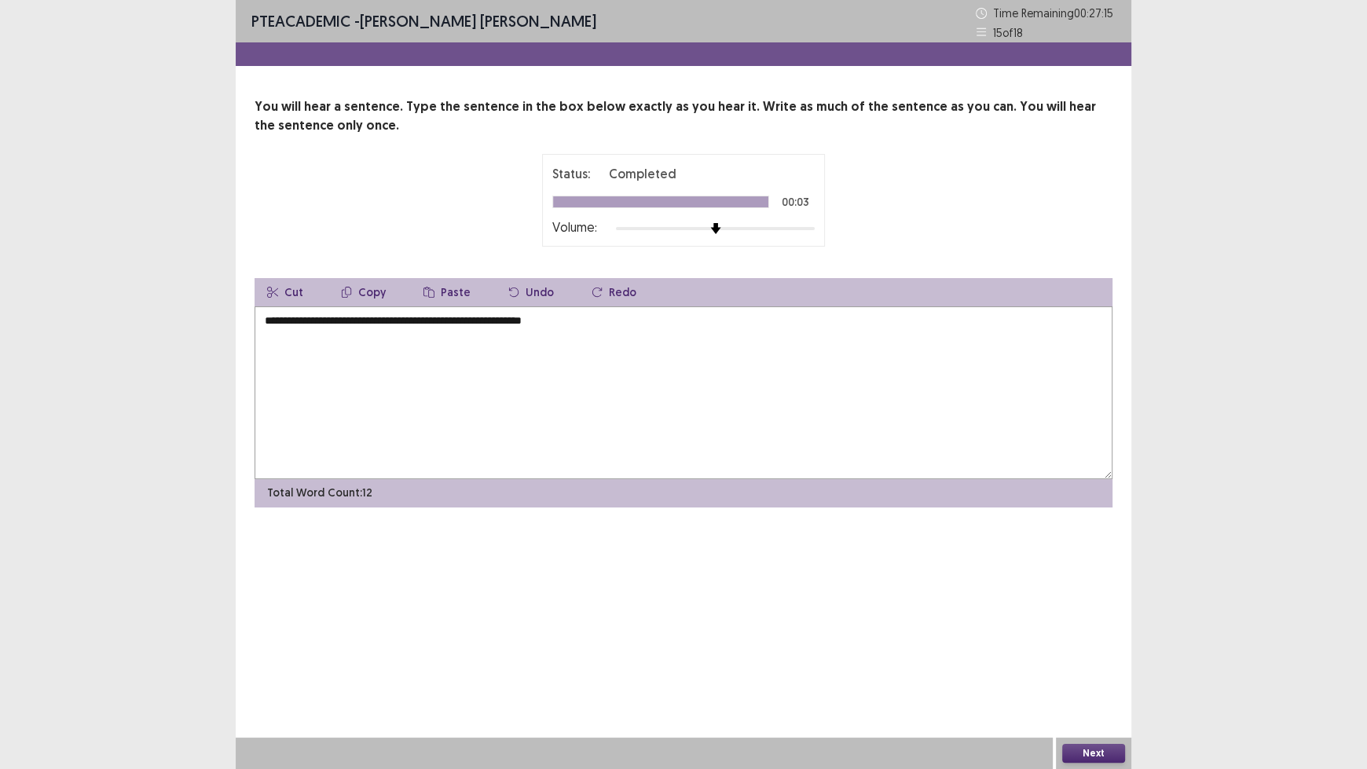
type textarea "**********"
click at [1084, 636] on button "Next" at bounding box center [1093, 753] width 63 height 19
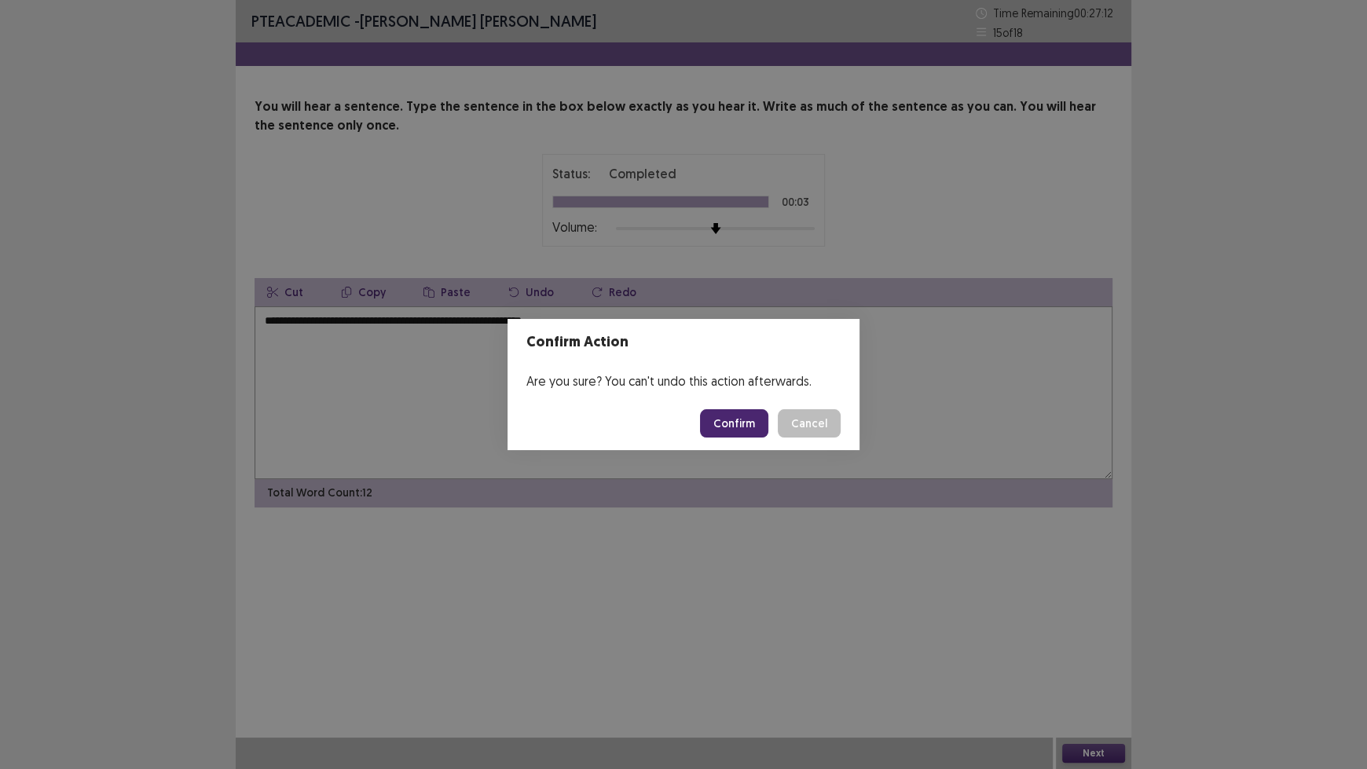
click at [741, 420] on button "Confirm" at bounding box center [734, 423] width 68 height 28
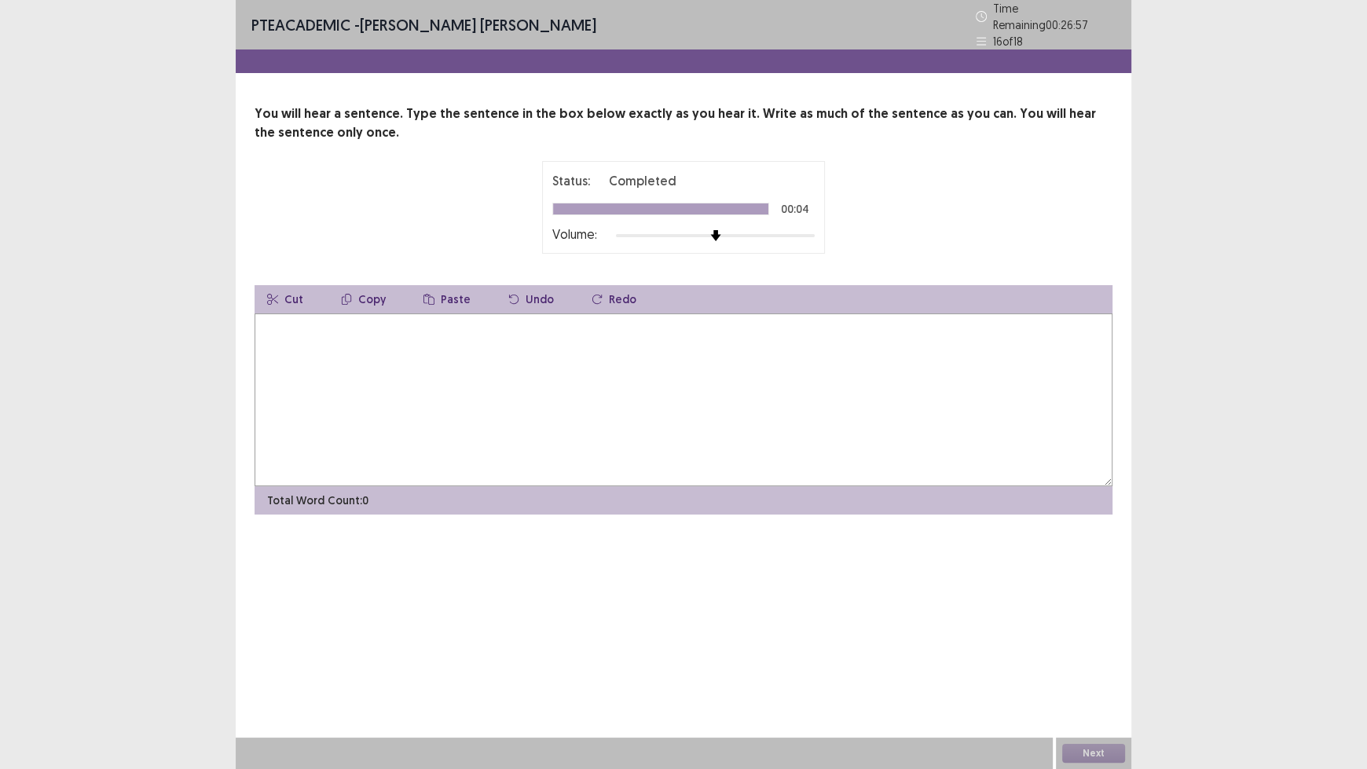
click at [739, 348] on textarea at bounding box center [684, 400] width 858 height 173
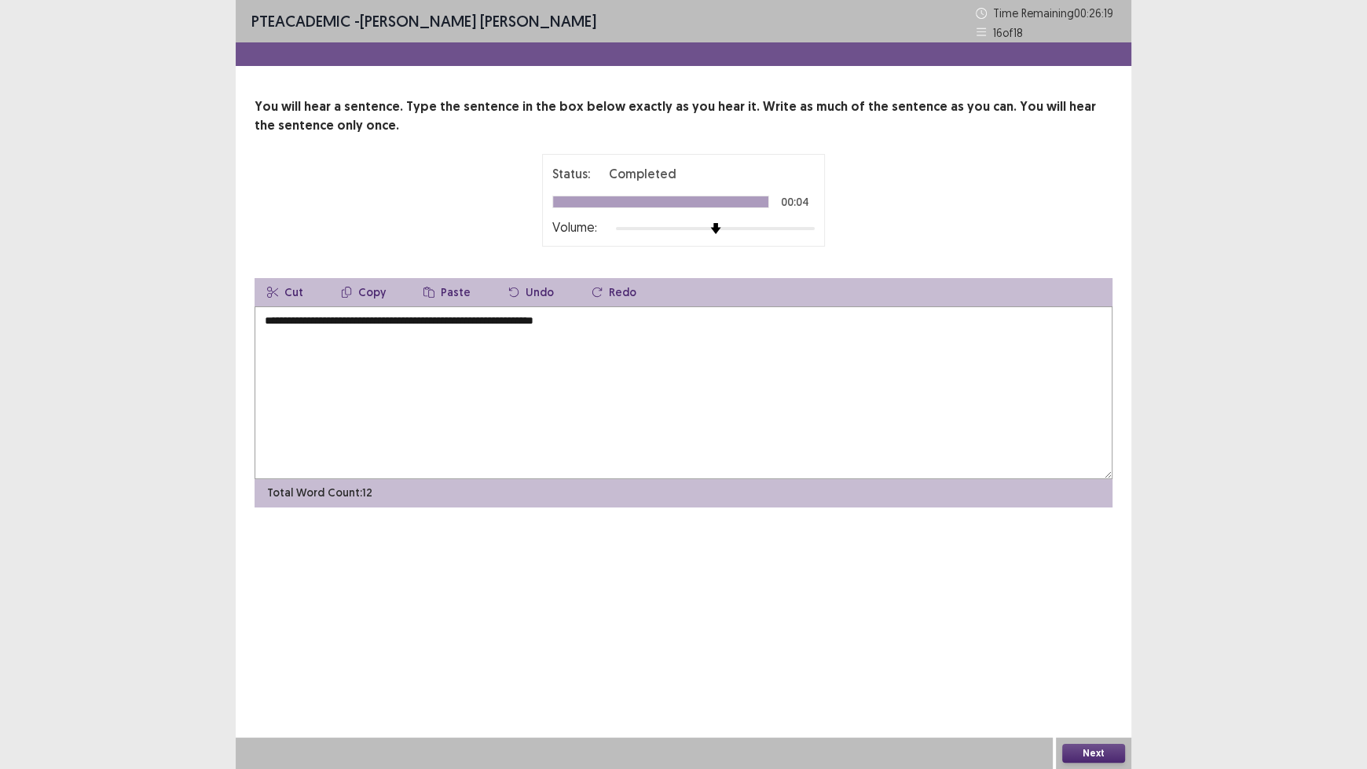
type textarea "**********"
click at [1098, 636] on button "Next" at bounding box center [1093, 753] width 63 height 19
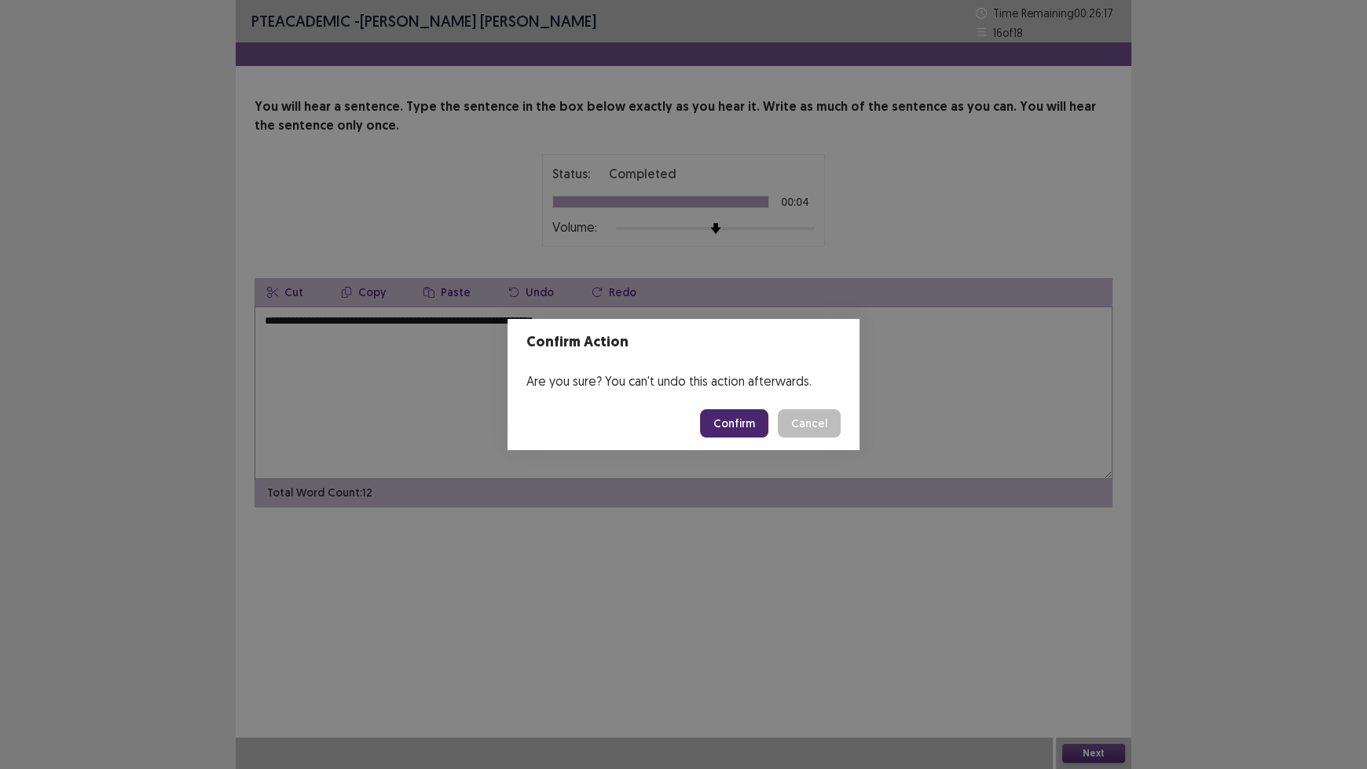
click at [732, 422] on button "Confirm" at bounding box center [734, 423] width 68 height 28
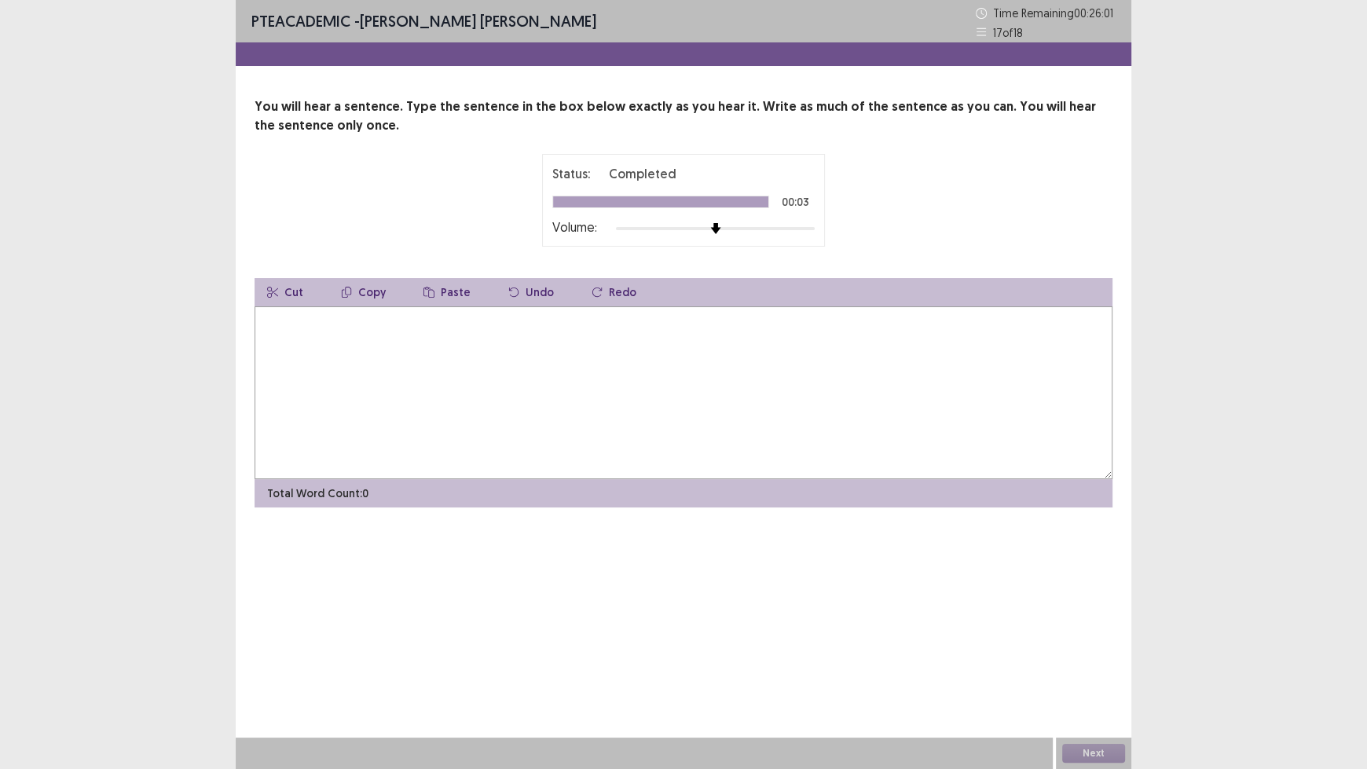
click at [529, 335] on textarea at bounding box center [684, 392] width 858 height 173
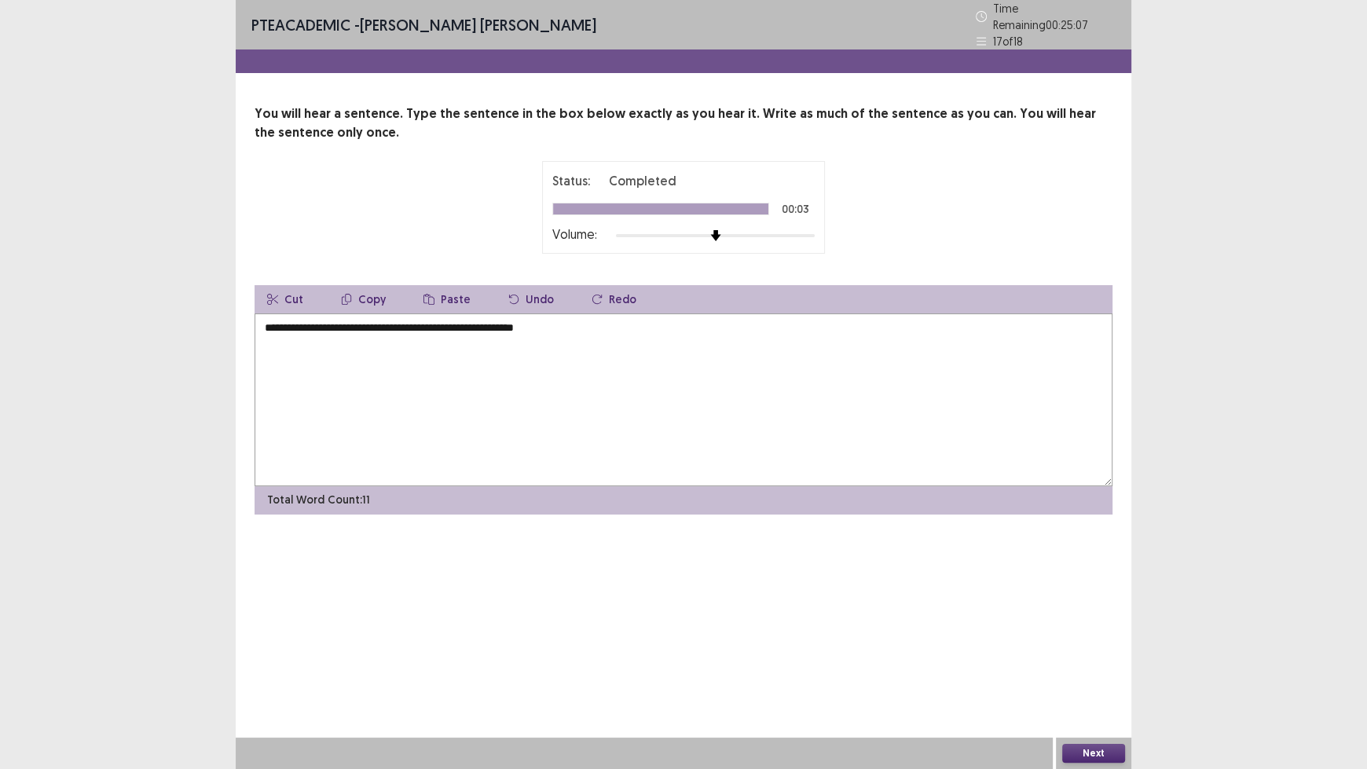
click at [539, 325] on textarea "**********" at bounding box center [684, 400] width 858 height 173
click at [617, 319] on textarea "**********" at bounding box center [684, 400] width 858 height 173
type textarea "**********"
click at [1088, 636] on button "Next" at bounding box center [1093, 753] width 63 height 19
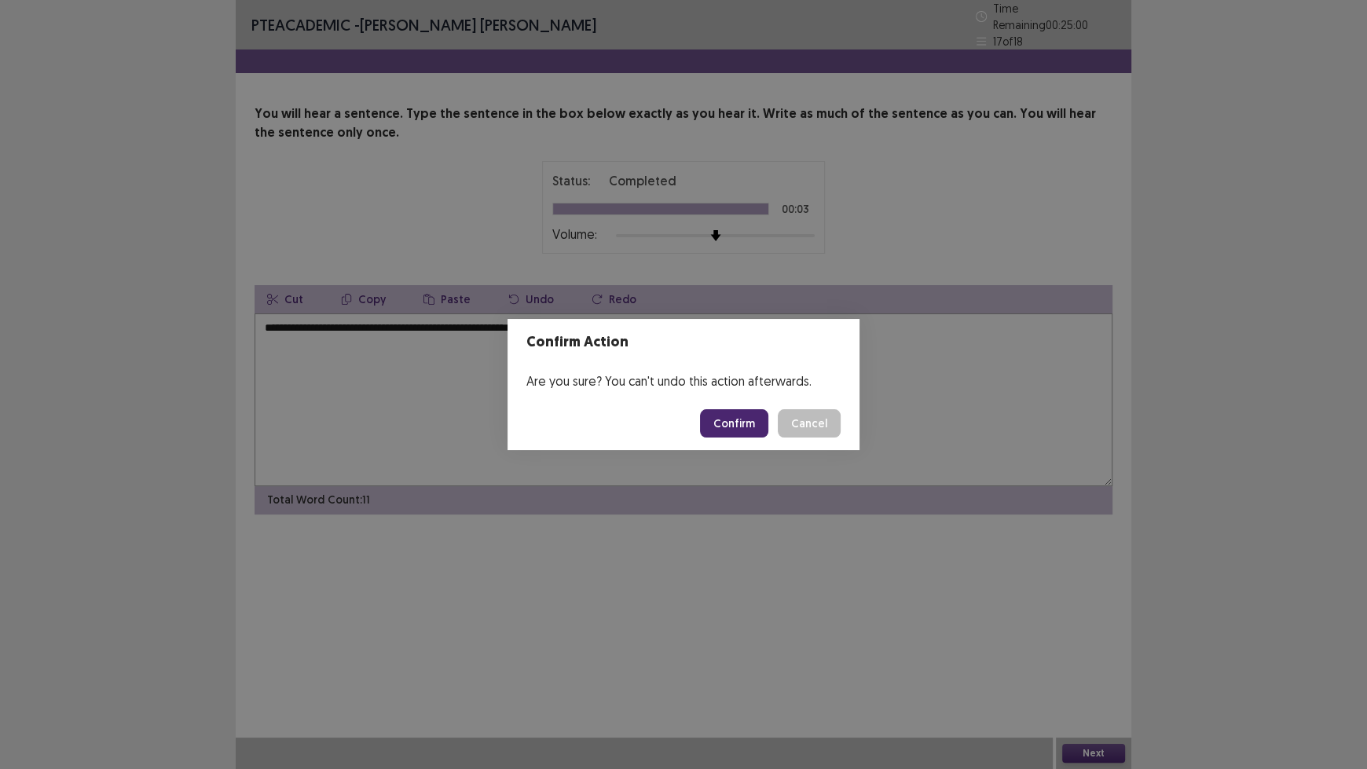
click at [734, 427] on button "Confirm" at bounding box center [734, 423] width 68 height 28
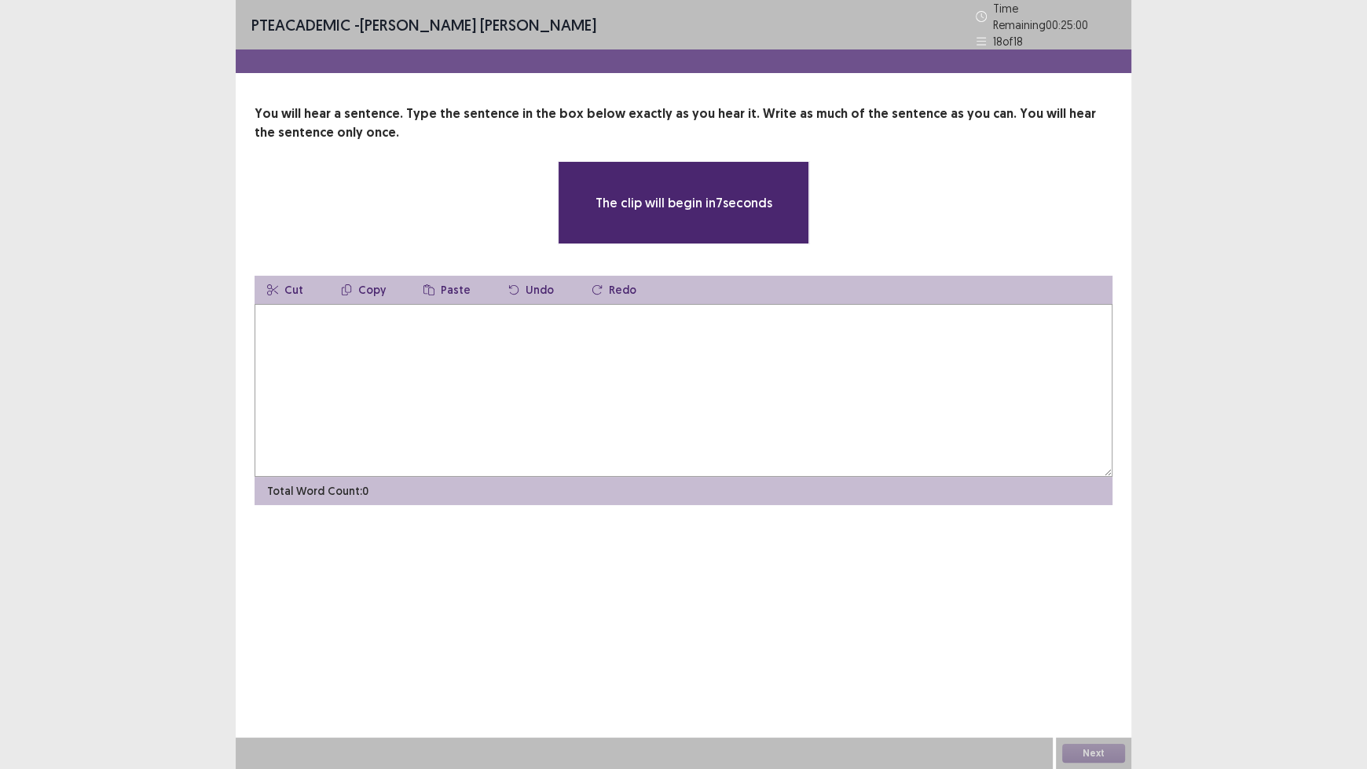
click at [499, 346] on textarea at bounding box center [684, 390] width 858 height 173
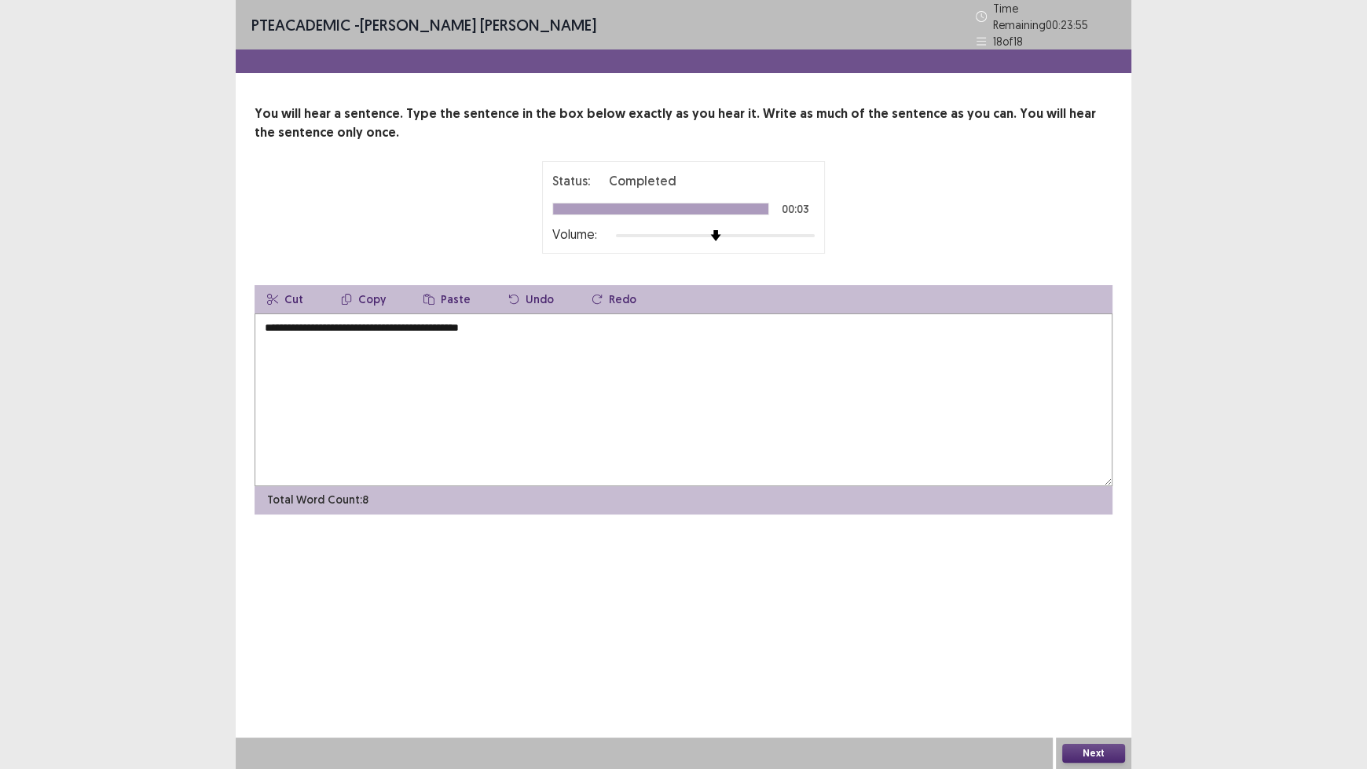
type textarea "**********"
click at [1095, 636] on button "Next" at bounding box center [1093, 753] width 63 height 19
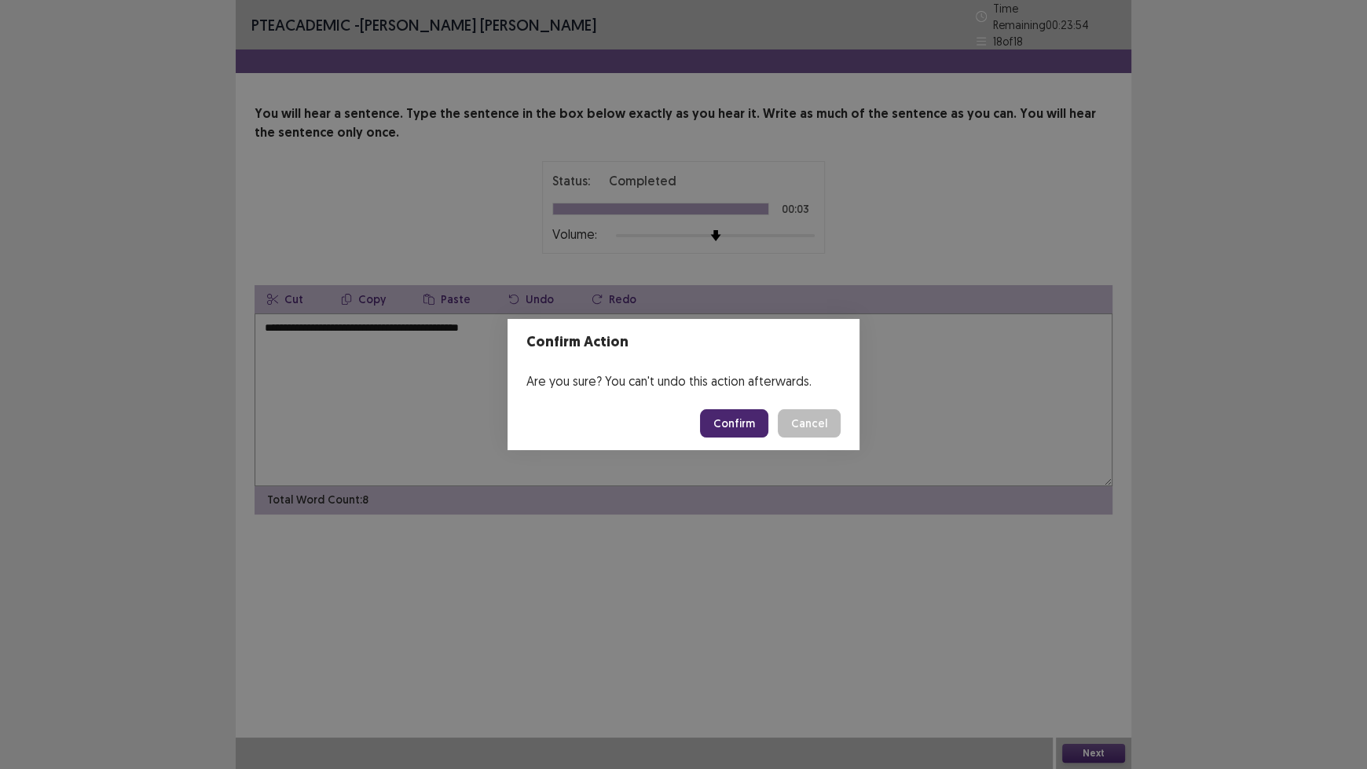
click at [729, 426] on button "Confirm" at bounding box center [734, 423] width 68 height 28
